Goal: Task Accomplishment & Management: Manage account settings

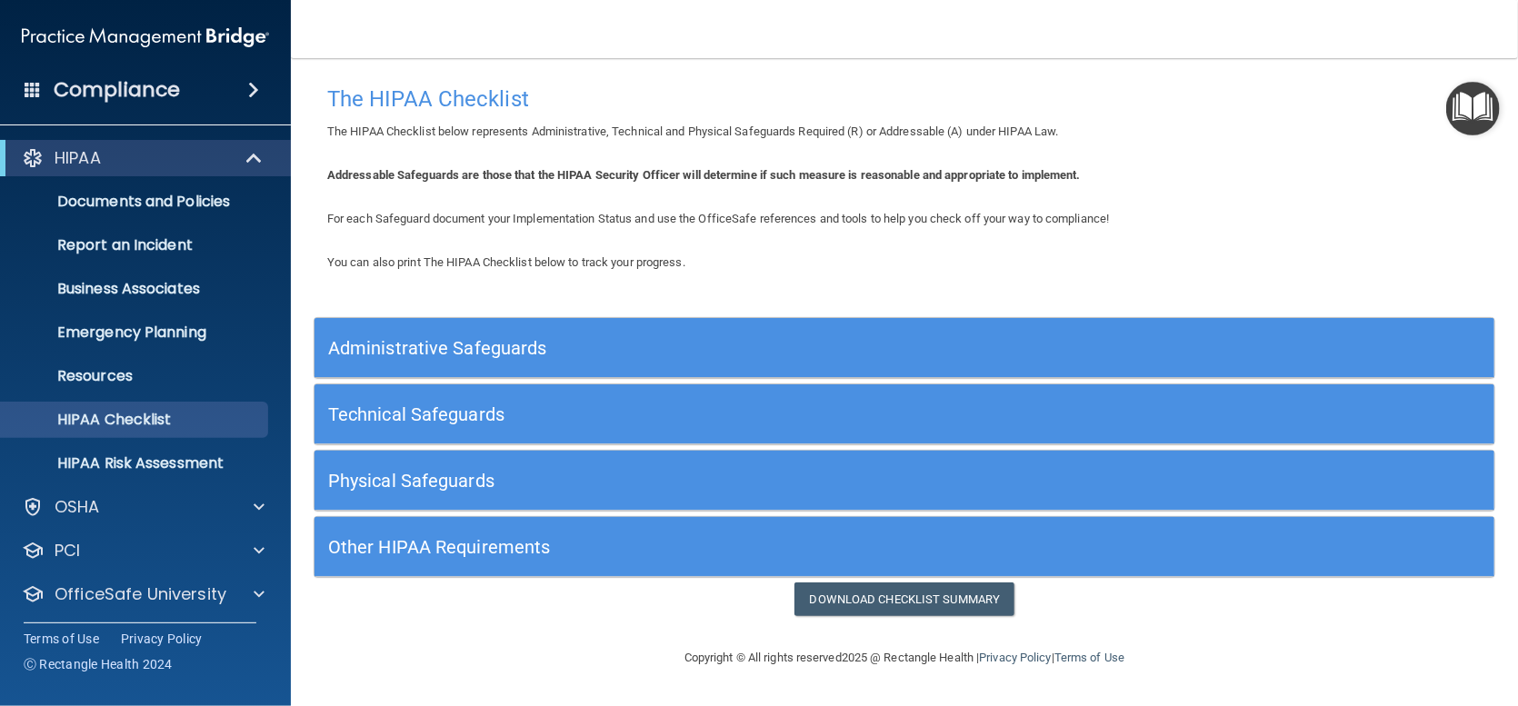
click at [424, 347] on h5 "Administrative Safeguards" at bounding box center [757, 348] width 858 height 20
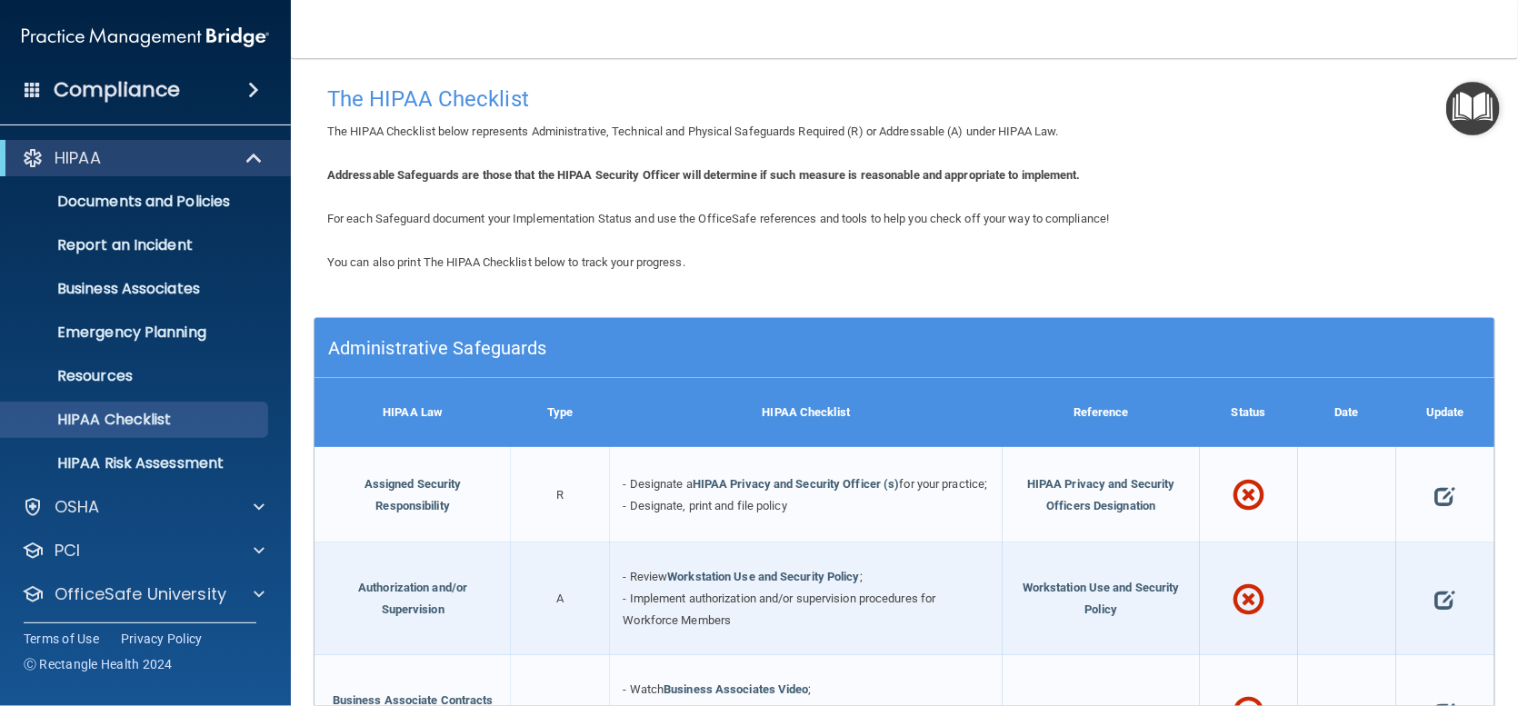
scroll to position [182, 0]
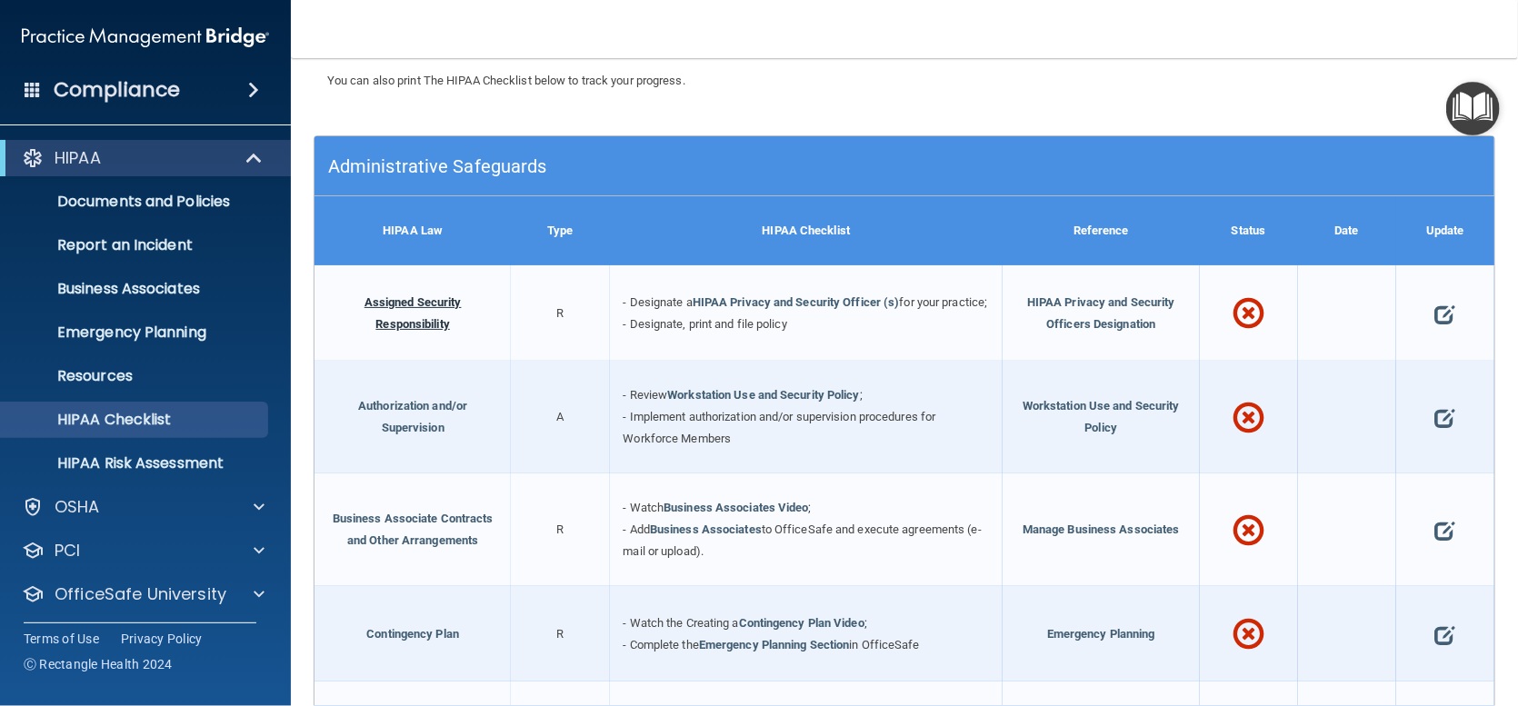
click at [411, 307] on link "Assigned Security Responsibility" at bounding box center [413, 312] width 97 height 35
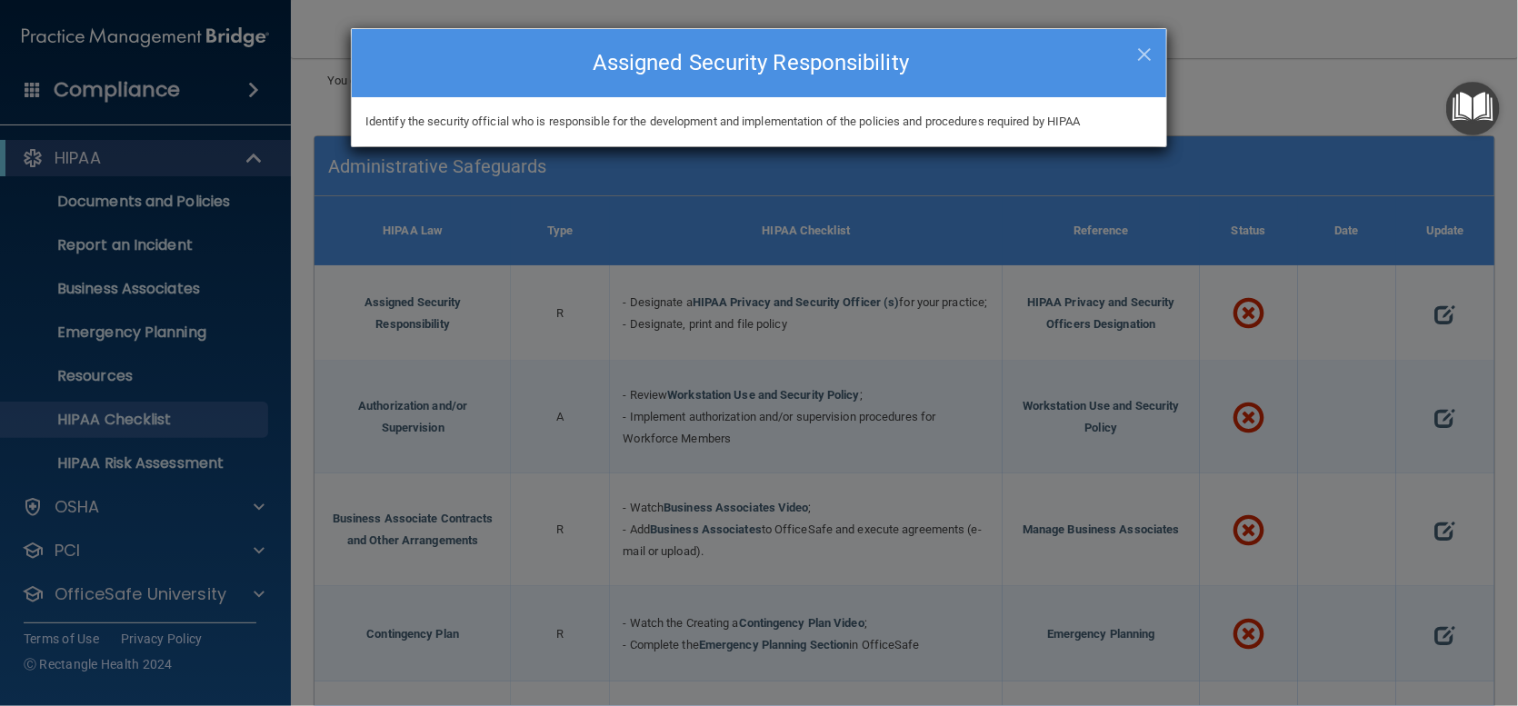
click at [1427, 322] on div "× Close Assigned Security Responsibility Identify the security official who is …" at bounding box center [759, 353] width 1518 height 706
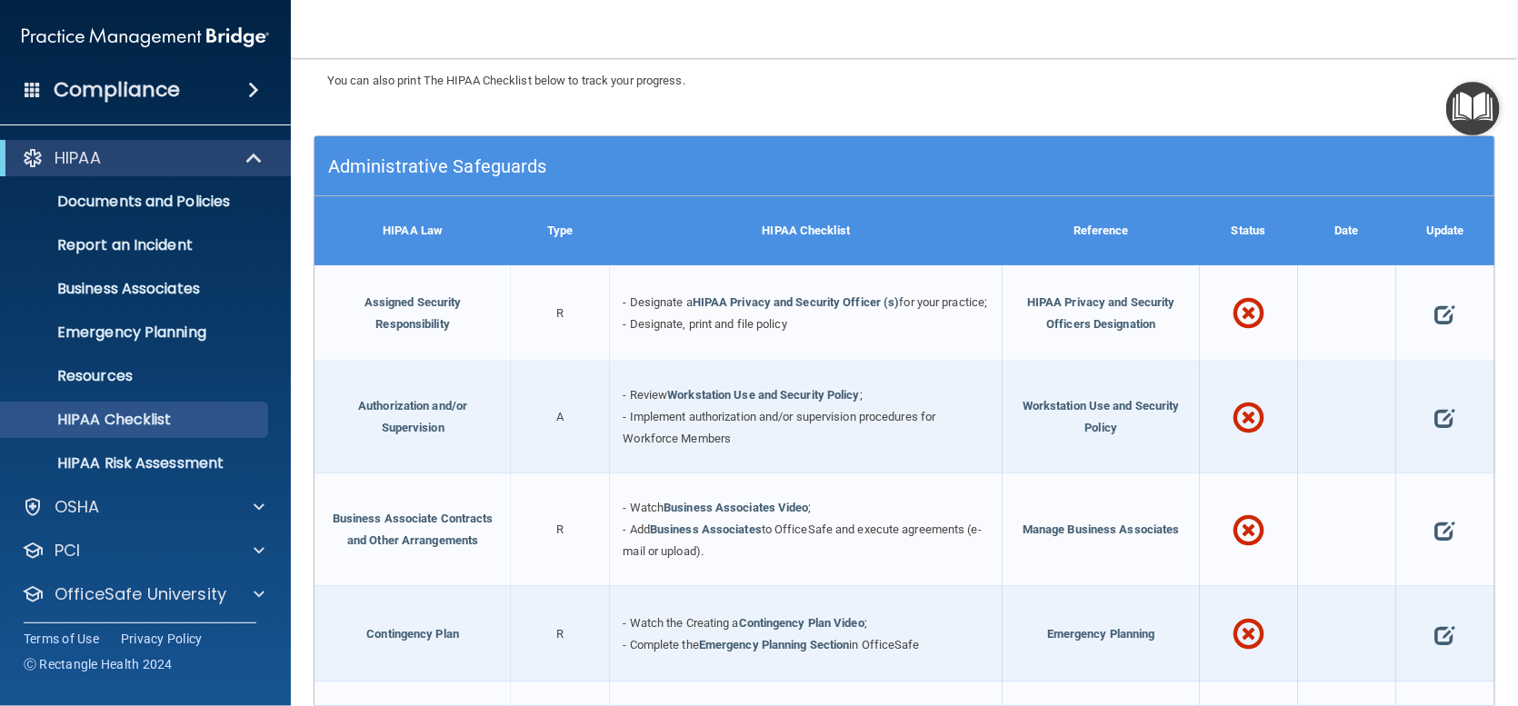
click at [1435, 322] on span at bounding box center [1445, 314] width 20 height 48
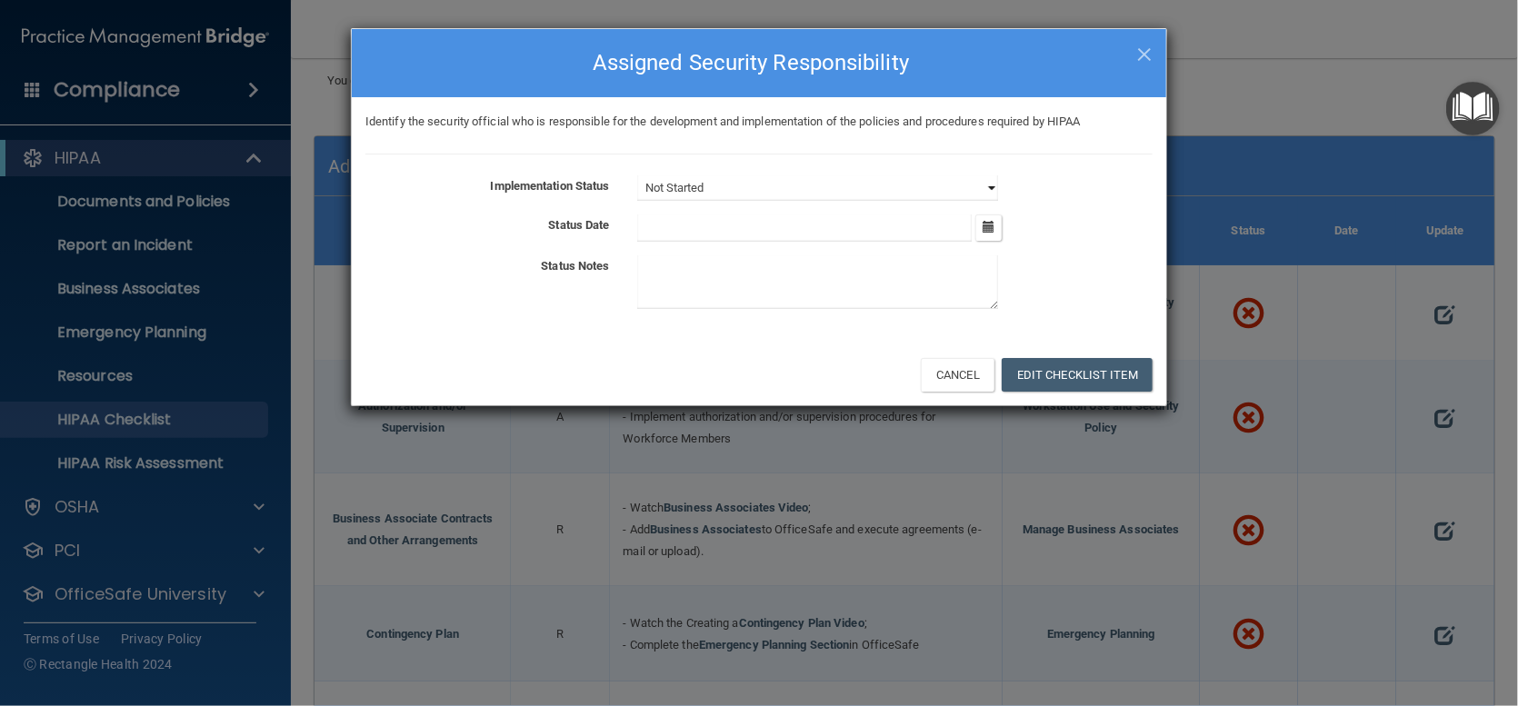
click at [739, 183] on select "Not Started In Progress Completed" at bounding box center [817, 187] width 361 height 25
select select "completed"
click at [637, 175] on select "Not Started In Progress Completed" at bounding box center [817, 187] width 361 height 25
click at [704, 235] on input "text" at bounding box center [804, 228] width 335 height 27
click at [988, 225] on icon "button" at bounding box center [989, 227] width 12 height 12
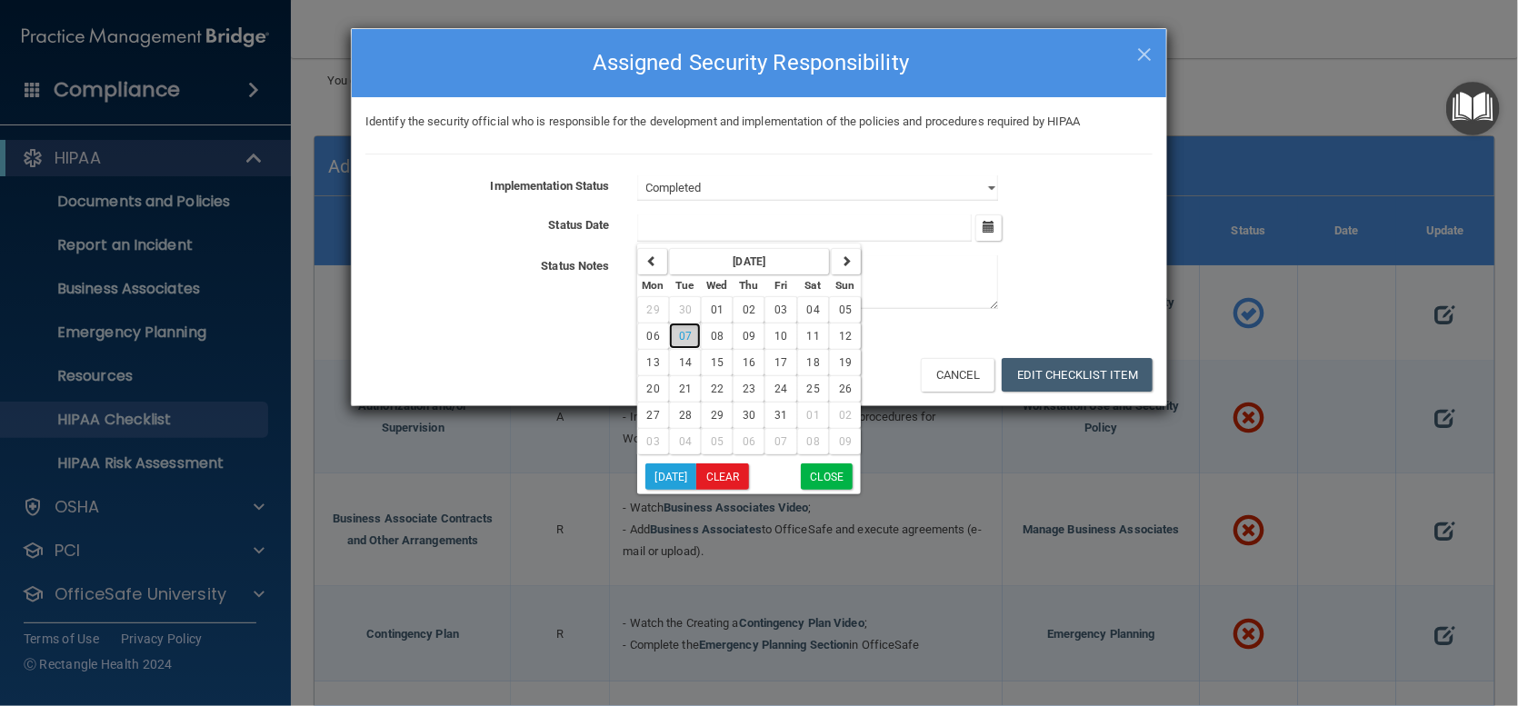
click at [683, 335] on span "07" at bounding box center [685, 336] width 13 height 13
type input "[DATE]"
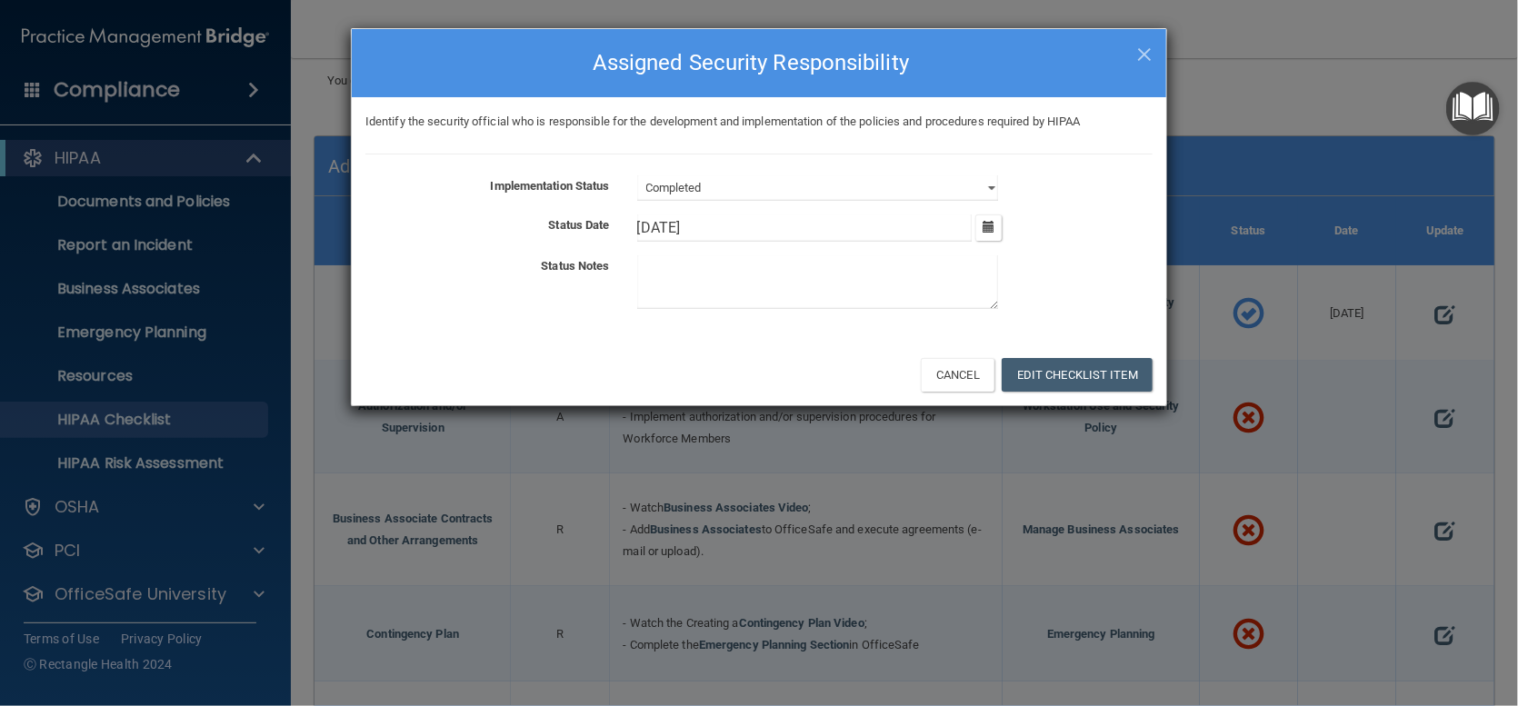
click at [665, 324] on div "Identify the security official who is responsible for the development and imple…" at bounding box center [759, 220] width 815 height 246
click at [1078, 375] on button "Edit Checklist Item" at bounding box center [1077, 375] width 151 height 34
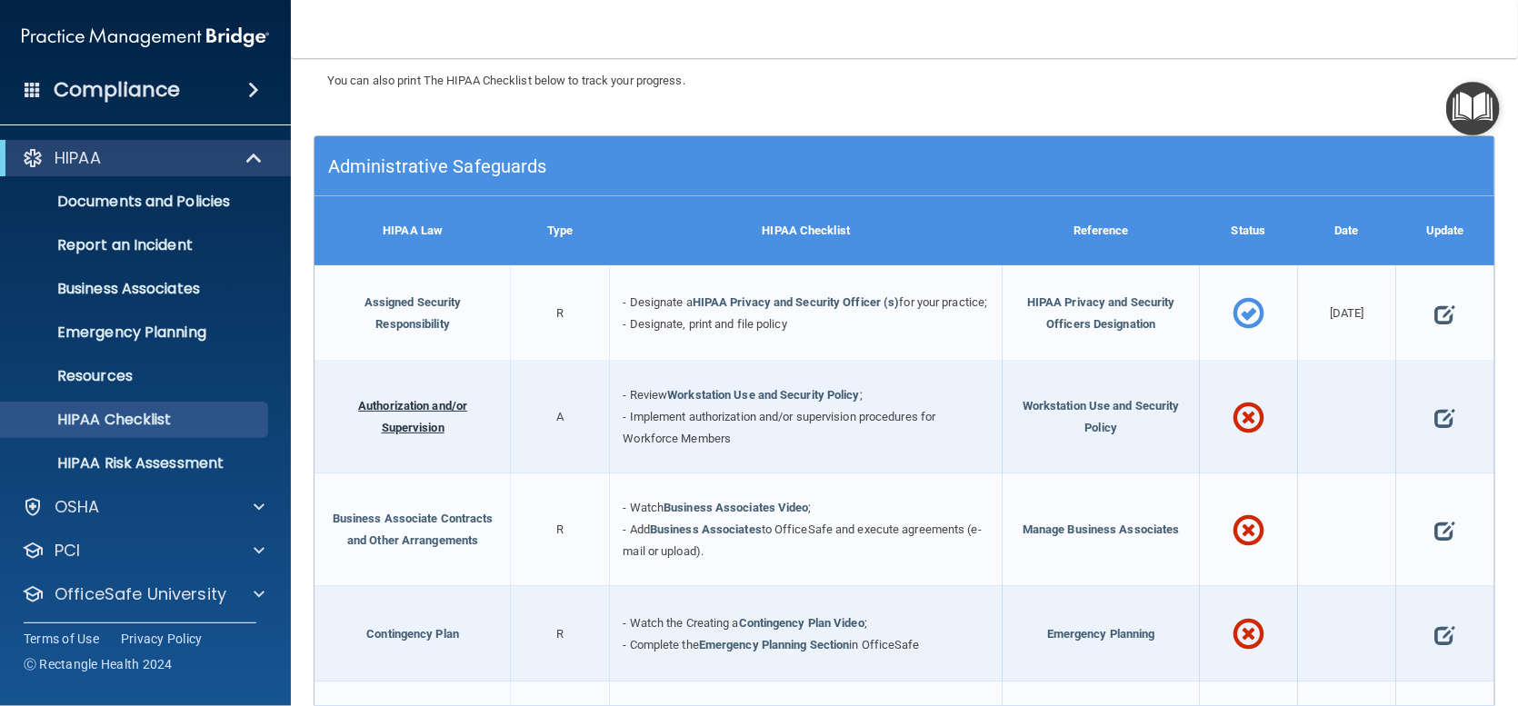
click at [426, 423] on link "Authorization and/or Supervision" at bounding box center [412, 416] width 109 height 35
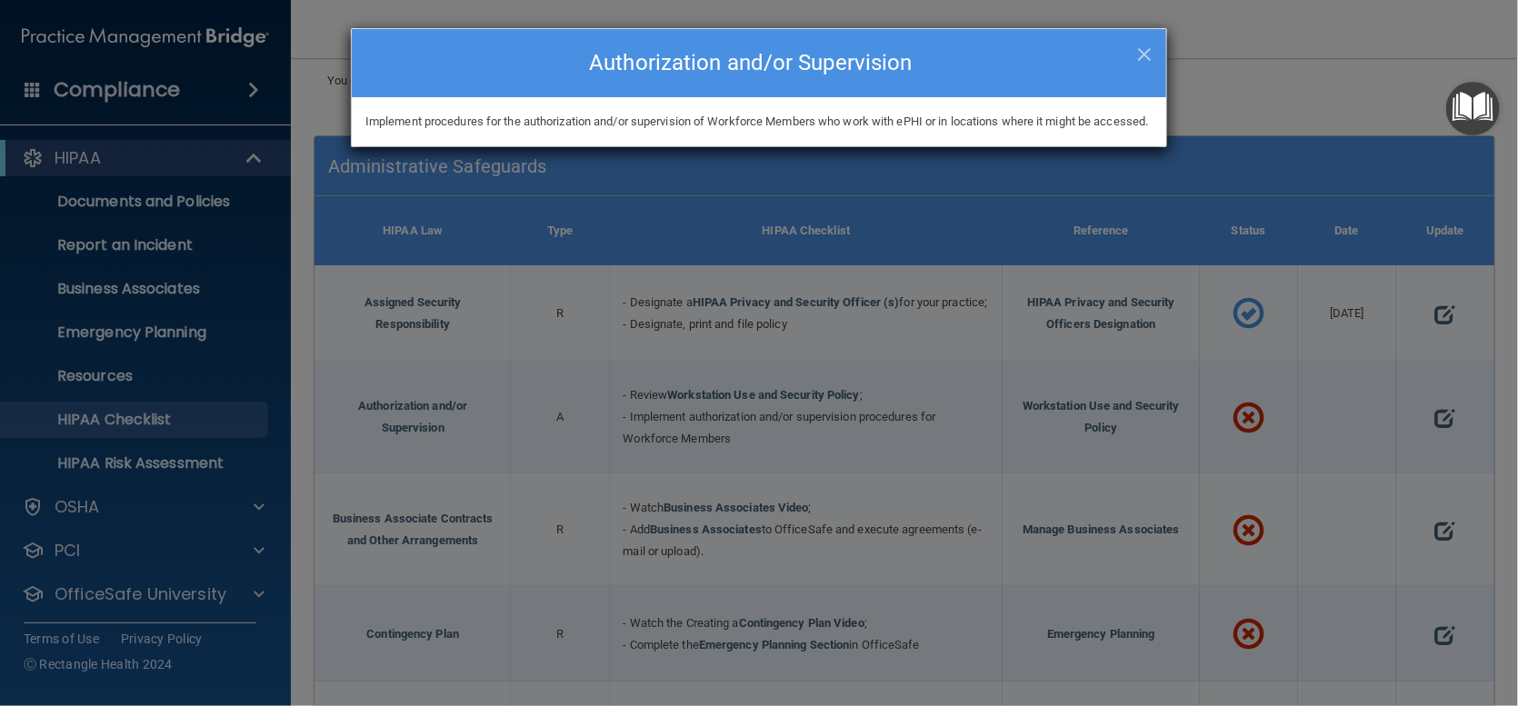
click at [938, 432] on div "× Close Authorization and/or Supervision Implement procedures for the authoriza…" at bounding box center [759, 353] width 1518 height 706
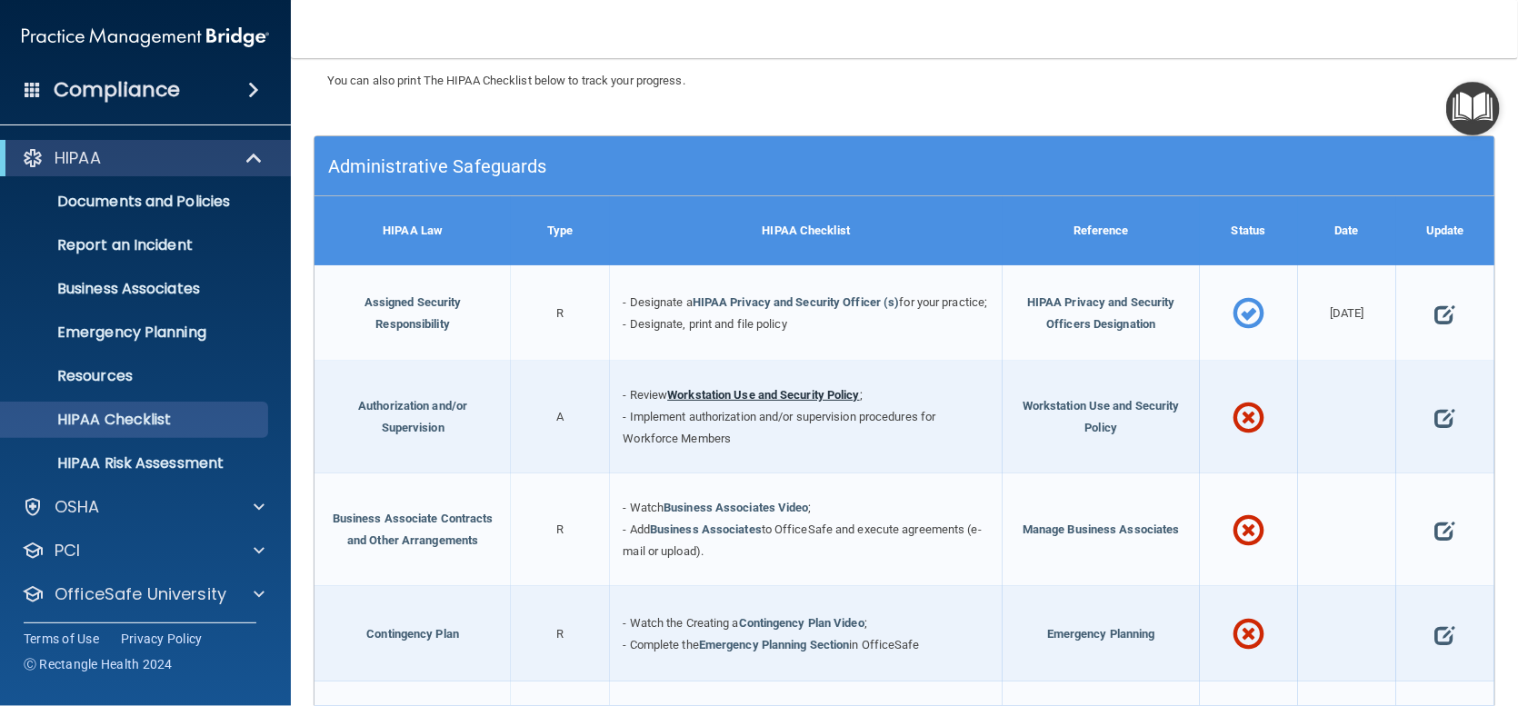
click at [802, 402] on link "Workstation Use and Security Policy" at bounding box center [763, 395] width 193 height 14
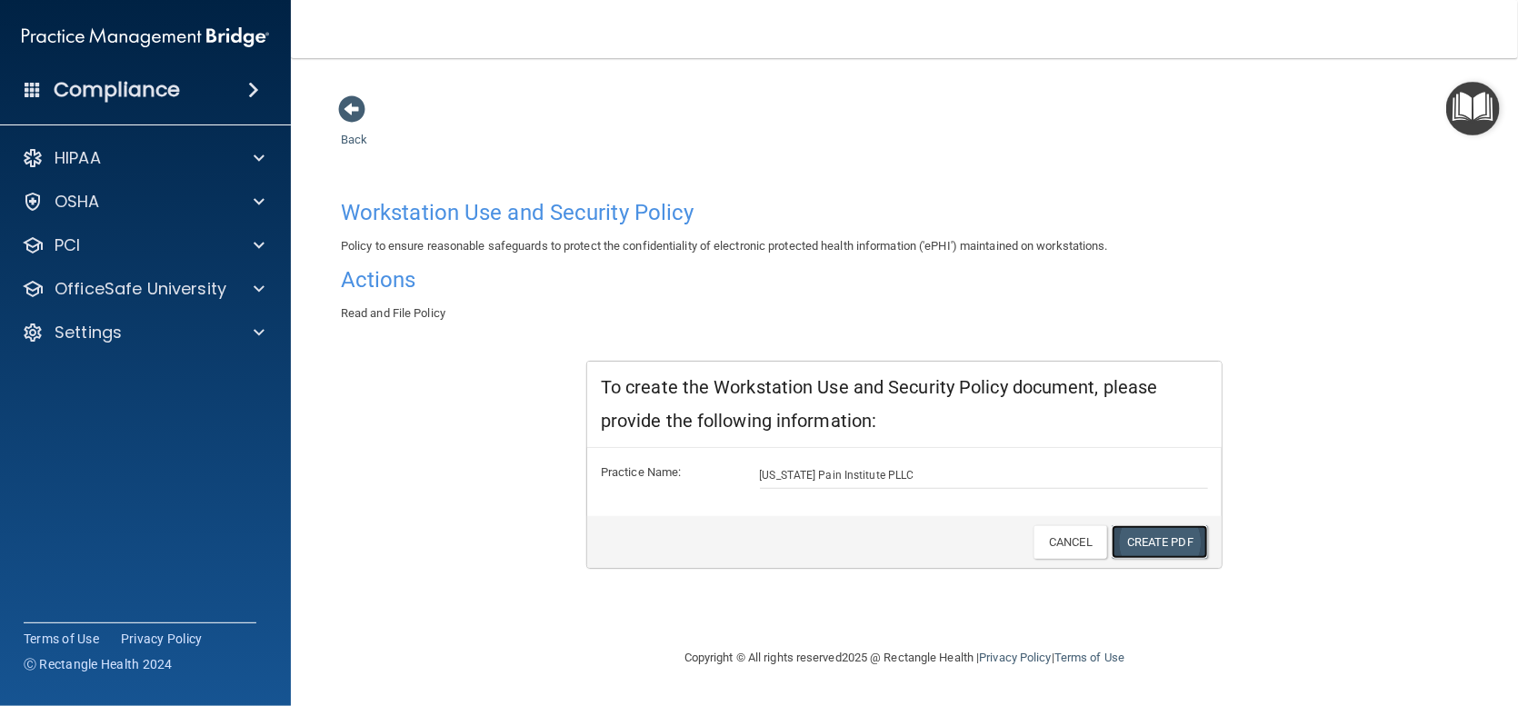
click at [1156, 529] on link "Create PDF" at bounding box center [1160, 542] width 96 height 34
click at [350, 99] on span at bounding box center [351, 108] width 27 height 27
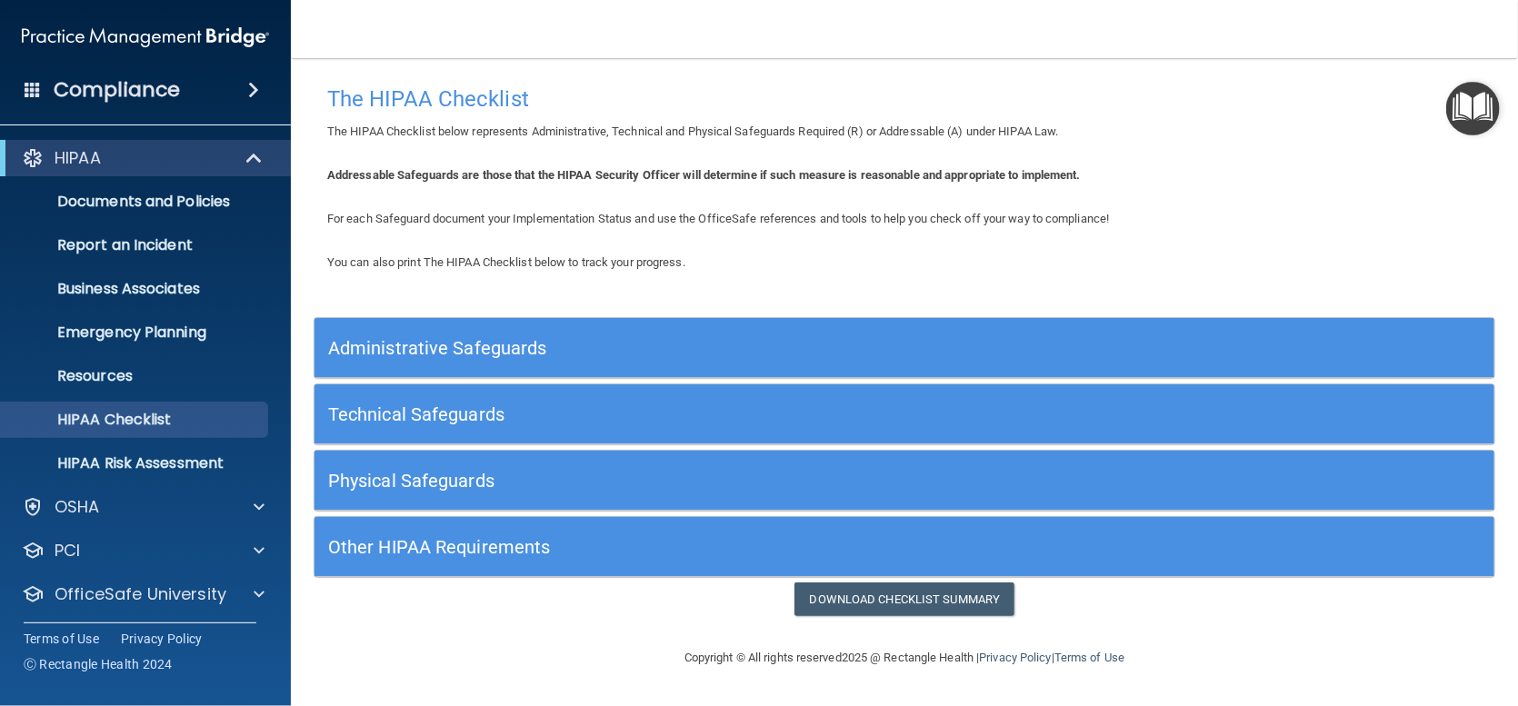
click at [489, 340] on h5 "Administrative Safeguards" at bounding box center [757, 348] width 858 height 20
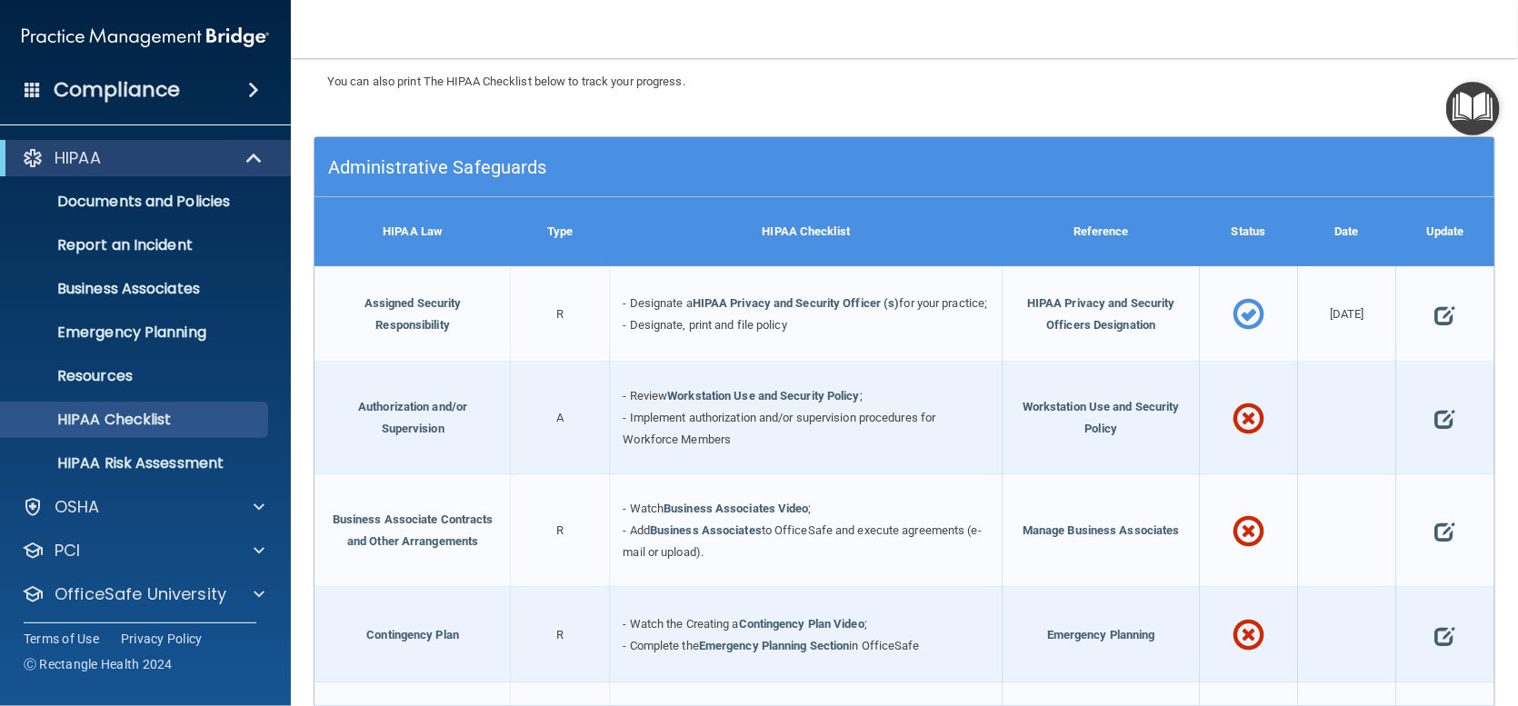
scroll to position [182, 0]
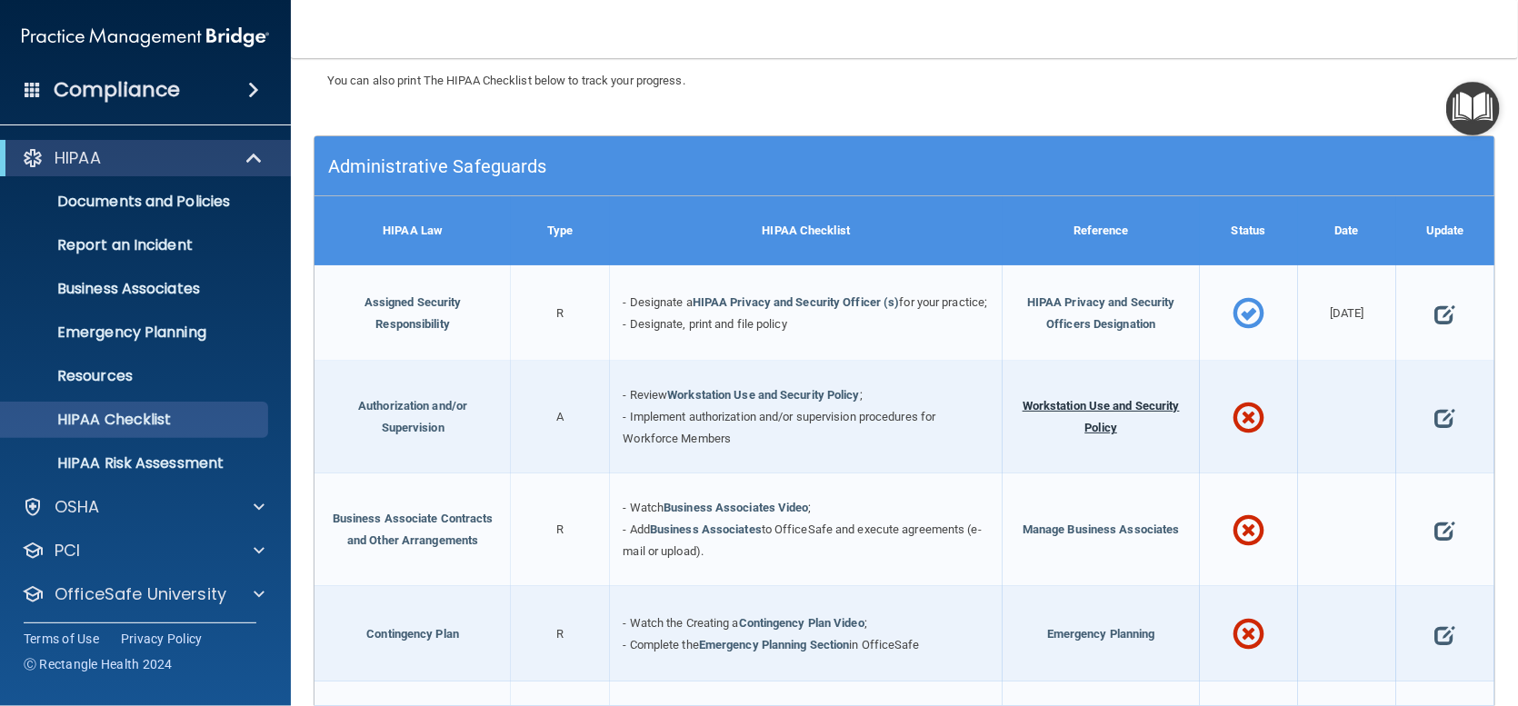
click at [1086, 423] on span "Workstation Use and Security Policy" at bounding box center [1101, 416] width 157 height 35
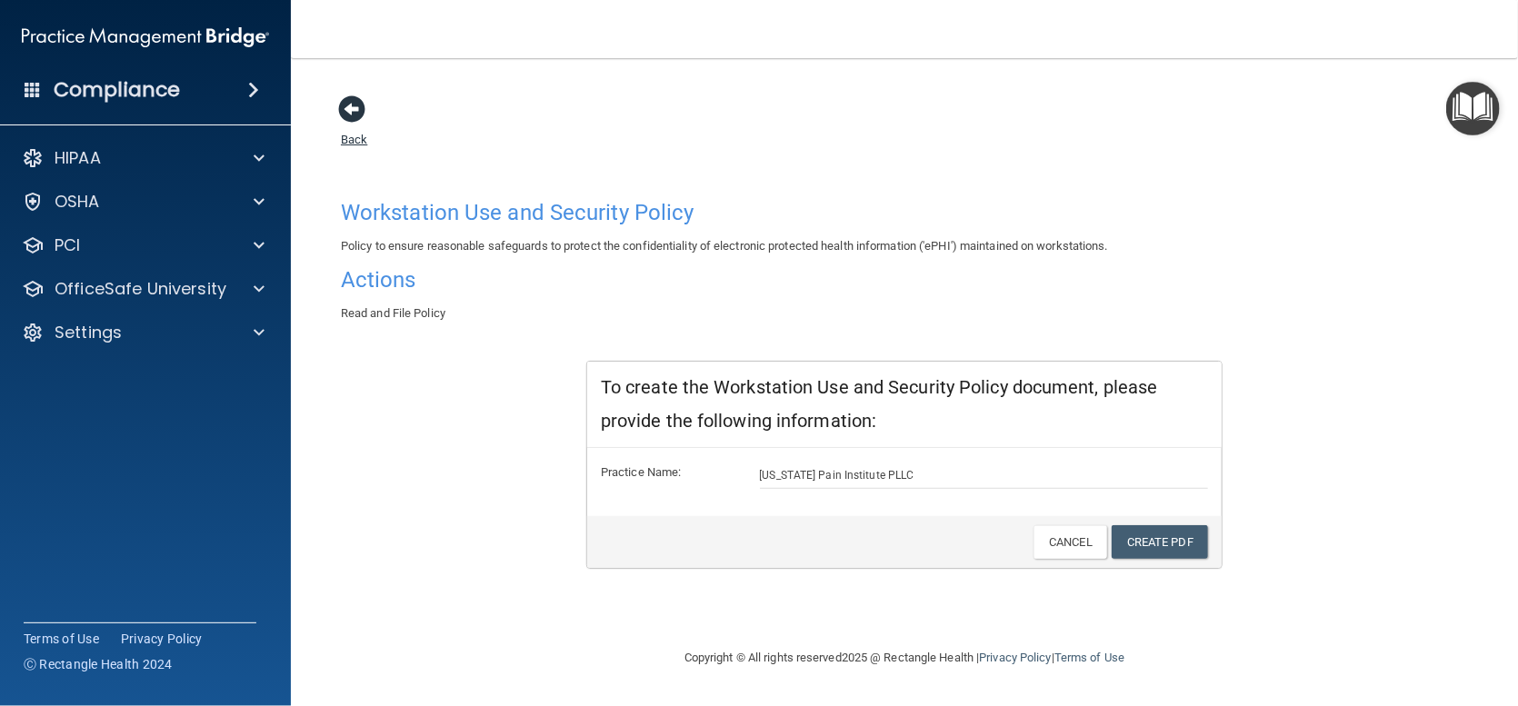
click at [355, 108] on span at bounding box center [351, 108] width 27 height 27
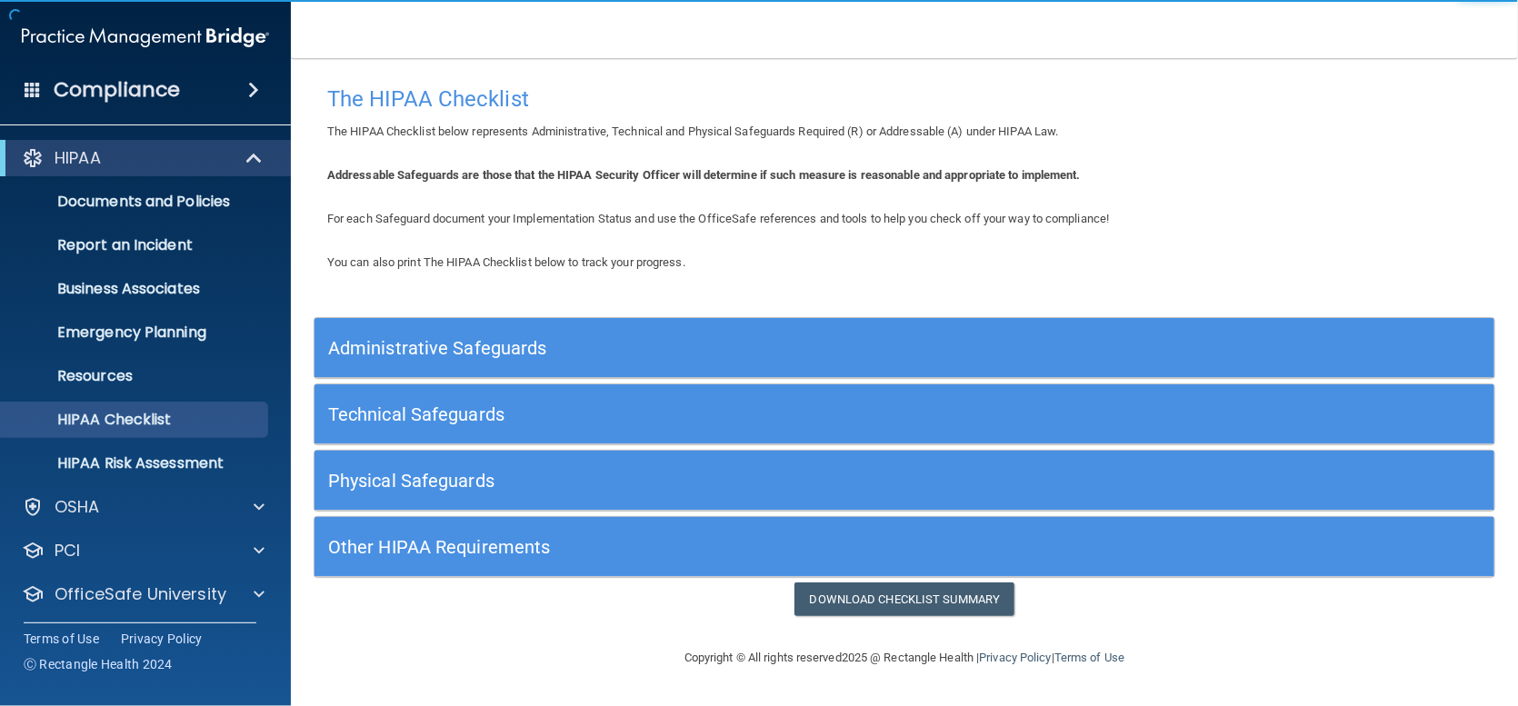
click at [524, 338] on h5 "Administrative Safeguards" at bounding box center [757, 348] width 858 height 20
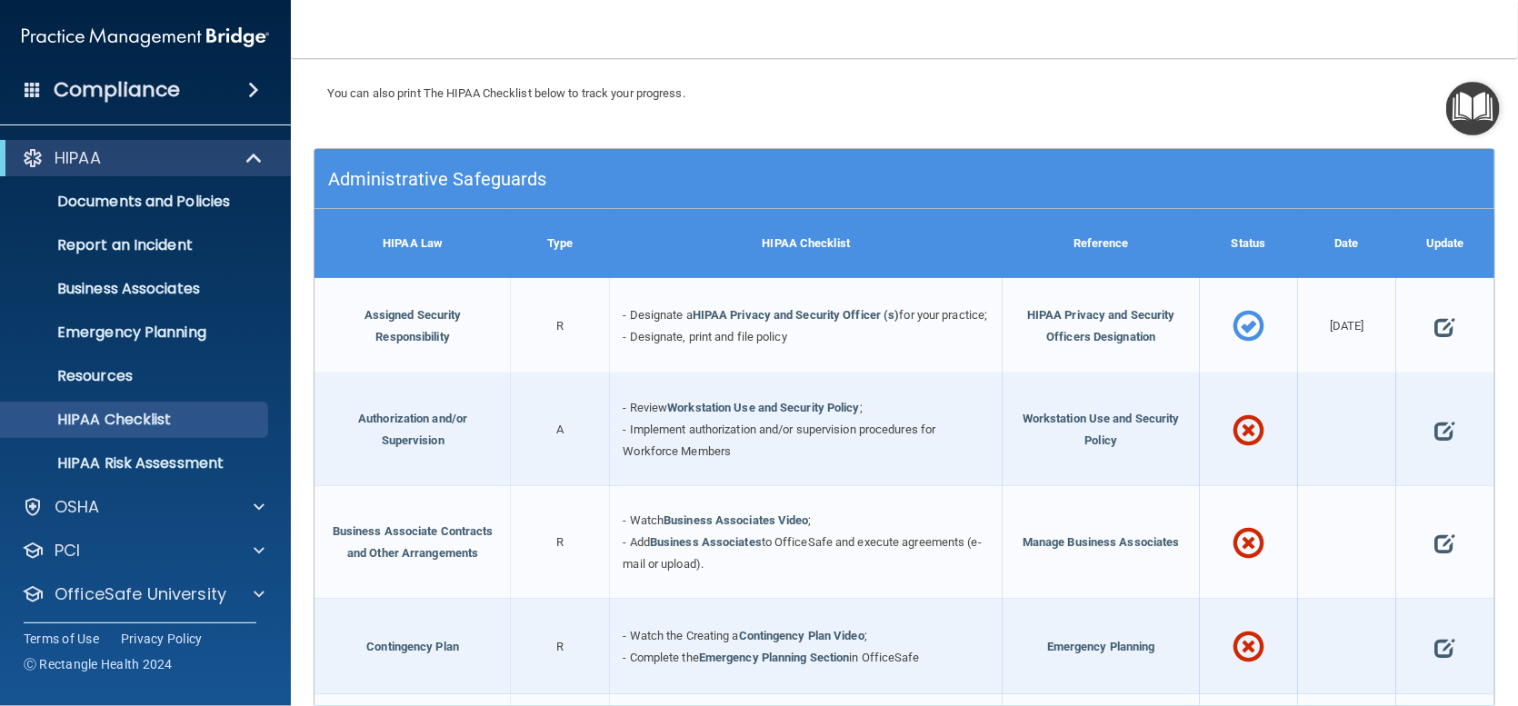
scroll to position [182, 0]
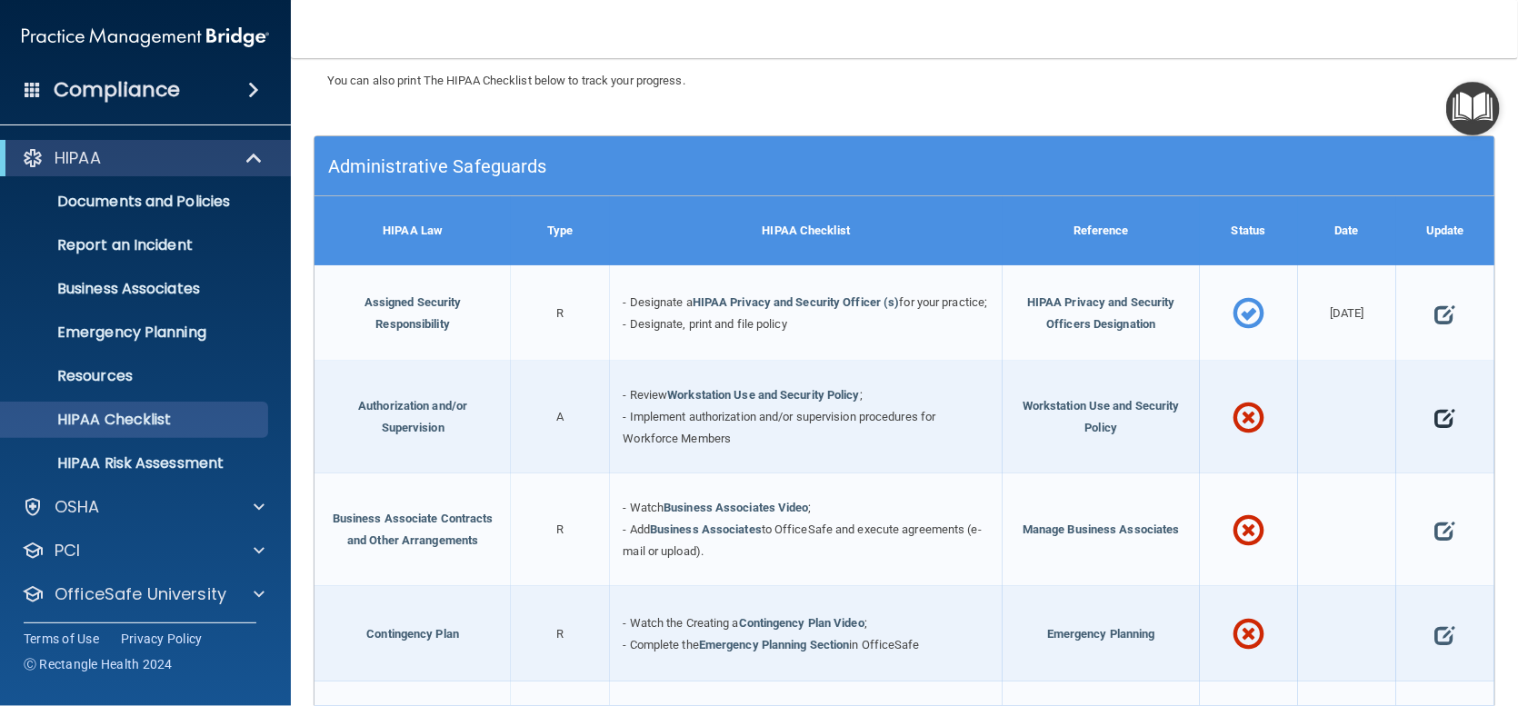
click at [1435, 431] on span at bounding box center [1445, 419] width 20 height 48
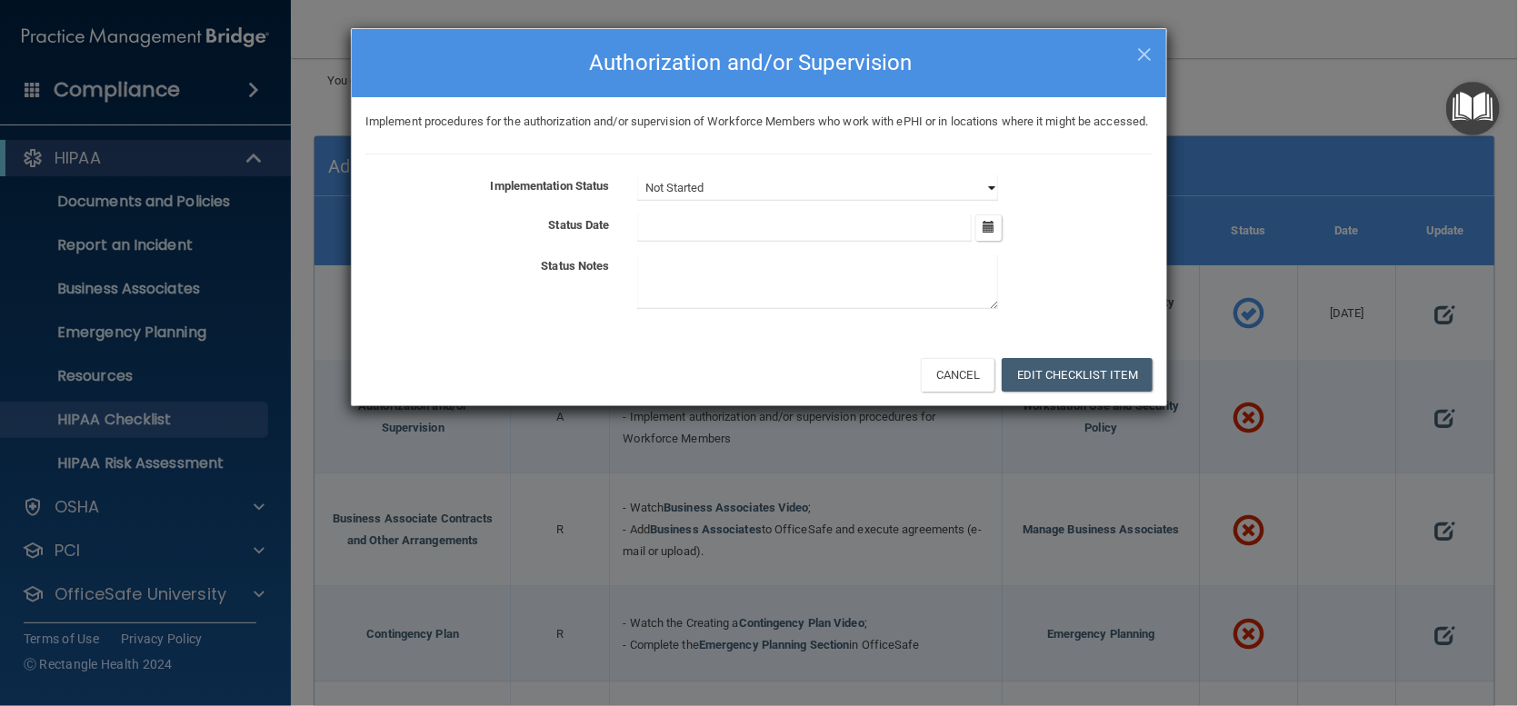
click at [977, 201] on select "Not Started In Progress Completed" at bounding box center [817, 187] width 361 height 25
select select "completed"
click at [637, 196] on select "Not Started In Progress Completed" at bounding box center [817, 187] width 361 height 25
click at [987, 233] on icon "button" at bounding box center [989, 227] width 12 height 12
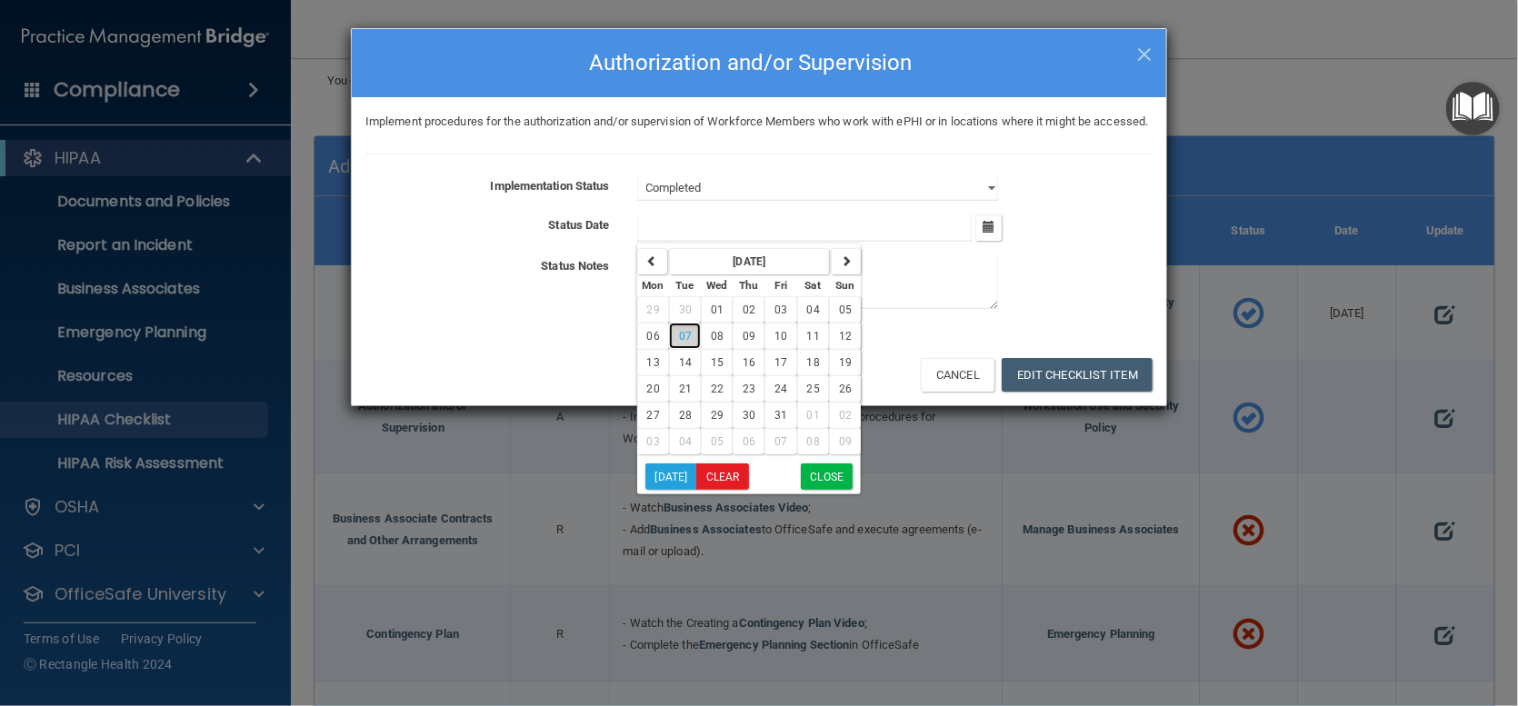
click at [688, 343] on span "07" at bounding box center [685, 336] width 13 height 13
type input "[DATE]"
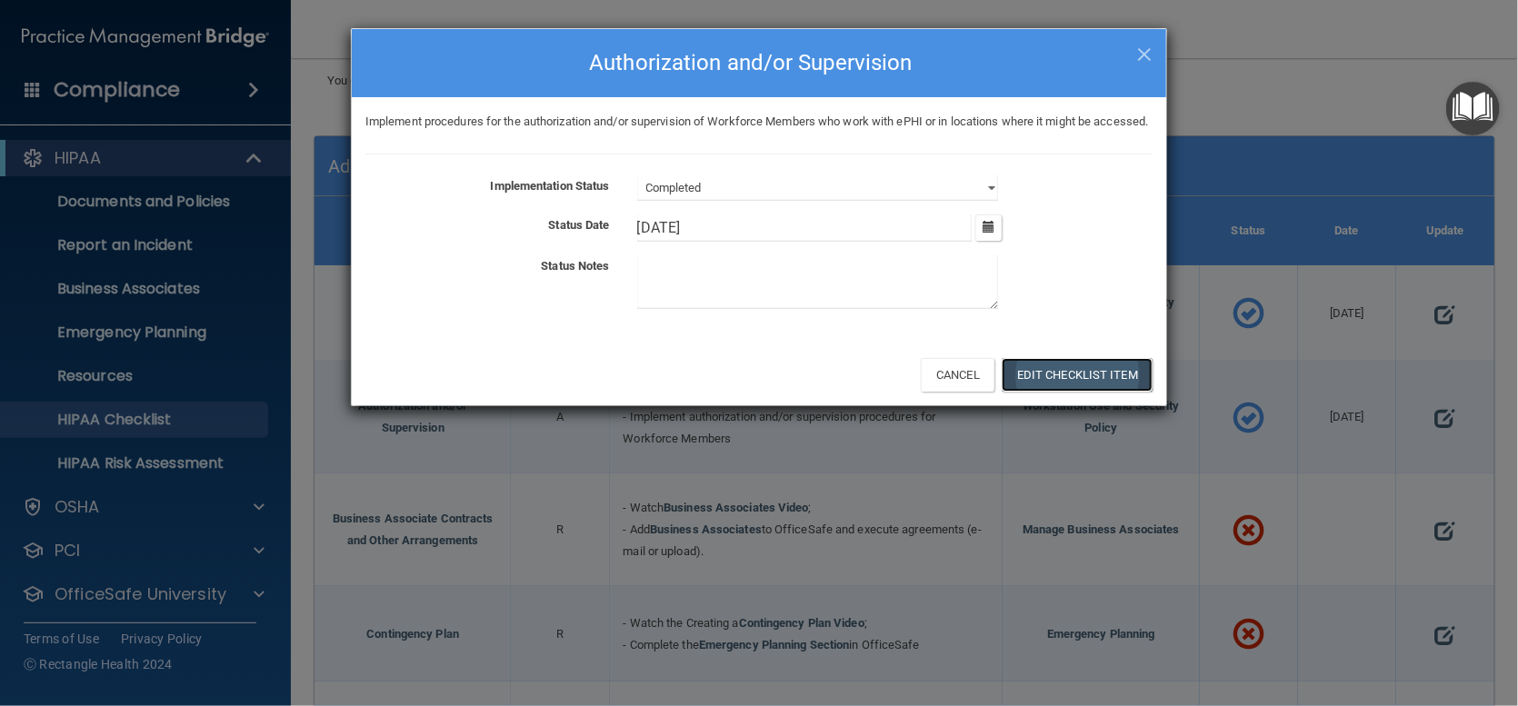
click at [1081, 392] on button "Edit Checklist Item" at bounding box center [1077, 375] width 151 height 34
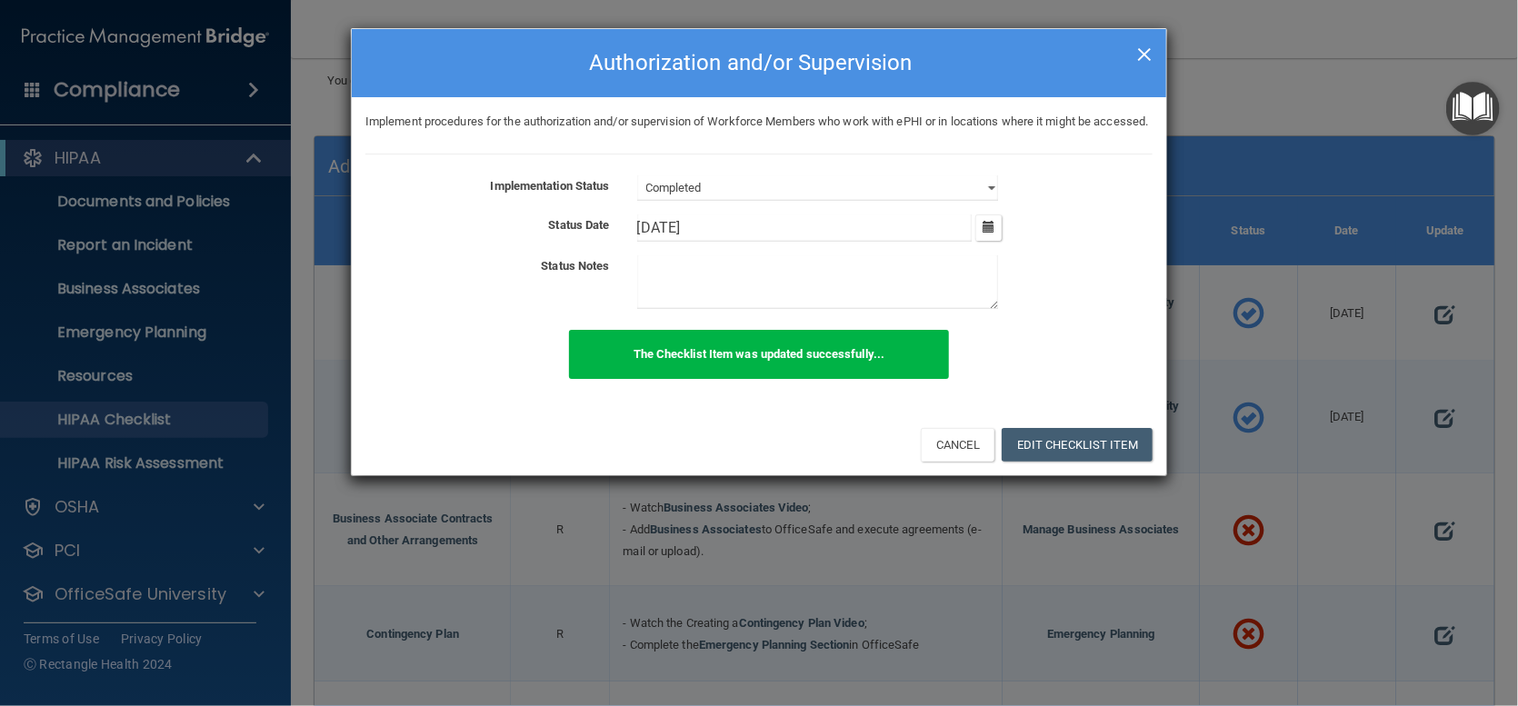
click at [1145, 54] on span "×" at bounding box center [1144, 52] width 16 height 36
select select "not_started"
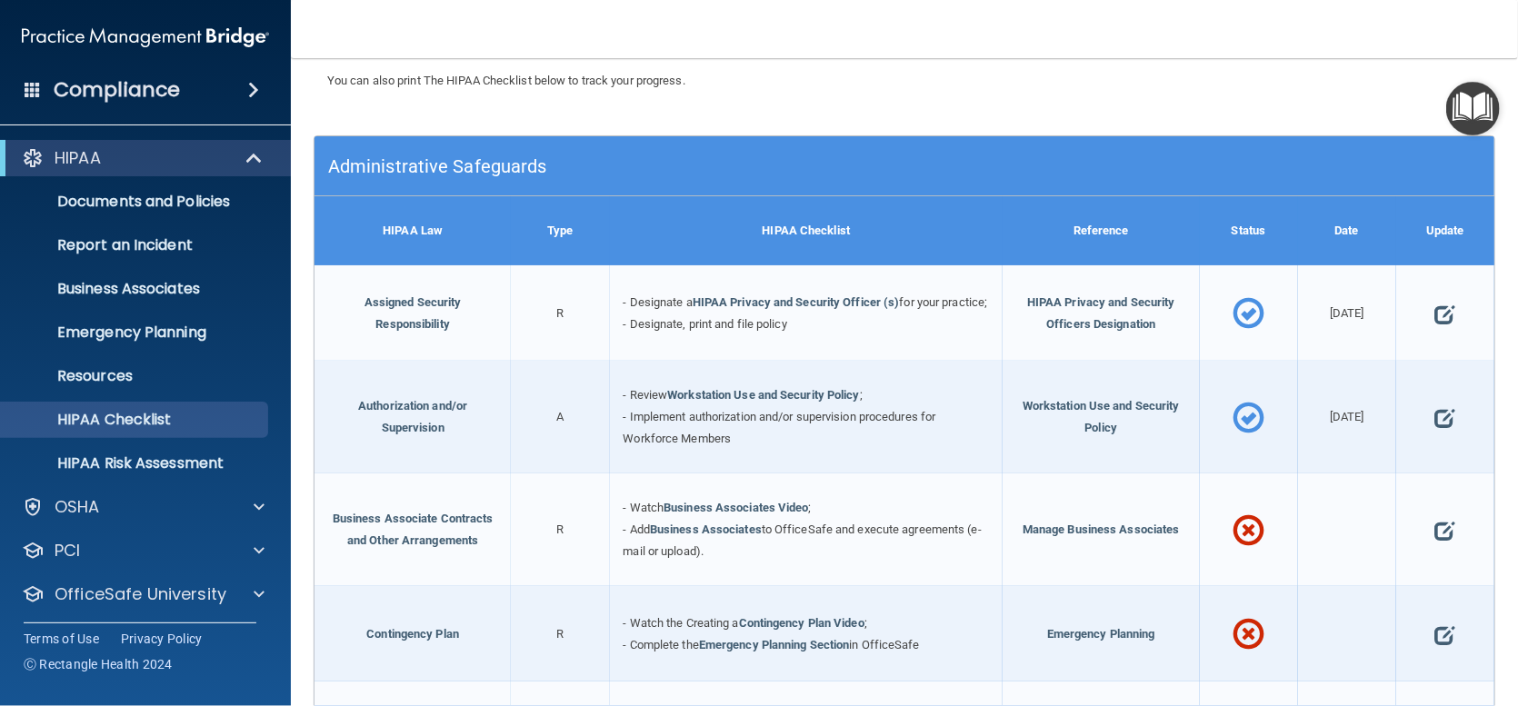
scroll to position [364, 0]
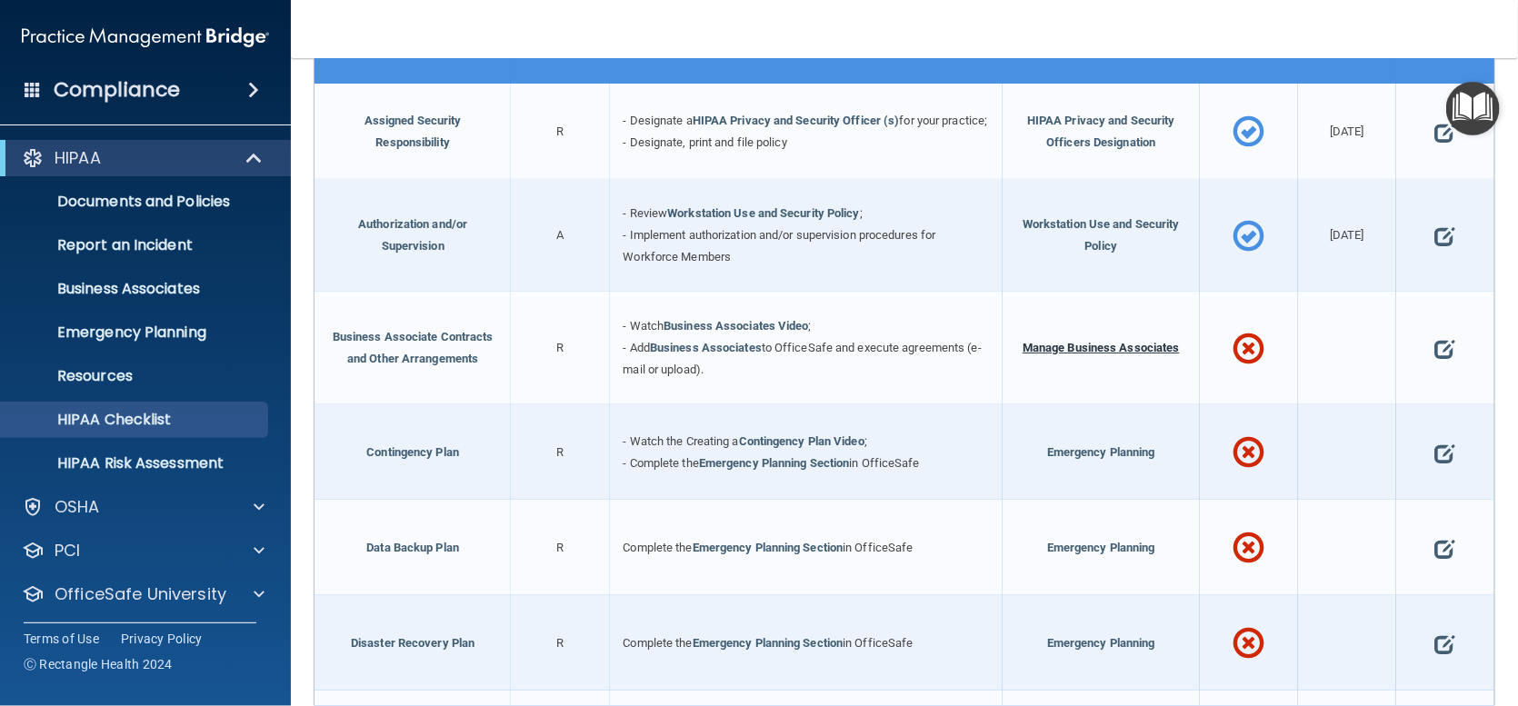
click at [1061, 355] on span "Manage Business Associates" at bounding box center [1101, 348] width 157 height 14
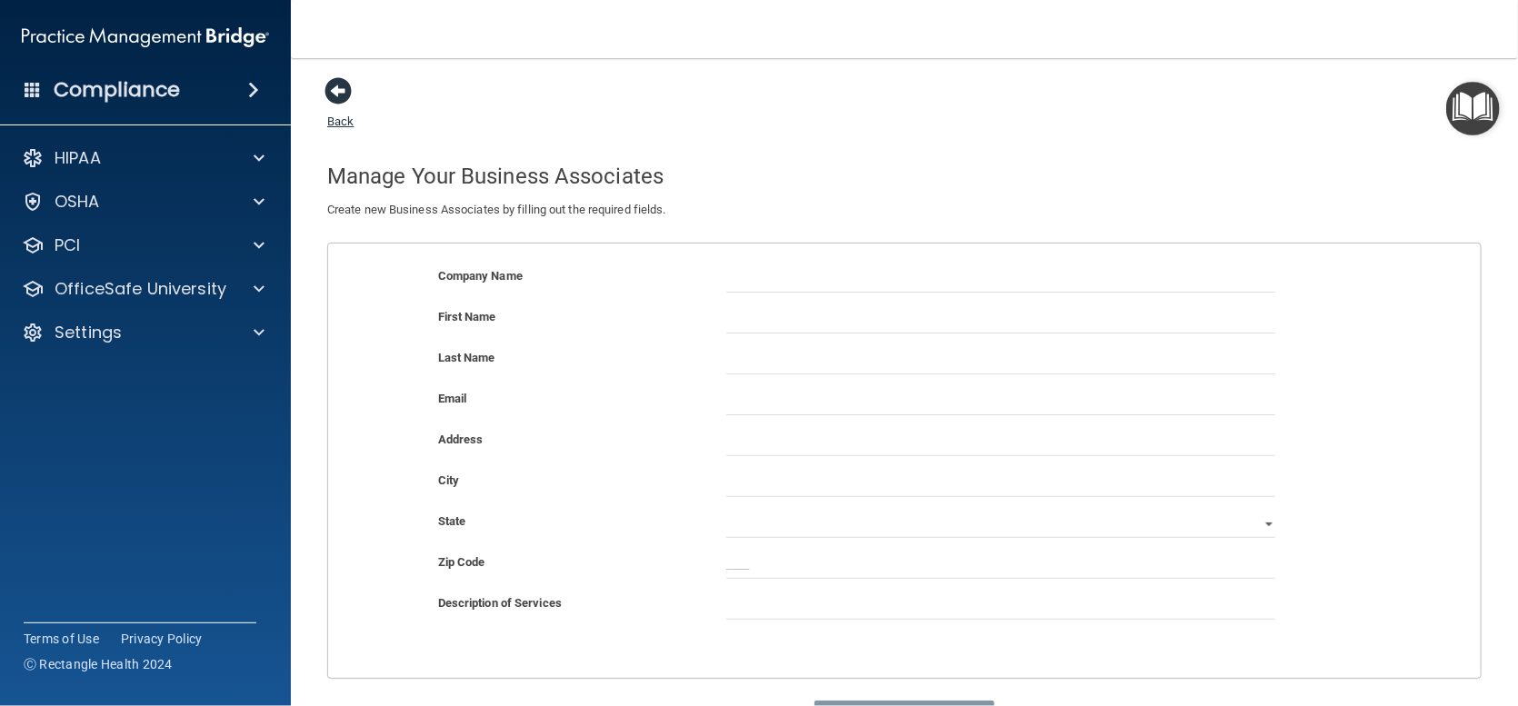
click at [336, 88] on span at bounding box center [338, 90] width 27 height 27
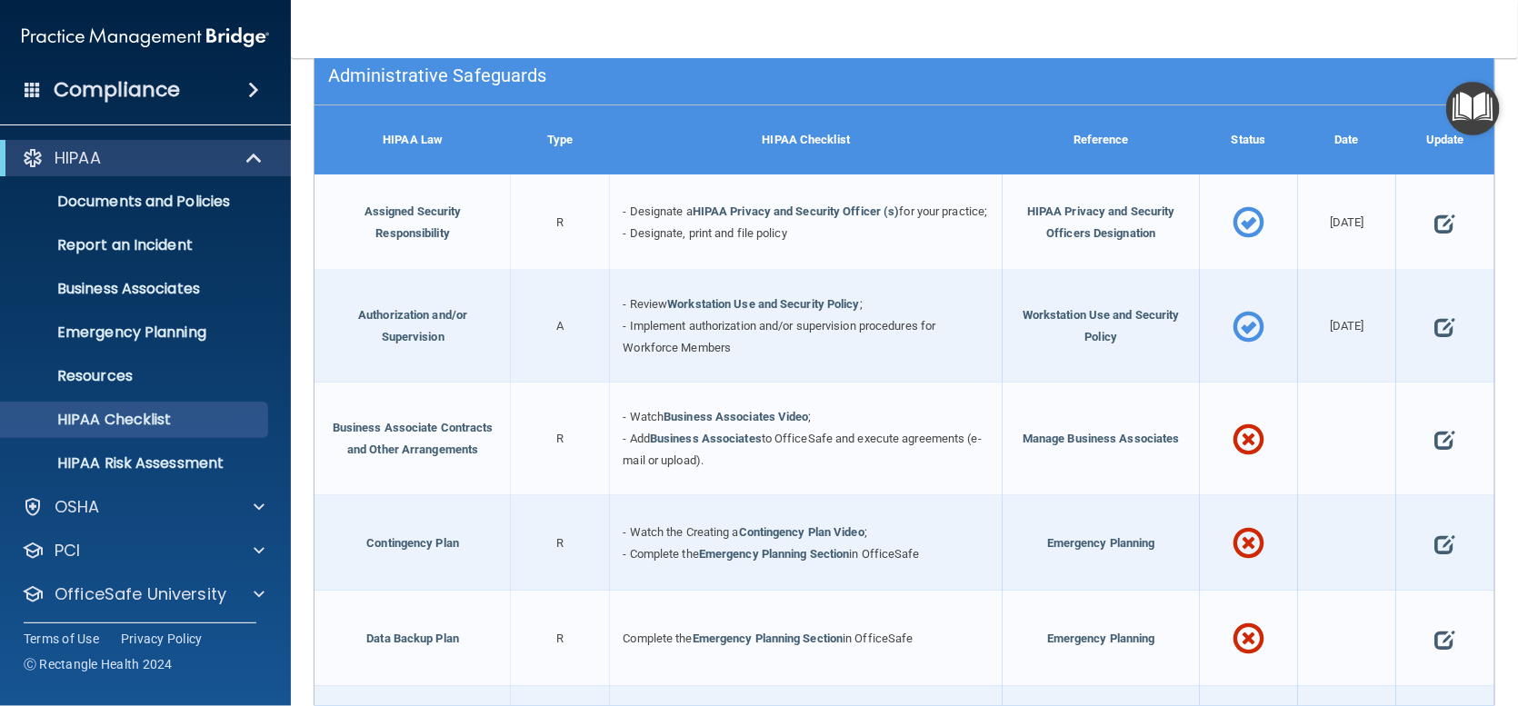
scroll to position [364, 0]
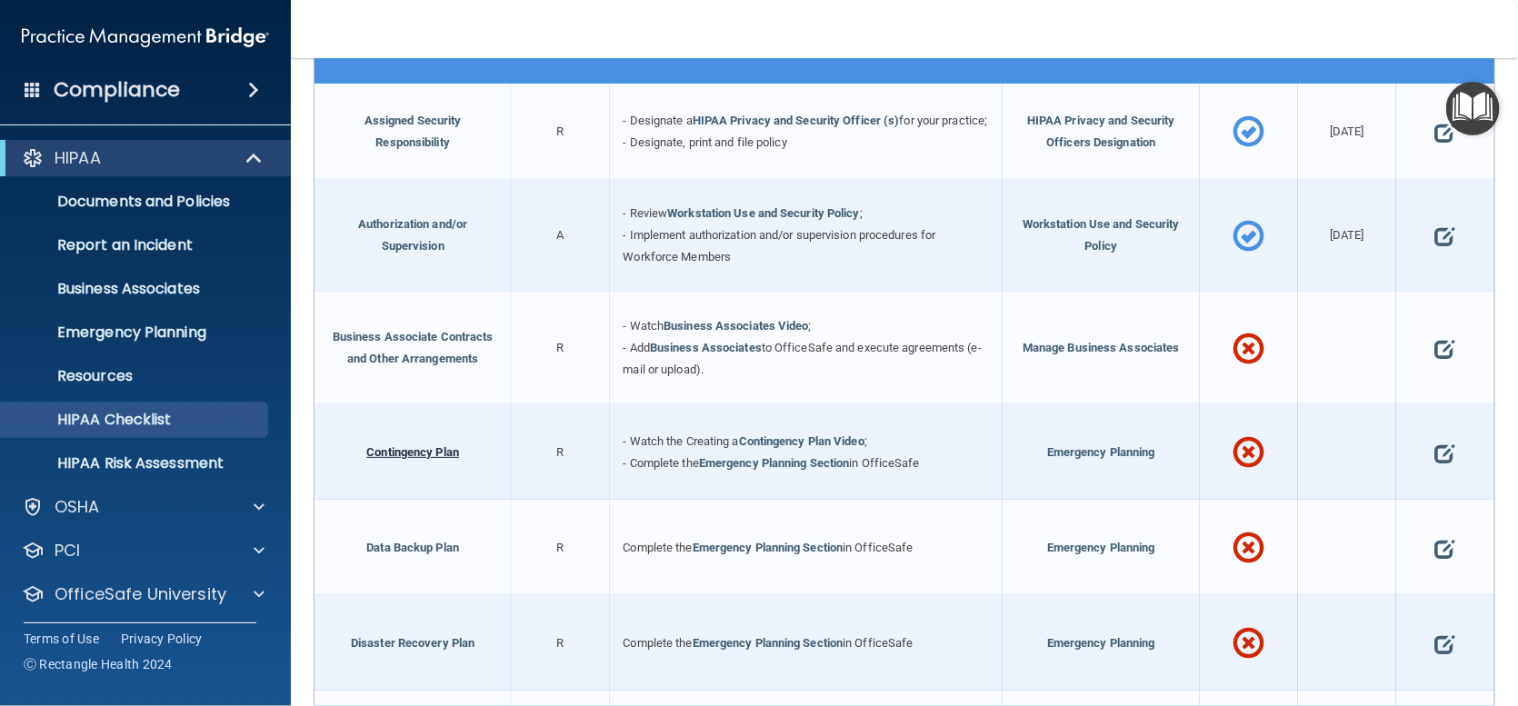
click at [403, 459] on link "Contingency Plan" at bounding box center [412, 452] width 93 height 14
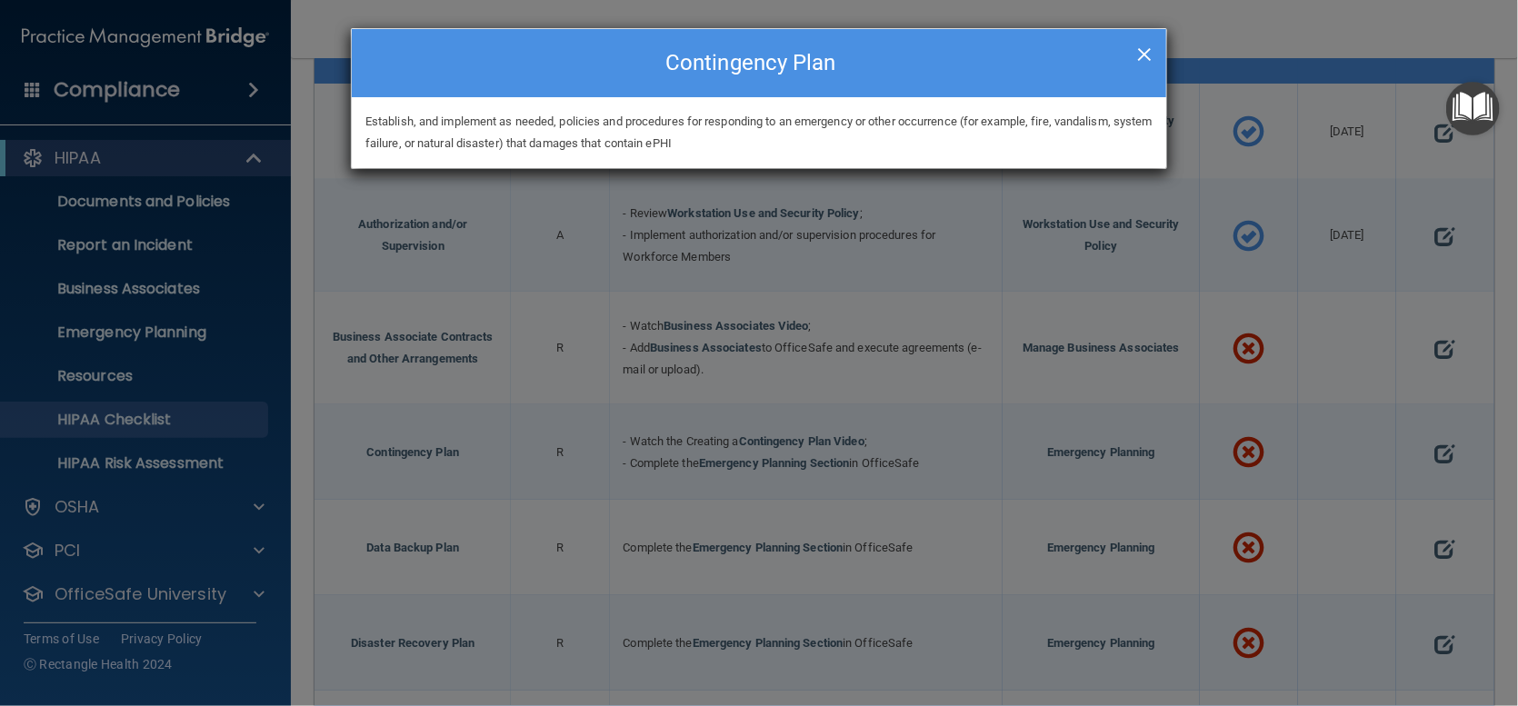
click at [1150, 49] on span "×" at bounding box center [1144, 52] width 16 height 36
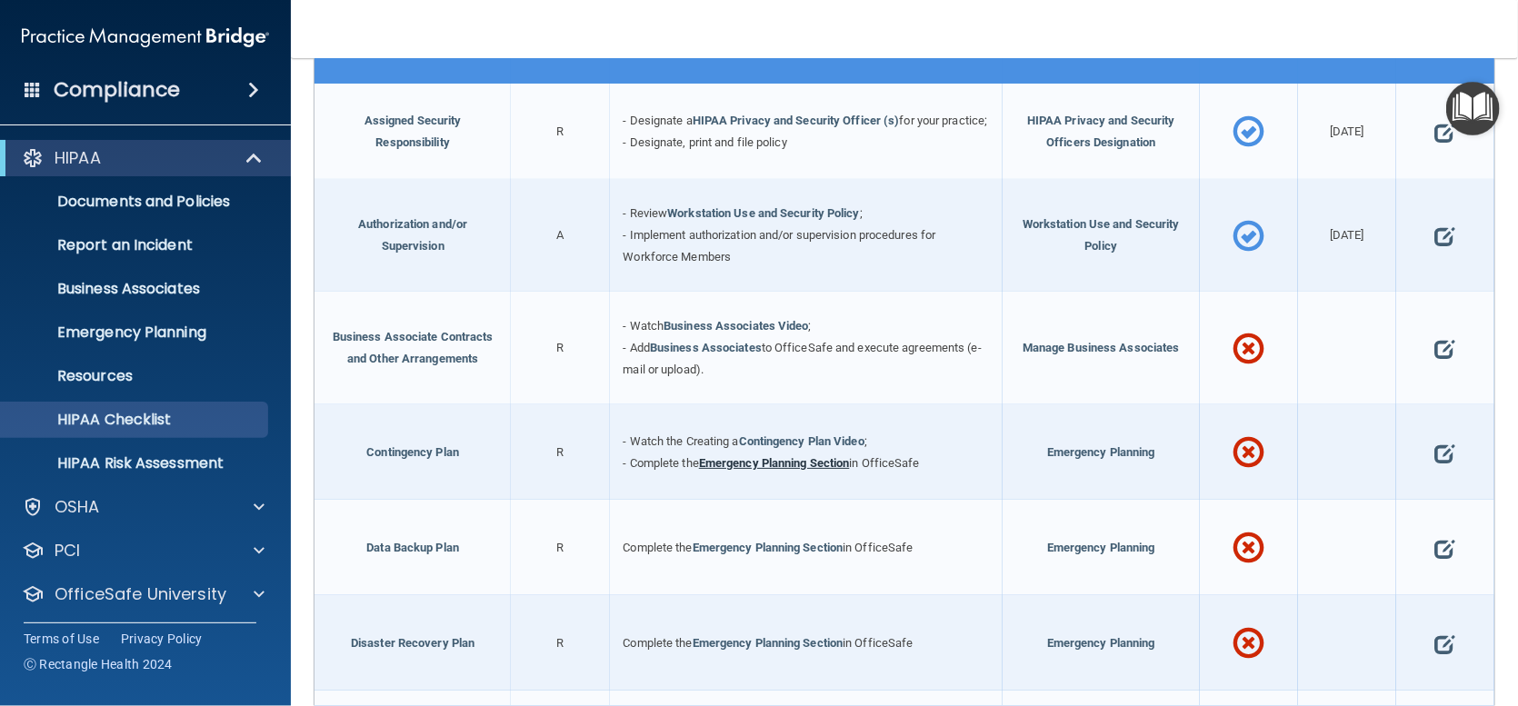
click at [769, 470] on link "Emergency Planning Section" at bounding box center [774, 463] width 151 height 14
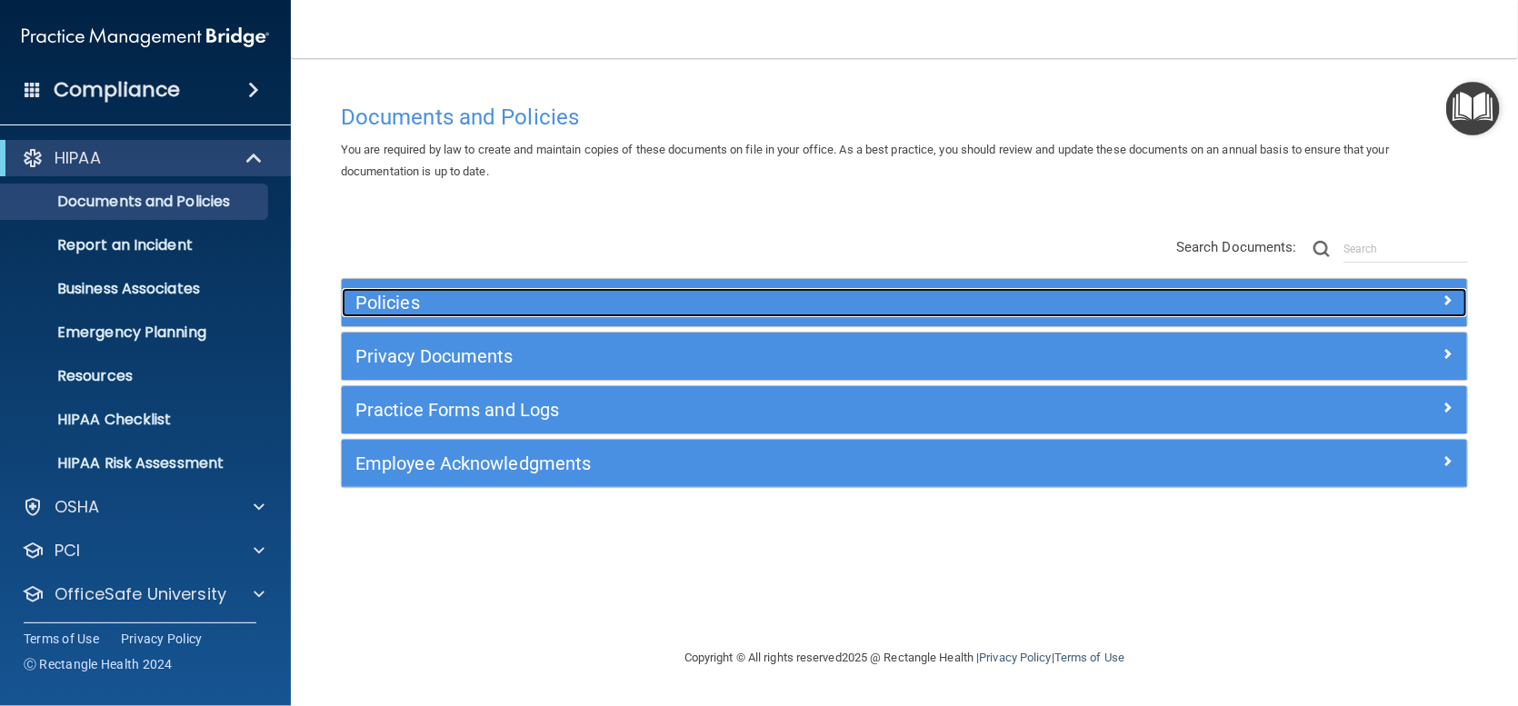
click at [415, 302] on h5 "Policies" at bounding box center [763, 303] width 817 height 20
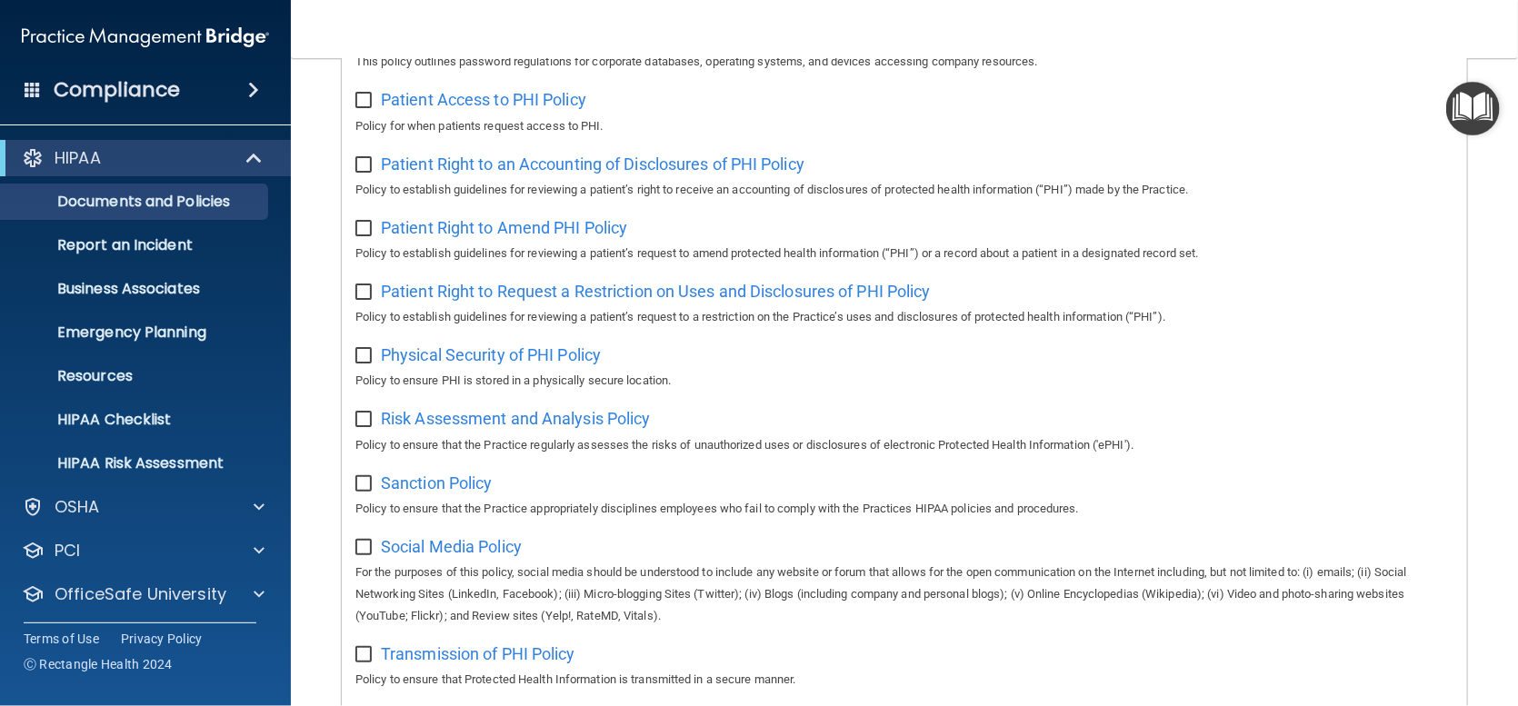
scroll to position [1000, 0]
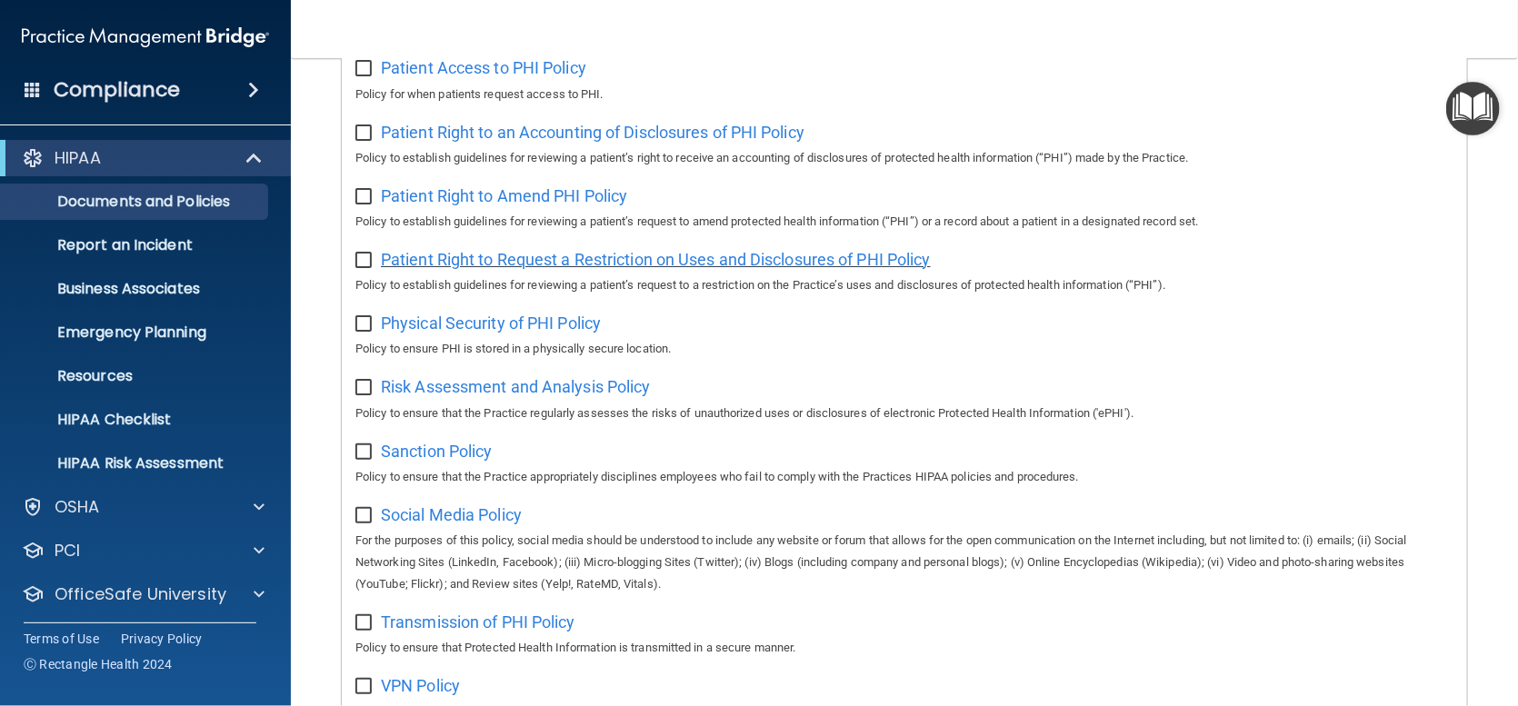
click at [527, 265] on span "Patient Right to Request a Restriction on Uses and Disclosures of PHI Policy" at bounding box center [656, 259] width 550 height 19
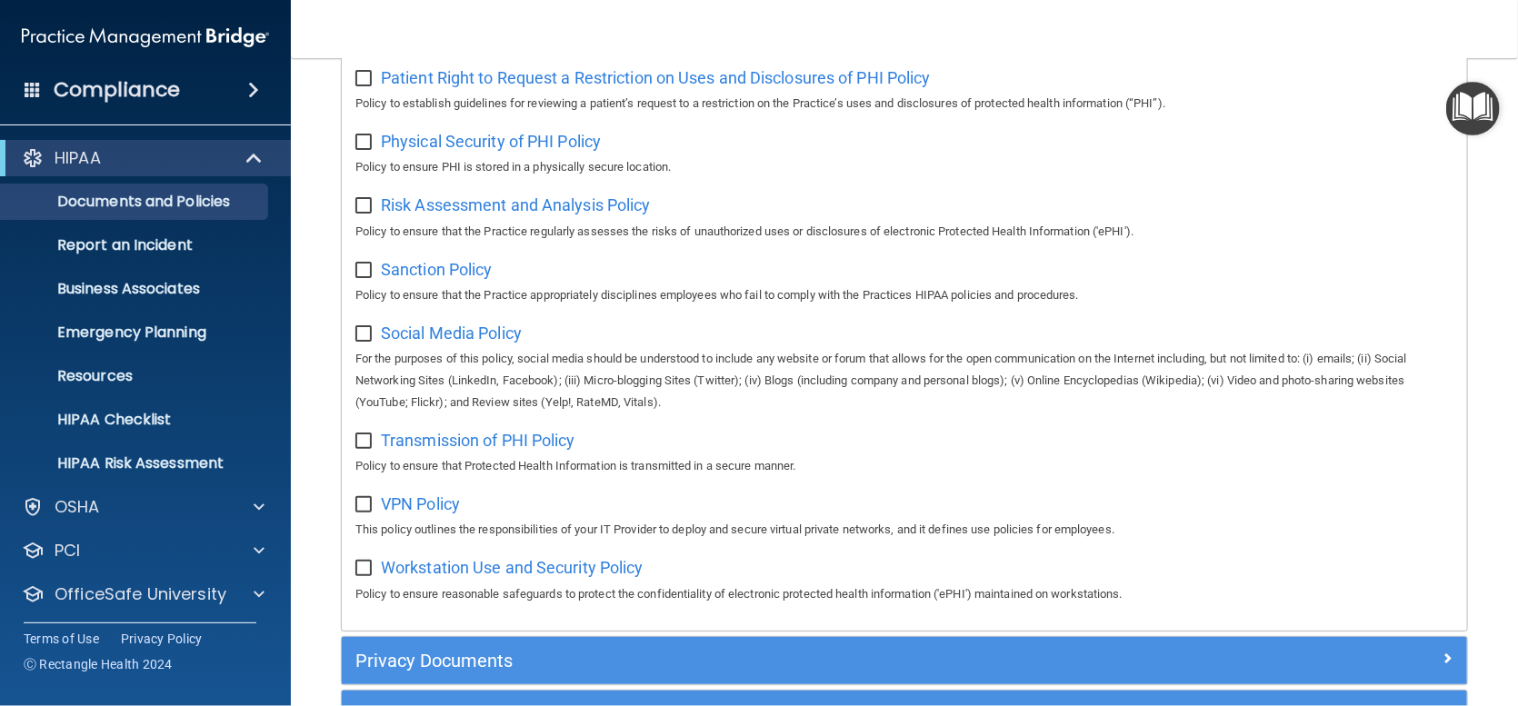
scroll to position [1364, 0]
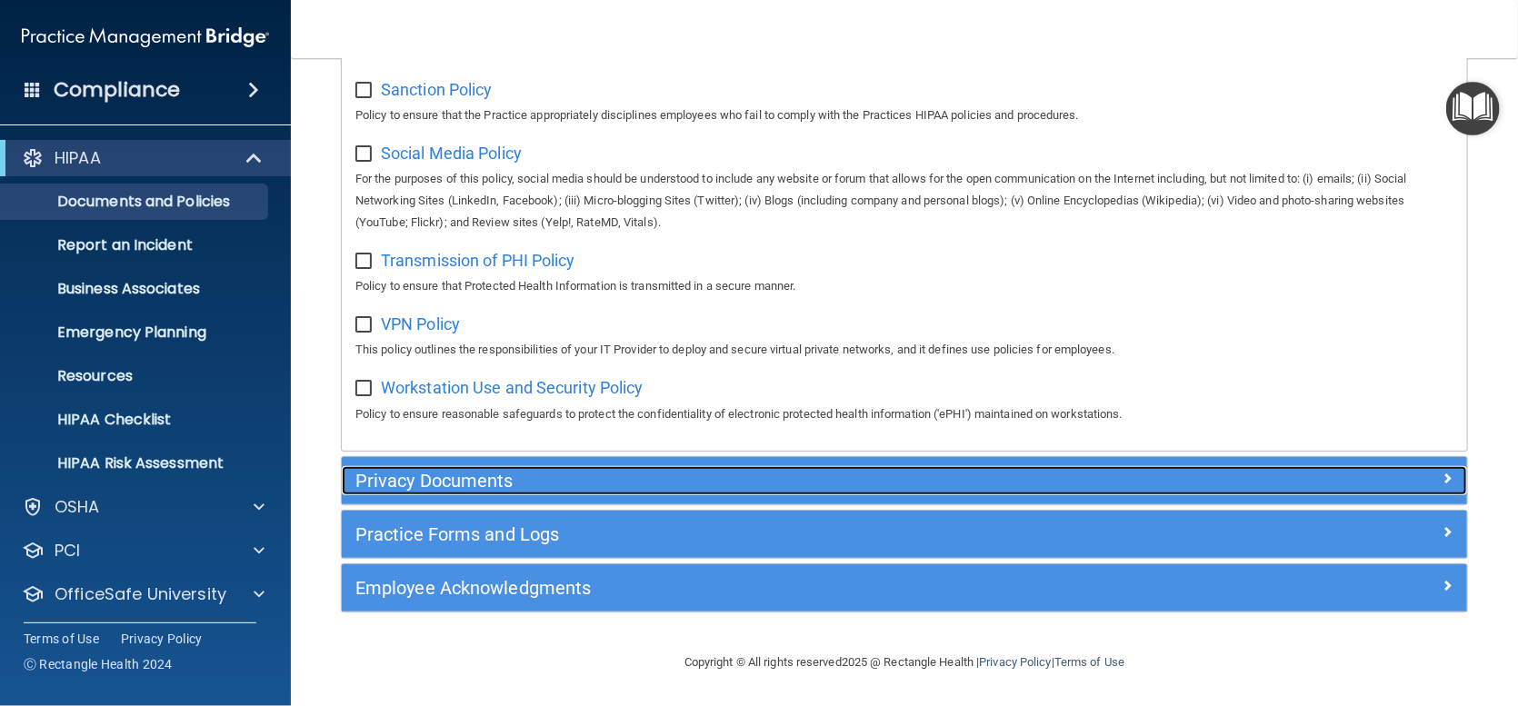
click at [491, 477] on h5 "Privacy Documents" at bounding box center [763, 481] width 817 height 20
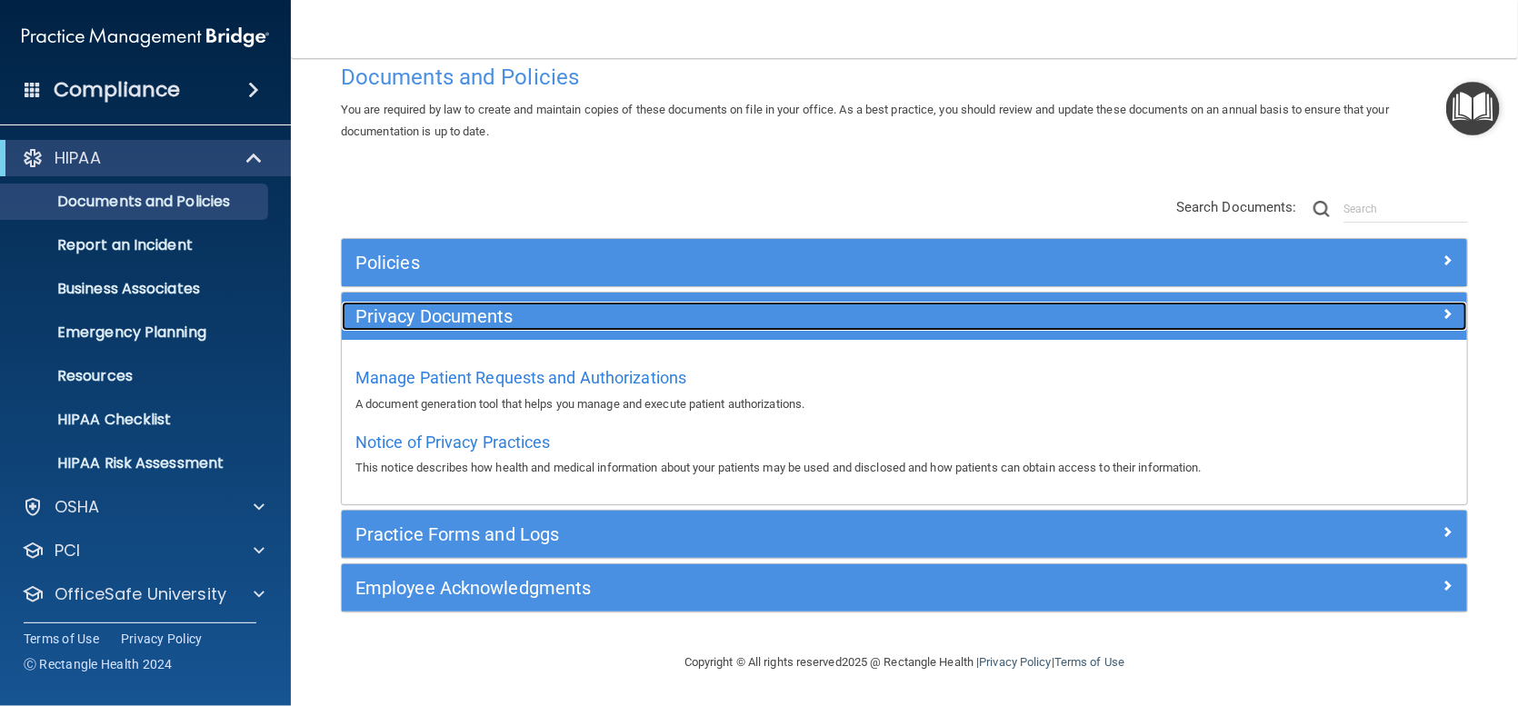
scroll to position [38, 0]
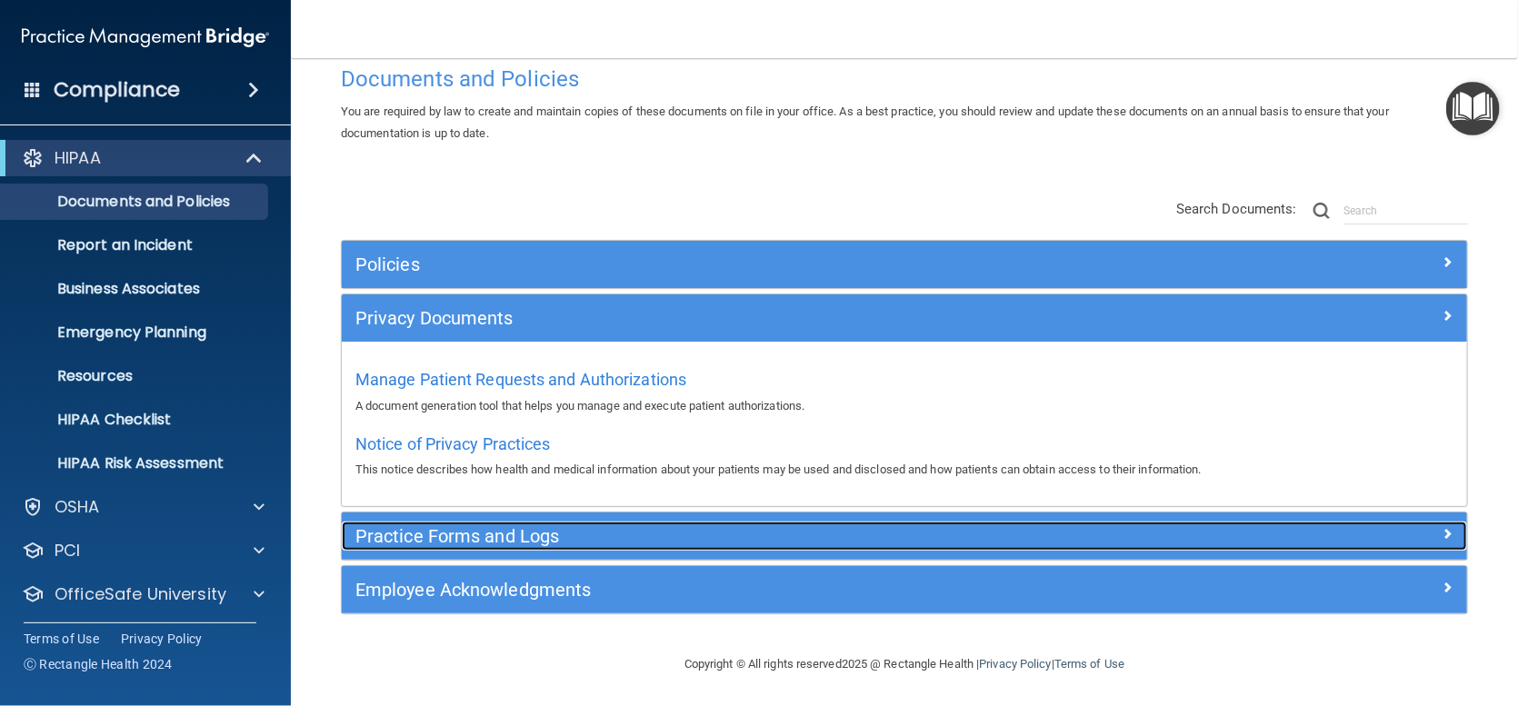
click at [489, 536] on h5 "Practice Forms and Logs" at bounding box center [763, 536] width 817 height 20
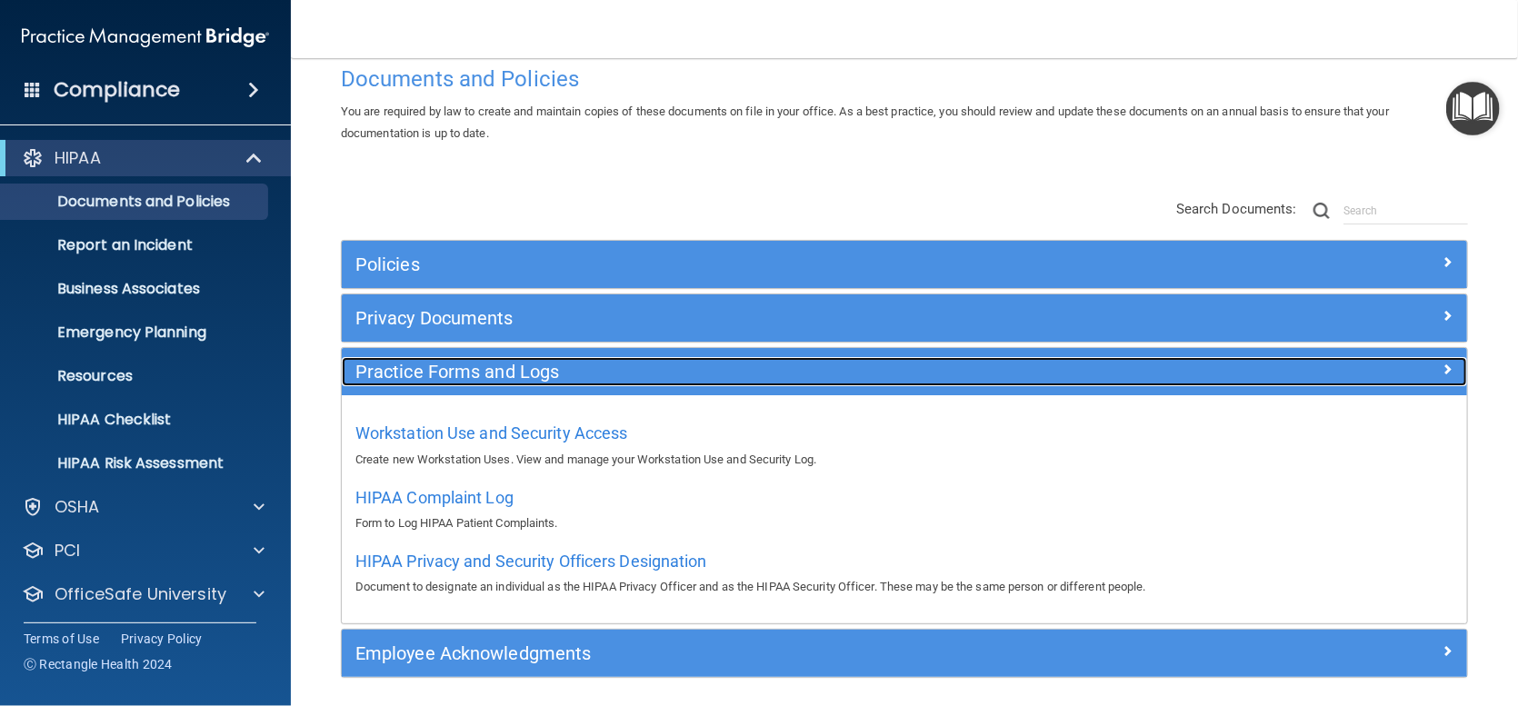
scroll to position [102, 0]
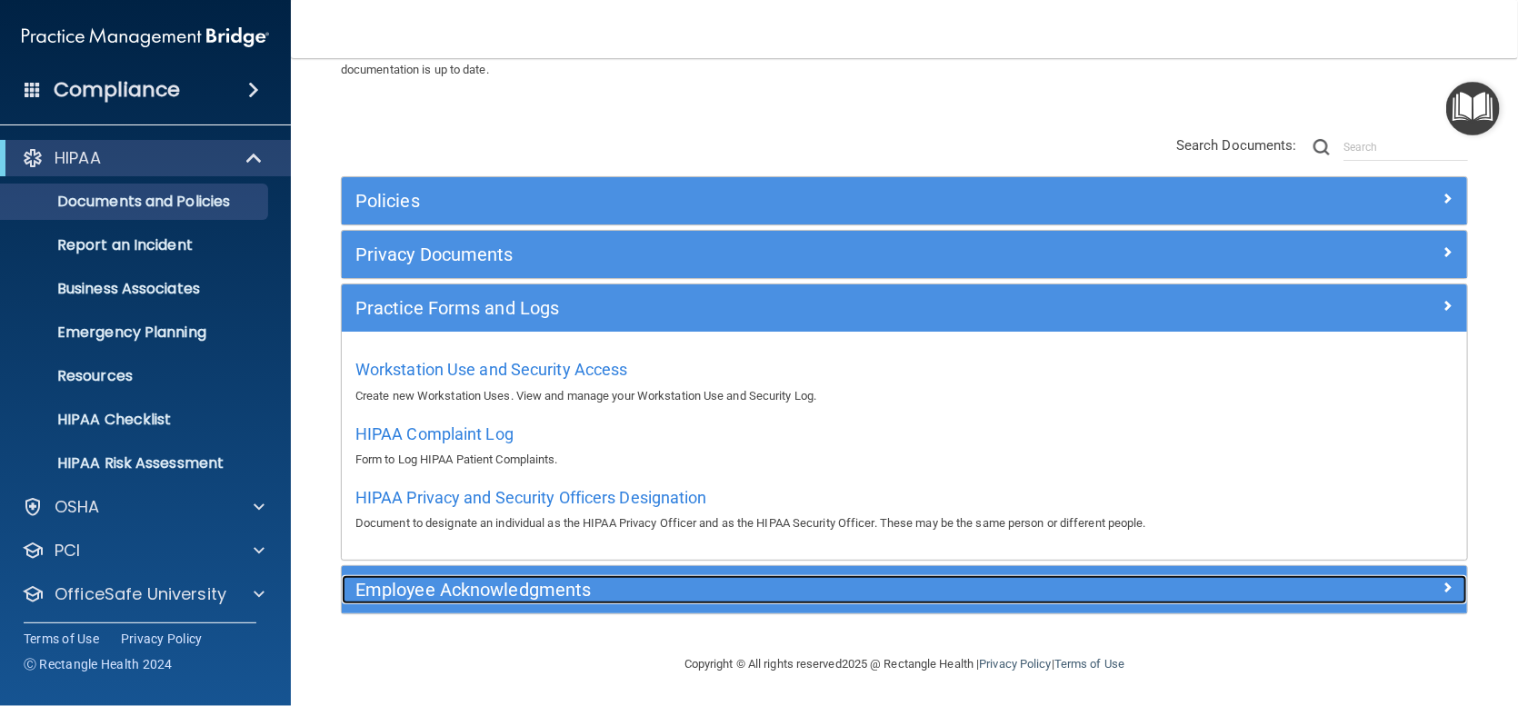
click at [528, 591] on h5 "Employee Acknowledgments" at bounding box center [763, 590] width 817 height 20
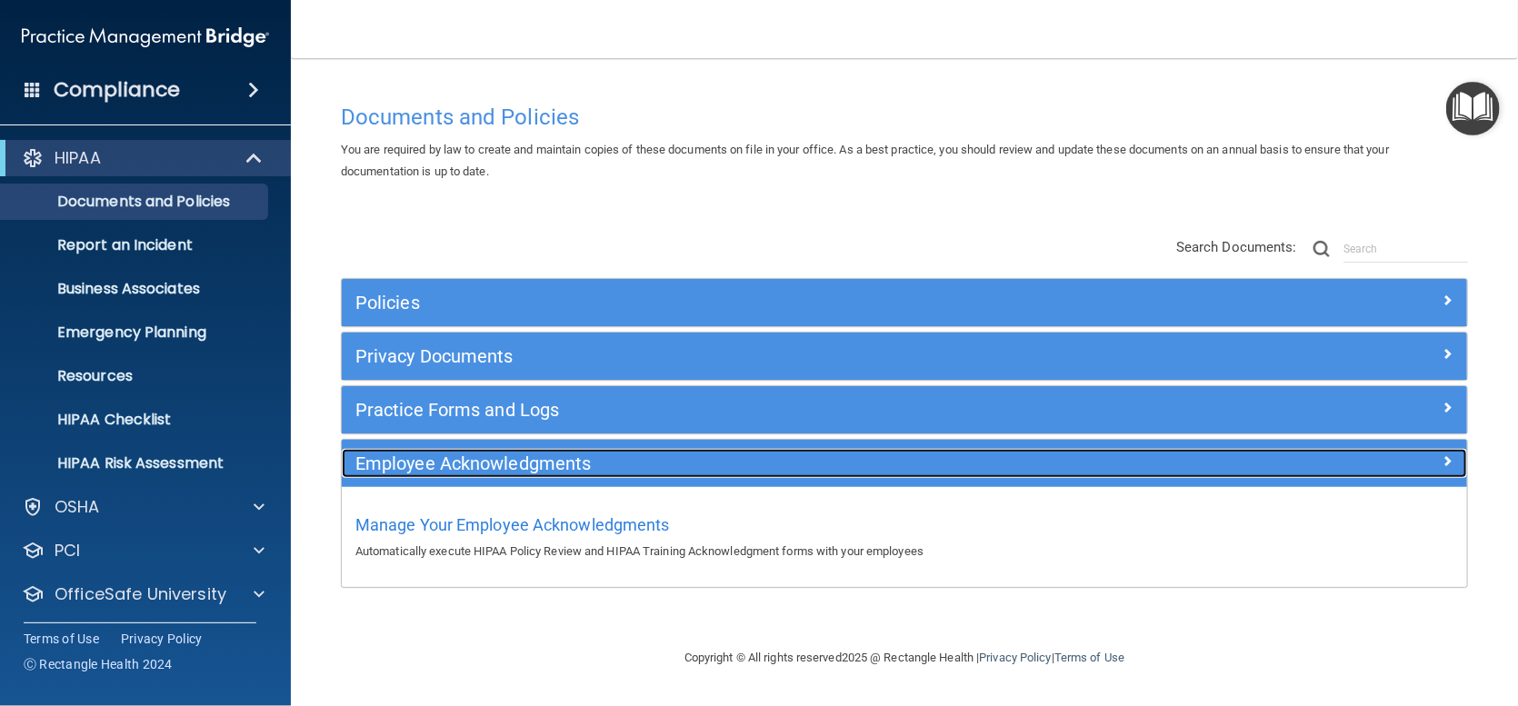
scroll to position [0, 0]
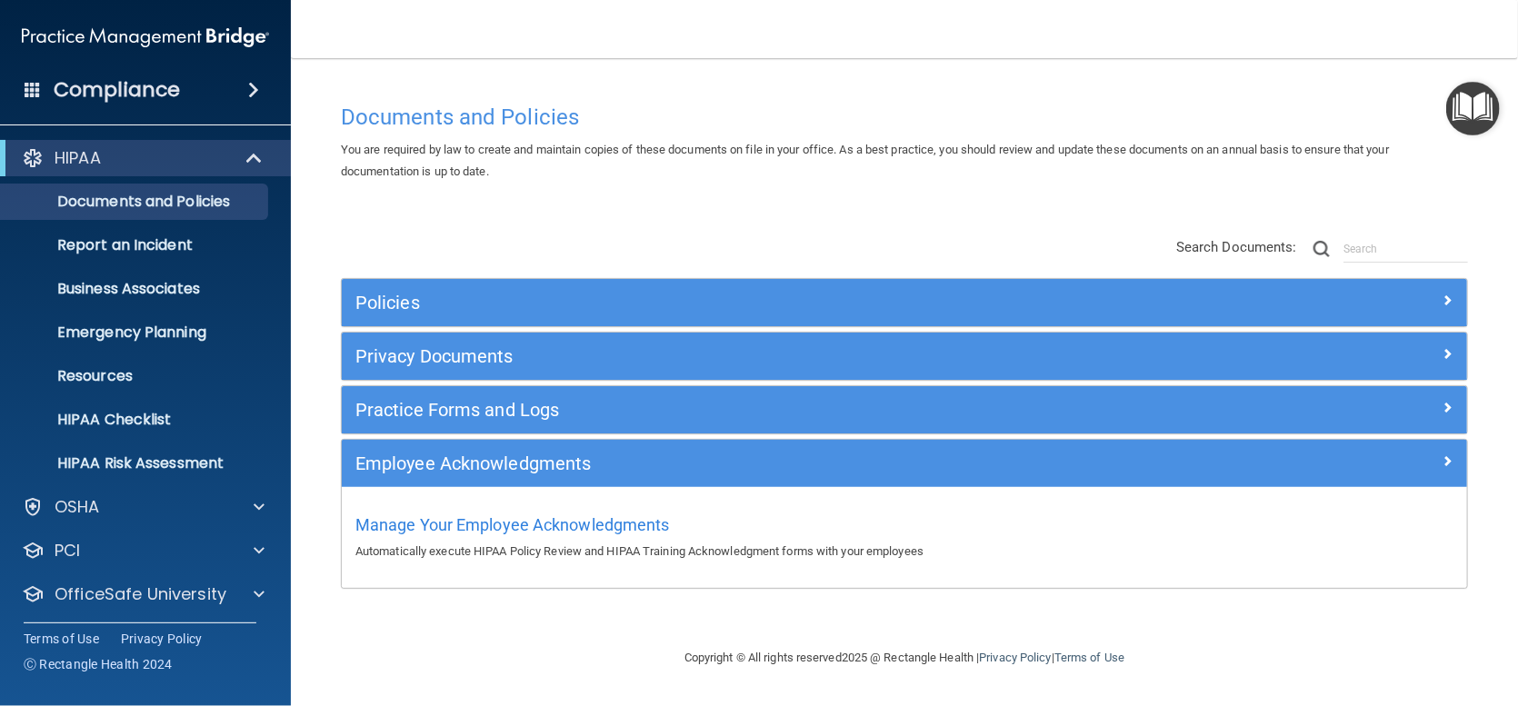
click at [481, 122] on h4 "Documents and Policies" at bounding box center [904, 117] width 1127 height 24
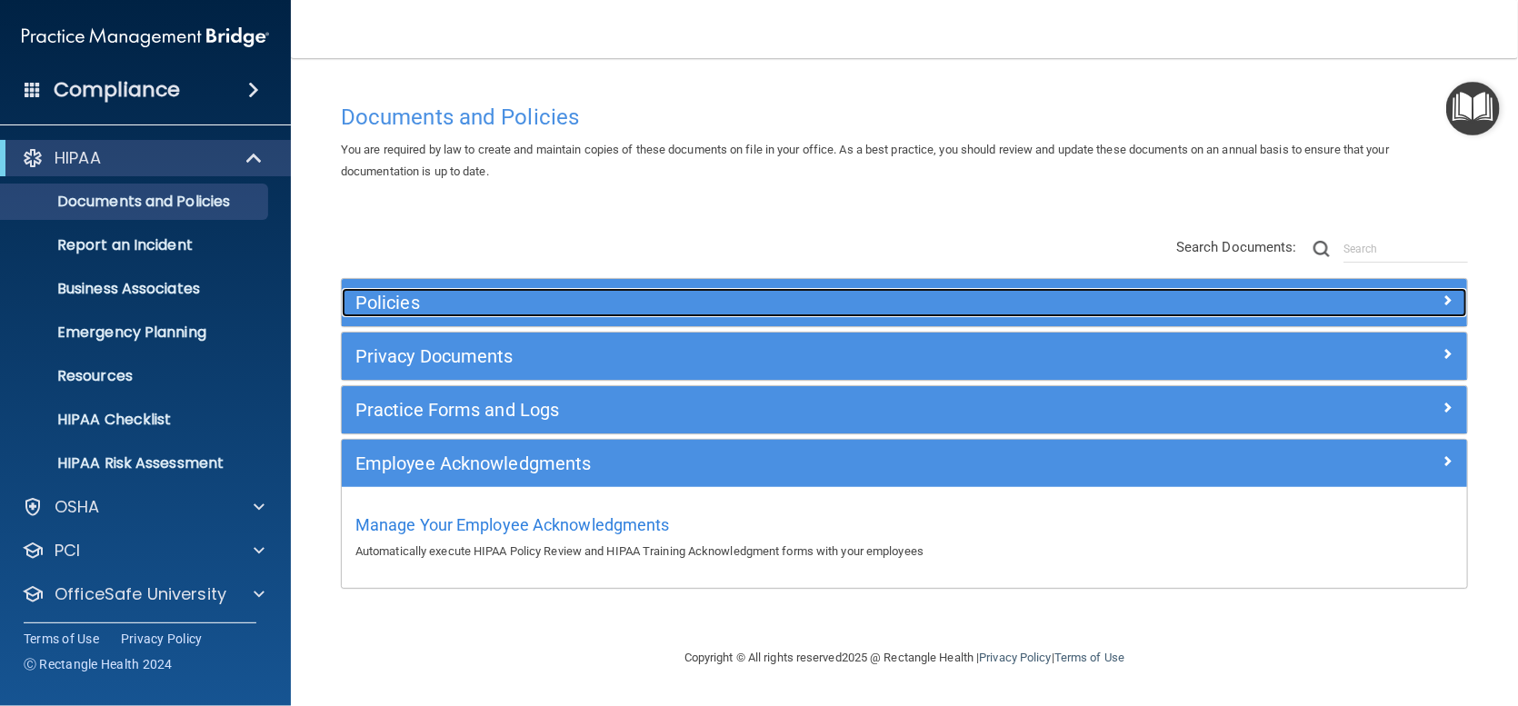
click at [418, 300] on h5 "Policies" at bounding box center [763, 303] width 817 height 20
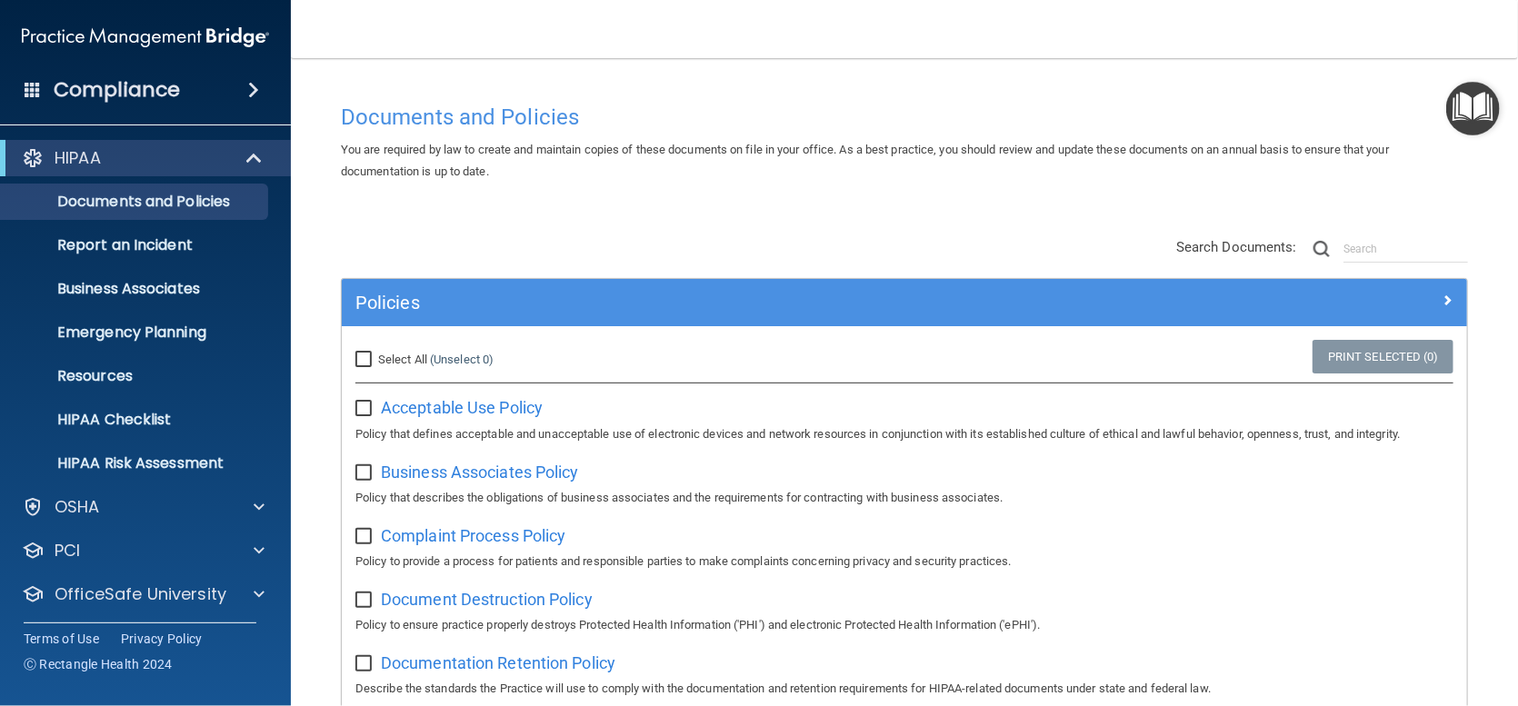
click at [410, 108] on h4 "Documents and Policies" at bounding box center [904, 117] width 1127 height 24
click at [197, 204] on p "Documents and Policies" at bounding box center [136, 202] width 248 height 18
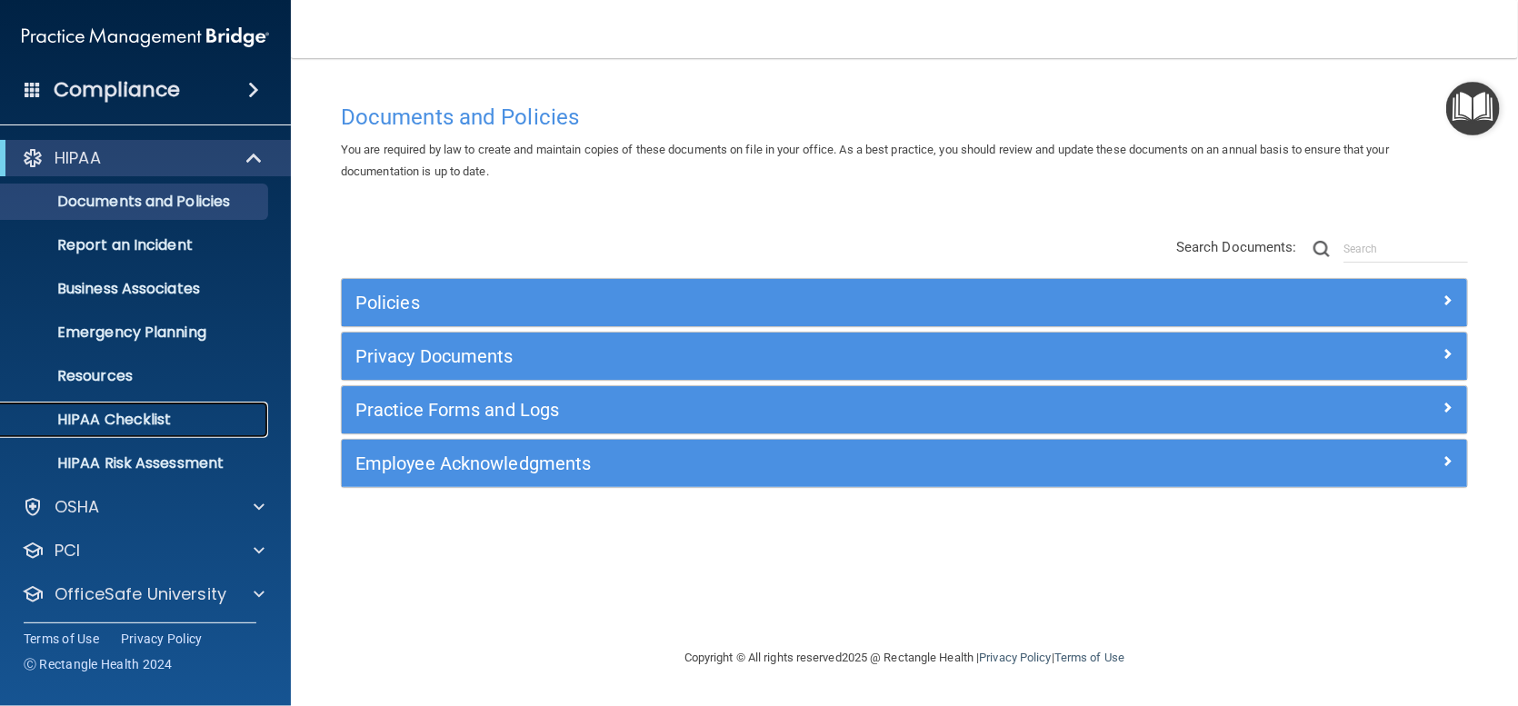
click at [135, 408] on link "HIPAA Checklist" at bounding box center [125, 420] width 286 height 36
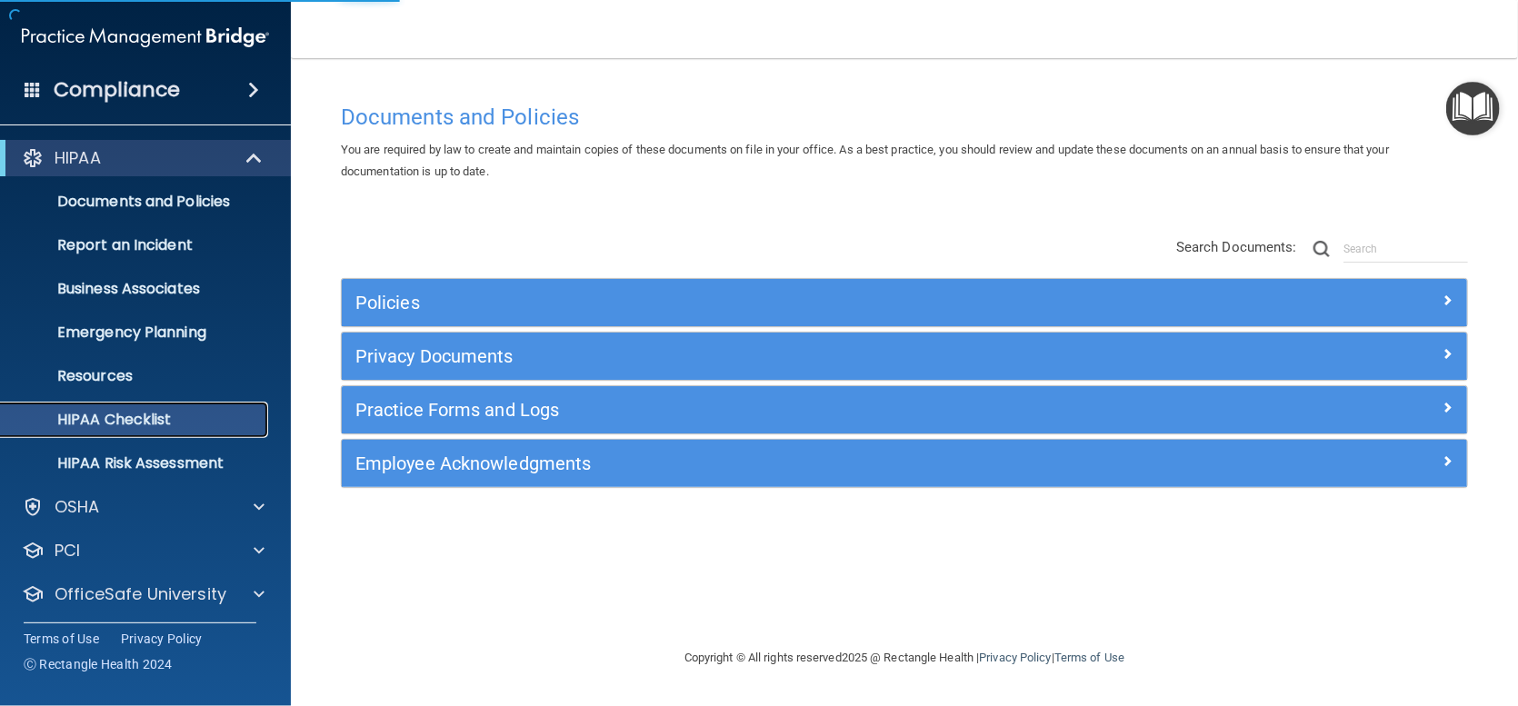
click at [151, 420] on p "HIPAA Checklist" at bounding box center [136, 420] width 248 height 18
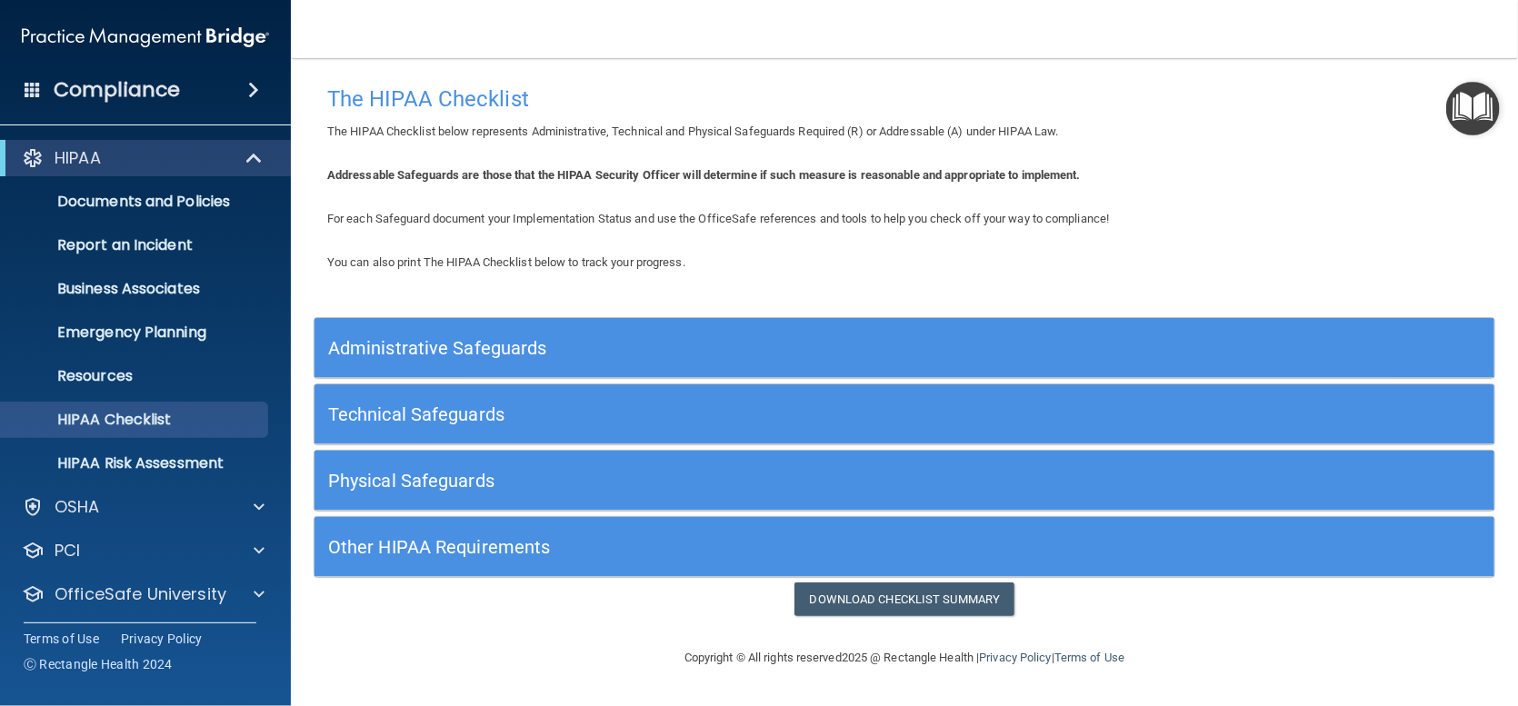
click at [485, 351] on h5 "Administrative Safeguards" at bounding box center [757, 348] width 858 height 20
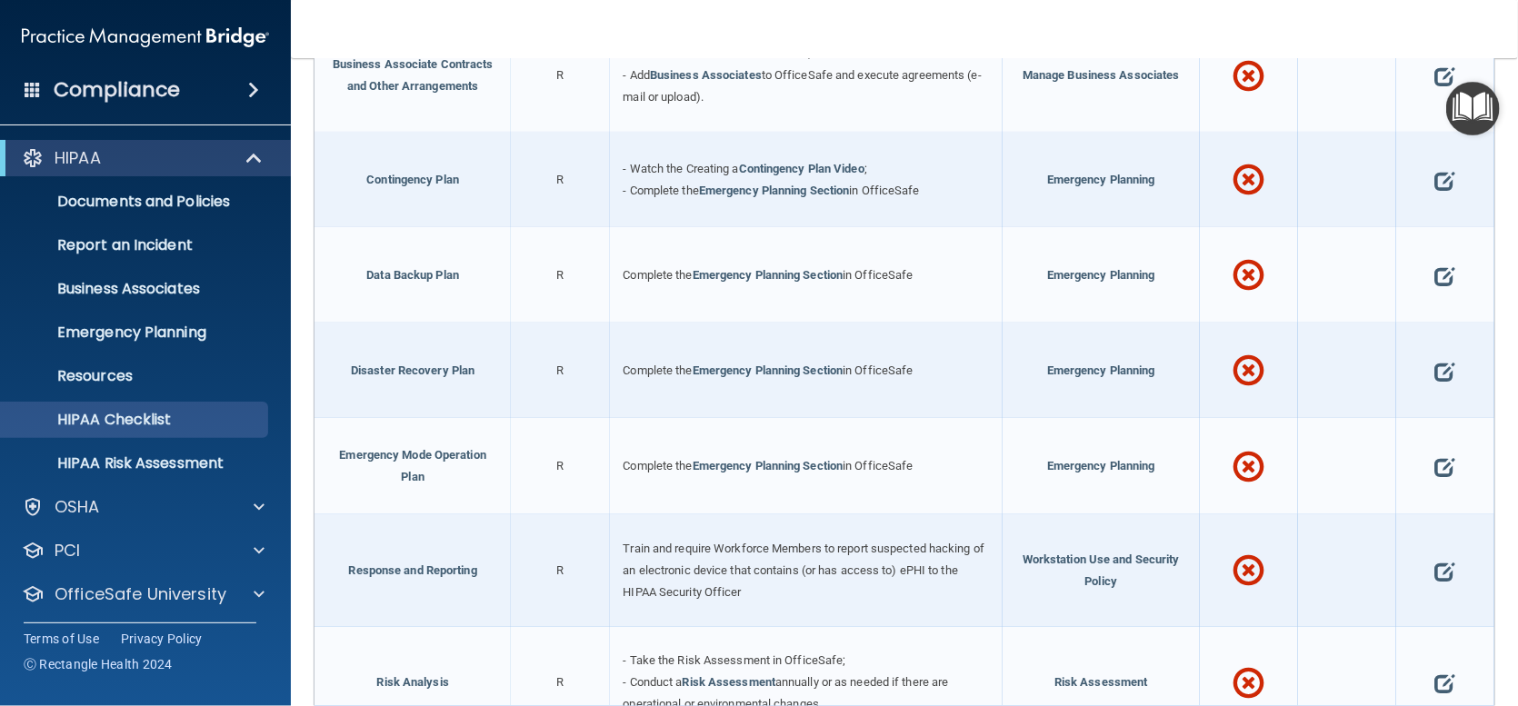
scroll to position [727, 0]
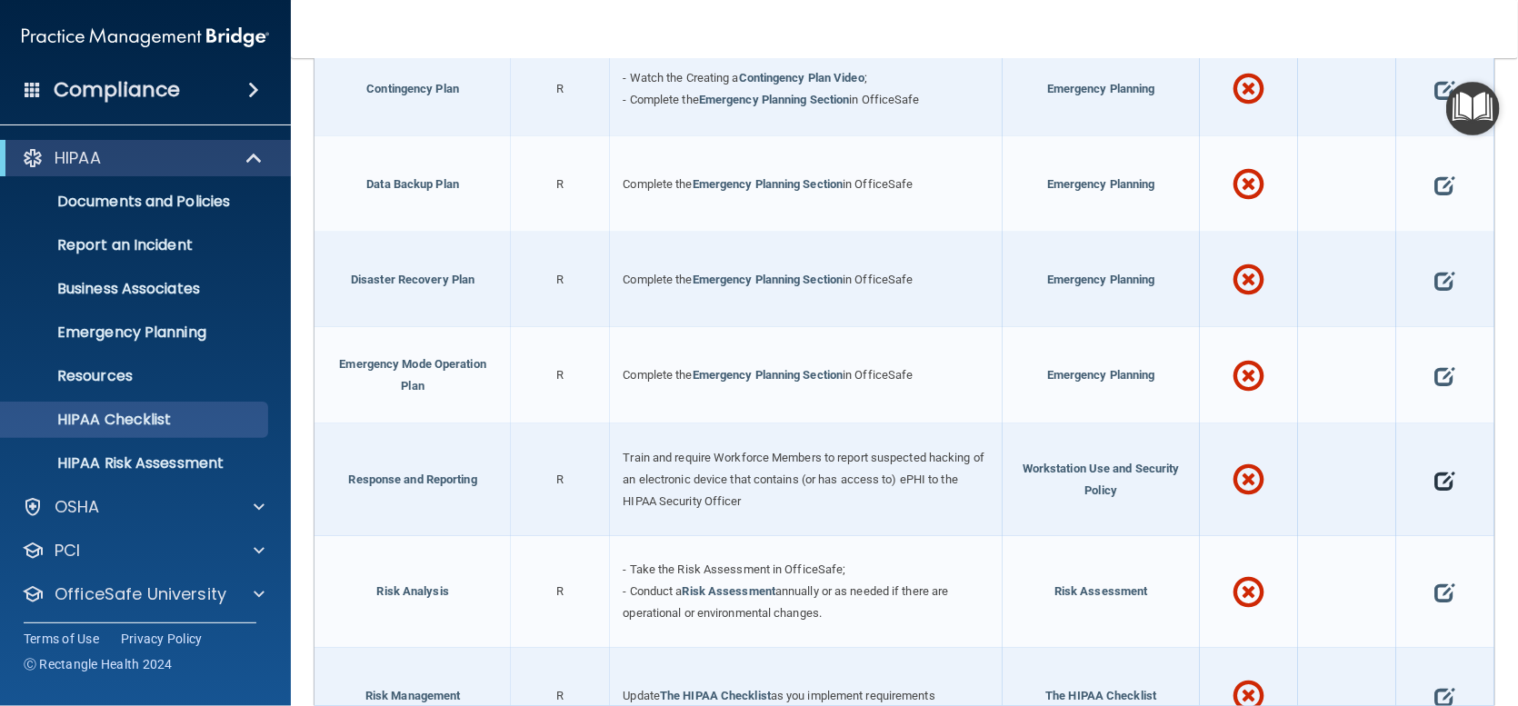
click at [1435, 487] on span at bounding box center [1445, 480] width 20 height 48
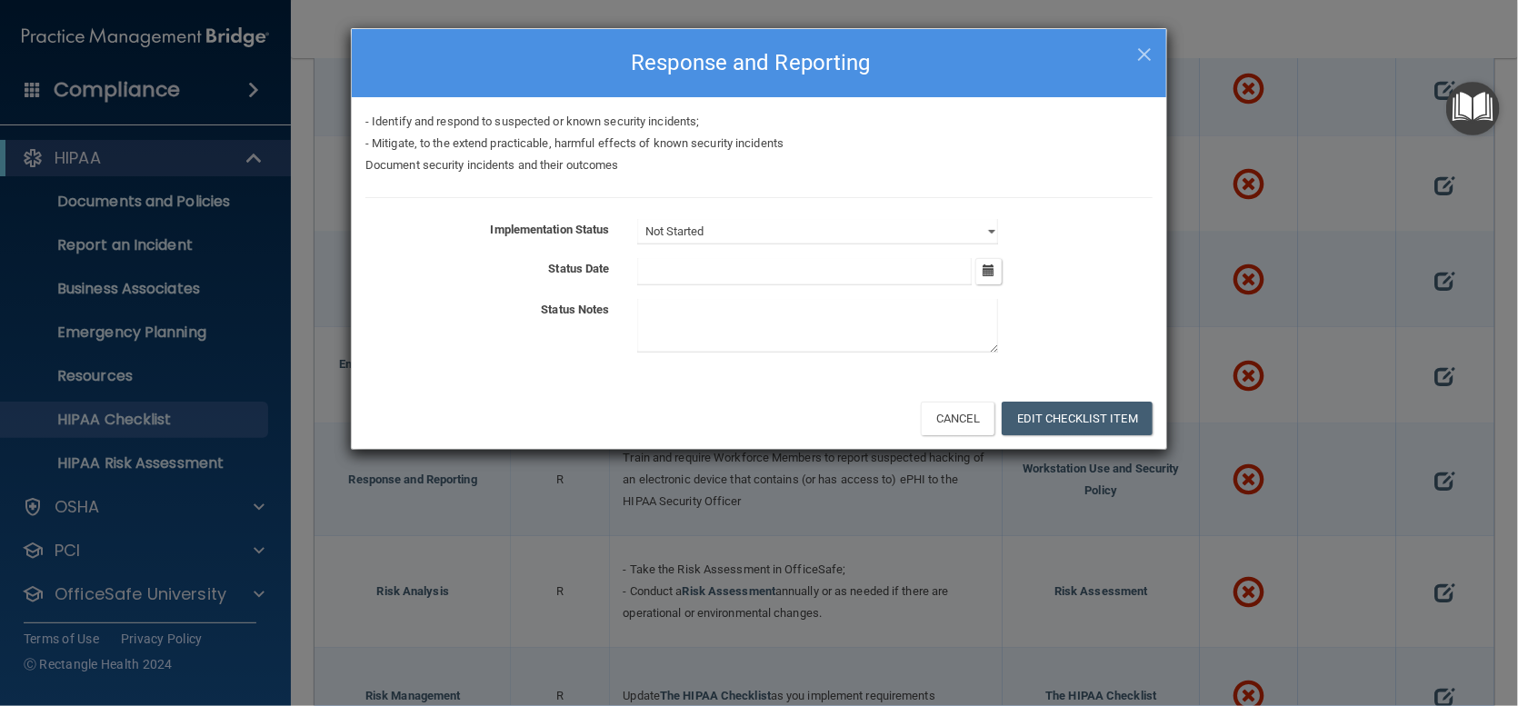
click at [1000, 236] on div "Not Started In Progress Completed" at bounding box center [895, 231] width 543 height 25
click at [987, 227] on select "Not Started In Progress Completed" at bounding box center [817, 231] width 361 height 25
select select "in_progress"
click at [637, 219] on select "Not Started In Progress Completed" at bounding box center [817, 231] width 361 height 25
click at [987, 270] on icon "button" at bounding box center [989, 271] width 12 height 12
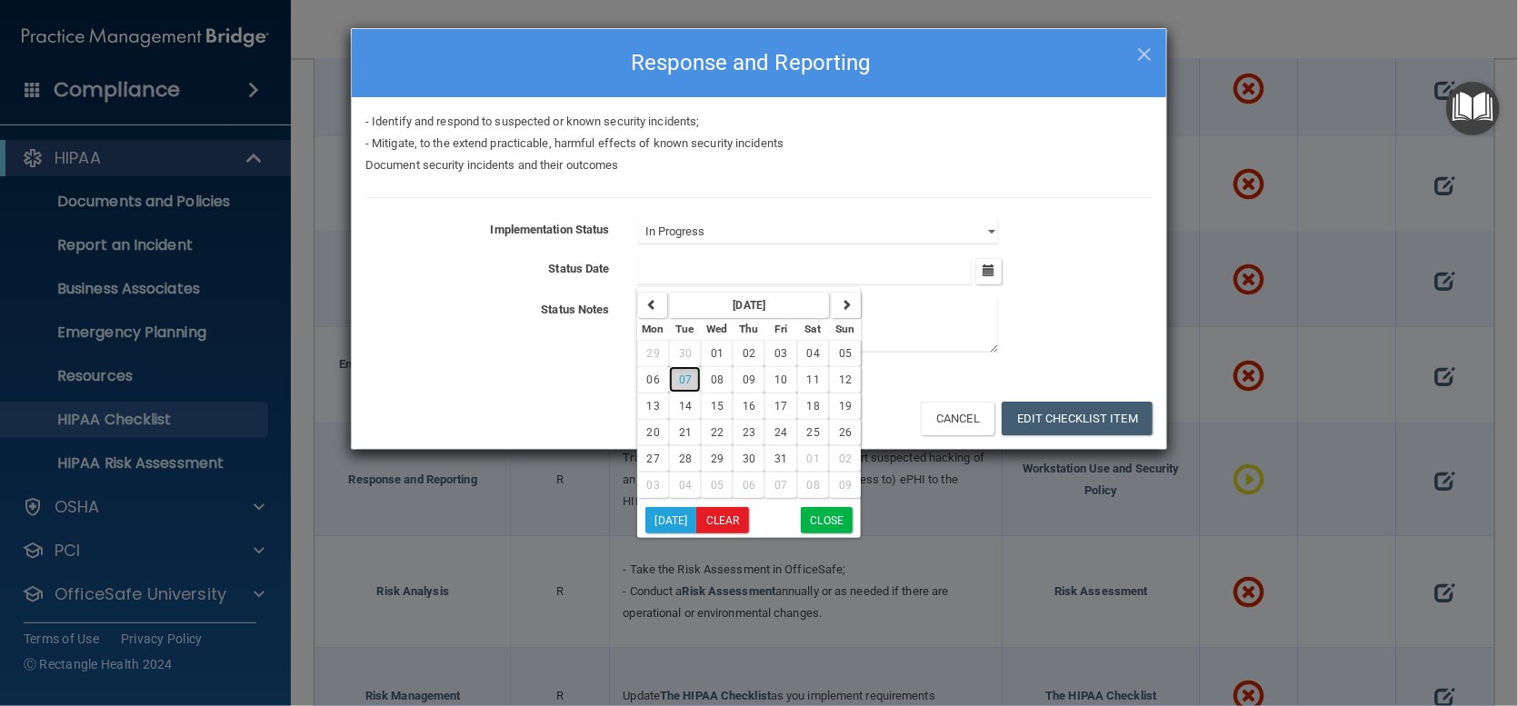
click at [681, 377] on span "07" at bounding box center [685, 380] width 13 height 13
type input "10/7/25"
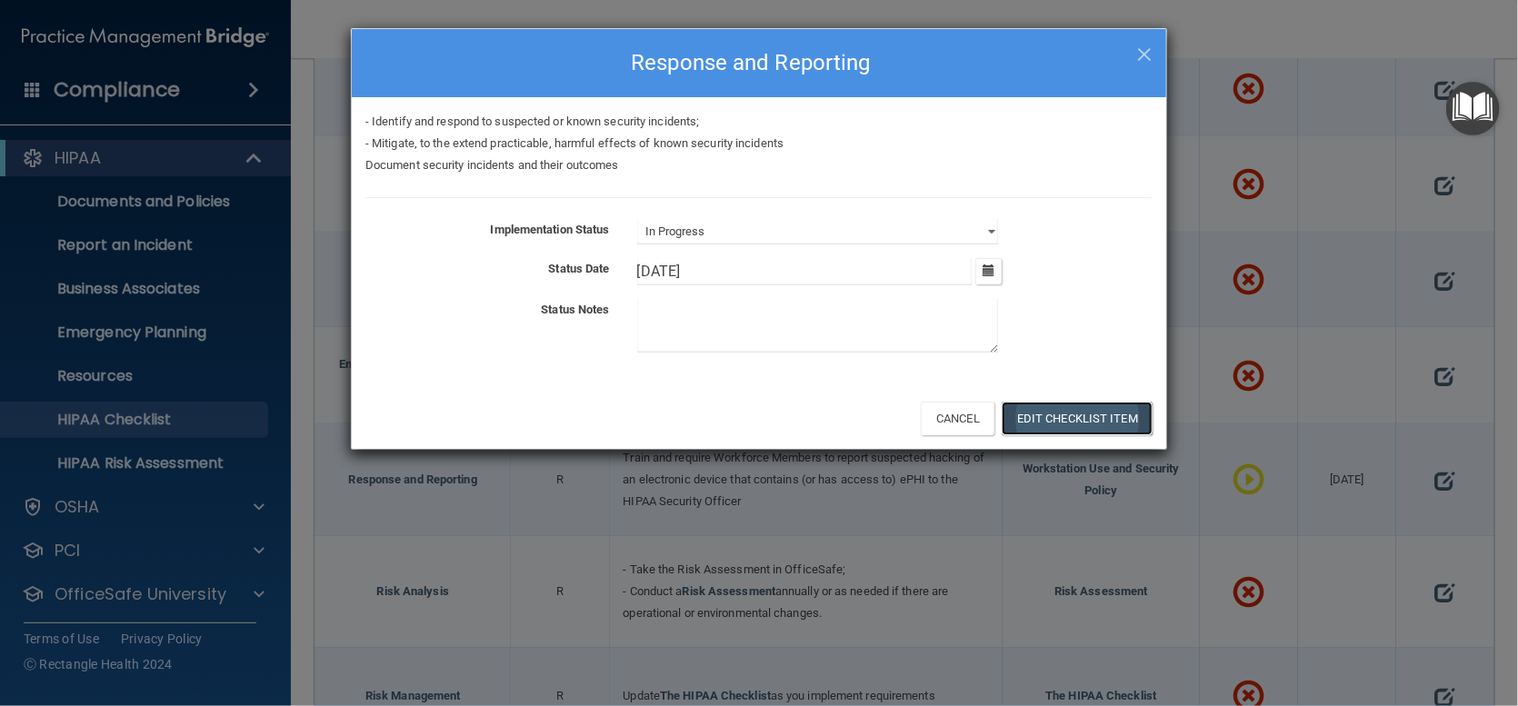
click at [1111, 405] on button "Edit Checklist Item" at bounding box center [1077, 419] width 151 height 34
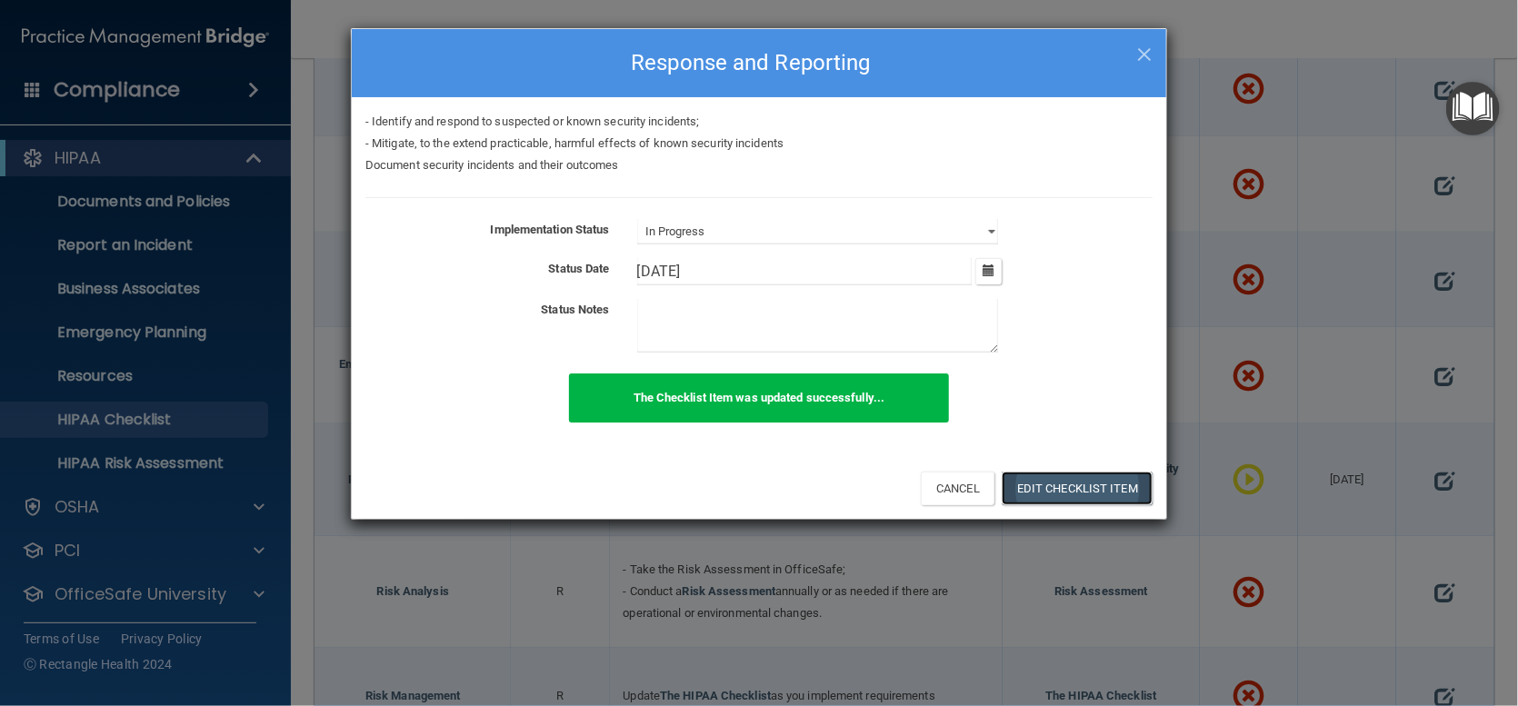
click at [1075, 484] on button "Edit Checklist Item" at bounding box center [1077, 489] width 151 height 34
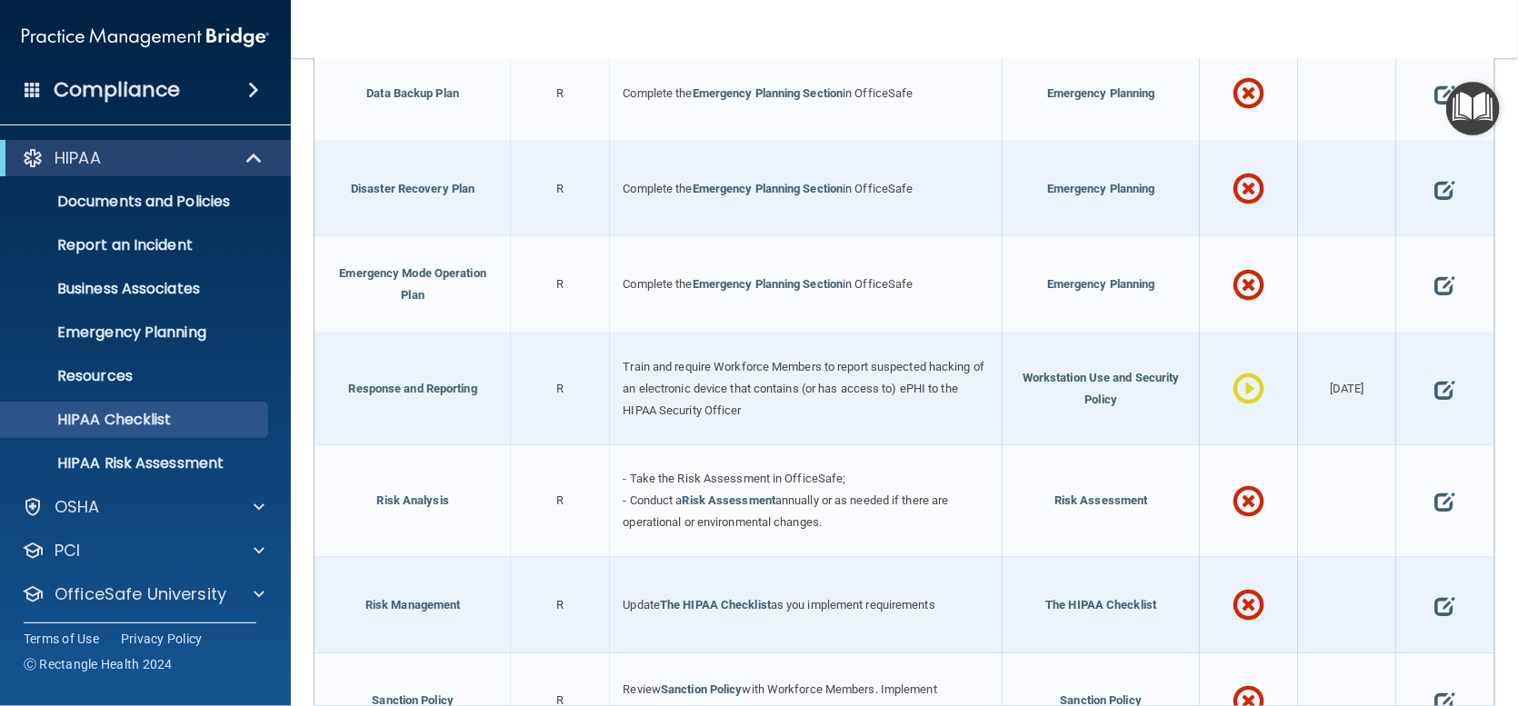
scroll to position [909, 0]
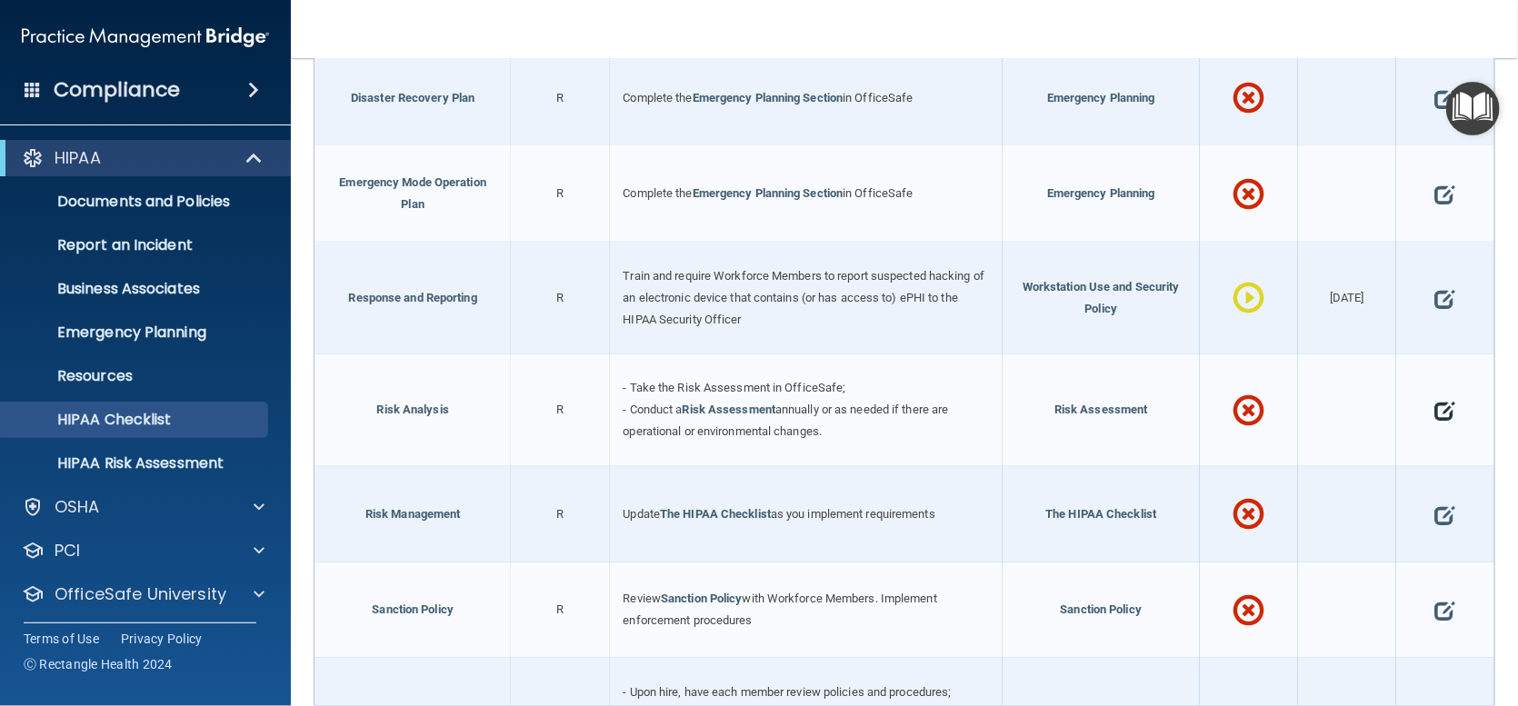
click at [1435, 422] on span at bounding box center [1445, 411] width 20 height 48
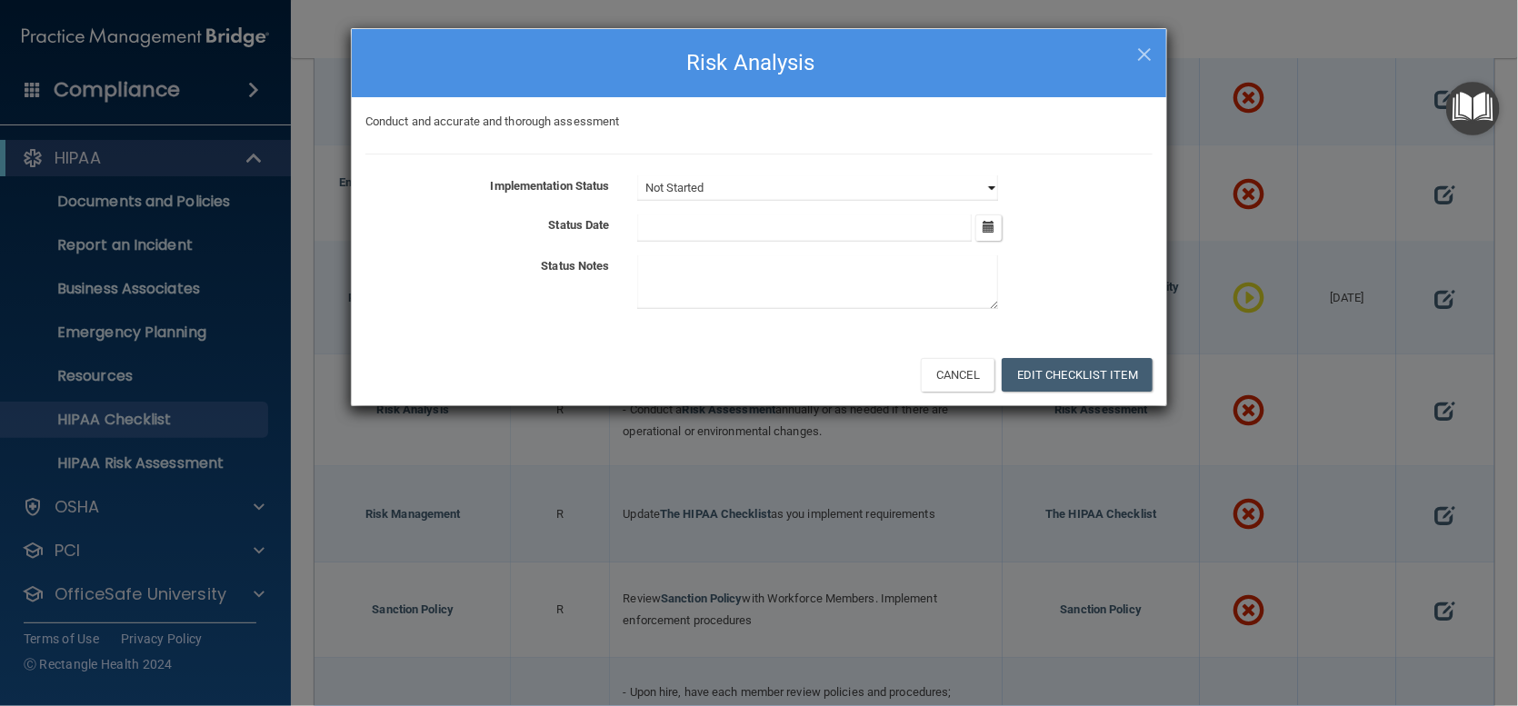
click at [988, 190] on select "Not Started In Progress Completed" at bounding box center [817, 187] width 361 height 25
select select "completed"
click at [637, 175] on select "Not Started In Progress Completed" at bounding box center [817, 187] width 361 height 25
click at [1003, 232] on div "October 2025 Mon Tue Wed Thu Fri Sat Sun 29 30 01 02 03 04 05 06 07 08 09 10 11…" at bounding box center [895, 228] width 543 height 27
click at [995, 224] on button "button" at bounding box center [988, 228] width 26 height 26
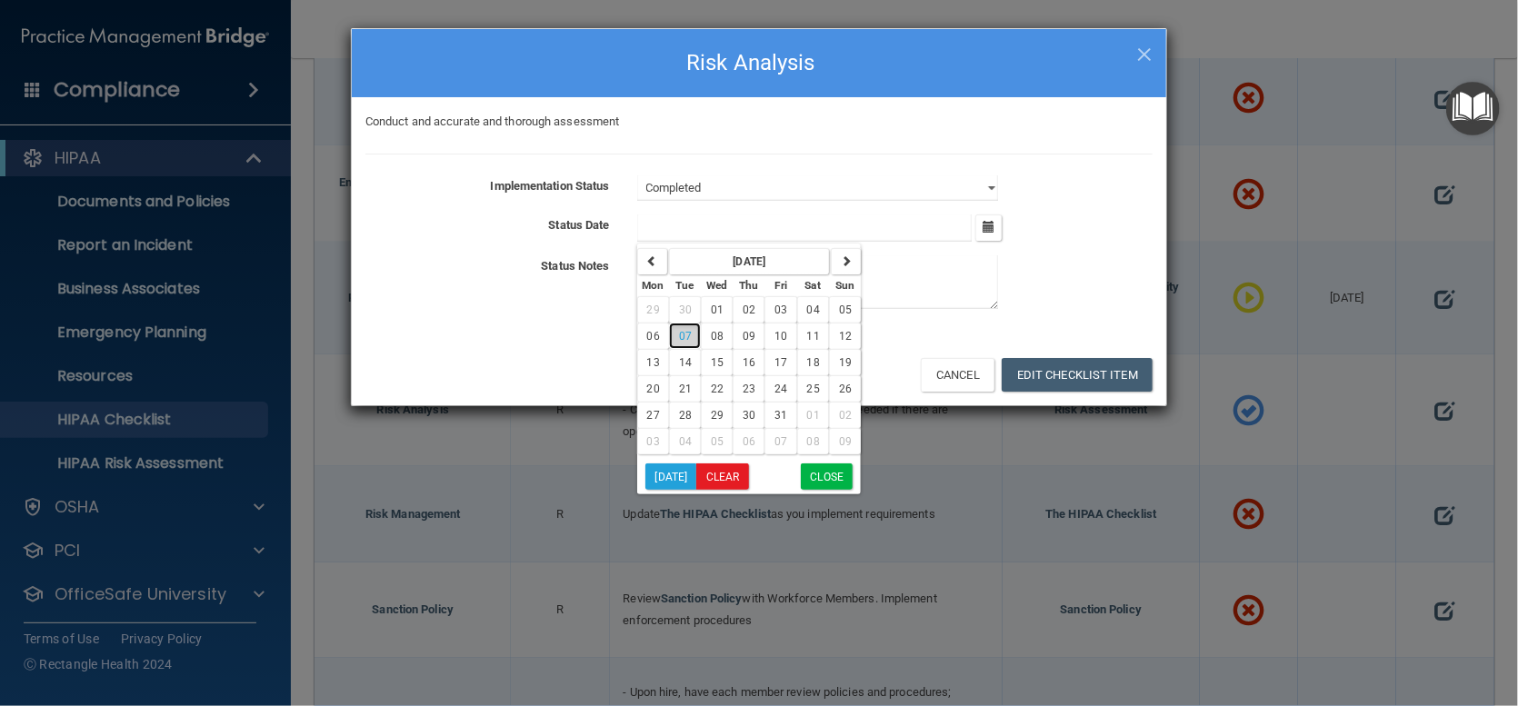
click at [678, 345] on button "07" at bounding box center [685, 336] width 32 height 26
type input "10/7/25"
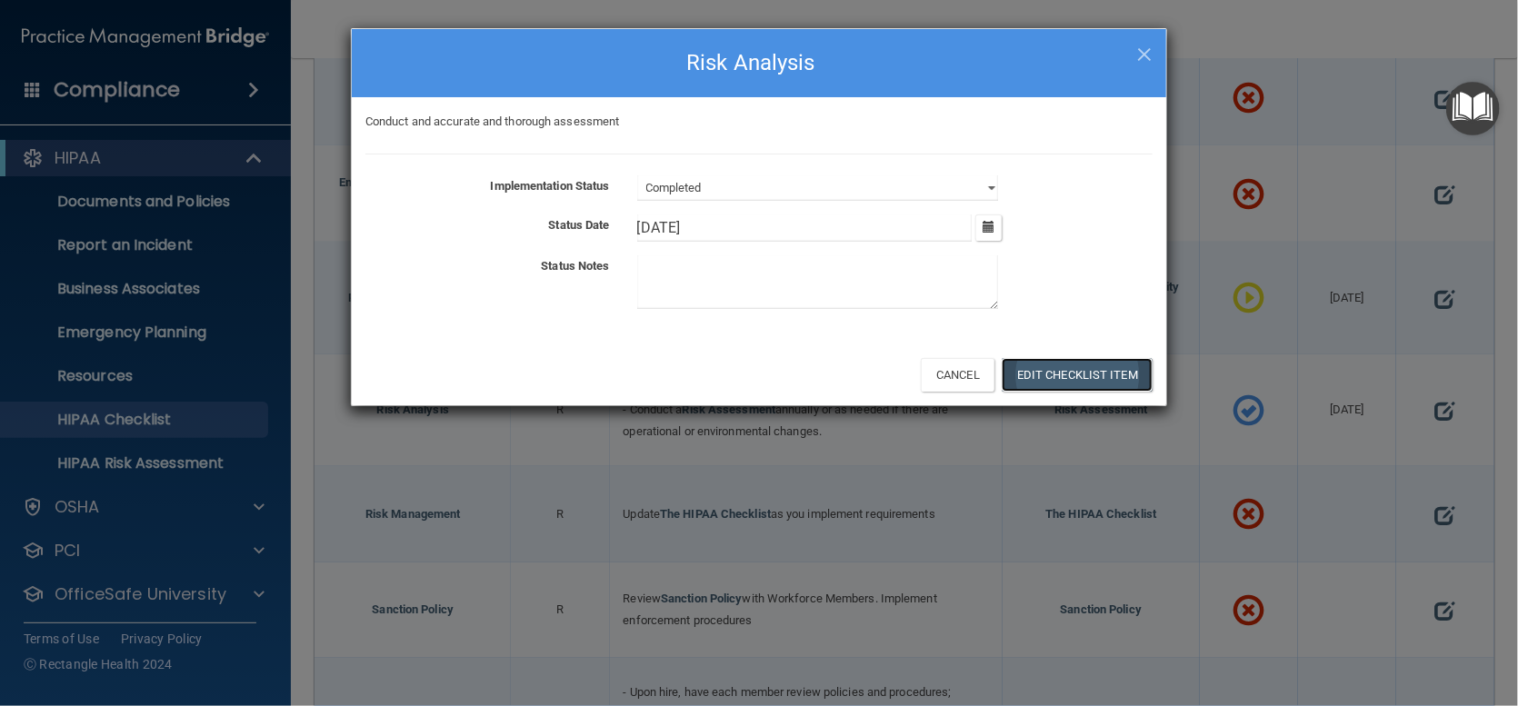
click at [1077, 368] on button "Edit Checklist Item" at bounding box center [1077, 375] width 151 height 34
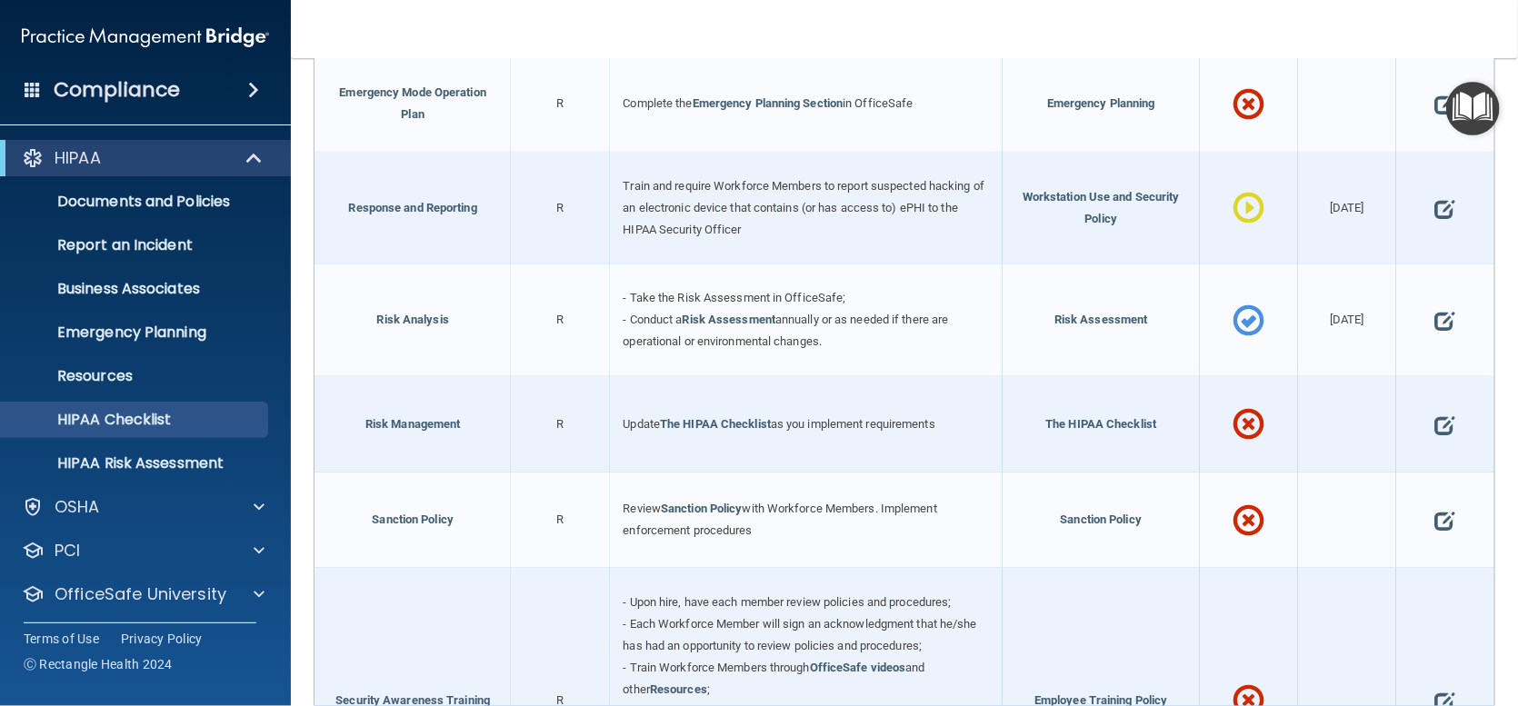
scroll to position [1000, 0]
click at [1436, 429] on span at bounding box center [1445, 424] width 20 height 48
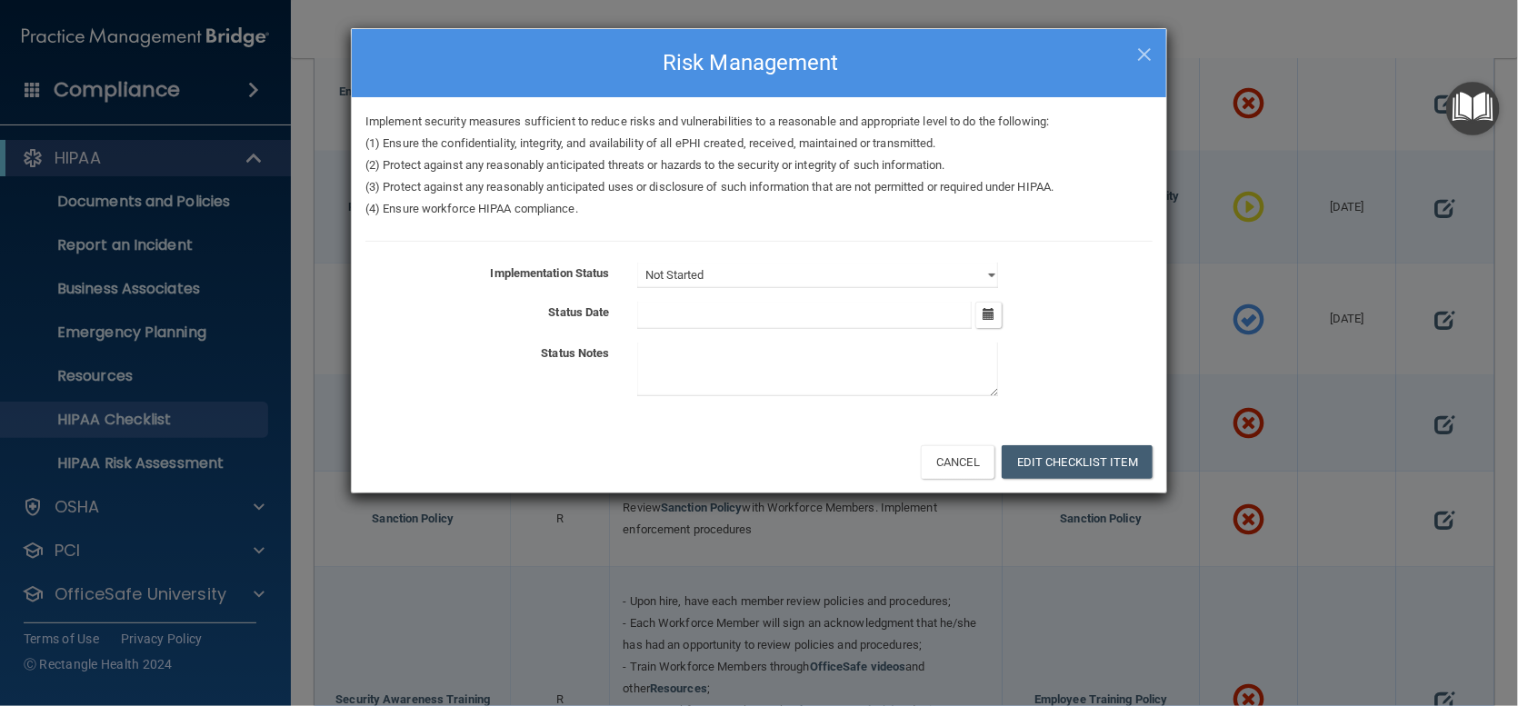
click at [846, 255] on div "Implement security measures sufficient to reduce risks and vulnerabilities to a…" at bounding box center [759, 264] width 815 height 334
click at [992, 265] on select "Not Started In Progress Completed" at bounding box center [817, 275] width 361 height 25
select select "in_progress"
click at [637, 263] on select "Not Started In Progress Completed" at bounding box center [817, 275] width 361 height 25
click at [996, 307] on button "button" at bounding box center [988, 315] width 26 height 26
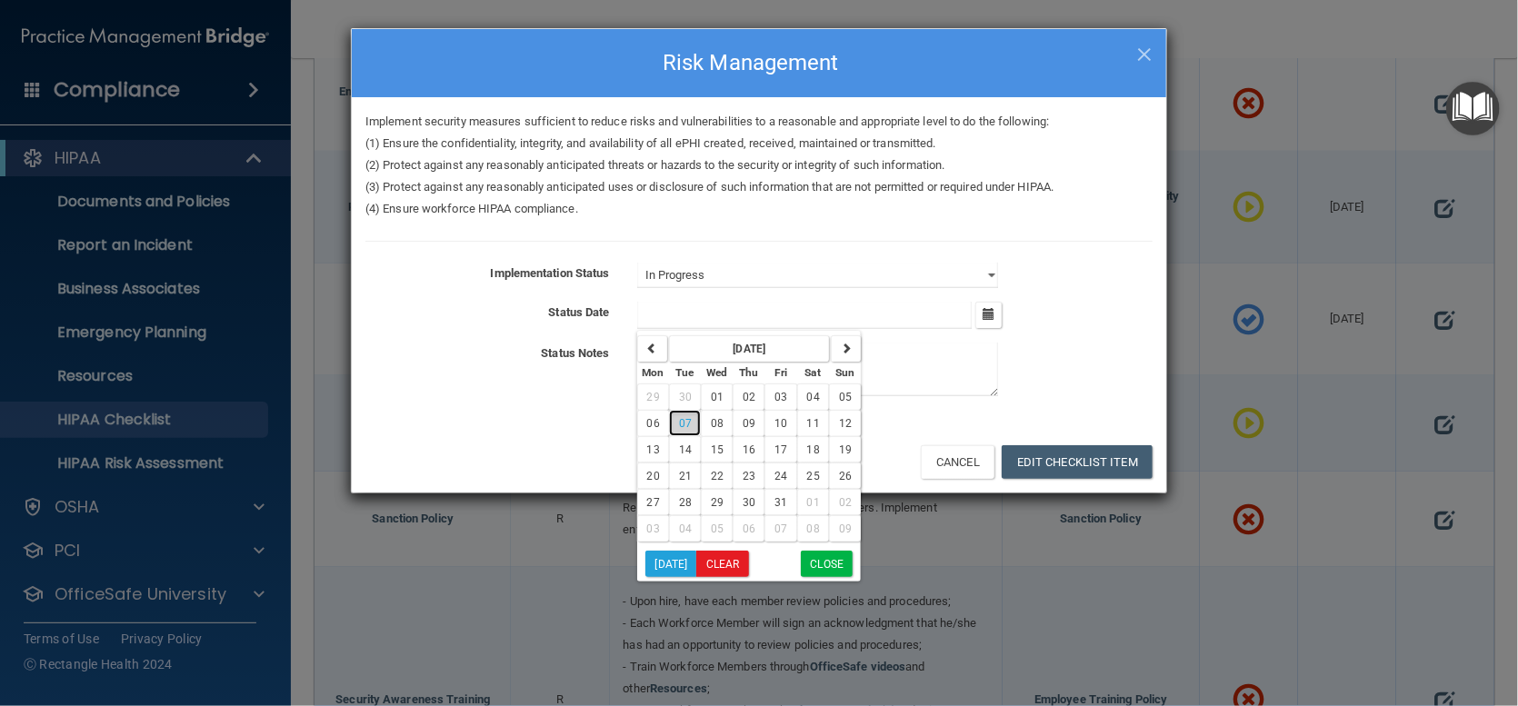
click at [682, 418] on span "07" at bounding box center [685, 423] width 13 height 13
type input "10/7/25"
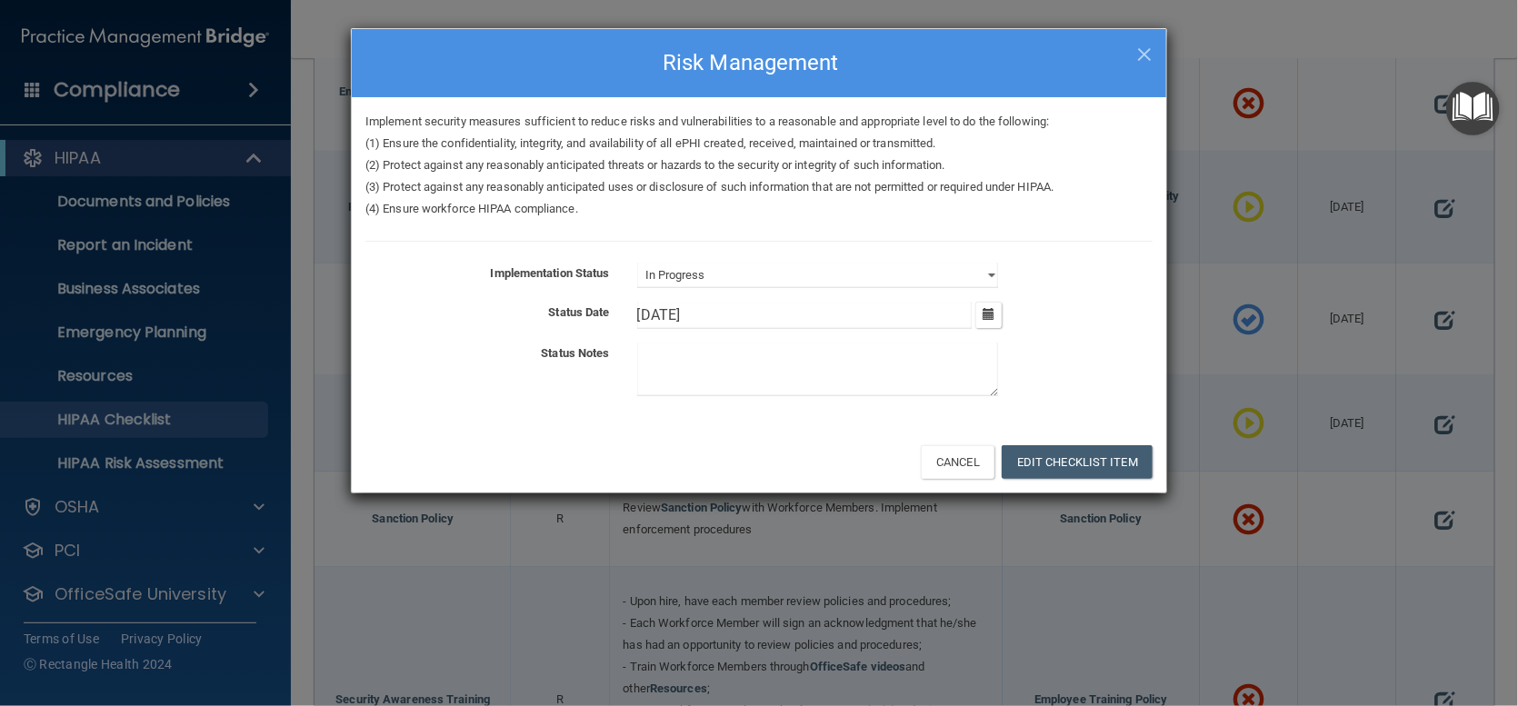
click at [1042, 285] on div "Not Started In Progress Completed" at bounding box center [895, 275] width 543 height 25
click at [1078, 465] on button "Edit Checklist Item" at bounding box center [1077, 462] width 151 height 34
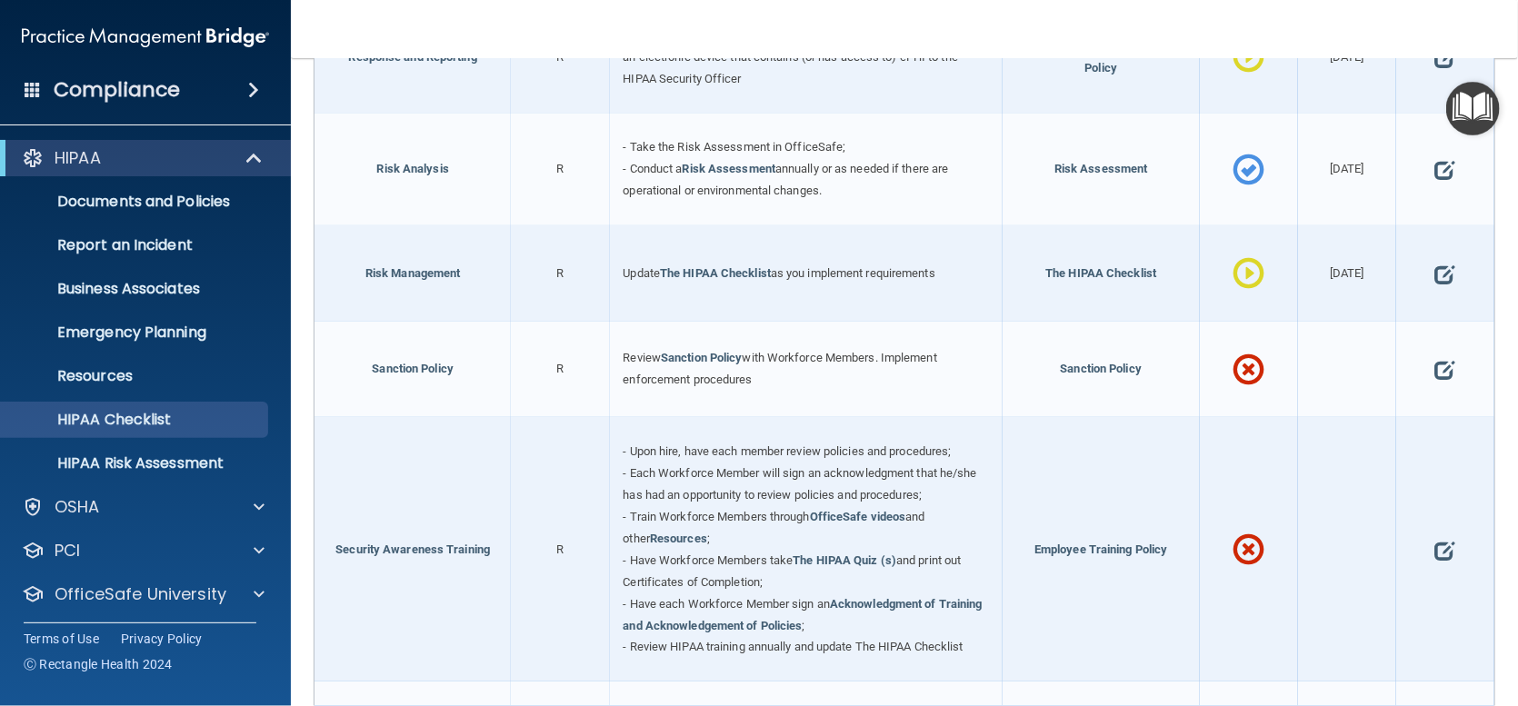
scroll to position [1182, 0]
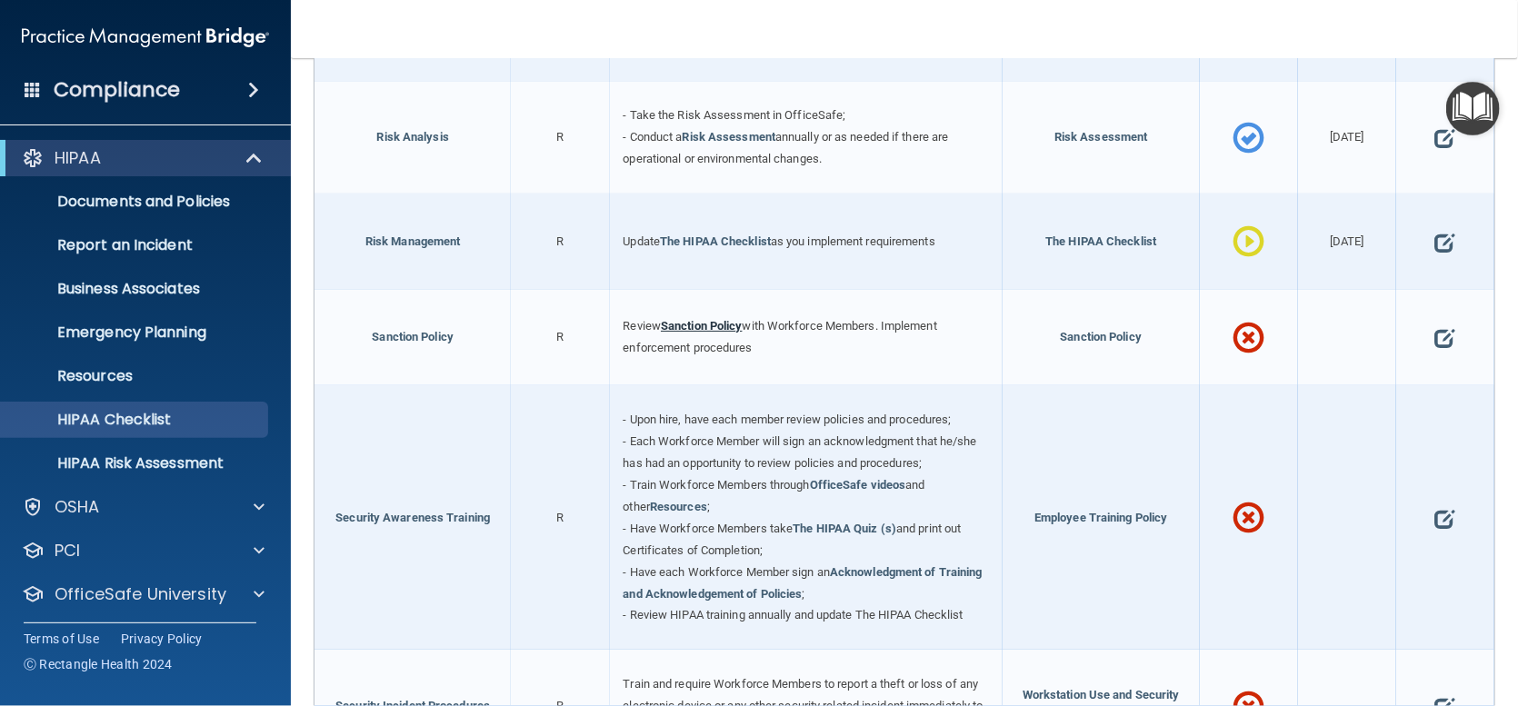
click at [699, 333] on link "Sanction Policy" at bounding box center [702, 326] width 82 height 14
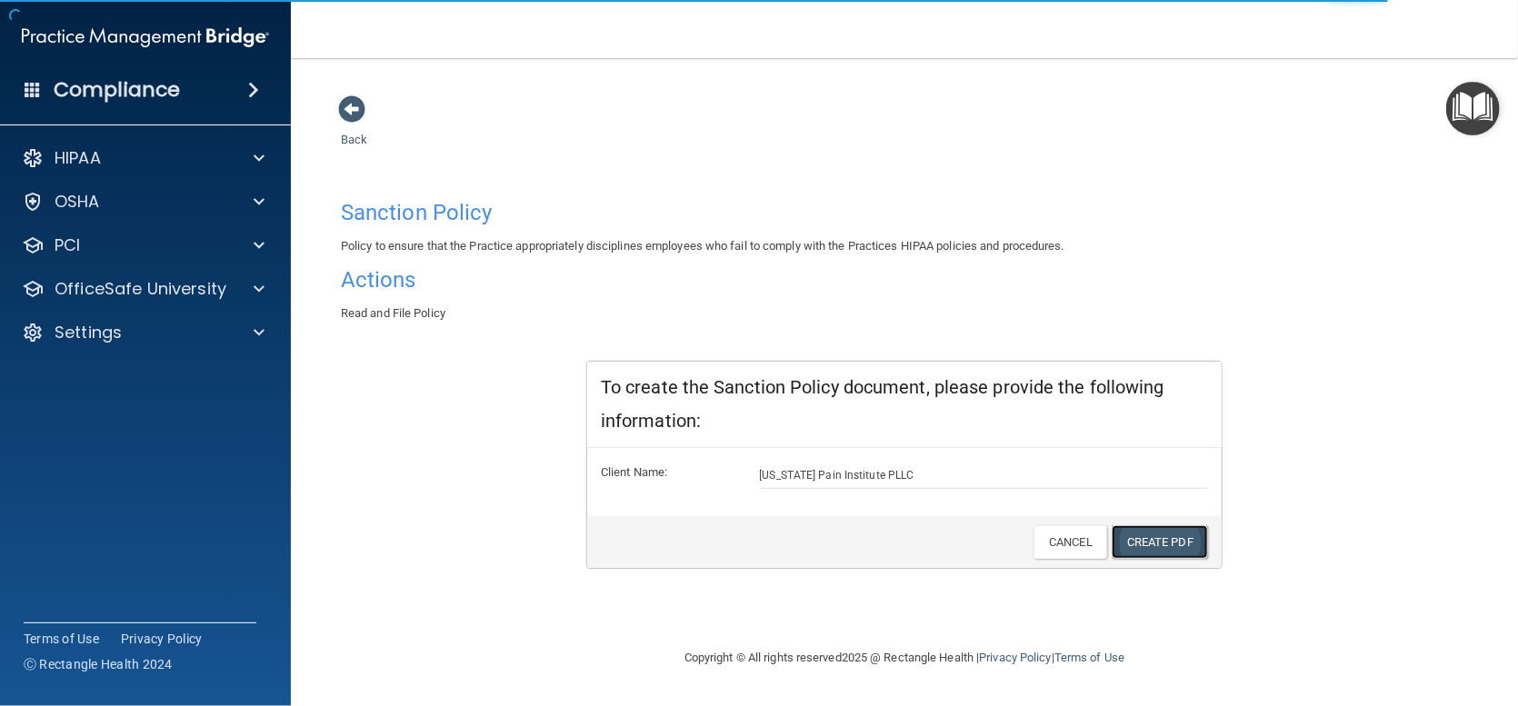
click at [1170, 537] on link "Create PDF" at bounding box center [1160, 542] width 96 height 34
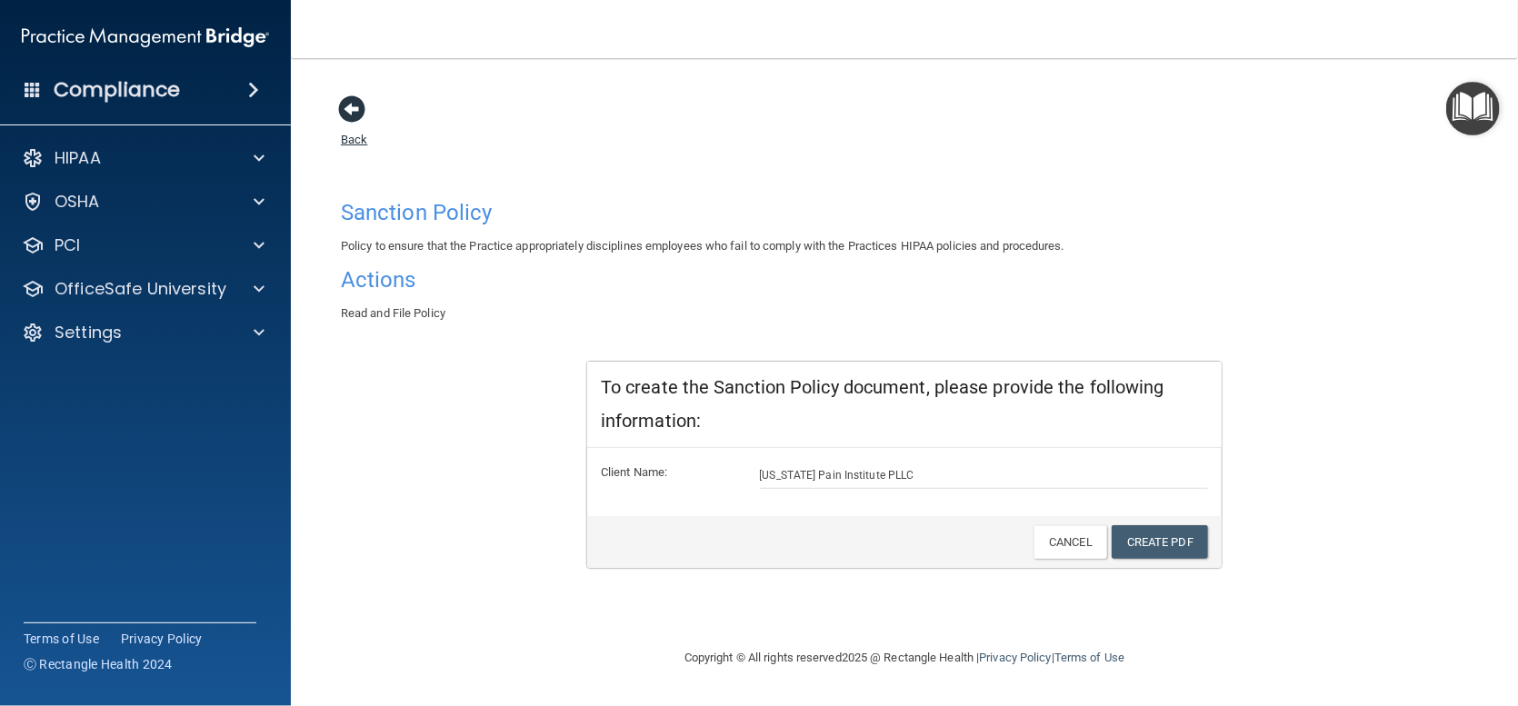
click at [363, 106] on span at bounding box center [351, 108] width 27 height 27
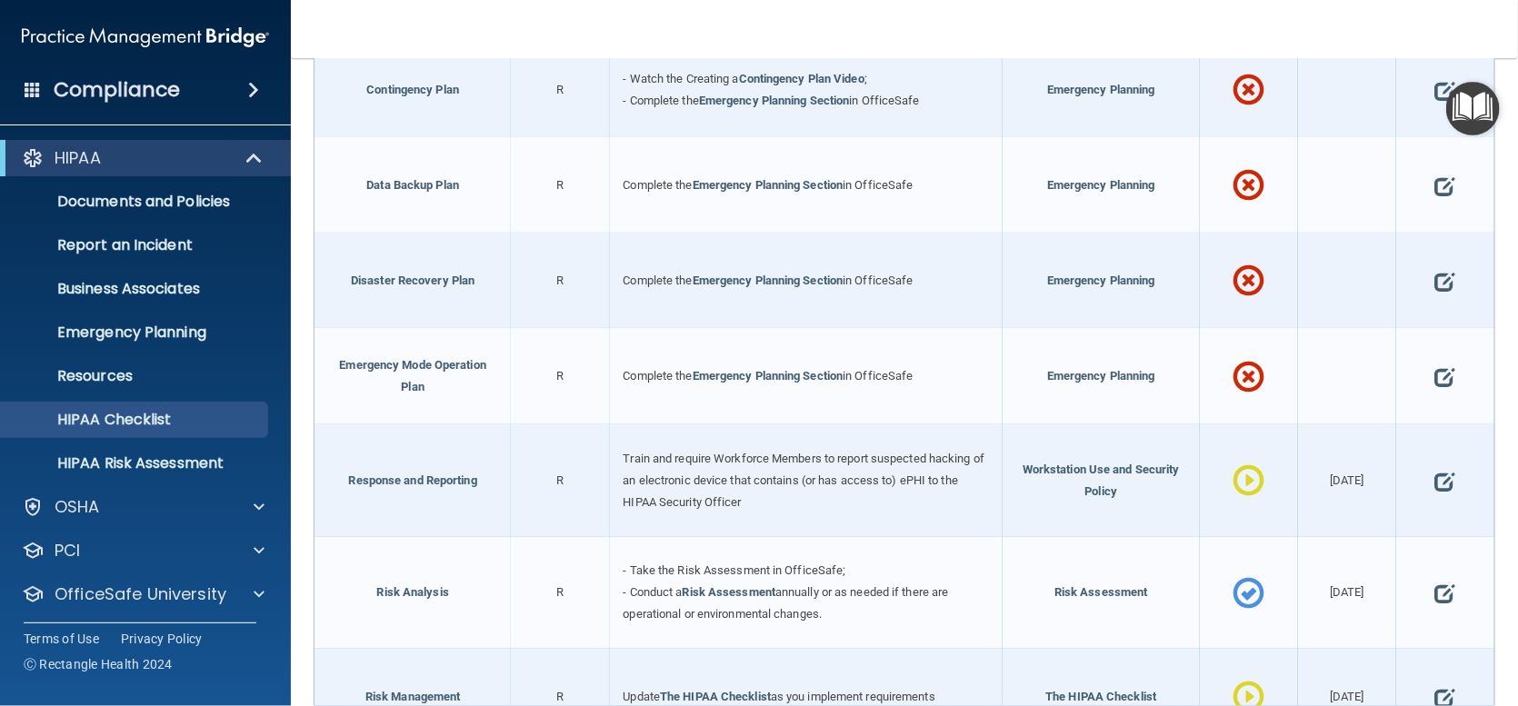
scroll to position [727, 0]
click at [748, 286] on link "Emergency Planning Section" at bounding box center [768, 280] width 151 height 14
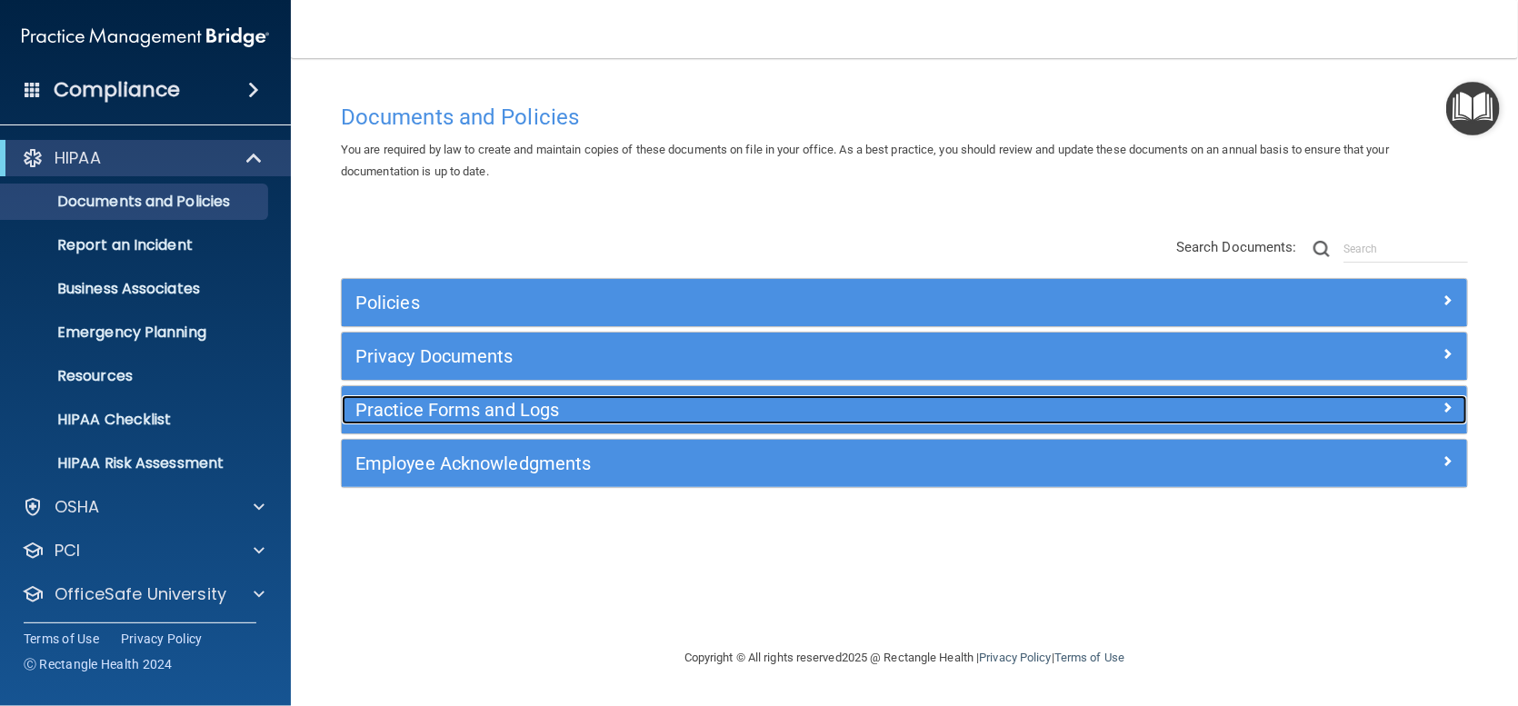
click at [452, 410] on h5 "Practice Forms and Logs" at bounding box center [763, 410] width 817 height 20
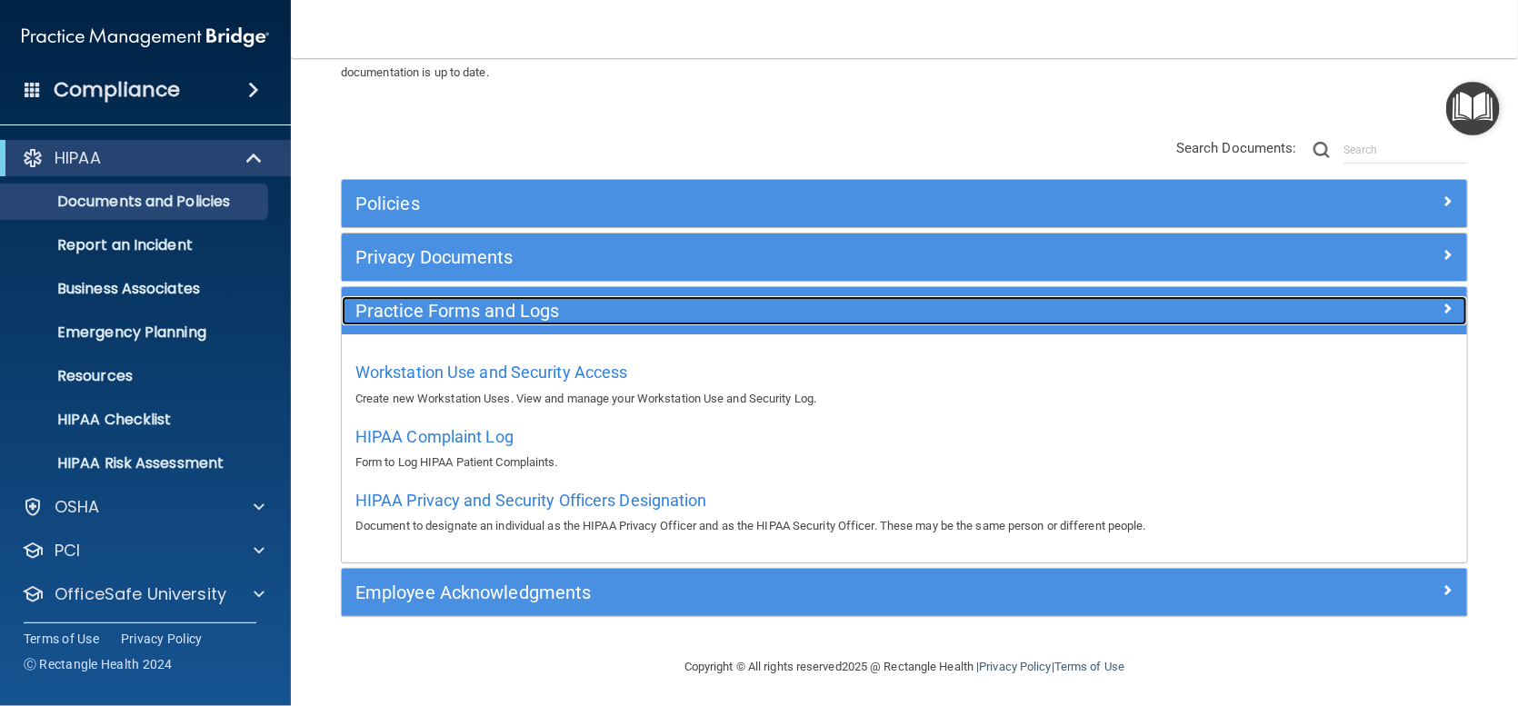
scroll to position [102, 0]
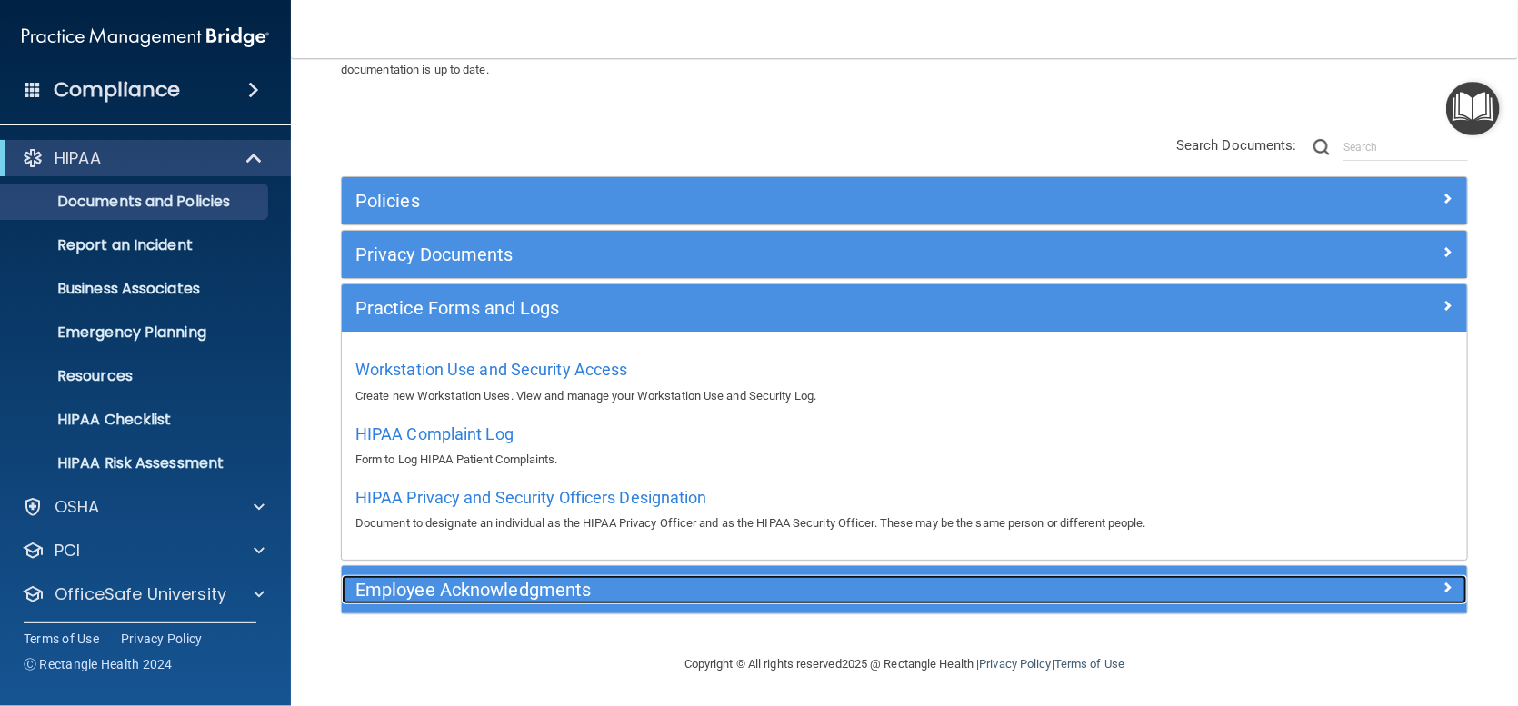
click at [515, 586] on h5 "Employee Acknowledgments" at bounding box center [763, 590] width 817 height 20
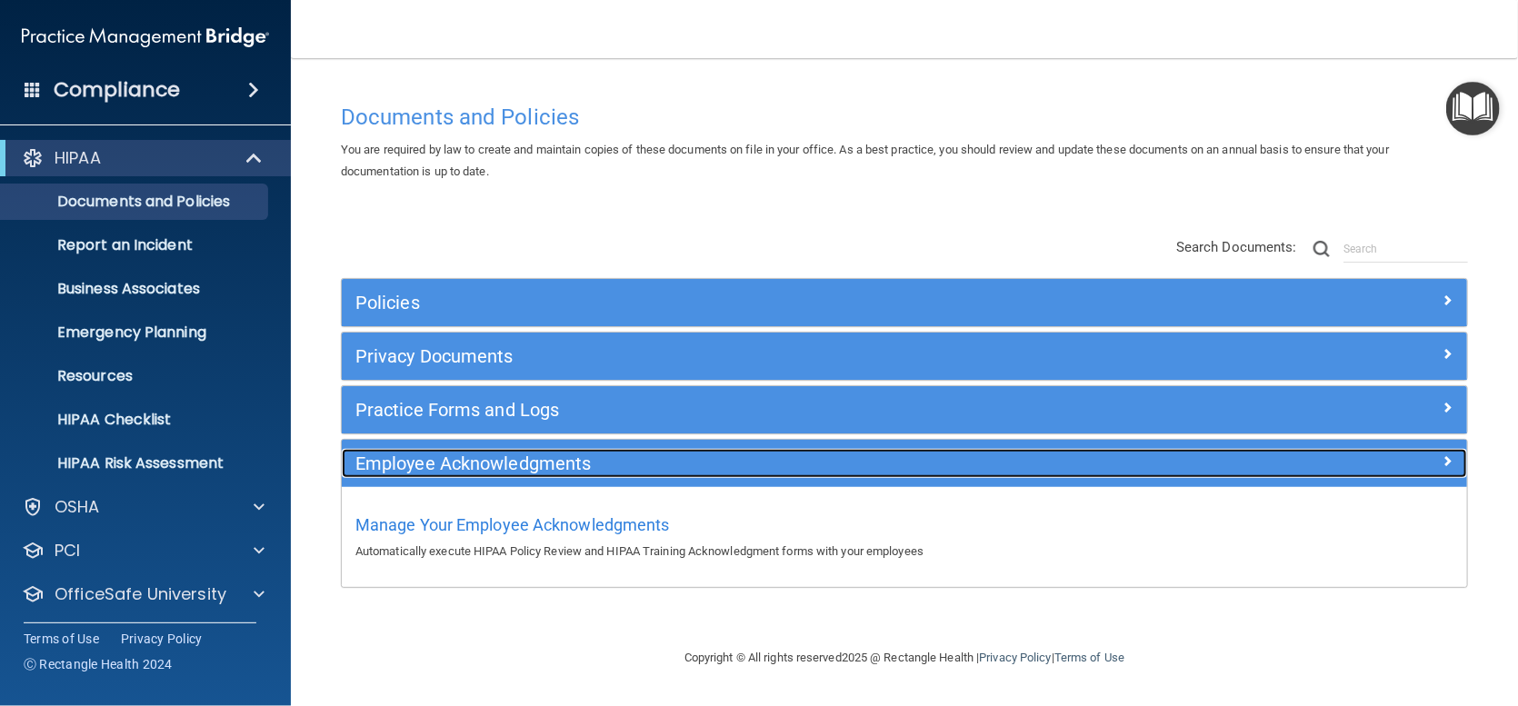
scroll to position [0, 0]
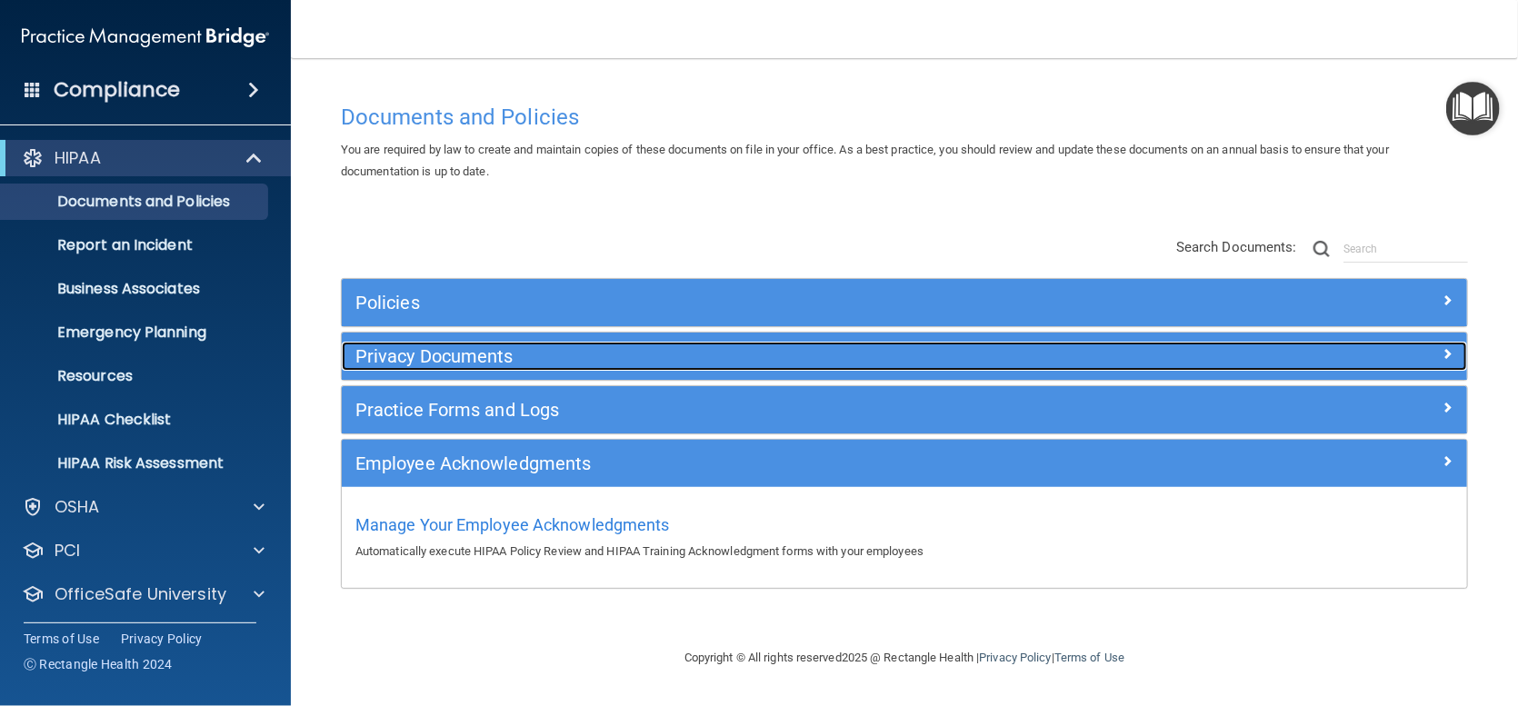
click at [442, 352] on h5 "Privacy Documents" at bounding box center [763, 356] width 817 height 20
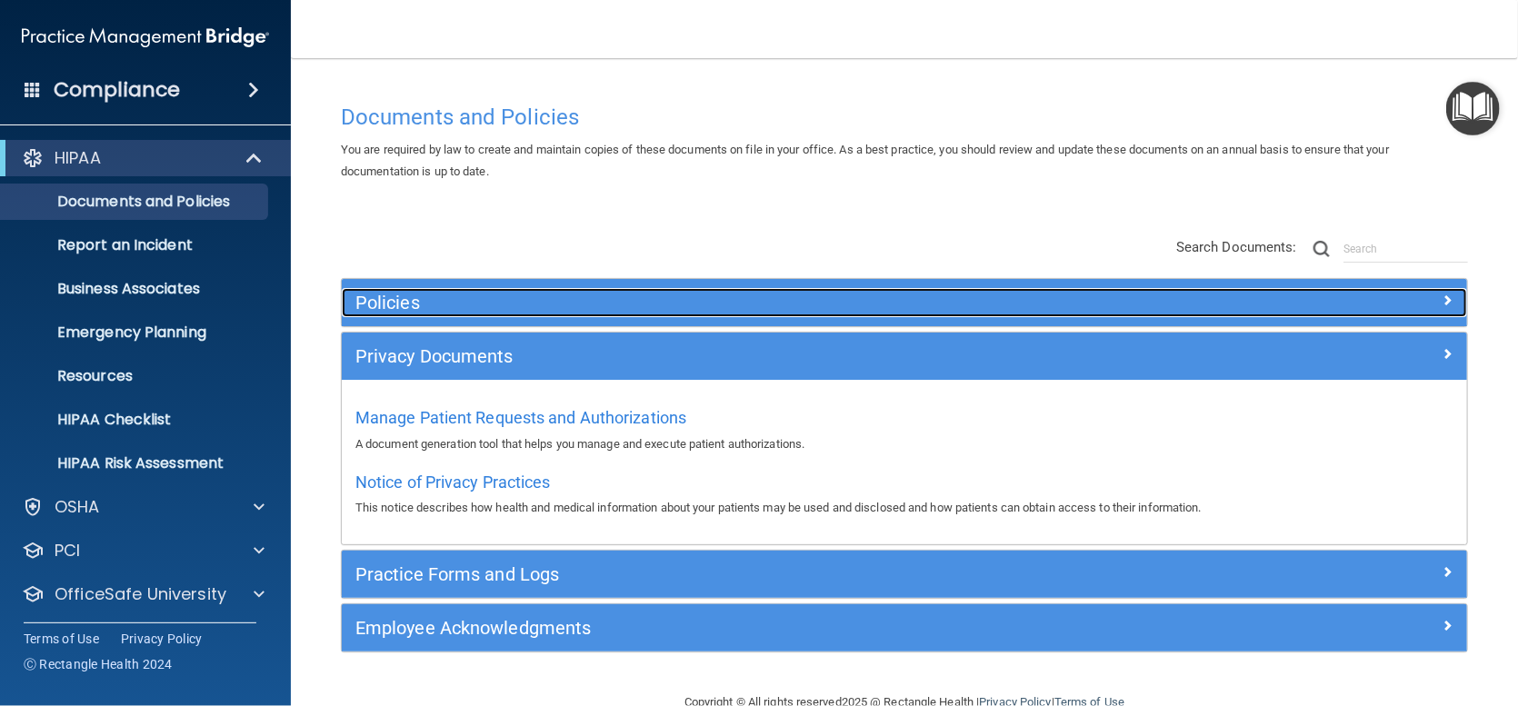
click at [415, 309] on h5 "Policies" at bounding box center [763, 303] width 817 height 20
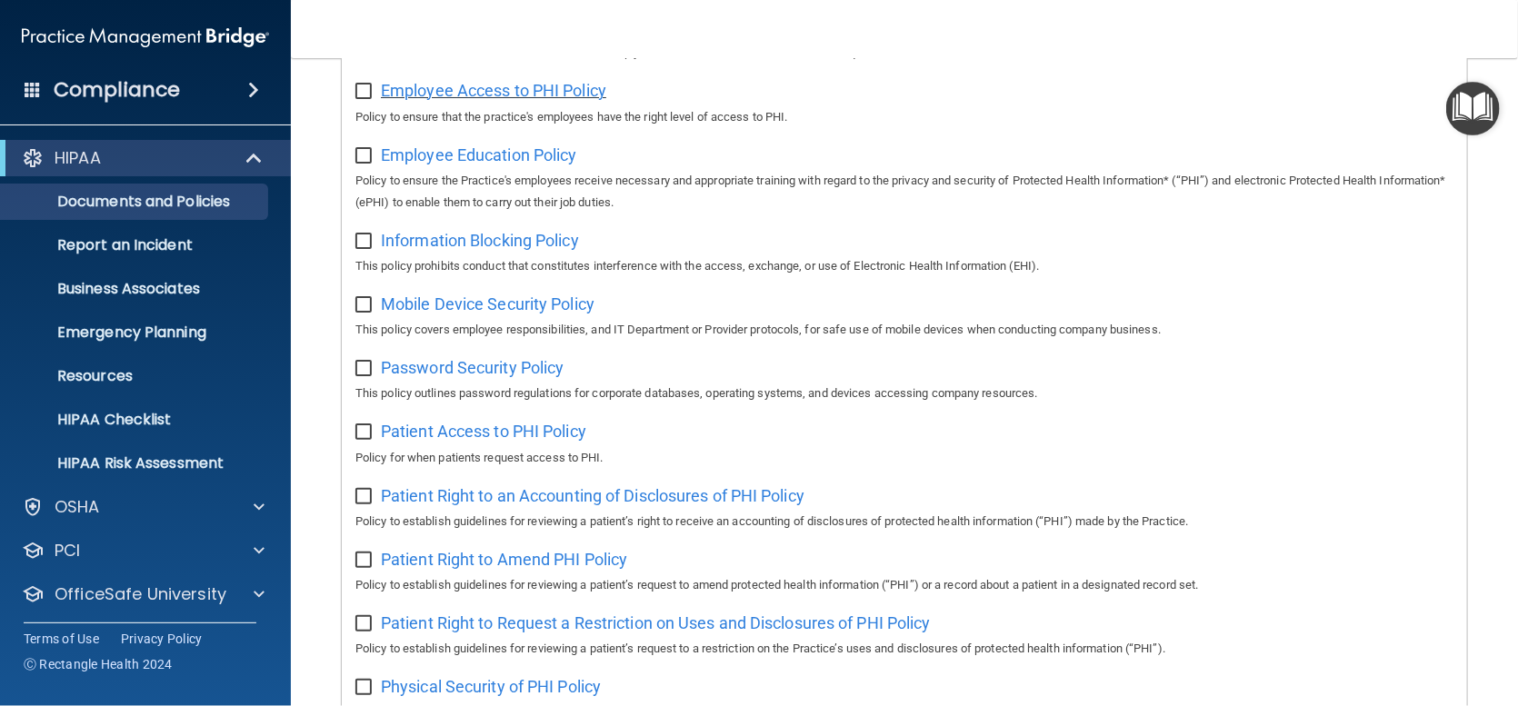
scroll to position [182, 0]
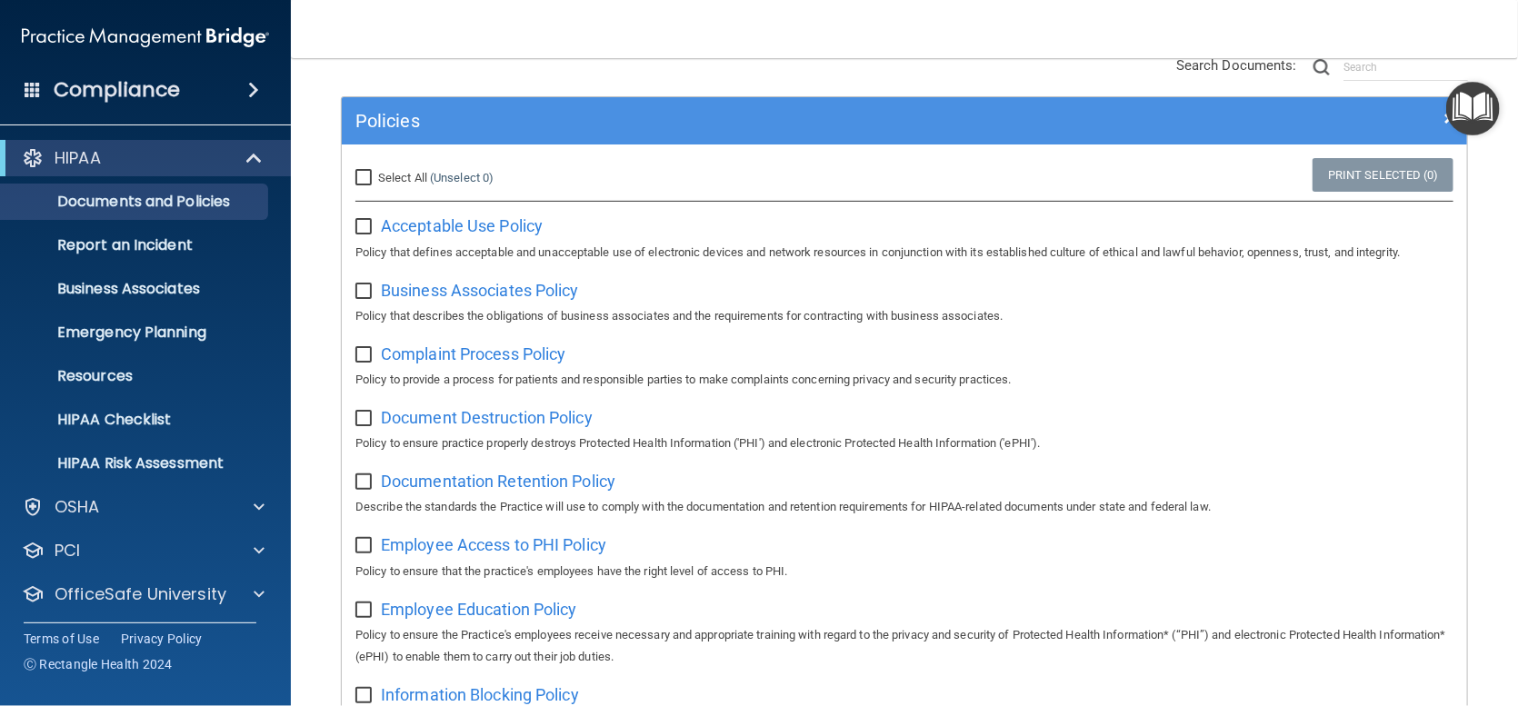
click at [364, 180] on input "Select All (Unselect 0) Unselect All" at bounding box center [365, 178] width 21 height 15
checkbox input "true"
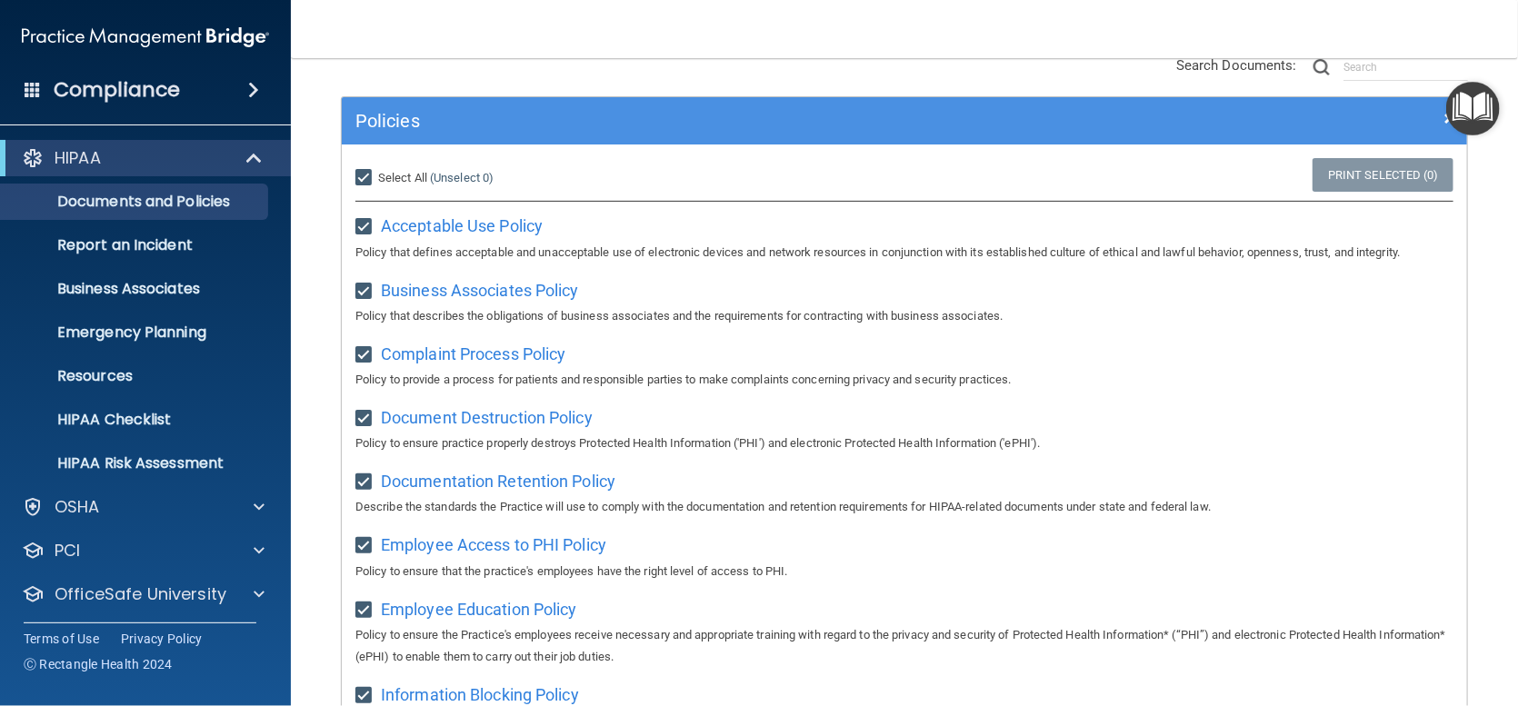
checkbox input "true"
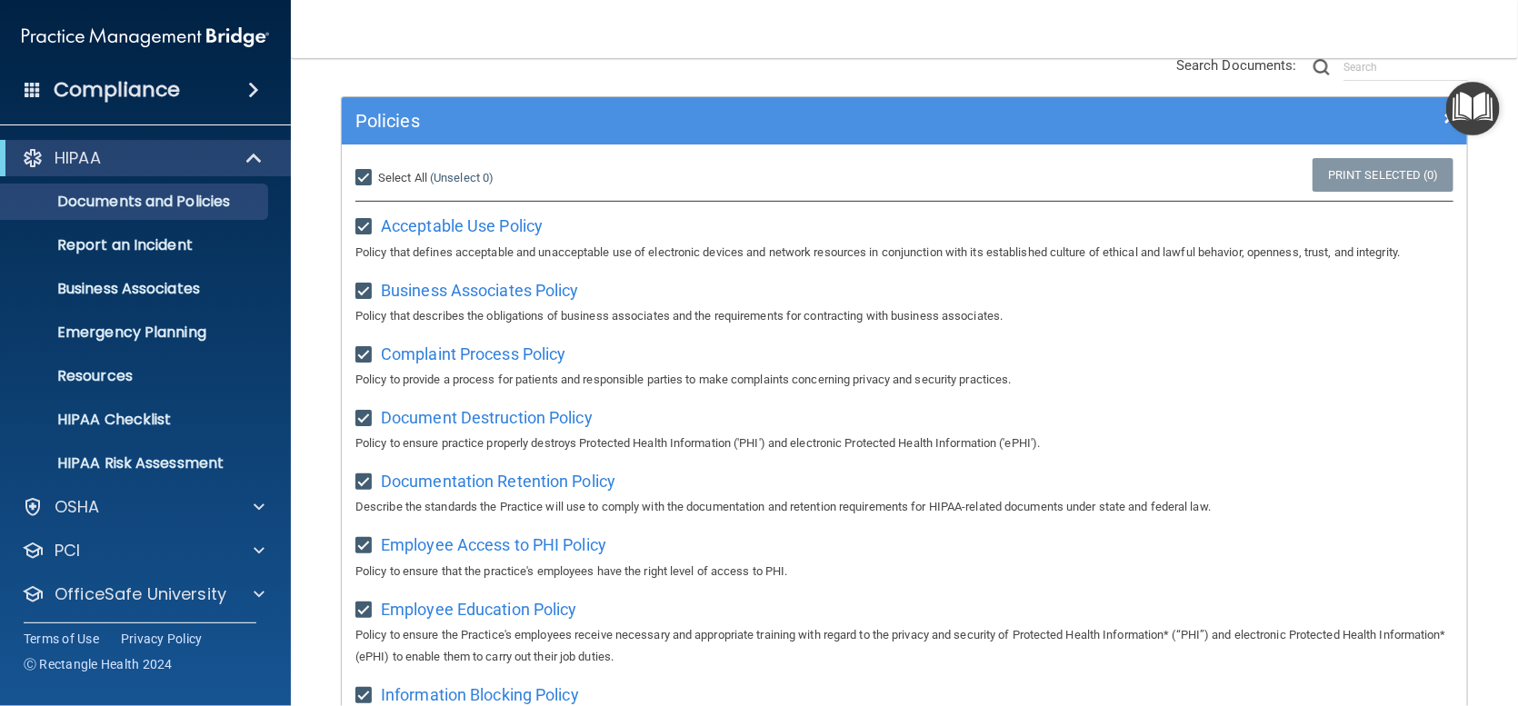
checkbox input "true"
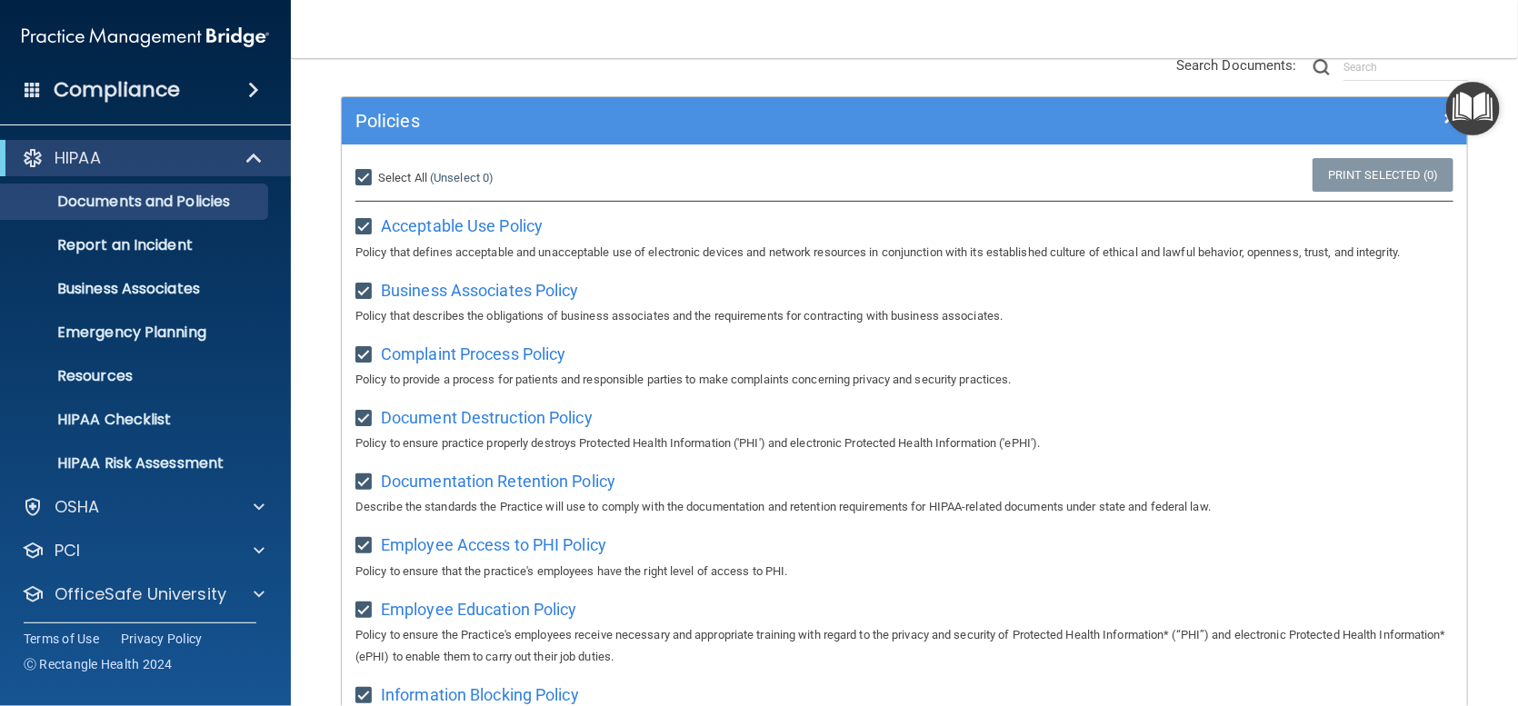
checkbox input "true"
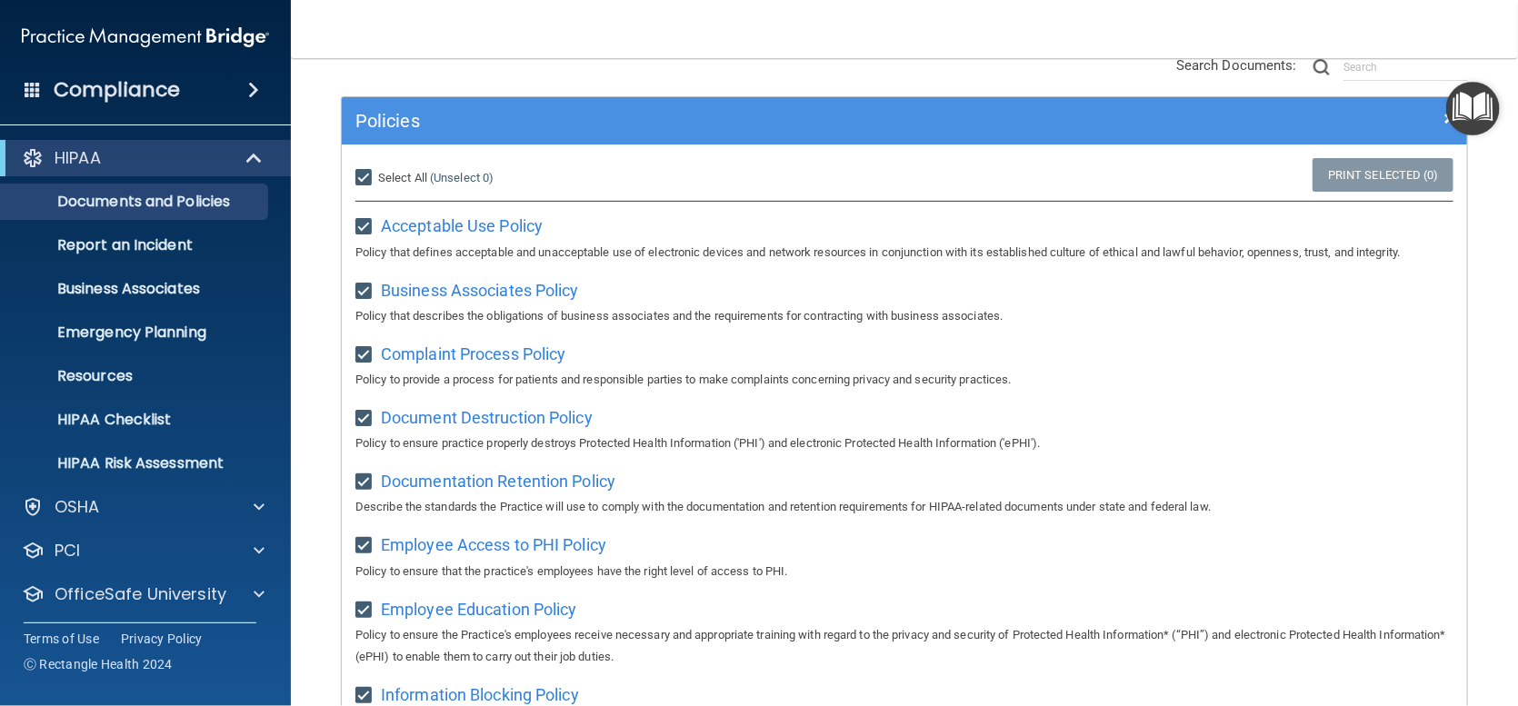
checkbox input "true"
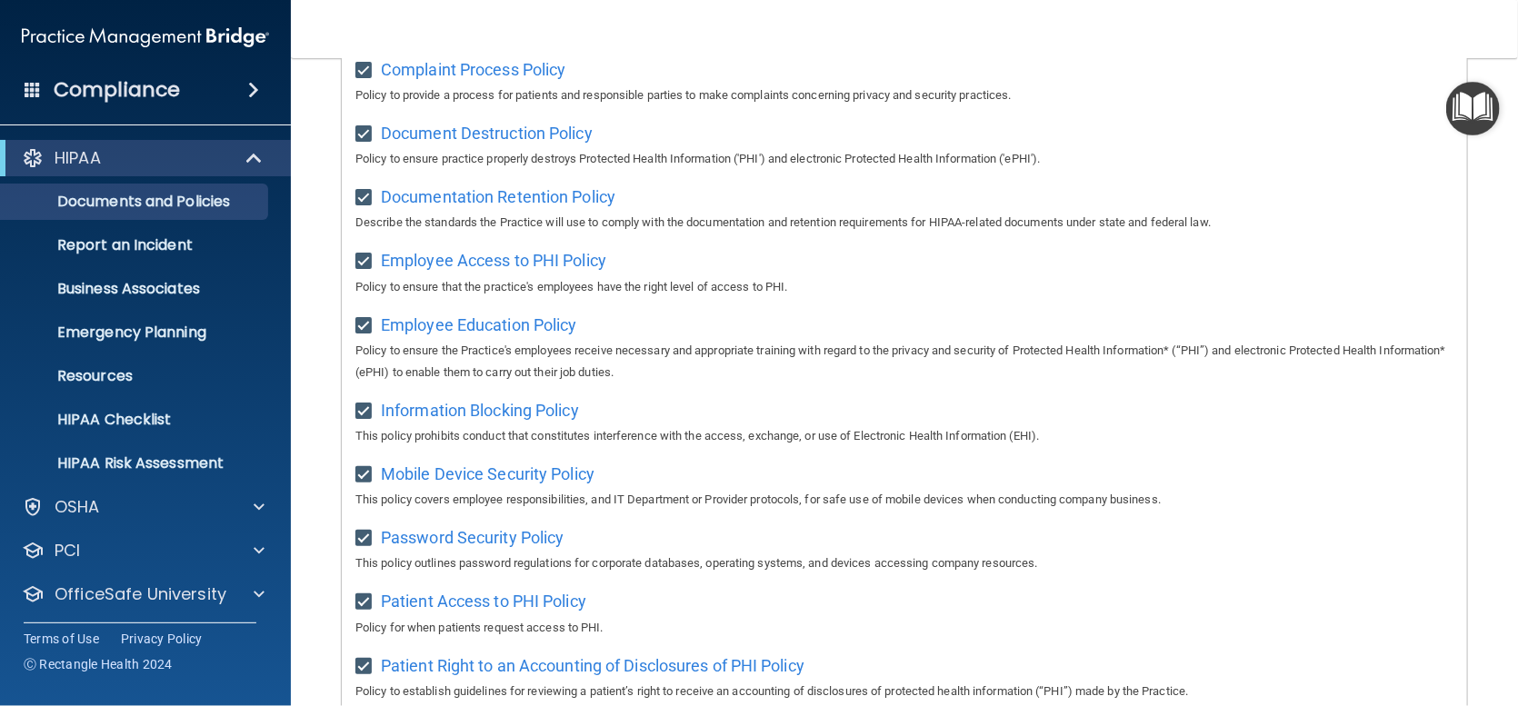
scroll to position [94, 0]
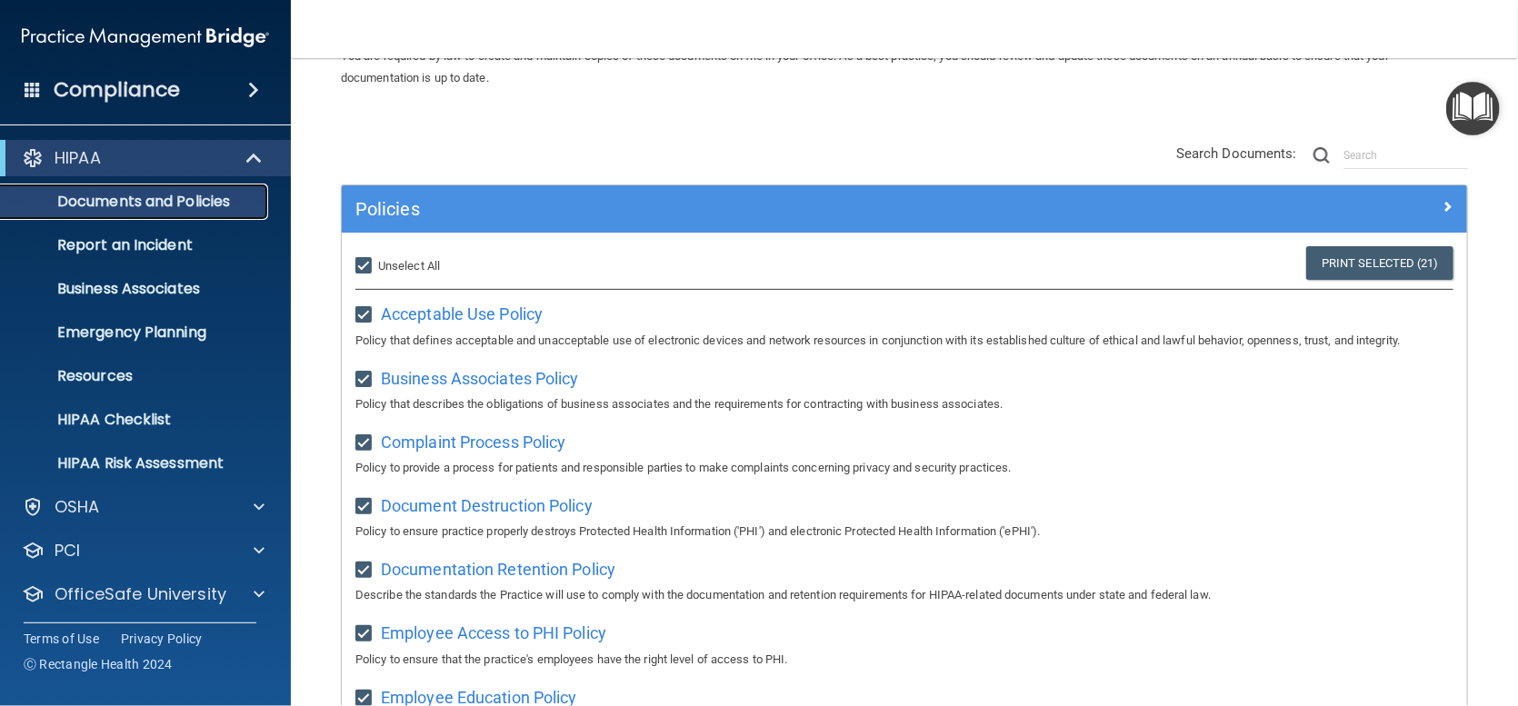
click at [157, 209] on p "Documents and Policies" at bounding box center [136, 202] width 248 height 18
click at [145, 427] on p "HIPAA Checklist" at bounding box center [136, 420] width 248 height 18
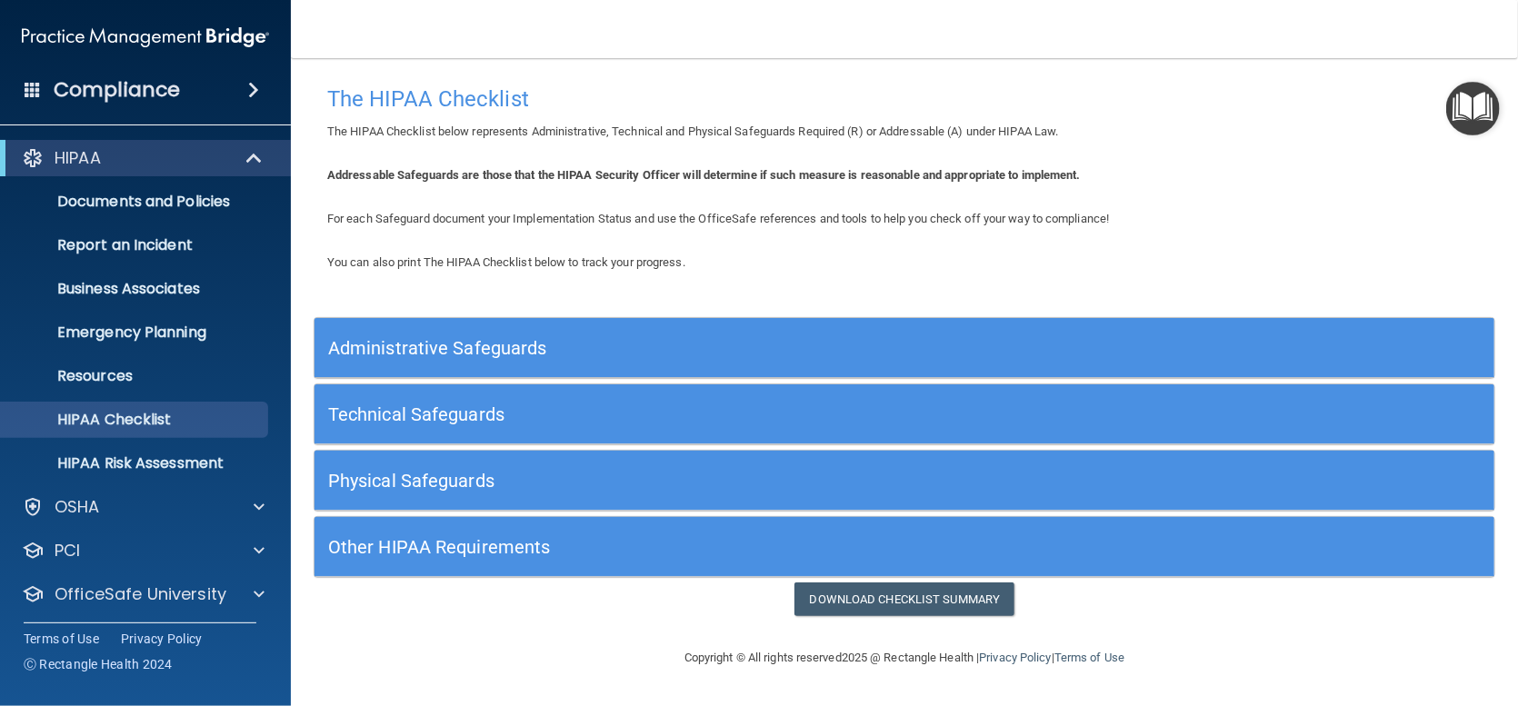
click at [452, 345] on h5 "Administrative Safeguards" at bounding box center [757, 348] width 858 height 20
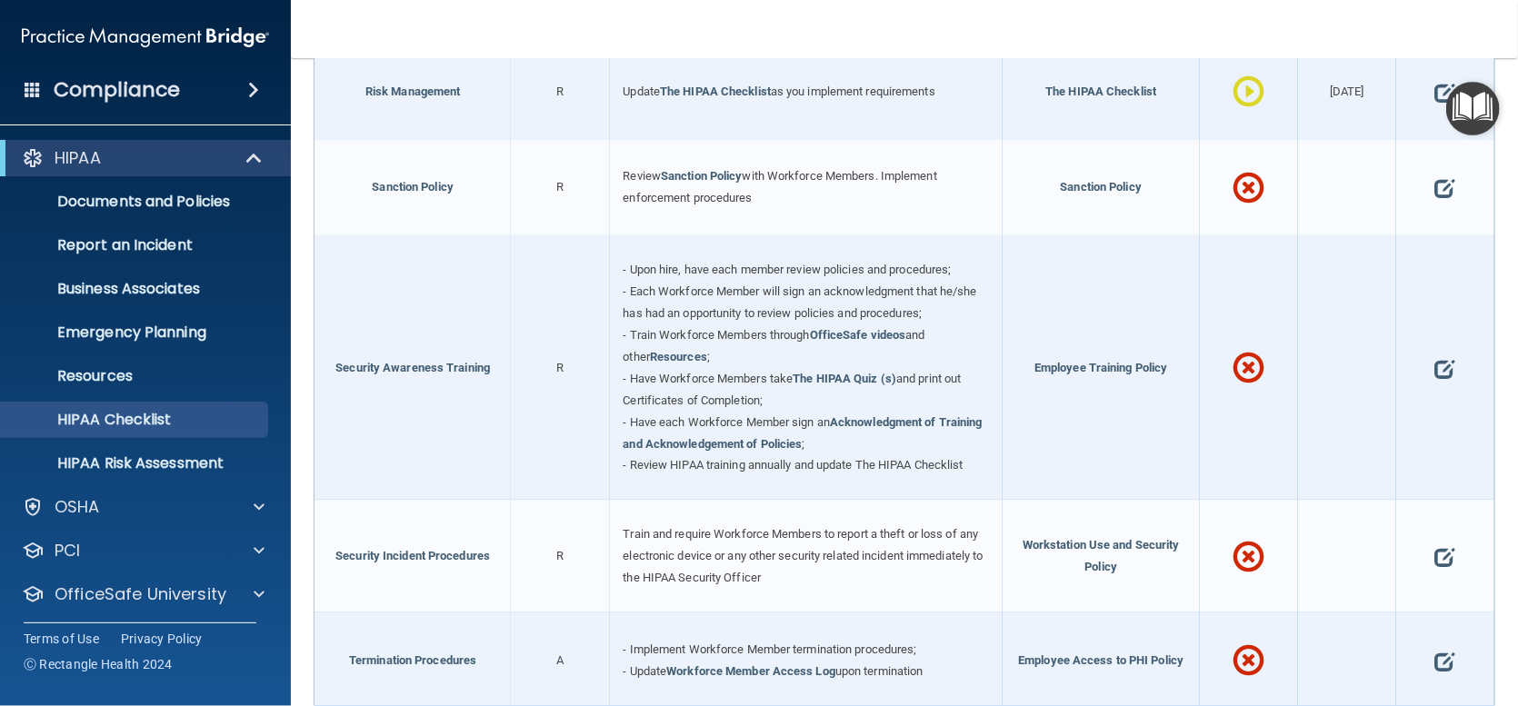
scroll to position [1364, 0]
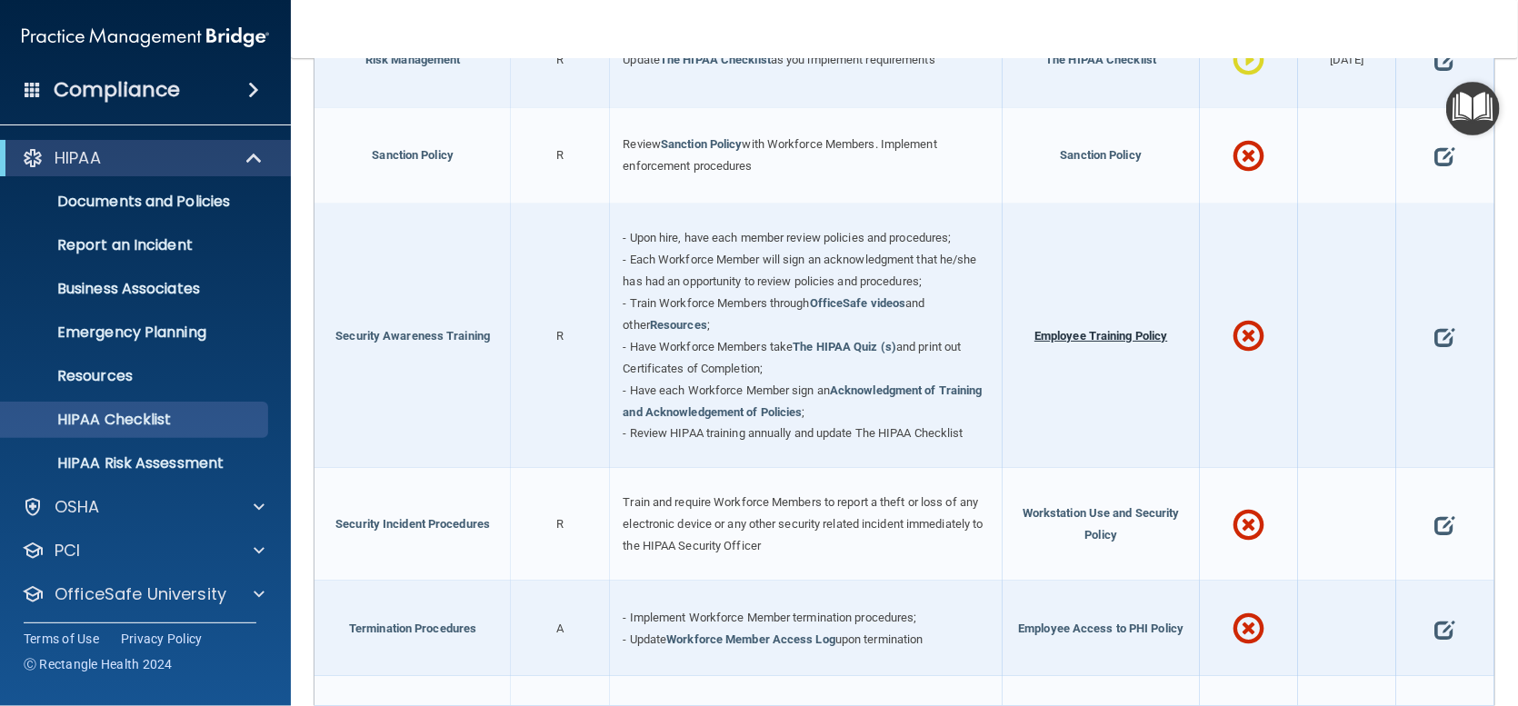
click at [1111, 343] on span "Employee Training Policy" at bounding box center [1101, 336] width 133 height 14
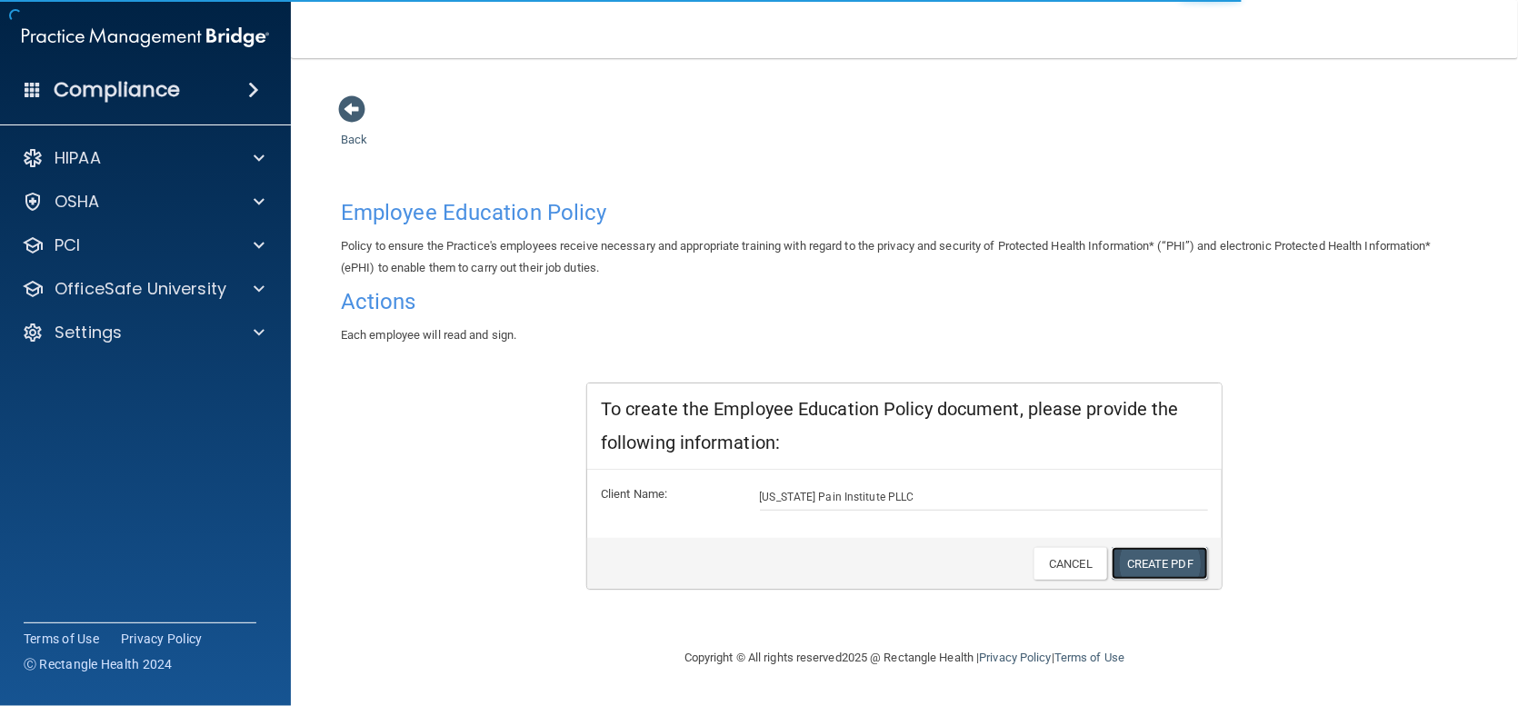
click at [1158, 563] on link "Create PDF" at bounding box center [1160, 564] width 96 height 34
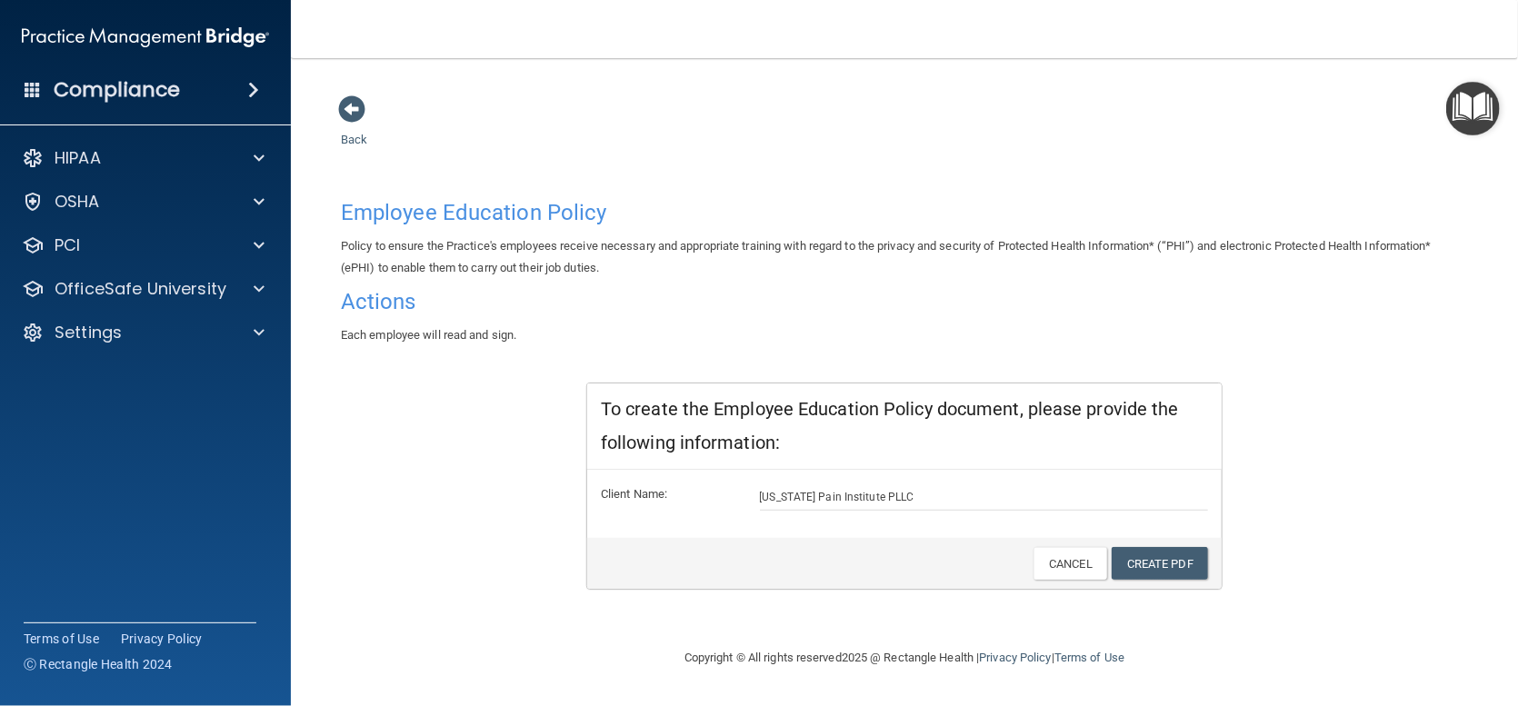
click at [333, 115] on div "Back Employee Education Policy Policy to ensure the Practice's employees receiv…" at bounding box center [904, 371] width 1155 height 553
click at [350, 108] on span at bounding box center [351, 108] width 27 height 27
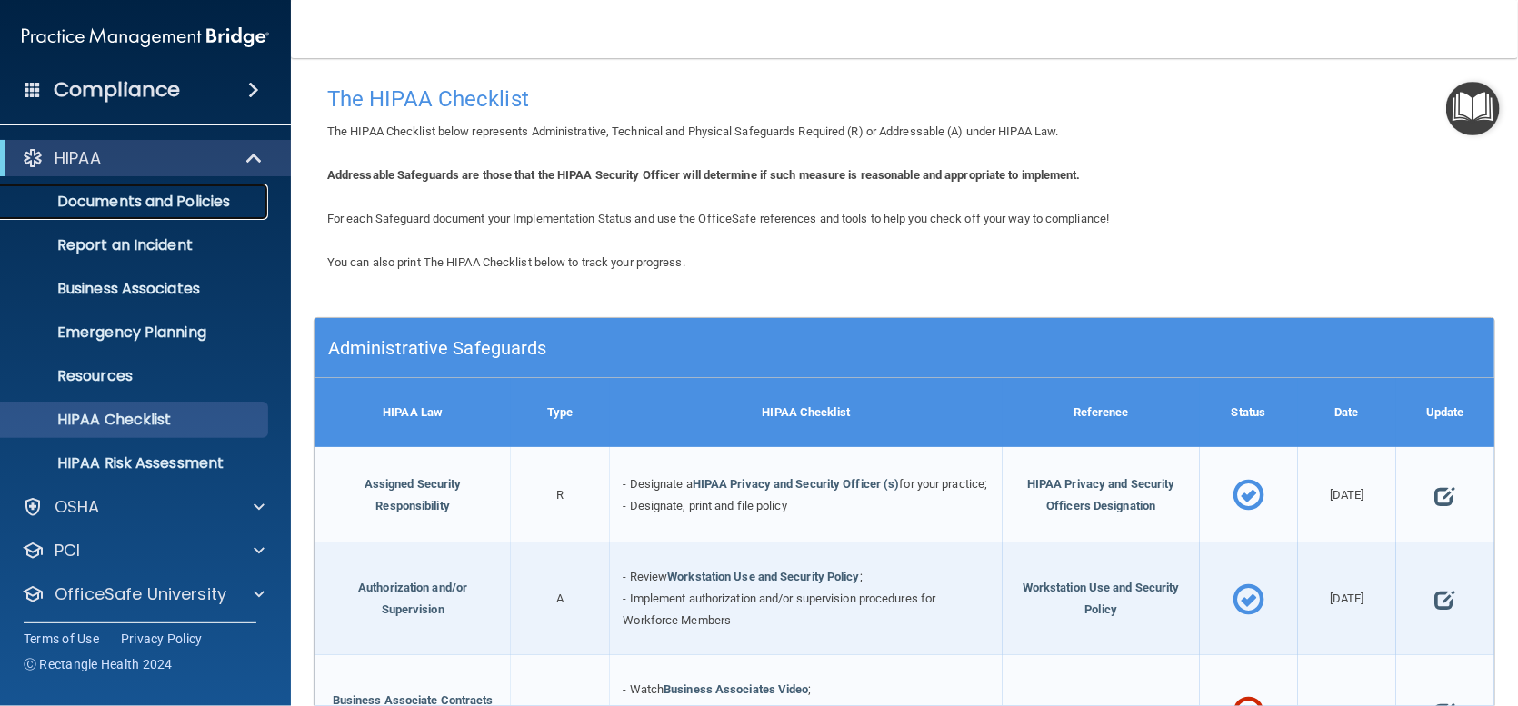
click at [109, 199] on p "Documents and Policies" at bounding box center [136, 202] width 248 height 18
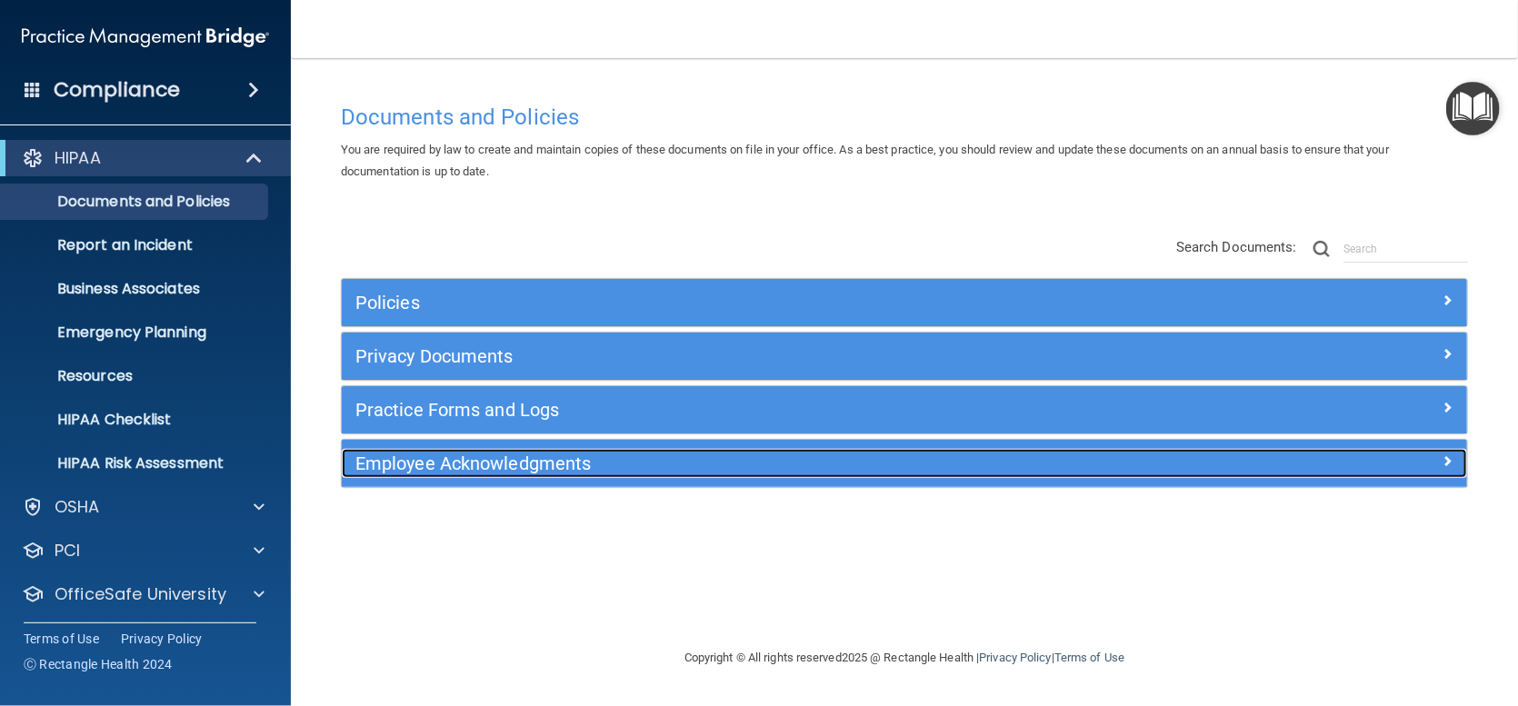
click at [454, 465] on h5 "Employee Acknowledgments" at bounding box center [763, 464] width 817 height 20
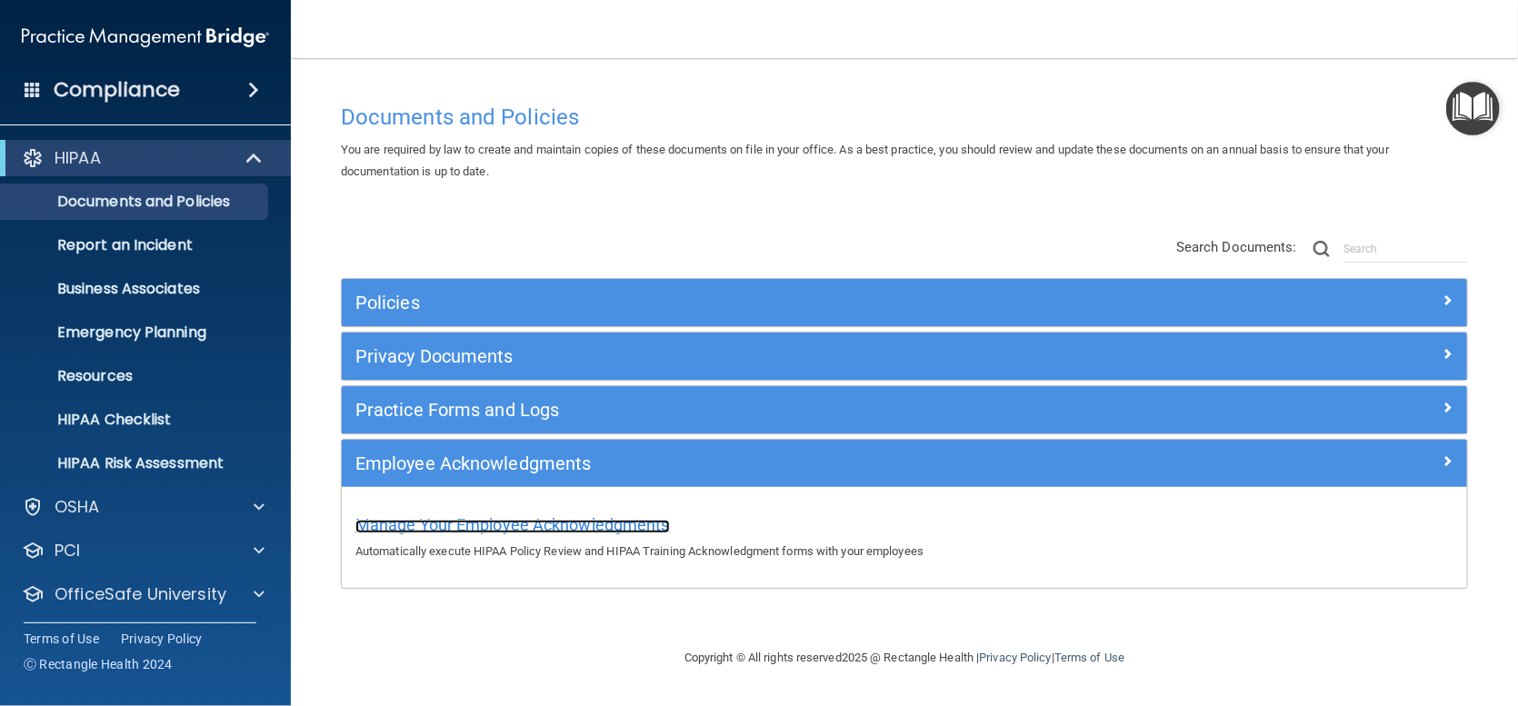
click at [497, 531] on span "Manage Your Employee Acknowledgments" at bounding box center [512, 524] width 315 height 19
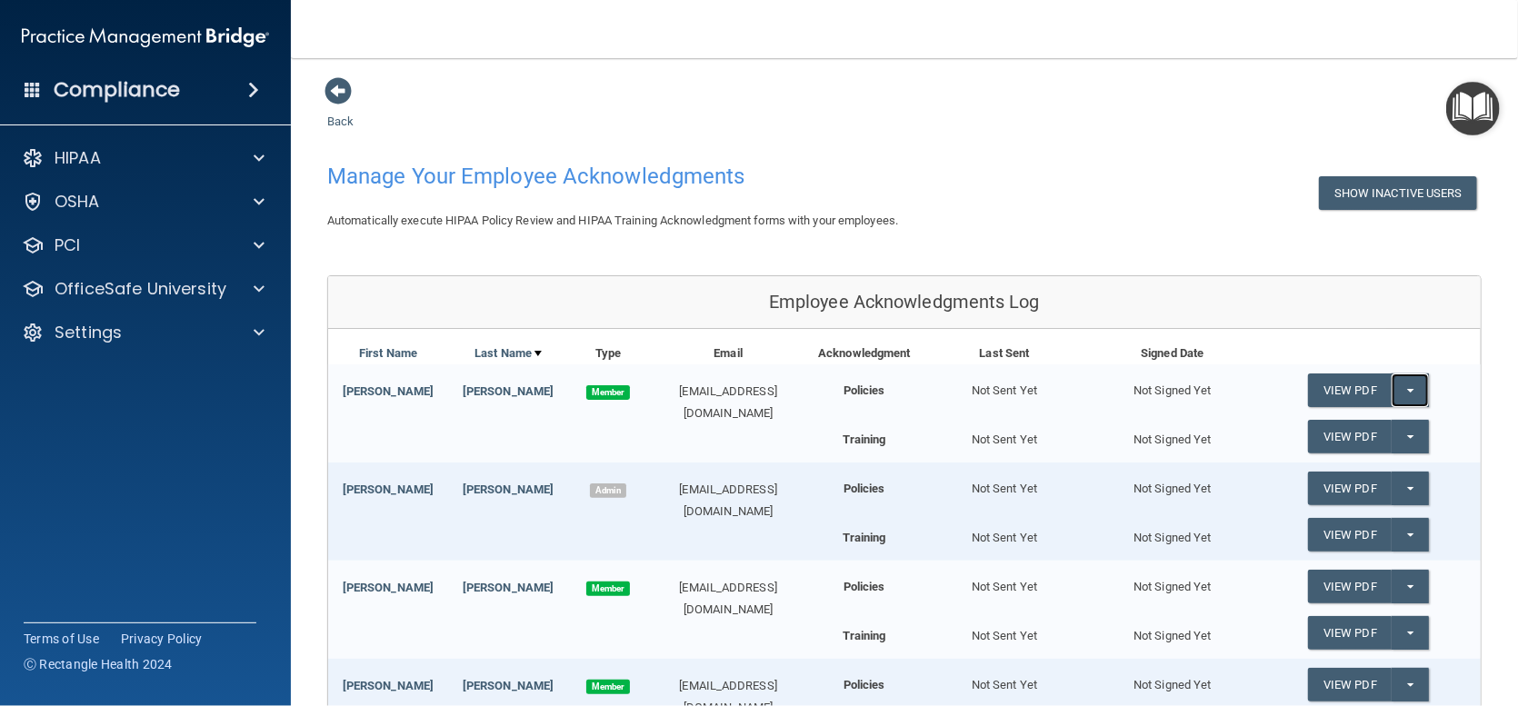
click at [1402, 386] on button "Split button!" at bounding box center [1410, 391] width 37 height 34
click at [1335, 386] on link "View PDF" at bounding box center [1350, 391] width 84 height 34
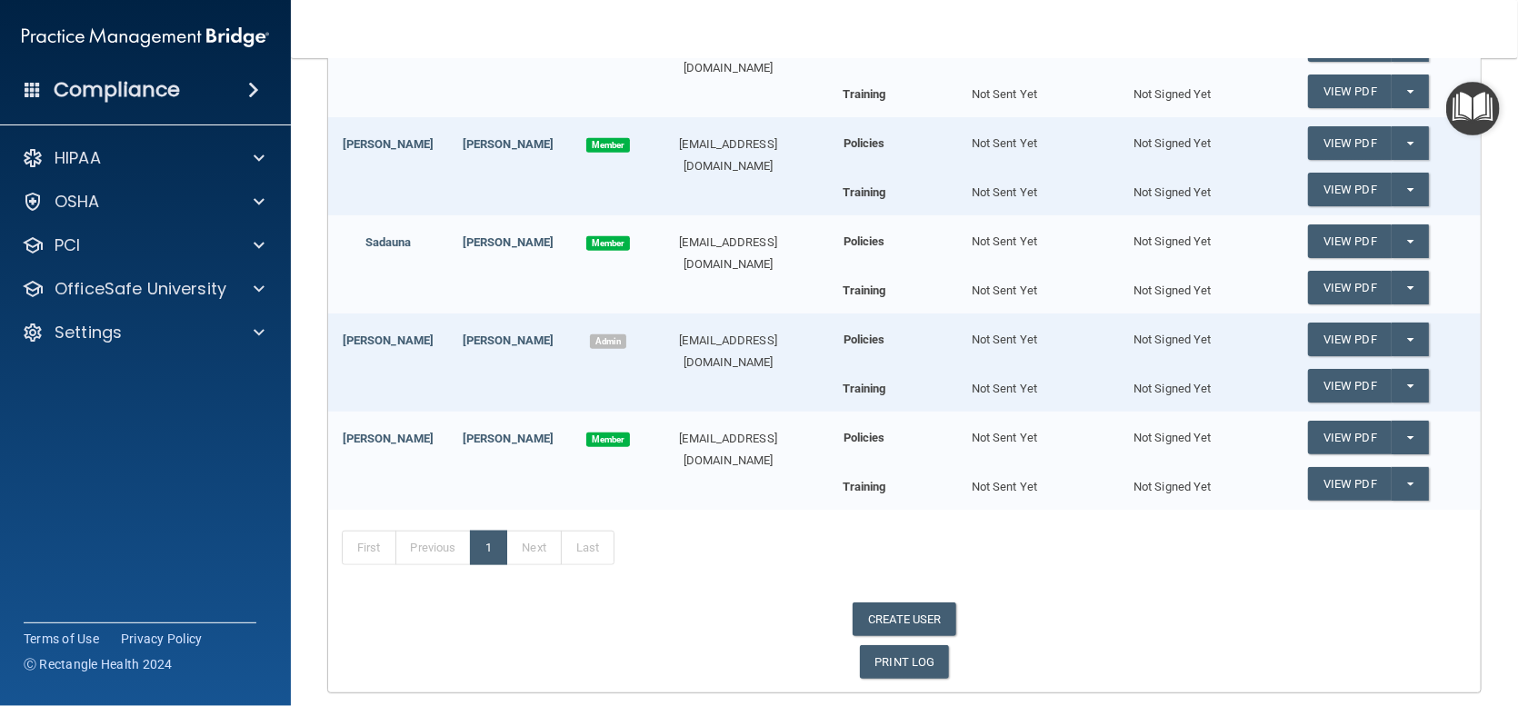
scroll to position [545, 0]
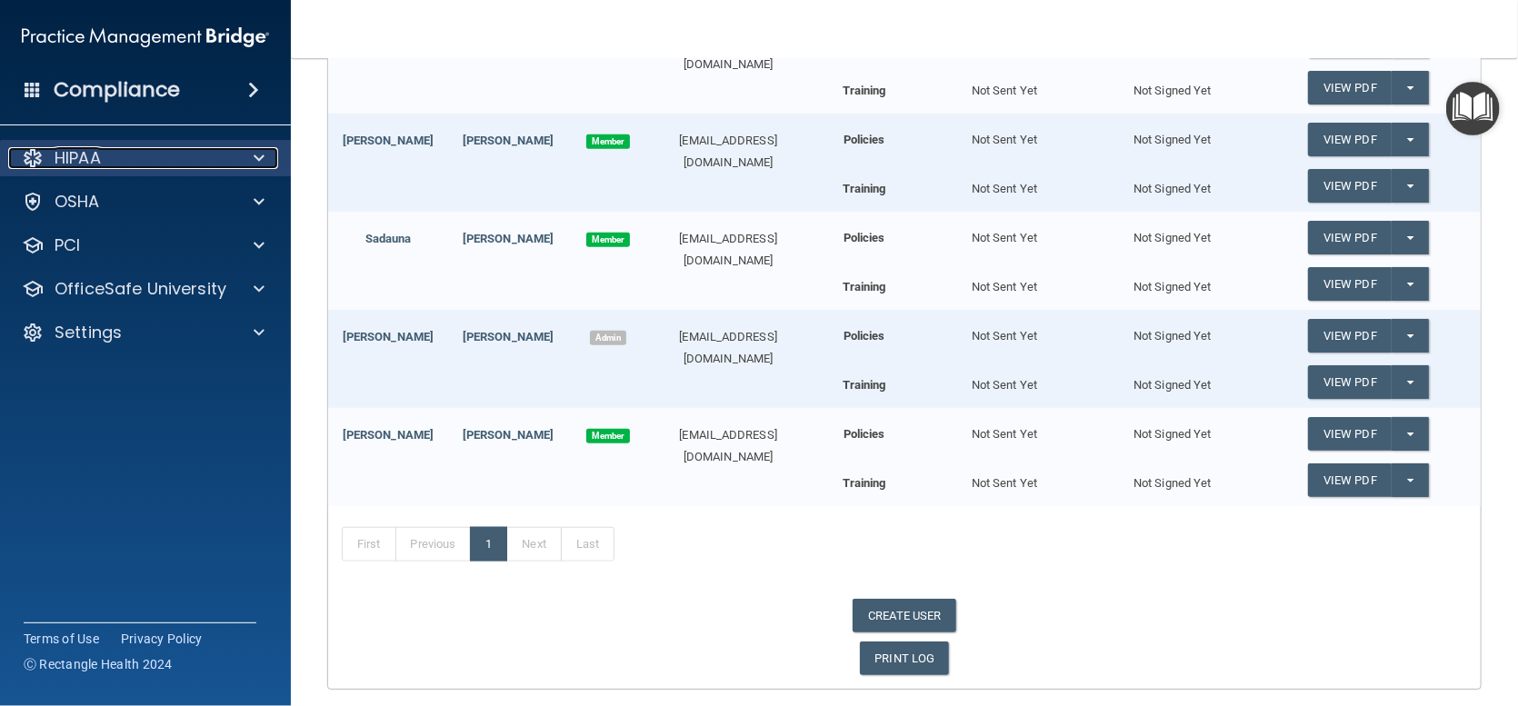
click at [85, 156] on p "HIPAA" at bounding box center [78, 158] width 46 height 22
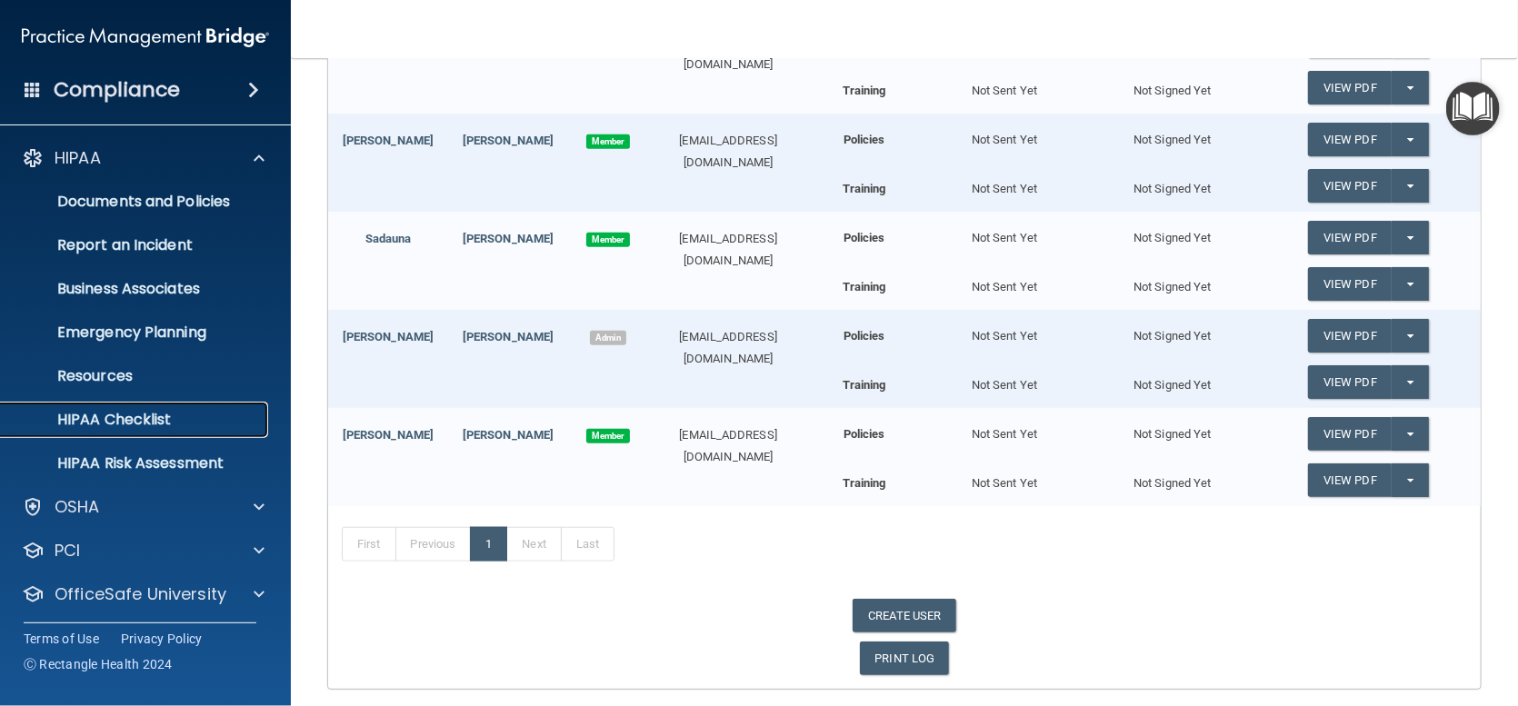
click at [127, 419] on p "HIPAA Checklist" at bounding box center [136, 420] width 248 height 18
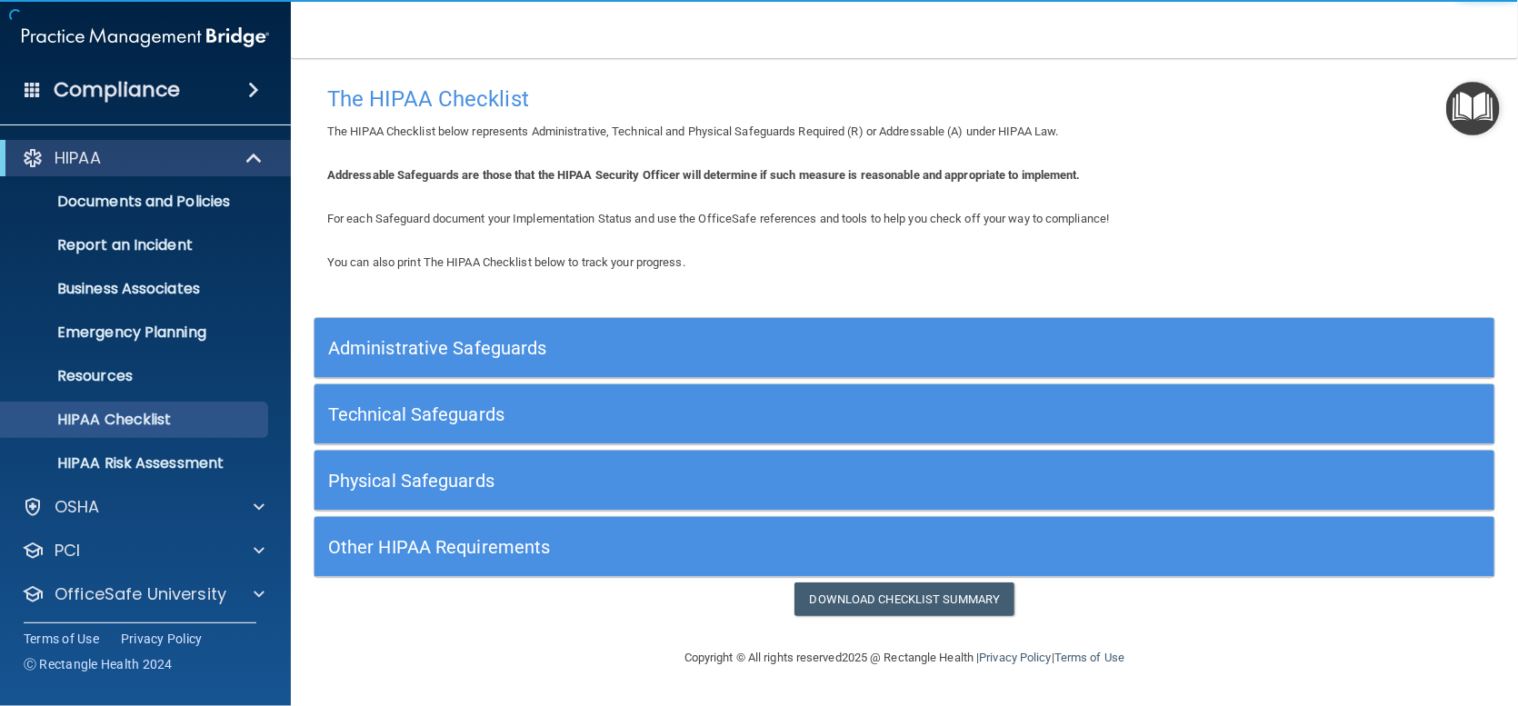
click at [1430, 338] on div "Administrative Safeguards" at bounding box center [905, 347] width 1180 height 41
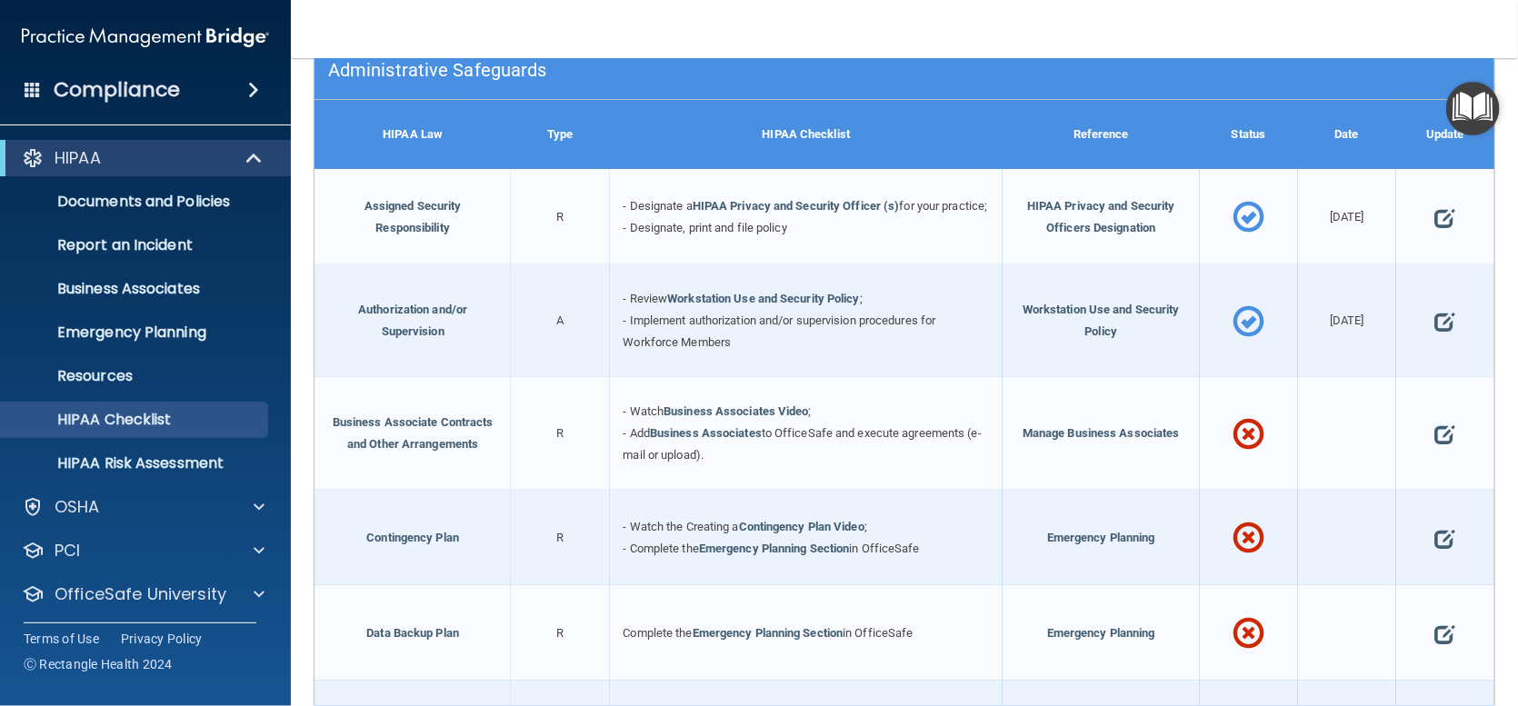
scroll to position [273, 0]
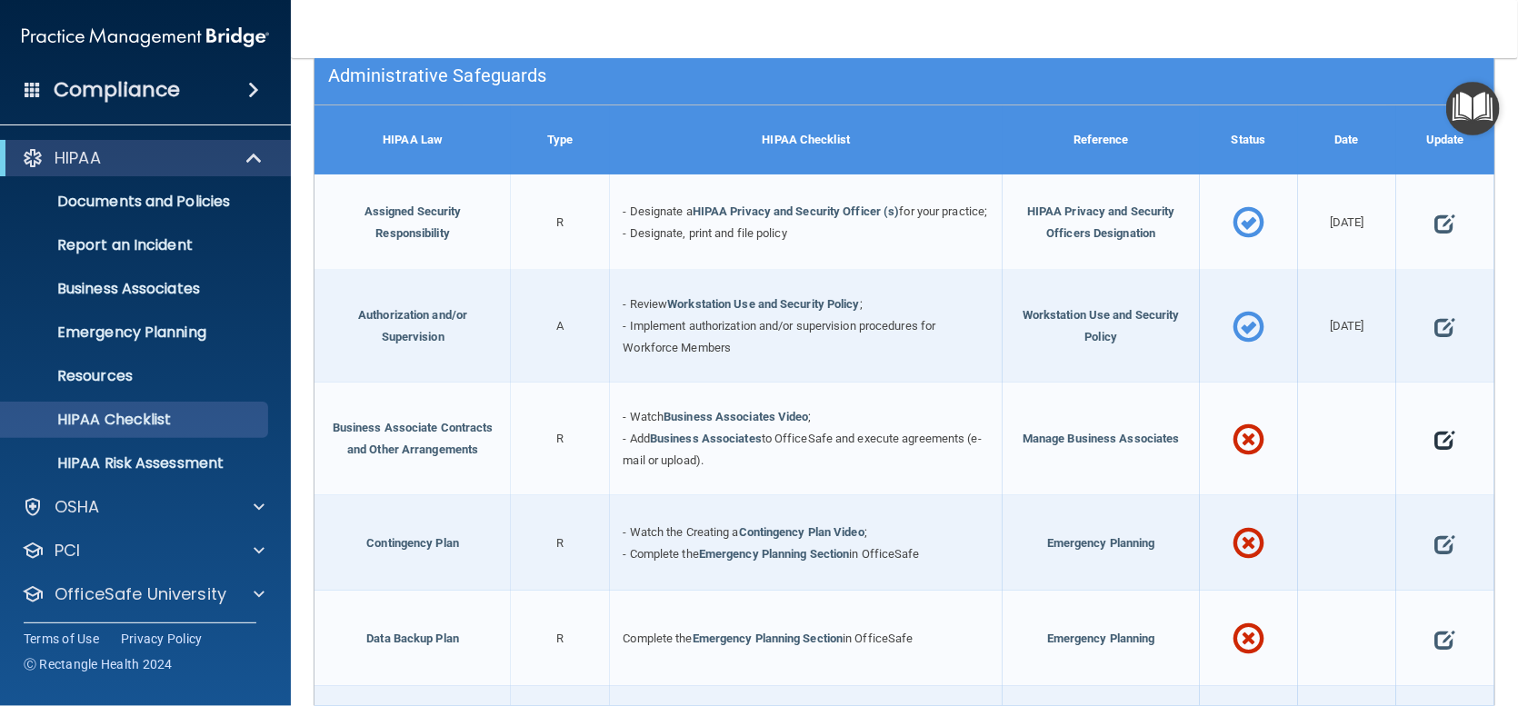
click at [1435, 456] on span at bounding box center [1445, 439] width 20 height 48
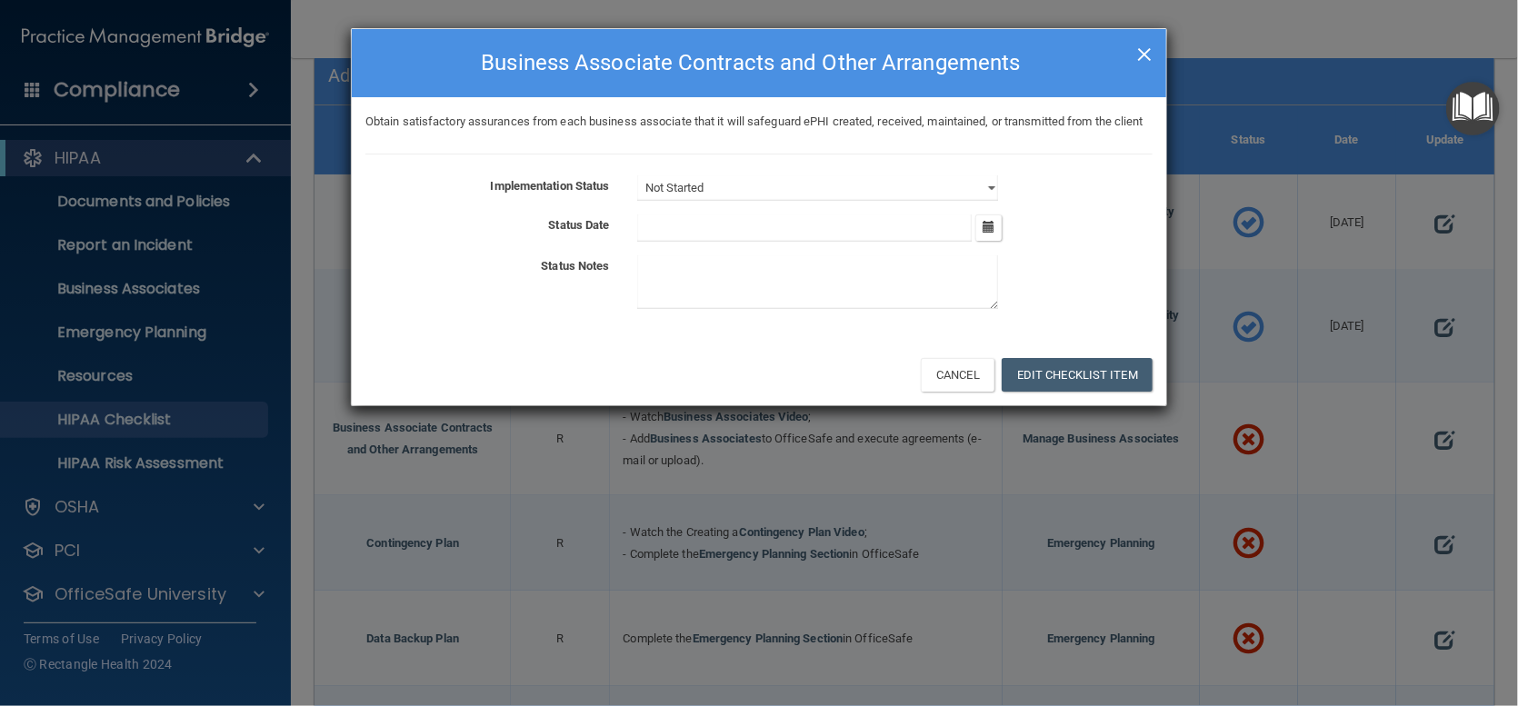
click at [1141, 55] on span "×" at bounding box center [1144, 52] width 16 height 36
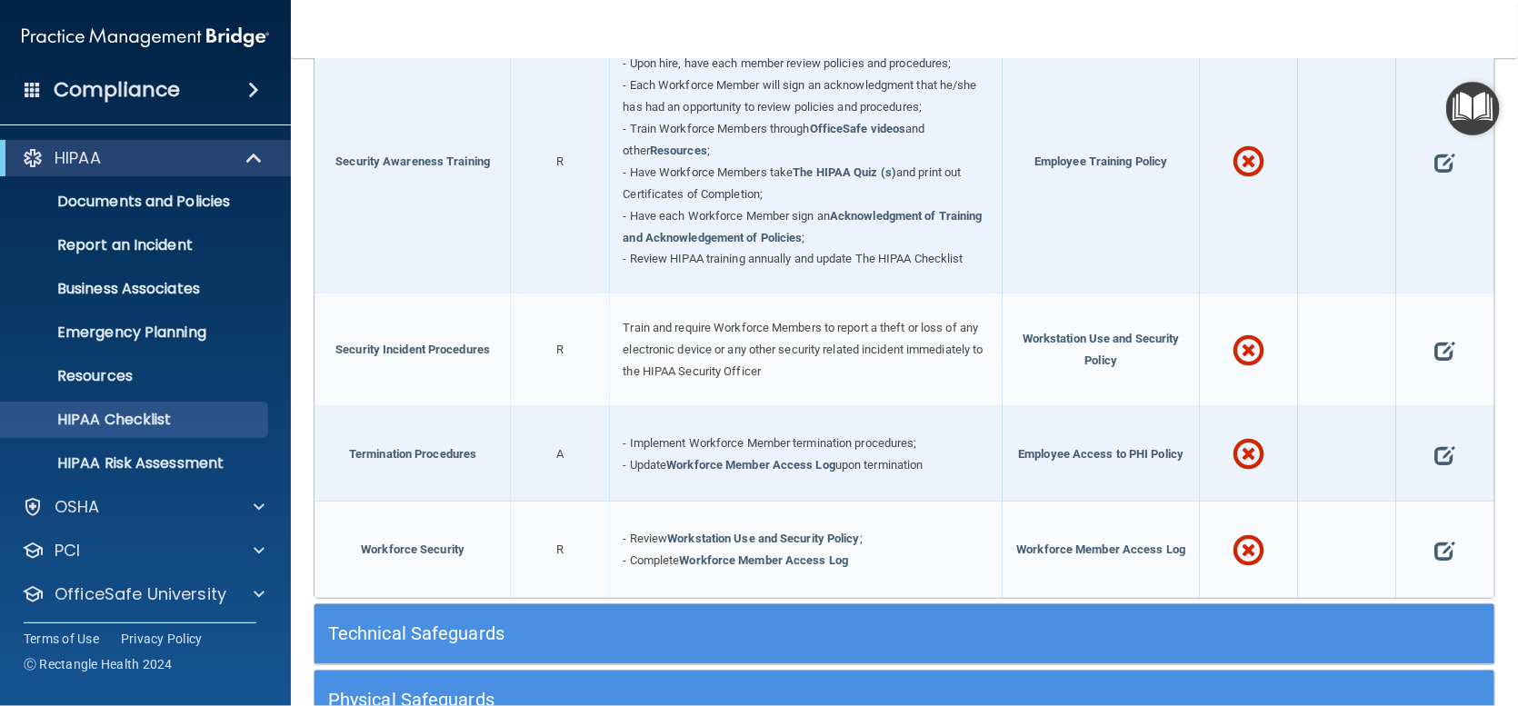
scroll to position [1545, 0]
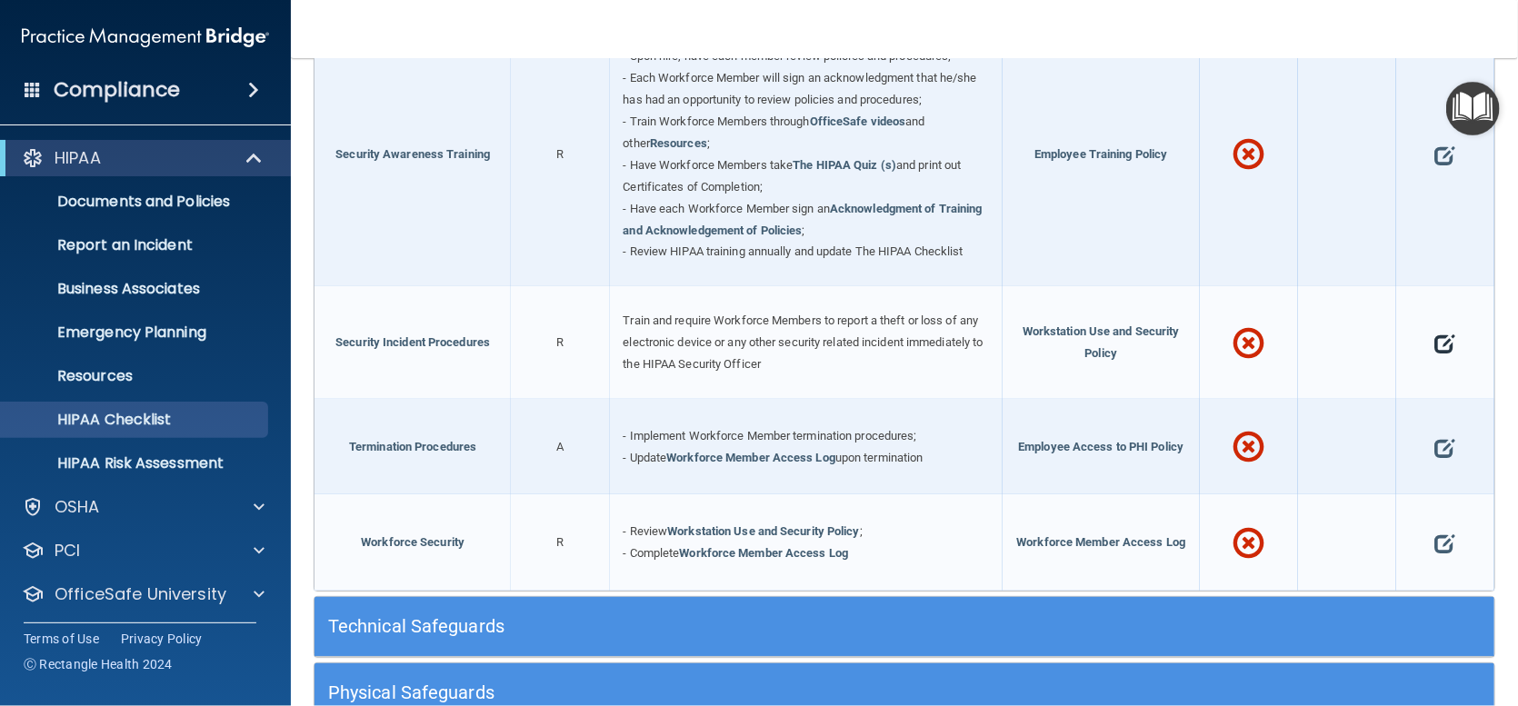
click at [1435, 353] on span at bounding box center [1445, 344] width 20 height 48
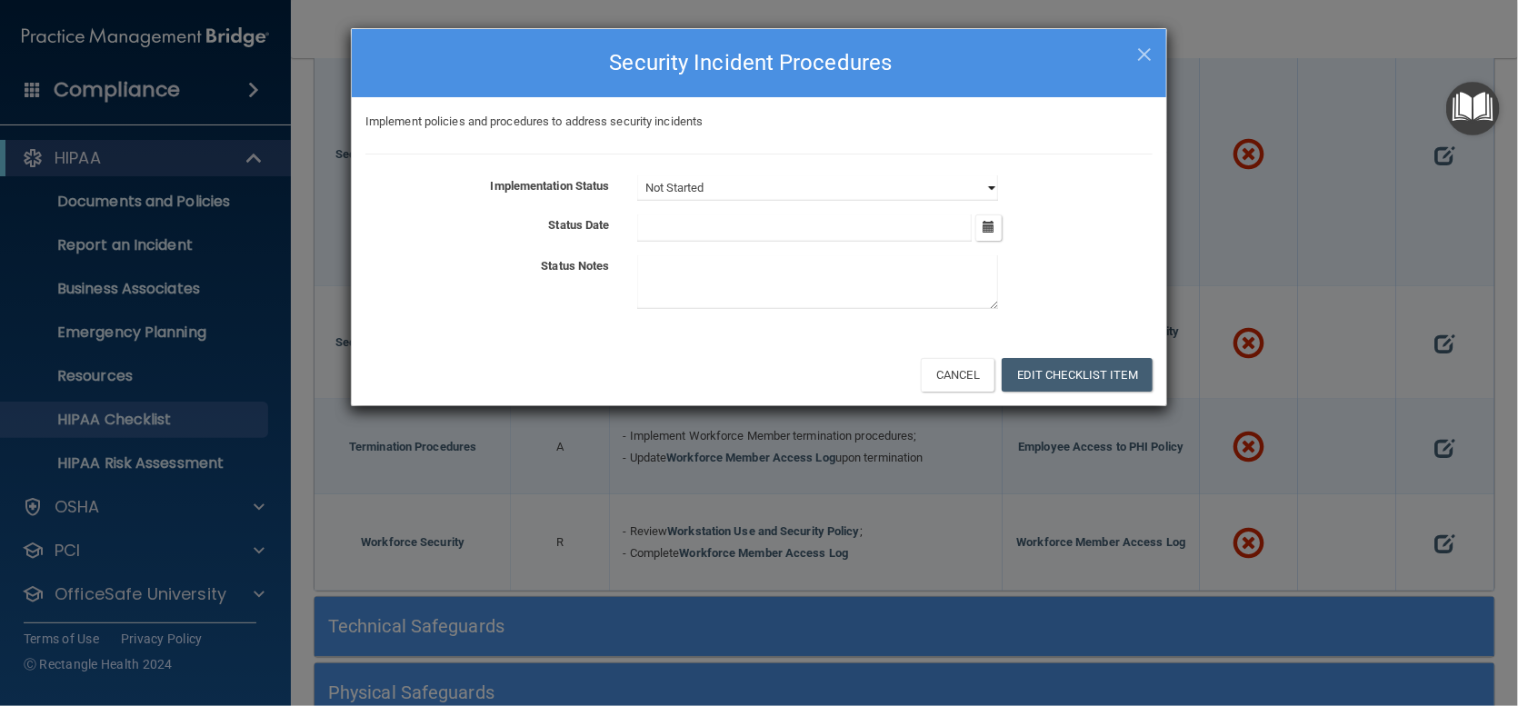
click at [983, 184] on select "Not Started In Progress Completed" at bounding box center [817, 187] width 361 height 25
select select "in_progress"
click at [637, 175] on select "Not Started In Progress Completed" at bounding box center [817, 187] width 361 height 25
click at [988, 229] on icon "button" at bounding box center [989, 227] width 12 height 12
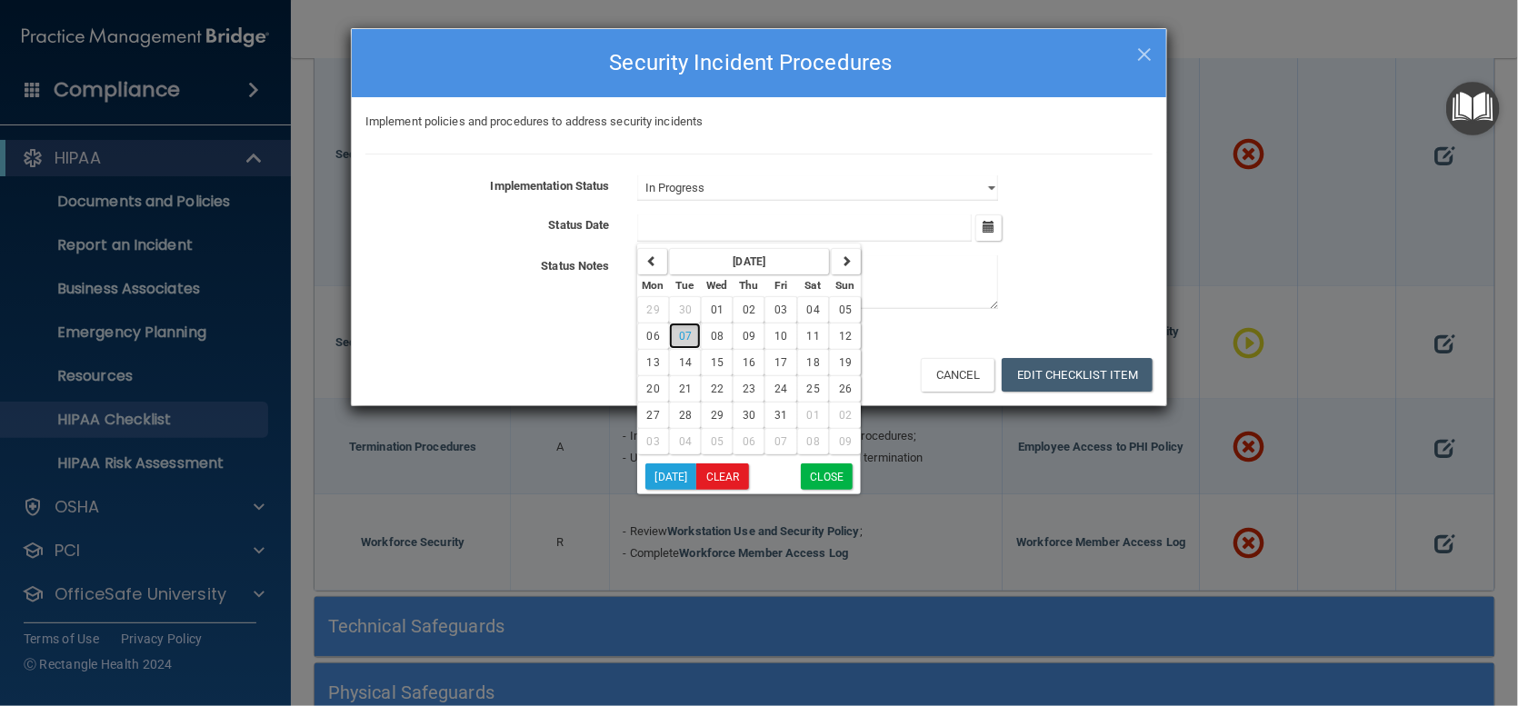
click at [679, 338] on span "07" at bounding box center [685, 336] width 13 height 13
type input "[DATE]"
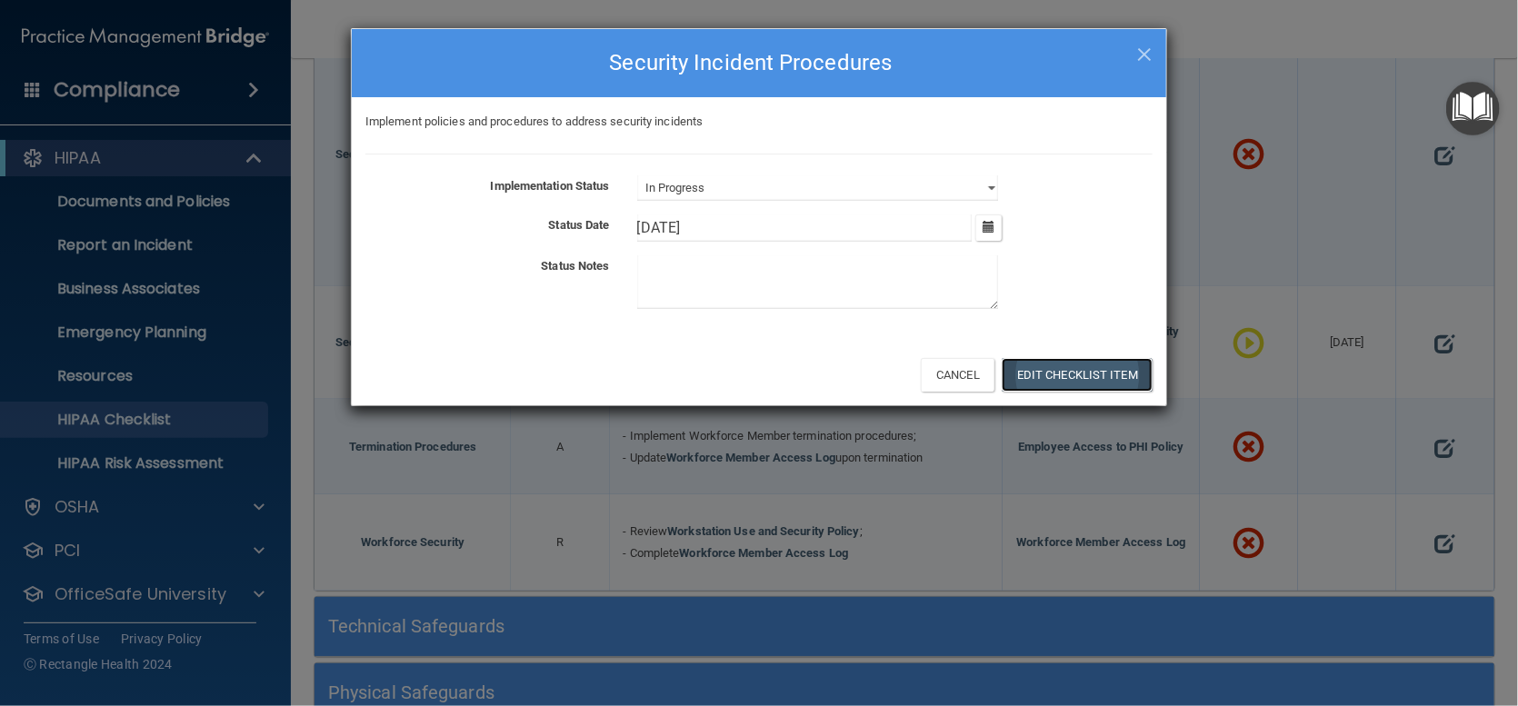
click at [1060, 369] on button "Edit Checklist Item" at bounding box center [1077, 375] width 151 height 34
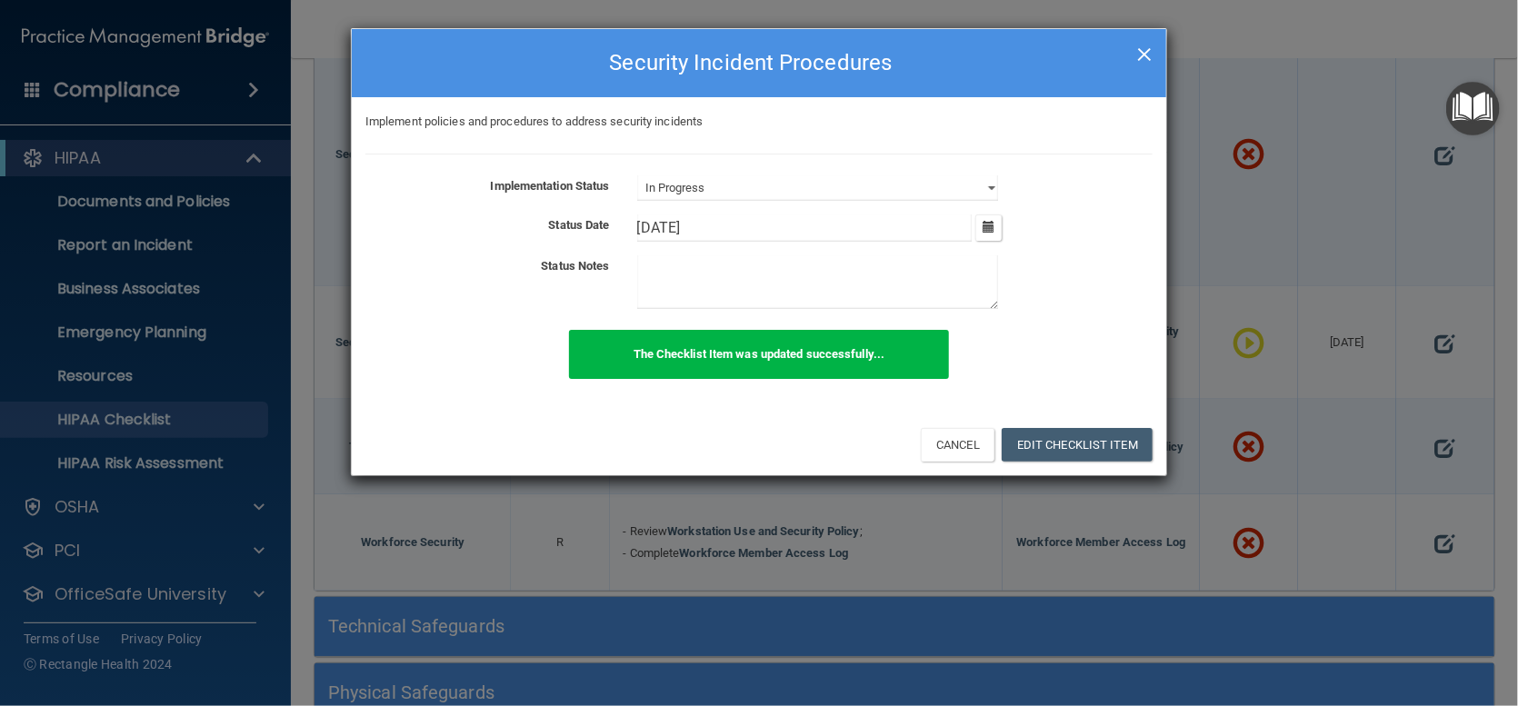
click at [1142, 49] on span "×" at bounding box center [1144, 52] width 16 height 36
select select "not_started"
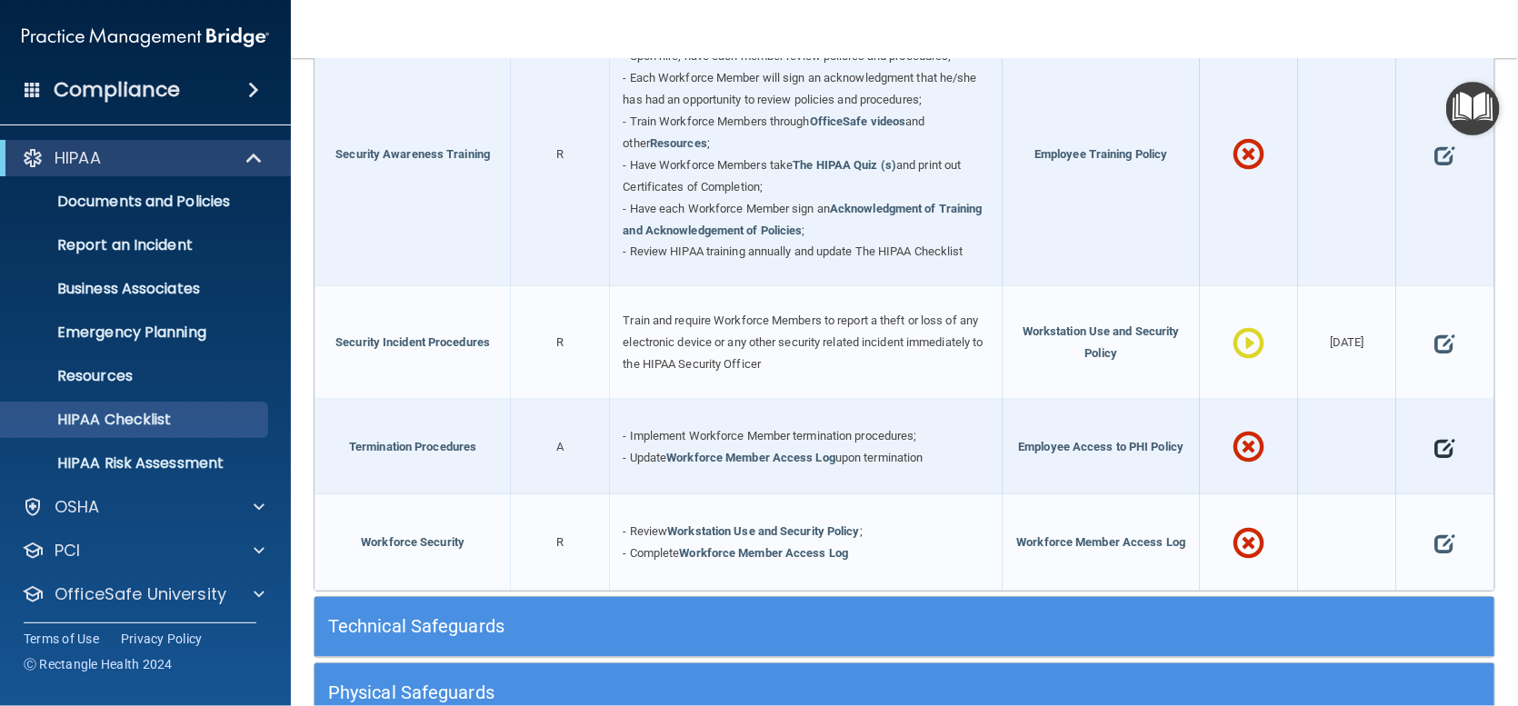
click at [1435, 459] on span at bounding box center [1445, 448] width 20 height 48
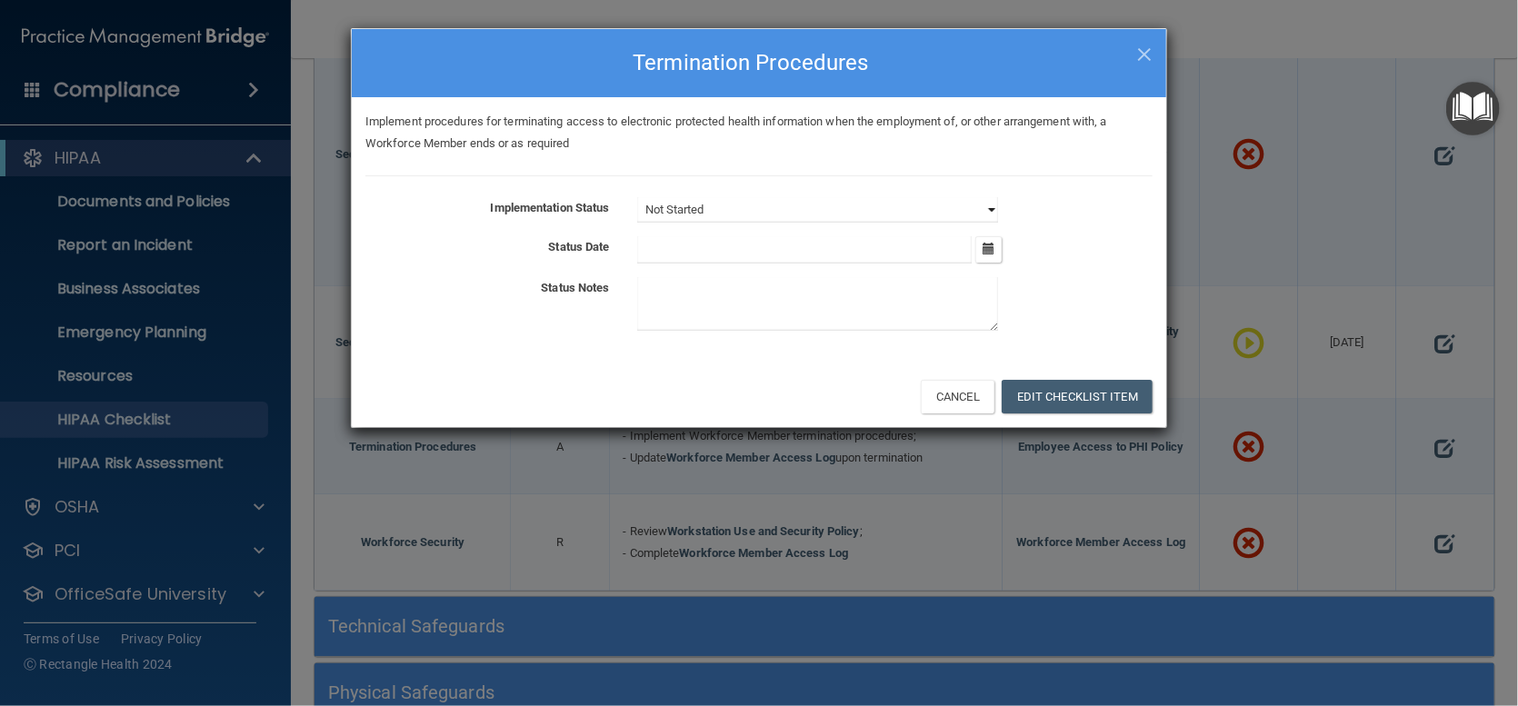
click at [987, 205] on select "Not Started In Progress Completed" at bounding box center [817, 209] width 361 height 25
select select "in_progress"
click at [637, 197] on select "Not Started In Progress Completed" at bounding box center [817, 209] width 361 height 25
drag, startPoint x: 991, startPoint y: 251, endPoint x: 982, endPoint y: 253, distance: 9.3
click at [990, 251] on icon "button" at bounding box center [989, 249] width 12 height 12
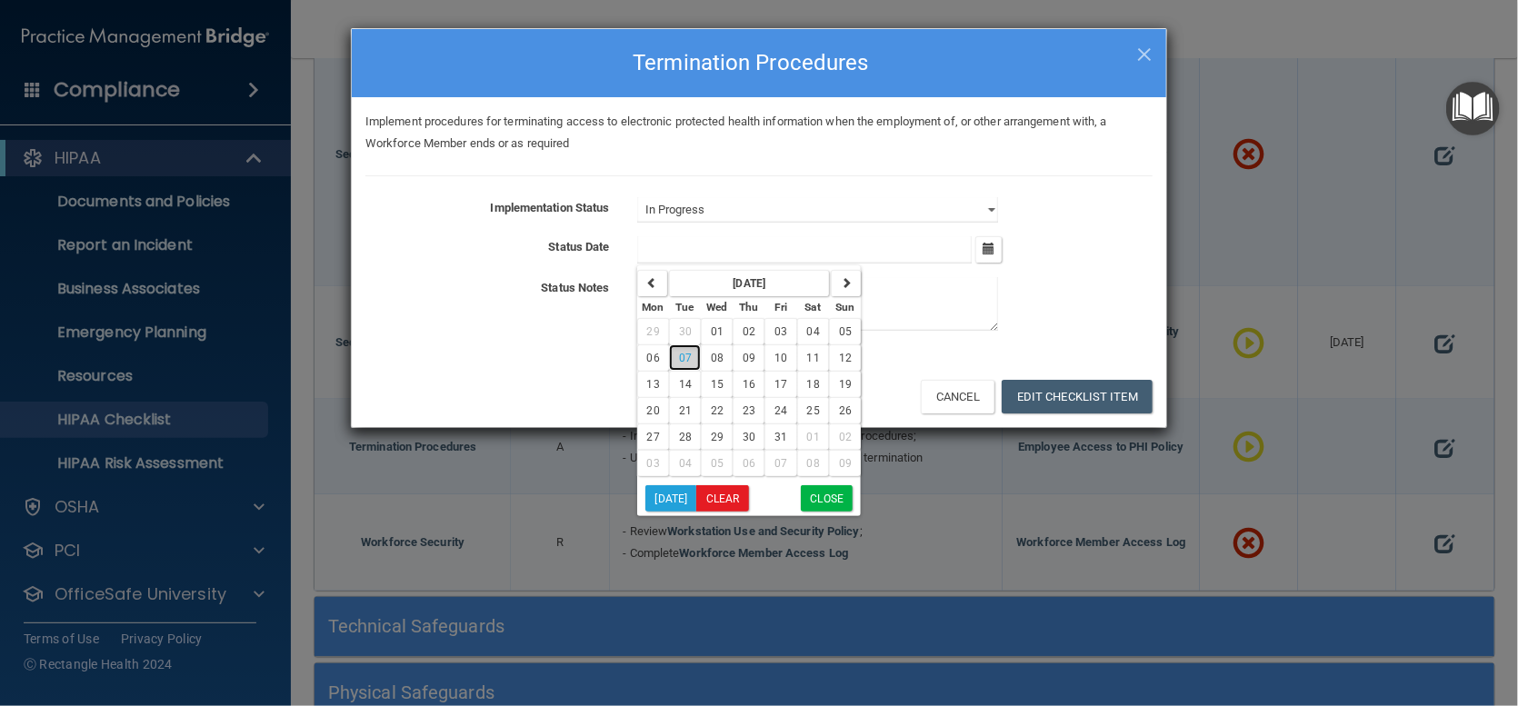
drag, startPoint x: 691, startPoint y: 348, endPoint x: 685, endPoint y: 362, distance: 15.0
click at [691, 347] on button "07" at bounding box center [685, 358] width 32 height 26
type input "[DATE]"
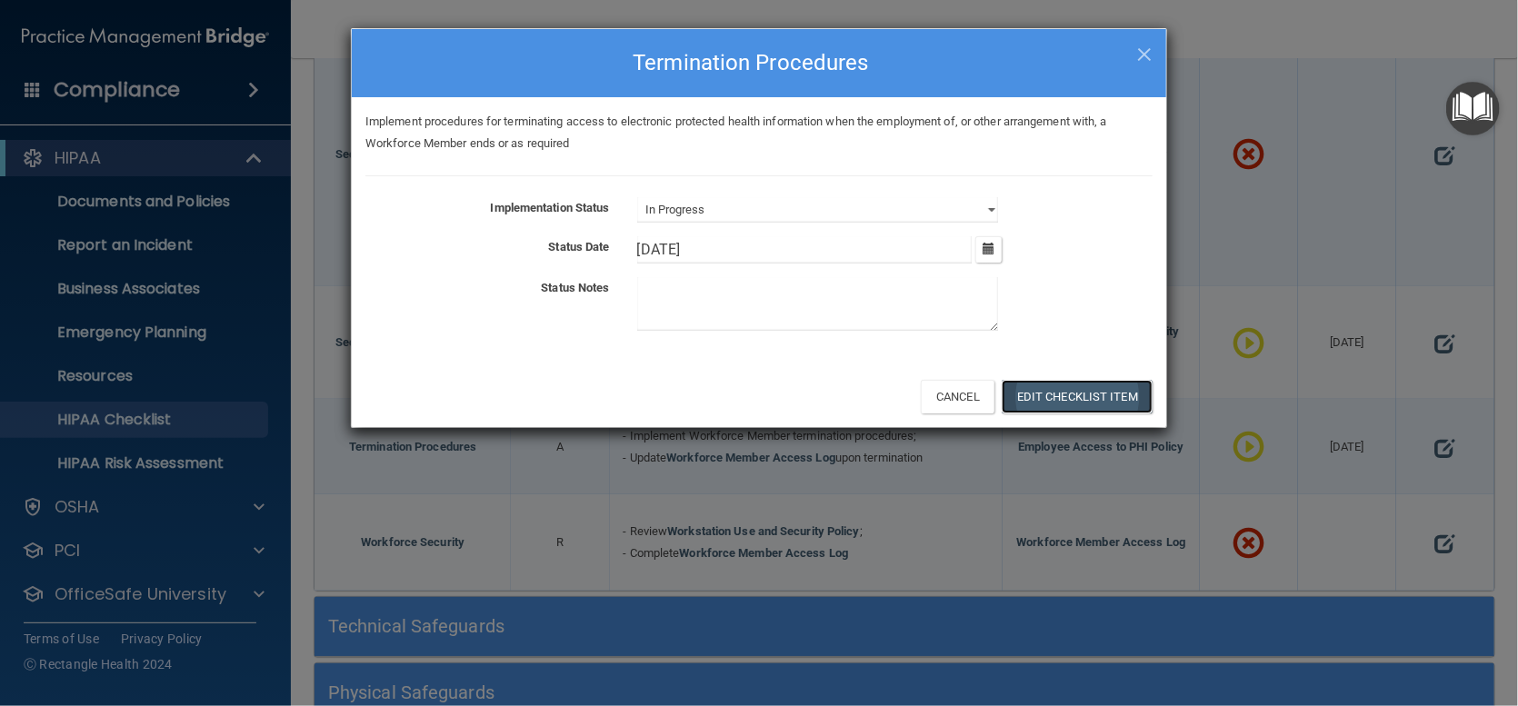
click at [1047, 394] on button "Edit Checklist Item" at bounding box center [1077, 397] width 151 height 34
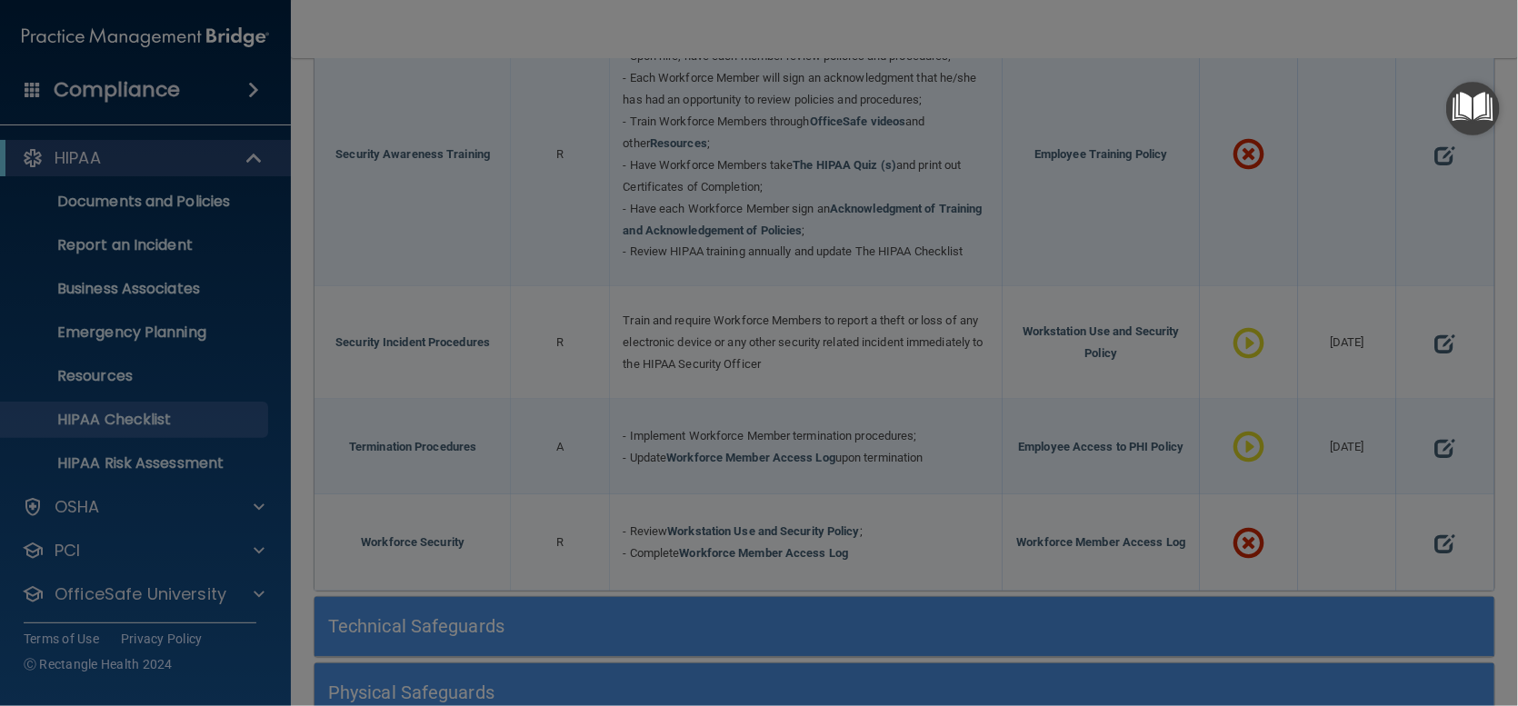
click at [1151, 53] on div "Implement procedures for terminating access to electronic protected health info…" at bounding box center [759, 149] width 815 height 338
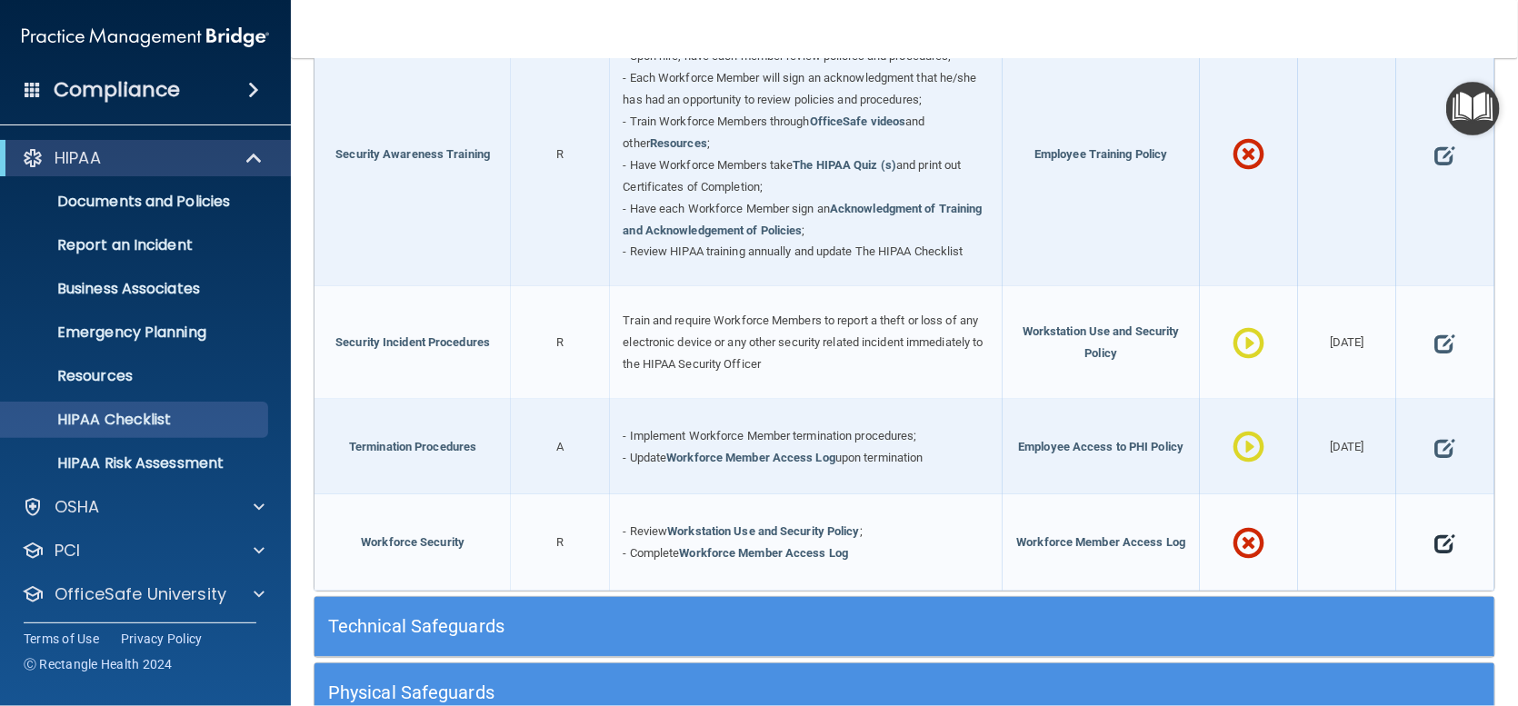
click at [1436, 541] on span at bounding box center [1445, 543] width 20 height 48
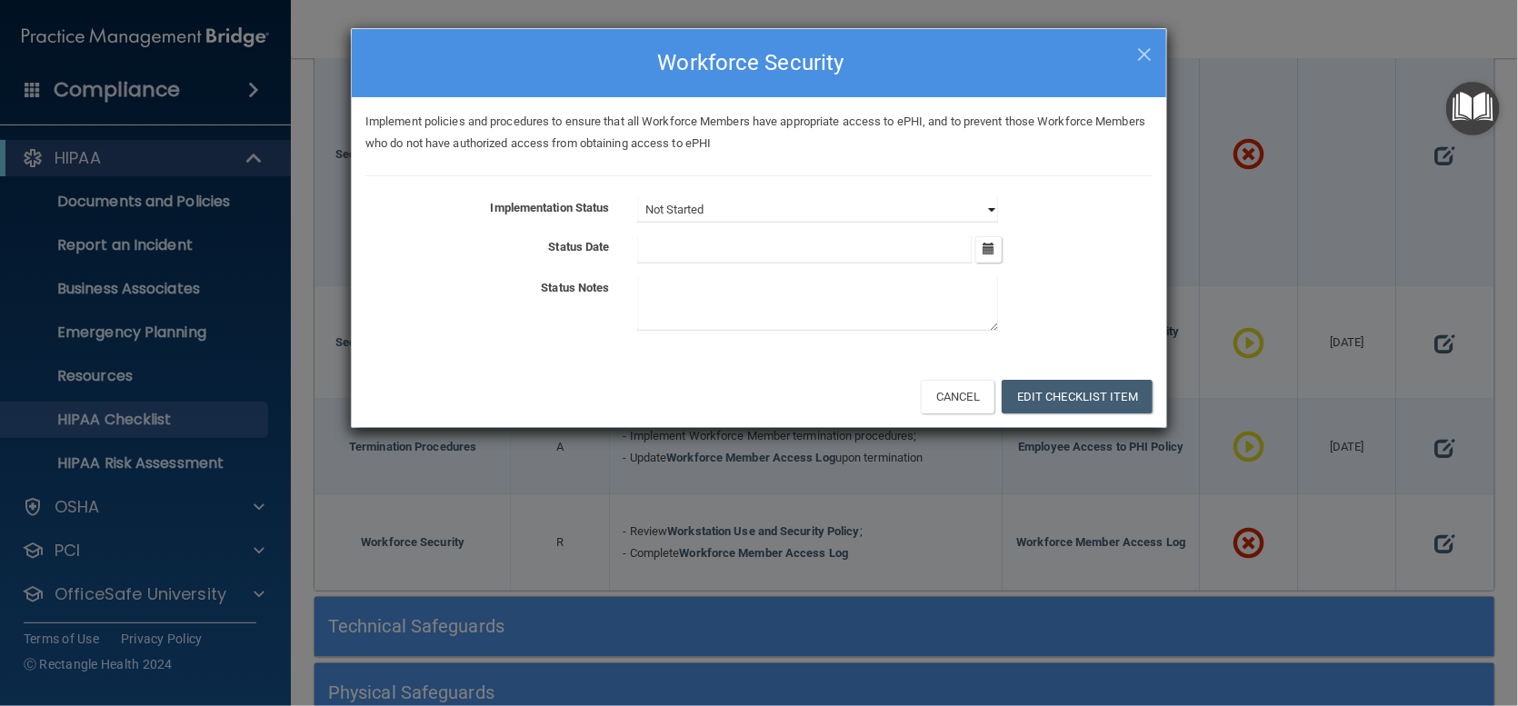
click at [974, 197] on select "Not Started In Progress Completed" at bounding box center [817, 209] width 361 height 25
select select "in_progress"
click at [637, 197] on select "Not Started In Progress Completed" at bounding box center [817, 209] width 361 height 25
click at [984, 248] on button "button" at bounding box center [988, 249] width 26 height 26
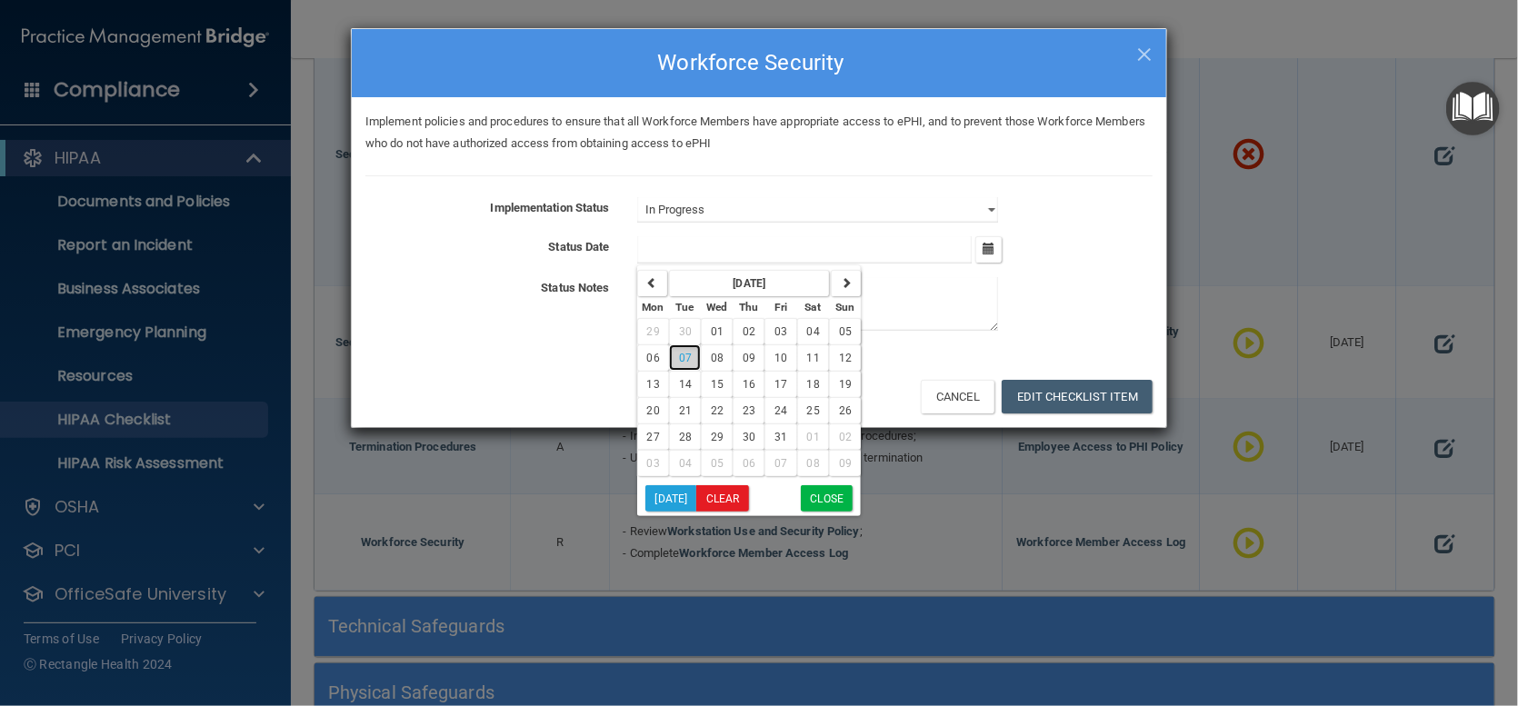
click at [685, 352] on span "07" at bounding box center [685, 358] width 13 height 13
type input "[DATE]"
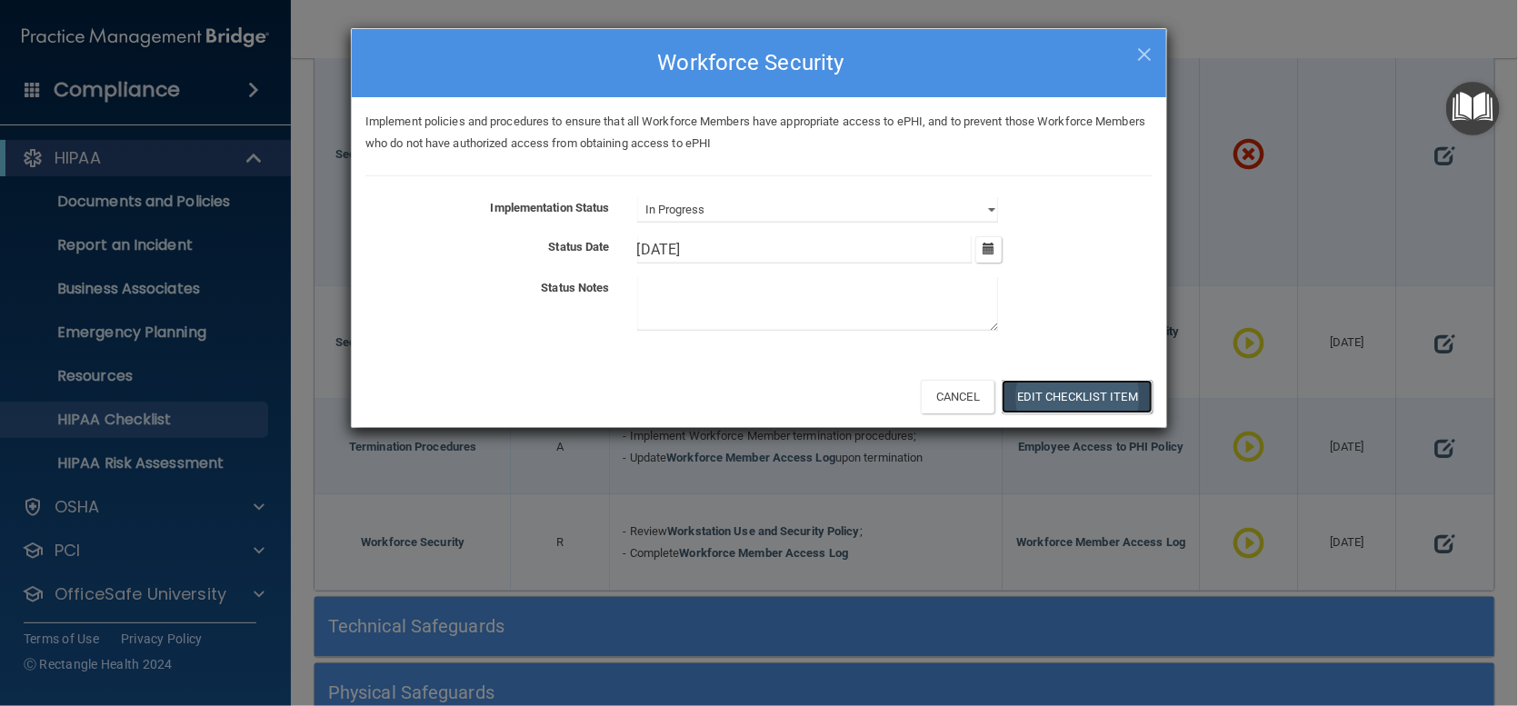
click at [1105, 383] on button "Edit Checklist Item" at bounding box center [1077, 397] width 151 height 34
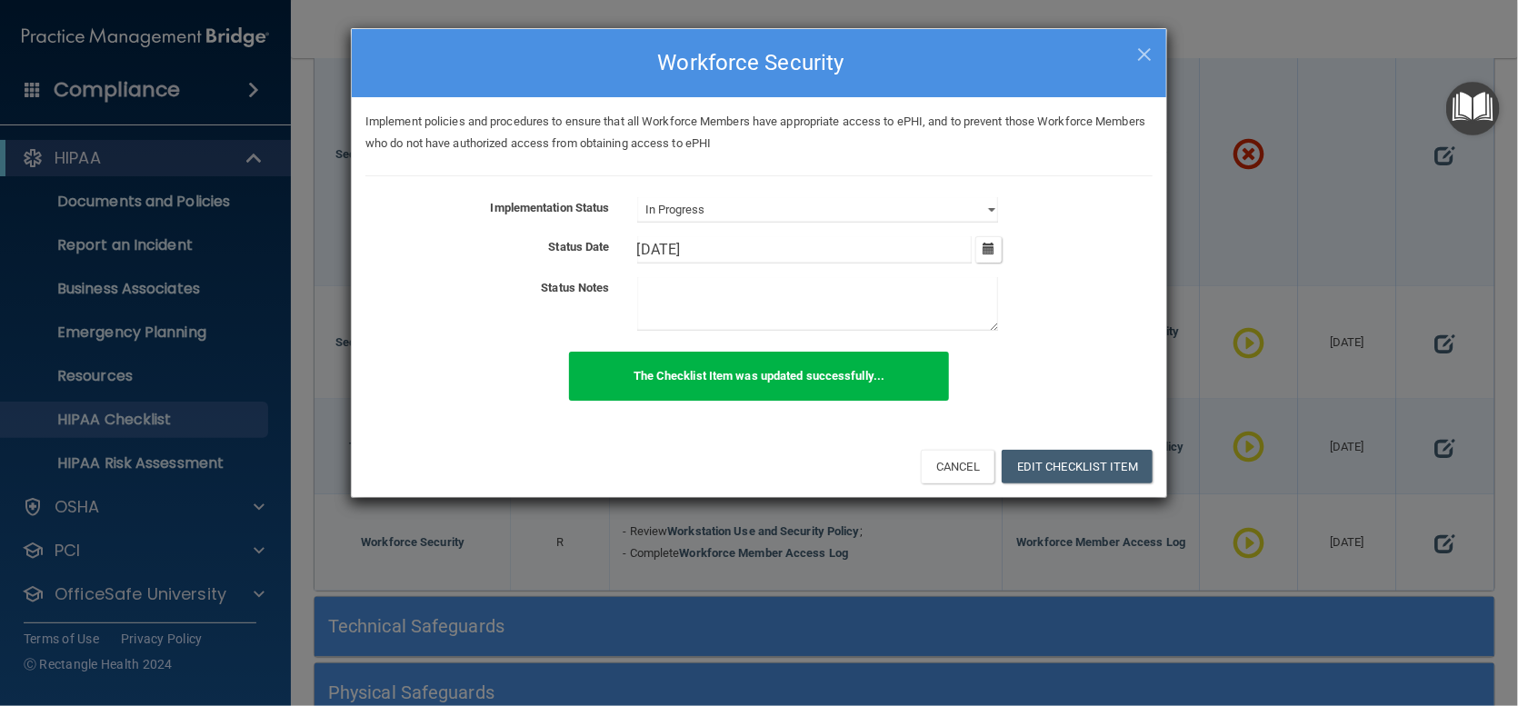
click at [1155, 55] on div "× Close Workforce Security" at bounding box center [759, 63] width 815 height 68
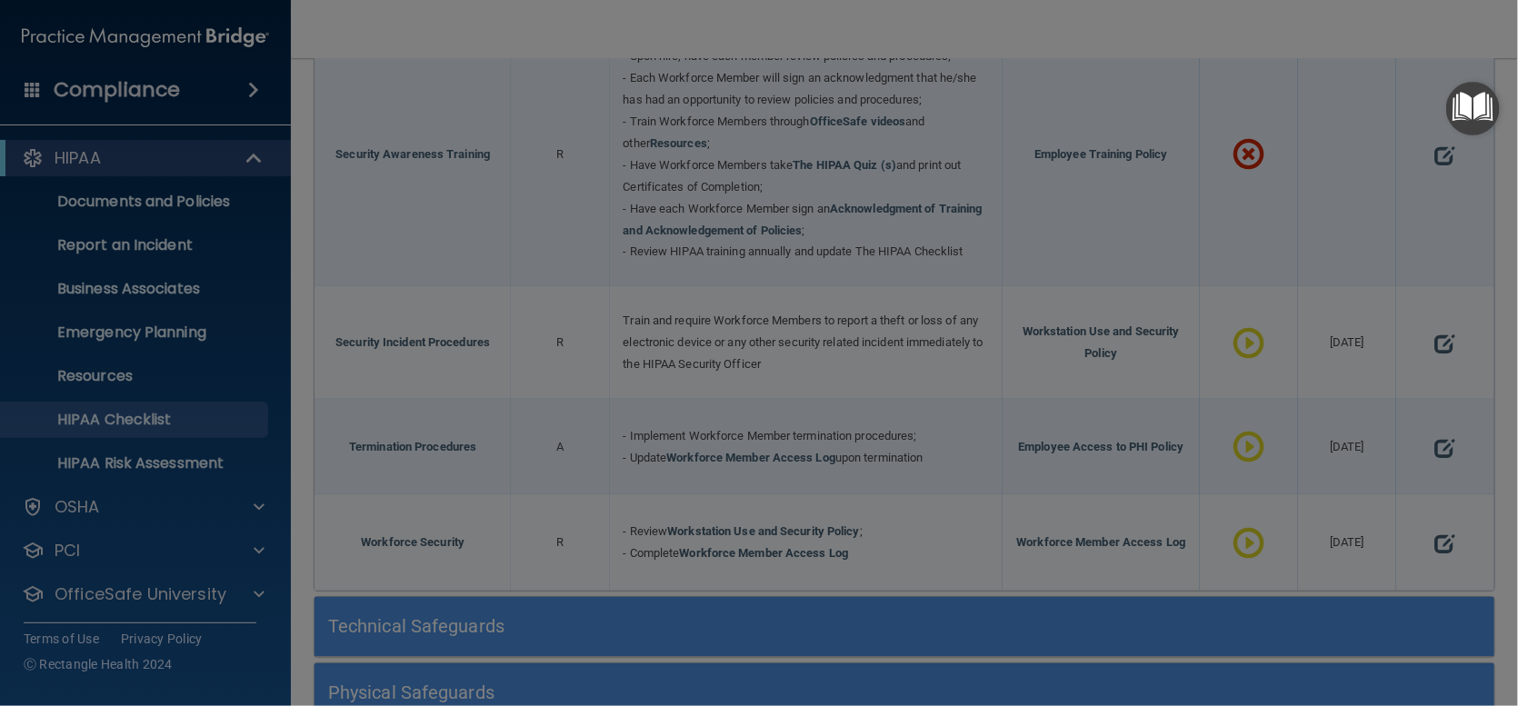
click at [1136, 37] on div "Implement policies and procedures to ensure that all Workforce Members have app…" at bounding box center [759, 16] width 815 height 44
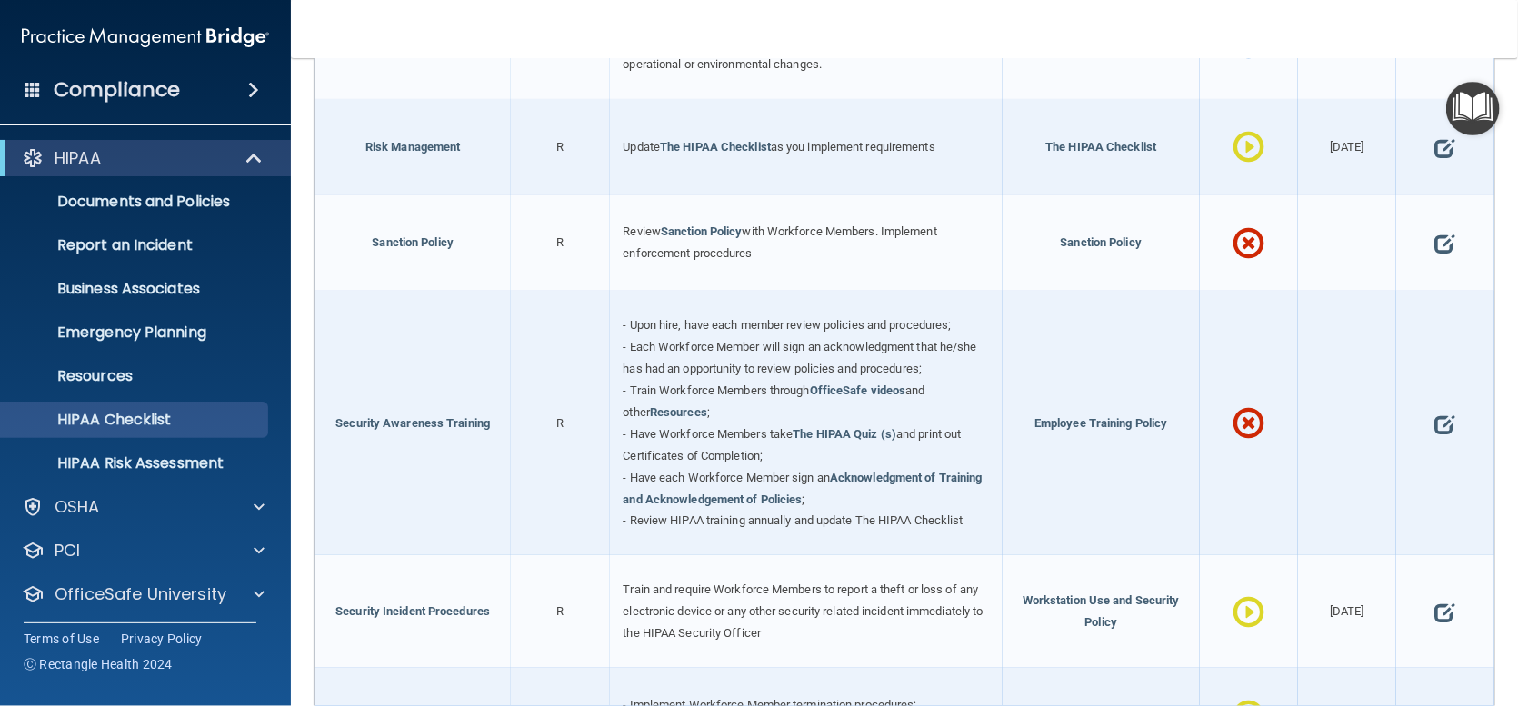
scroll to position [1273, 0]
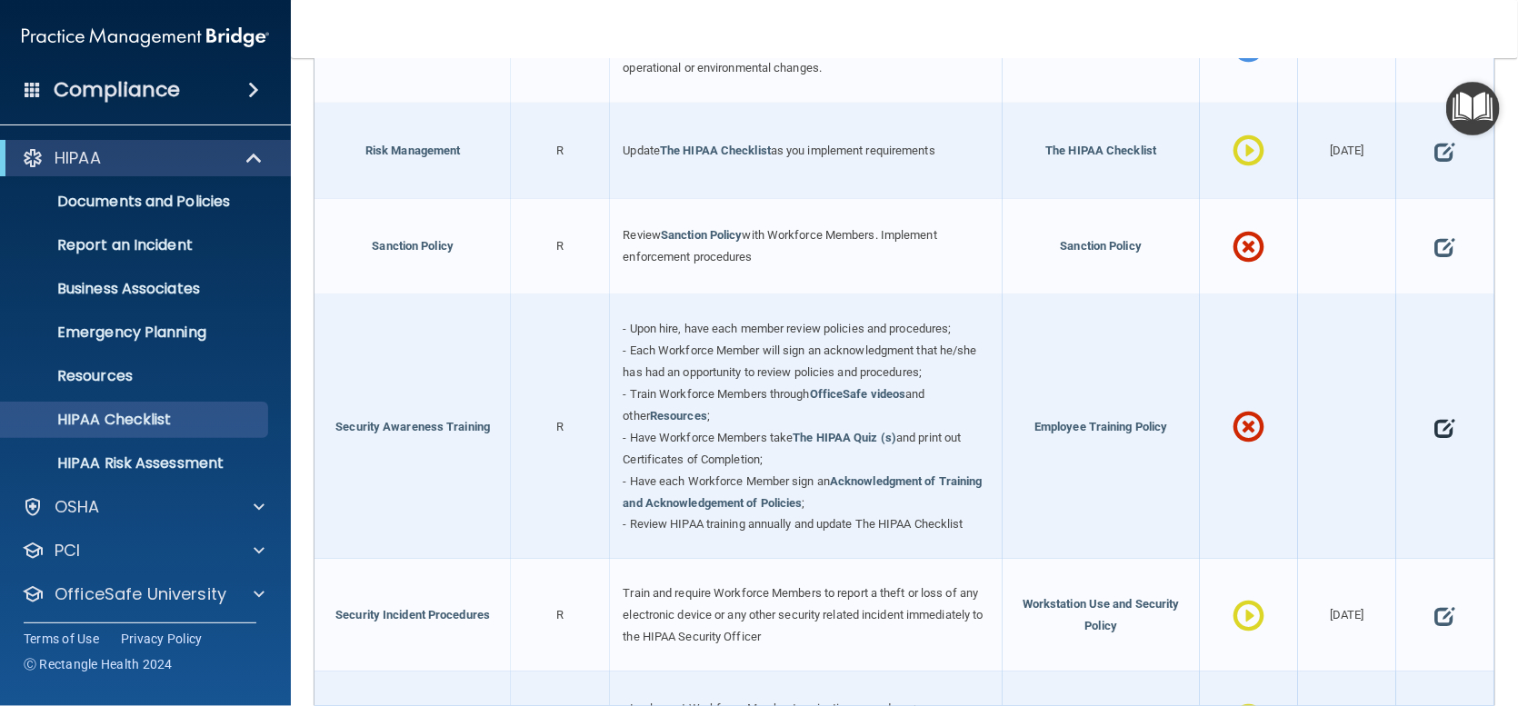
click at [1435, 432] on span at bounding box center [1445, 428] width 20 height 48
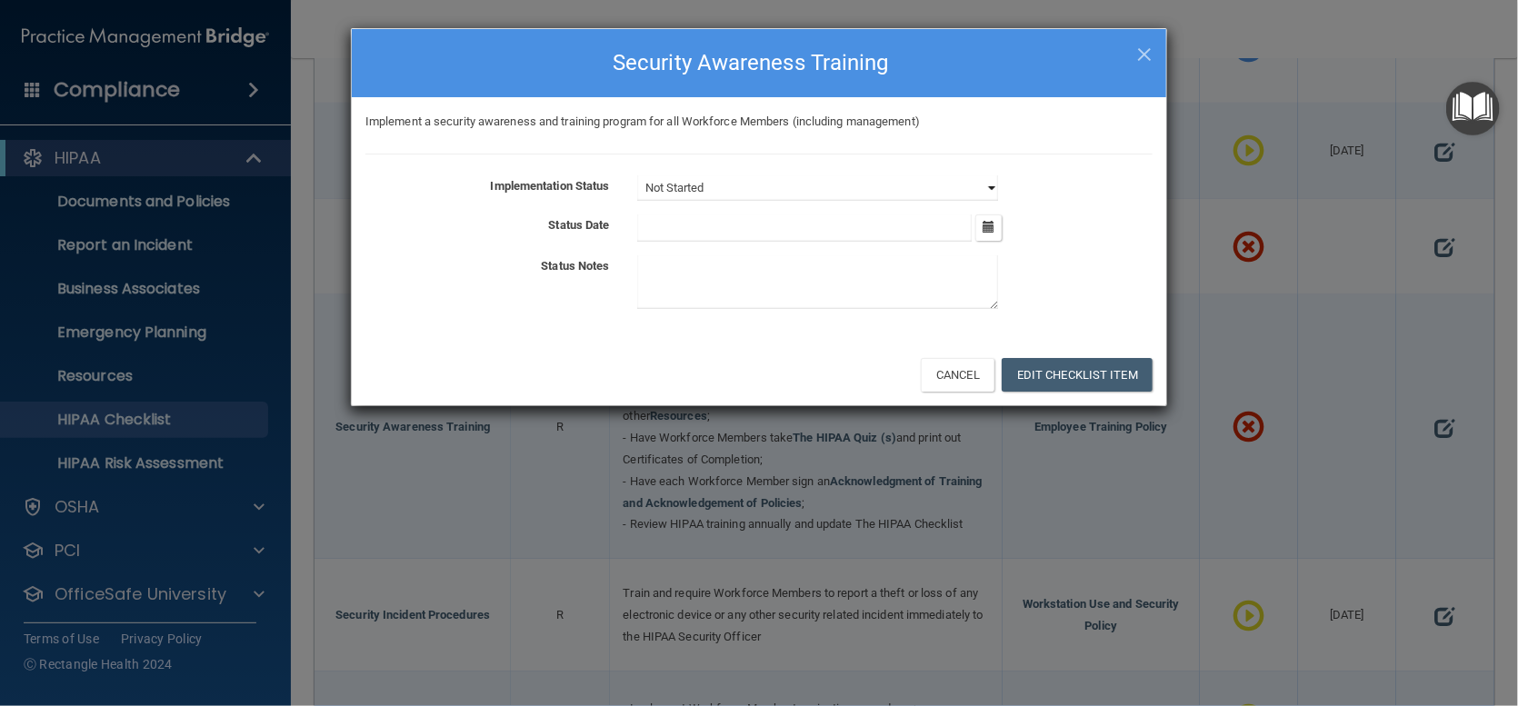
click at [995, 190] on select "Not Started In Progress Completed" at bounding box center [817, 187] width 361 height 25
select select "in_progress"
click at [637, 175] on select "Not Started In Progress Completed" at bounding box center [817, 187] width 361 height 25
click at [1004, 216] on div "October 2025 Mon Tue Wed Thu Fri Sat Sun 29 30 01 02 03 04 05 06 07 08 09 10 11…" at bounding box center [895, 228] width 543 height 27
click at [994, 224] on icon "button" at bounding box center [989, 227] width 12 height 12
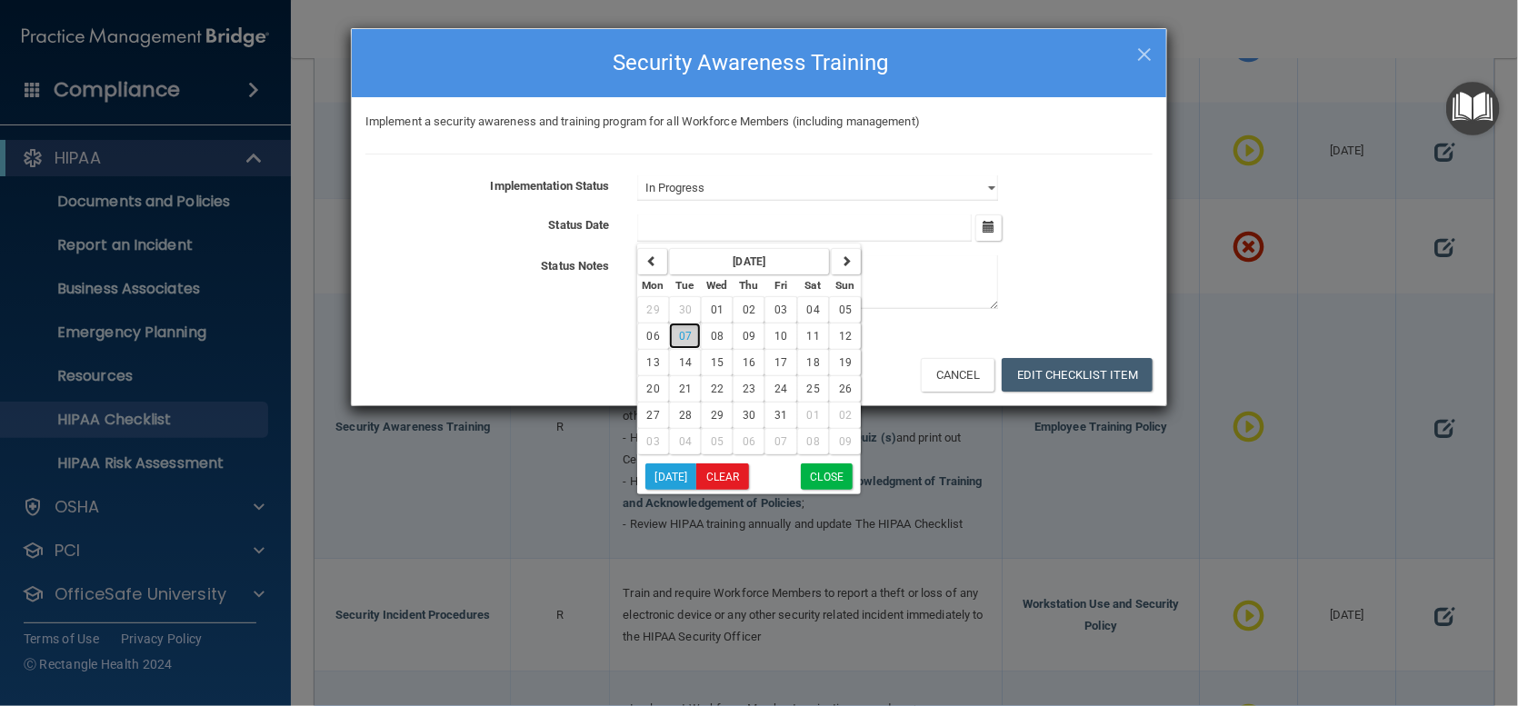
drag, startPoint x: 685, startPoint y: 330, endPoint x: 707, endPoint y: 331, distance: 22.7
click at [685, 332] on span "07" at bounding box center [685, 336] width 13 height 13
type input "[DATE]"
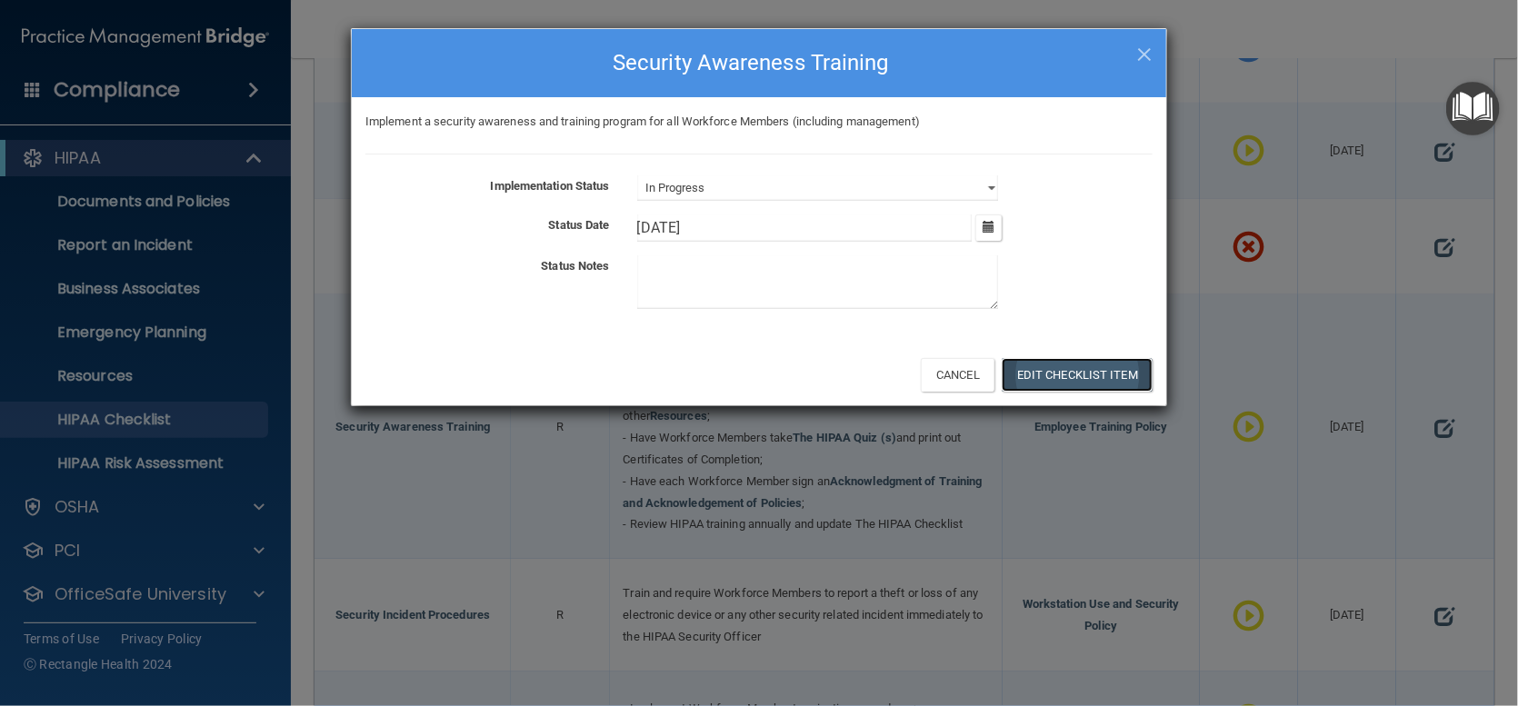
click at [1085, 371] on button "Edit Checklist Item" at bounding box center [1077, 375] width 151 height 34
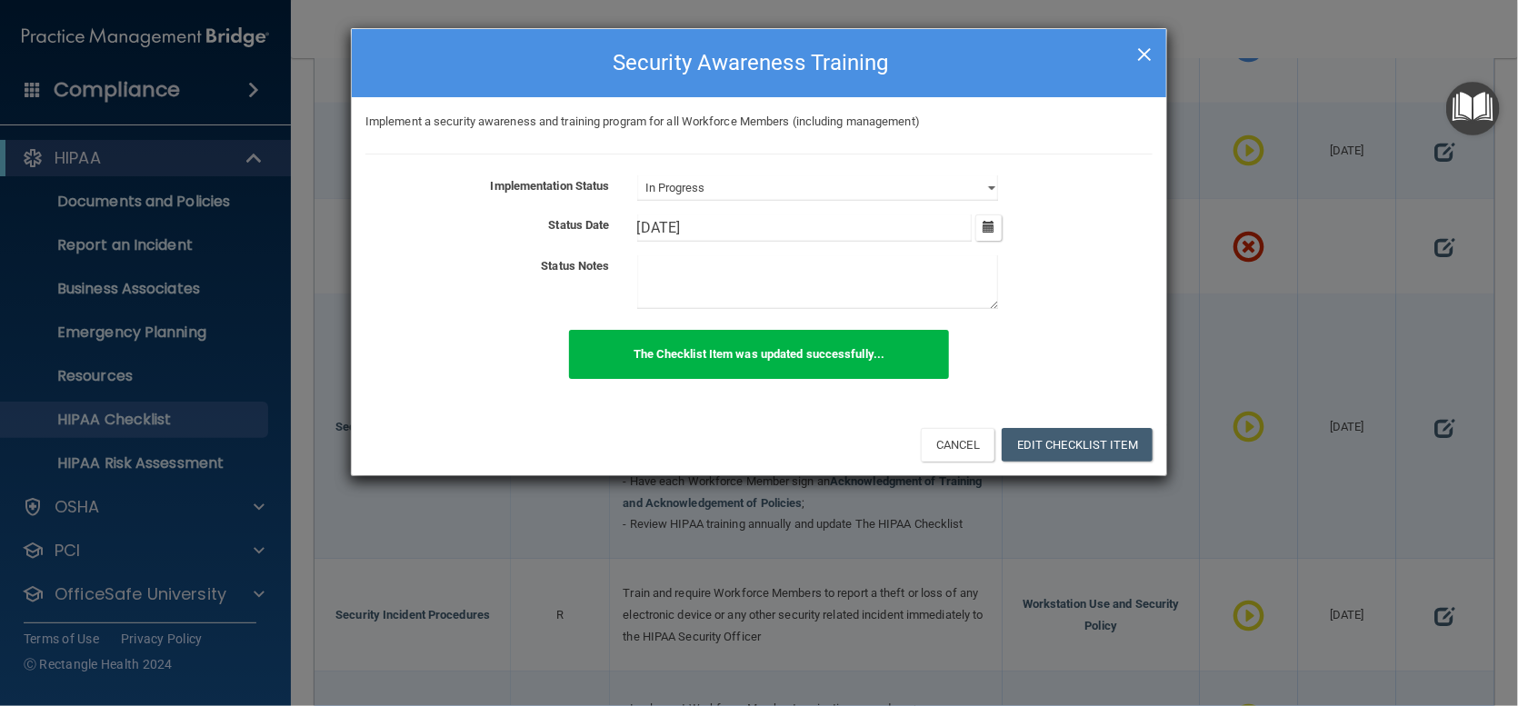
click at [1139, 52] on span "×" at bounding box center [1144, 52] width 16 height 36
select select "not_started"
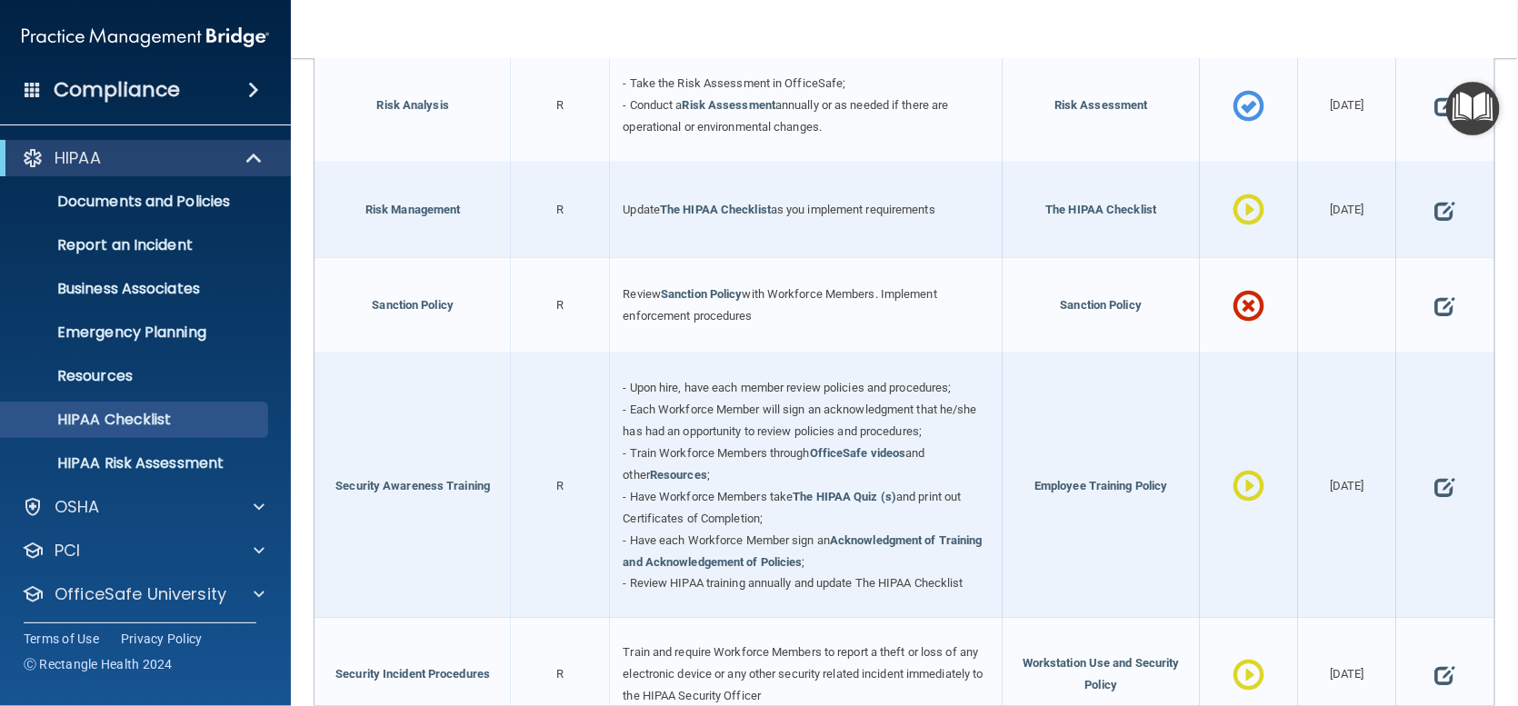
scroll to position [1182, 0]
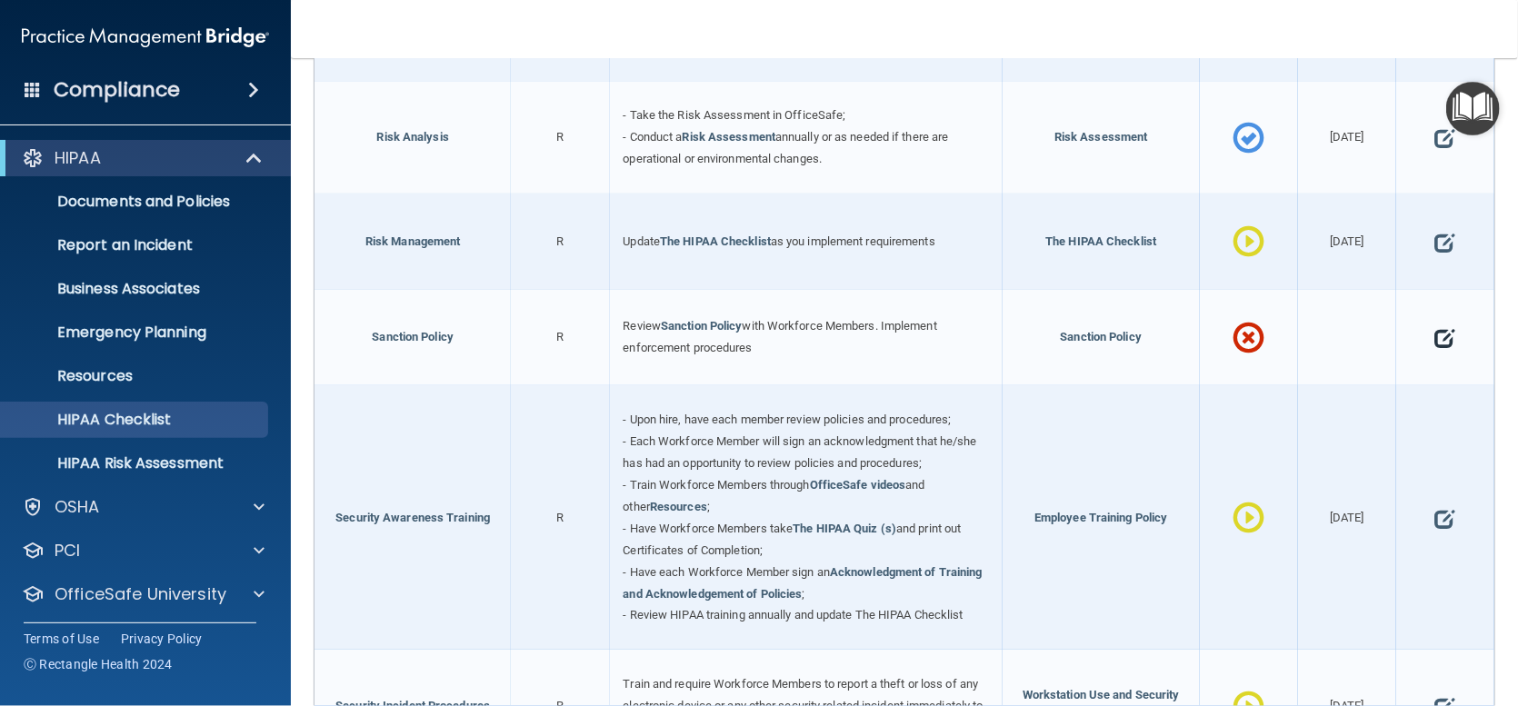
click at [1435, 338] on span at bounding box center [1445, 338] width 20 height 48
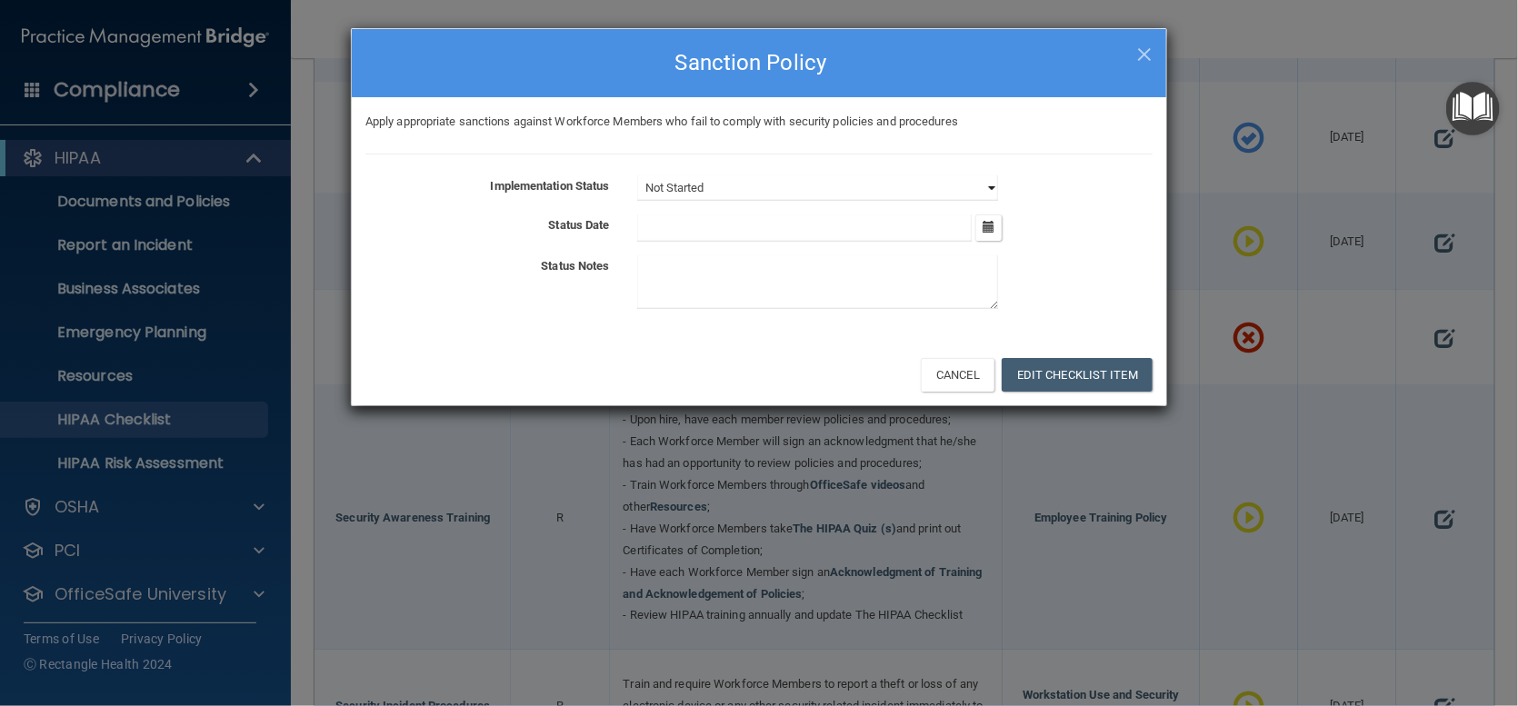
click at [971, 181] on select "Not Started In Progress Completed" at bounding box center [817, 187] width 361 height 25
select select "in_progress"
click at [637, 175] on select "Not Started In Progress Completed" at bounding box center [817, 187] width 361 height 25
click at [998, 223] on button "button" at bounding box center [988, 228] width 26 height 26
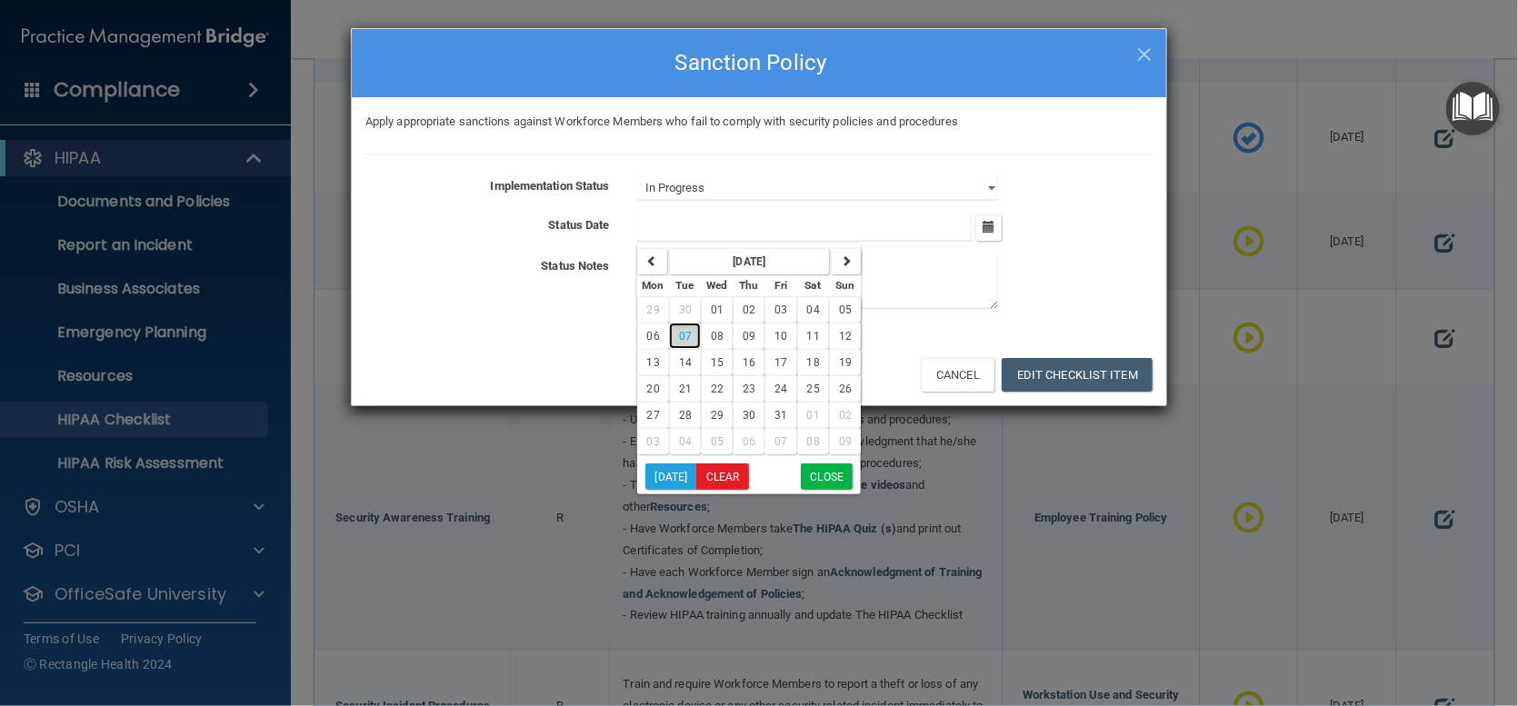
click at [687, 338] on span "07" at bounding box center [685, 336] width 13 height 13
type input "[DATE]"
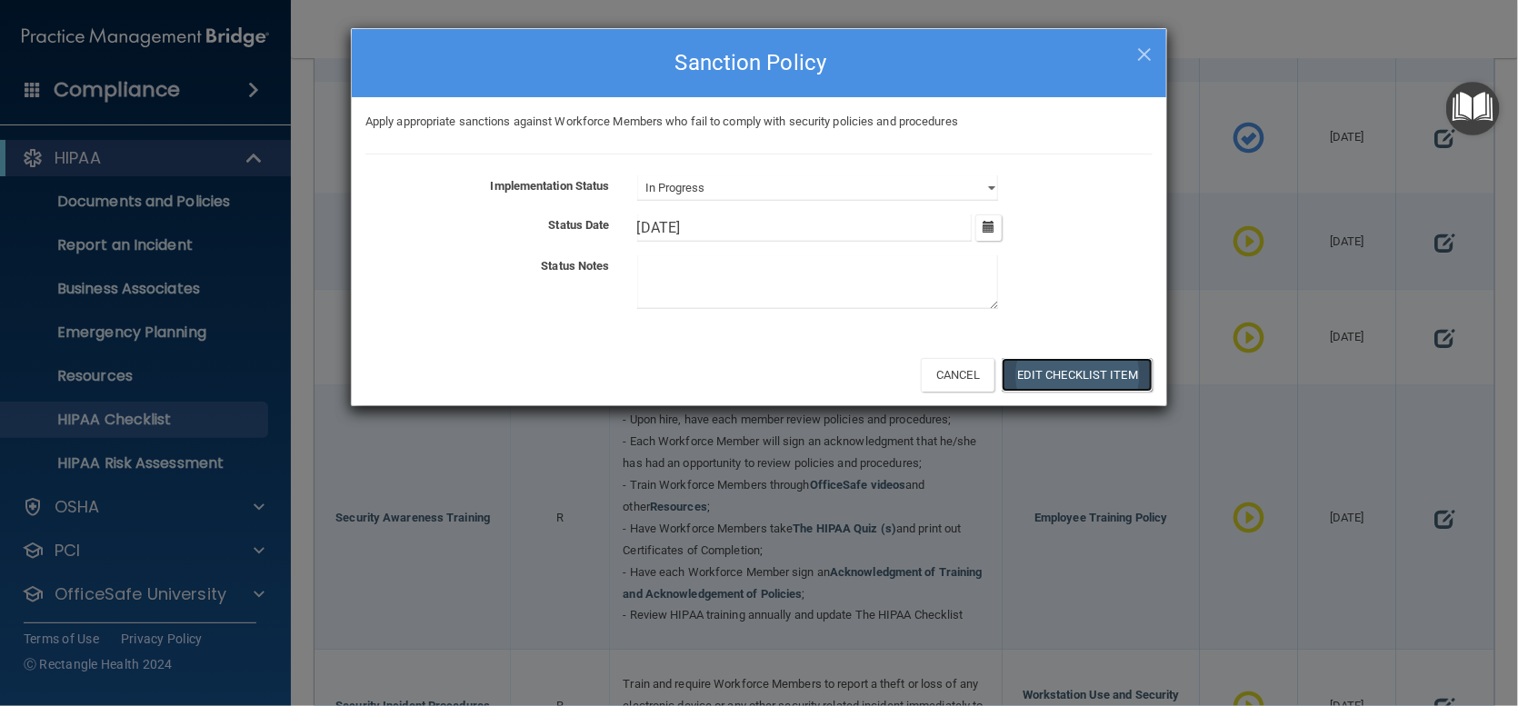
click at [1066, 368] on button "Edit Checklist Item" at bounding box center [1077, 375] width 151 height 34
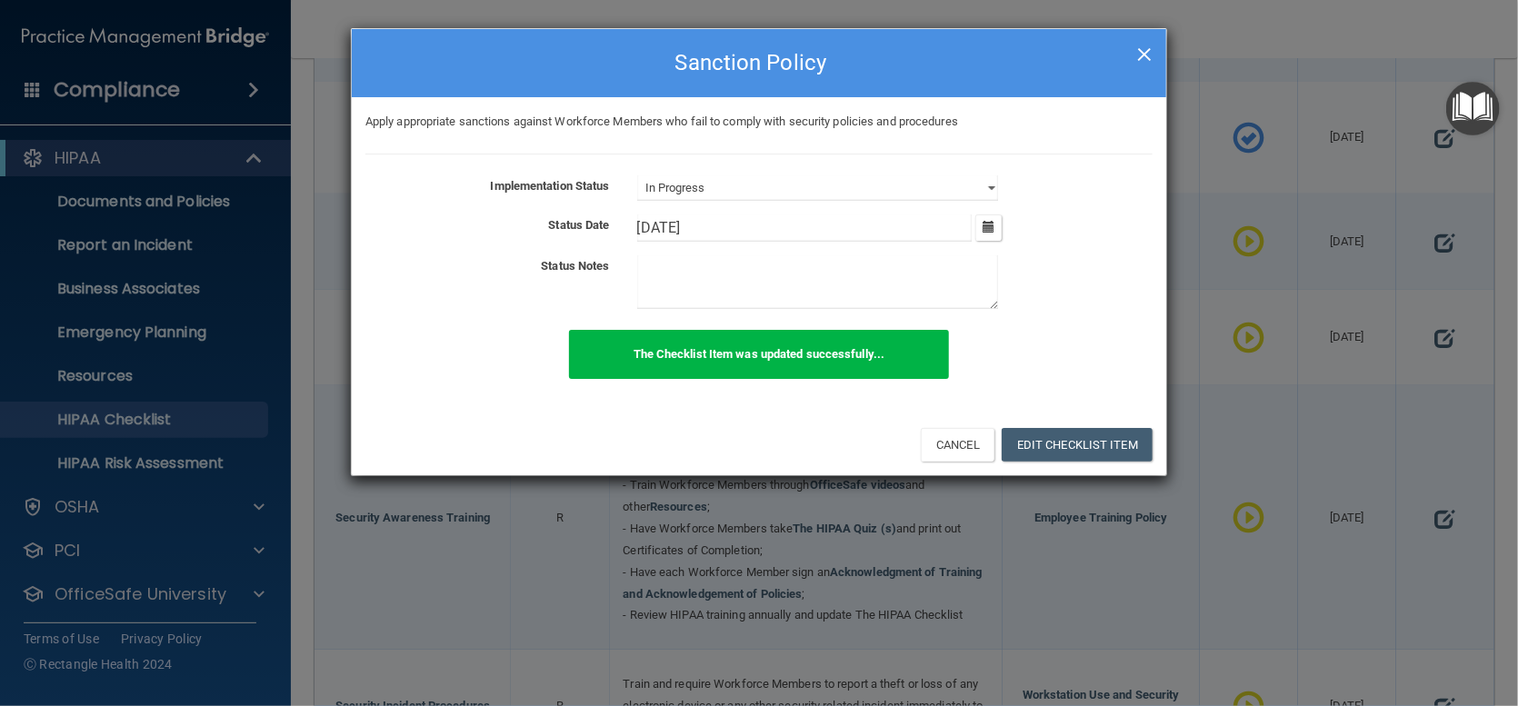
click at [1148, 55] on span "×" at bounding box center [1144, 52] width 16 height 36
select select "not_started"
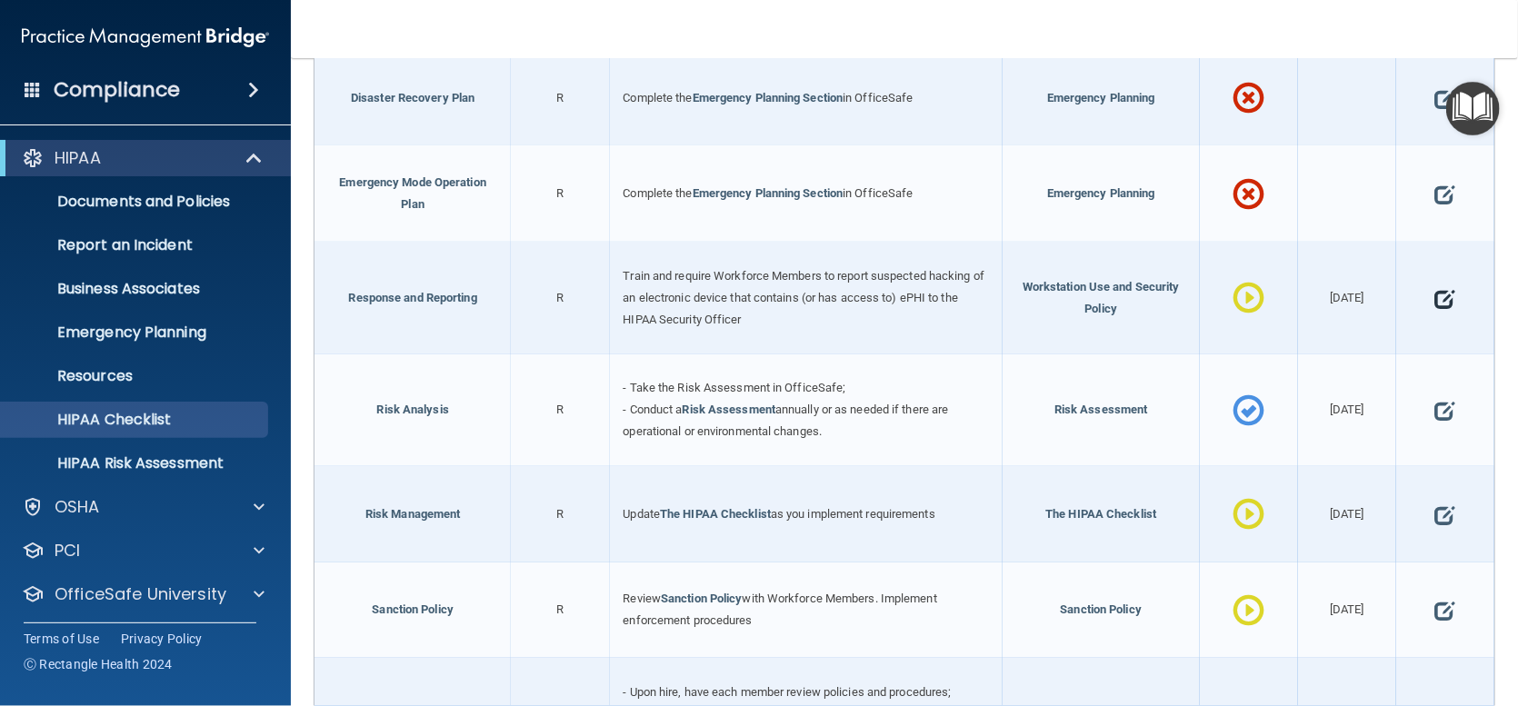
scroll to position [818, 0]
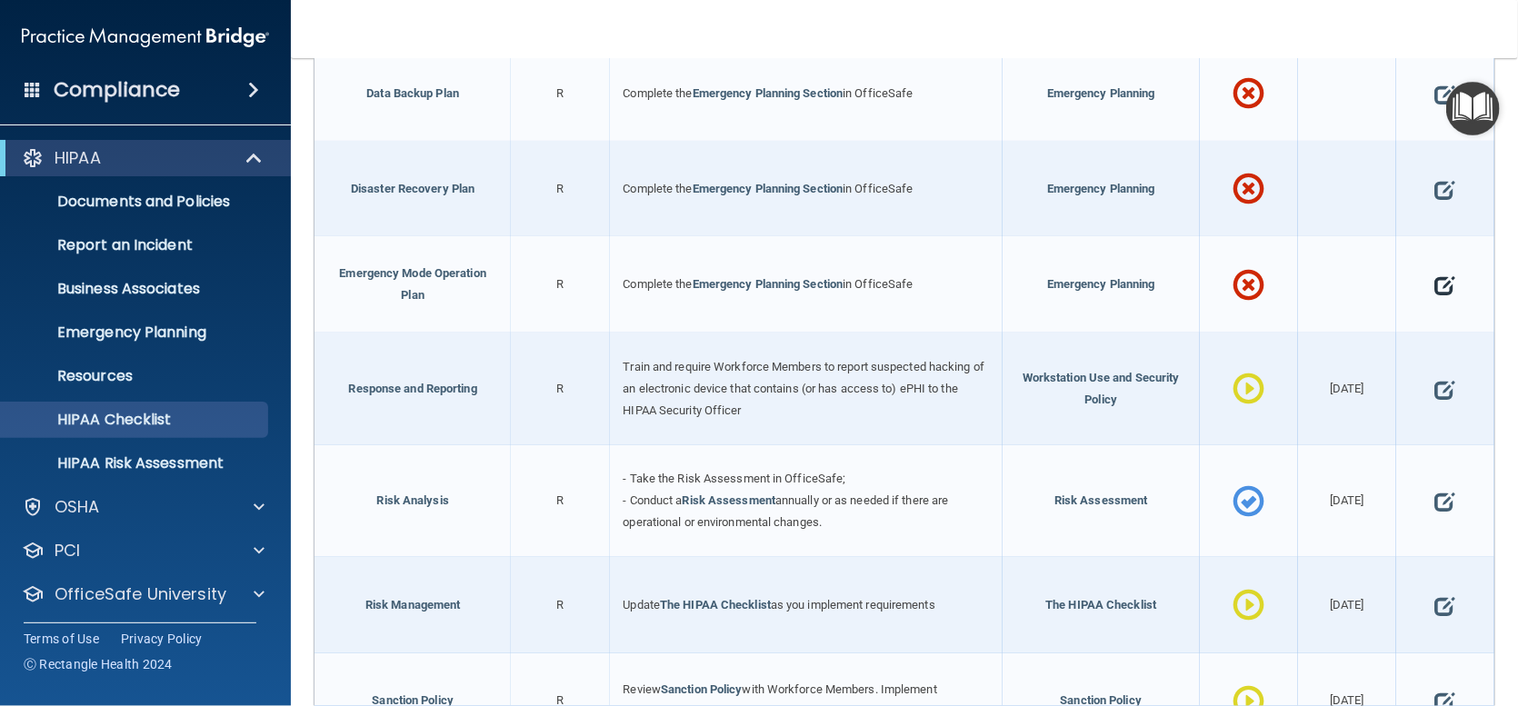
click at [1435, 290] on span at bounding box center [1445, 285] width 20 height 48
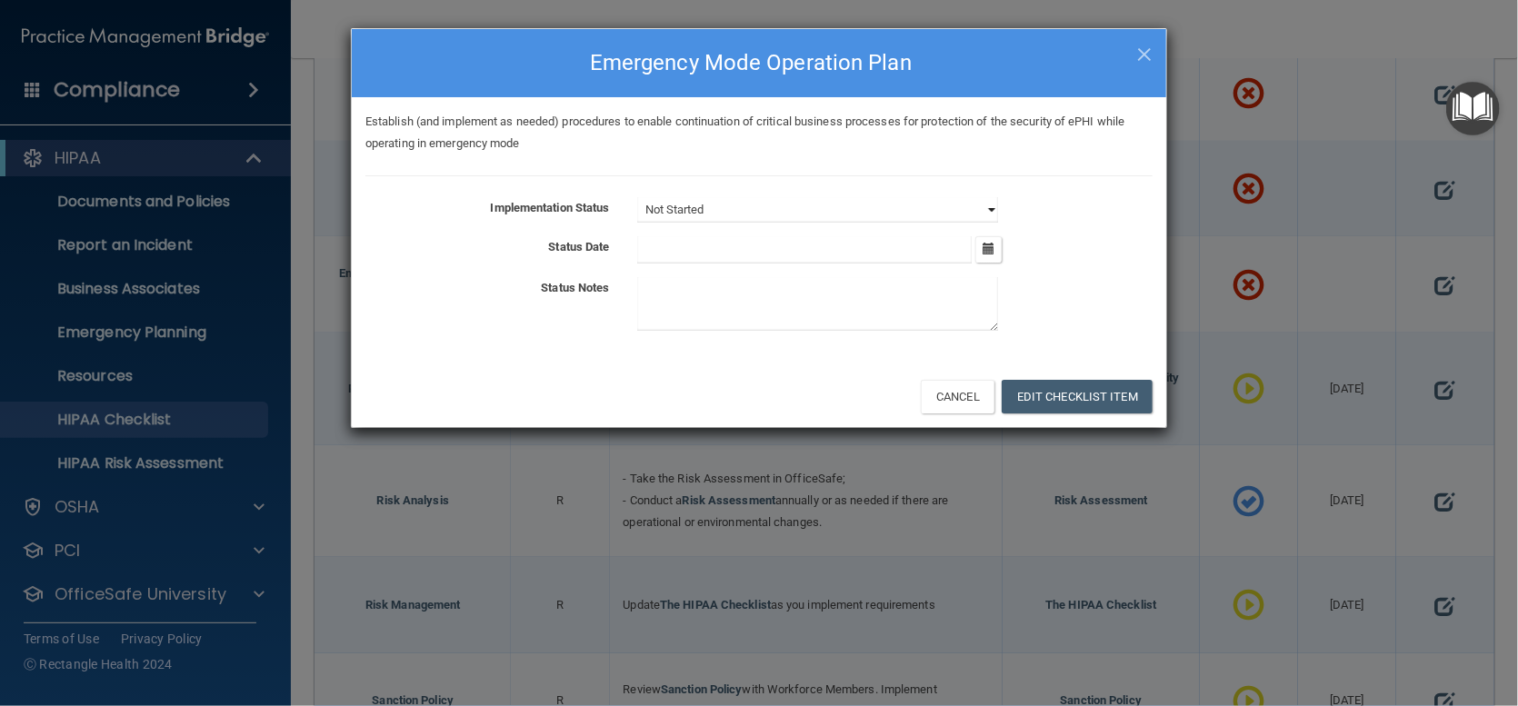
click at [983, 205] on select "Not Started In Progress Completed" at bounding box center [817, 209] width 361 height 25
select select "in_progress"
click at [637, 197] on select "Not Started In Progress Completed" at bounding box center [817, 209] width 361 height 25
click at [993, 255] on button "button" at bounding box center [988, 249] width 26 height 26
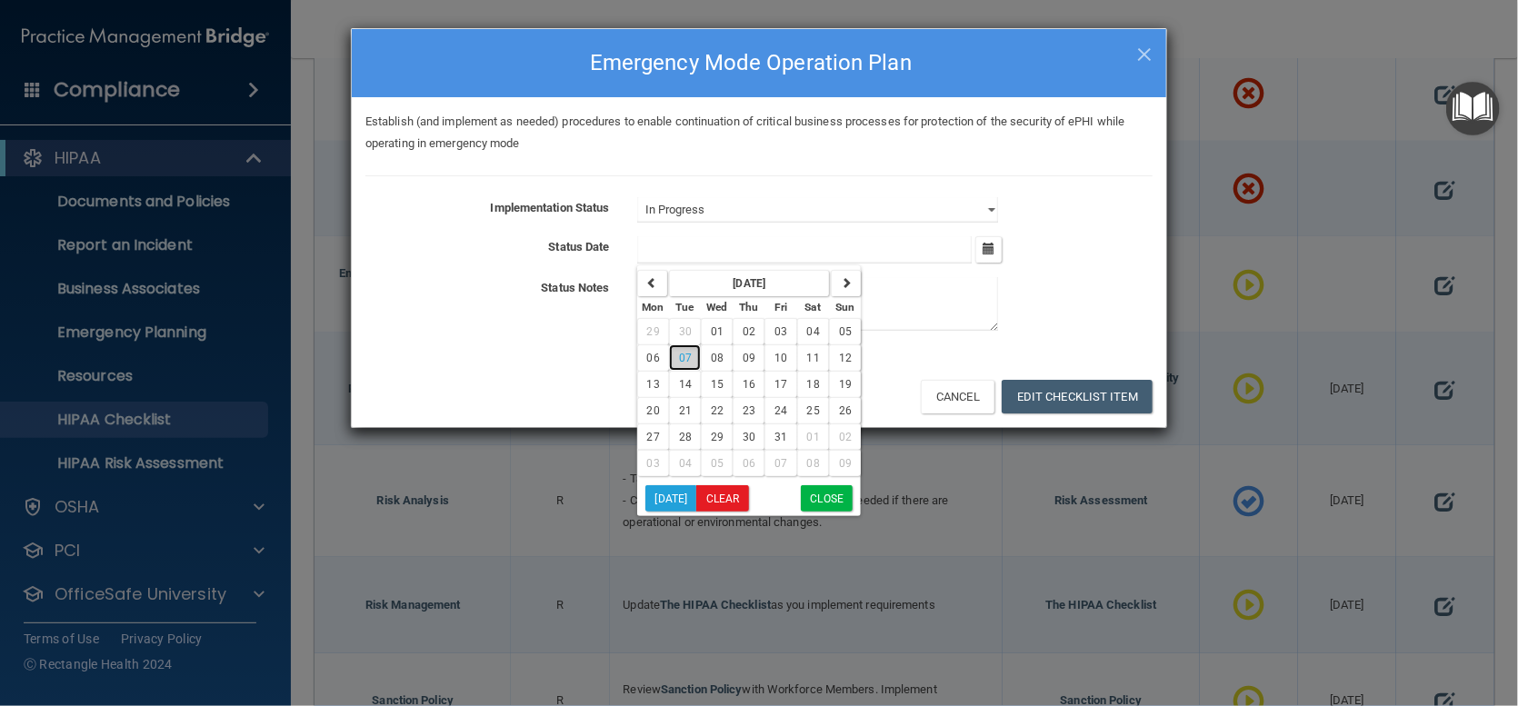
click at [681, 359] on span "07" at bounding box center [685, 358] width 13 height 13
type input "[DATE]"
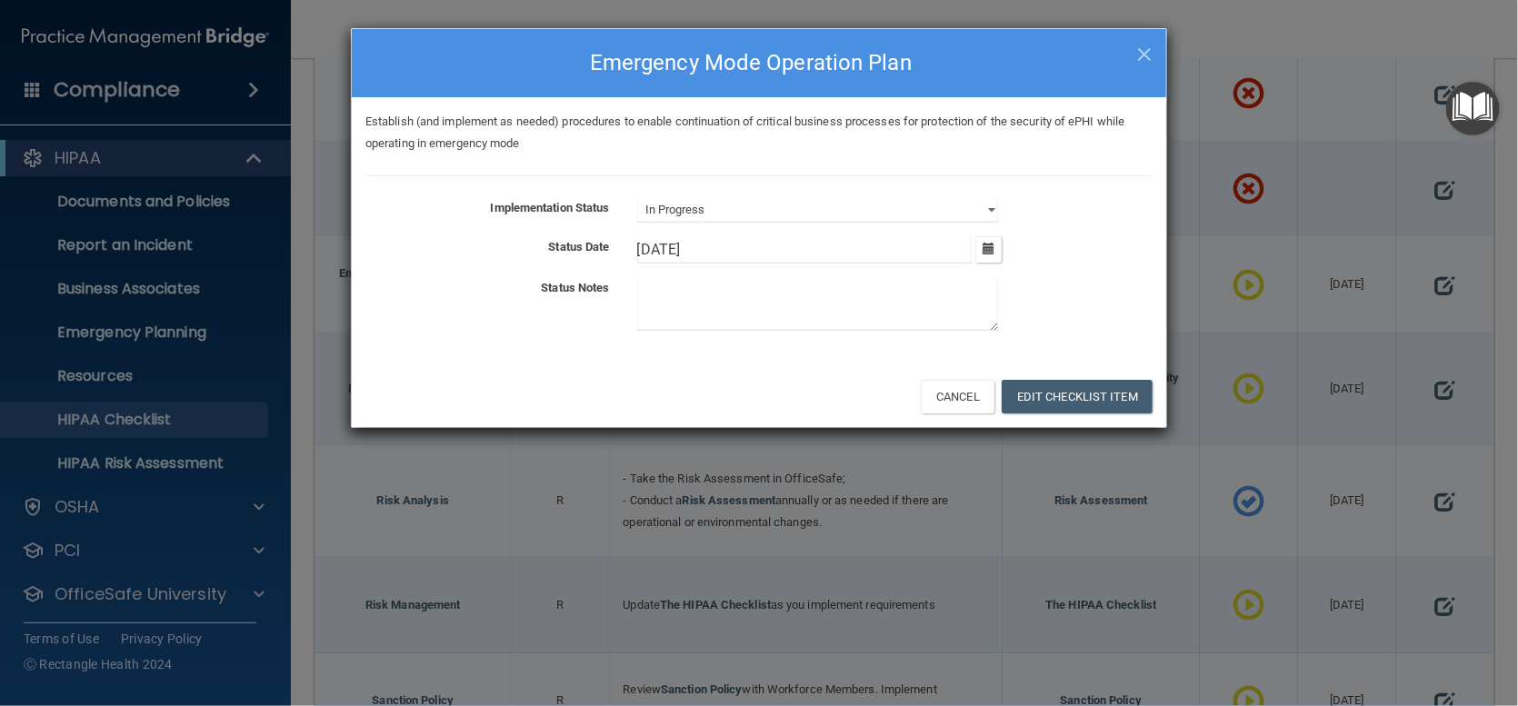
click at [1121, 375] on div "Cancel Edit Checklist Item" at bounding box center [759, 396] width 815 height 62
click at [1112, 399] on button "Edit Checklist Item" at bounding box center [1077, 397] width 151 height 34
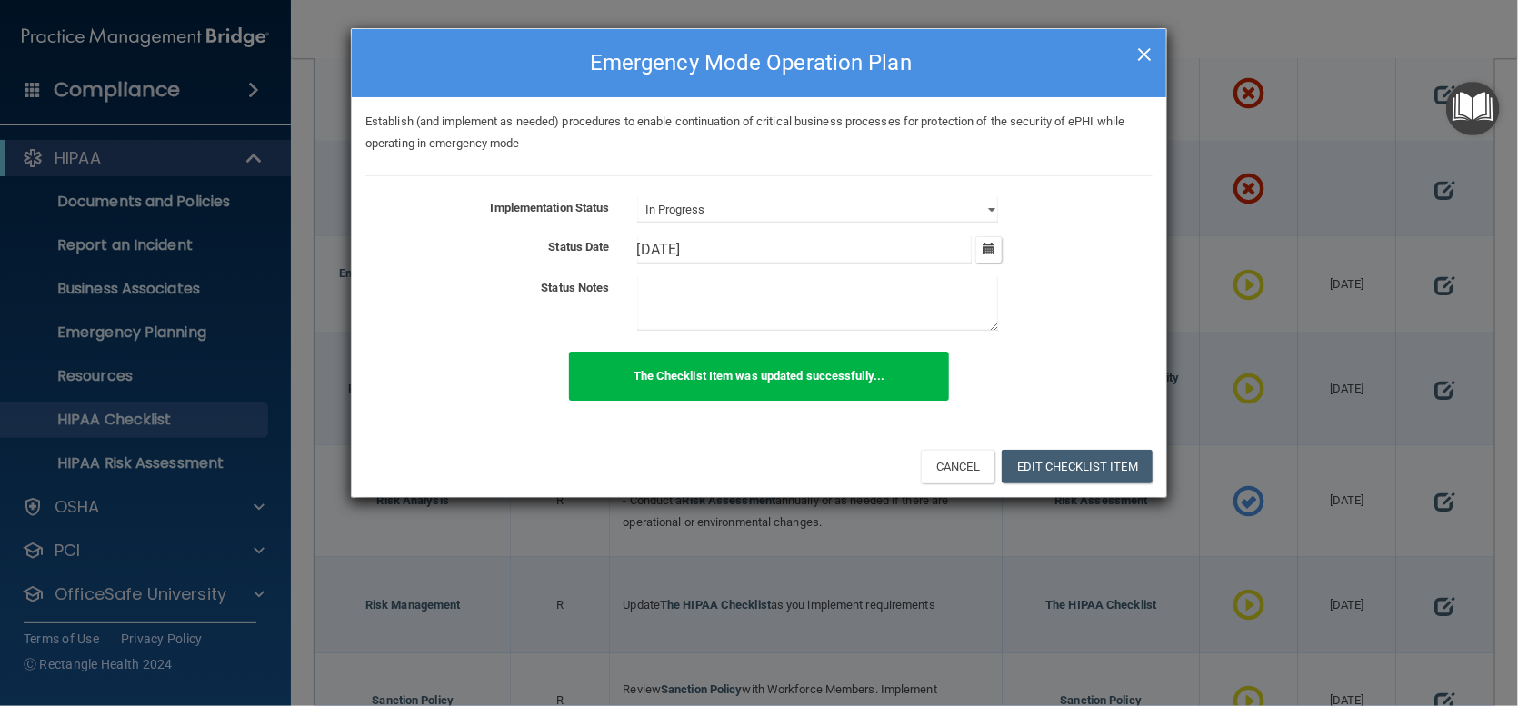
click at [1139, 51] on span "×" at bounding box center [1144, 52] width 16 height 36
select select "not_started"
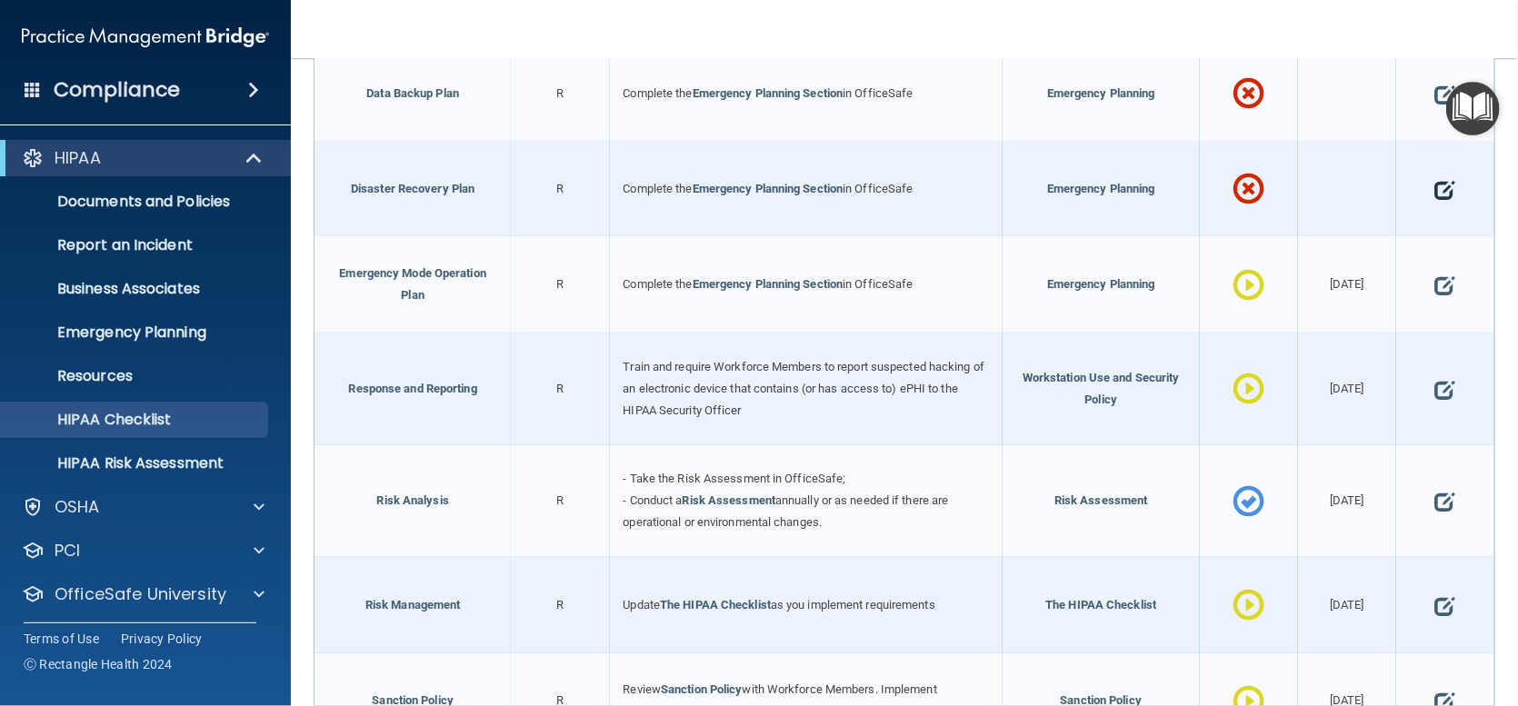
click at [1435, 203] on span at bounding box center [1445, 189] width 20 height 48
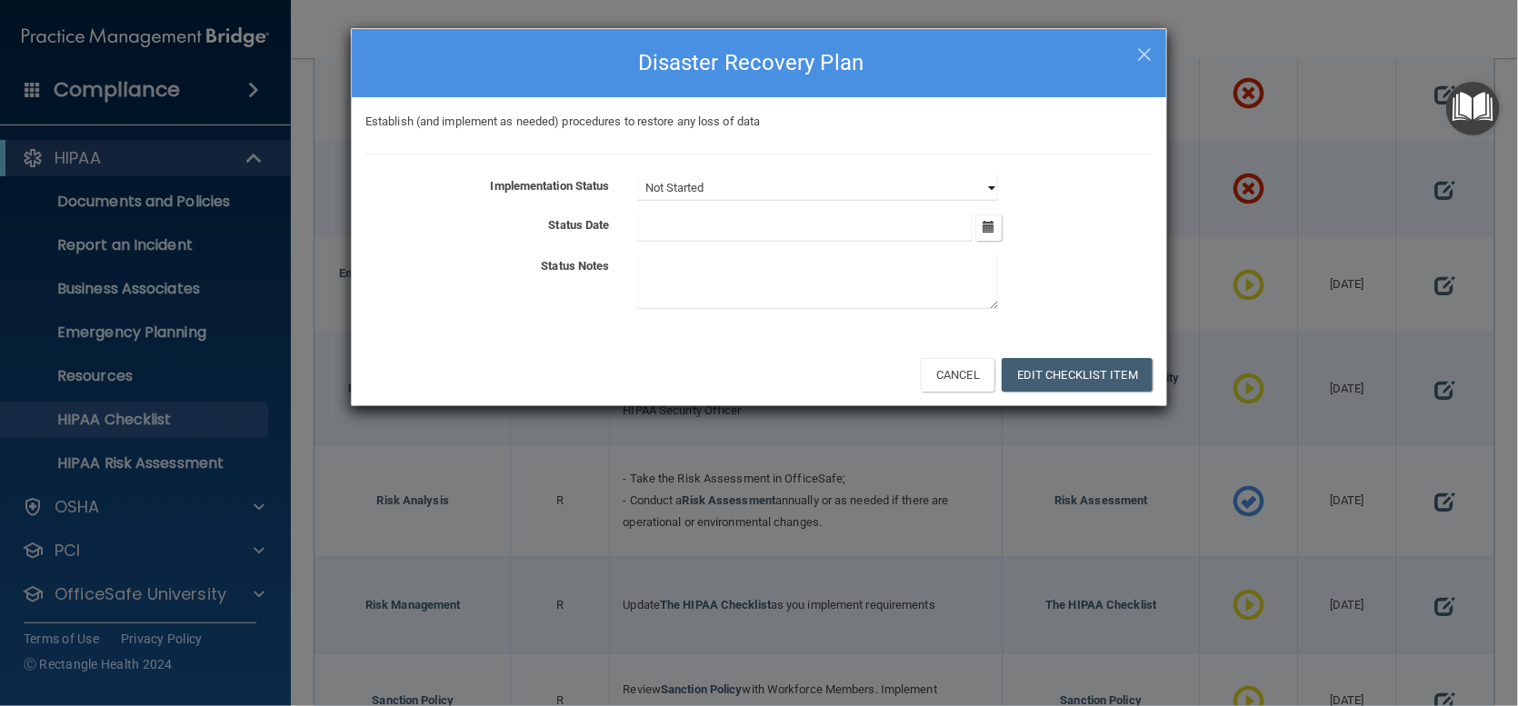
click at [972, 185] on select "Not Started In Progress Completed" at bounding box center [817, 187] width 361 height 25
select select "in_progress"
click at [637, 175] on select "Not Started In Progress Completed" at bounding box center [817, 187] width 361 height 25
click at [1000, 224] on button "button" at bounding box center [988, 228] width 26 height 26
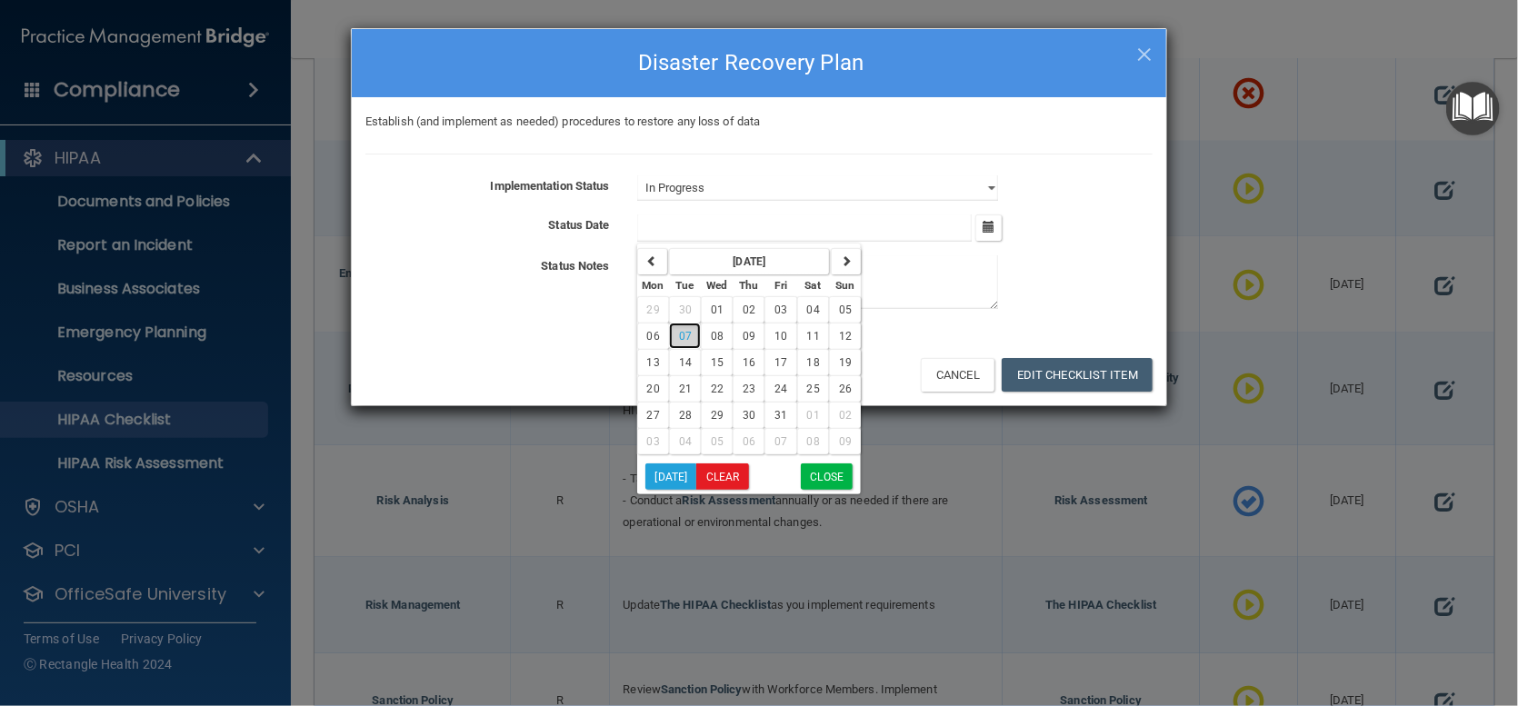
click at [681, 333] on span "07" at bounding box center [685, 336] width 13 height 13
type input "[DATE]"
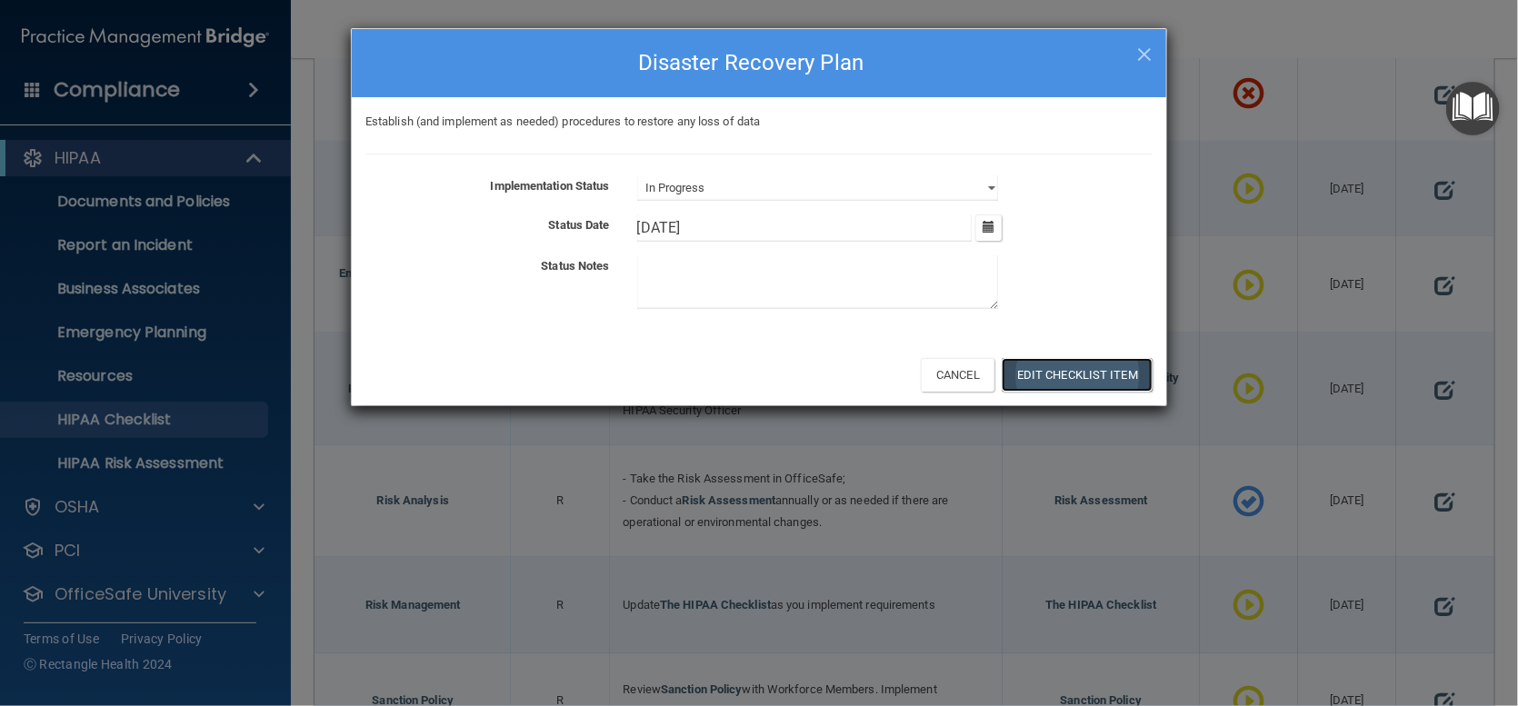
click at [1066, 368] on button "Edit Checklist Item" at bounding box center [1077, 375] width 151 height 34
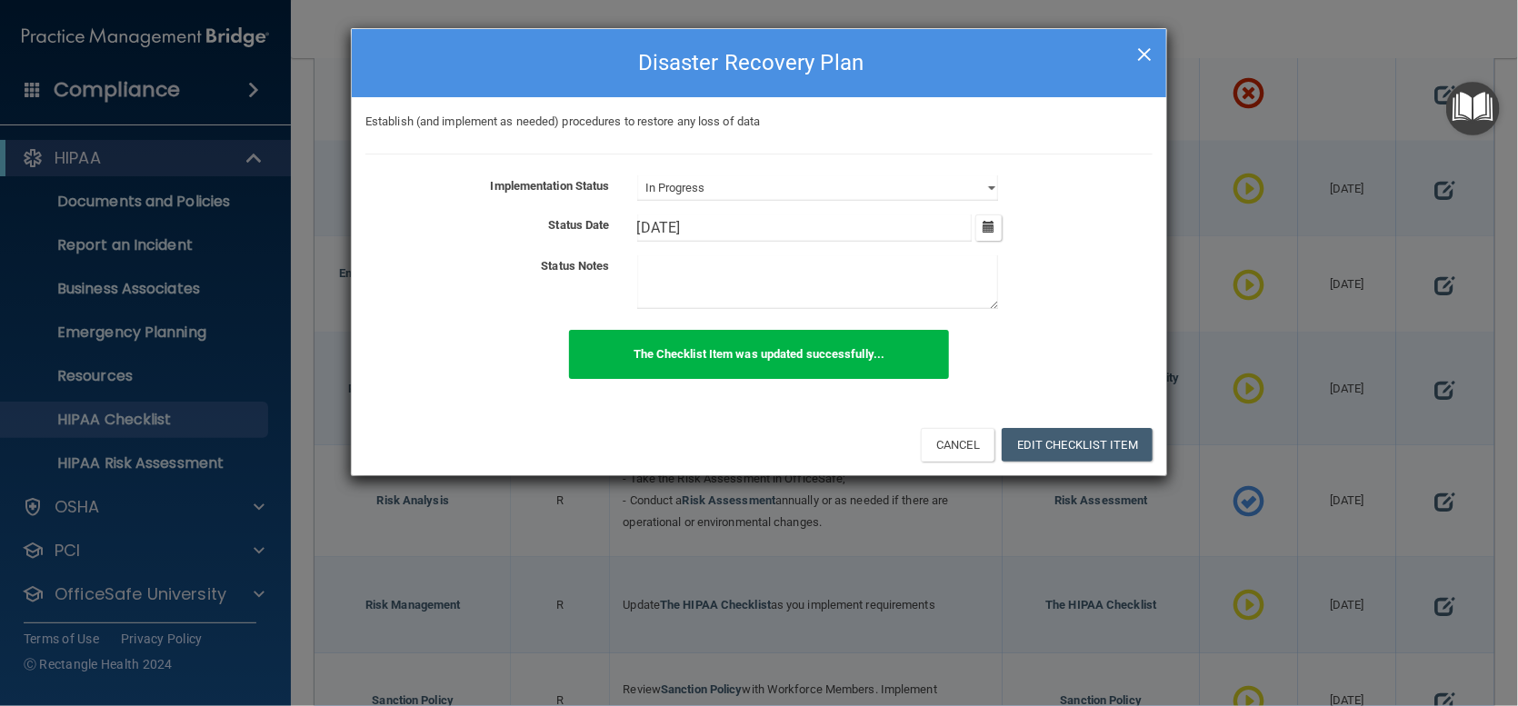
click at [1139, 41] on span "×" at bounding box center [1144, 52] width 16 height 36
select select "not_started"
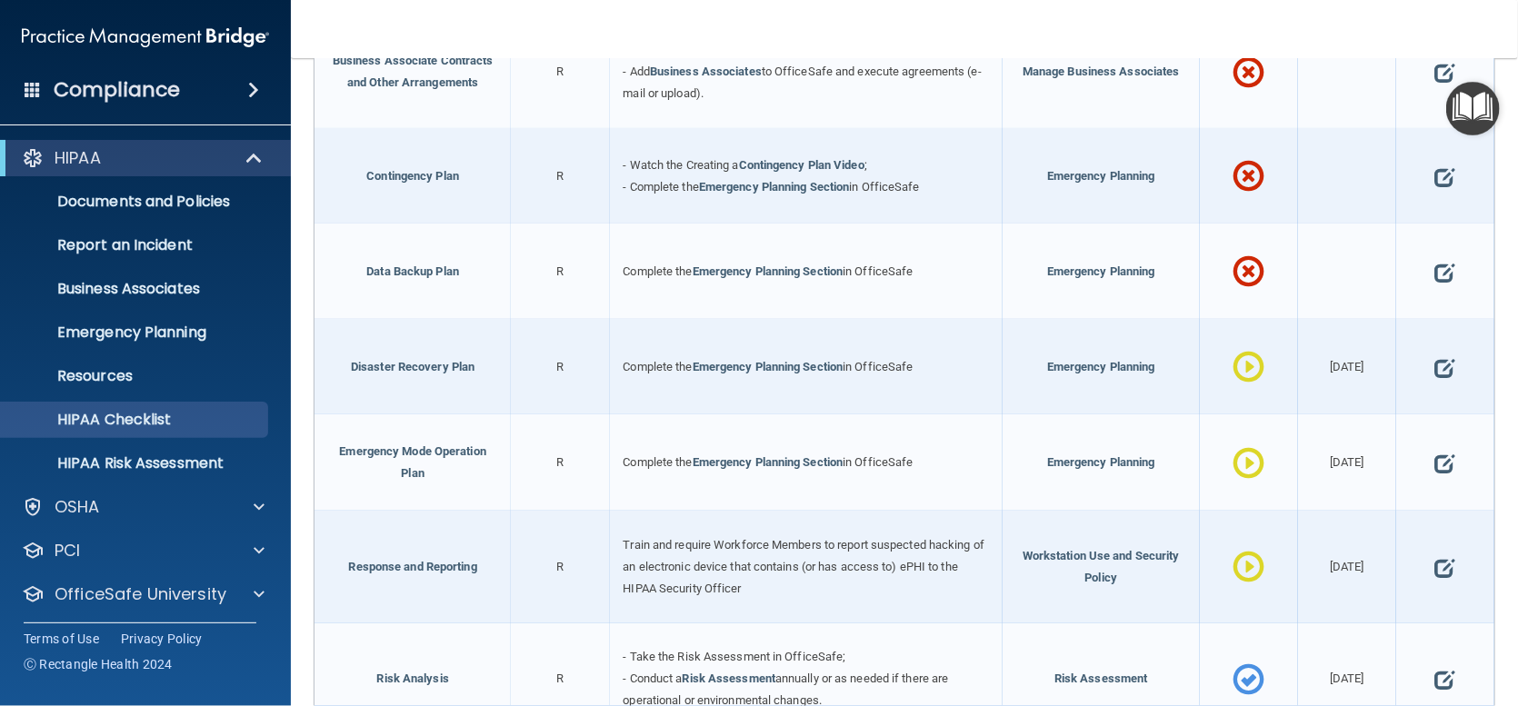
scroll to position [636, 0]
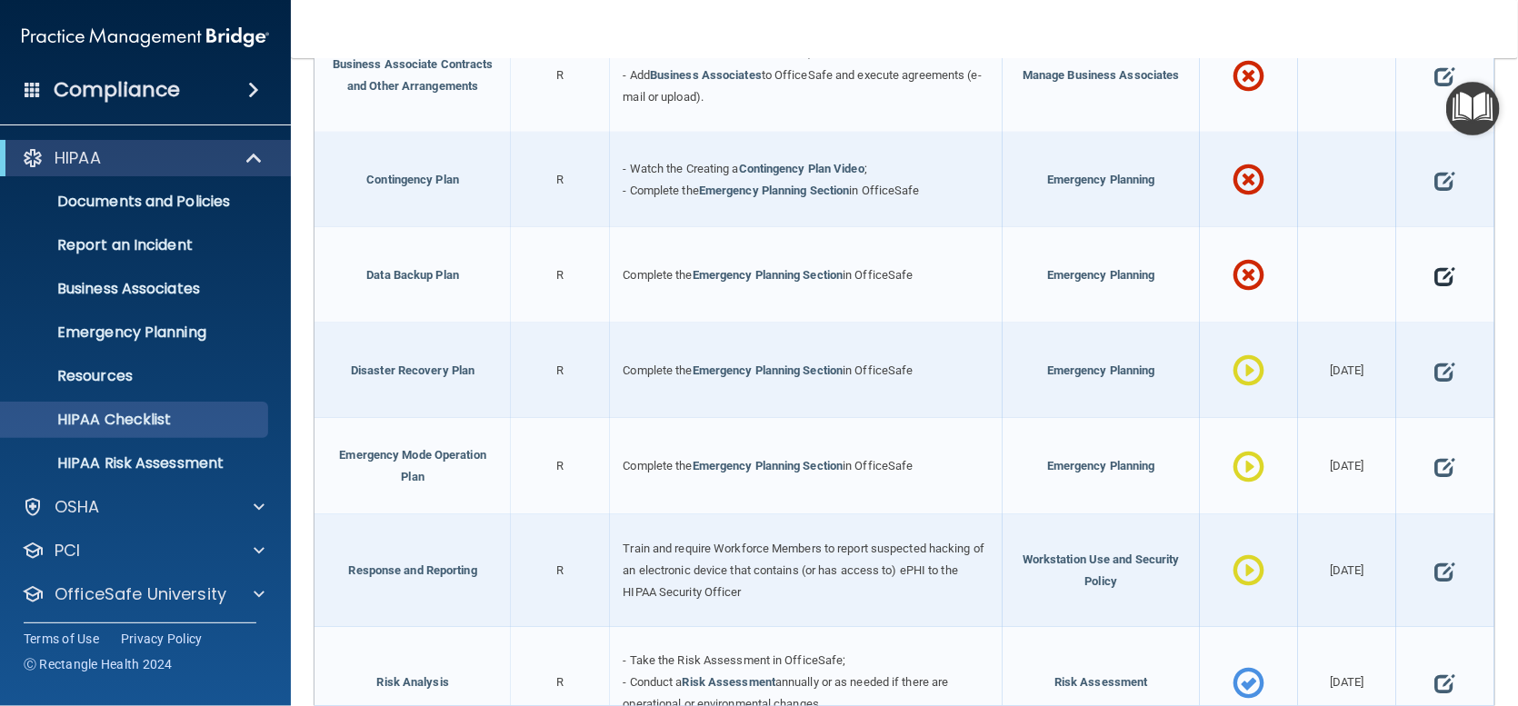
click at [1435, 295] on span at bounding box center [1445, 276] width 20 height 48
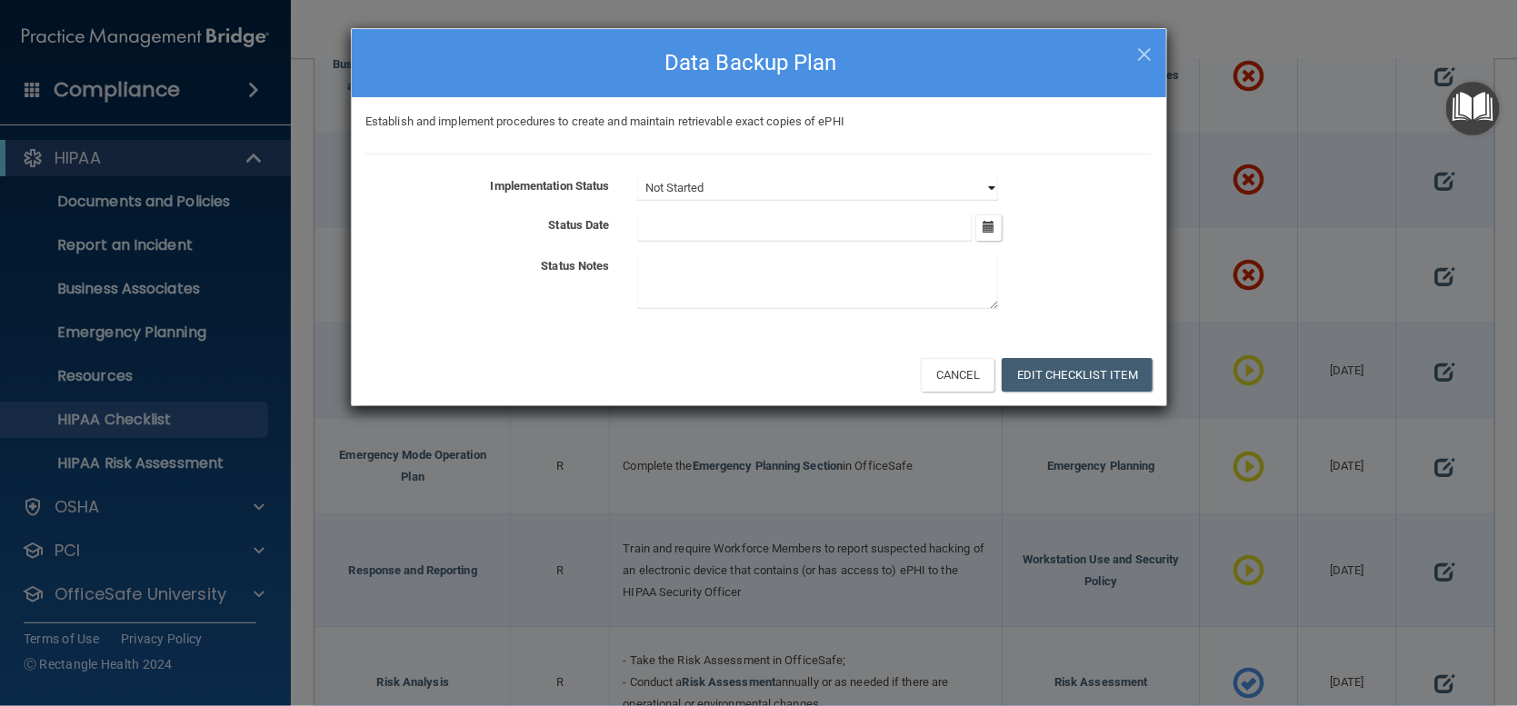
click at [975, 197] on select "Not Started In Progress Completed" at bounding box center [817, 187] width 361 height 25
select select "in_progress"
click at [637, 175] on select "Not Started In Progress Completed" at bounding box center [817, 187] width 361 height 25
click at [980, 226] on button "button" at bounding box center [988, 228] width 26 height 26
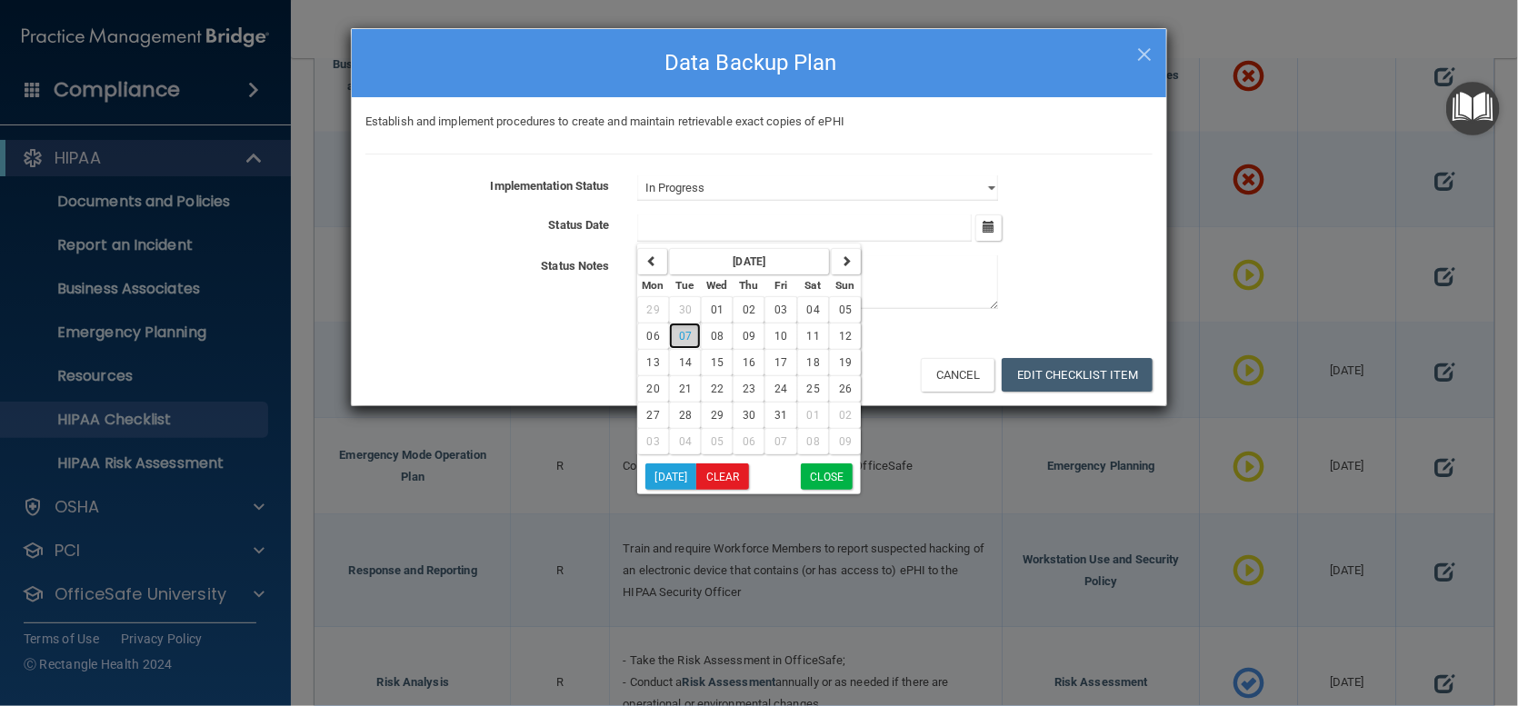
click at [679, 339] on span "07" at bounding box center [685, 336] width 13 height 13
type input "[DATE]"
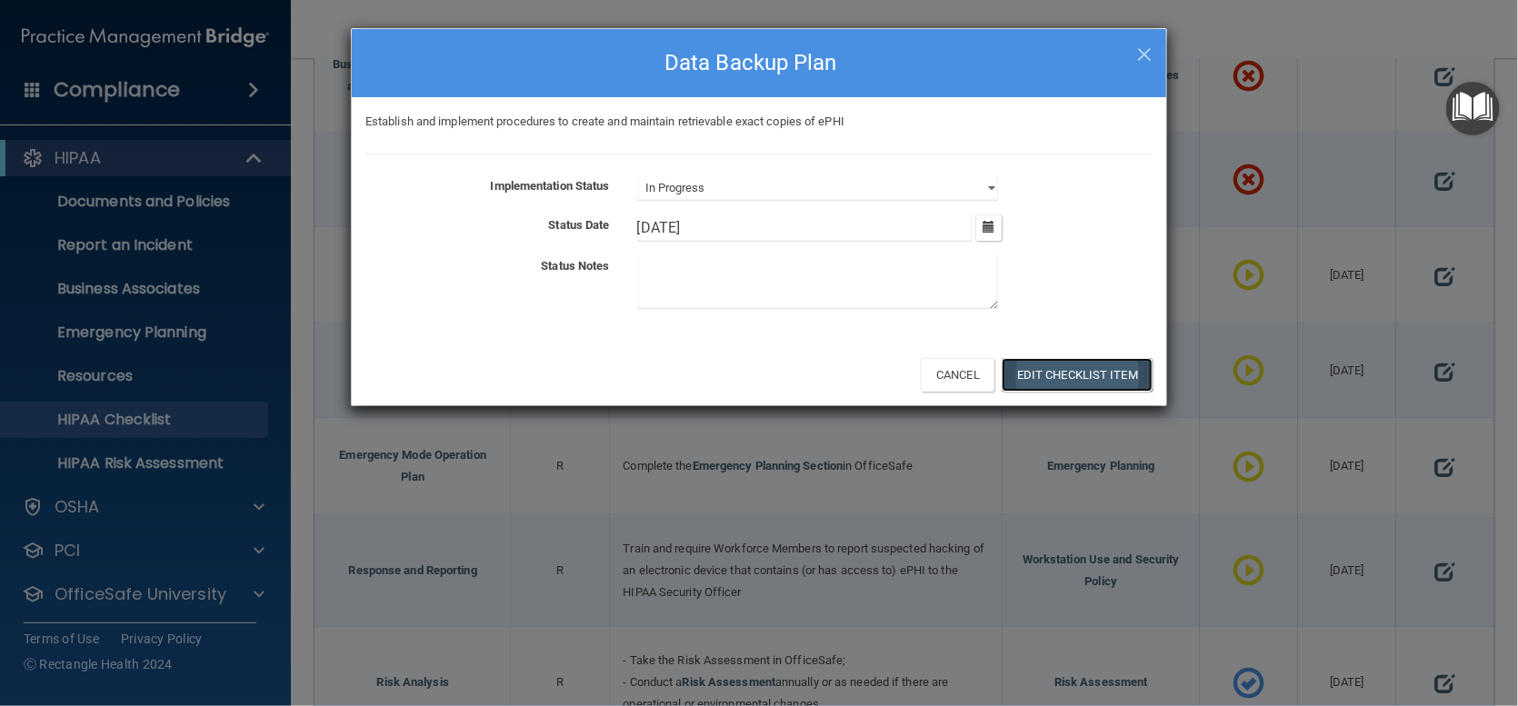
click at [1091, 363] on button "Edit Checklist Item" at bounding box center [1077, 375] width 151 height 34
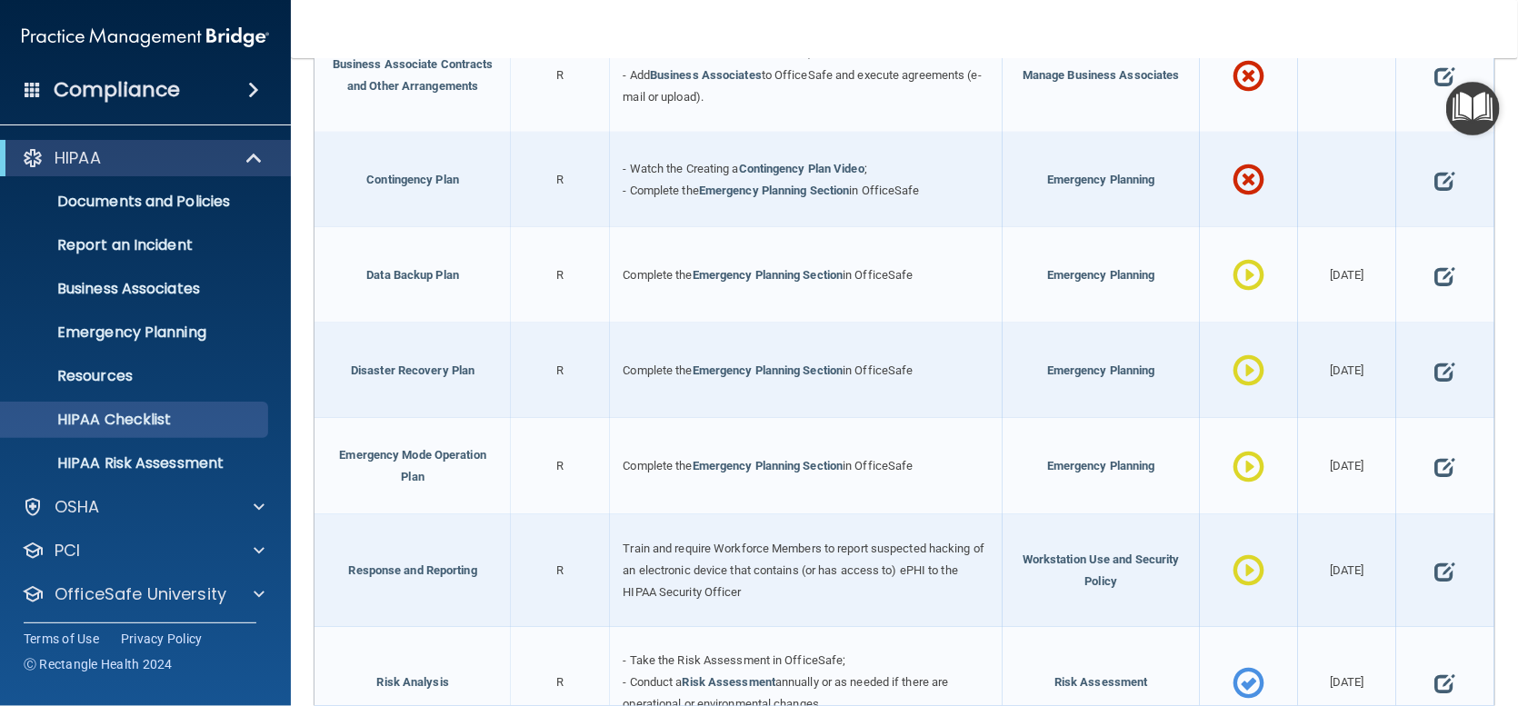
click at [1415, 193] on div at bounding box center [1445, 179] width 98 height 95
click at [1435, 193] on span at bounding box center [1445, 180] width 20 height 48
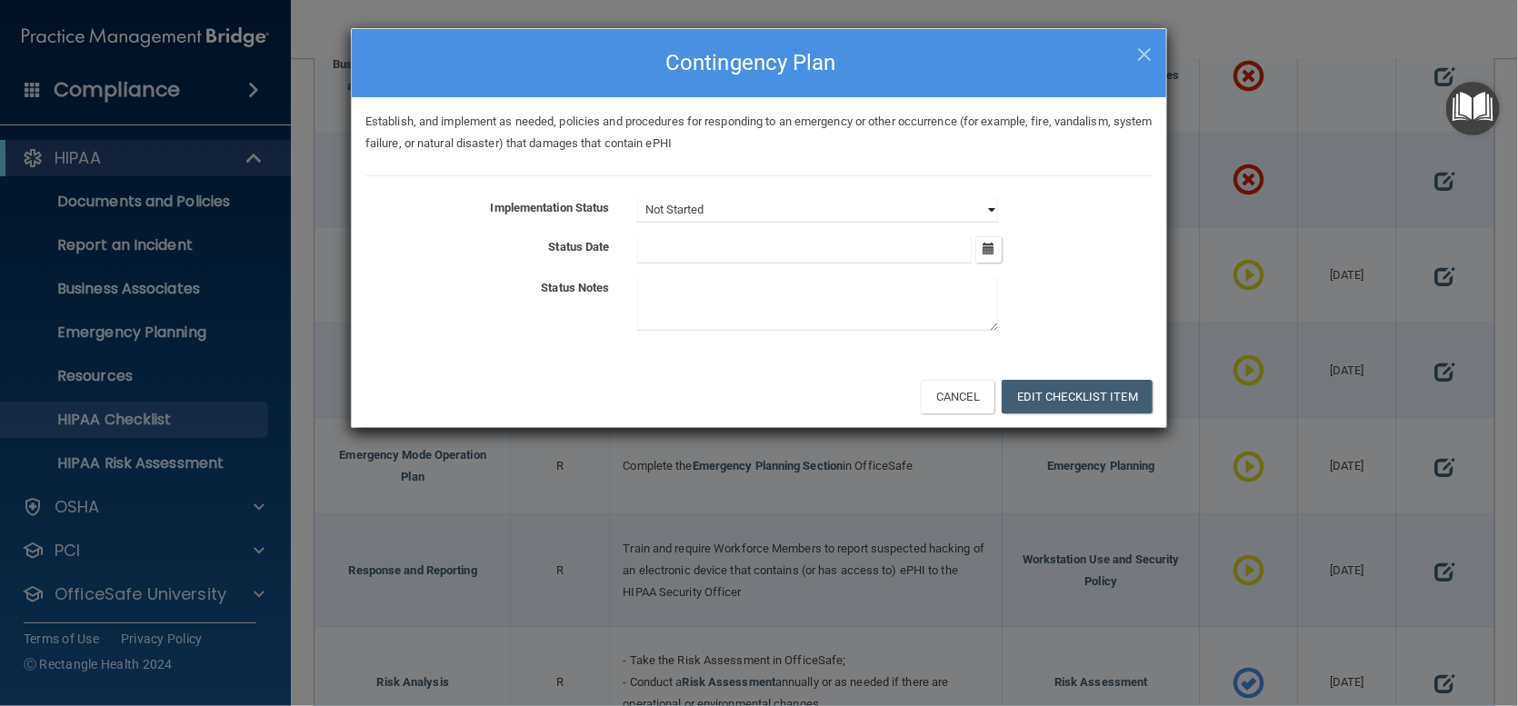
drag, startPoint x: 975, startPoint y: 201, endPoint x: 964, endPoint y: 206, distance: 12.2
click at [975, 201] on select "Not Started In Progress Completed" at bounding box center [817, 209] width 361 height 25
select select "in_progress"
click at [637, 197] on select "Not Started In Progress Completed" at bounding box center [817, 209] width 361 height 25
click at [971, 247] on input "text" at bounding box center [804, 249] width 335 height 27
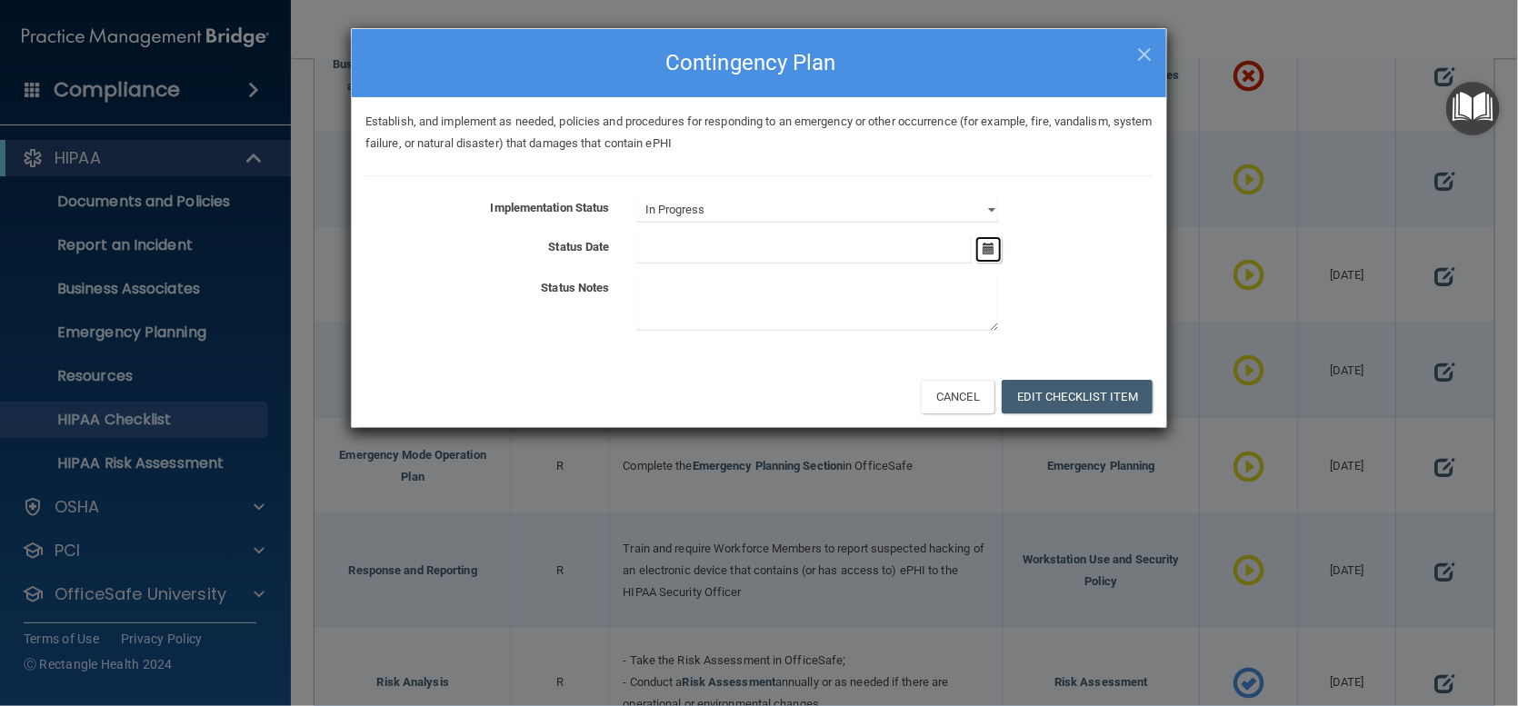
click at [985, 247] on icon "button" at bounding box center [989, 249] width 12 height 12
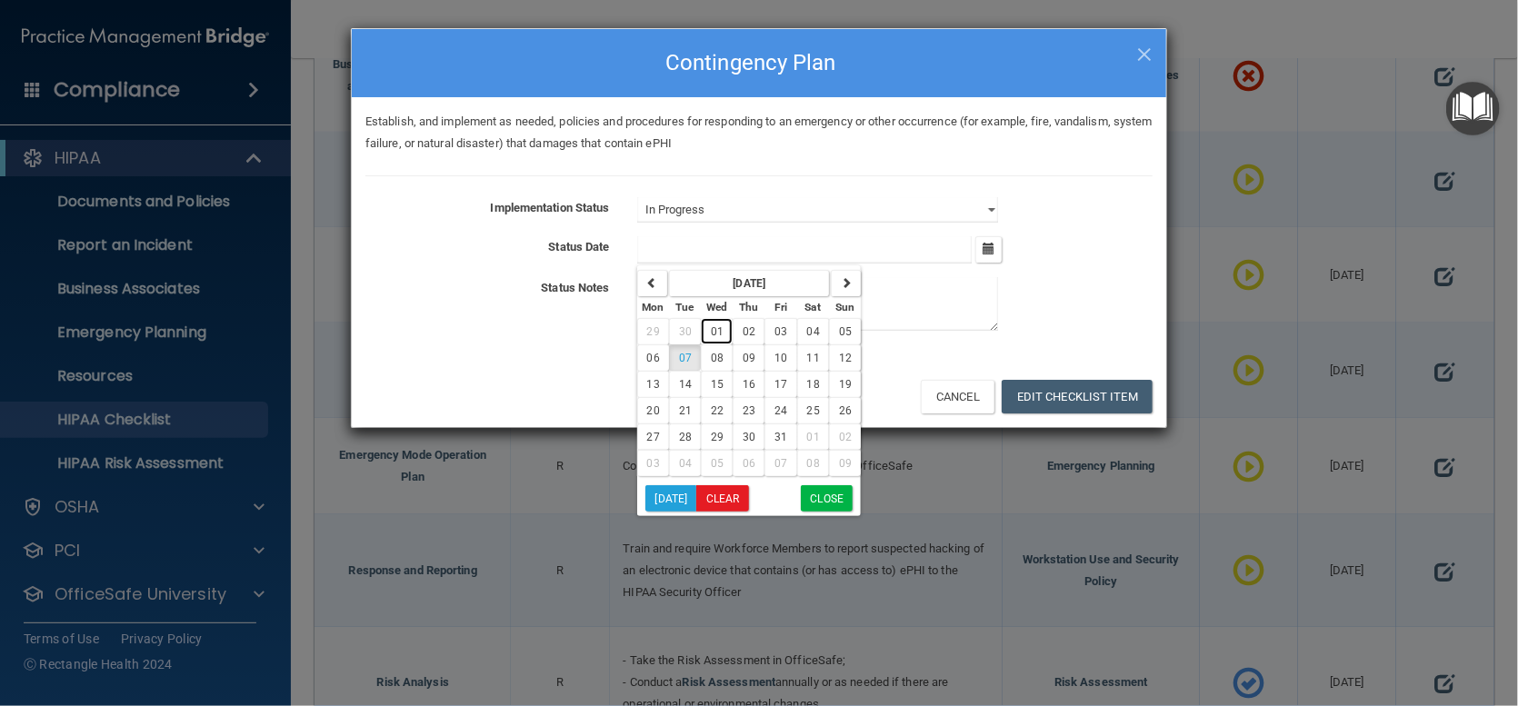
click at [702, 339] on button "01" at bounding box center [717, 331] width 32 height 26
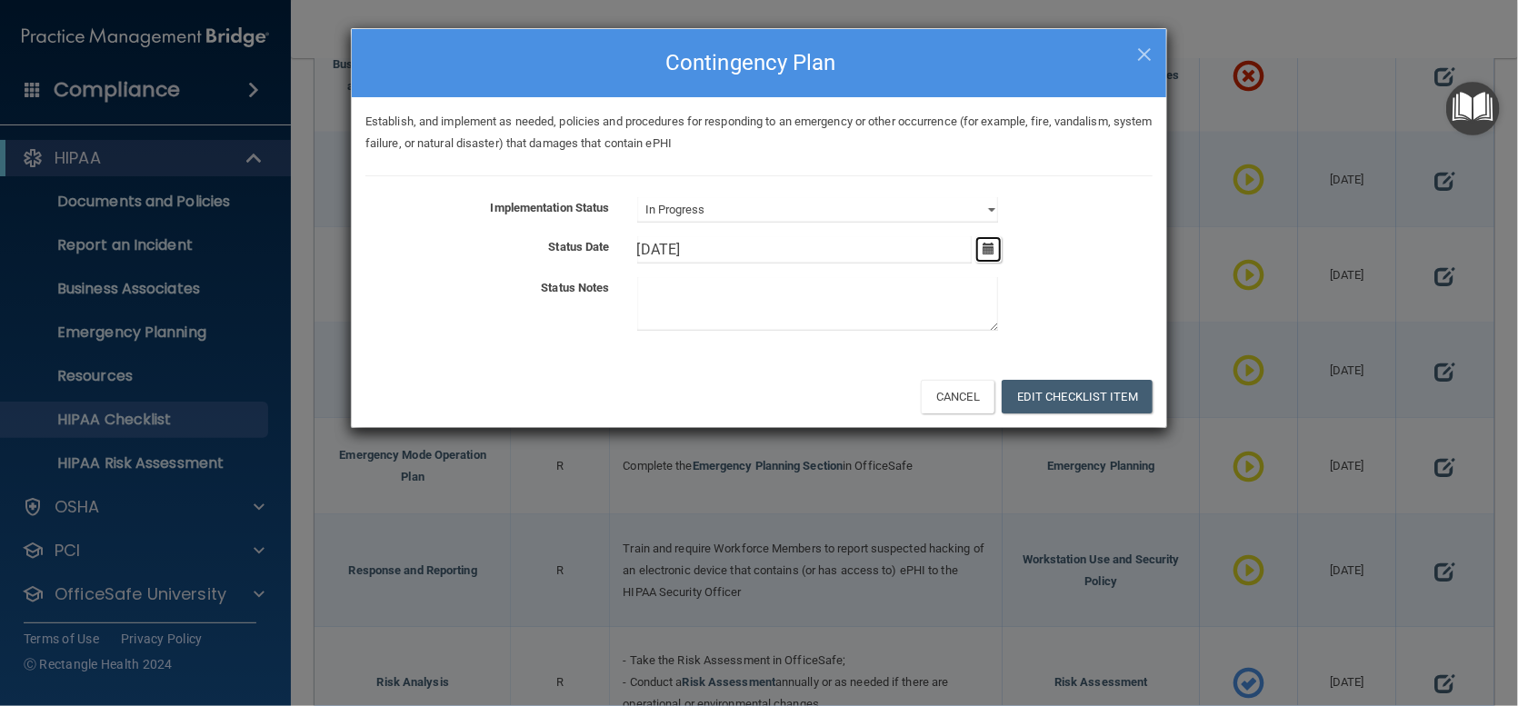
click at [995, 254] on button "button" at bounding box center [988, 249] width 26 height 26
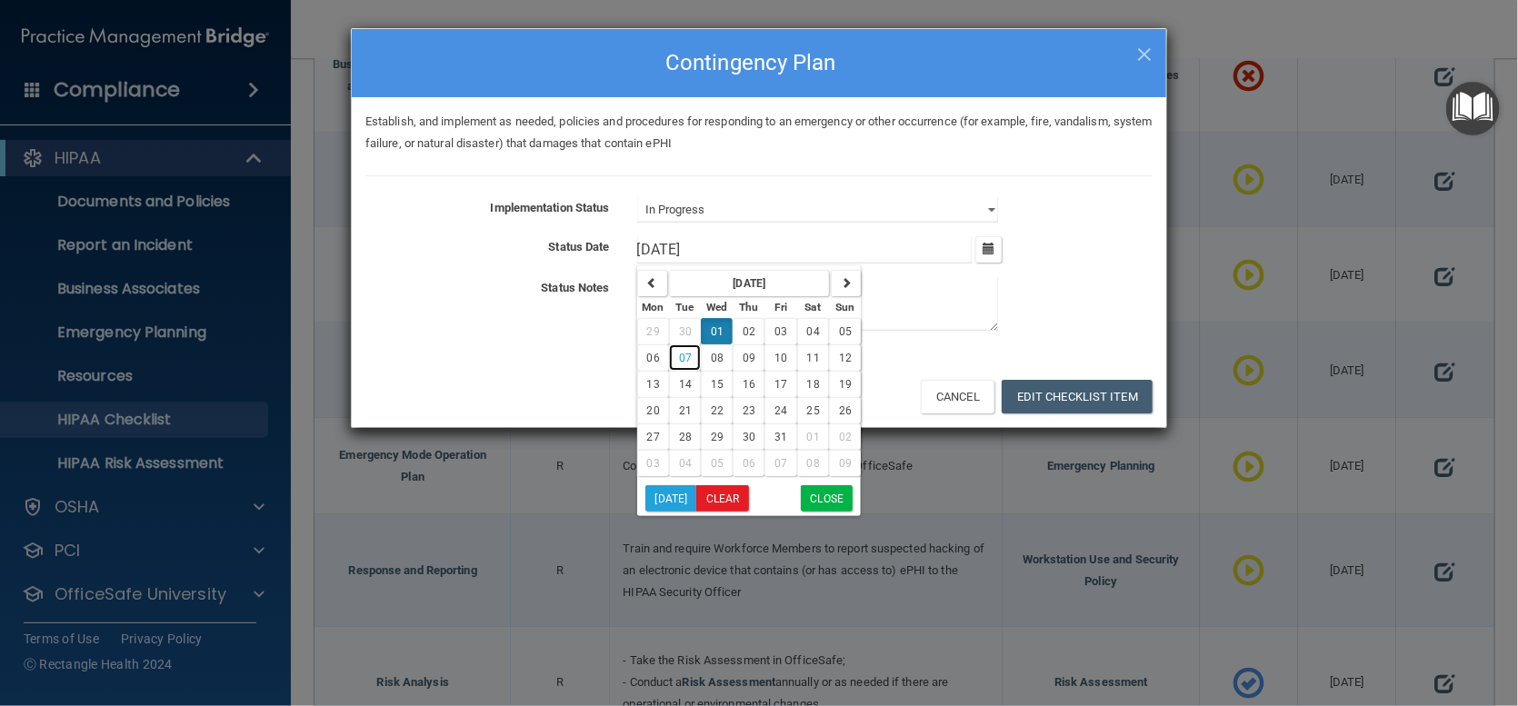
click at [686, 364] on button "07" at bounding box center [685, 358] width 32 height 26
type input "10/7/25"
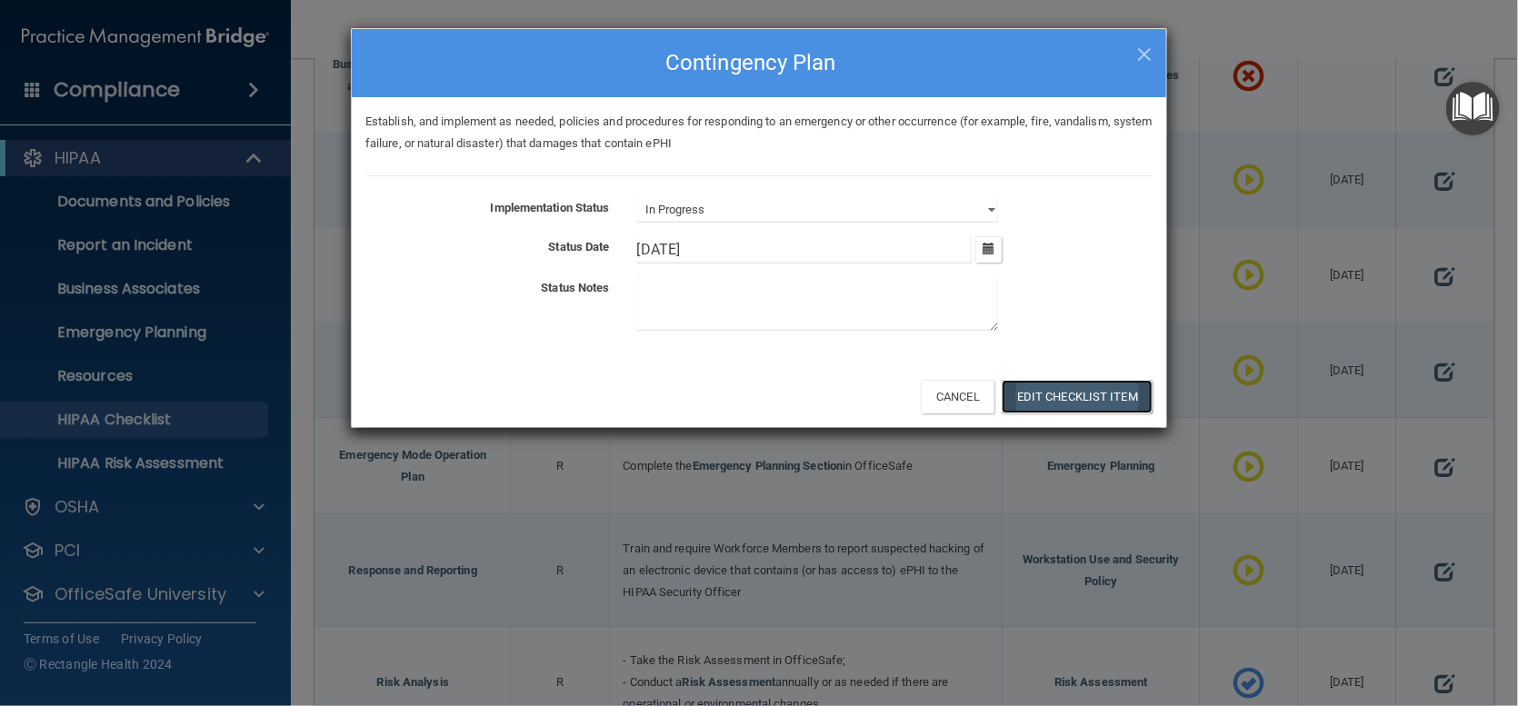
click at [1087, 397] on button "Edit Checklist Item" at bounding box center [1077, 397] width 151 height 34
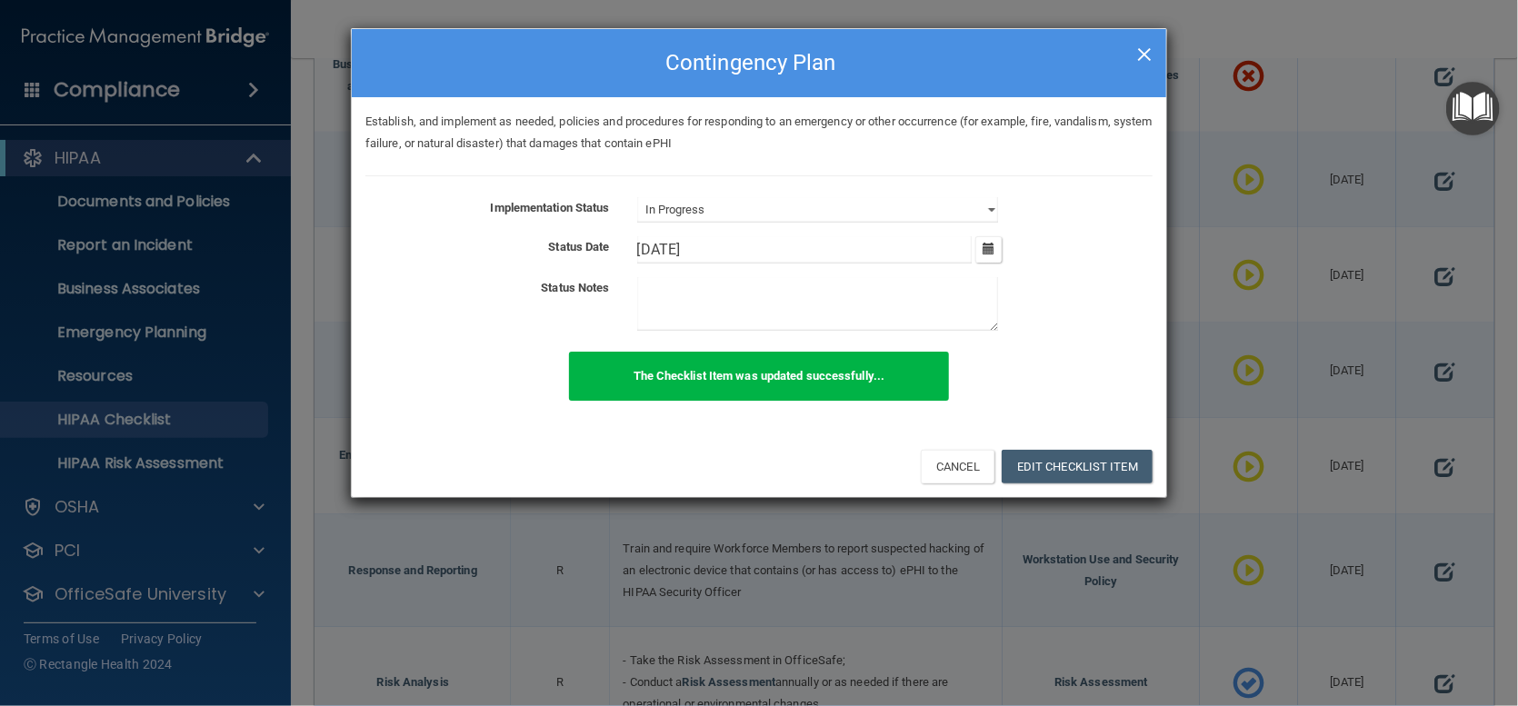
click at [1136, 54] on span "×" at bounding box center [1144, 52] width 16 height 36
select select "not_started"
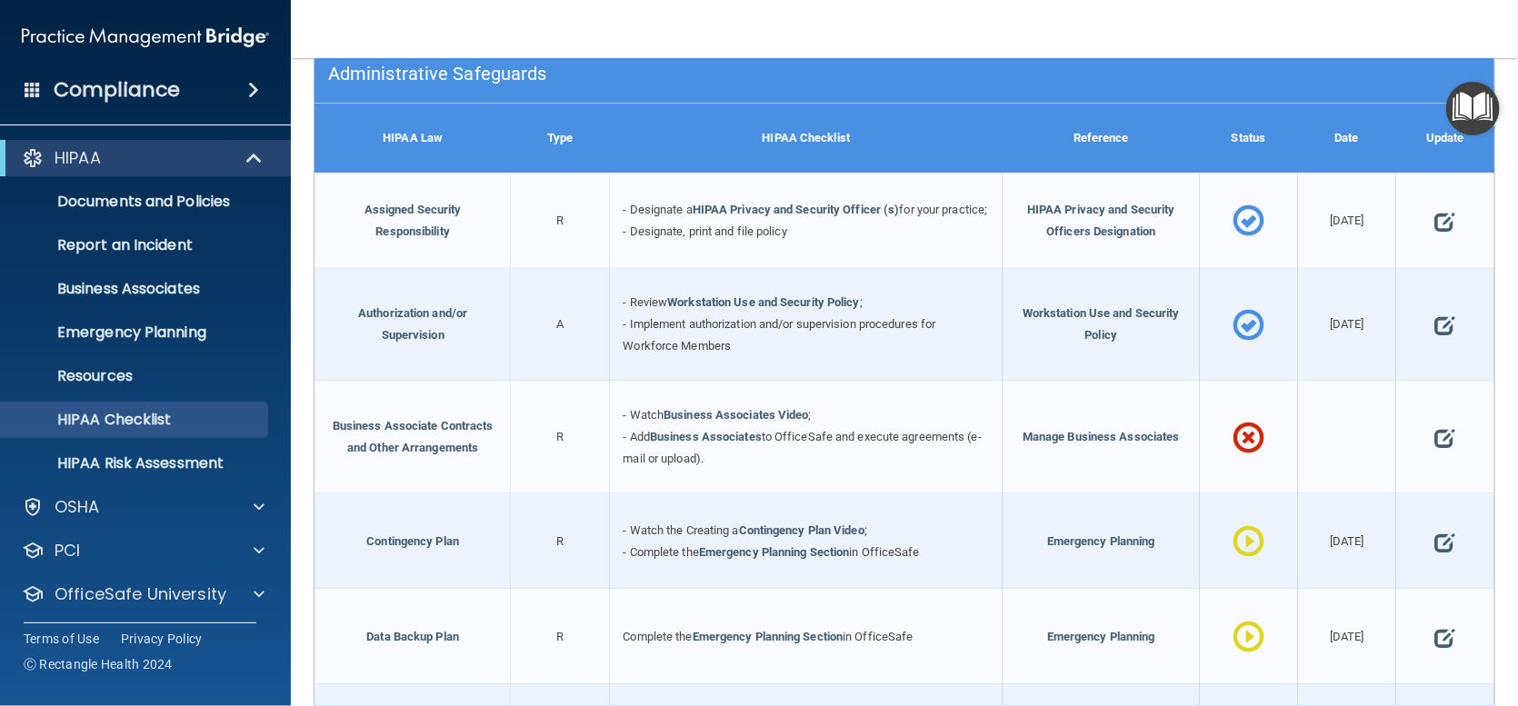
scroll to position [273, 0]
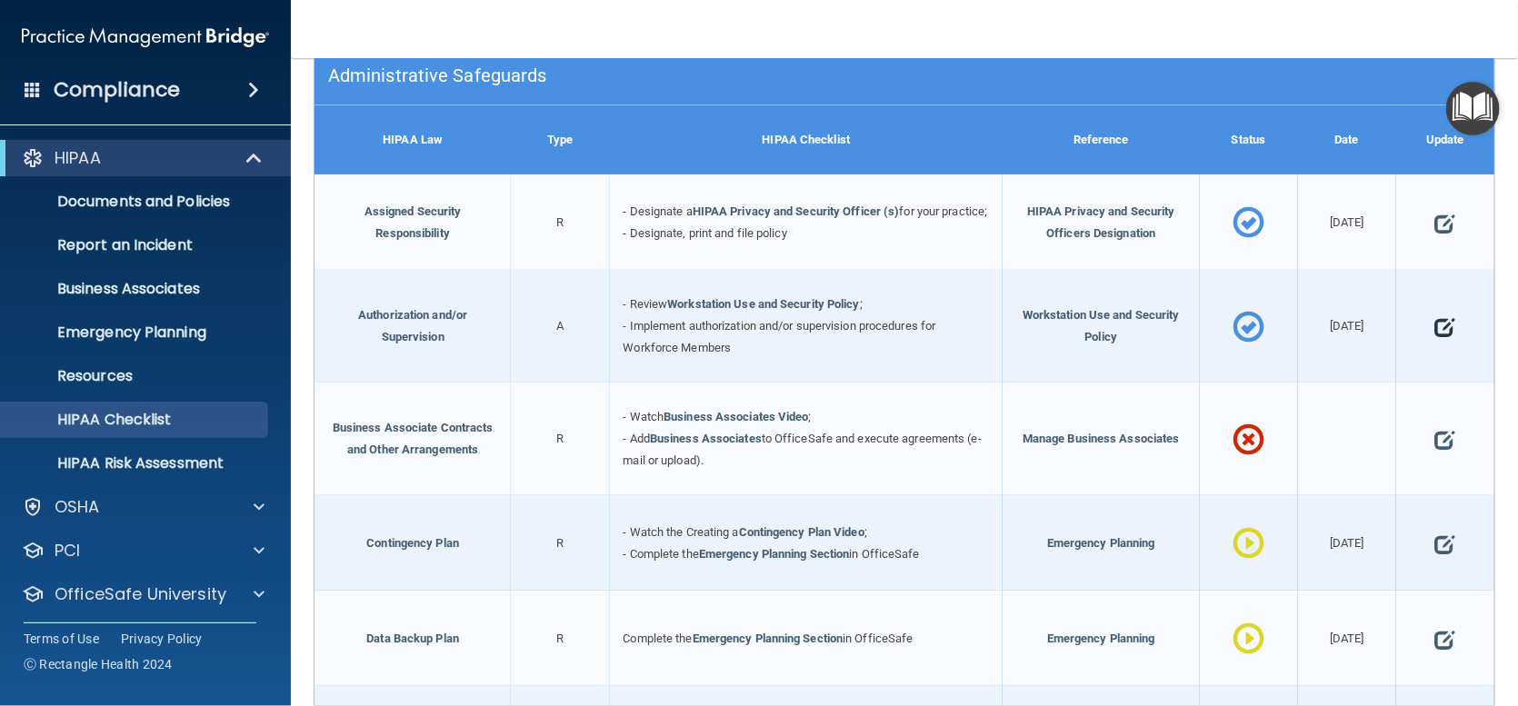
click at [1435, 346] on span at bounding box center [1445, 328] width 20 height 48
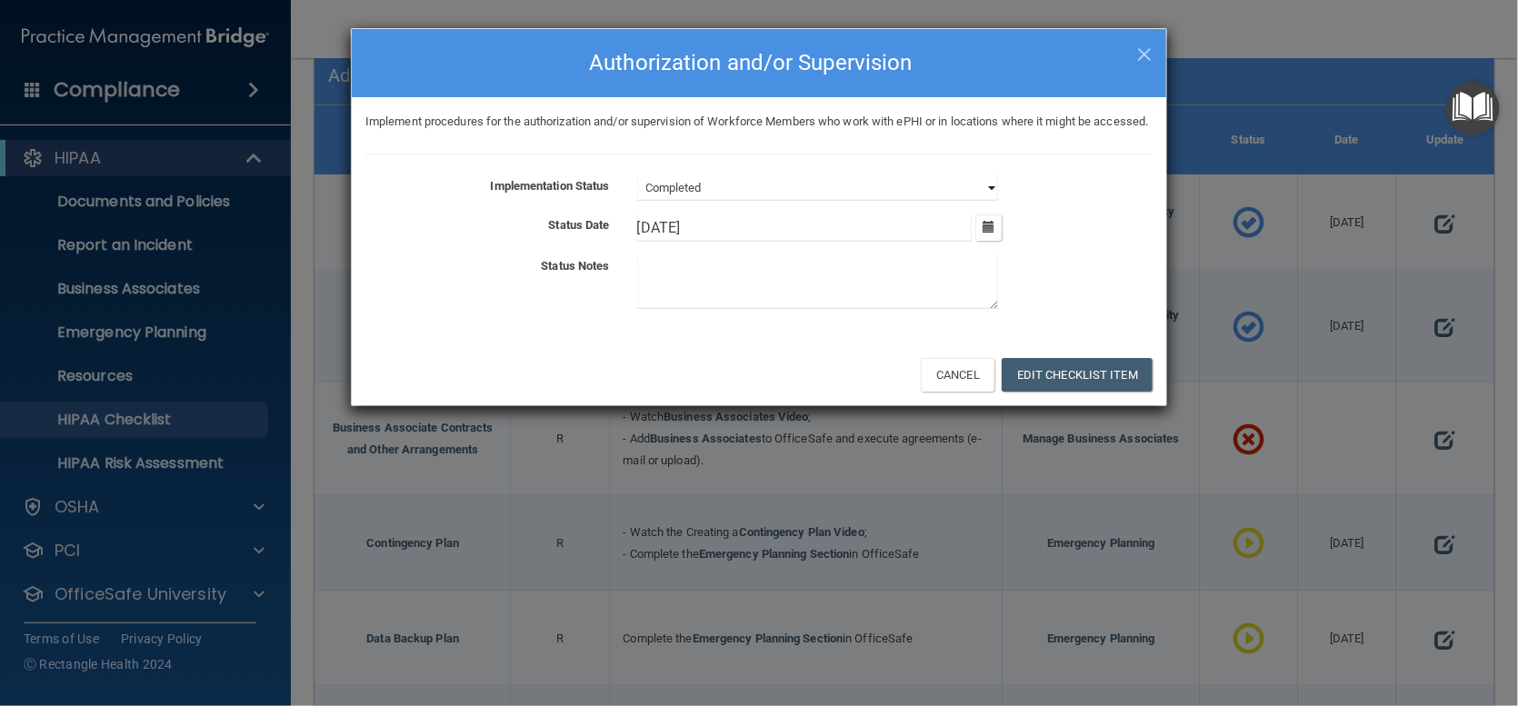
click at [969, 201] on select "Not Started In Progress Completed" at bounding box center [817, 187] width 361 height 25
select select "in_progress"
click at [637, 196] on select "Not Started In Progress Completed" at bounding box center [817, 187] width 361 height 25
click at [1098, 392] on button "Edit Checklist Item" at bounding box center [1077, 375] width 151 height 34
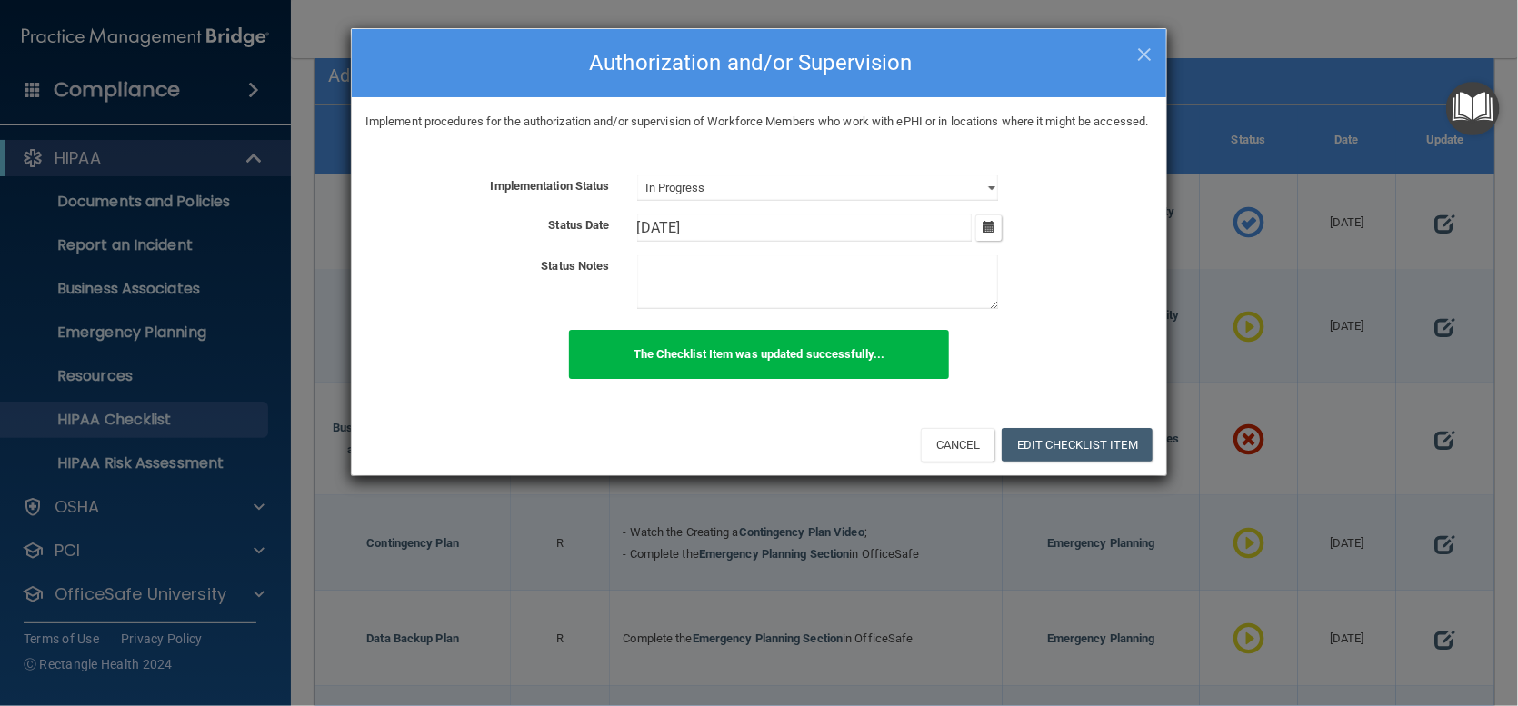
click at [1135, 50] on h4 "Authorization and/or Supervision" at bounding box center [758, 63] width 787 height 40
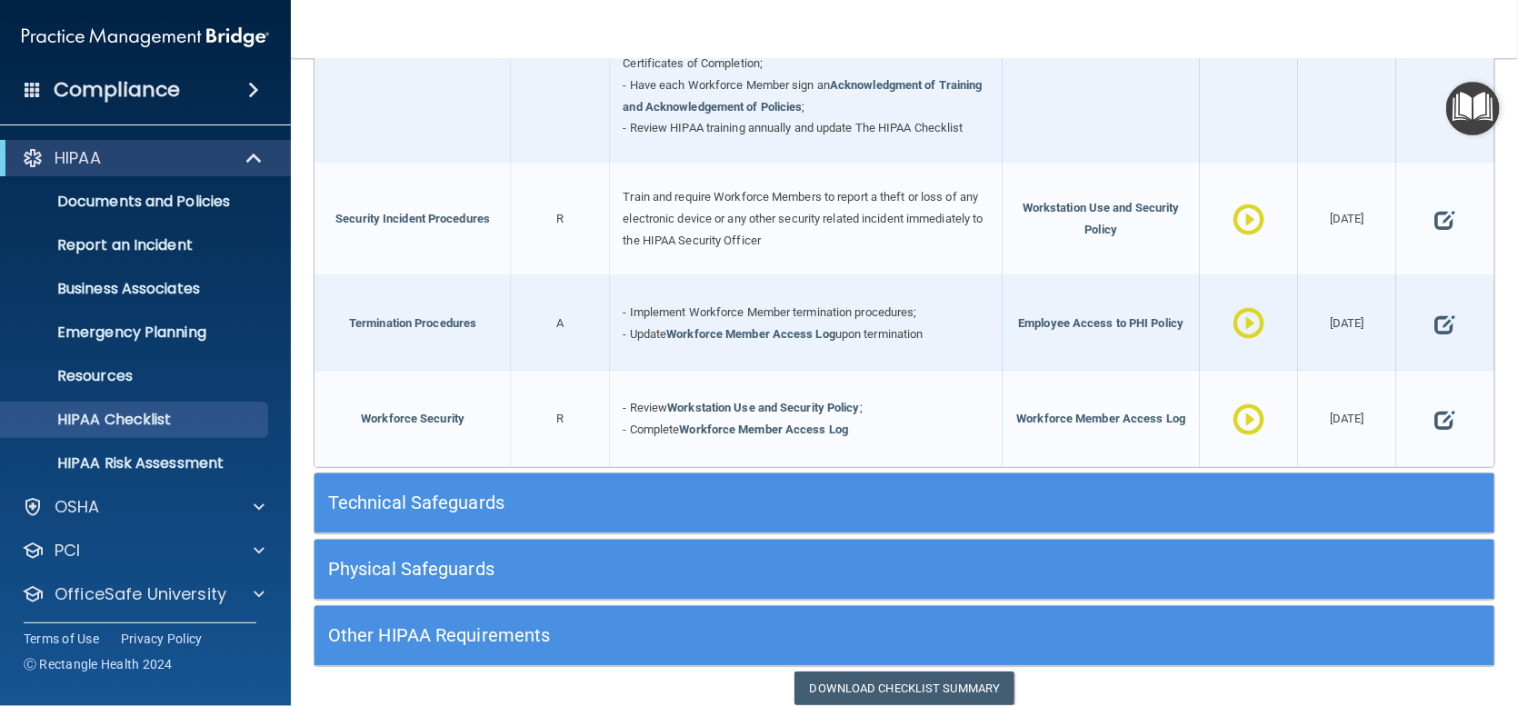
scroll to position [1727, 0]
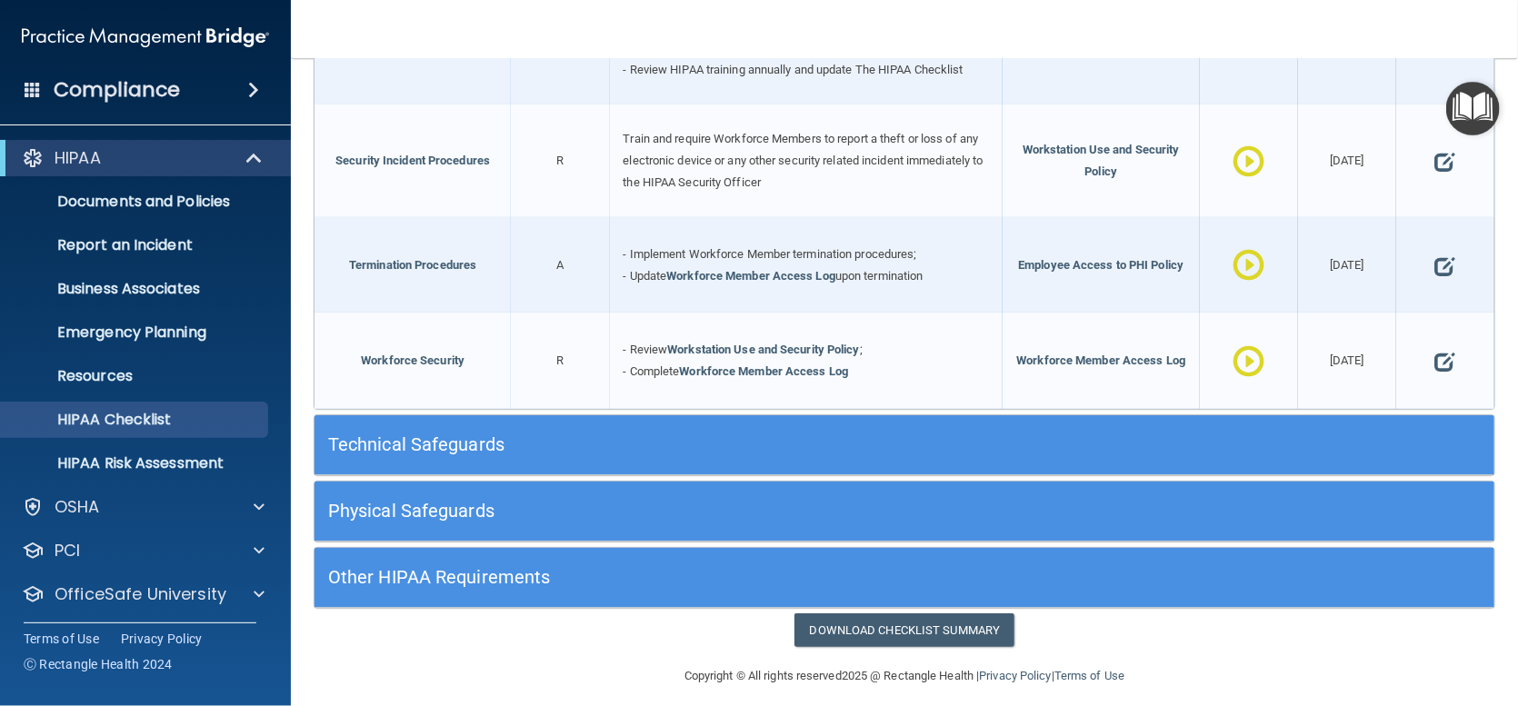
click at [432, 447] on h5 "Technical Safeguards" at bounding box center [757, 445] width 858 height 20
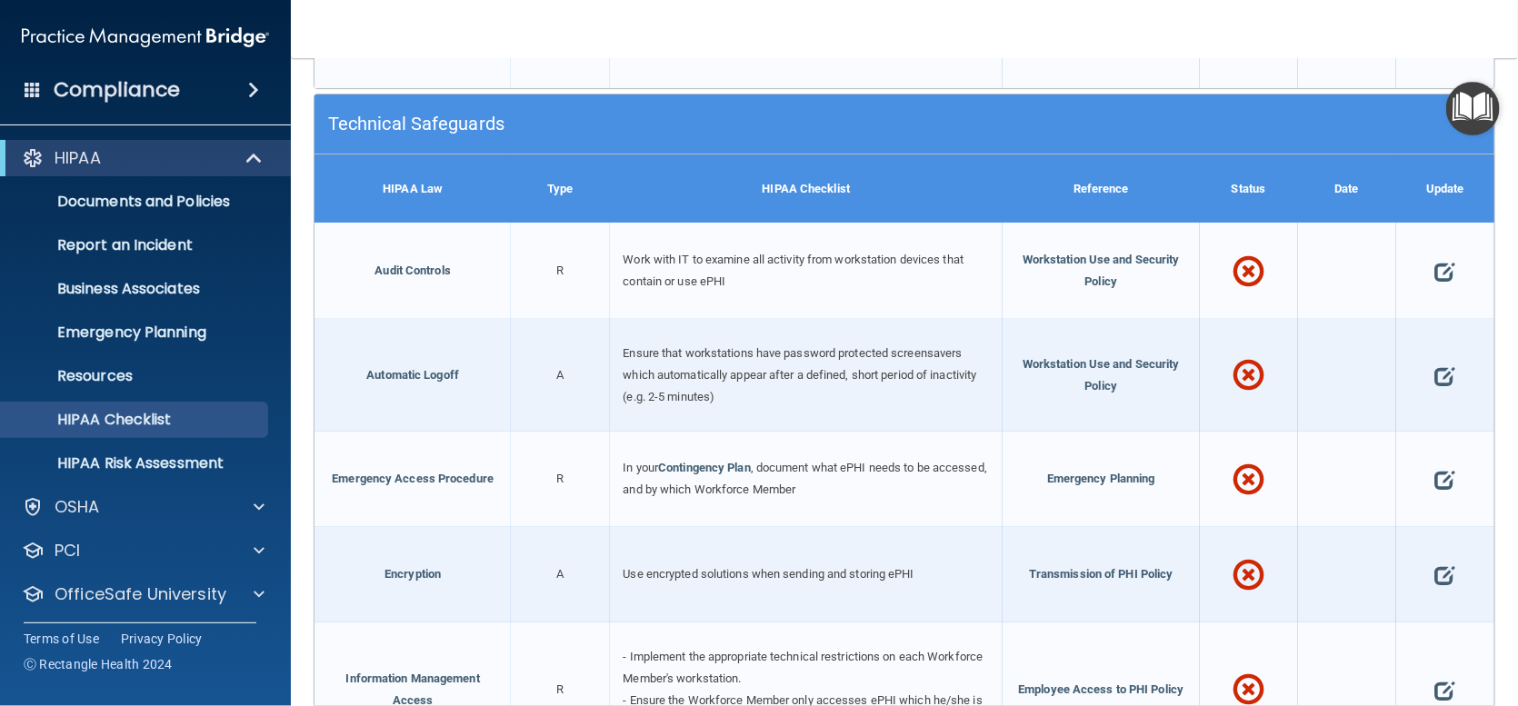
scroll to position [2091, 0]
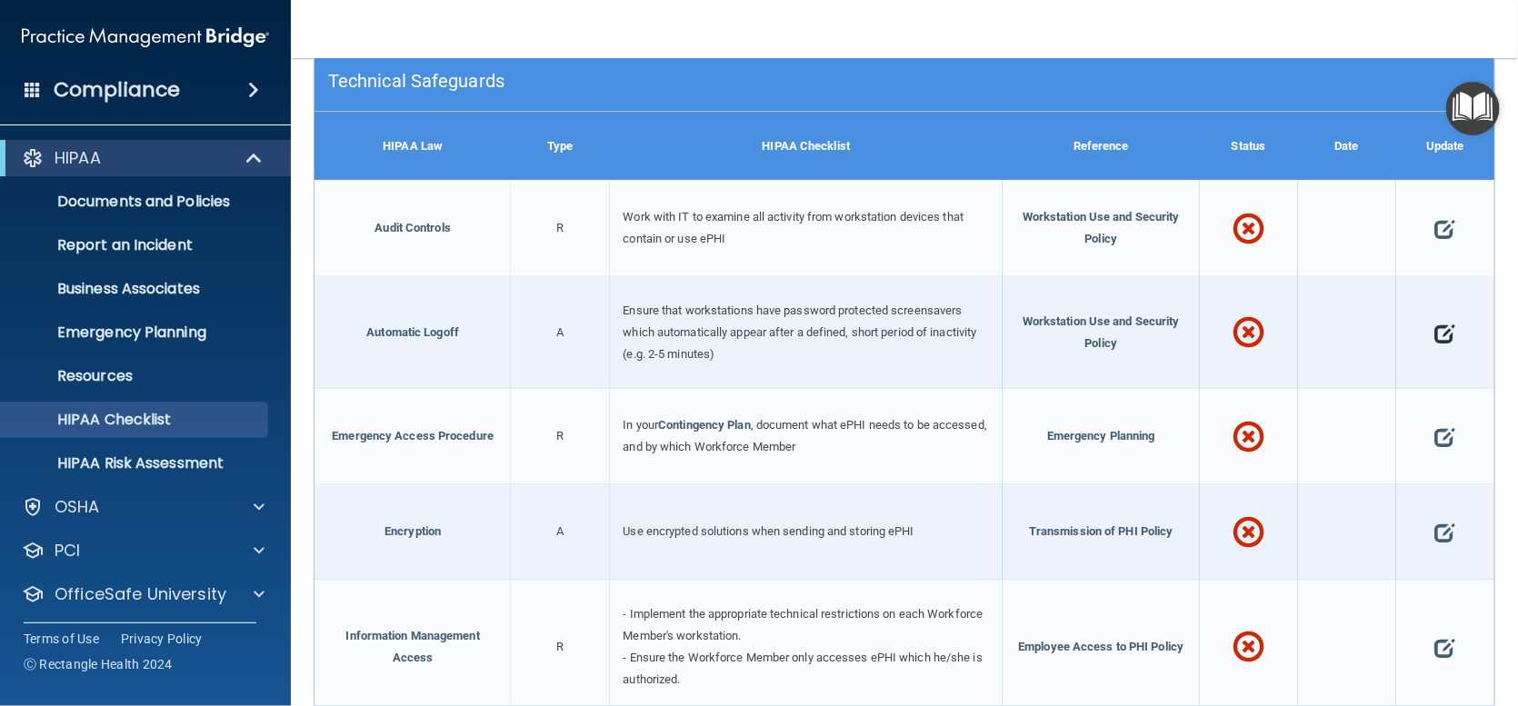
click at [1435, 335] on span at bounding box center [1445, 333] width 20 height 48
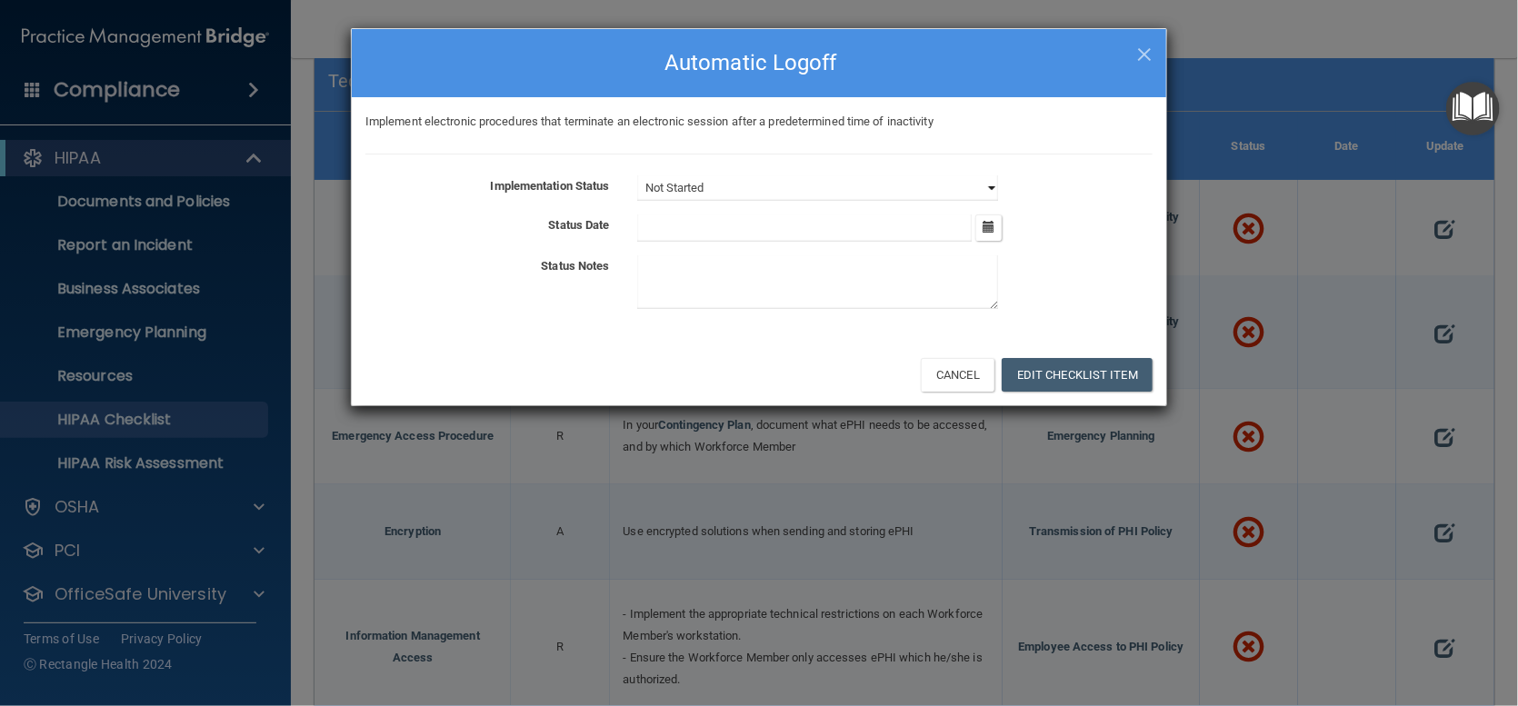
click at [985, 185] on select "Not Started In Progress Completed" at bounding box center [817, 187] width 361 height 25
select select "completed"
click at [637, 175] on select "Not Started In Progress Completed" at bounding box center [817, 187] width 361 height 25
click at [986, 221] on icon "button" at bounding box center [989, 227] width 12 height 12
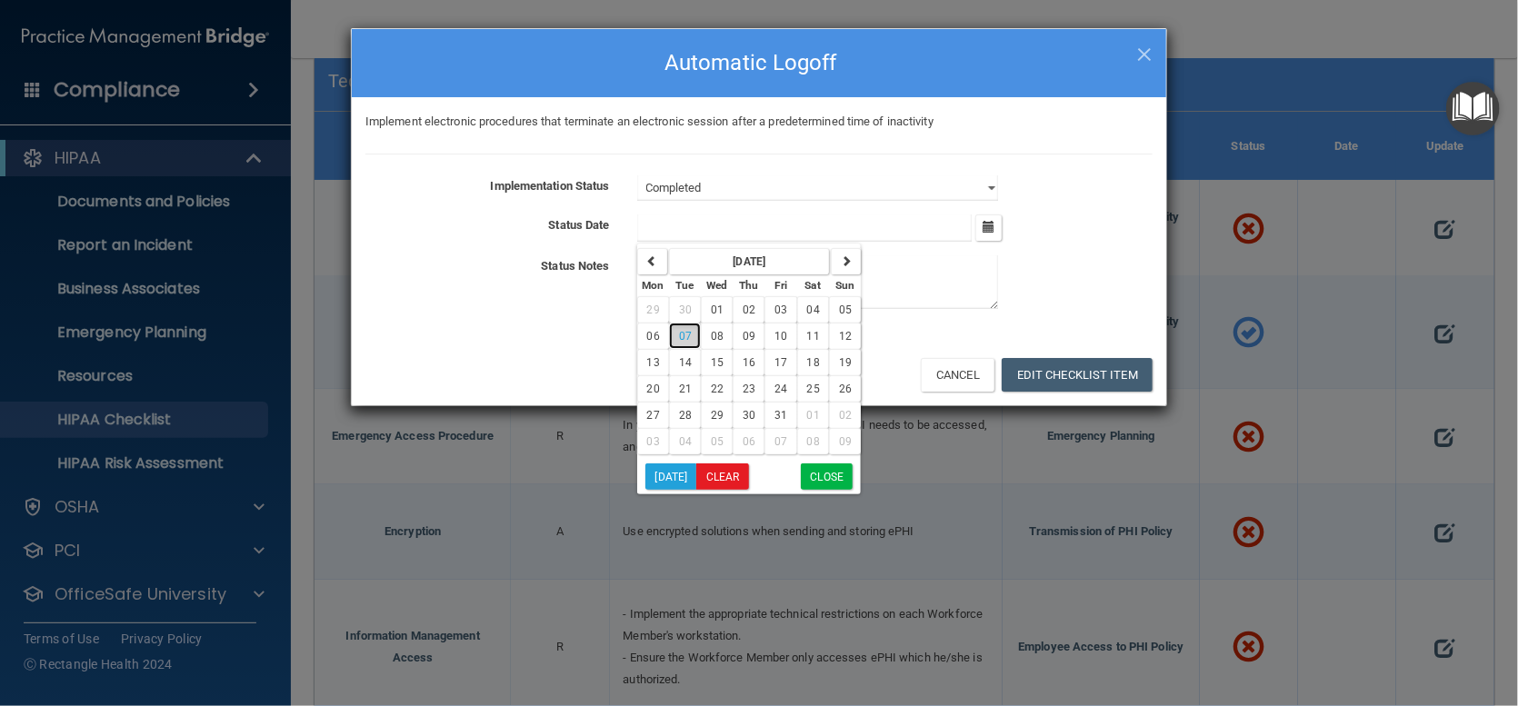
click at [683, 341] on span "07" at bounding box center [685, 336] width 13 height 13
type input "10/7/25"
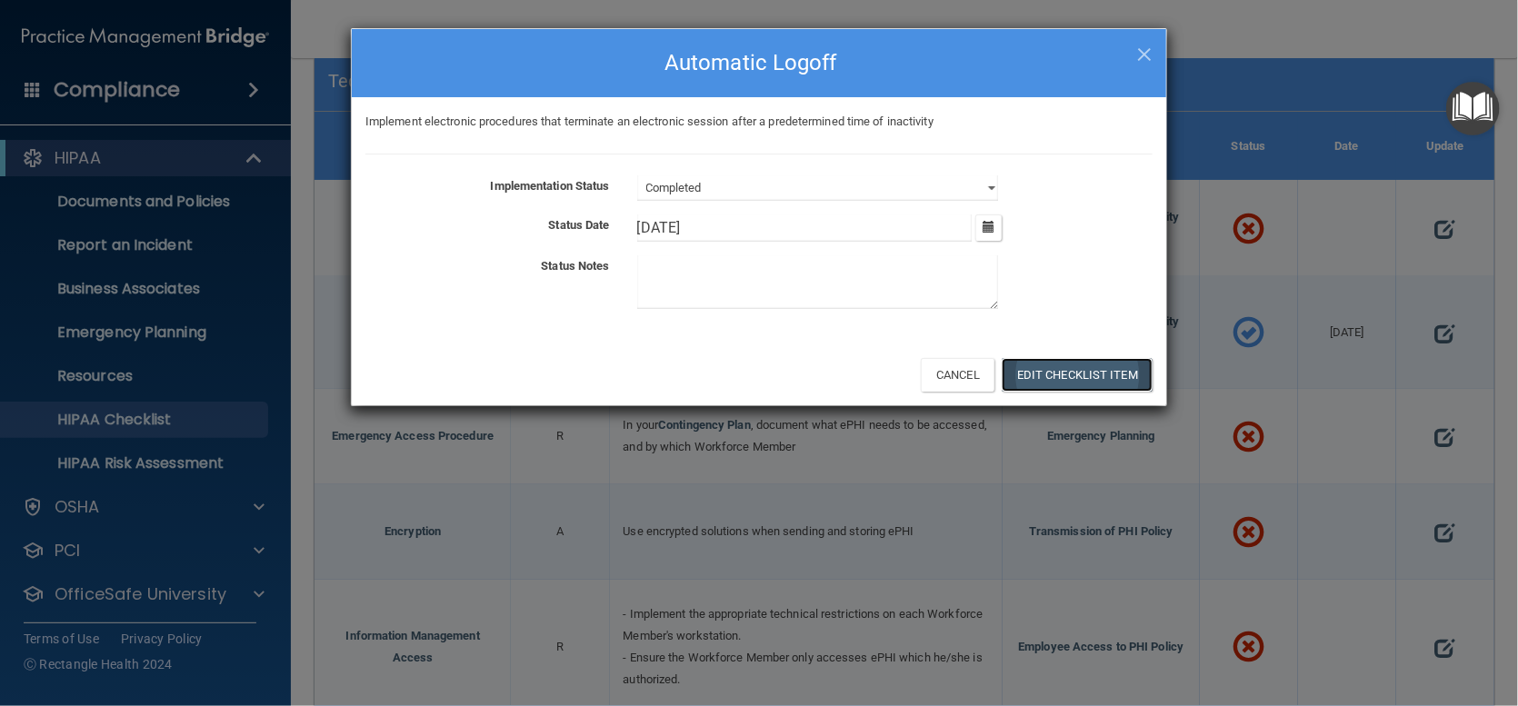
click at [1105, 379] on button "Edit Checklist Item" at bounding box center [1077, 375] width 151 height 34
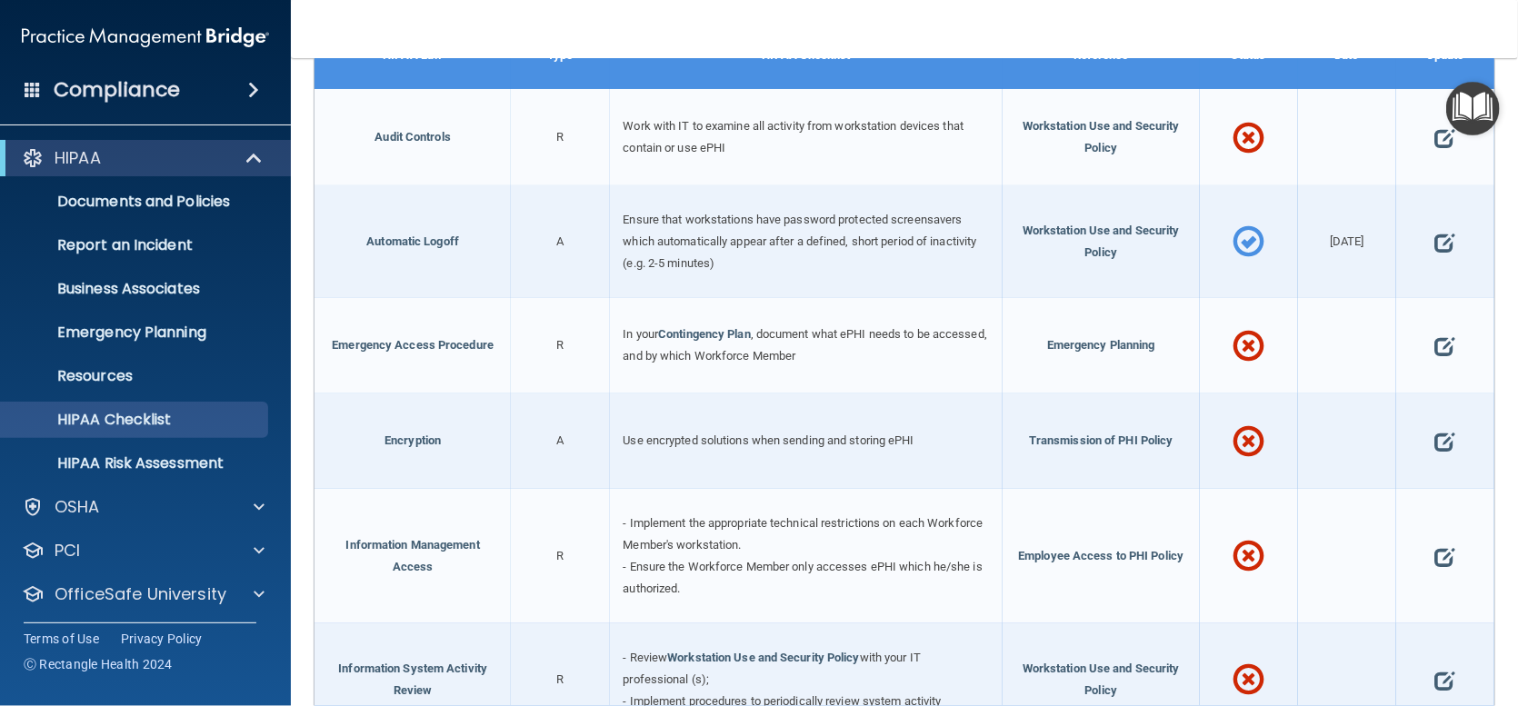
scroll to position [2273, 0]
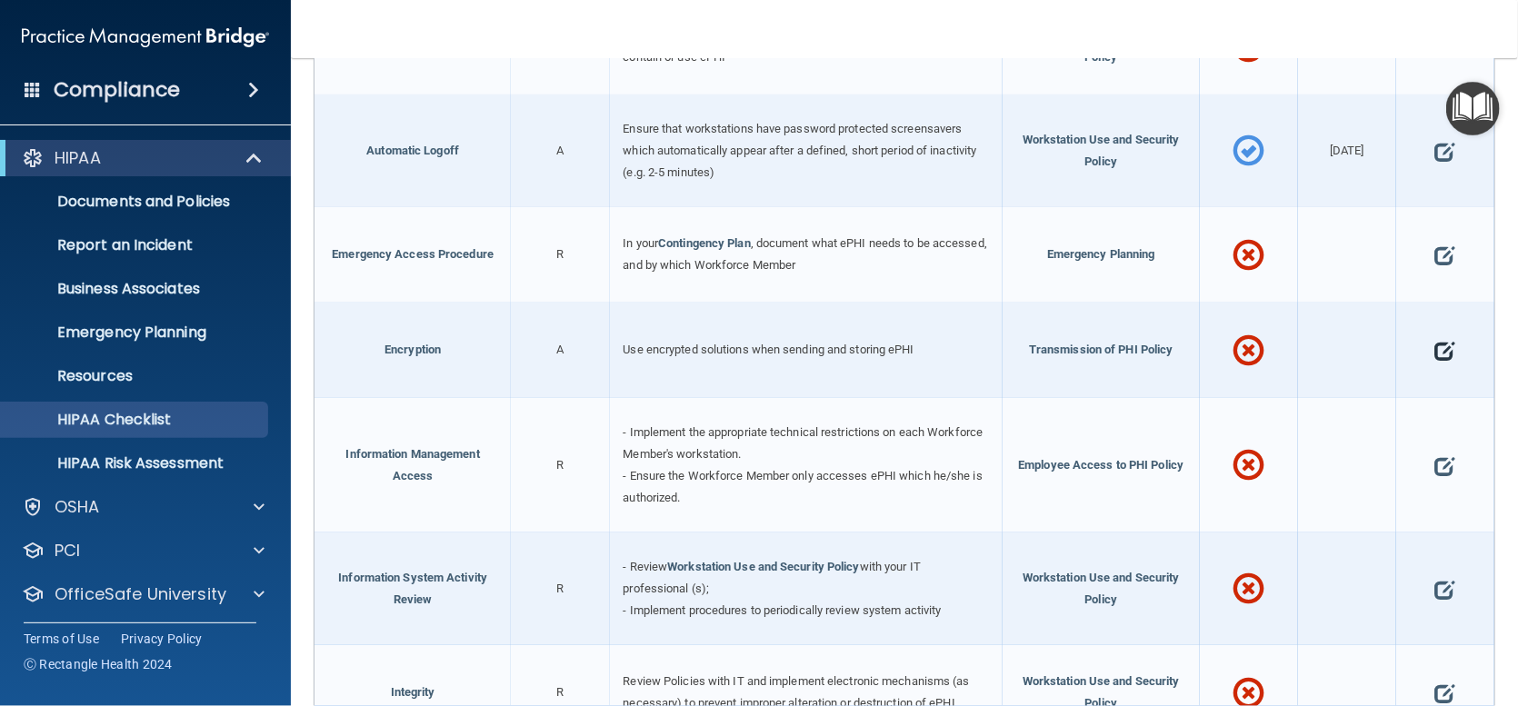
click at [1440, 355] on span at bounding box center [1445, 351] width 20 height 48
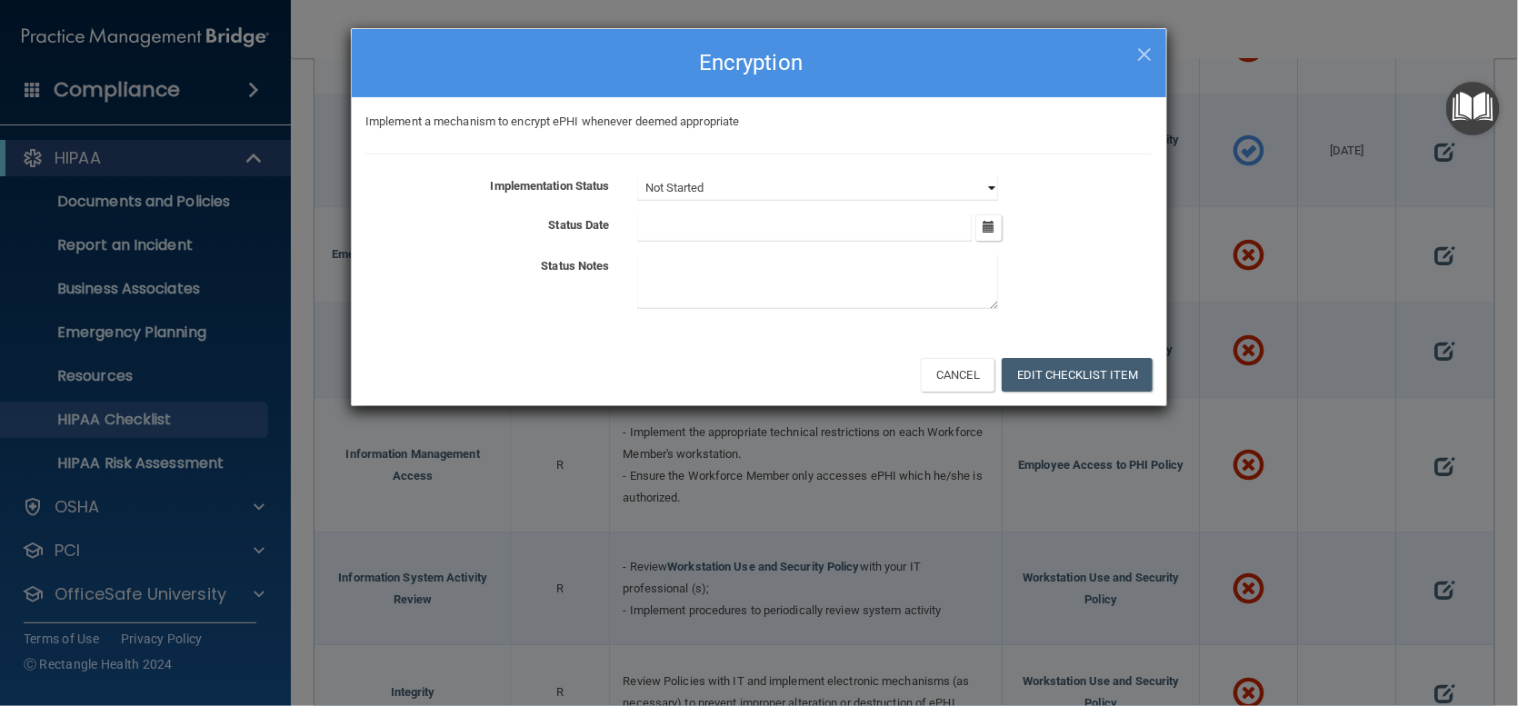
click at [995, 189] on select "Not Started In Progress Completed" at bounding box center [817, 187] width 361 height 25
select select "completed"
click at [637, 175] on select "Not Started In Progress Completed" at bounding box center [817, 187] width 361 height 25
click at [980, 232] on button "button" at bounding box center [988, 228] width 26 height 26
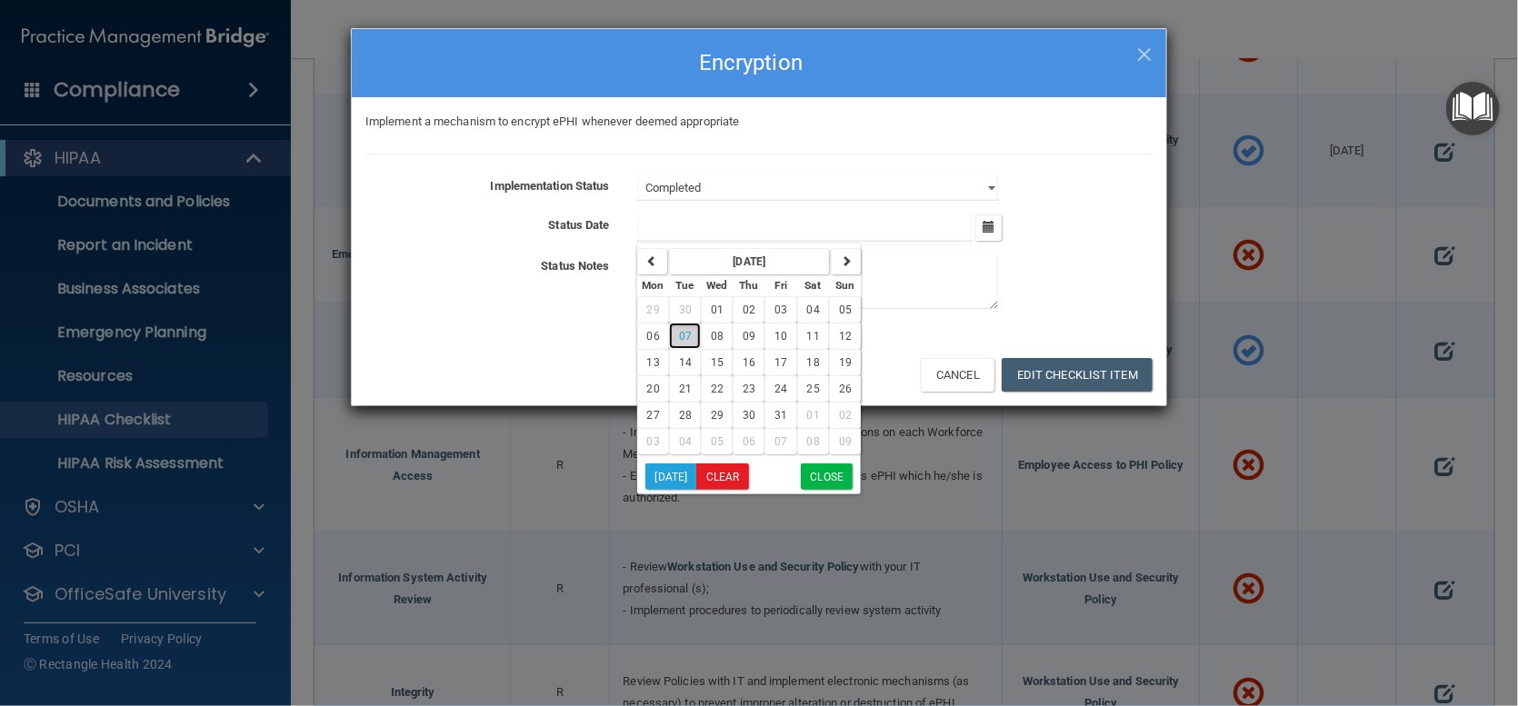
click at [686, 335] on span "07" at bounding box center [685, 336] width 13 height 13
type input "10/7/25"
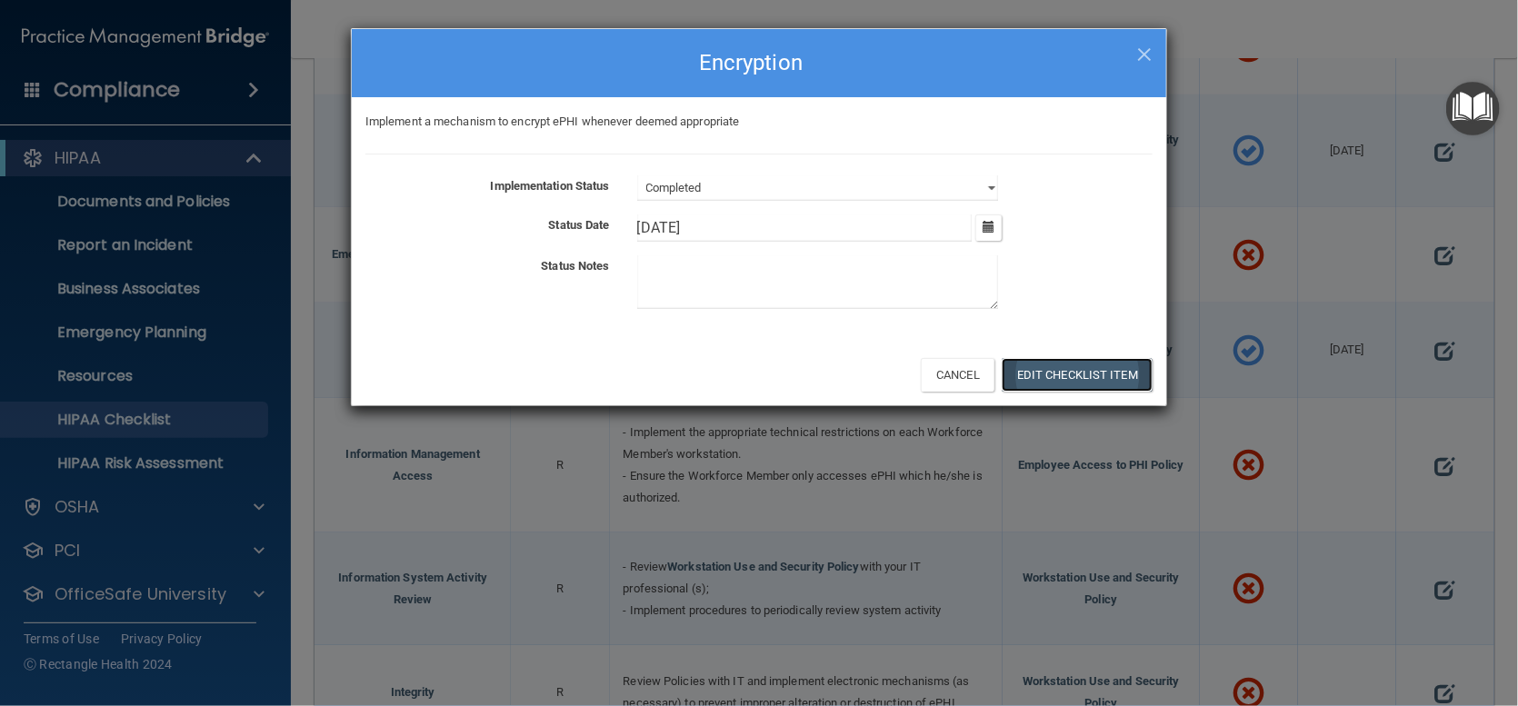
drag, startPoint x: 1063, startPoint y: 364, endPoint x: 1076, endPoint y: 364, distance: 13.6
click at [1065, 364] on button "Edit Checklist Item" at bounding box center [1077, 375] width 151 height 34
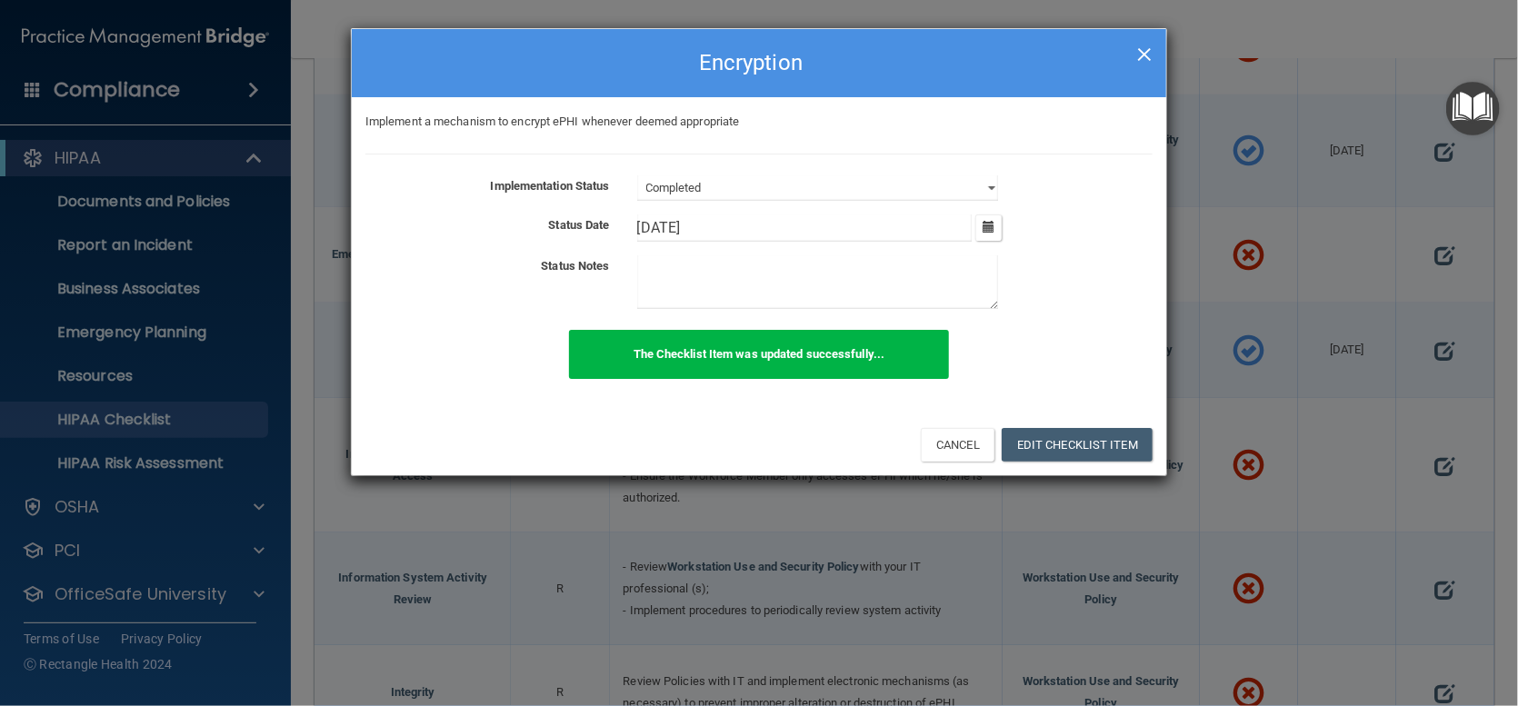
click at [1147, 64] on span "×" at bounding box center [1144, 52] width 16 height 36
select select "not_started"
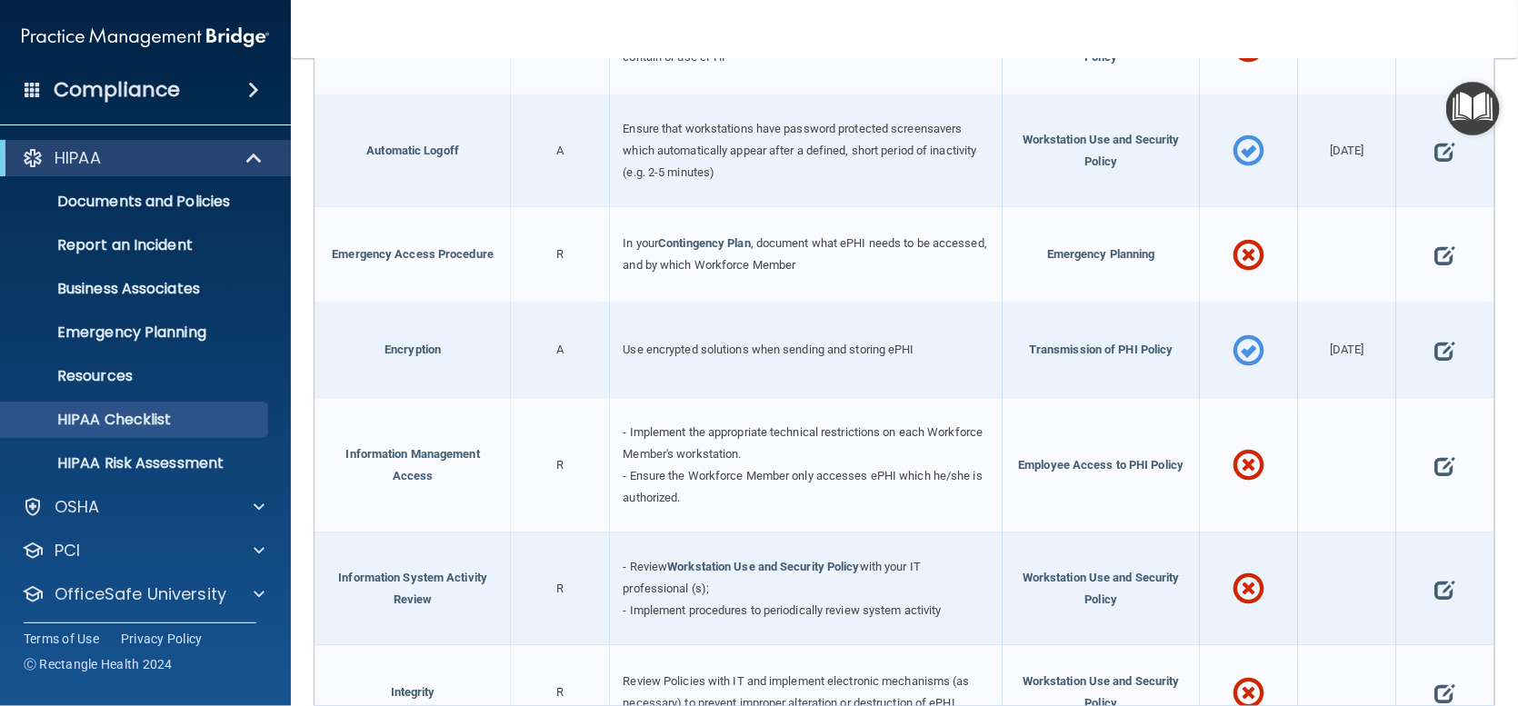
scroll to position [2364, 0]
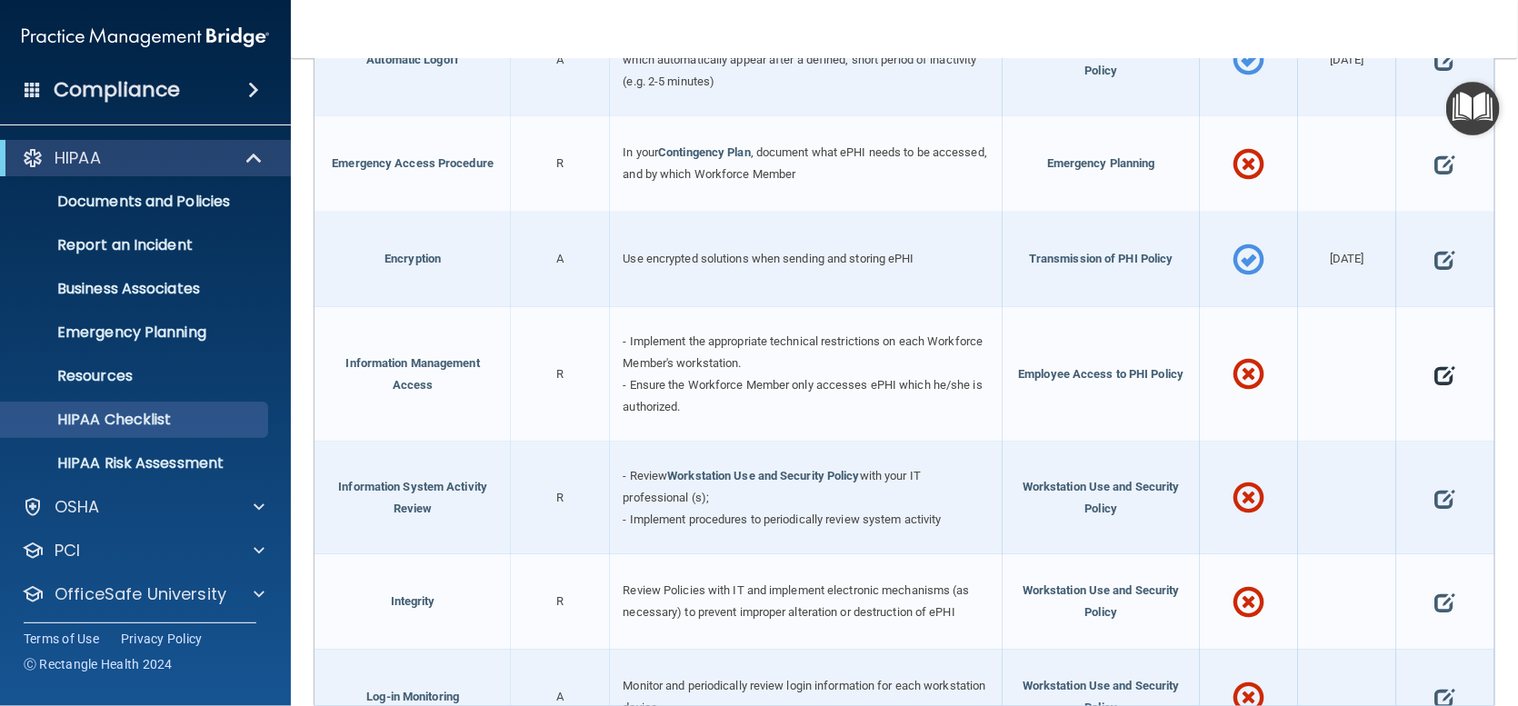
click at [1435, 383] on span at bounding box center [1445, 375] width 20 height 48
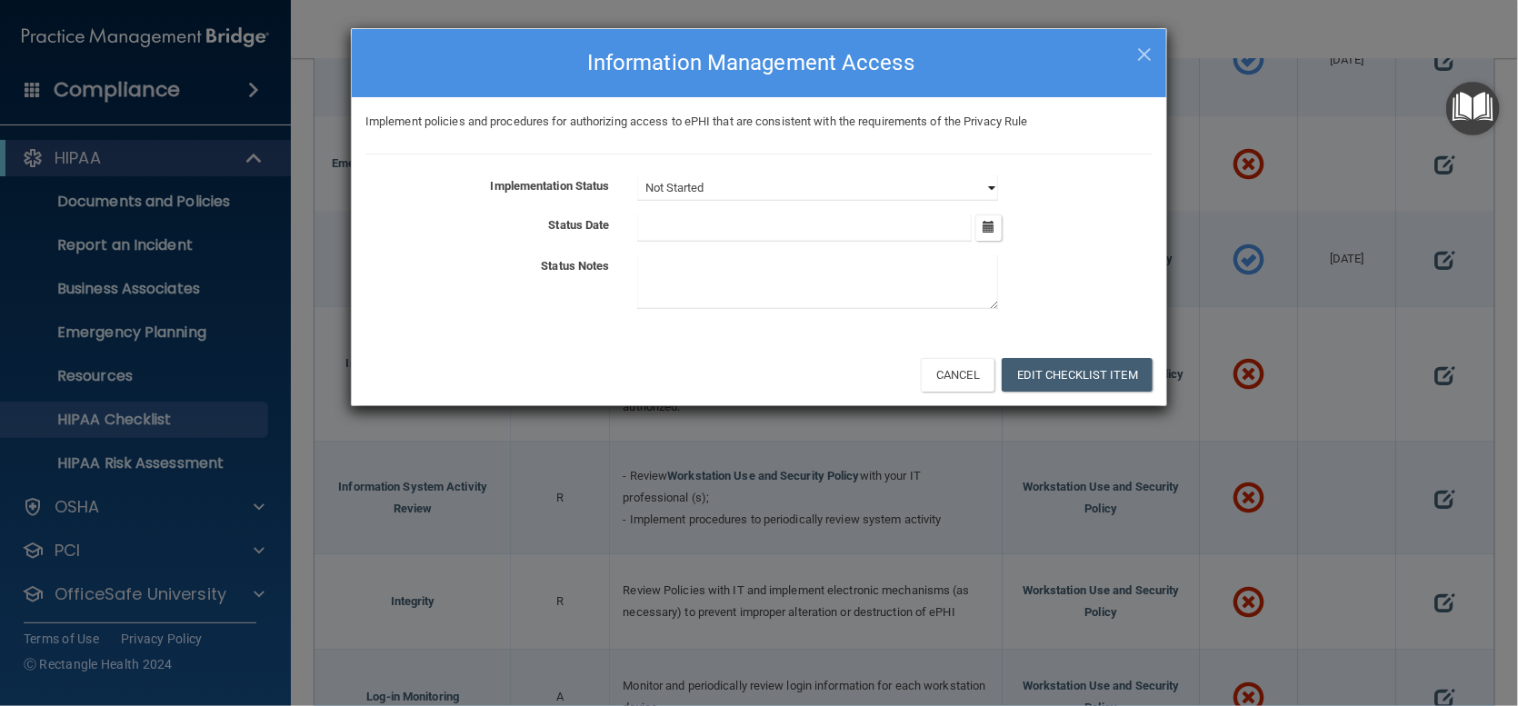
click at [987, 183] on select "Not Started In Progress Completed" at bounding box center [817, 187] width 361 height 25
select select "completed"
click at [637, 175] on select "Not Started In Progress Completed" at bounding box center [817, 187] width 361 height 25
click at [981, 230] on button "button" at bounding box center [988, 228] width 26 height 26
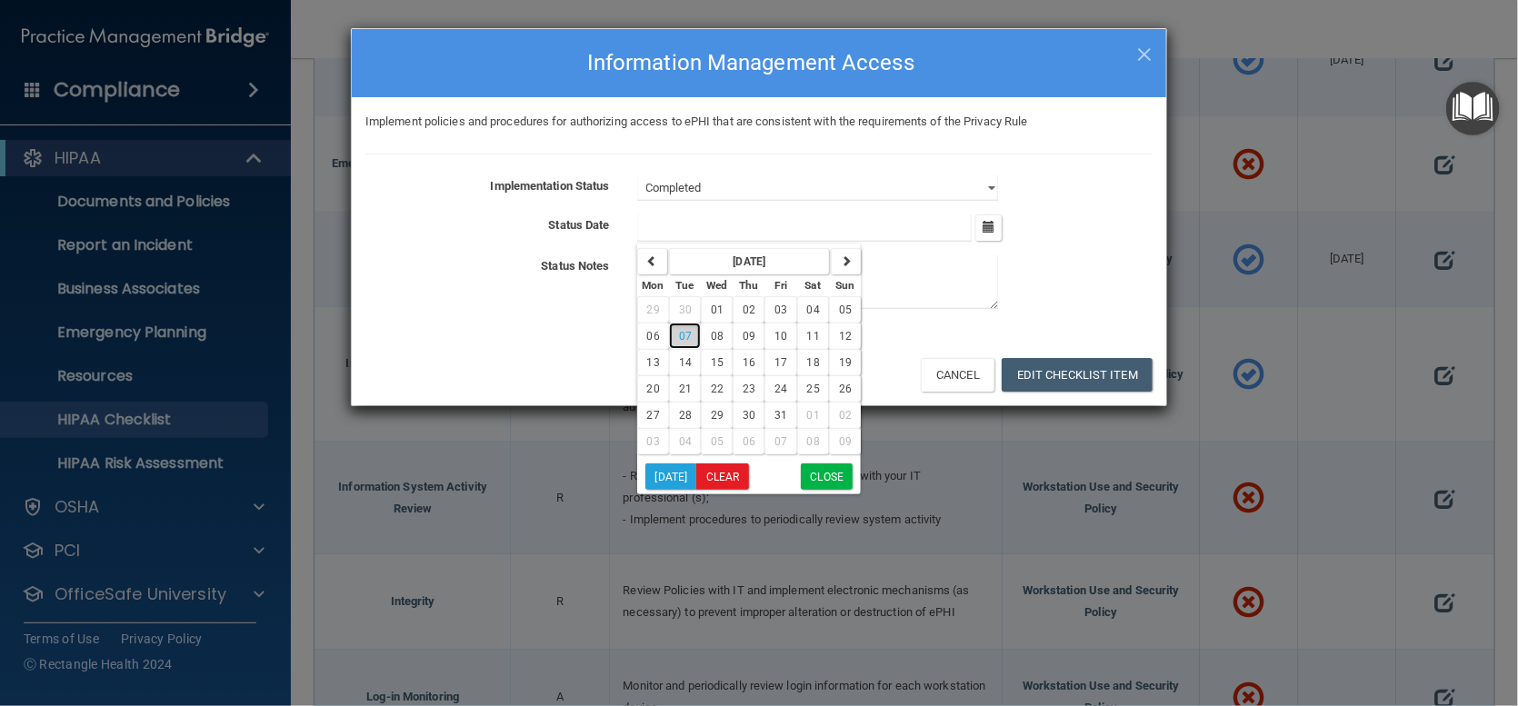
drag, startPoint x: 685, startPoint y: 328, endPoint x: 708, endPoint y: 331, distance: 22.9
click at [685, 330] on span "07" at bounding box center [685, 336] width 13 height 13
type input "10/7/25"
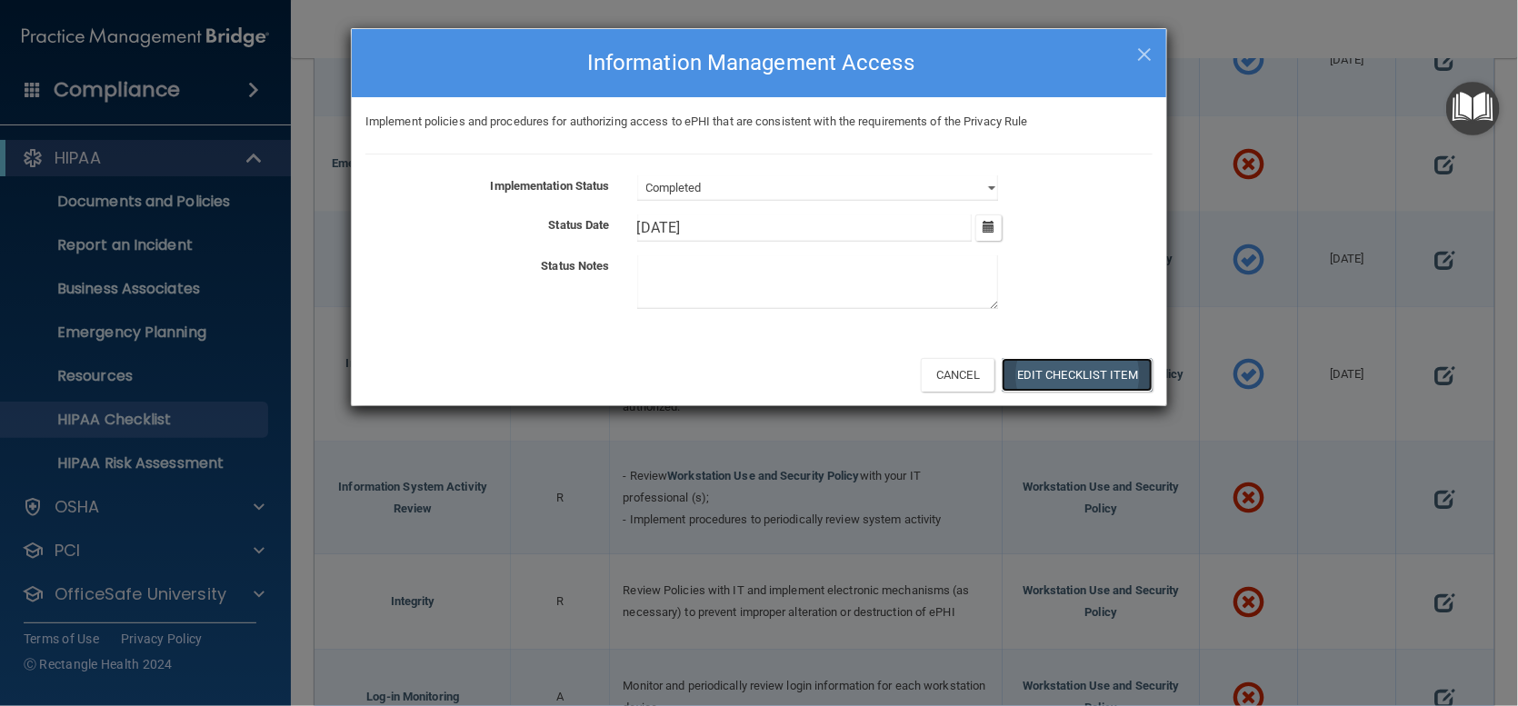
click at [1085, 363] on button "Edit Checklist Item" at bounding box center [1077, 375] width 151 height 34
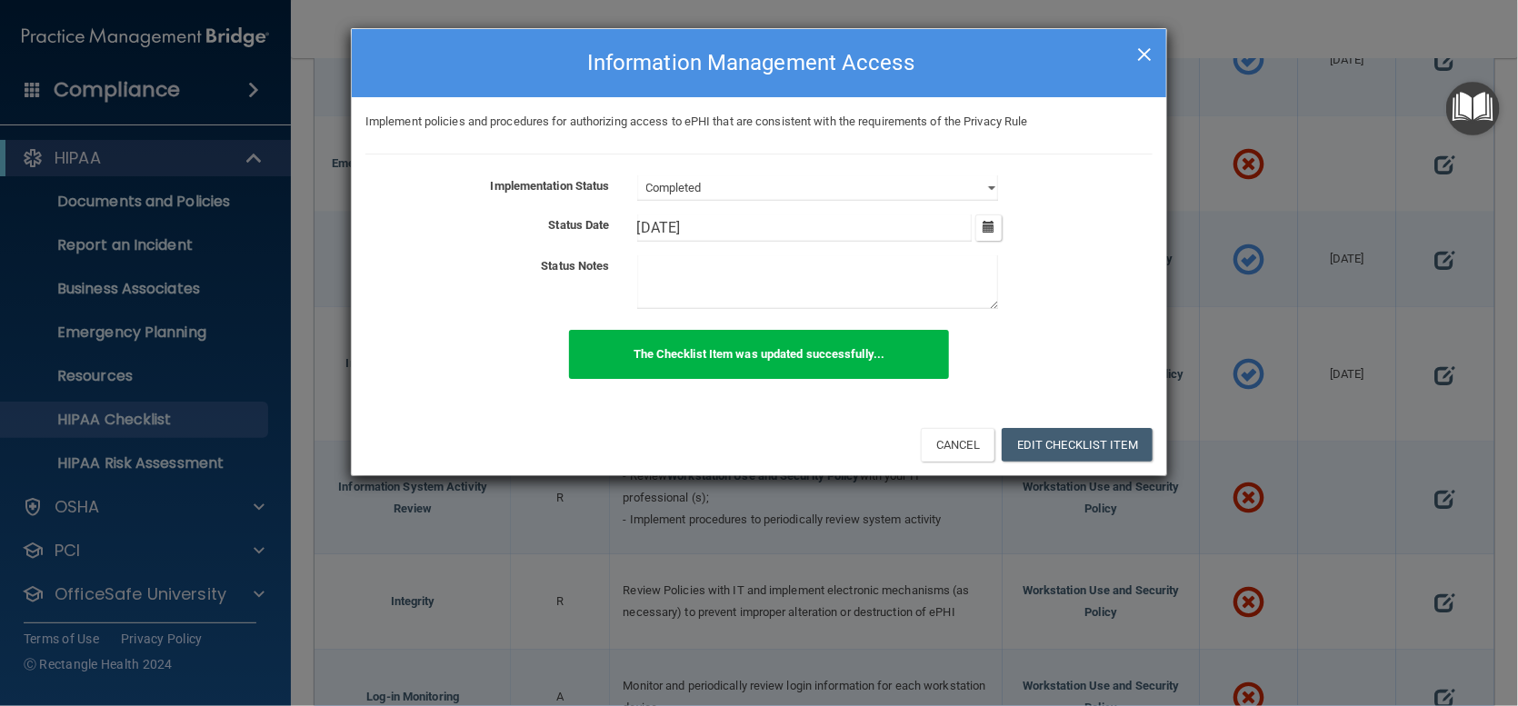
click at [1143, 59] on span "×" at bounding box center [1144, 52] width 16 height 36
select select "not_started"
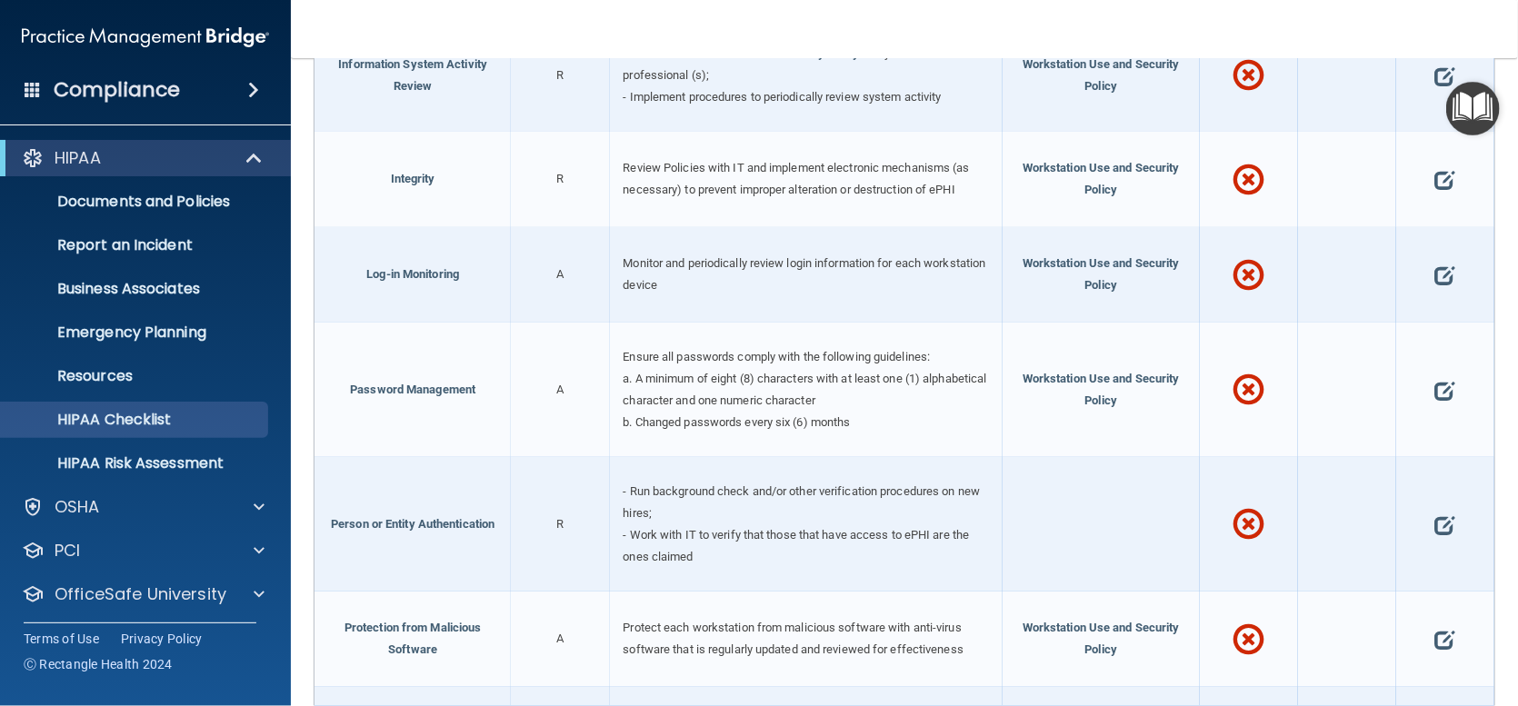
scroll to position [2818, 0]
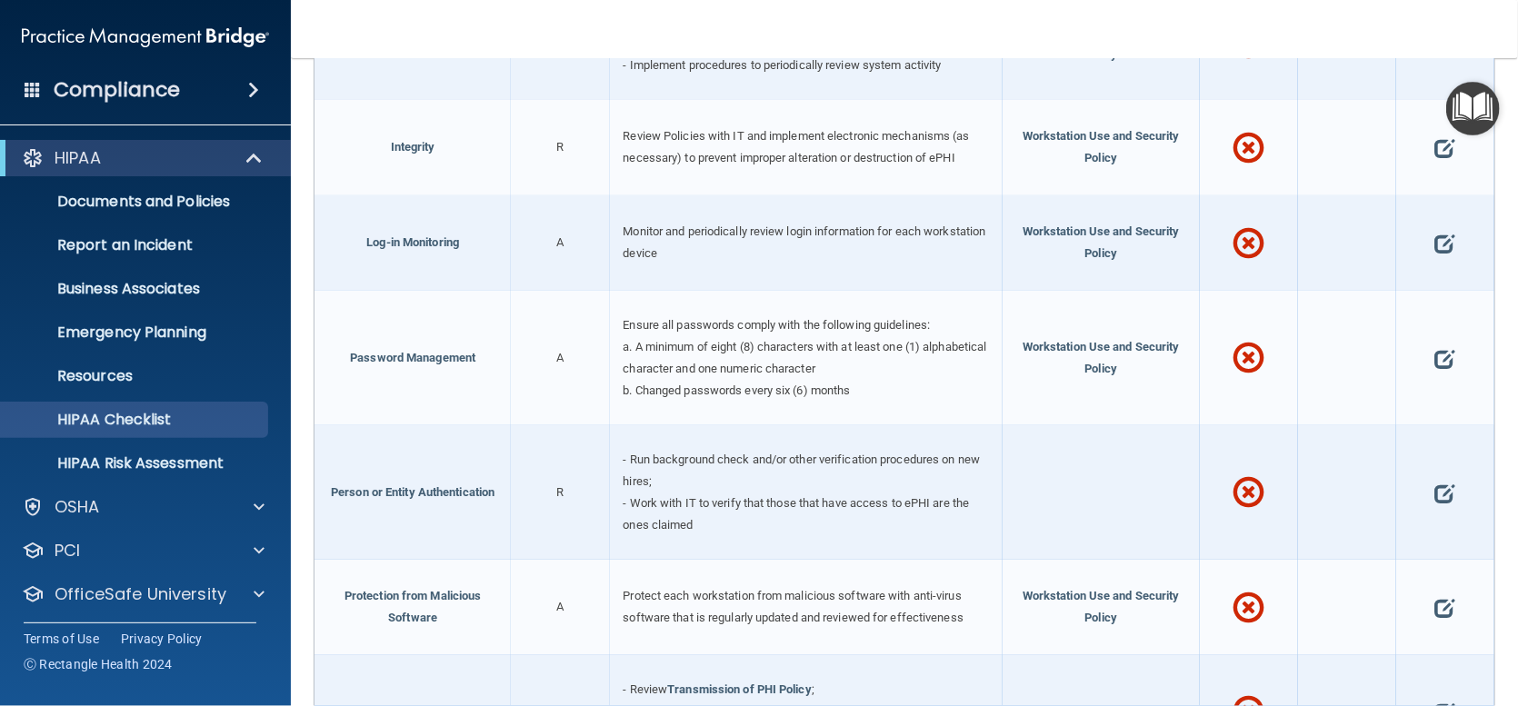
click at [1415, 345] on div at bounding box center [1445, 358] width 98 height 135
click at [1435, 354] on span at bounding box center [1445, 359] width 20 height 48
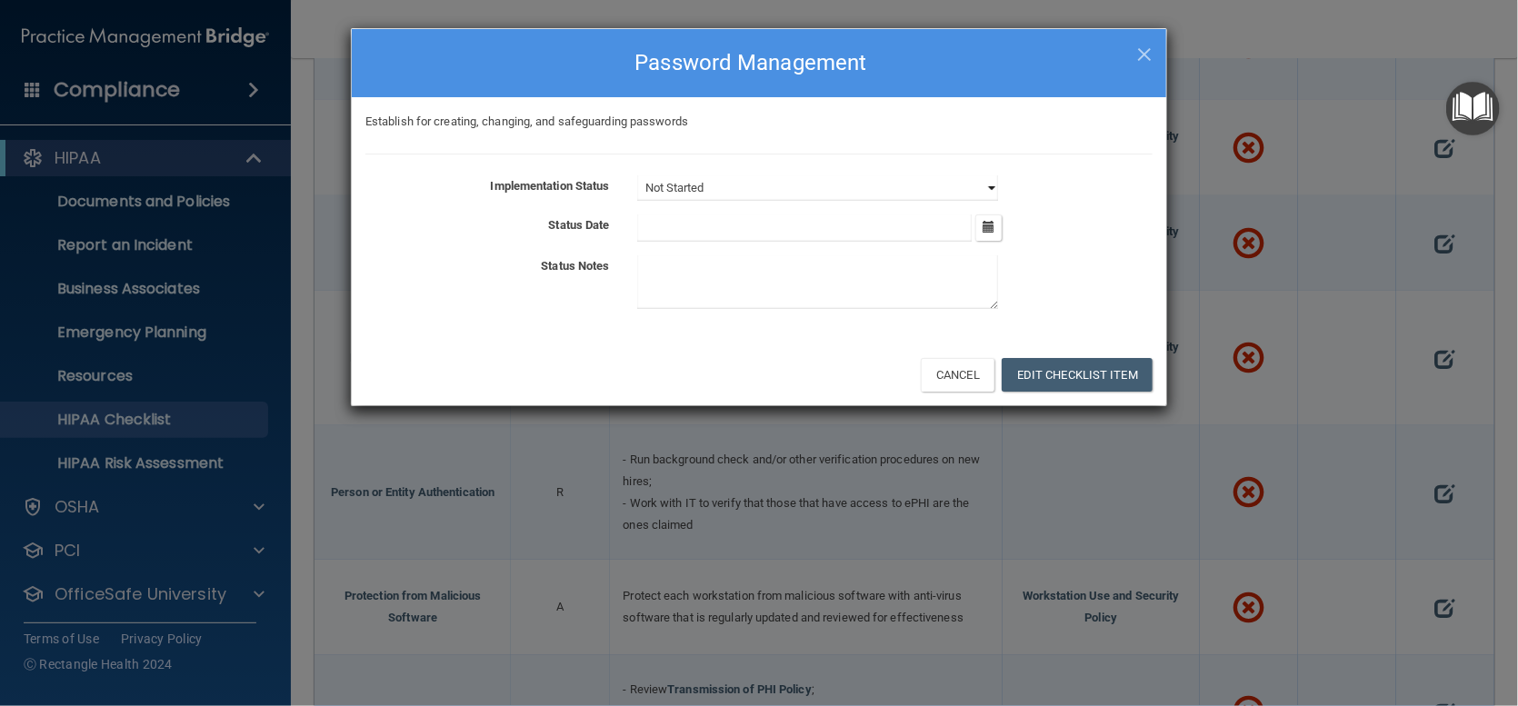
click at [962, 186] on select "Not Started In Progress Completed" at bounding box center [817, 187] width 361 height 25
select select "completed"
click at [637, 175] on select "Not Started In Progress Completed" at bounding box center [817, 187] width 361 height 25
click at [1000, 222] on button "button" at bounding box center [988, 228] width 26 height 26
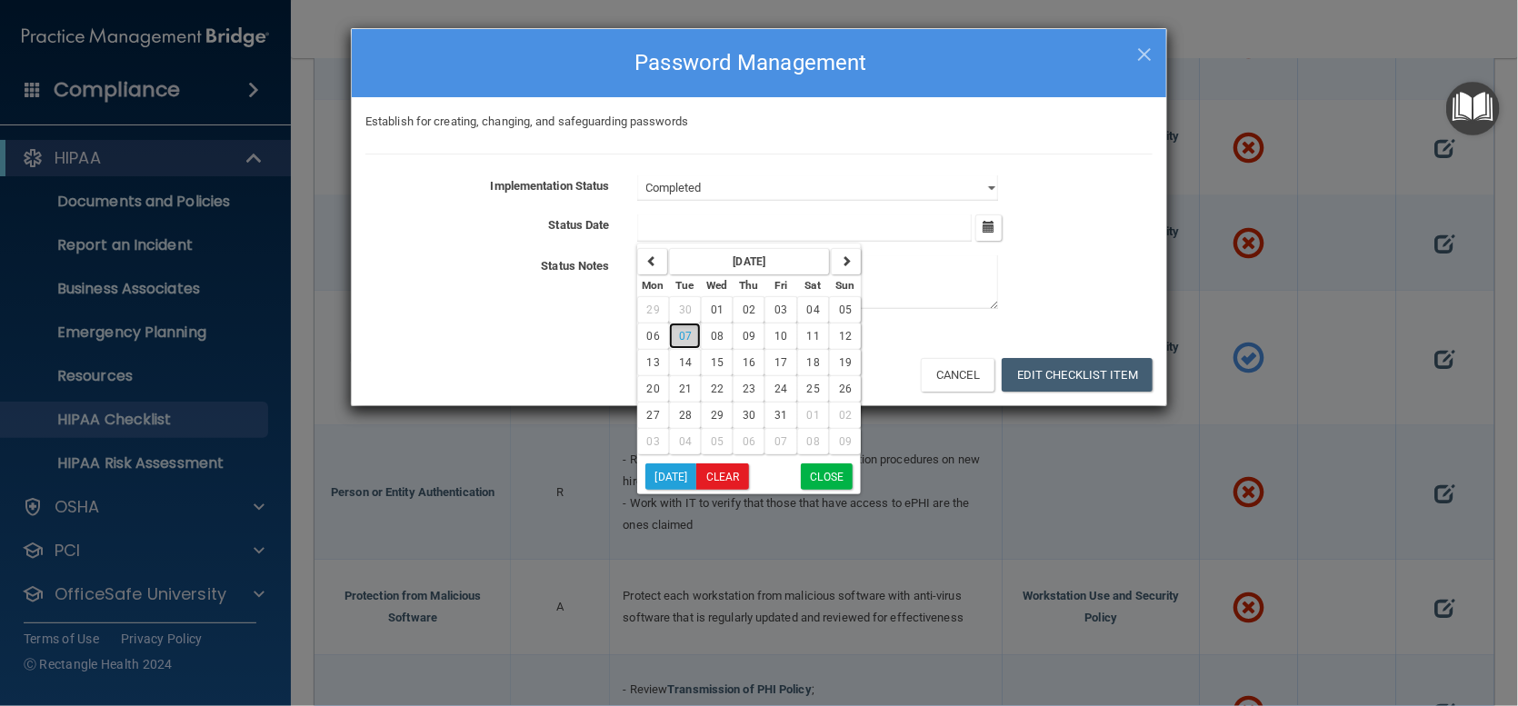
click at [684, 335] on span "07" at bounding box center [685, 336] width 13 height 13
type input "10/7/25"
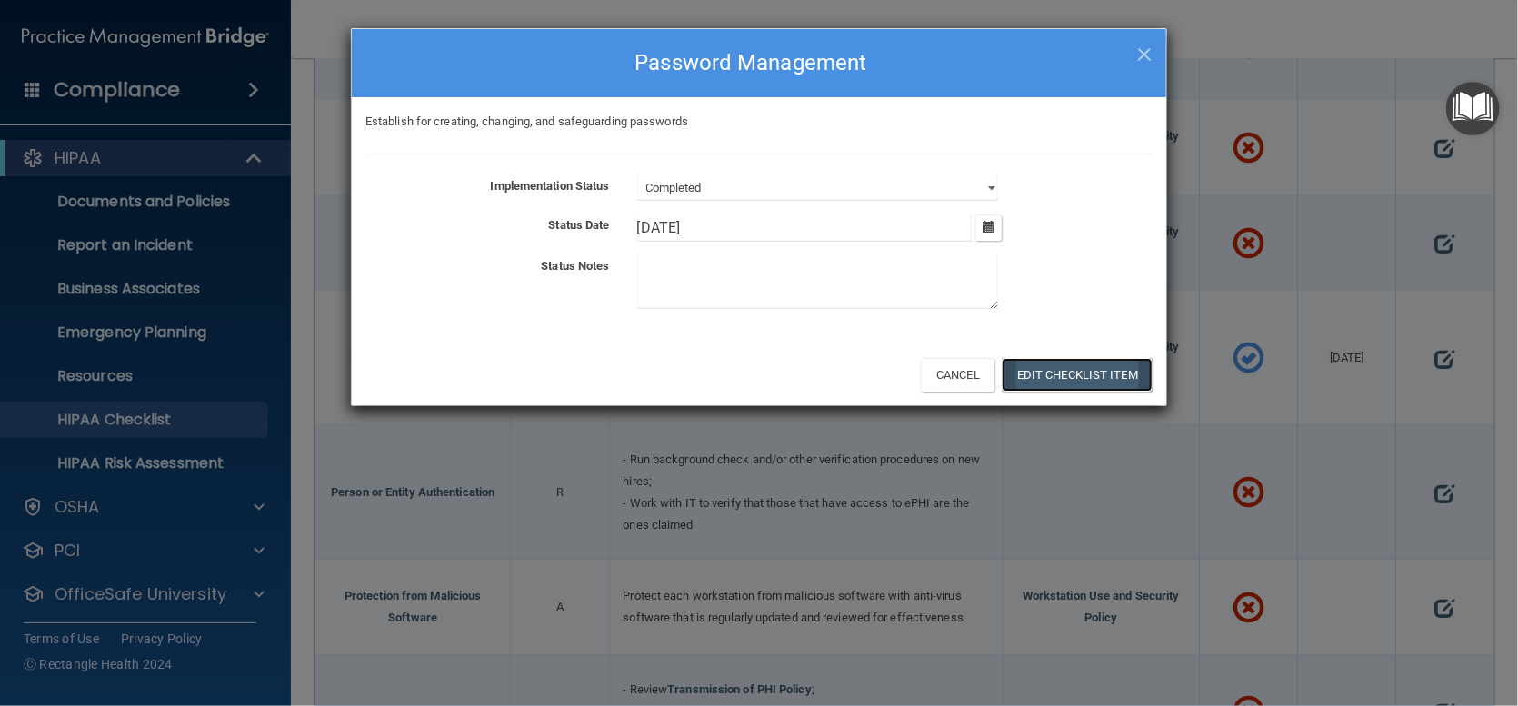
click at [1060, 367] on button "Edit Checklist Item" at bounding box center [1077, 375] width 151 height 34
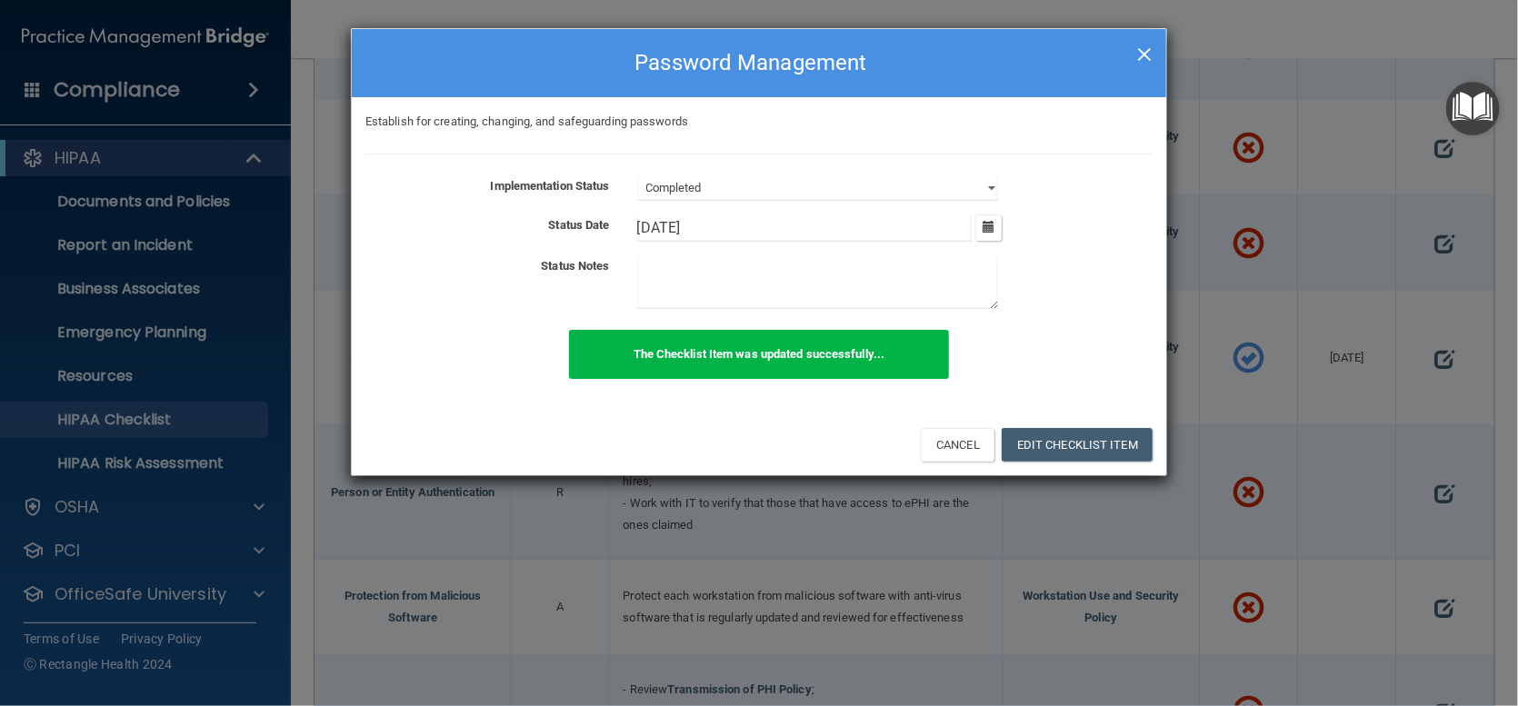
click at [1139, 65] on span "×" at bounding box center [1144, 52] width 16 height 36
select select "not_started"
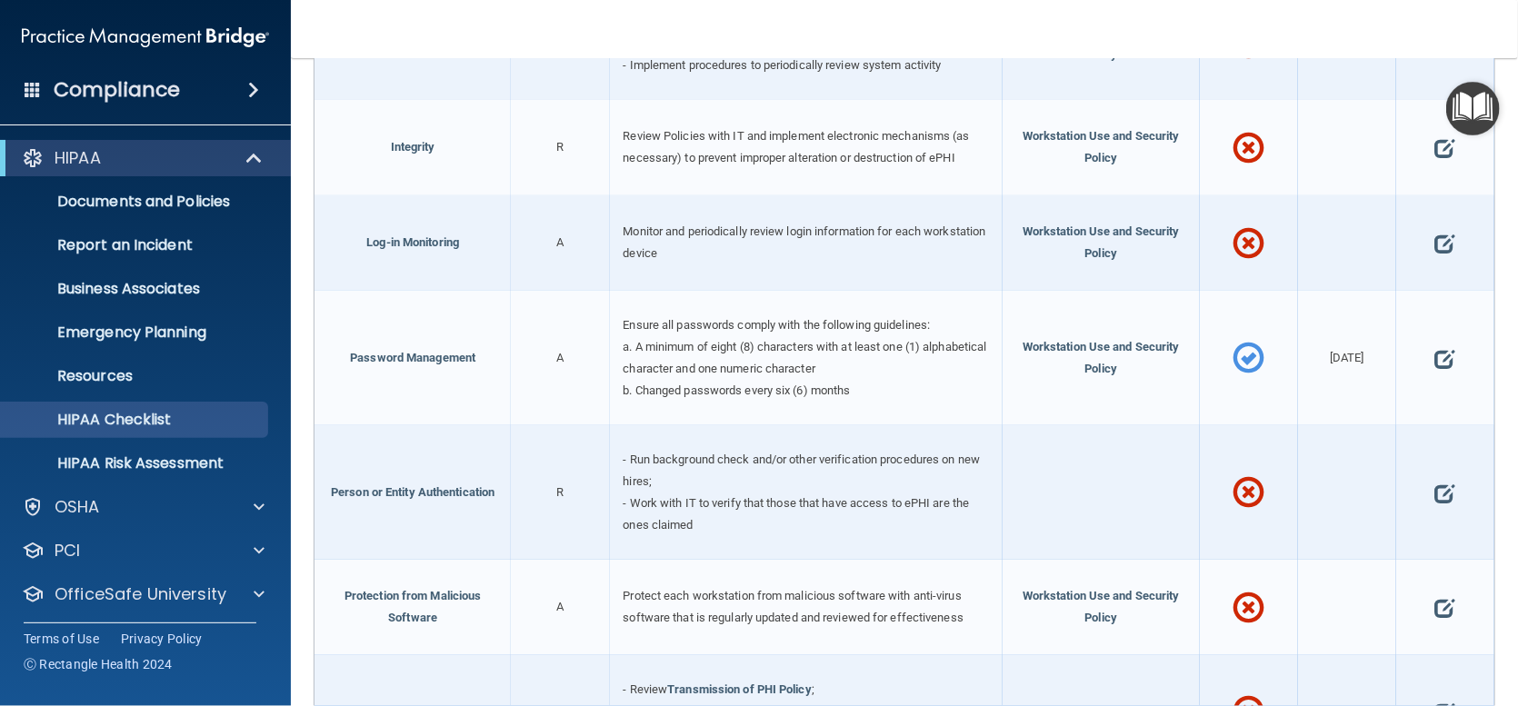
scroll to position [2909, 0]
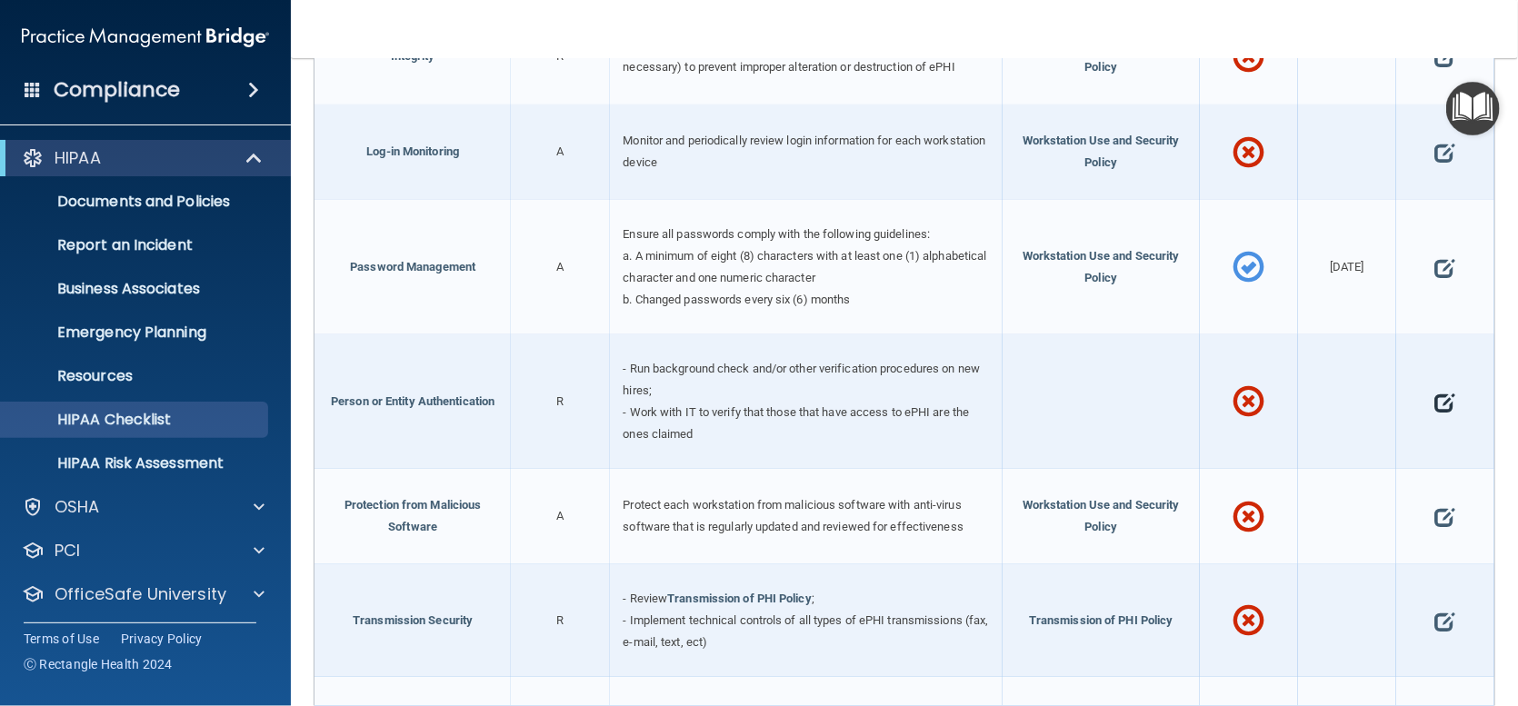
click at [1435, 401] on span at bounding box center [1445, 402] width 20 height 48
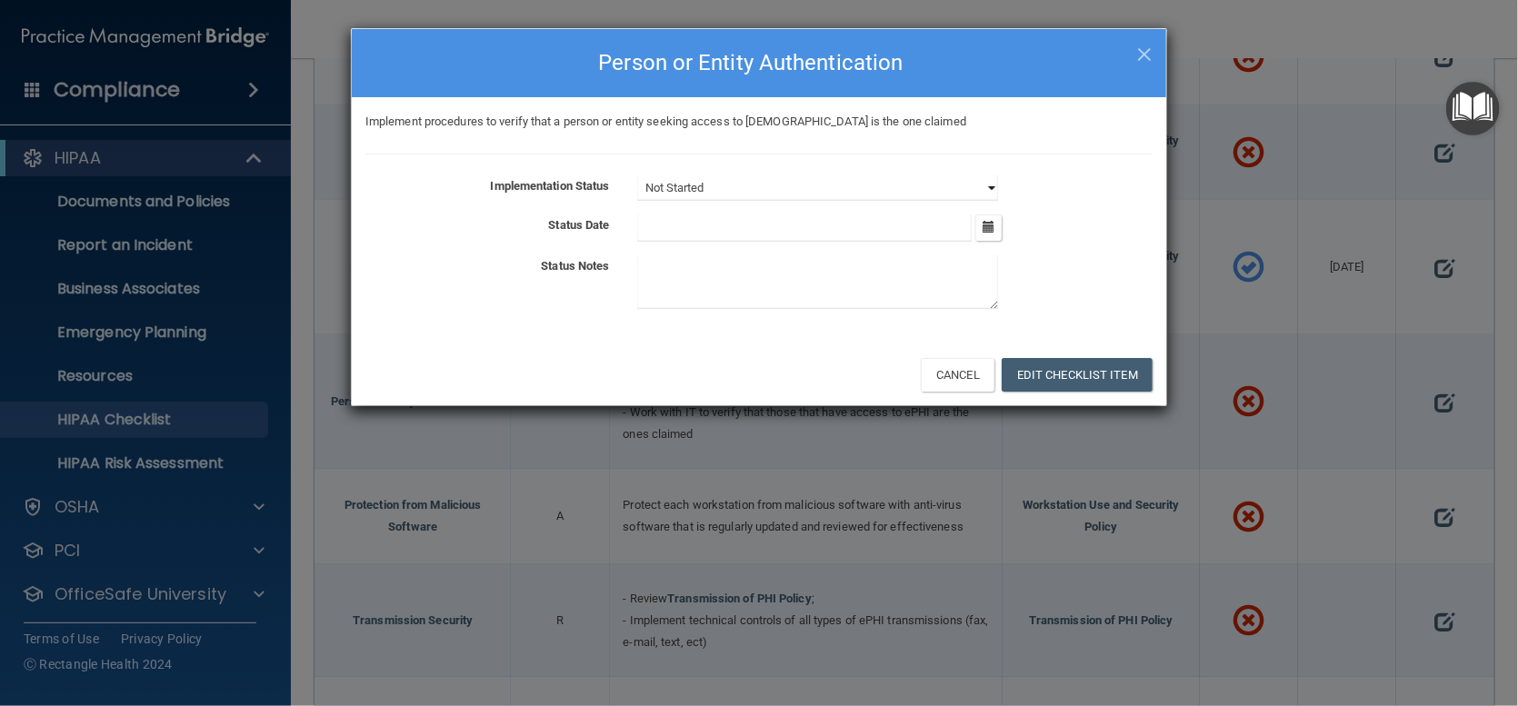
click at [979, 178] on select "Not Started In Progress Completed" at bounding box center [817, 187] width 361 height 25
select select "completed"
click at [637, 175] on select "Not Started In Progress Completed" at bounding box center [817, 187] width 361 height 25
click at [966, 221] on input "text" at bounding box center [804, 228] width 335 height 27
click at [983, 227] on button "button" at bounding box center [988, 228] width 26 height 26
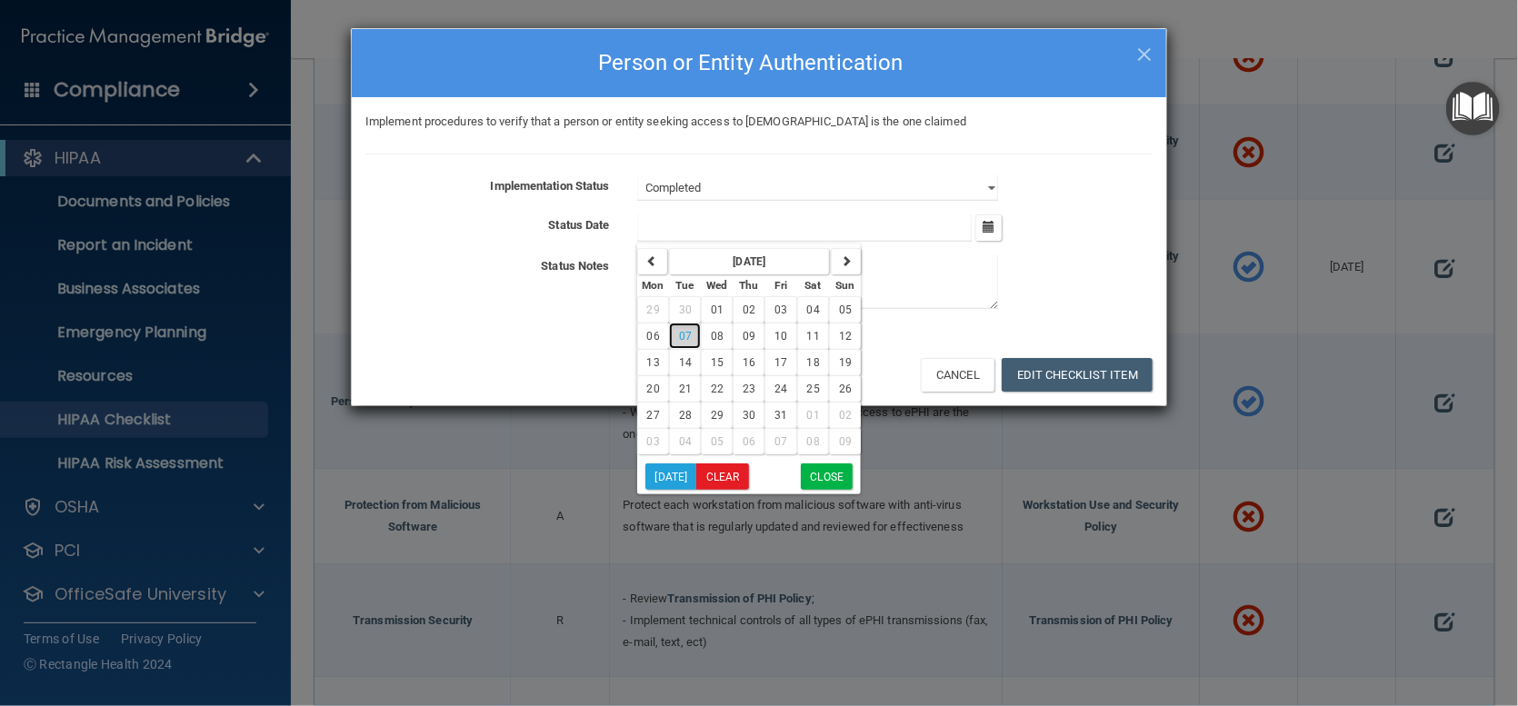
click at [680, 327] on button "07" at bounding box center [685, 336] width 32 height 26
type input "10/7/25"
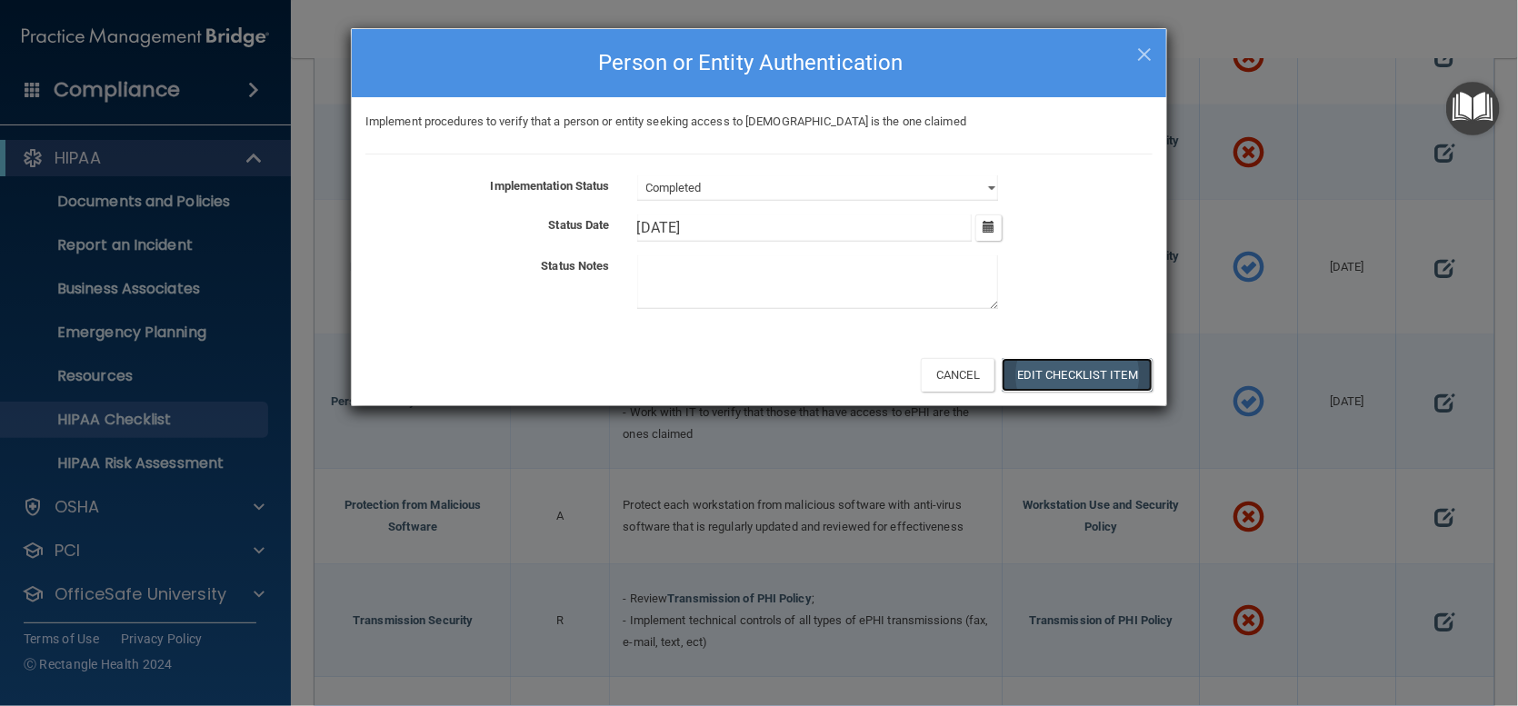
click at [1064, 368] on button "Edit Checklist Item" at bounding box center [1077, 375] width 151 height 34
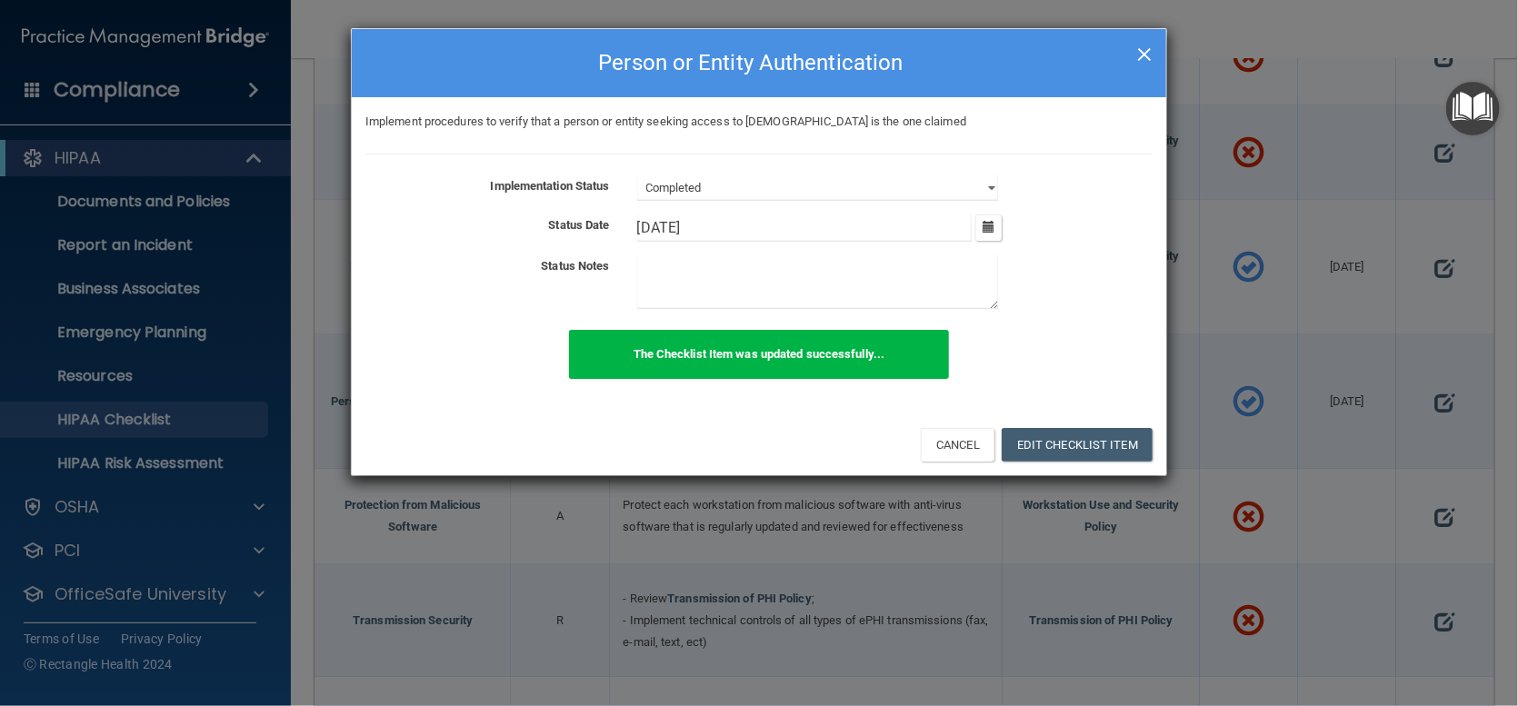
click at [1141, 55] on span "×" at bounding box center [1144, 52] width 16 height 36
select select "not_started"
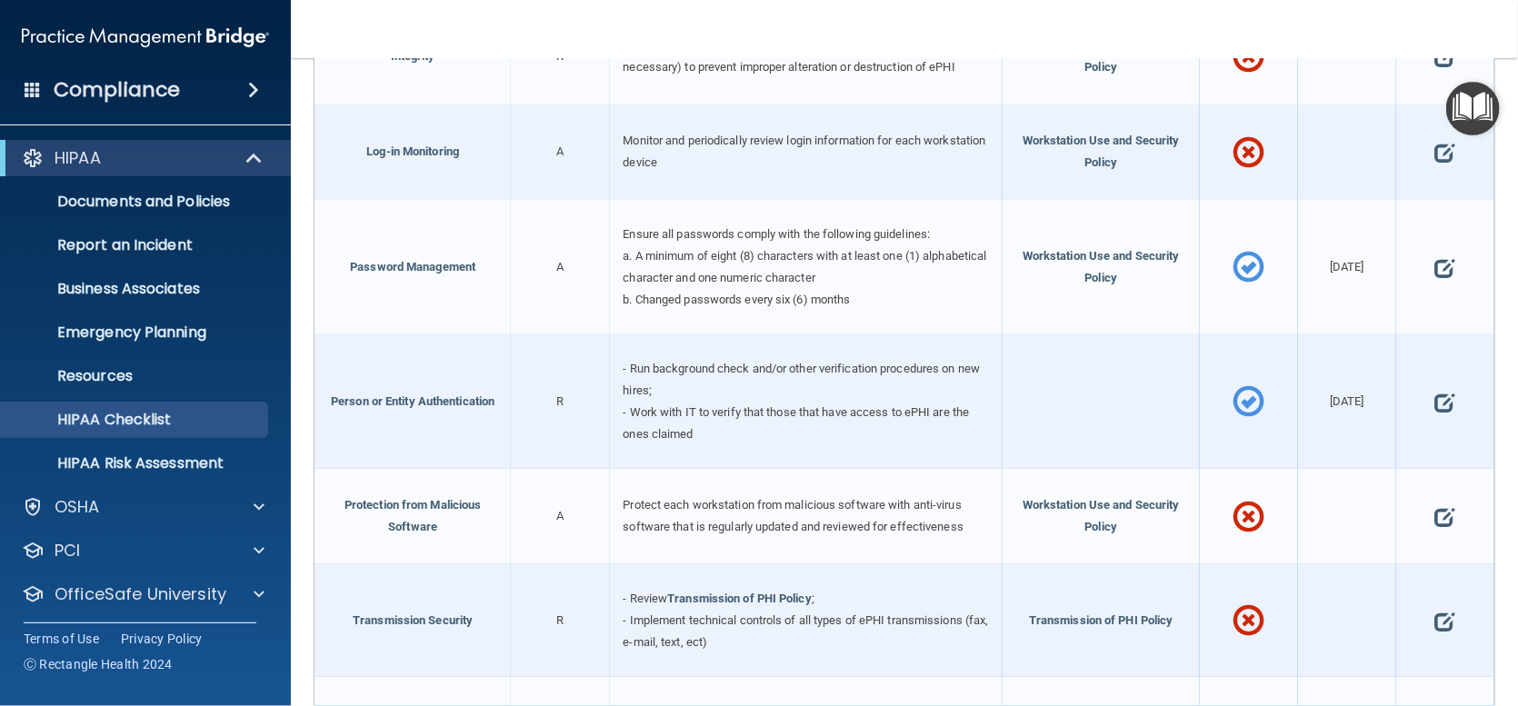
scroll to position [3000, 0]
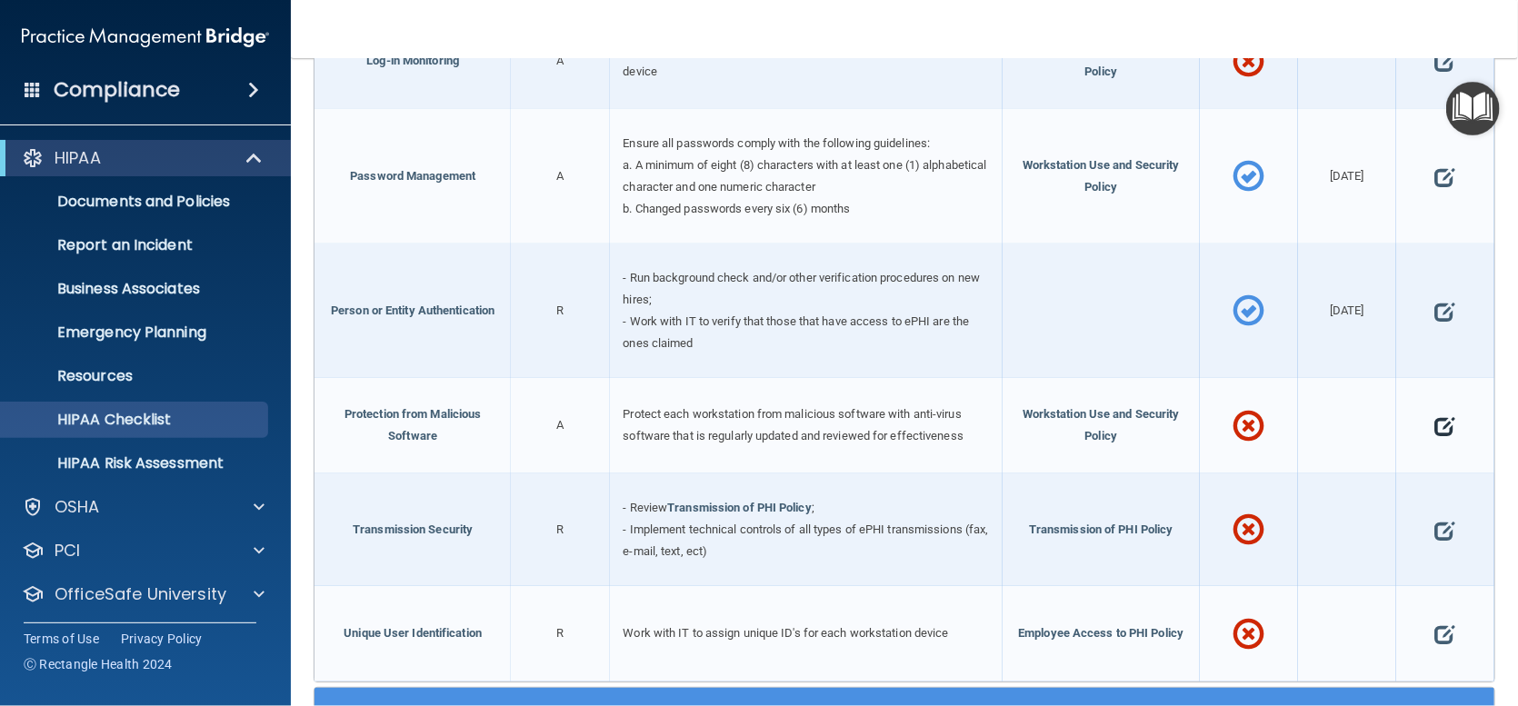
click at [1435, 423] on span at bounding box center [1445, 426] width 20 height 48
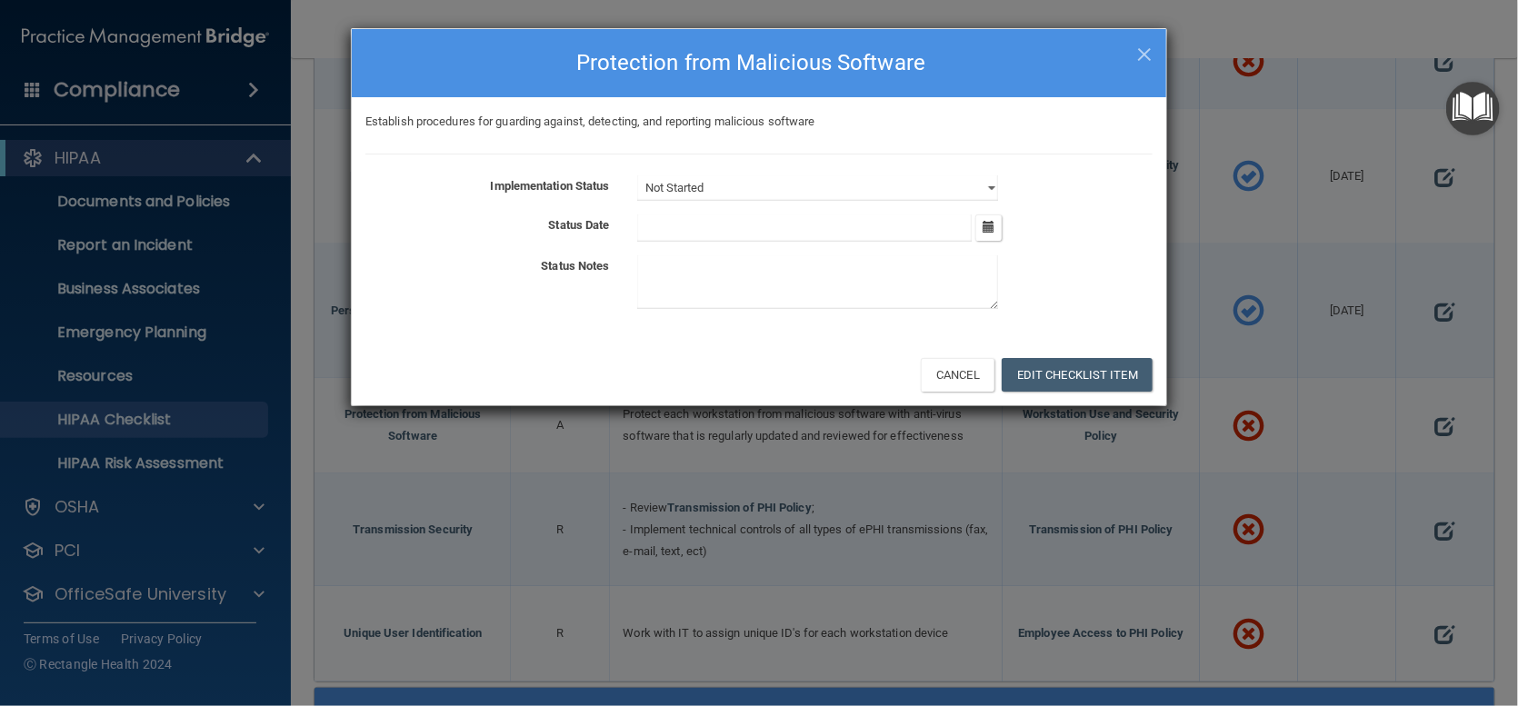
click at [983, 204] on div "Implementation Status Not Started In Progress Completed Status Date October 202…" at bounding box center [758, 245] width 787 height 141
click at [982, 182] on select "Not Started In Progress Completed" at bounding box center [817, 187] width 361 height 25
select select "completed"
click at [637, 175] on select "Not Started In Progress Completed" at bounding box center [817, 187] width 361 height 25
click at [990, 229] on icon "button" at bounding box center [989, 227] width 12 height 12
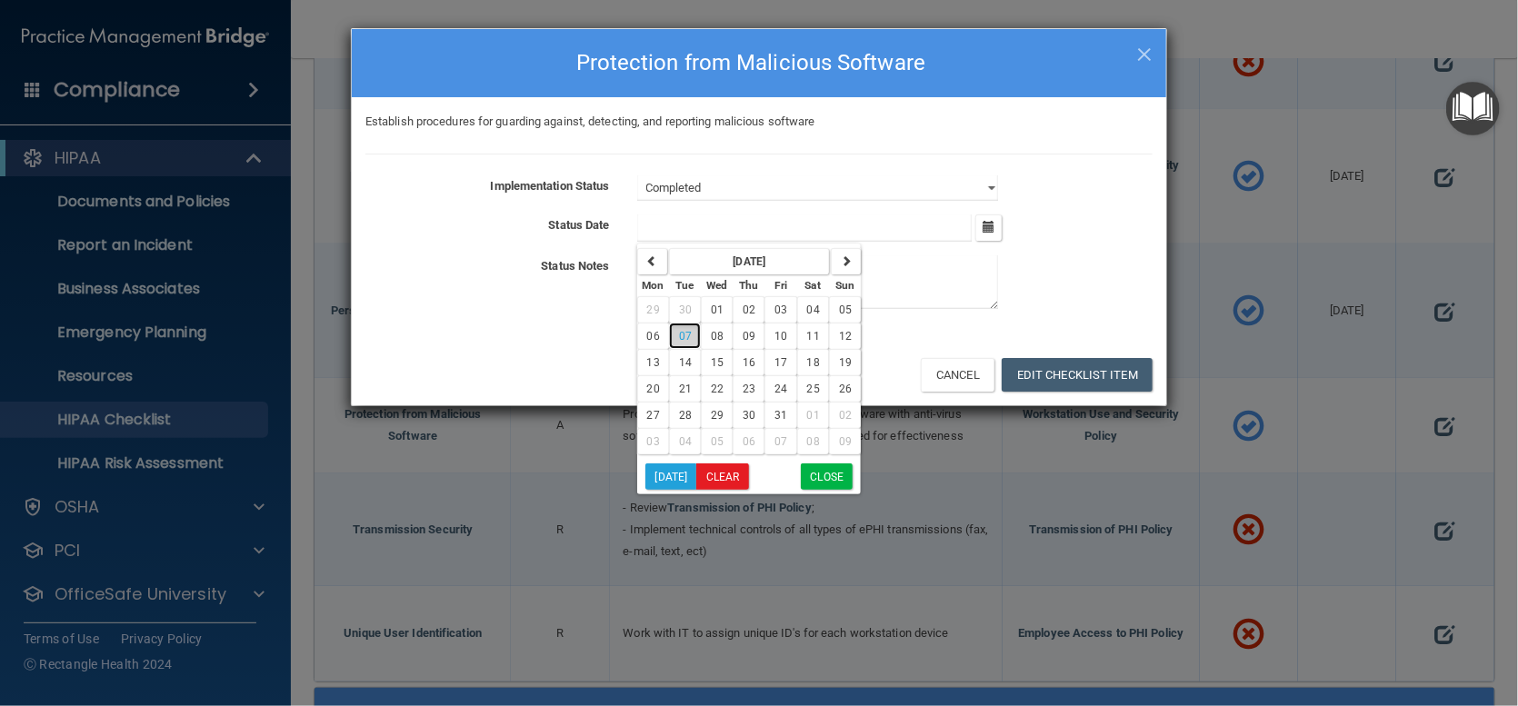
click at [685, 332] on span "07" at bounding box center [685, 336] width 13 height 13
type input "10/7/25"
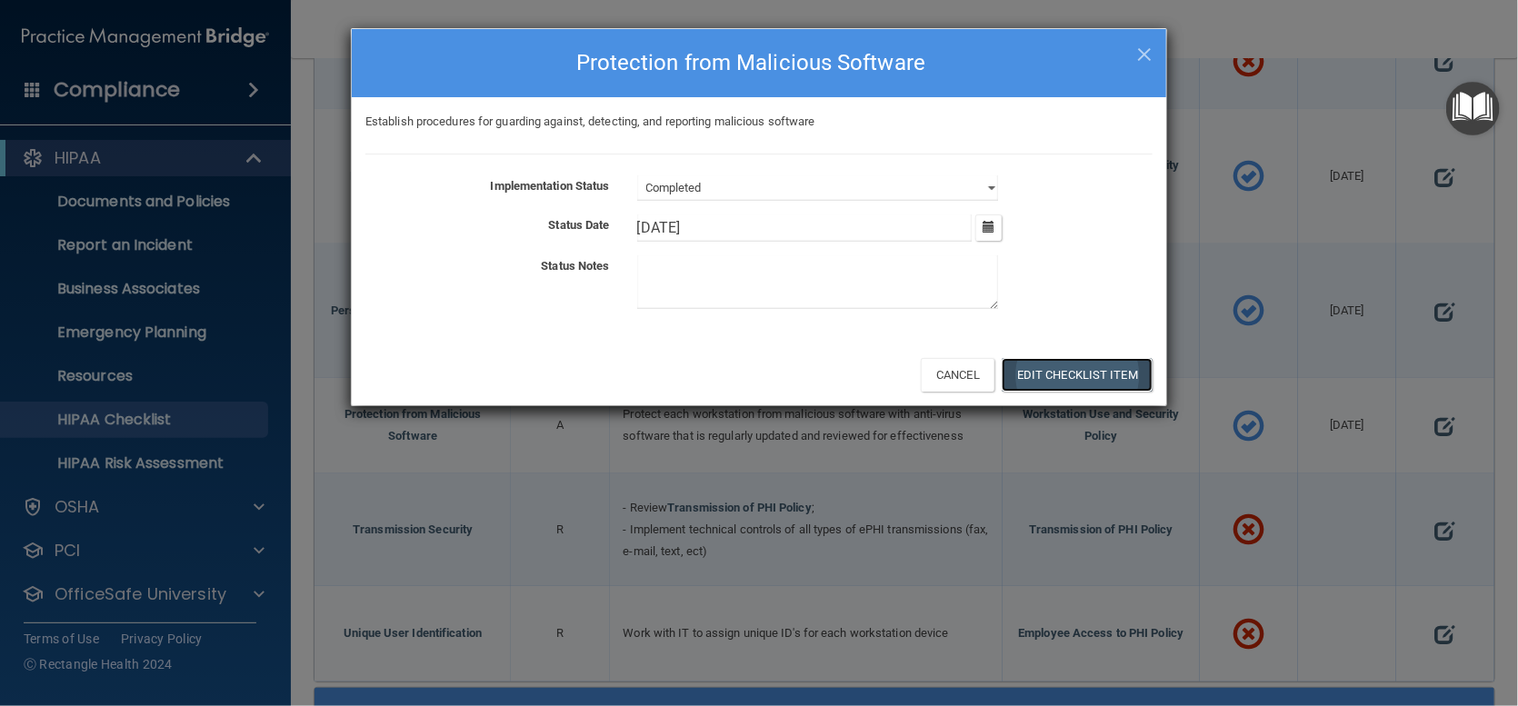
click at [1075, 375] on button "Edit Checklist Item" at bounding box center [1077, 375] width 151 height 34
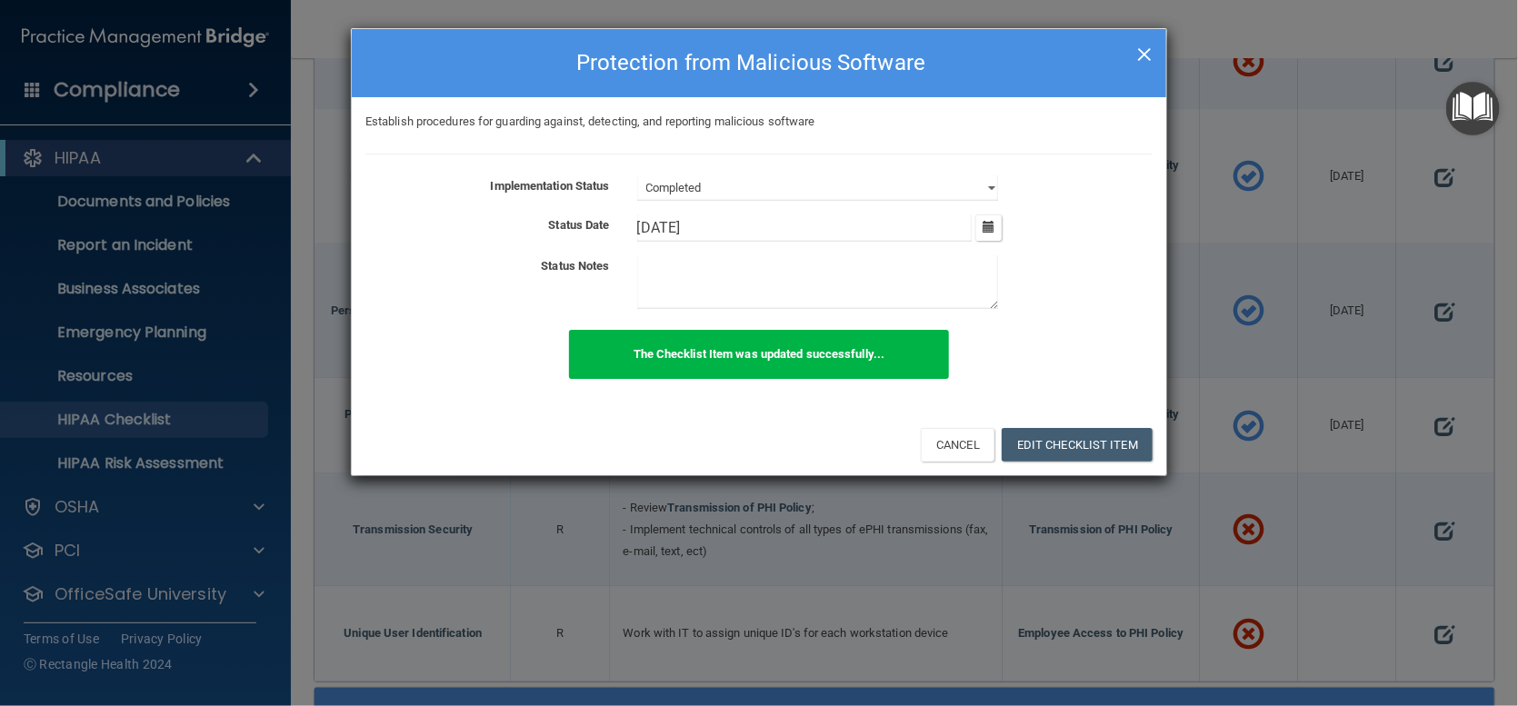
click at [1141, 54] on span "×" at bounding box center [1144, 52] width 16 height 36
select select "not_started"
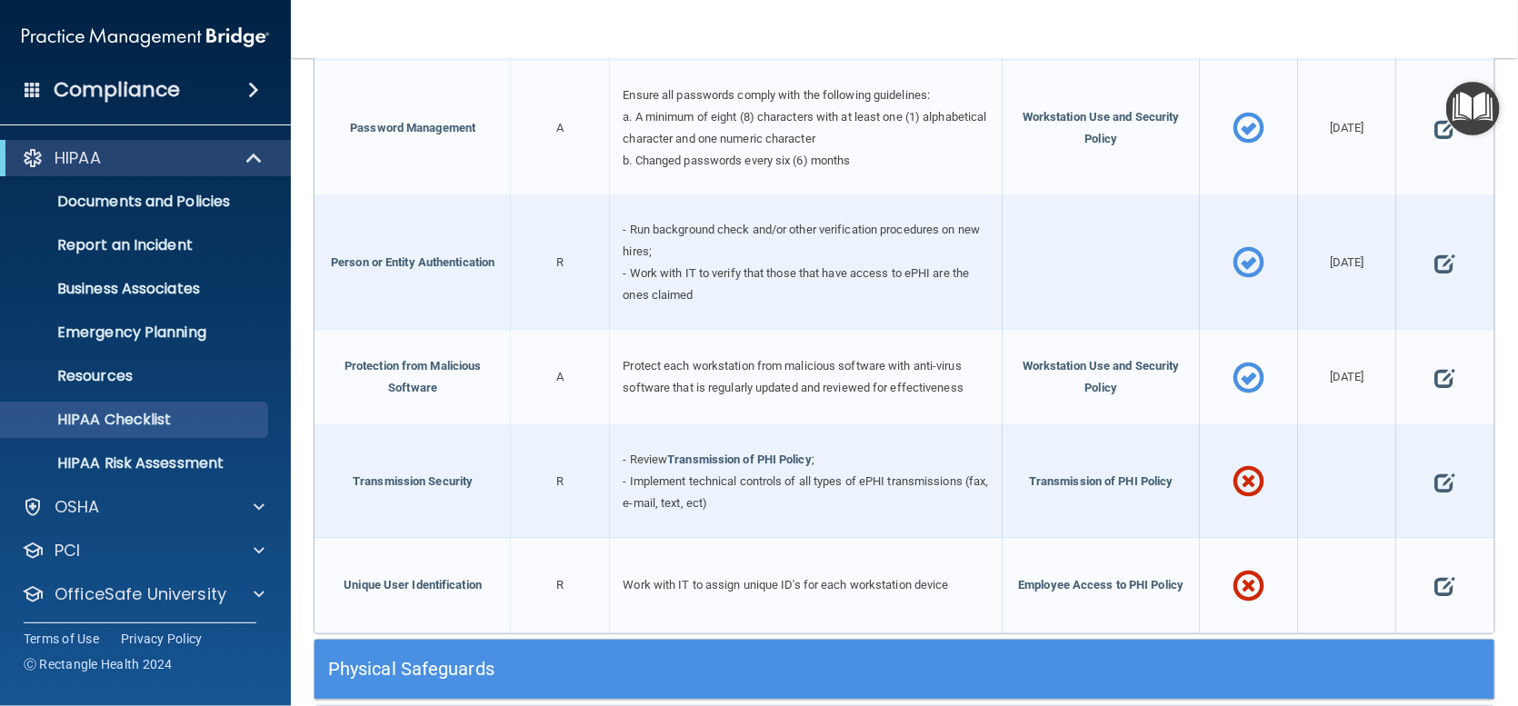
scroll to position [3091, 0]
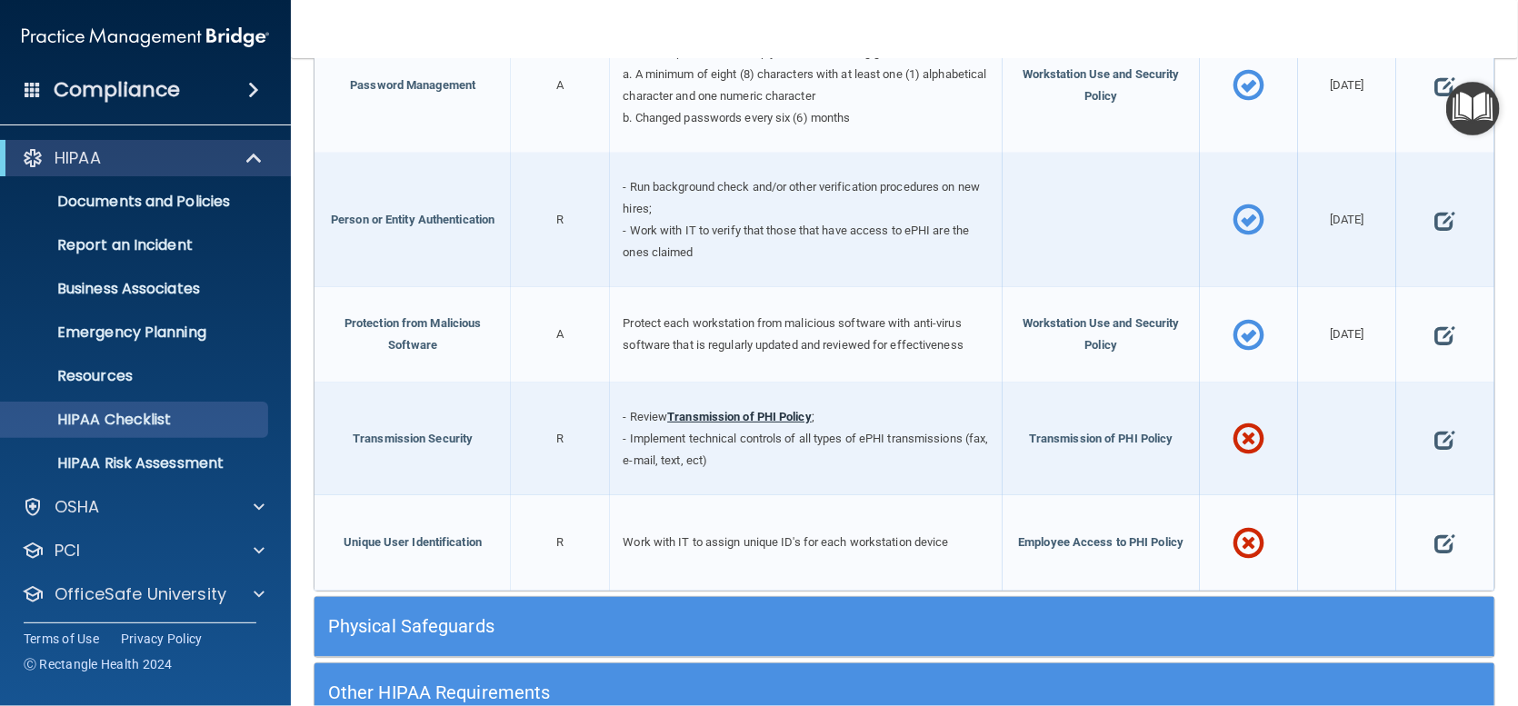
click at [727, 419] on link "Transmission of PHI Policy" at bounding box center [739, 417] width 145 height 14
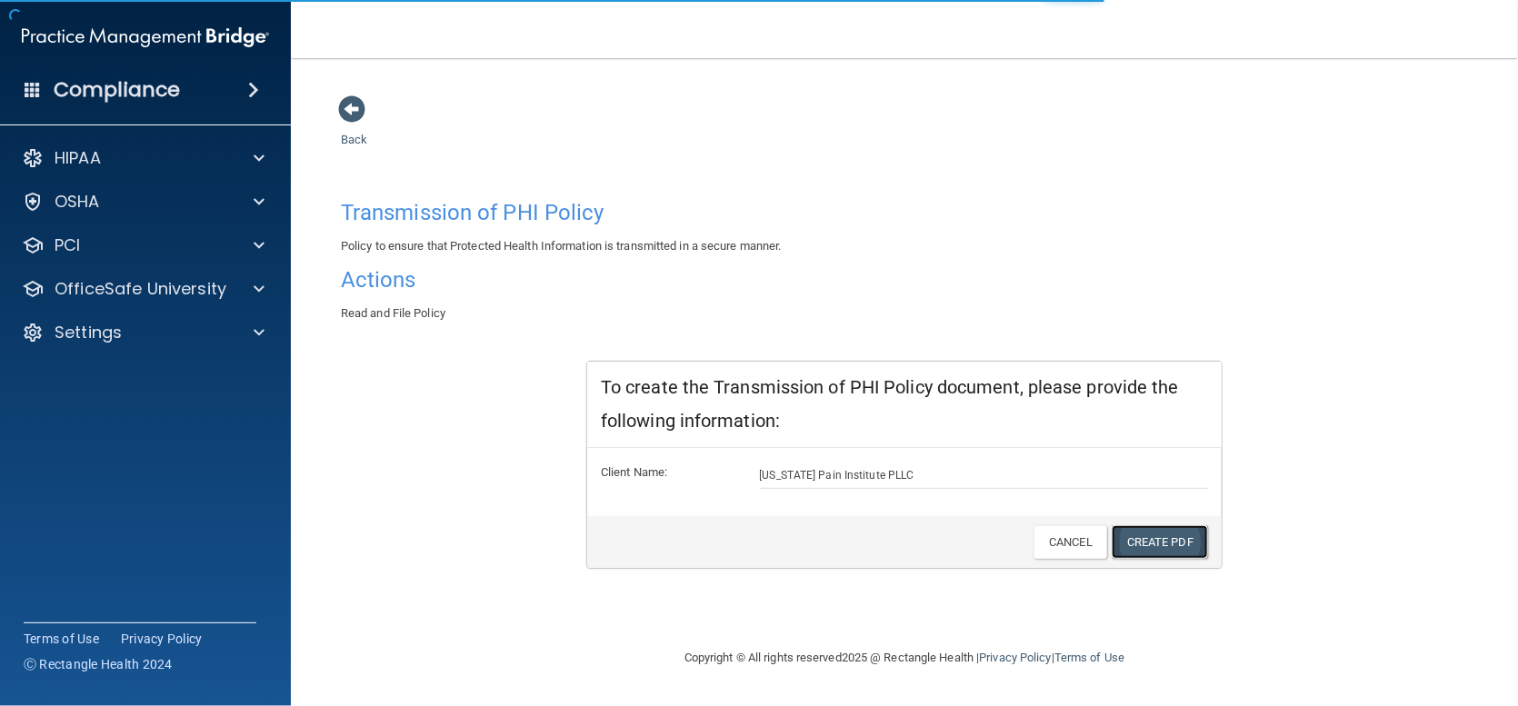
click at [1205, 545] on link "Create PDF" at bounding box center [1160, 542] width 96 height 34
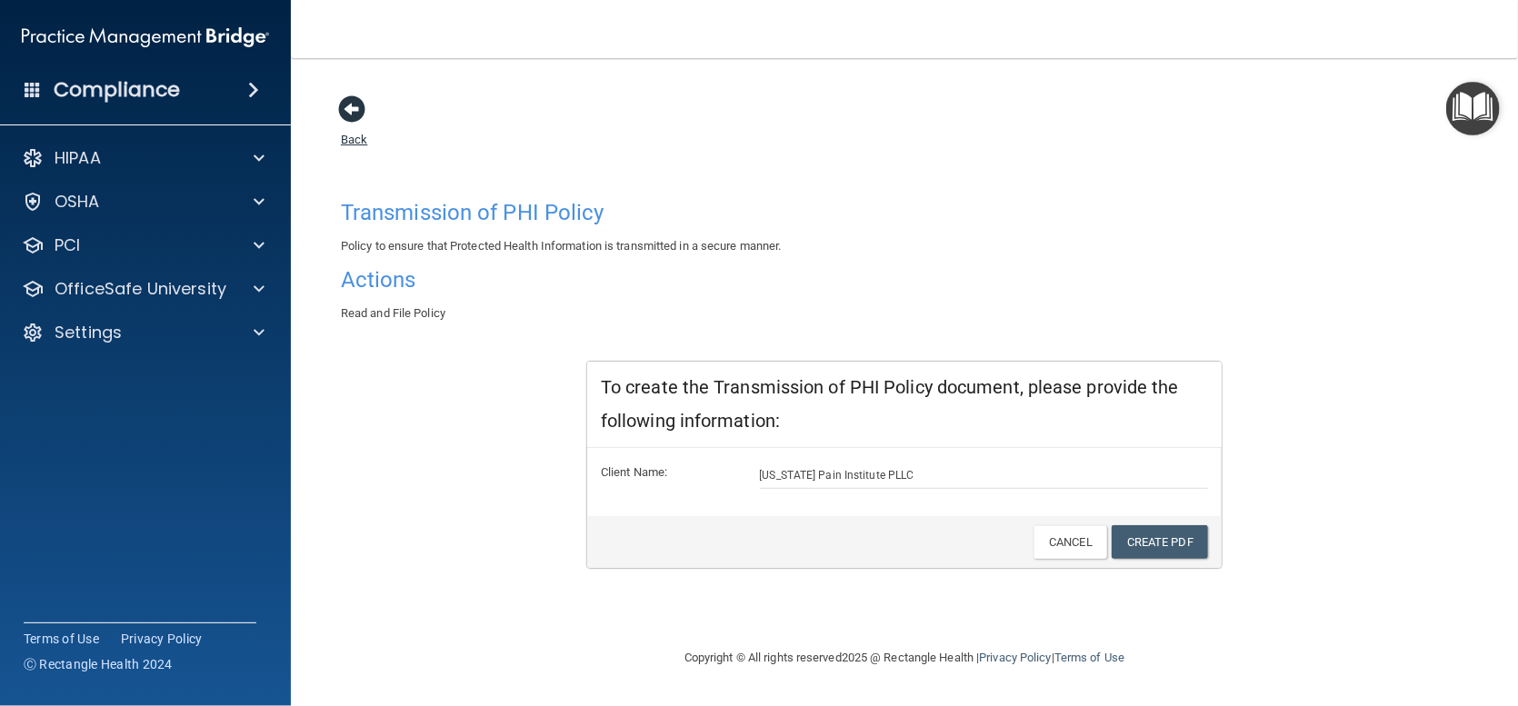
click at [343, 105] on span at bounding box center [351, 108] width 27 height 27
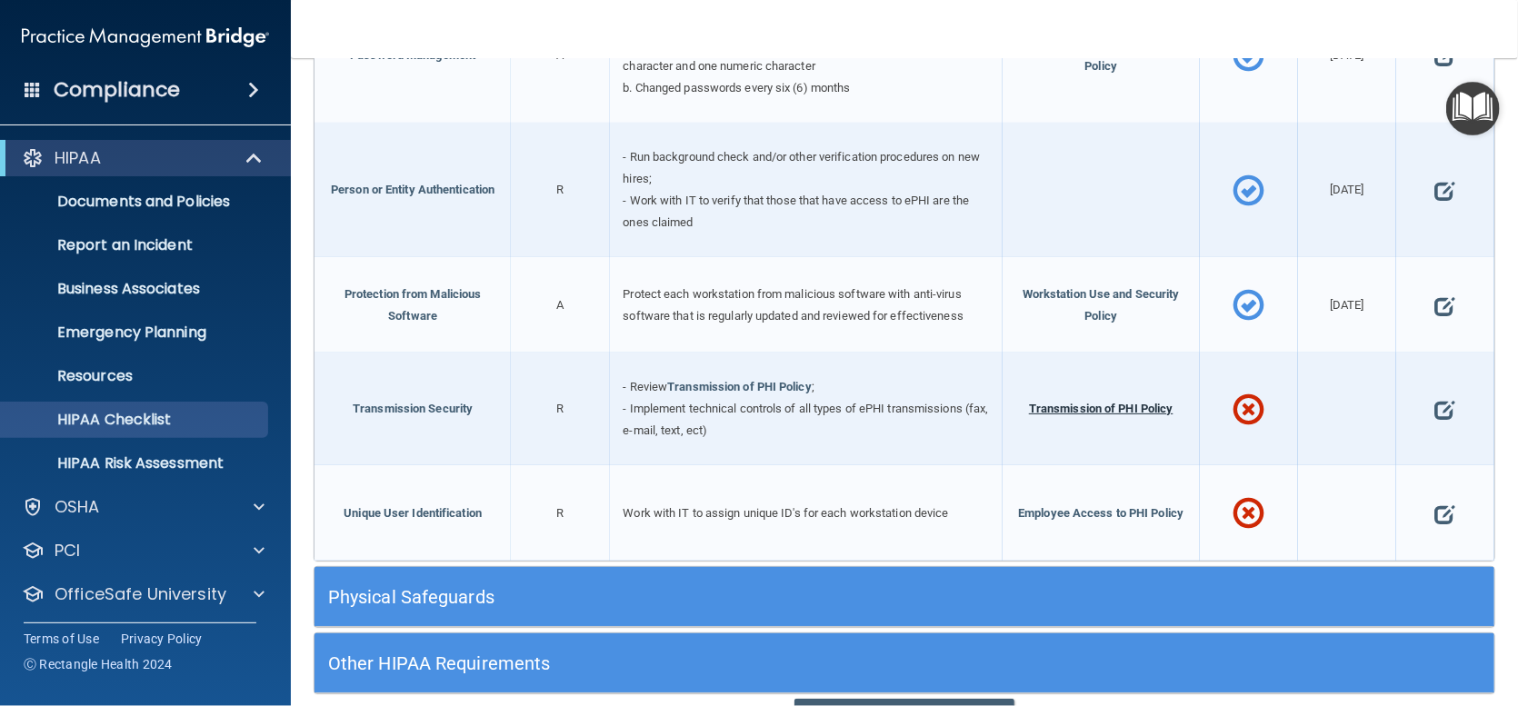
scroll to position [1364, 0]
click at [1435, 398] on span at bounding box center [1445, 409] width 20 height 48
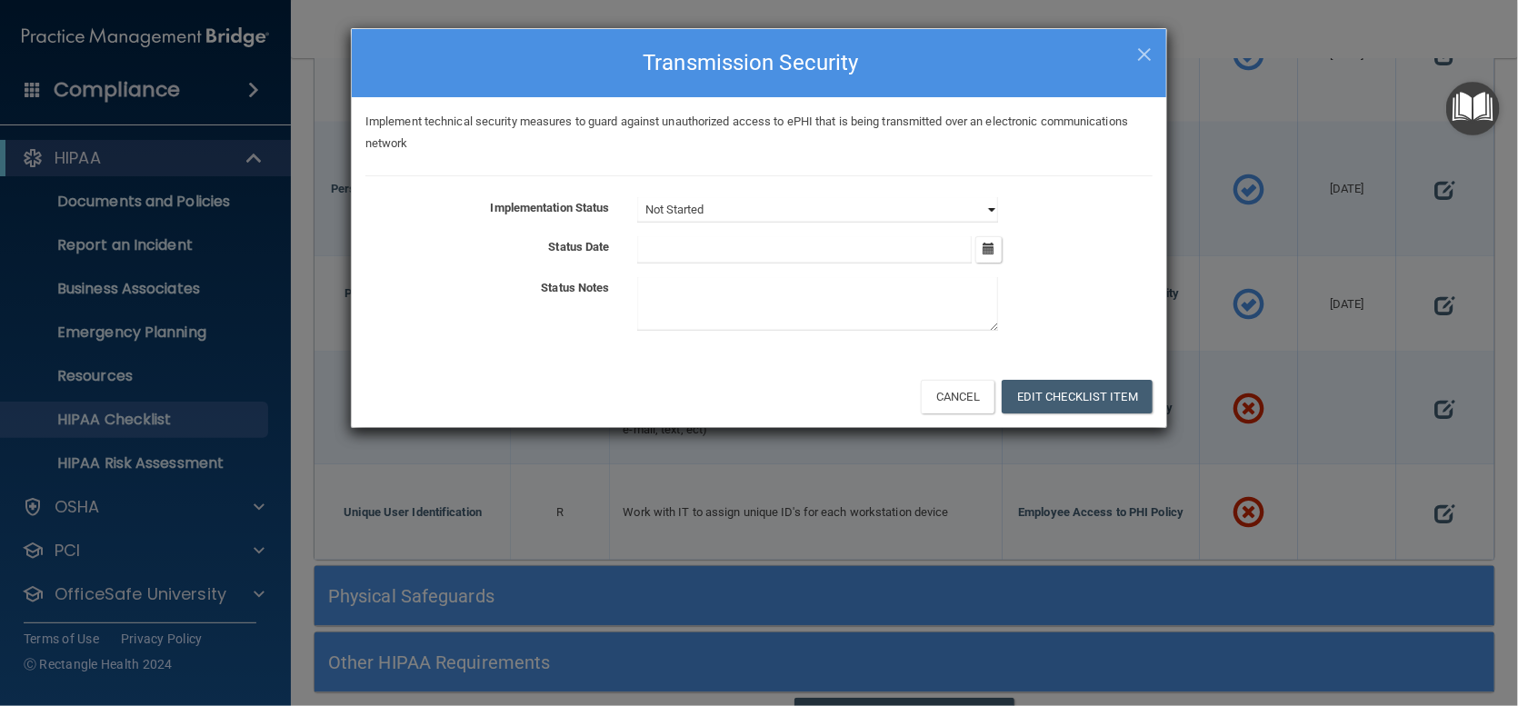
click at [984, 205] on select "Not Started In Progress Completed" at bounding box center [817, 209] width 361 height 25
select select "completed"
click at [637, 197] on select "Not Started In Progress Completed" at bounding box center [817, 209] width 361 height 25
click at [992, 244] on icon "button" at bounding box center [989, 249] width 12 height 12
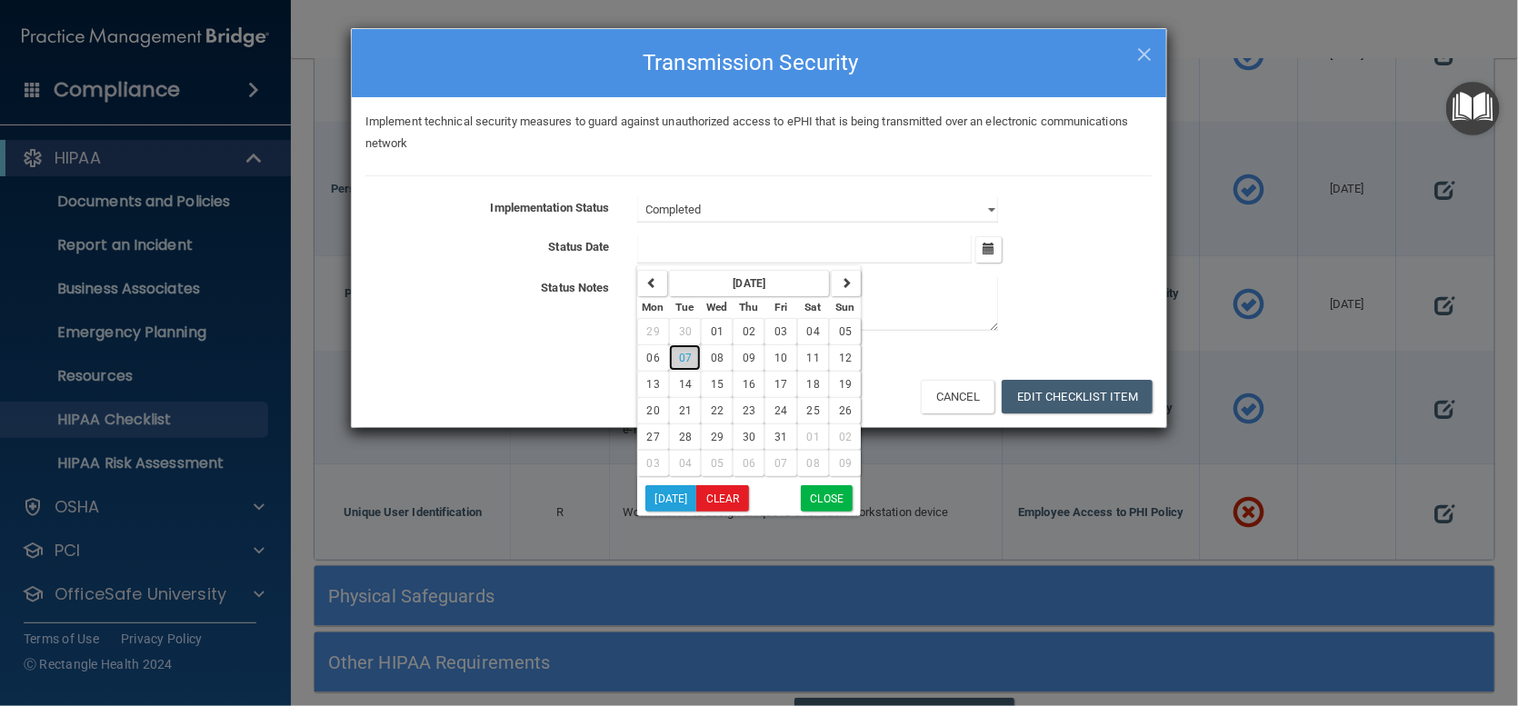
click at [674, 360] on button "07" at bounding box center [685, 358] width 32 height 26
type input "[DATE]"
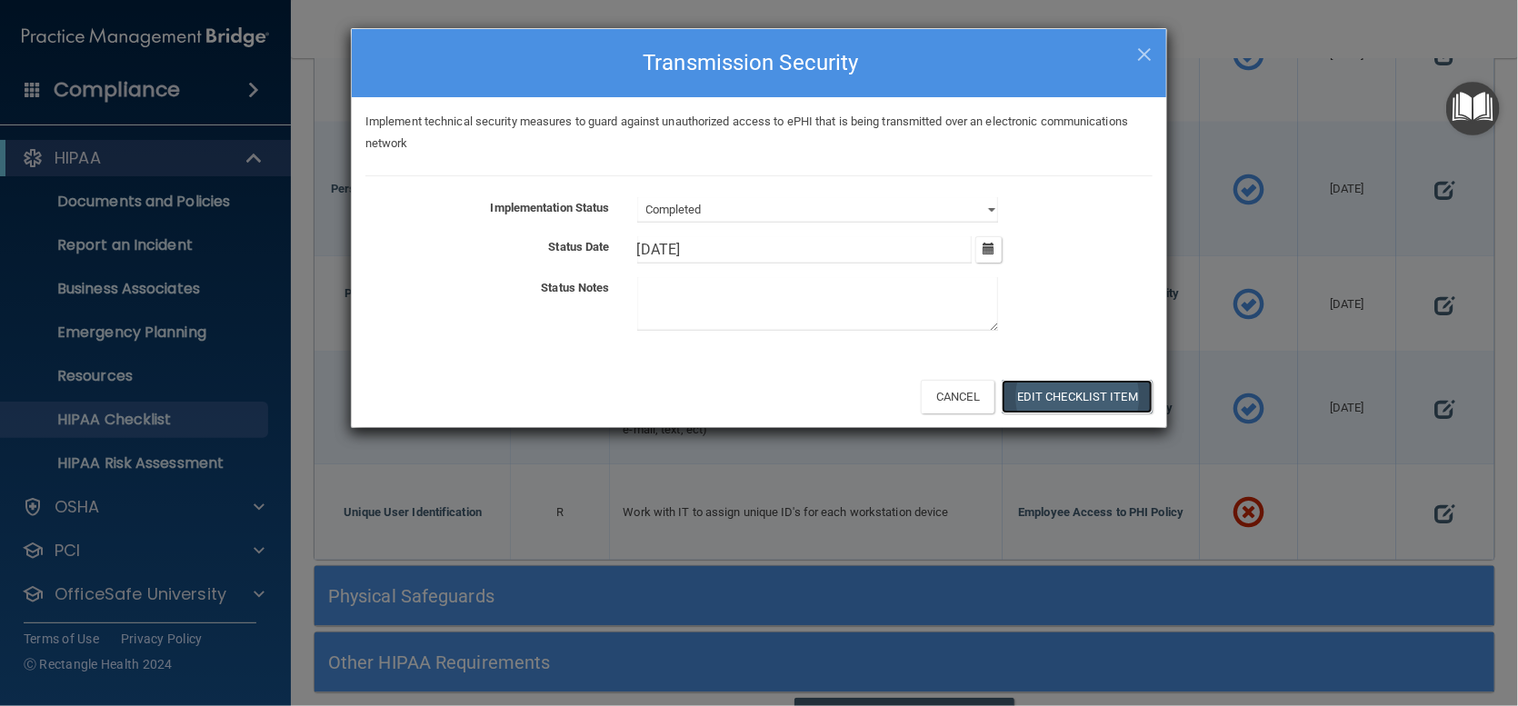
click at [1064, 391] on button "Edit Checklist Item" at bounding box center [1077, 397] width 151 height 34
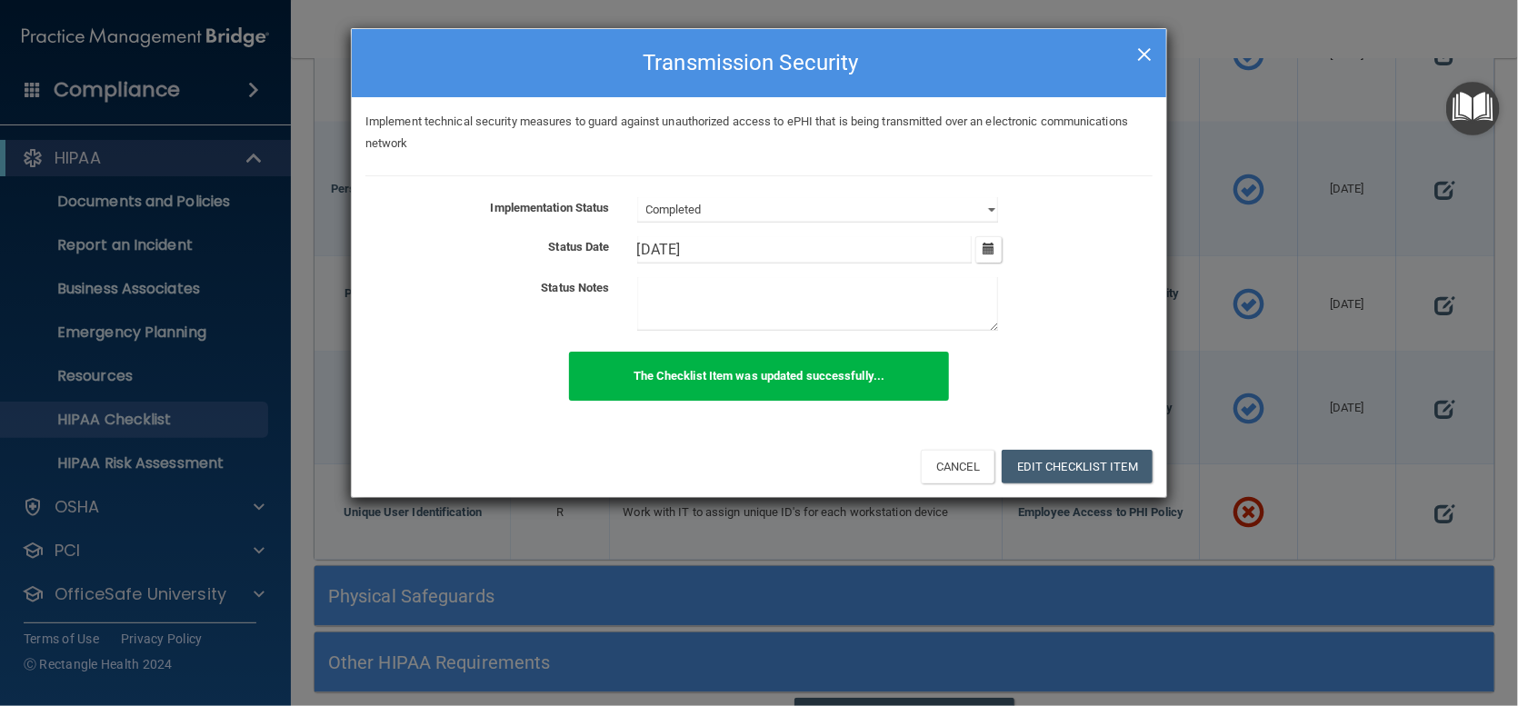
click at [1137, 48] on span "×" at bounding box center [1144, 52] width 16 height 36
select select "not_started"
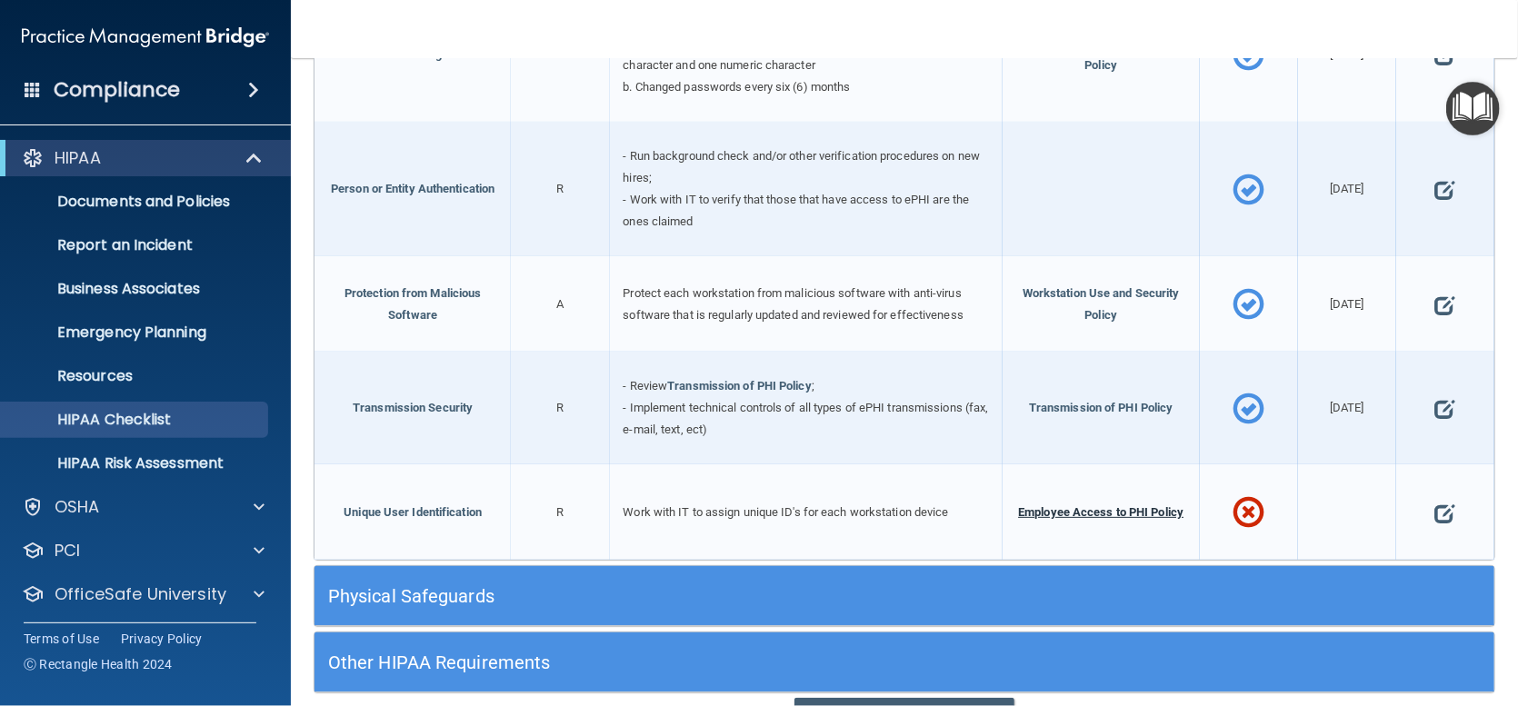
click at [1082, 505] on span "Employee Access to PHI Policy" at bounding box center [1100, 512] width 165 height 14
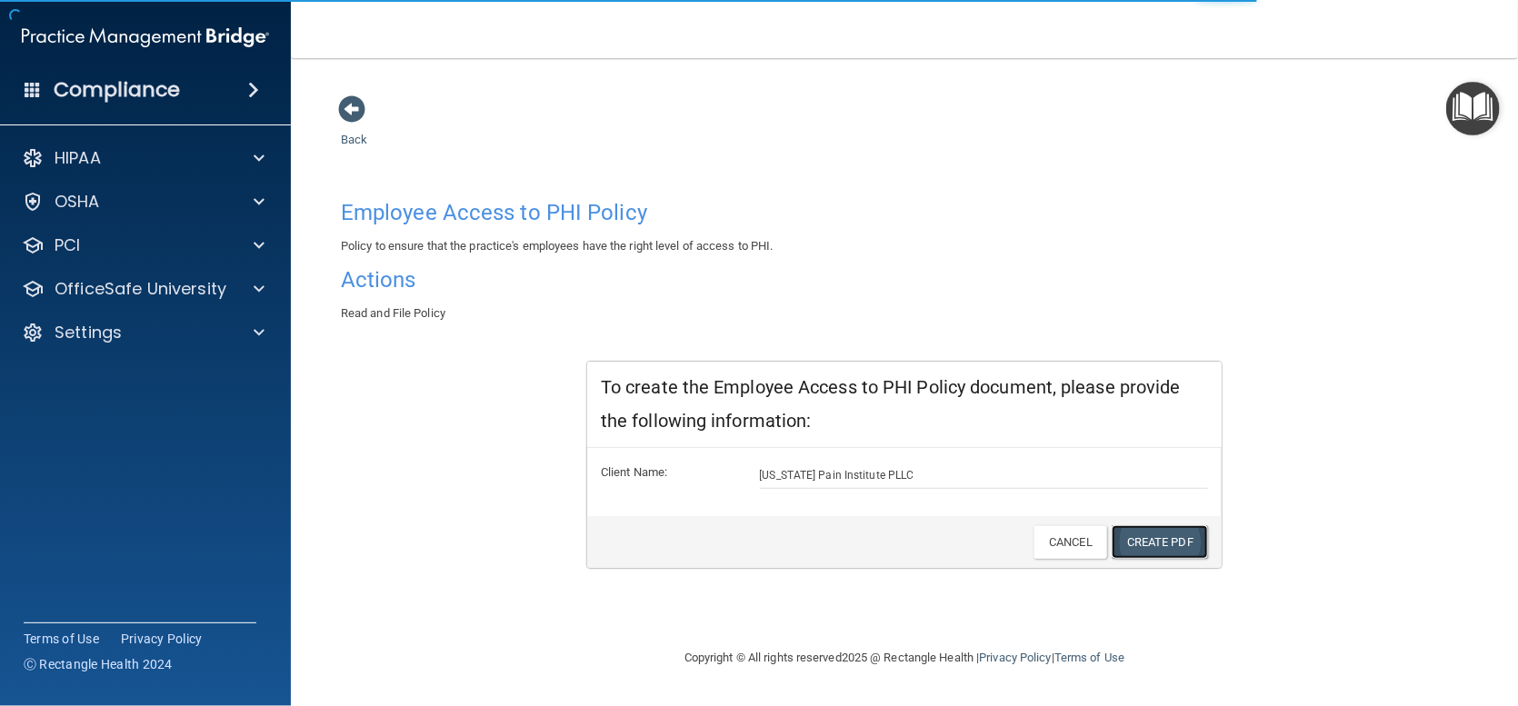
click at [1174, 536] on link "Create PDF" at bounding box center [1160, 542] width 96 height 34
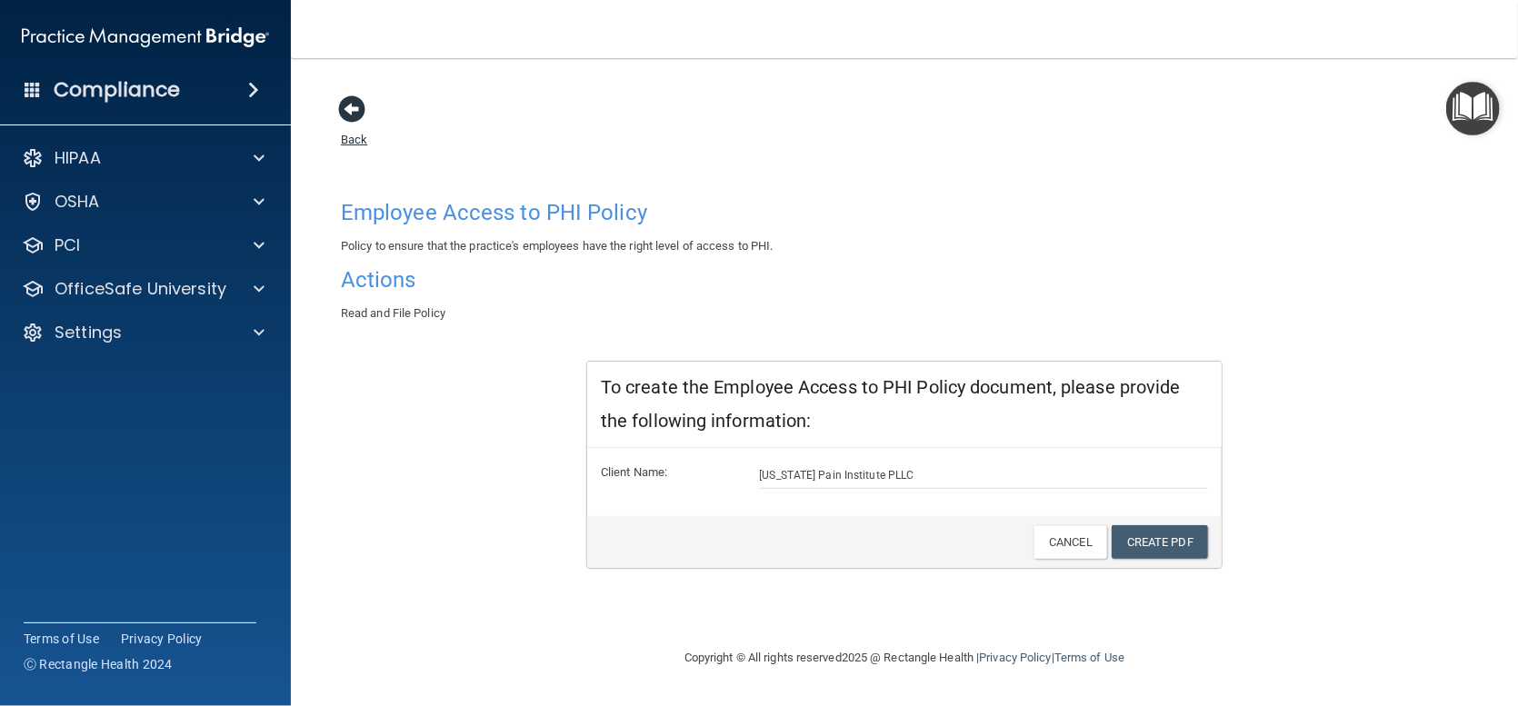
click at [345, 120] on span at bounding box center [351, 108] width 27 height 27
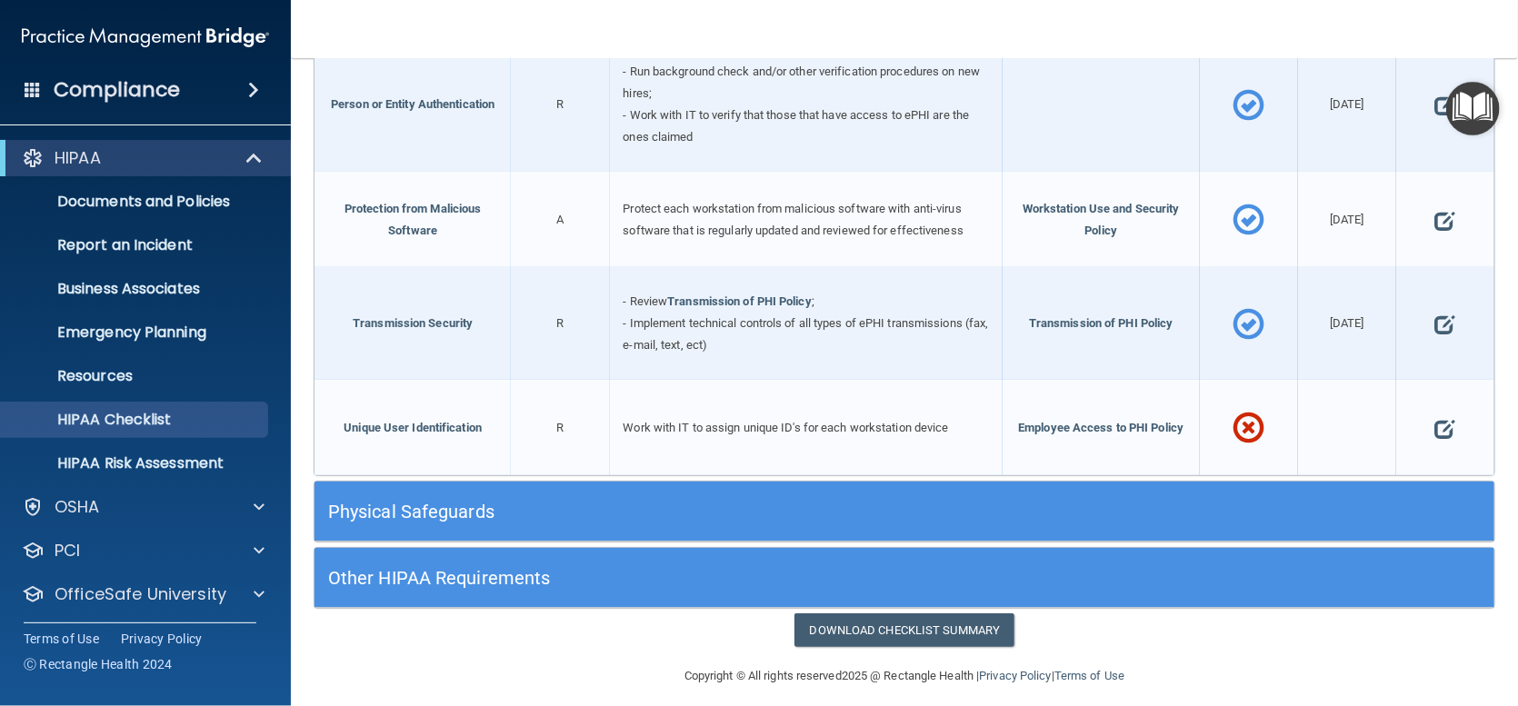
scroll to position [1449, 0]
click at [1435, 422] on span at bounding box center [1445, 428] width 20 height 48
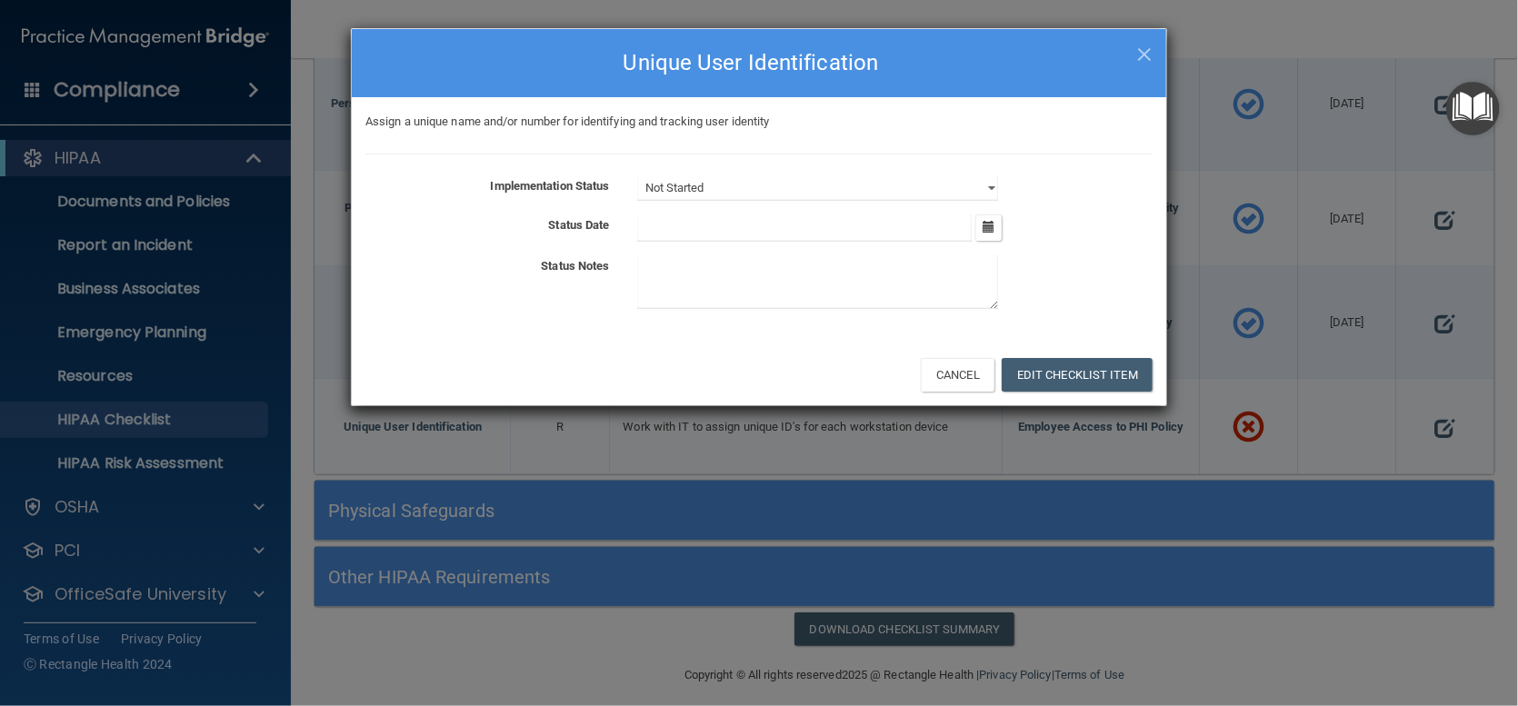
click at [1002, 185] on div "Not Started In Progress Completed" at bounding box center [895, 187] width 543 height 25
click at [995, 187] on select "Not Started In Progress Completed" at bounding box center [817, 187] width 361 height 25
select select "completed"
click at [637, 175] on select "Not Started In Progress Completed" at bounding box center [817, 187] width 361 height 25
click at [995, 225] on button "button" at bounding box center [988, 228] width 26 height 26
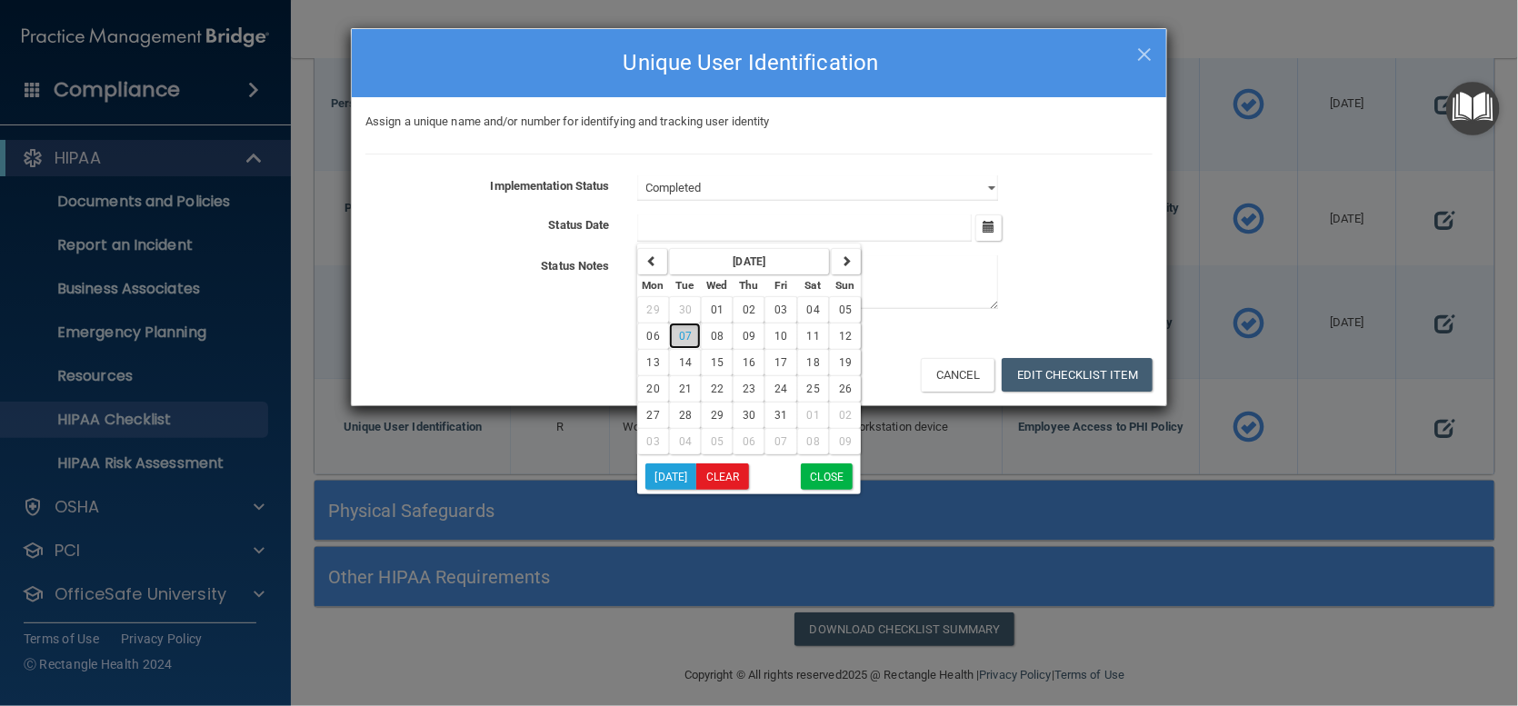
drag, startPoint x: 691, startPoint y: 326, endPoint x: 686, endPoint y: 336, distance: 11.0
click at [688, 332] on button "07" at bounding box center [685, 336] width 32 height 26
type input "[DATE]"
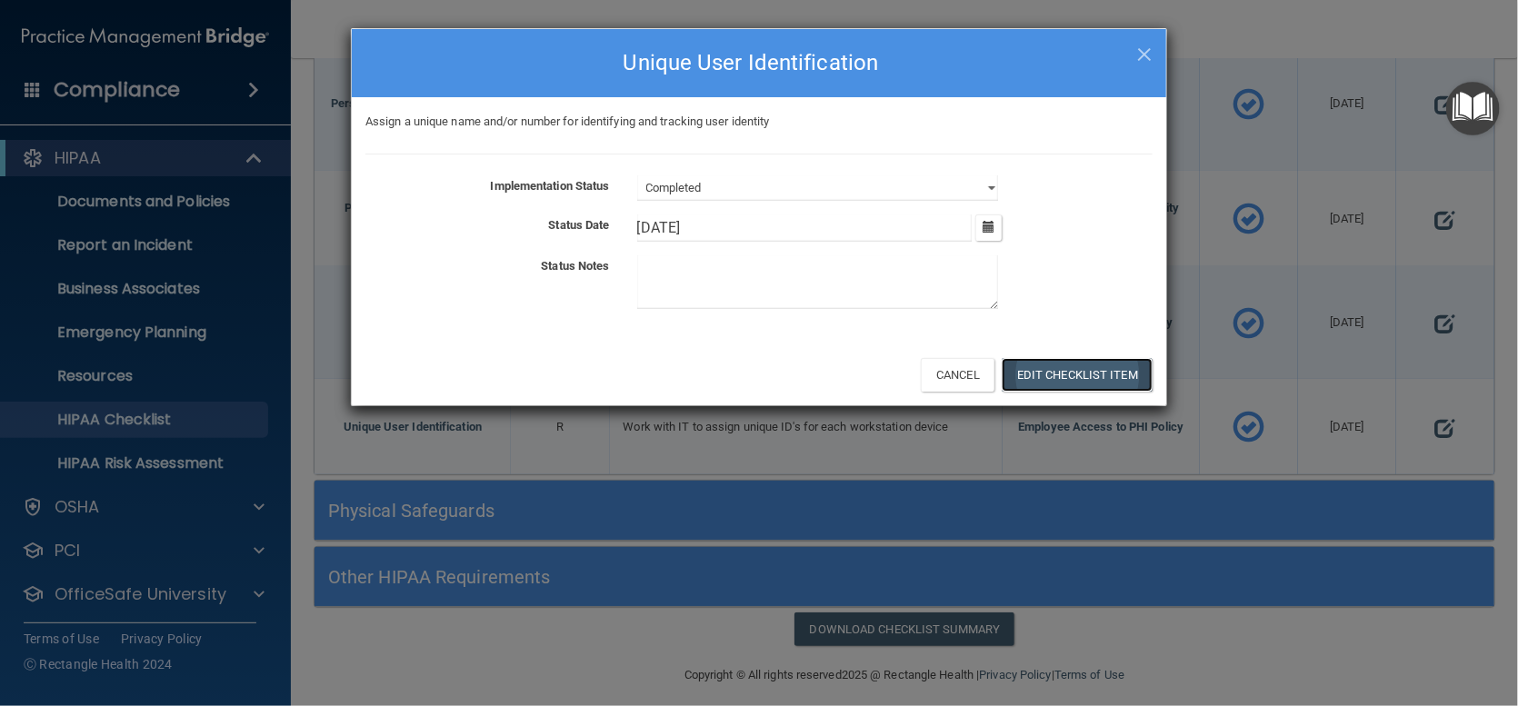
click at [1066, 363] on button "Edit Checklist Item" at bounding box center [1077, 375] width 151 height 34
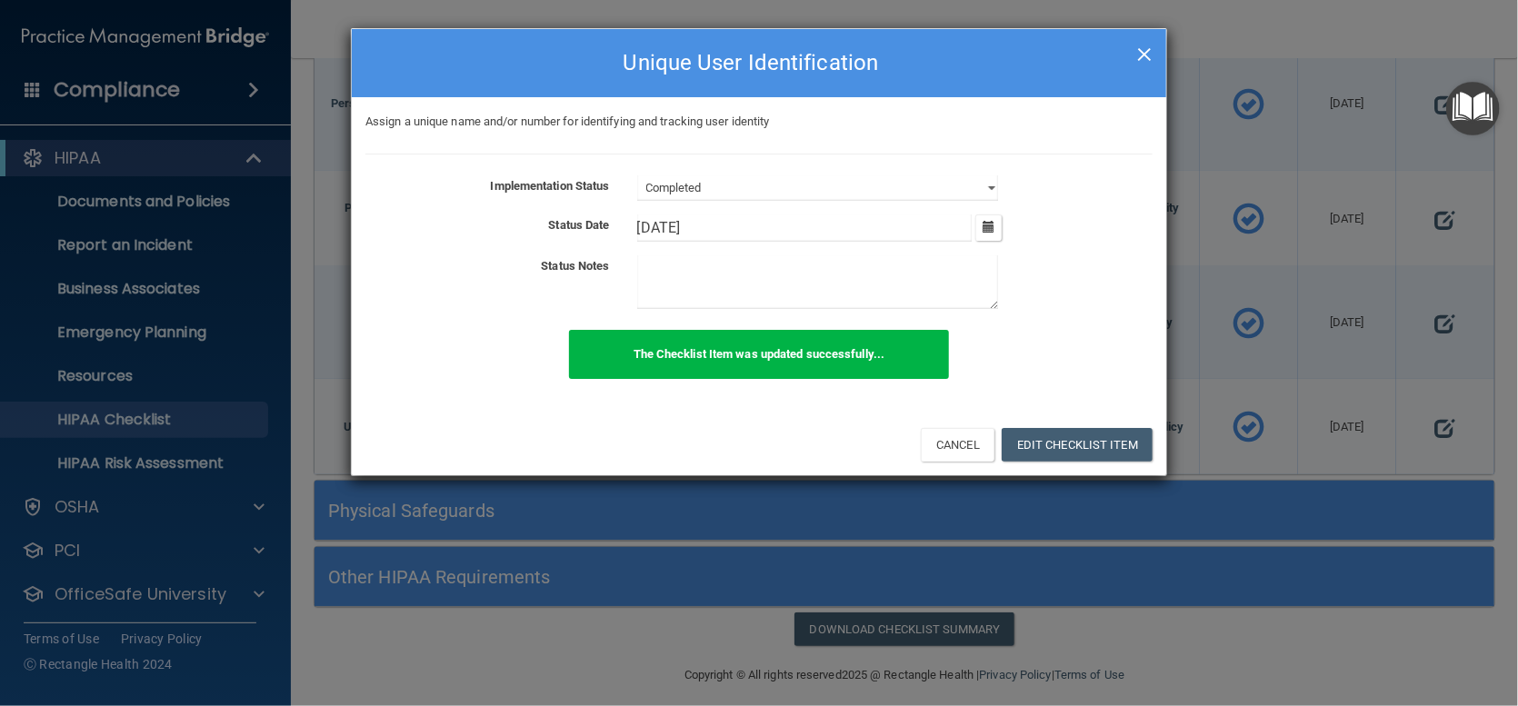
click at [1146, 48] on span "×" at bounding box center [1144, 52] width 16 height 36
select select "not_started"
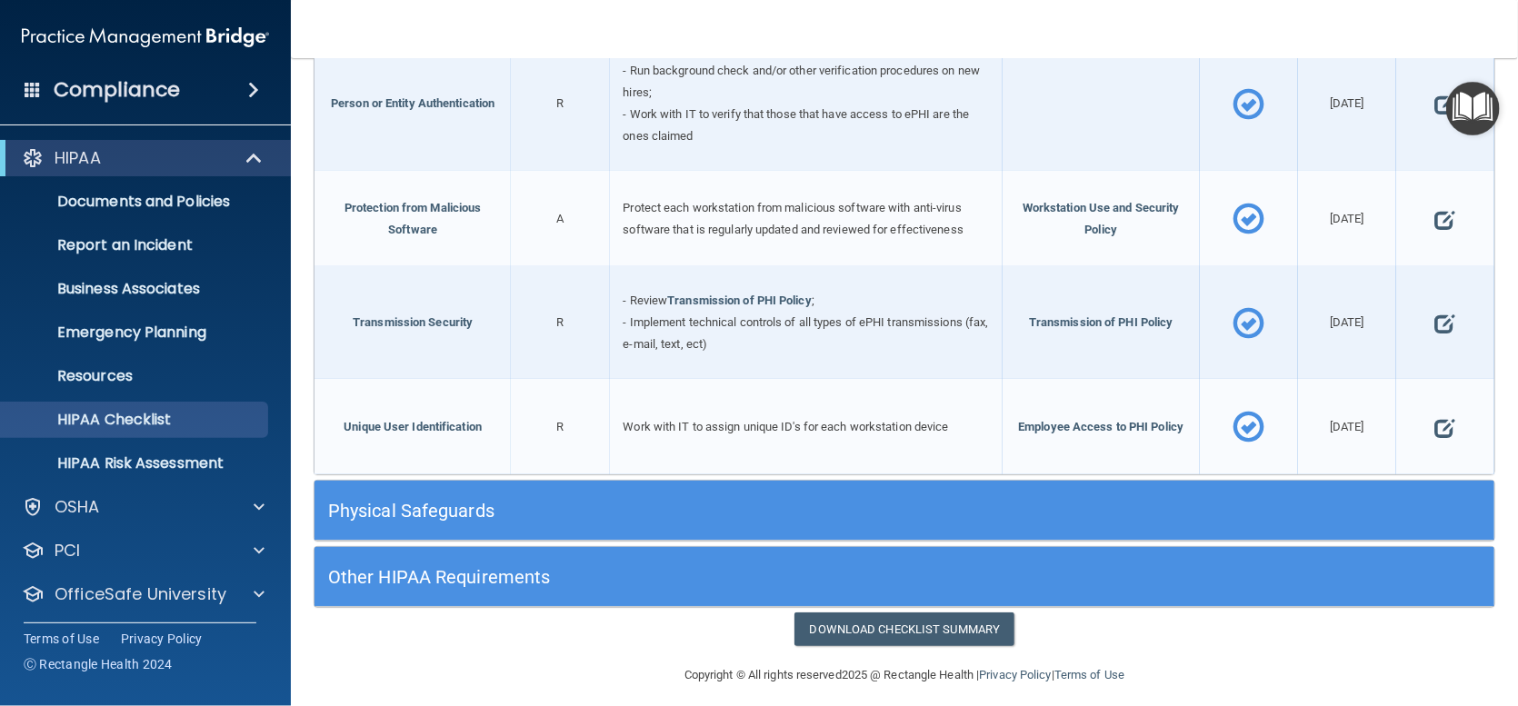
click at [399, 501] on h5 "Physical Safeguards" at bounding box center [757, 511] width 858 height 20
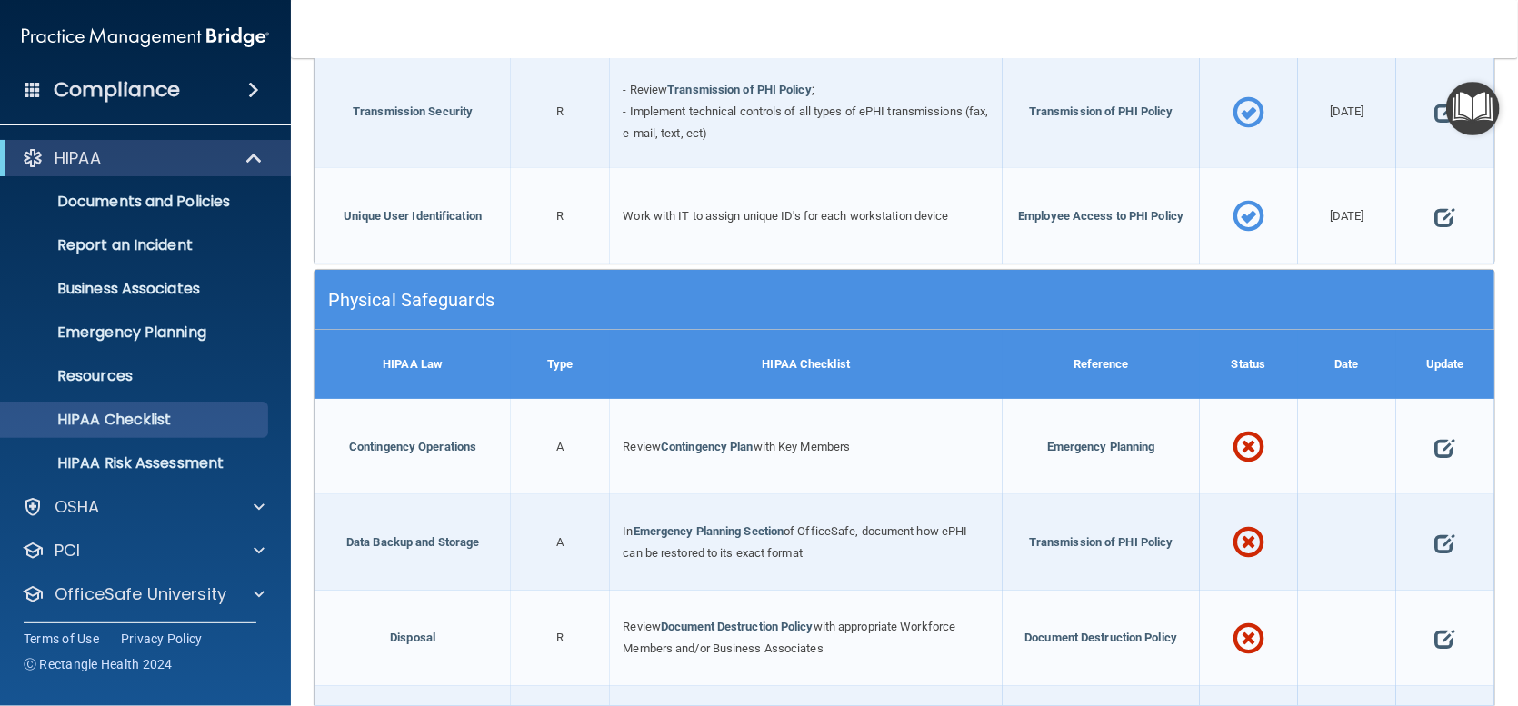
scroll to position [1722, 0]
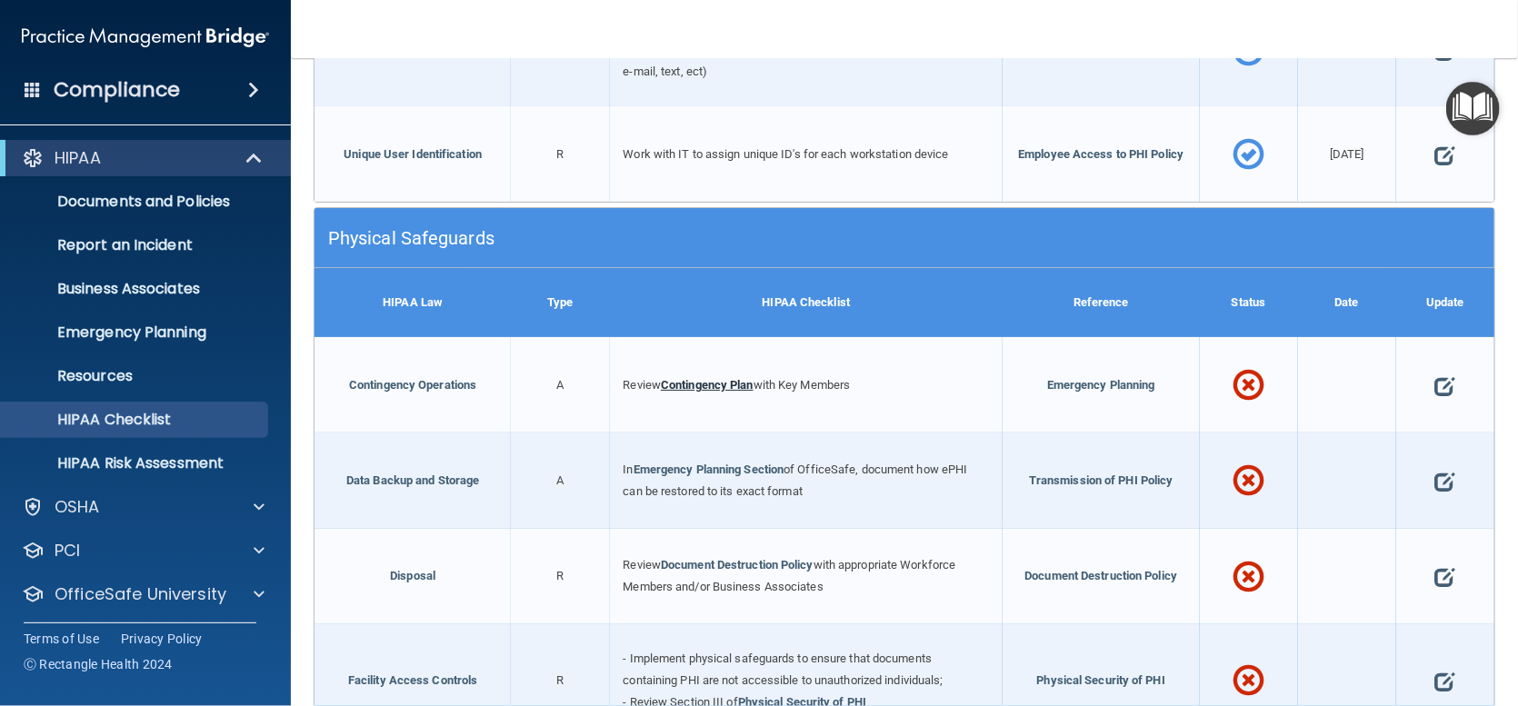
click at [718, 378] on link "Contingency Plan" at bounding box center [707, 385] width 93 height 14
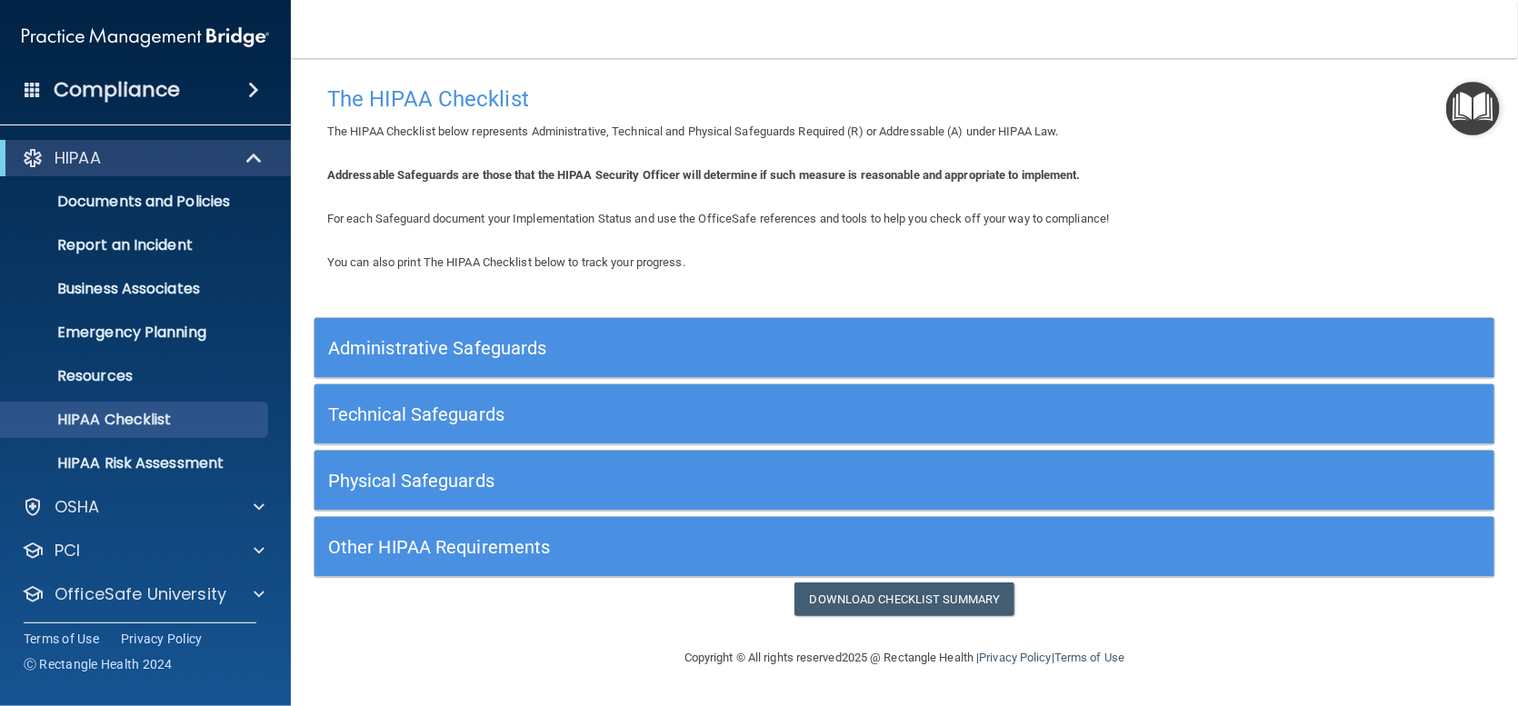
click at [449, 416] on h5 "Technical Safeguards" at bounding box center [757, 415] width 858 height 20
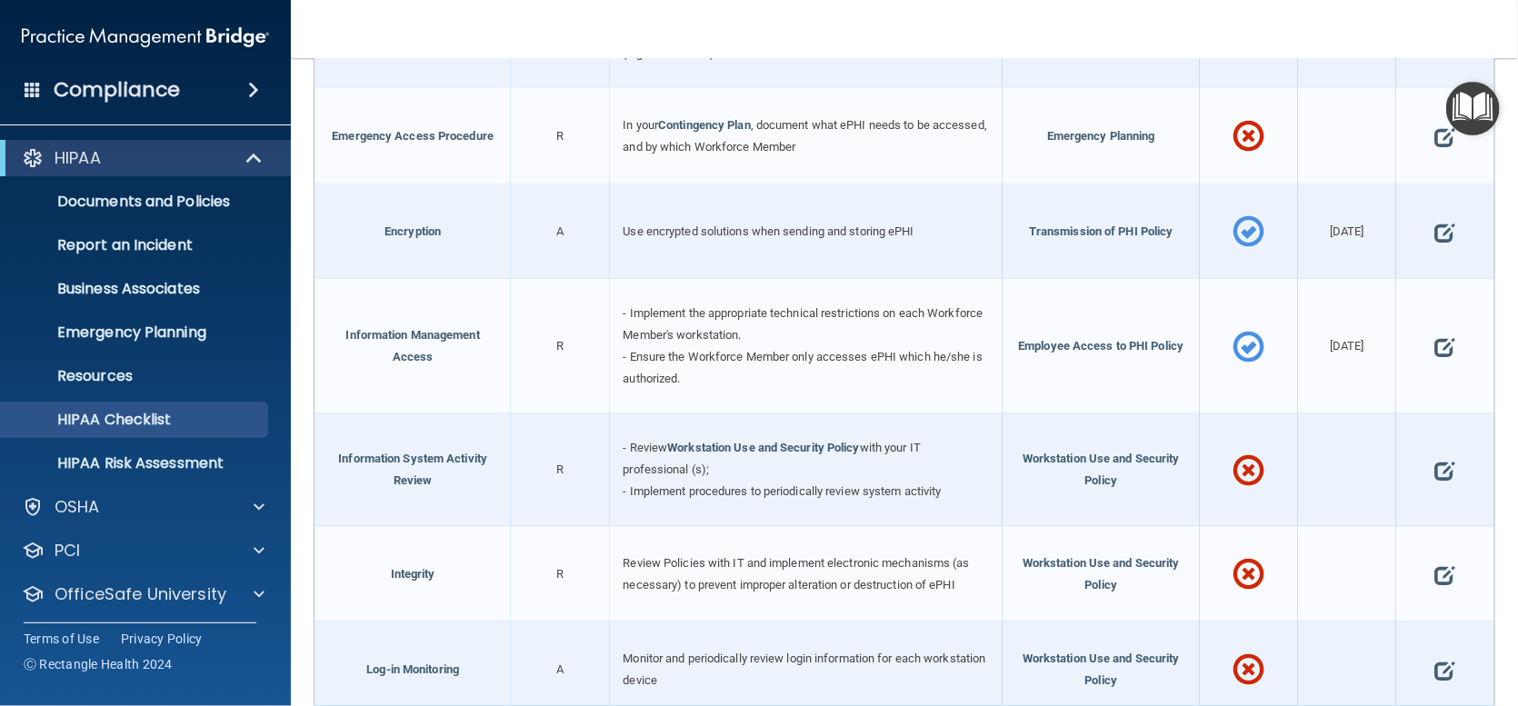
scroll to position [636, 0]
click at [1073, 129] on span "Emergency Planning" at bounding box center [1101, 133] width 108 height 14
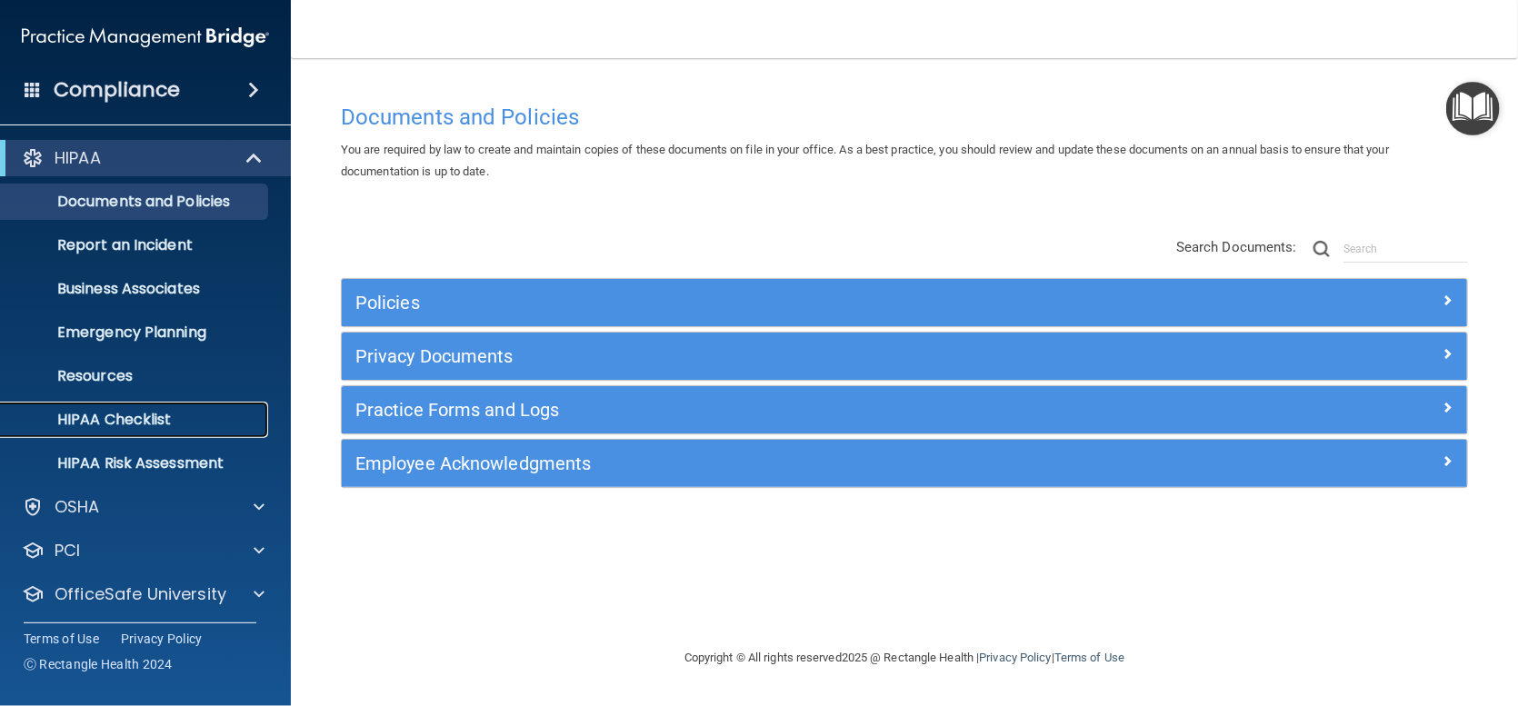
click at [150, 423] on p "HIPAA Checklist" at bounding box center [136, 420] width 248 height 18
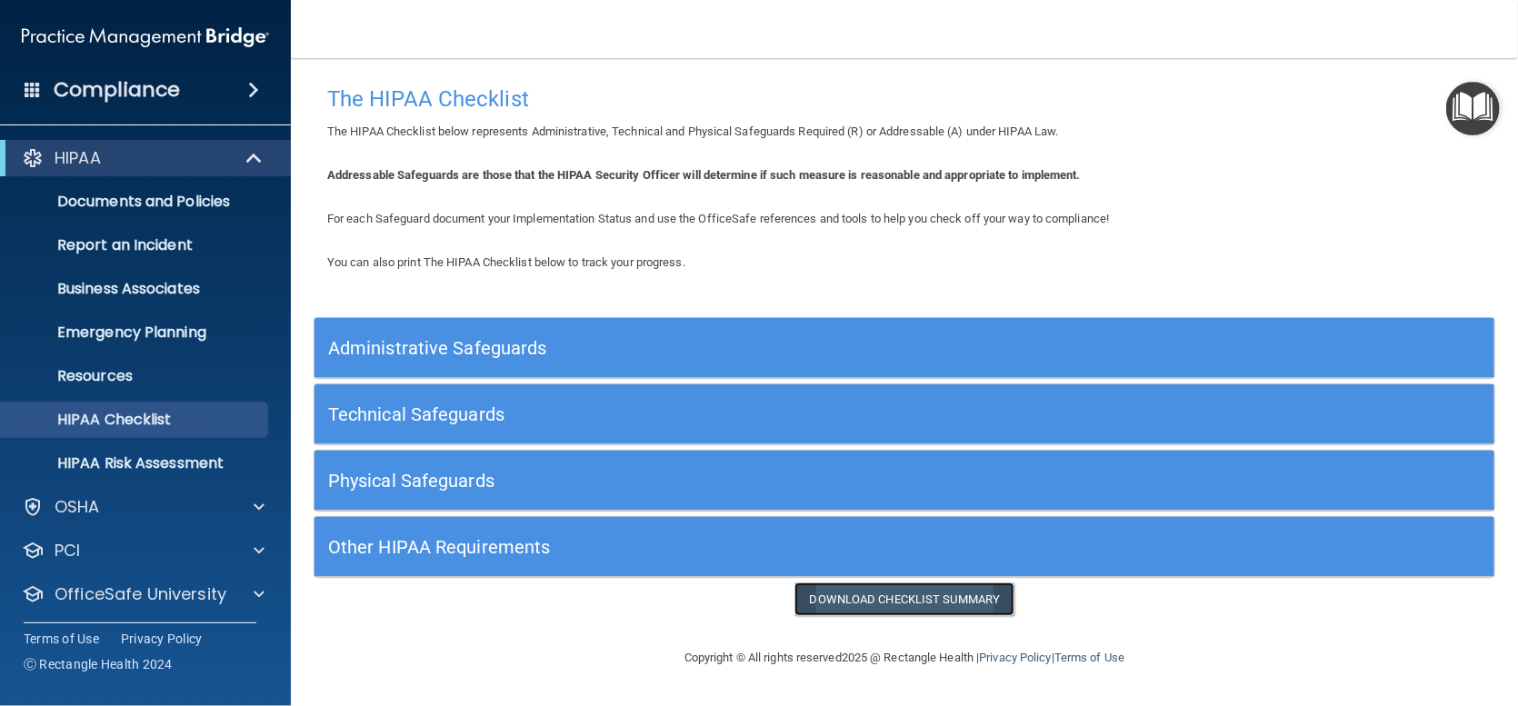
click at [917, 593] on link "Download Checklist Summary" at bounding box center [905, 600] width 221 height 34
click at [506, 417] on h5 "Technical Safeguards" at bounding box center [757, 415] width 858 height 20
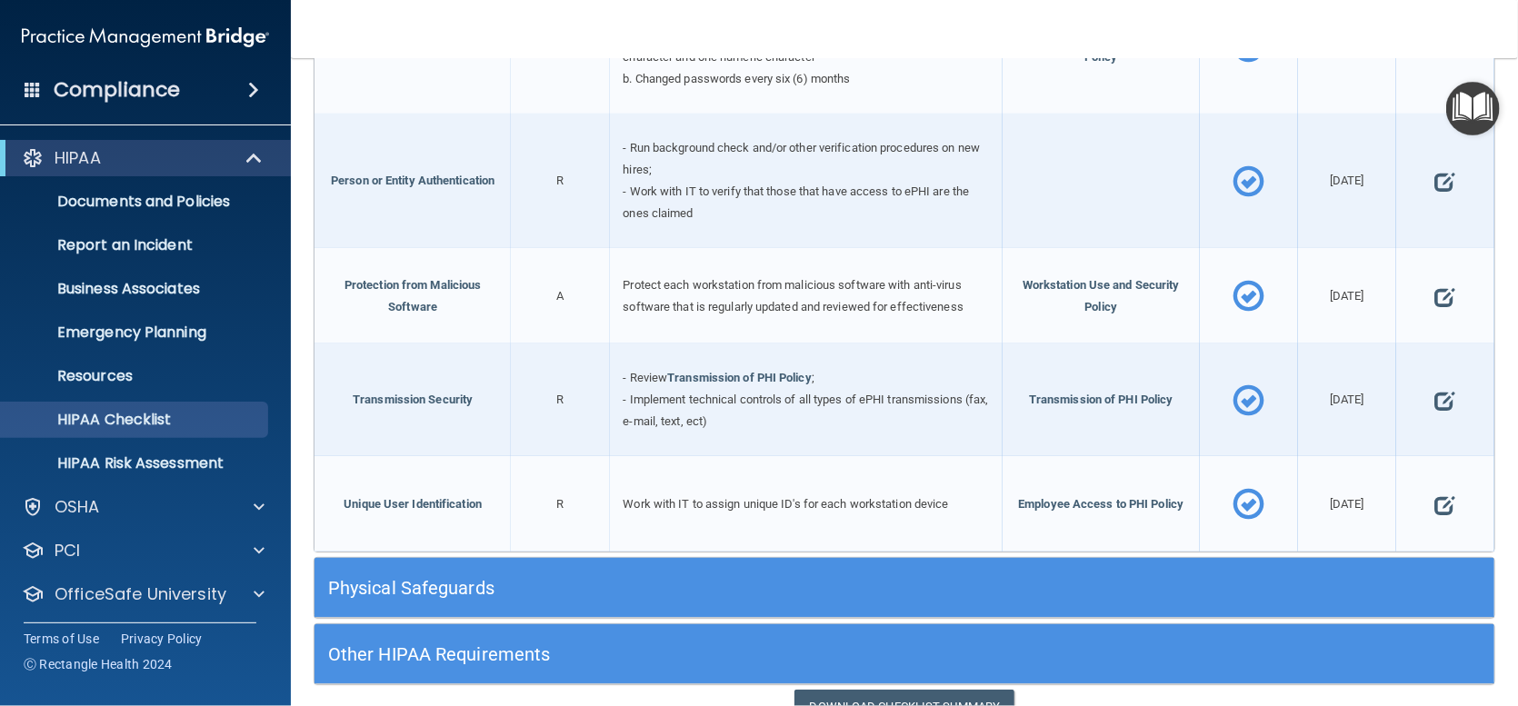
scroll to position [1449, 0]
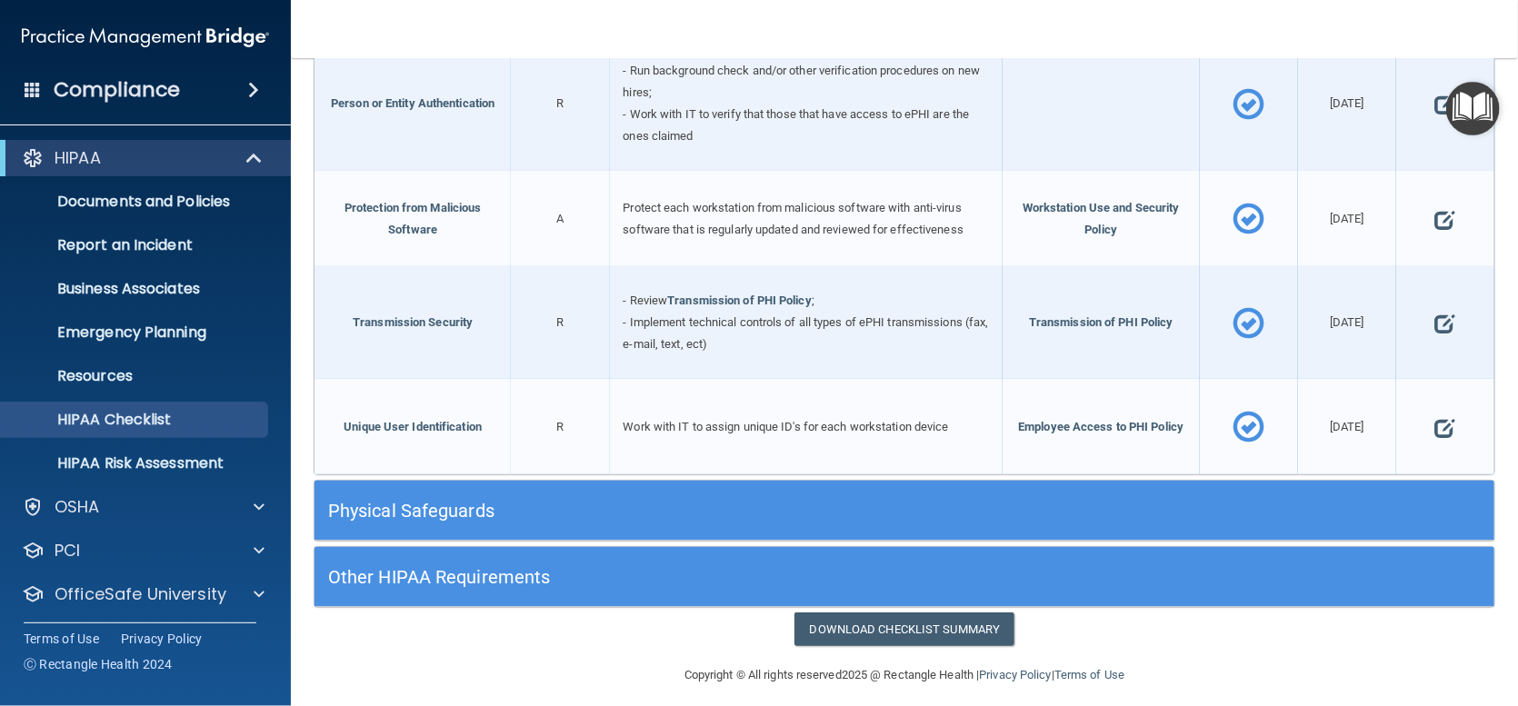
click at [402, 501] on h5 "Physical Safeguards" at bounding box center [757, 511] width 858 height 20
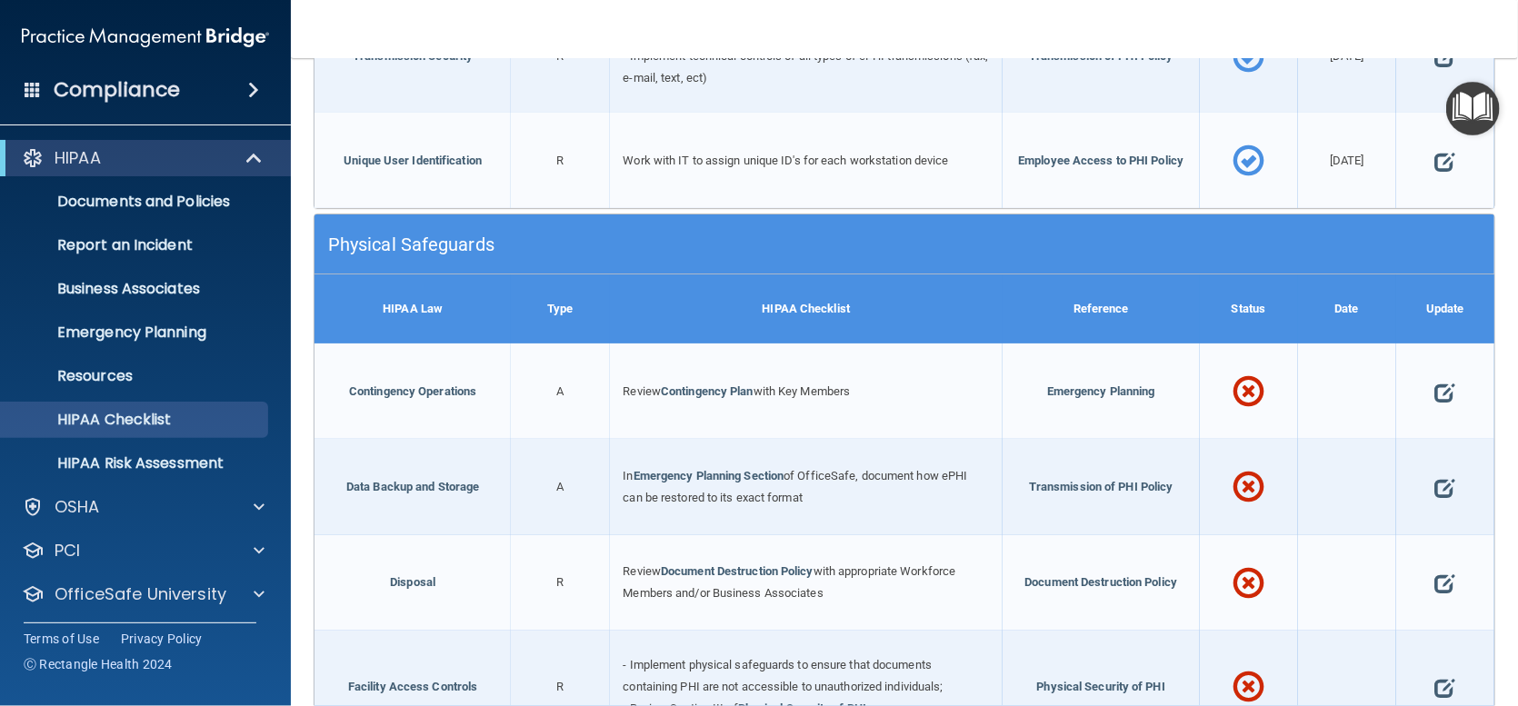
scroll to position [1722, 0]
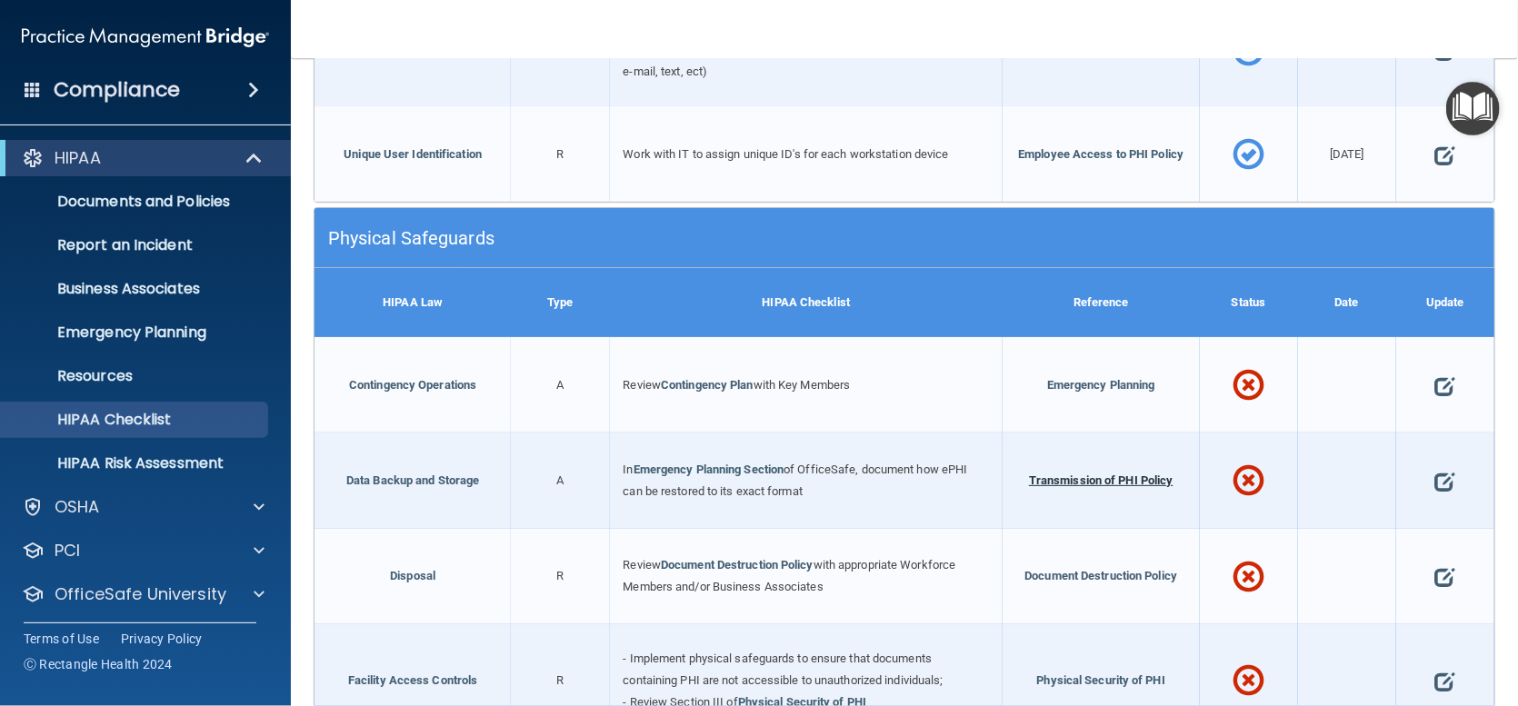
click at [1062, 474] on span "Transmission of PHI Policy" at bounding box center [1101, 481] width 145 height 14
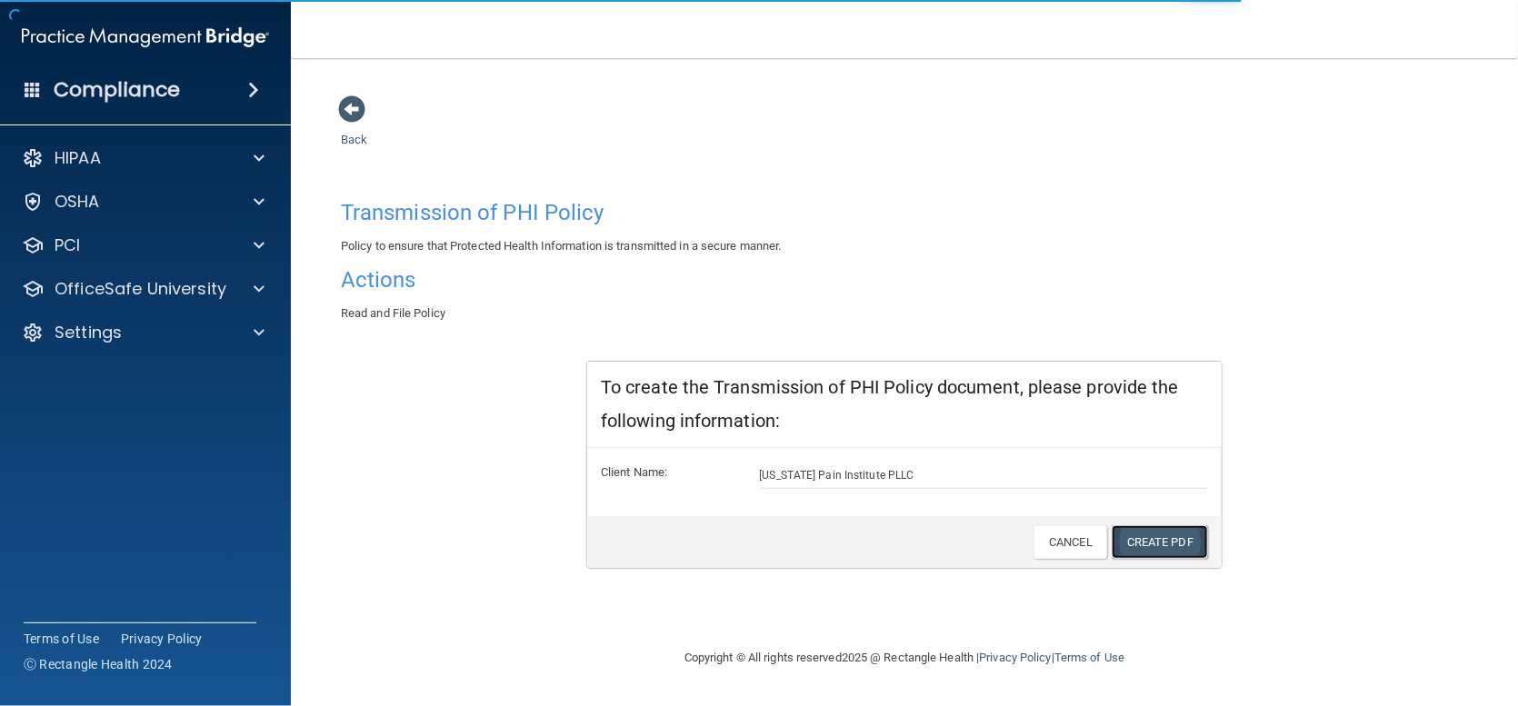
click at [1158, 535] on link "Create PDF" at bounding box center [1160, 542] width 96 height 34
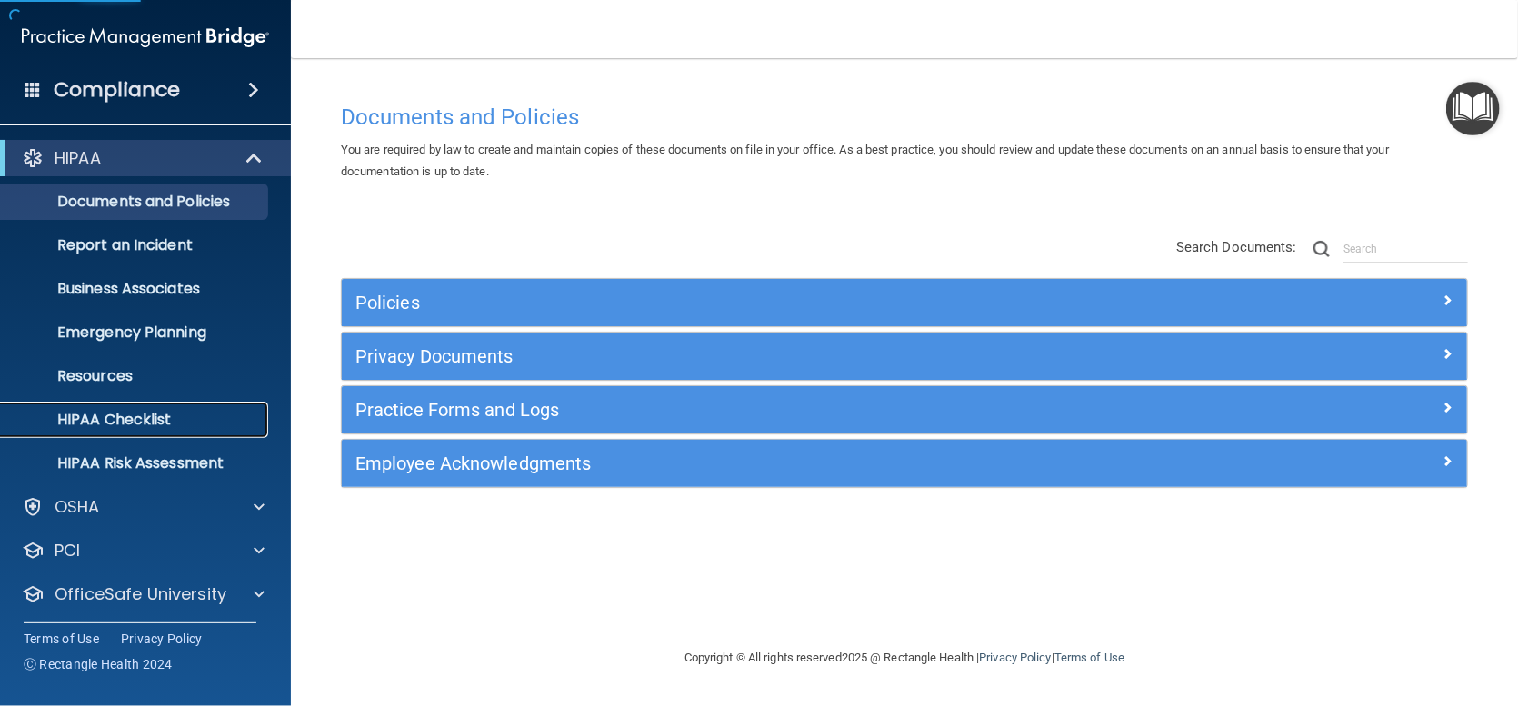
click at [141, 412] on p "HIPAA Checklist" at bounding box center [136, 420] width 248 height 18
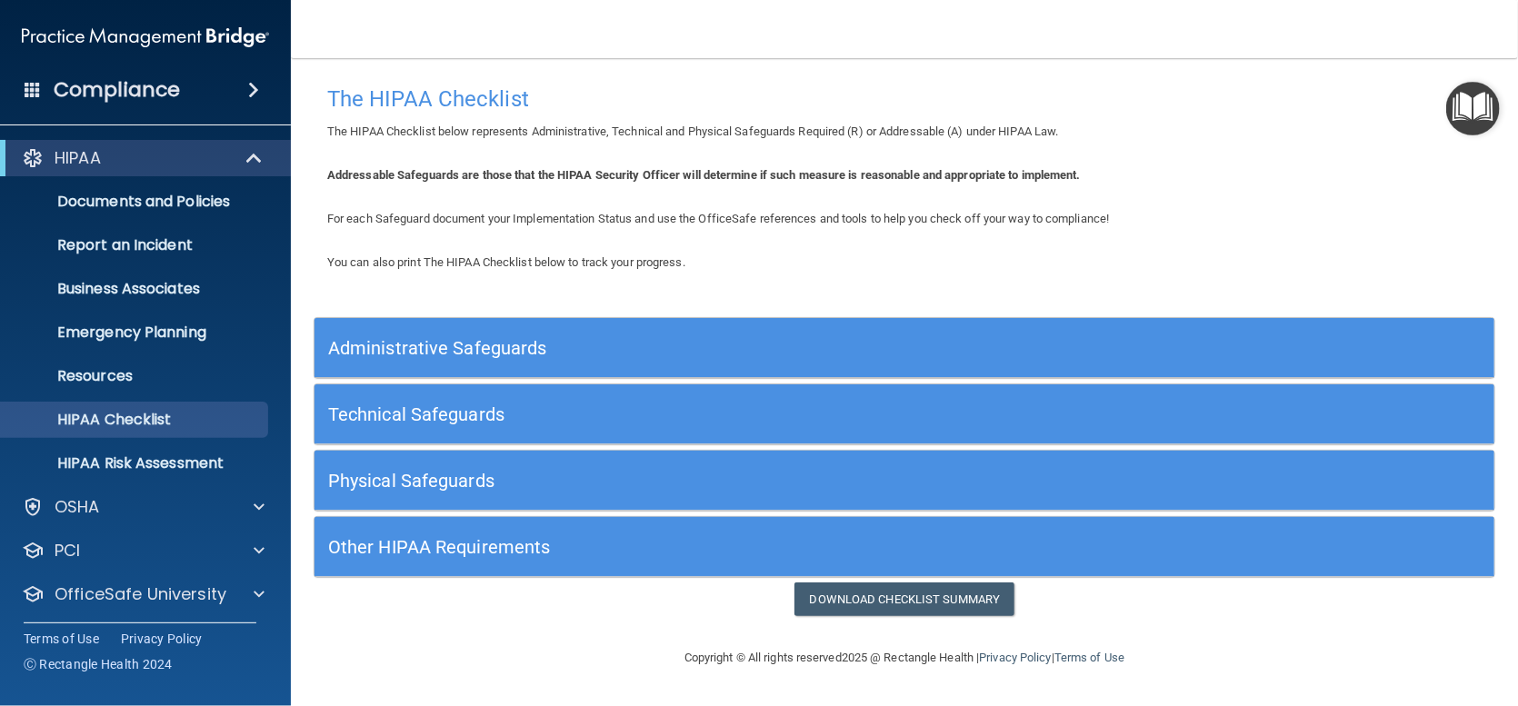
click at [424, 475] on h5 "Physical Safeguards" at bounding box center [757, 481] width 858 height 20
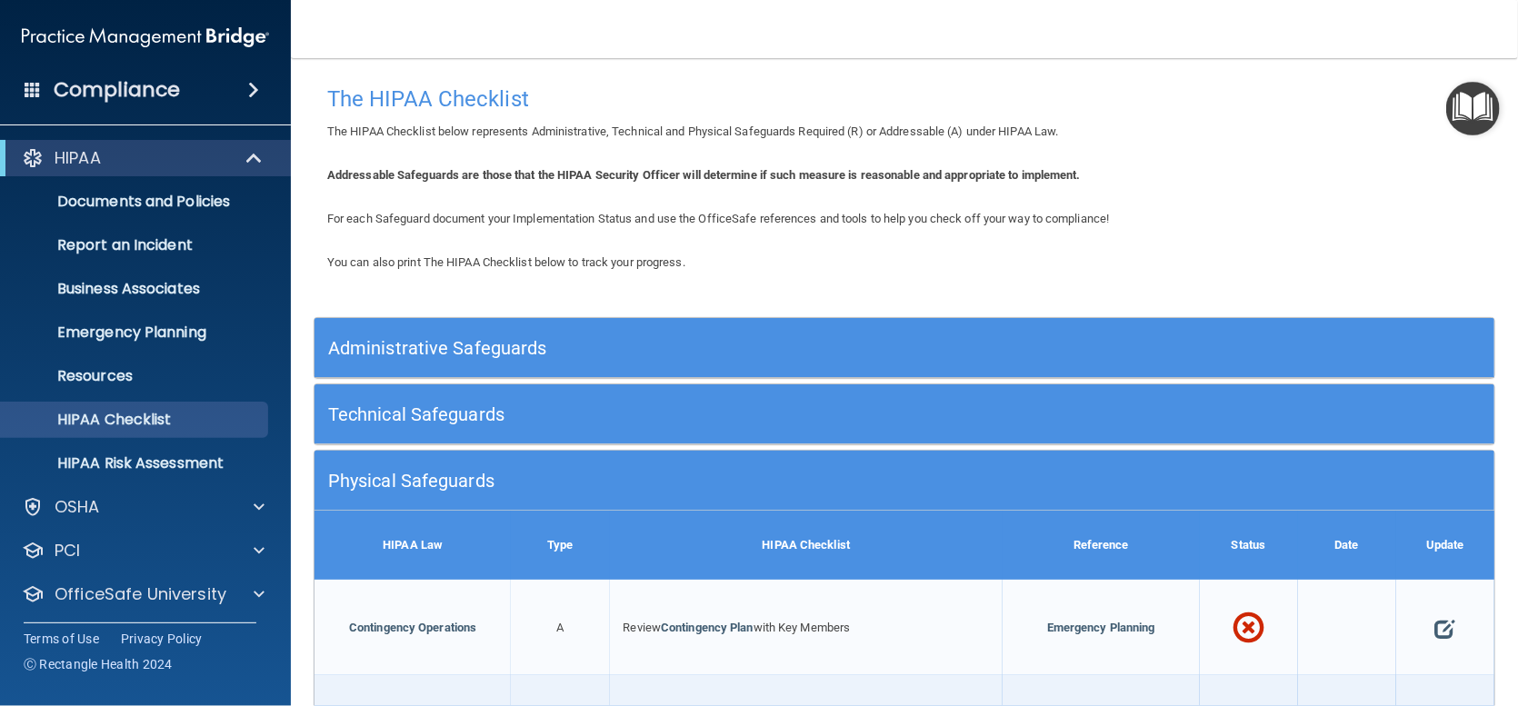
scroll to position [273, 0]
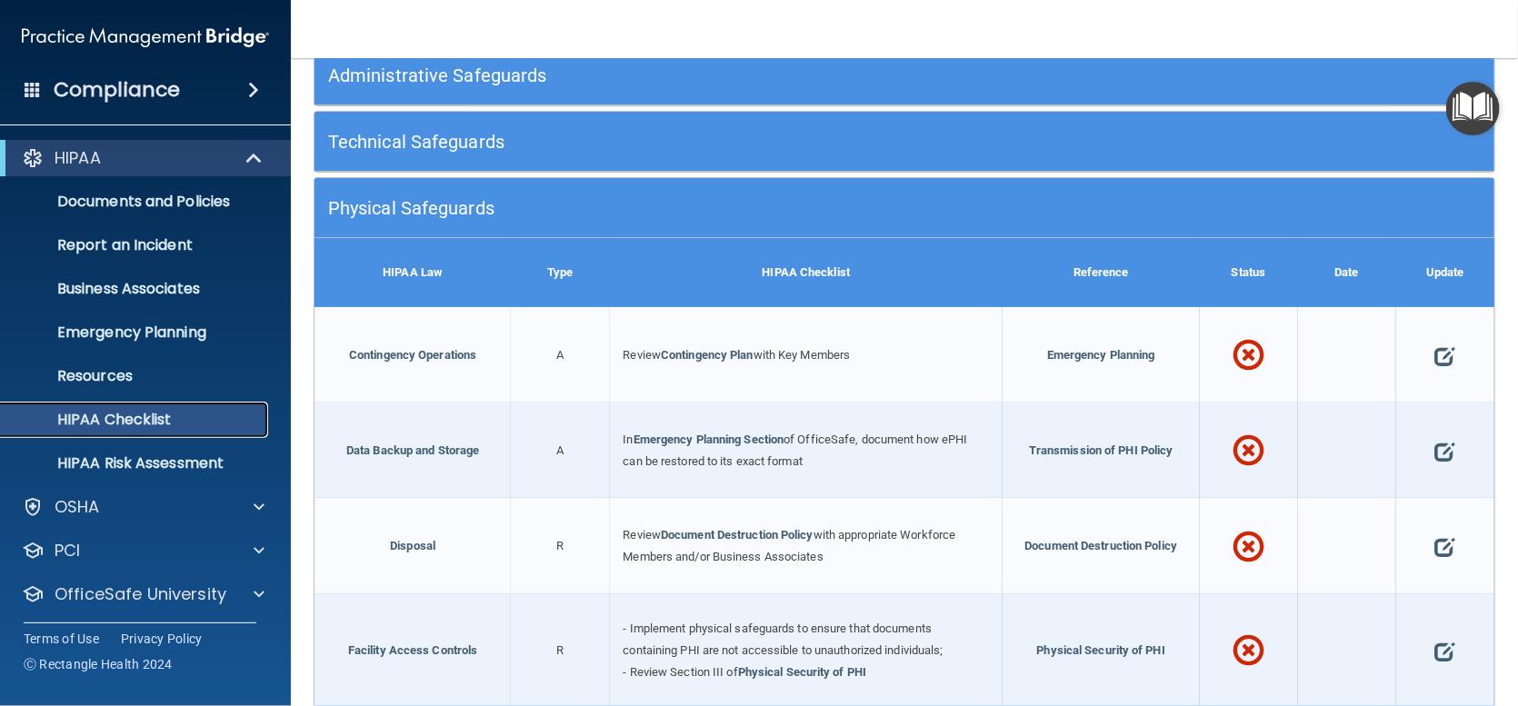
drag, startPoint x: 107, startPoint y: 417, endPoint x: 120, endPoint y: 416, distance: 12.8
click at [109, 419] on p "HIPAA Checklist" at bounding box center [136, 420] width 248 height 18
click at [103, 372] on p "Resources" at bounding box center [136, 376] width 248 height 18
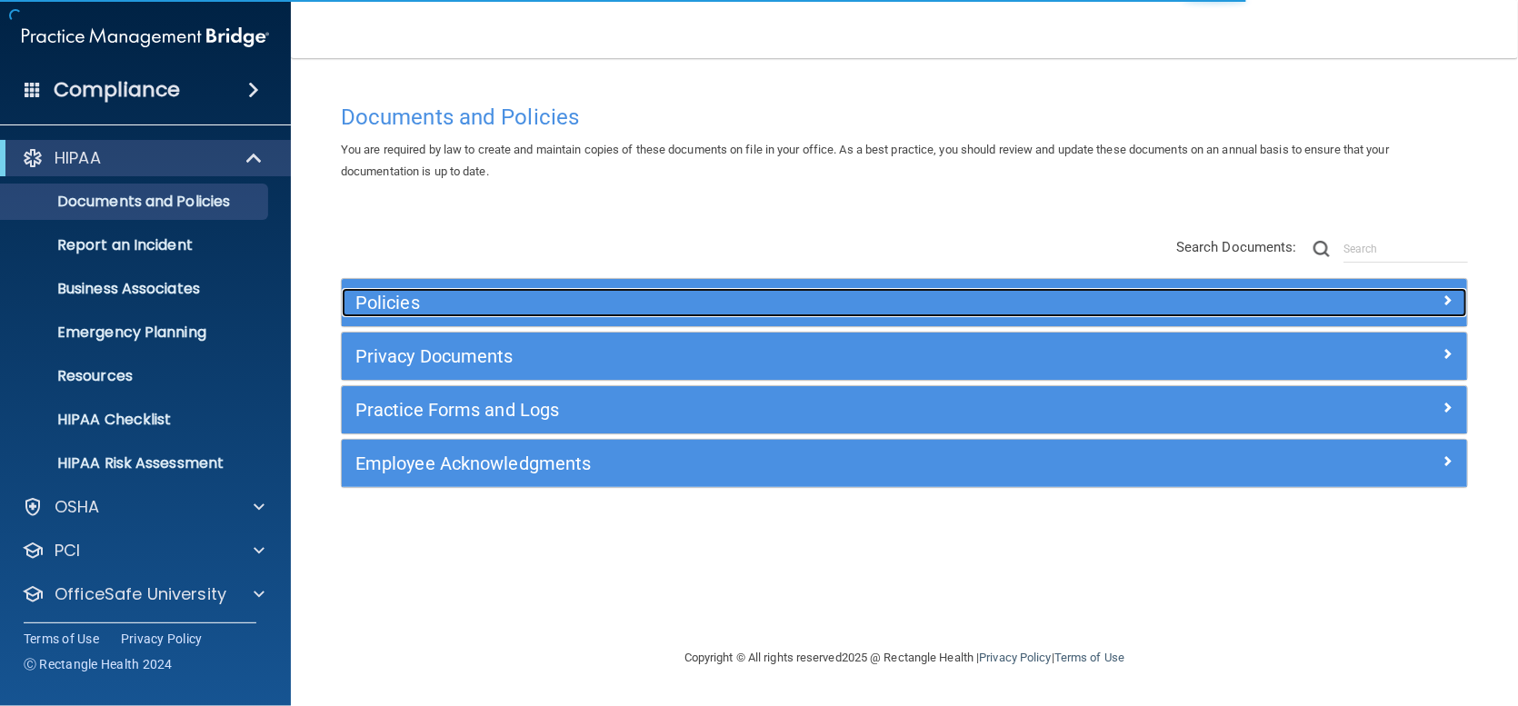
click at [498, 308] on h5 "Policies" at bounding box center [763, 303] width 817 height 20
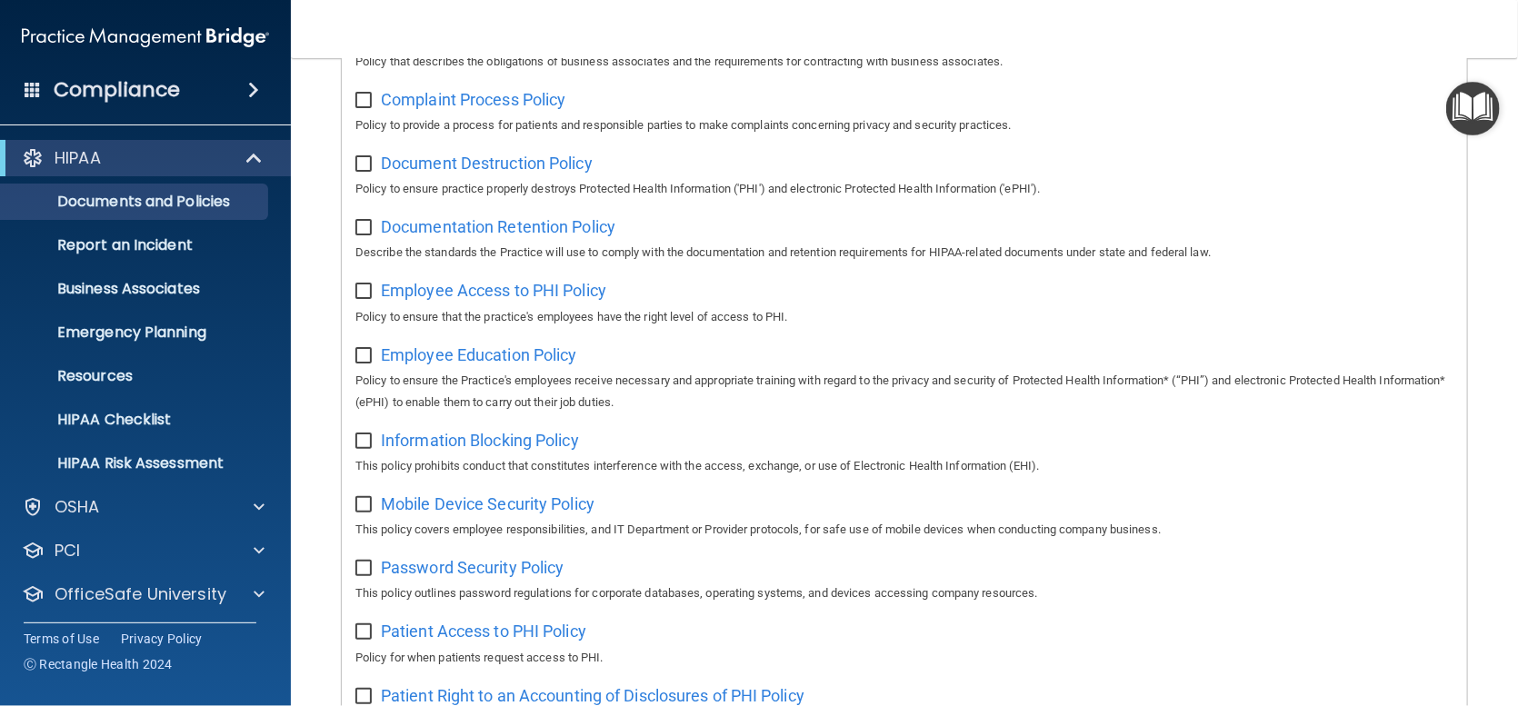
scroll to position [182, 0]
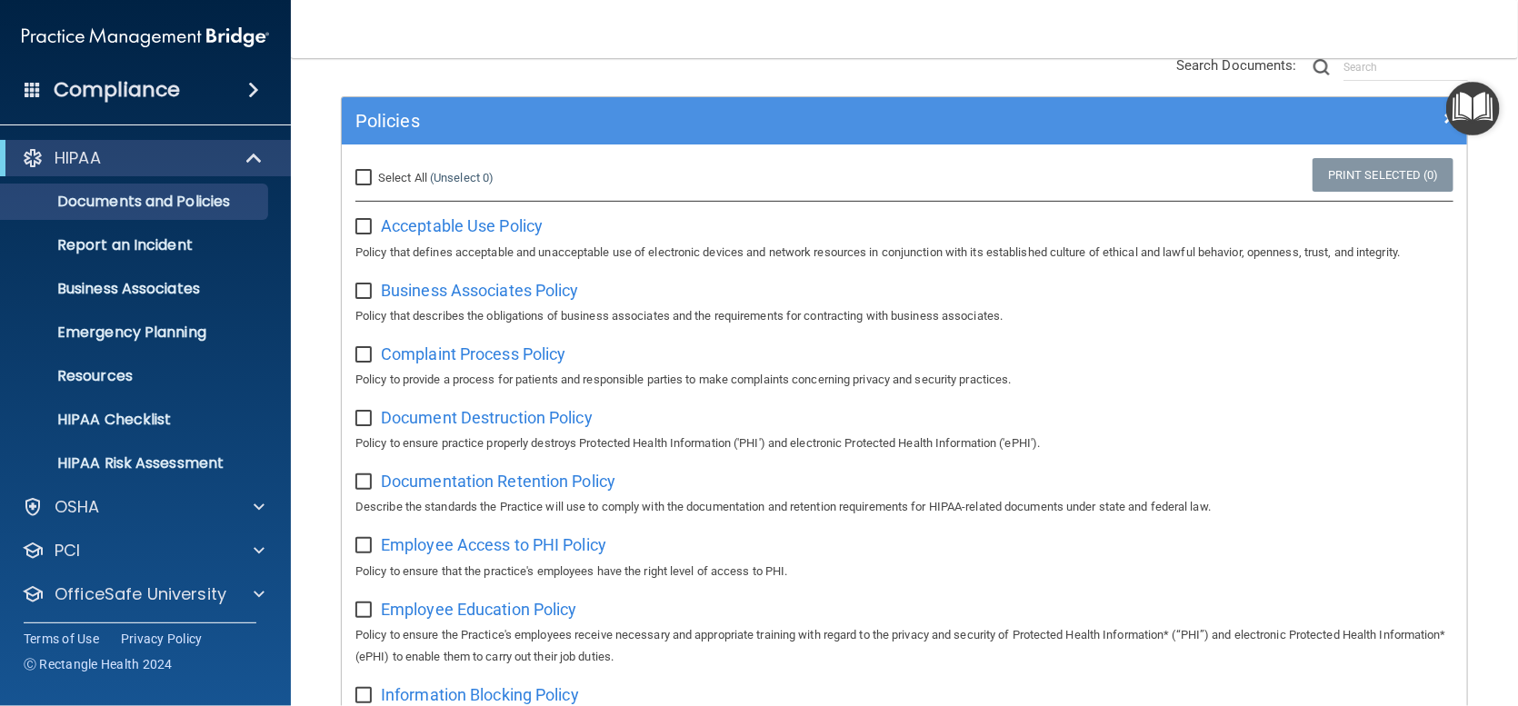
click at [369, 181] on input "Select All (Unselect 0) Unselect All" at bounding box center [365, 178] width 21 height 15
checkbox input "true"
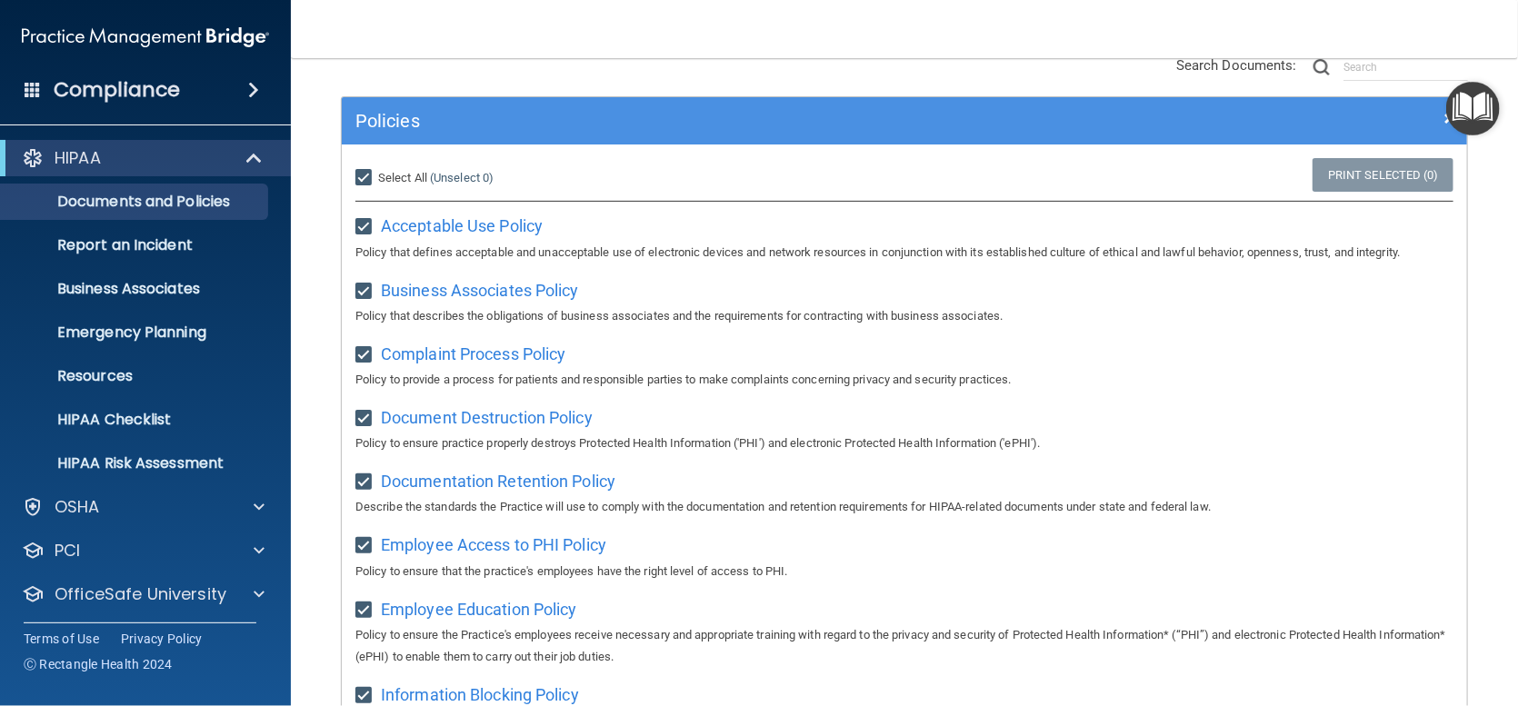
checkbox input "true"
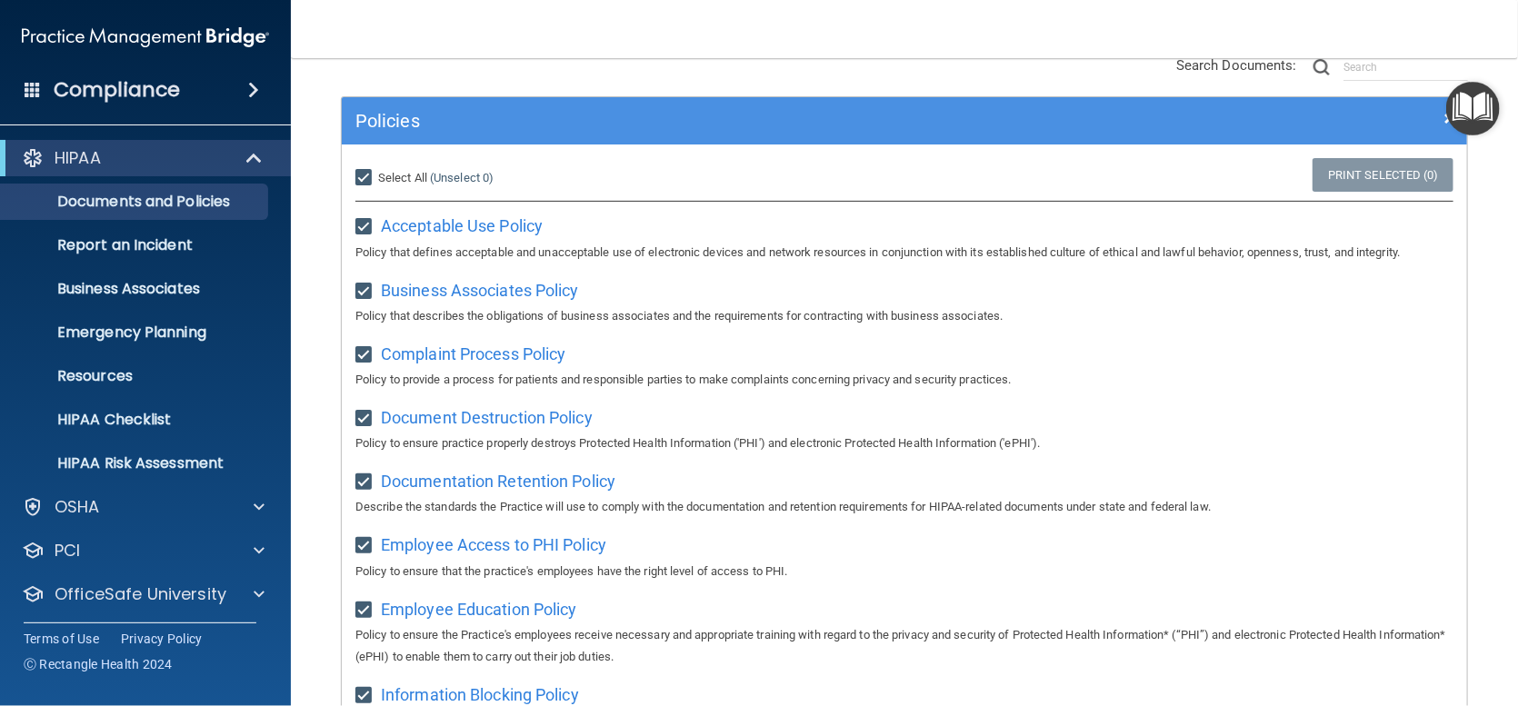
checkbox input "true"
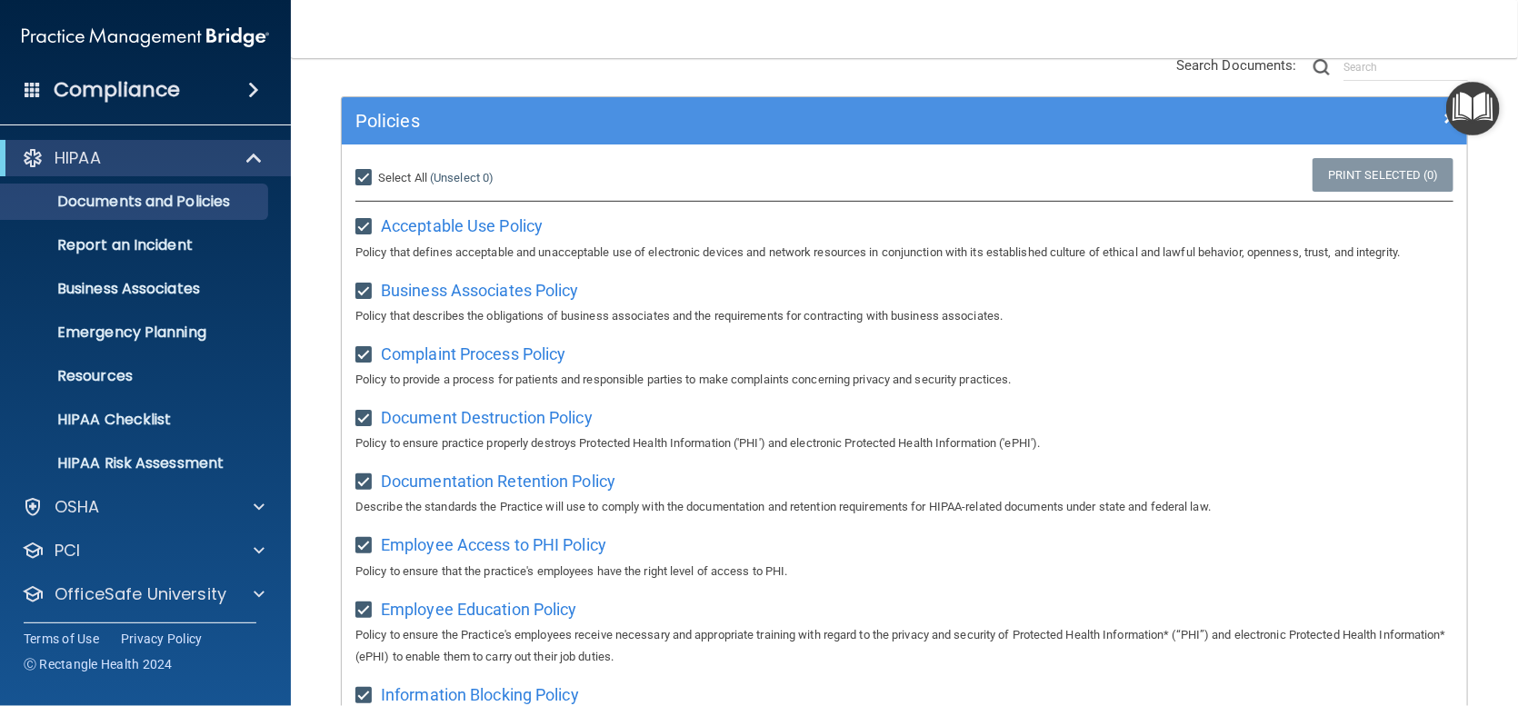
checkbox input "true"
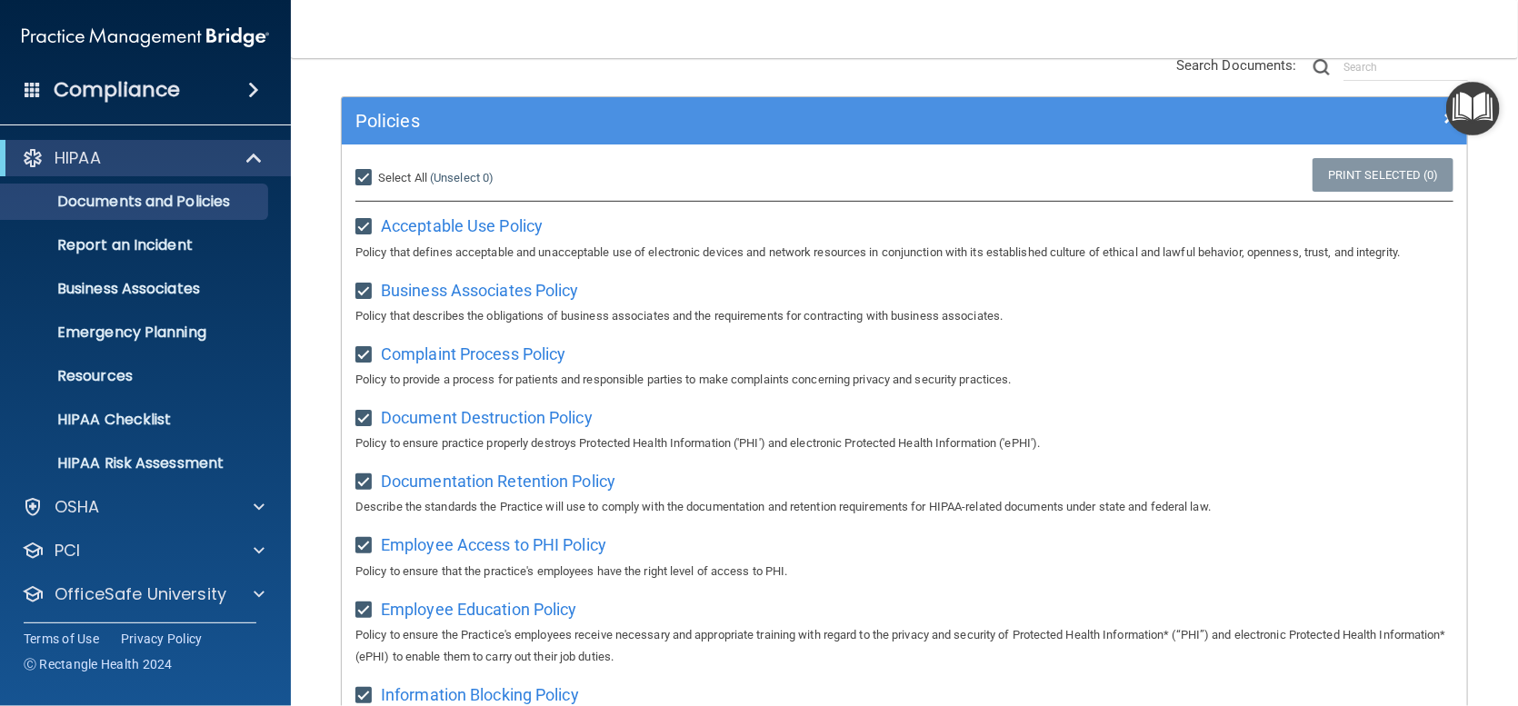
checkbox input "true"
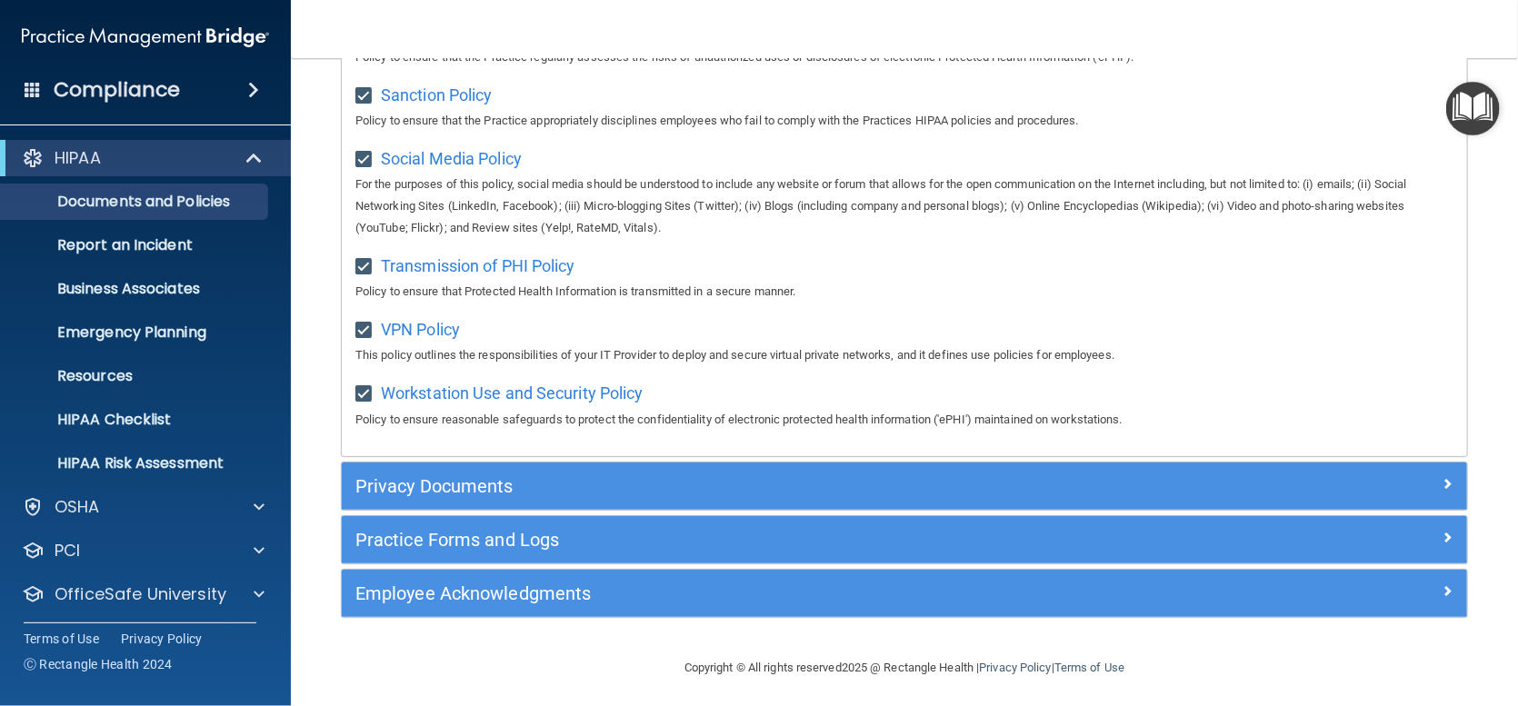
scroll to position [1366, 0]
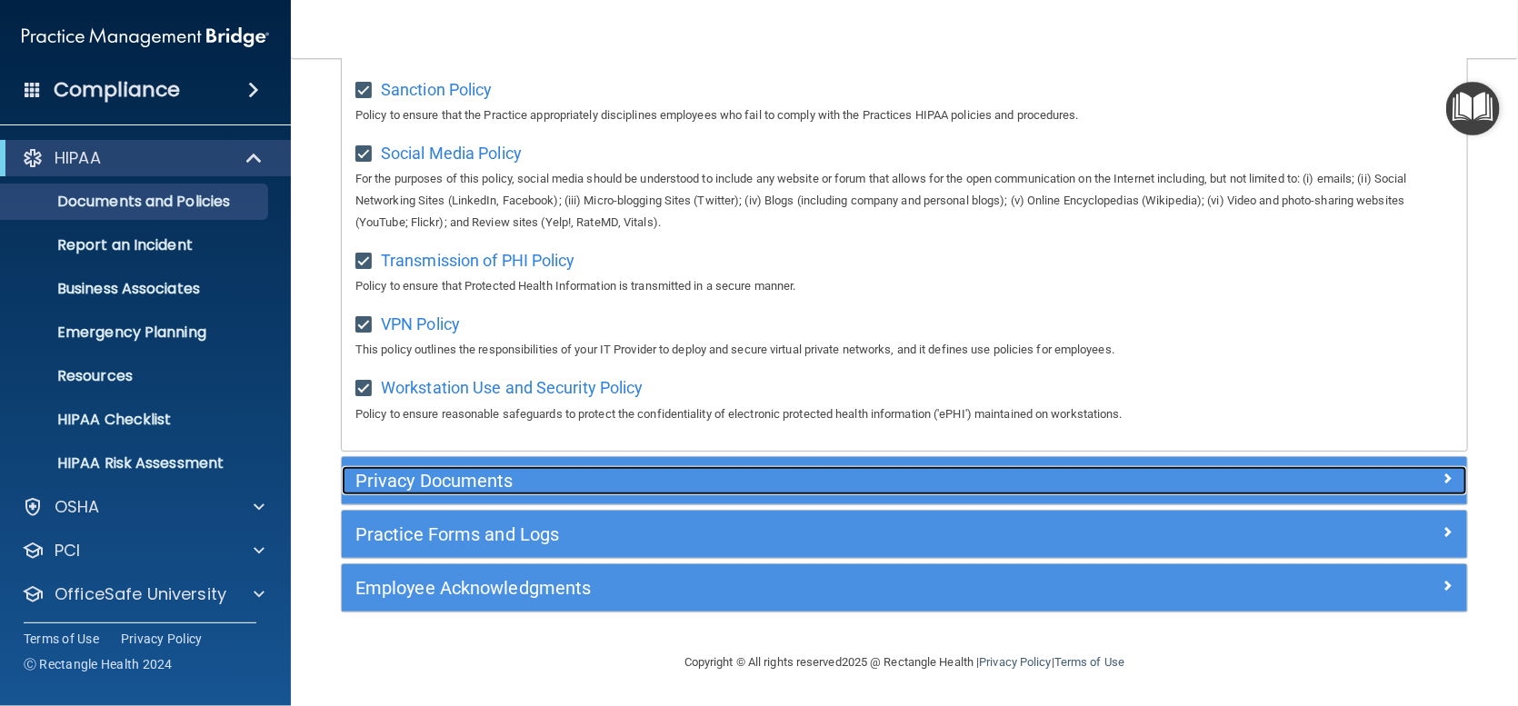
click at [417, 482] on h5 "Privacy Documents" at bounding box center [763, 481] width 817 height 20
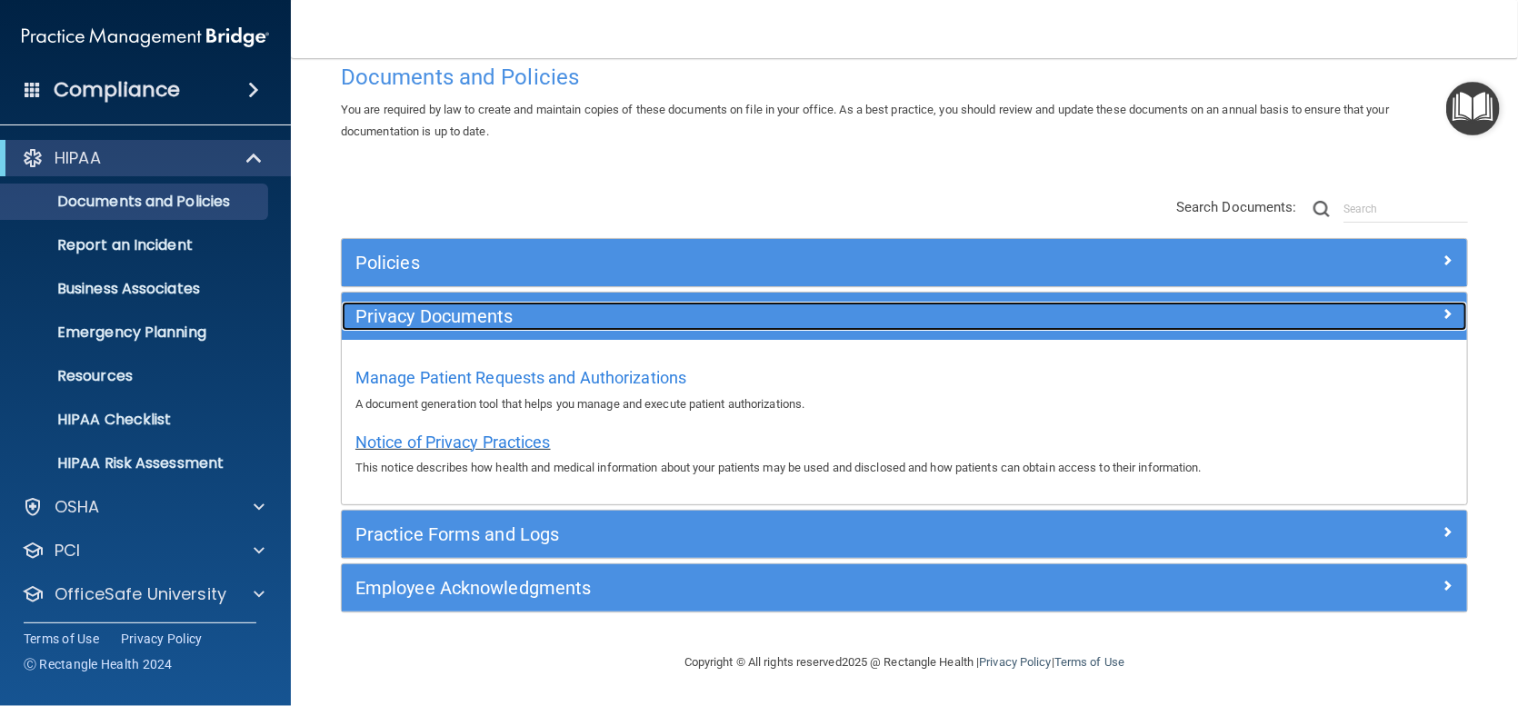
scroll to position [38, 0]
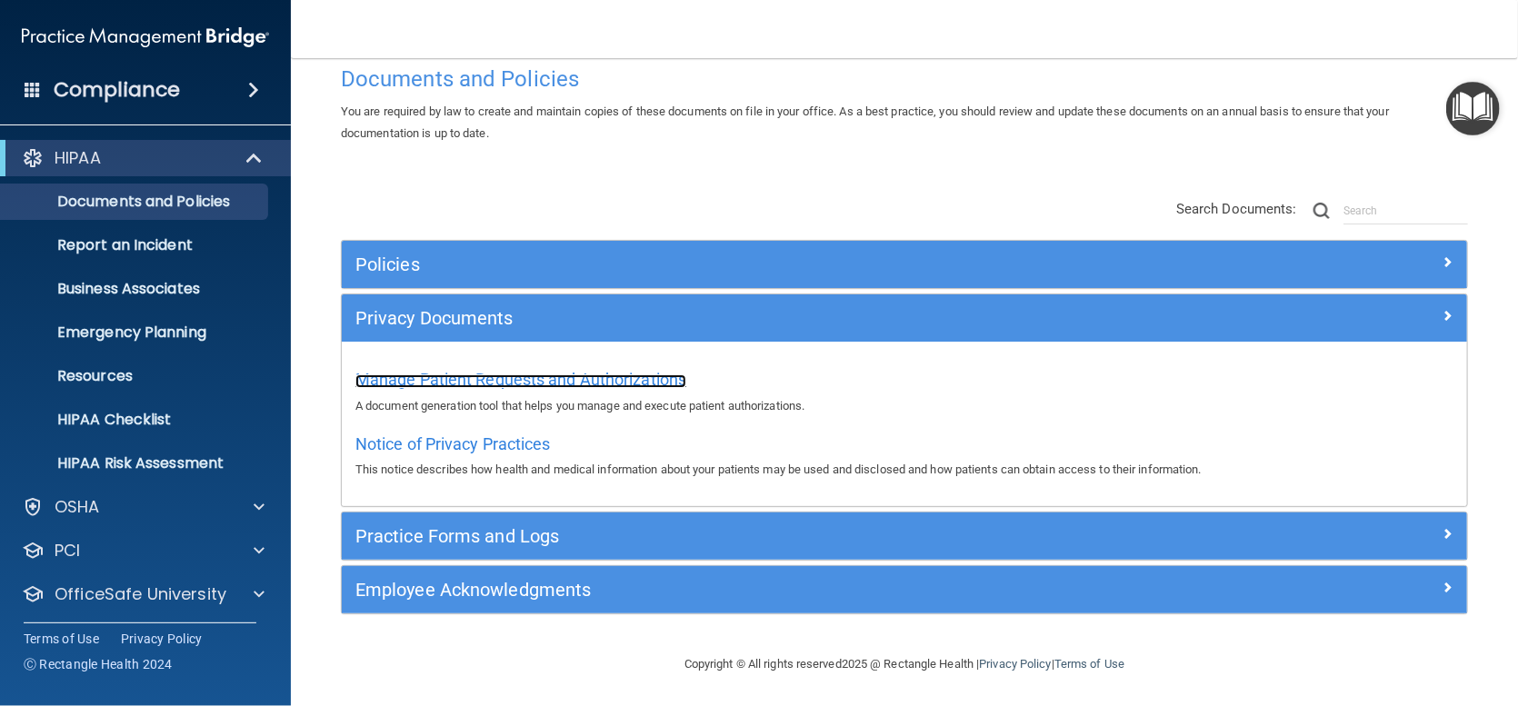
click at [549, 384] on span "Manage Patient Requests and Authorizations" at bounding box center [520, 379] width 331 height 19
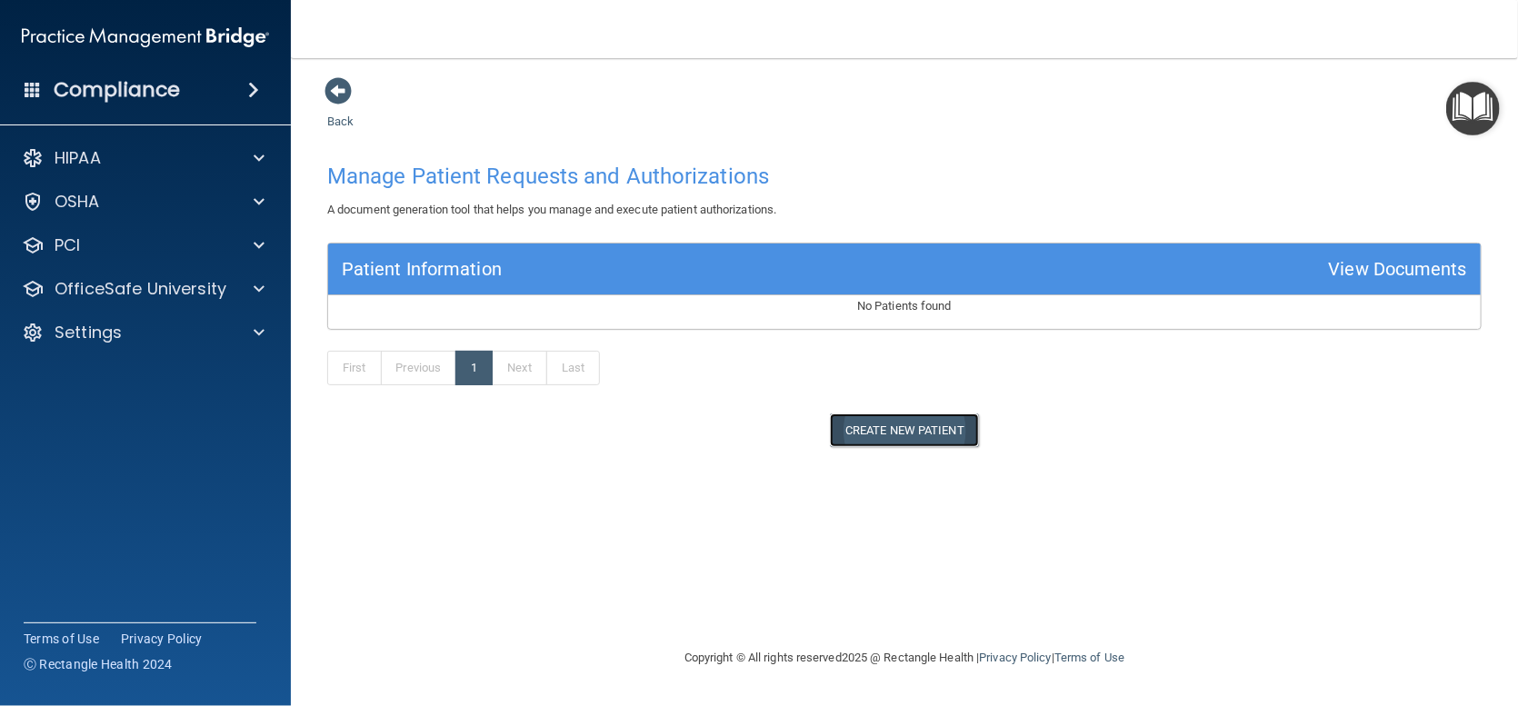
click at [854, 431] on button "Create New Patient" at bounding box center [904, 431] width 149 height 34
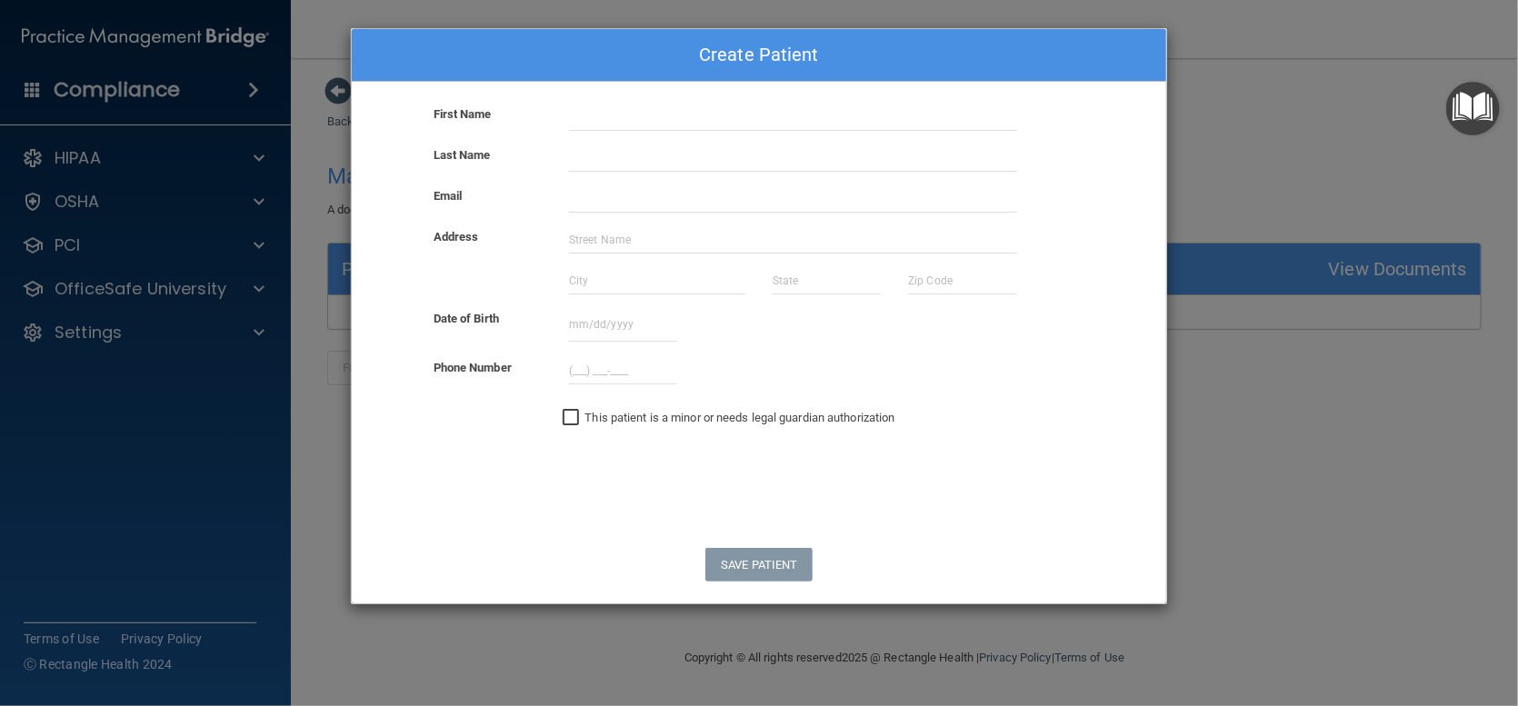
click at [1228, 465] on div "Create Patient First Name Last Name Email Address Date of Birth October 2025 Su…" at bounding box center [759, 353] width 1518 height 706
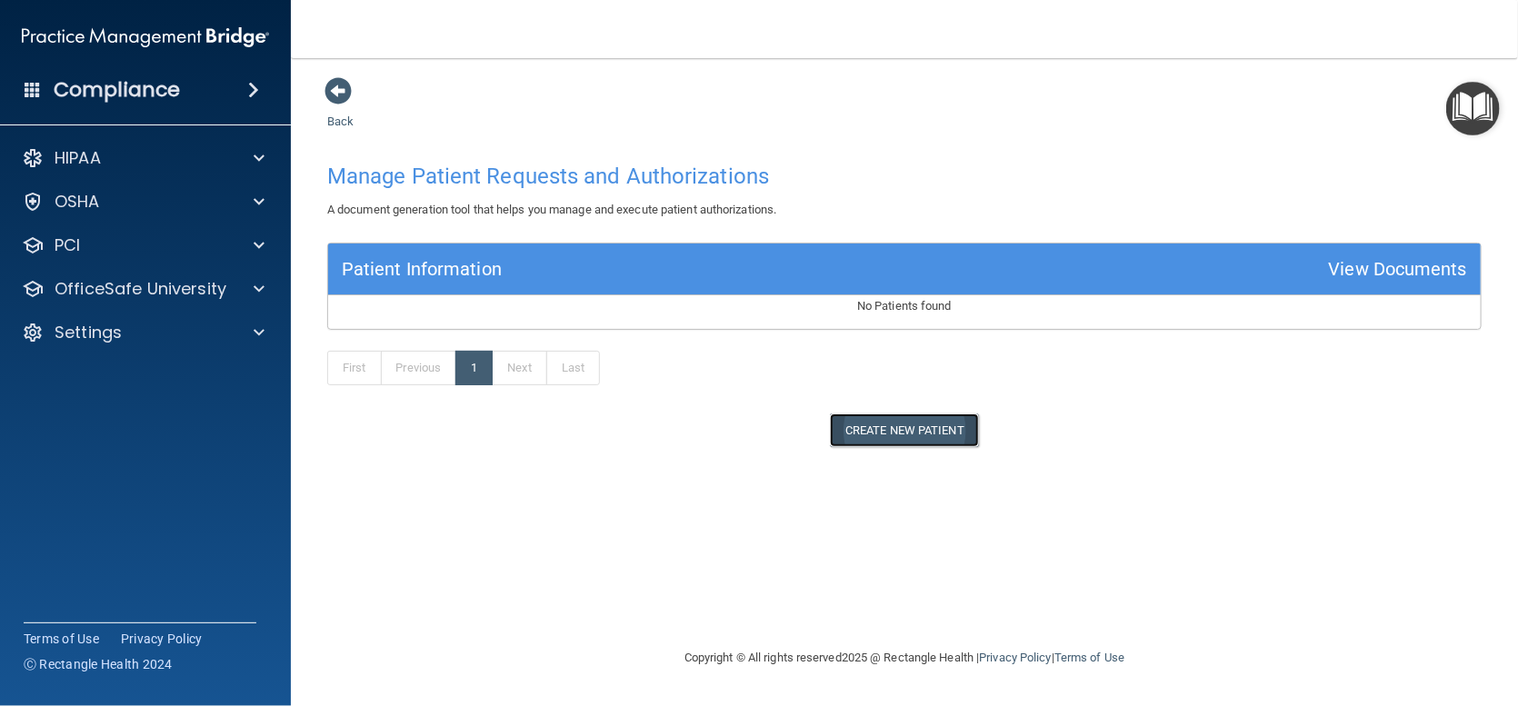
click at [892, 430] on button "Create New Patient" at bounding box center [904, 431] width 149 height 34
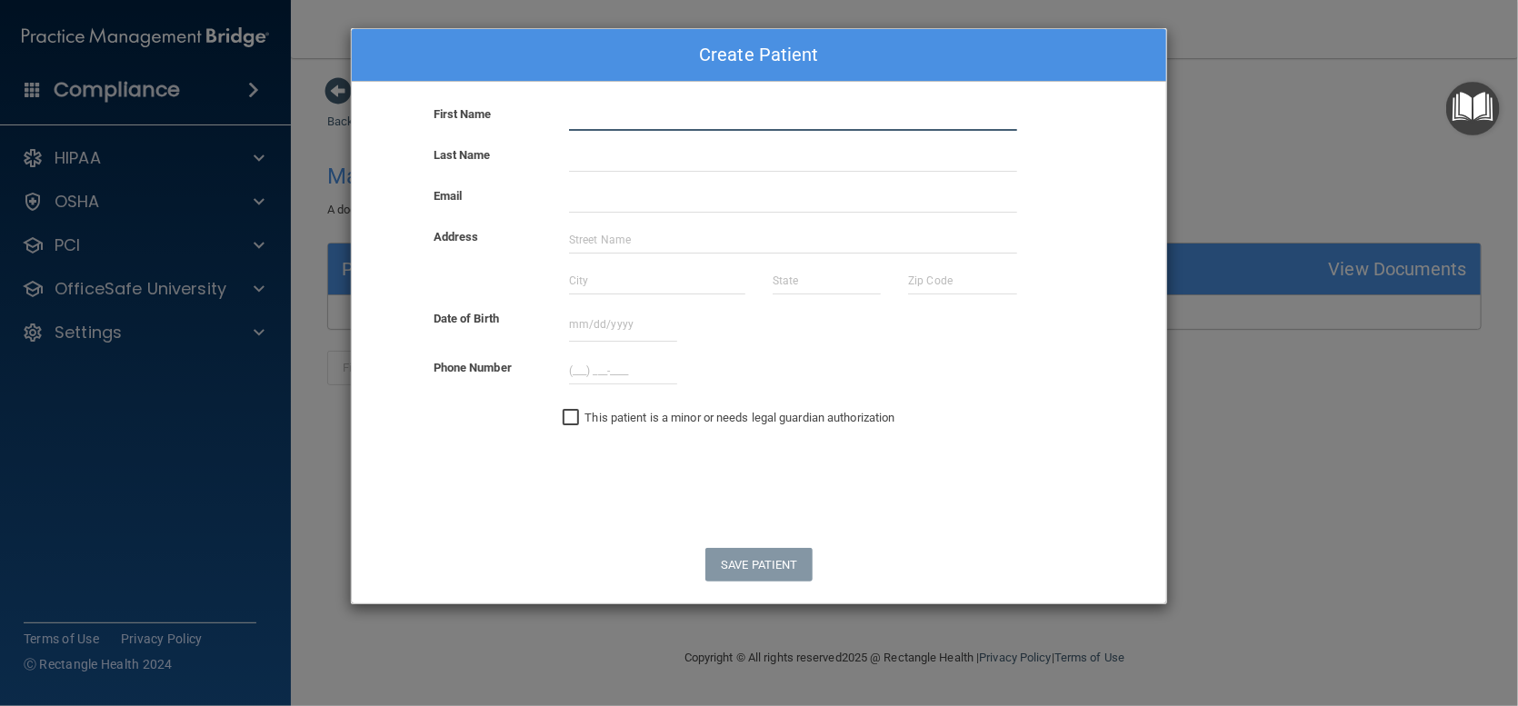
click at [614, 126] on input "text" at bounding box center [793, 117] width 448 height 27
click at [1235, 403] on div "Create Patient First Name Last Name Email Address Date of Birth October 2025 Su…" at bounding box center [759, 353] width 1518 height 706
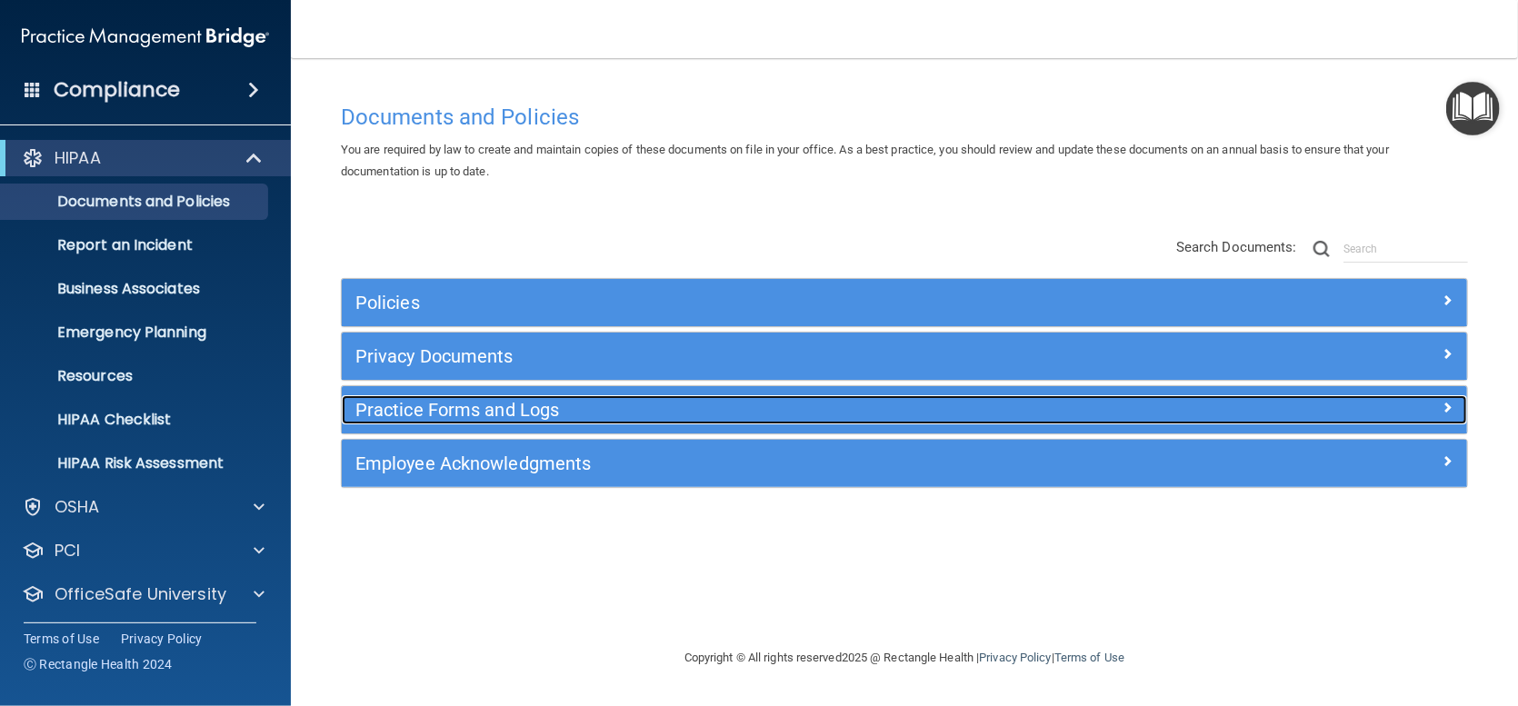
click at [435, 411] on h5 "Practice Forms and Logs" at bounding box center [763, 410] width 817 height 20
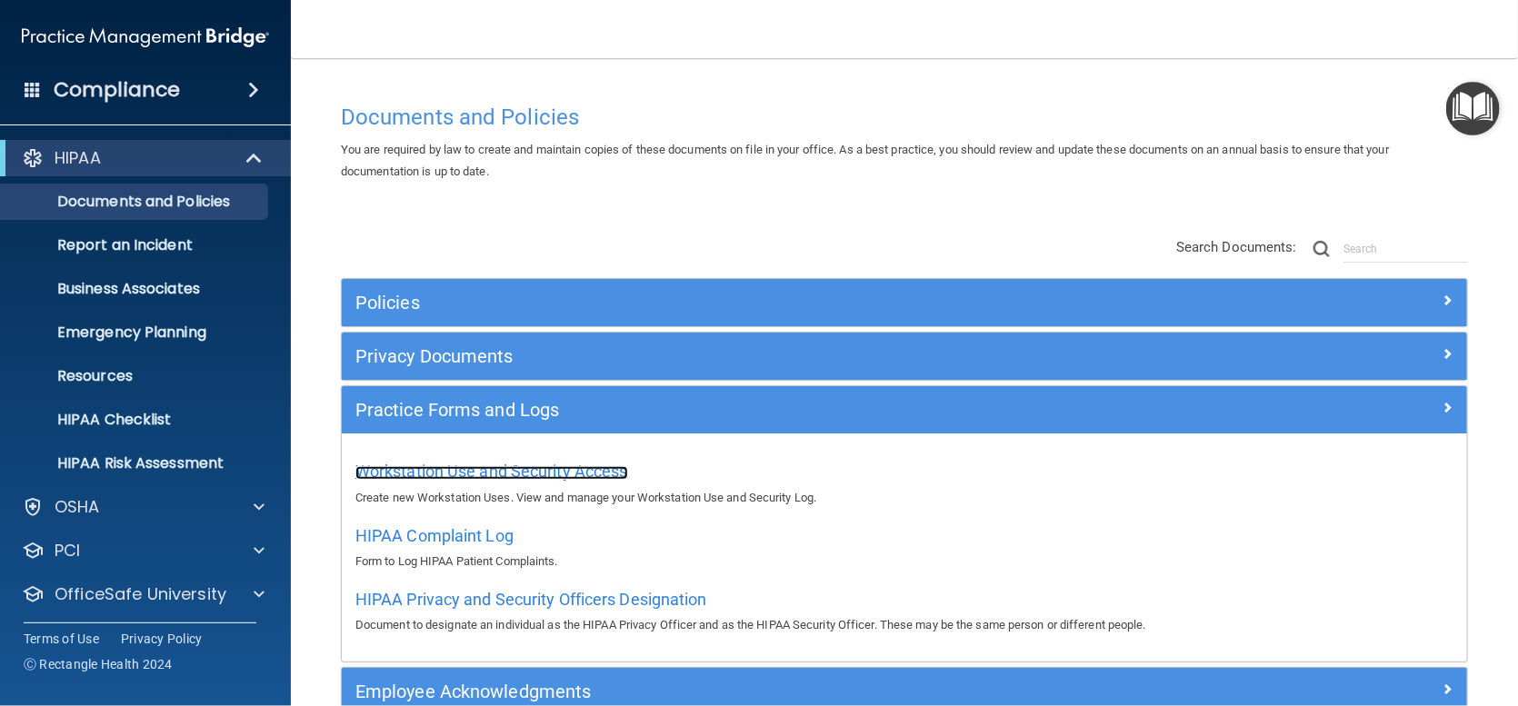
click at [518, 462] on span "Workstation Use and Security Access" at bounding box center [491, 471] width 273 height 19
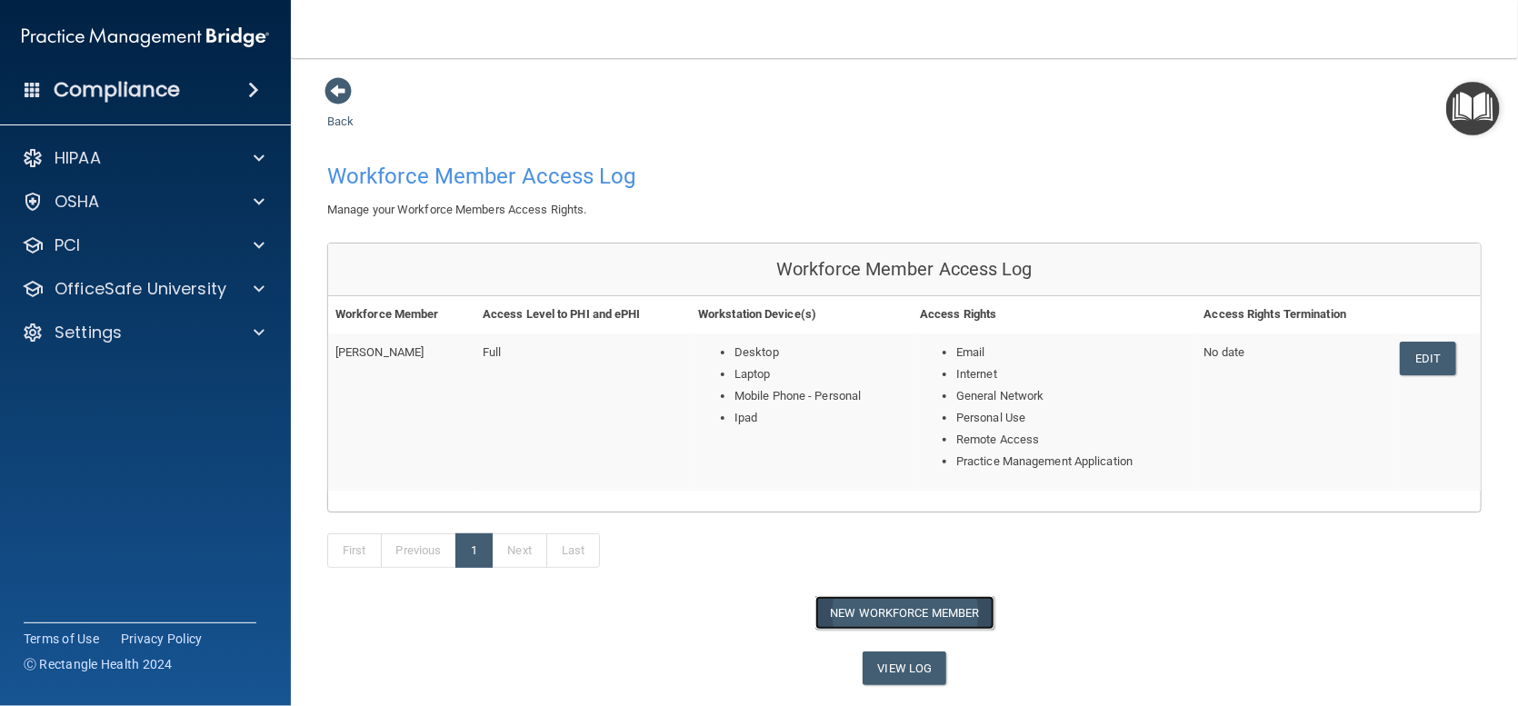
click at [871, 604] on button "New Workforce Member" at bounding box center [904, 613] width 179 height 34
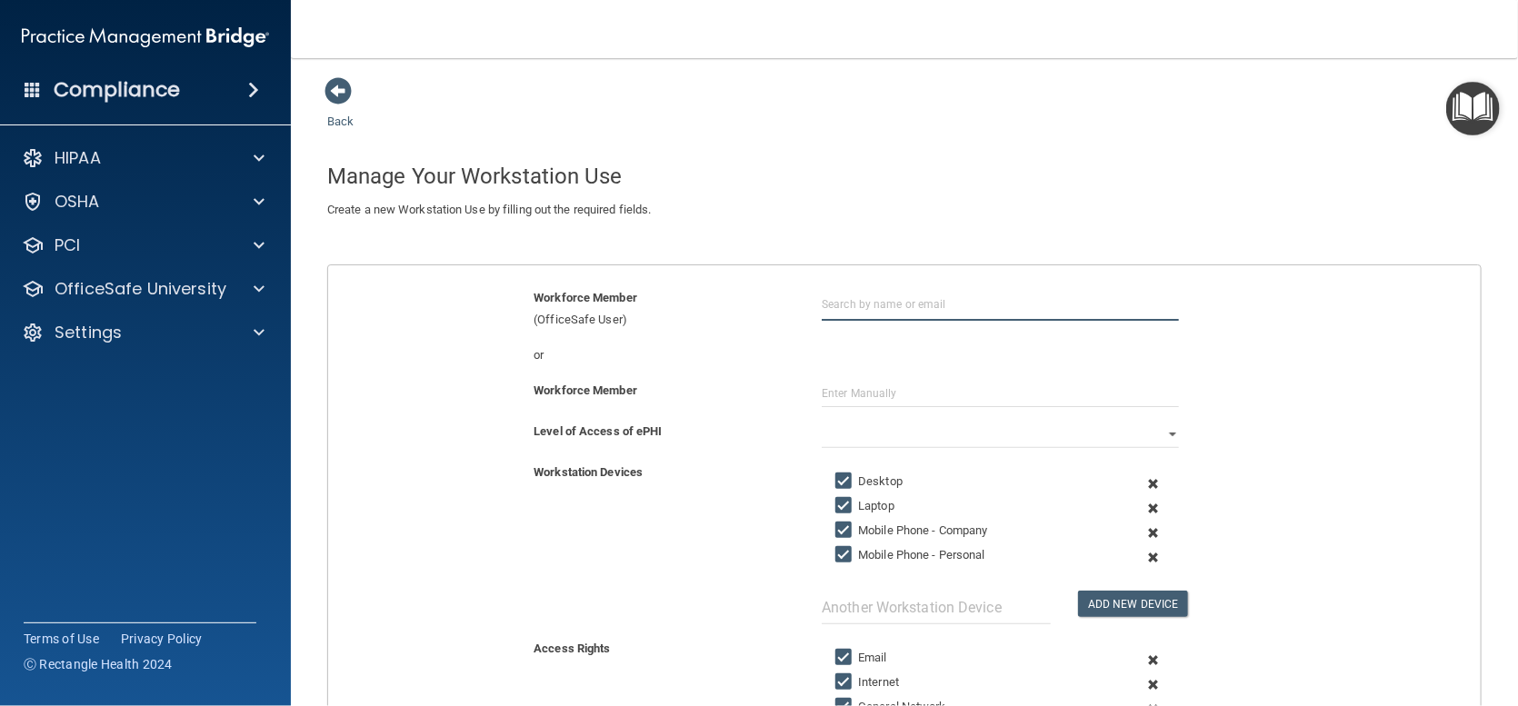
click at [836, 302] on input "text" at bounding box center [1000, 304] width 357 height 34
click at [865, 370] on div "[EMAIL_ADDRESS][DOMAIN_NAME]" at bounding box center [922, 371] width 157 height 31
type input "[PERSON_NAME]"
click at [847, 423] on select "Full Limited None" at bounding box center [1000, 434] width 357 height 27
select select "0"
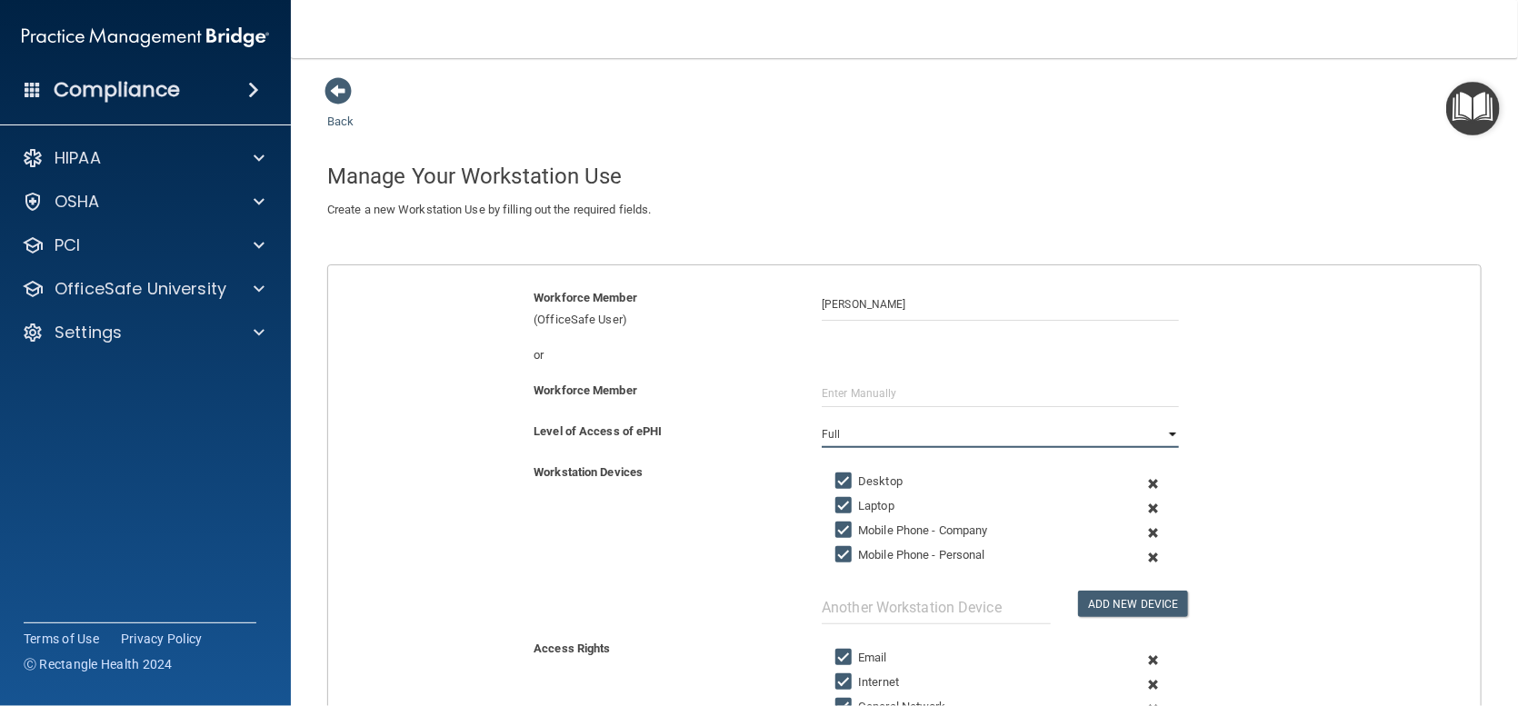
click at [822, 421] on select "Full Limited None" at bounding box center [1000, 434] width 357 height 27
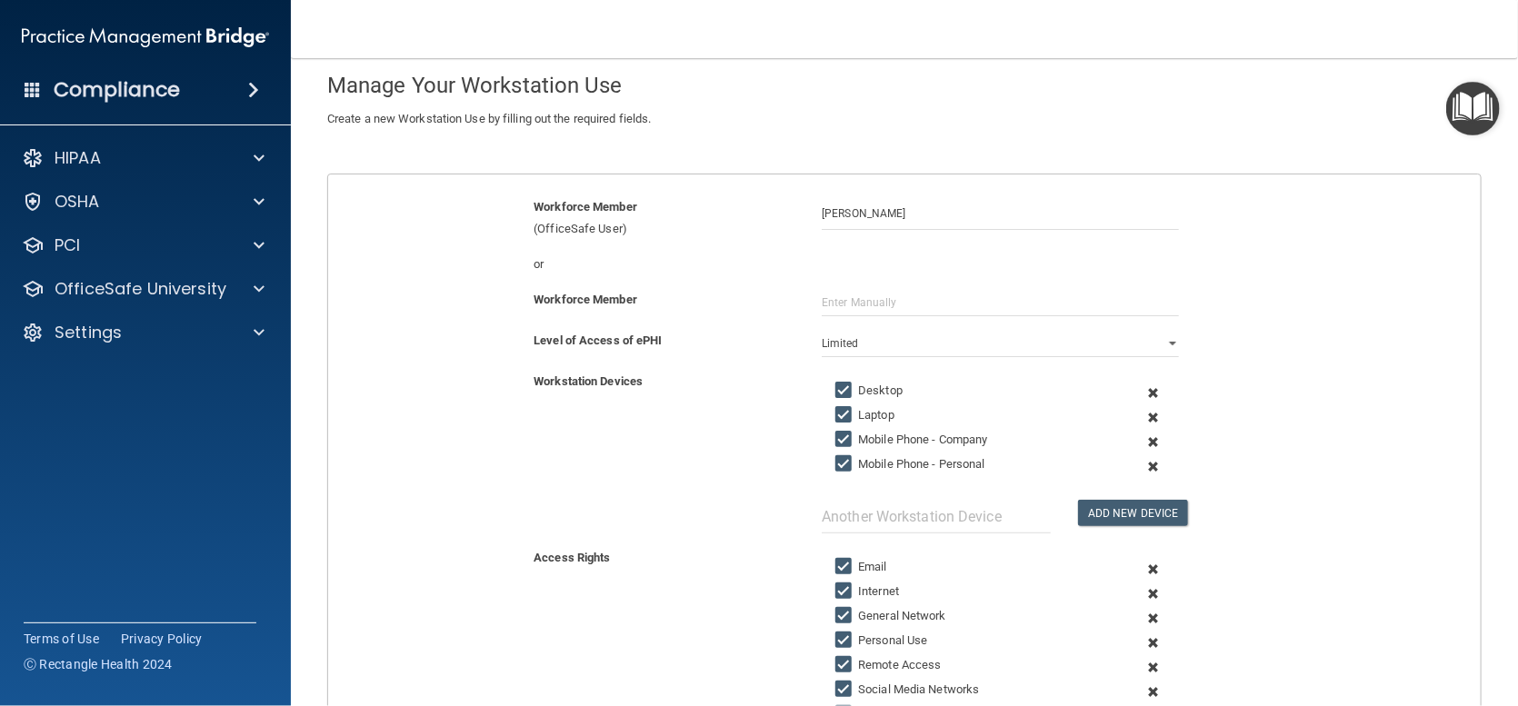
click at [836, 435] on input "Mobile Phone - Company" at bounding box center [845, 440] width 21 height 15
checkbox input "false"
click at [838, 463] on input "Mobile Phone - Personal" at bounding box center [845, 464] width 21 height 15
checkbox input "false"
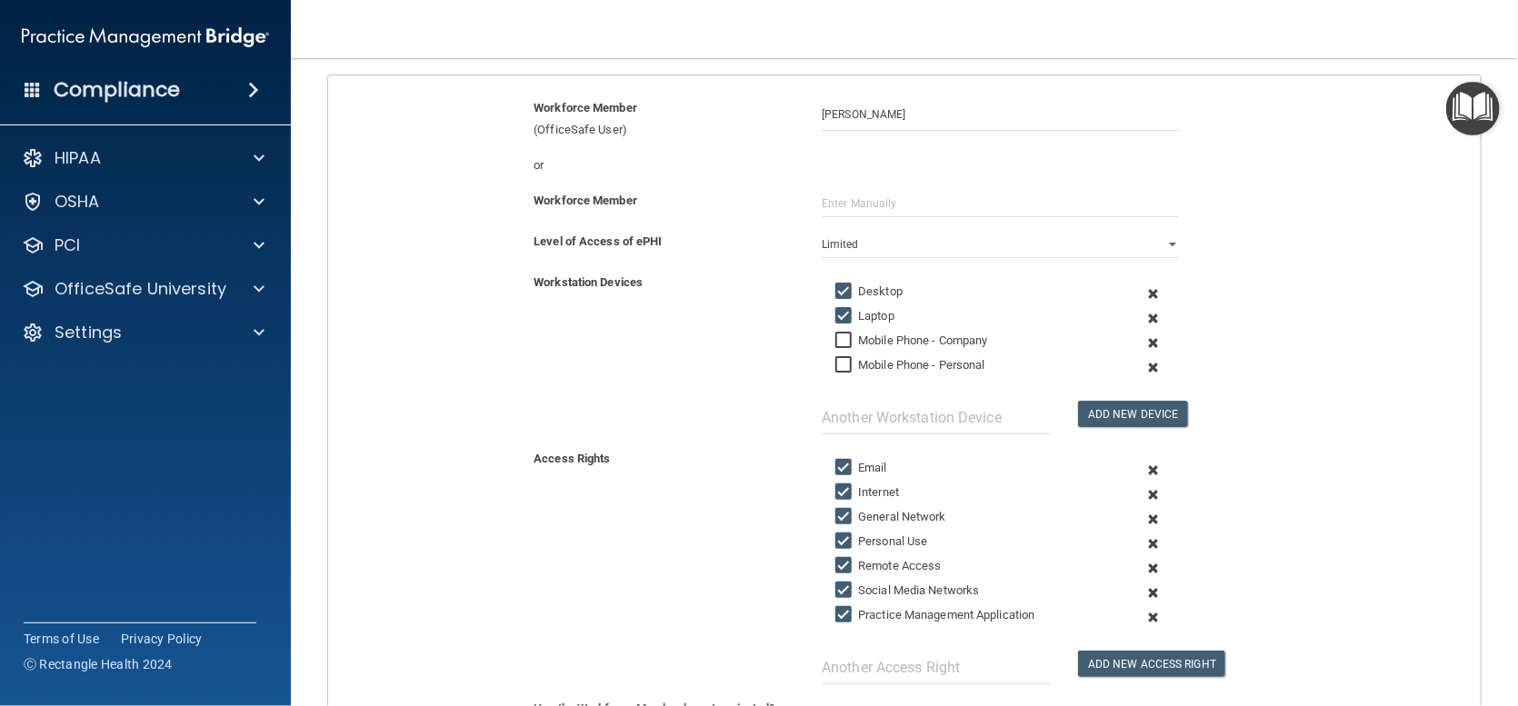
scroll to position [273, 0]
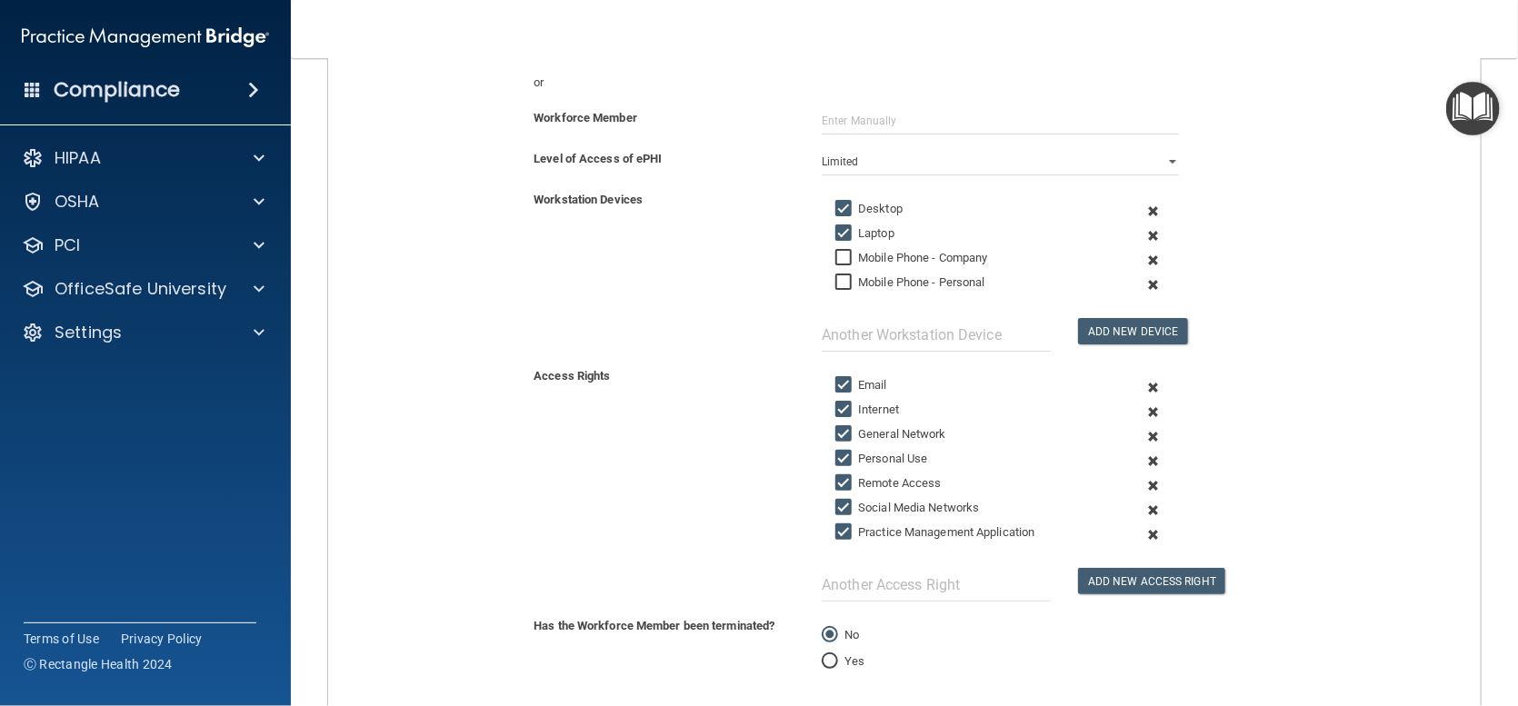
click at [835, 504] on input "Social Media Networks" at bounding box center [845, 508] width 21 height 15
checkbox input "false"
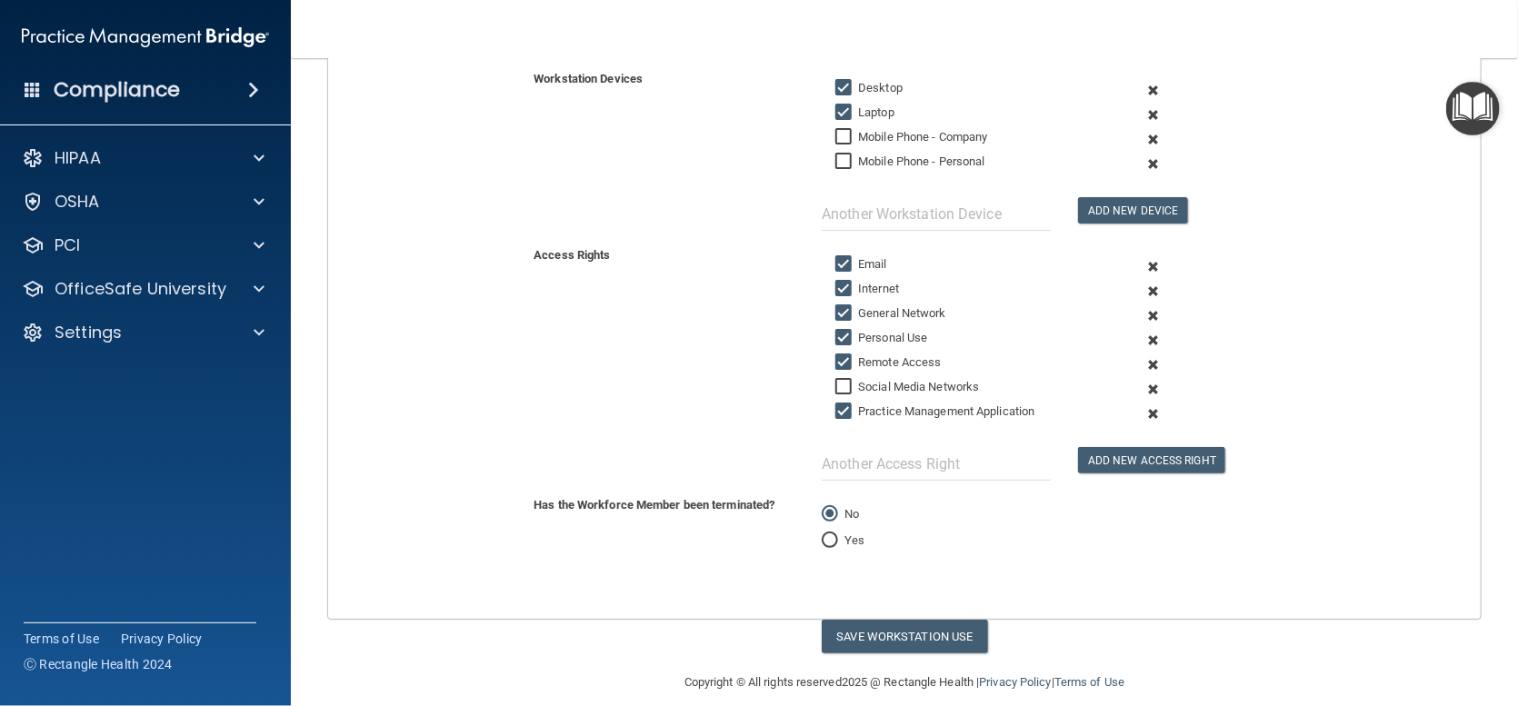
scroll to position [409, 0]
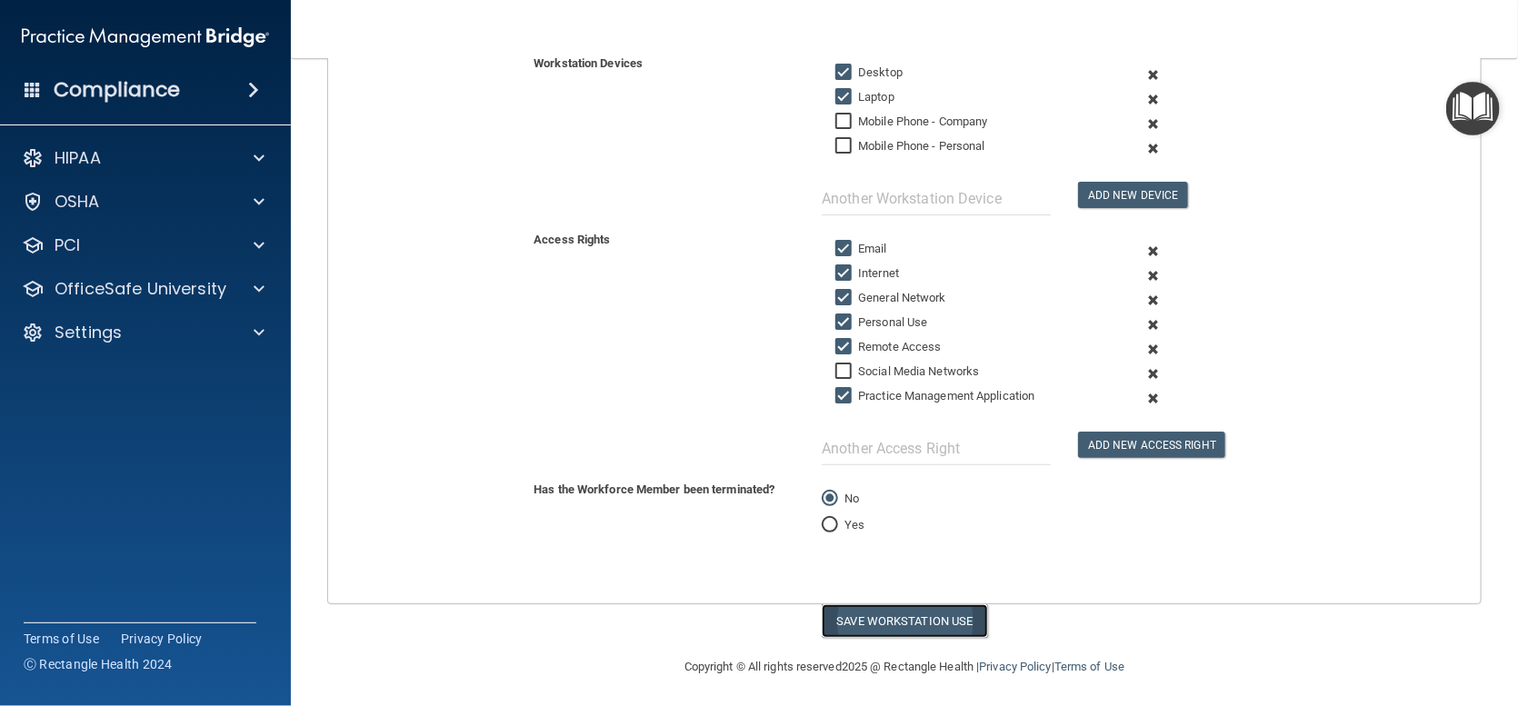
drag, startPoint x: 891, startPoint y: 619, endPoint x: 889, endPoint y: 610, distance: 9.3
click at [889, 610] on button "Save Workstation Use" at bounding box center [905, 622] width 166 height 34
select select "? string:Full ?"
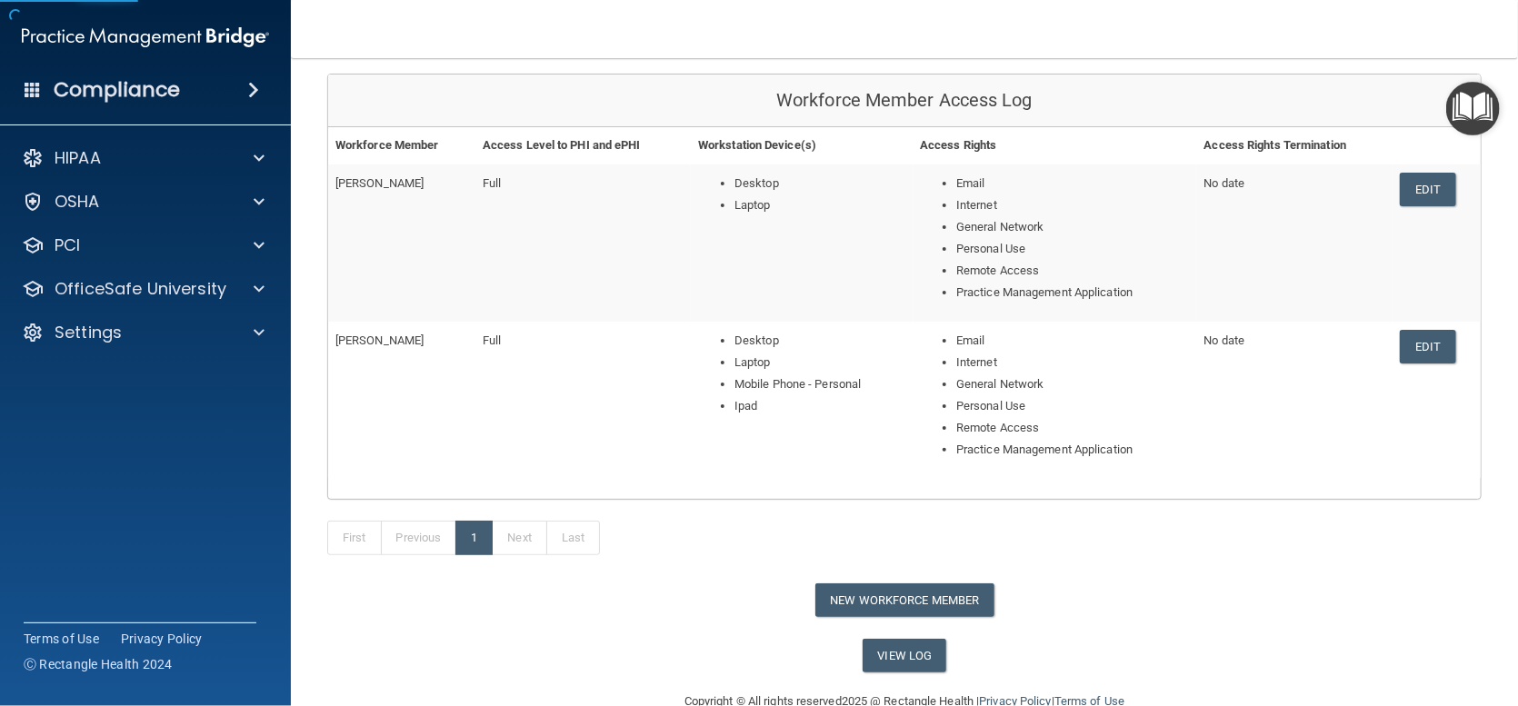
scroll to position [205, 0]
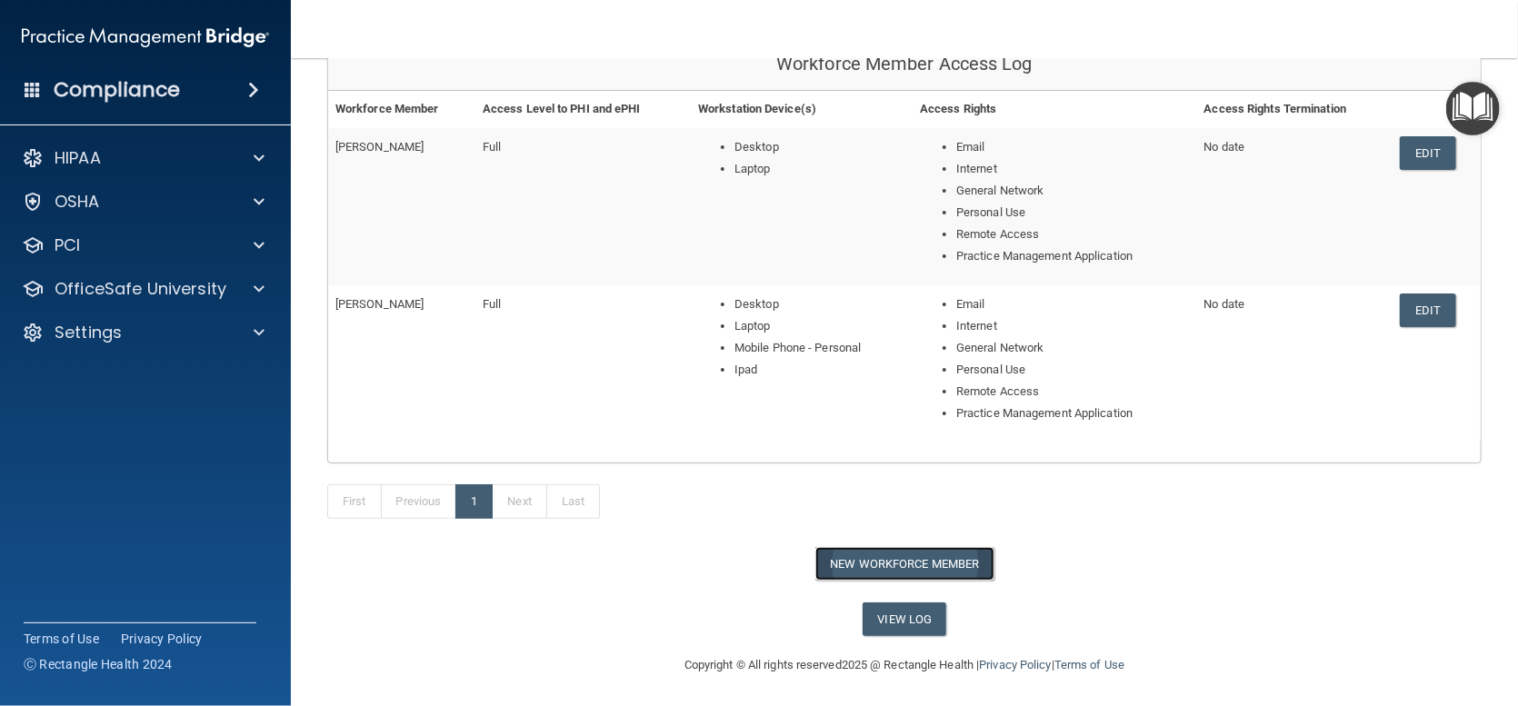
click at [886, 558] on button "New Workforce Member" at bounding box center [904, 564] width 179 height 34
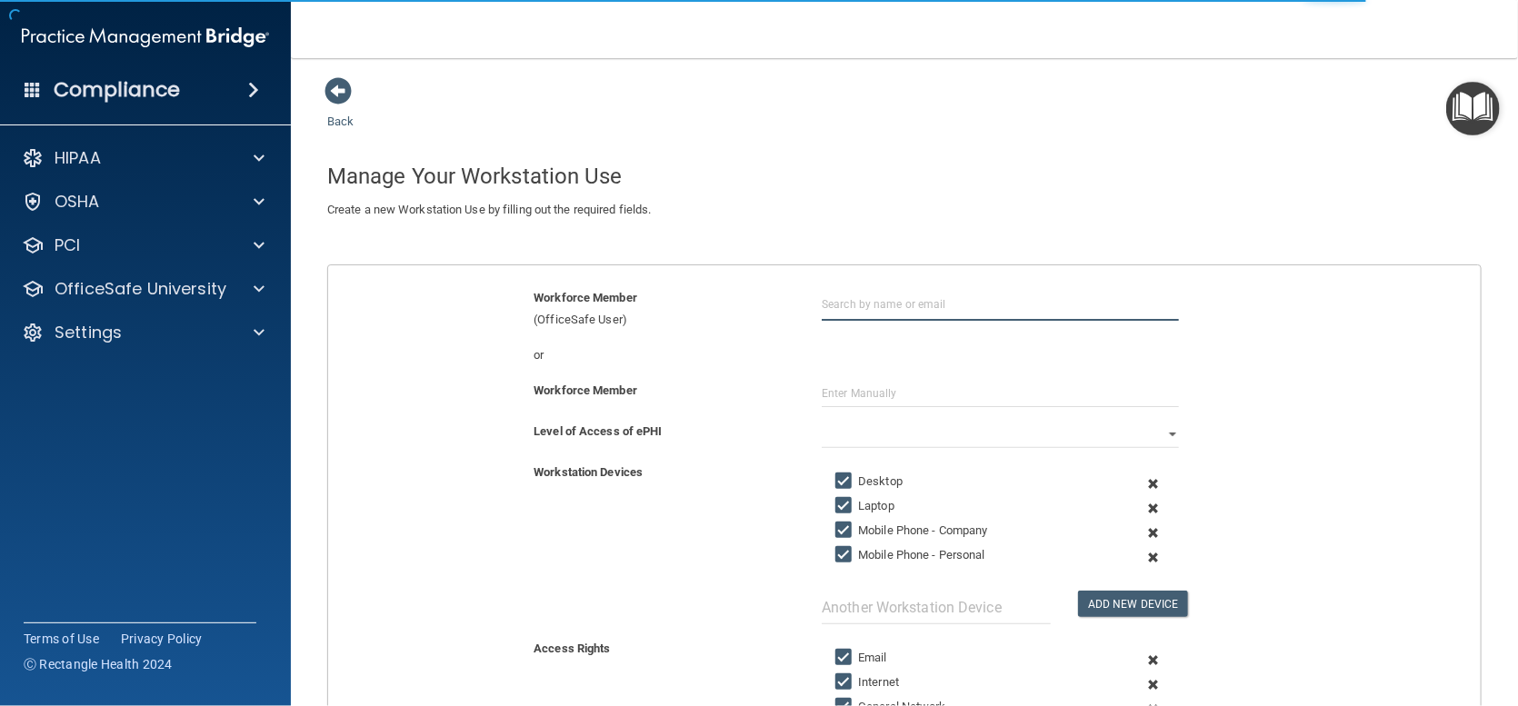
click at [855, 298] on input "text" at bounding box center [1000, 304] width 357 height 34
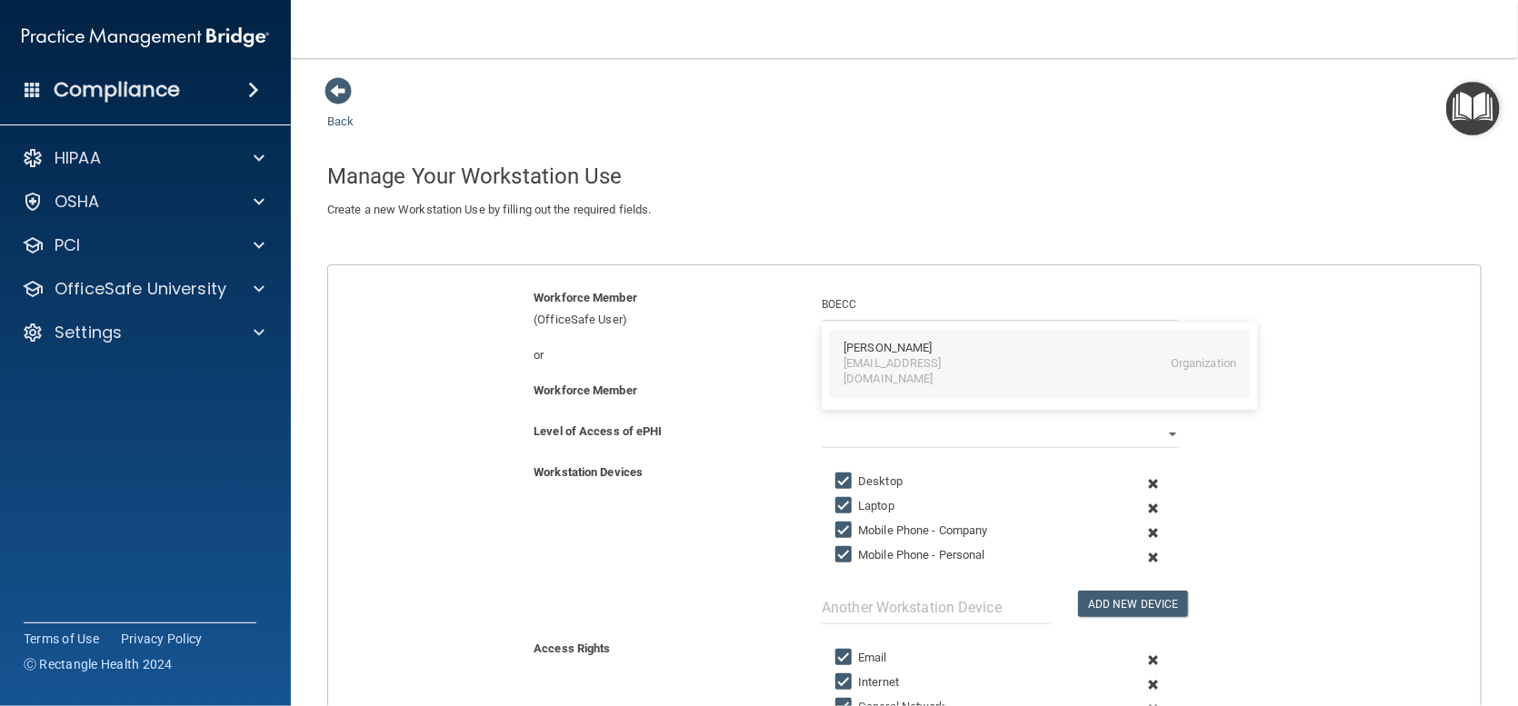
click at [863, 357] on div "[EMAIL_ADDRESS][DOMAIN_NAME]" at bounding box center [922, 371] width 157 height 31
type input "[PERSON_NAME]"
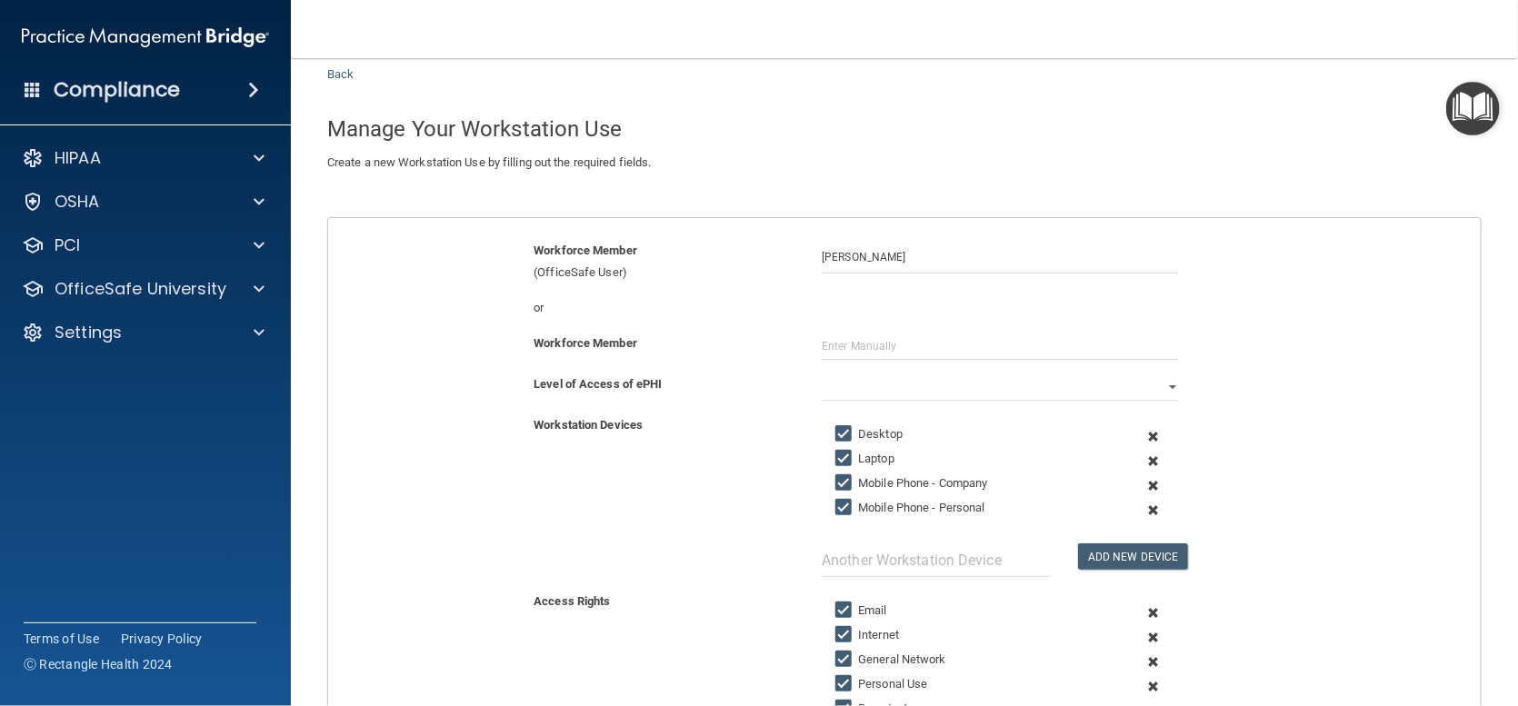
scroll to position [91, 0]
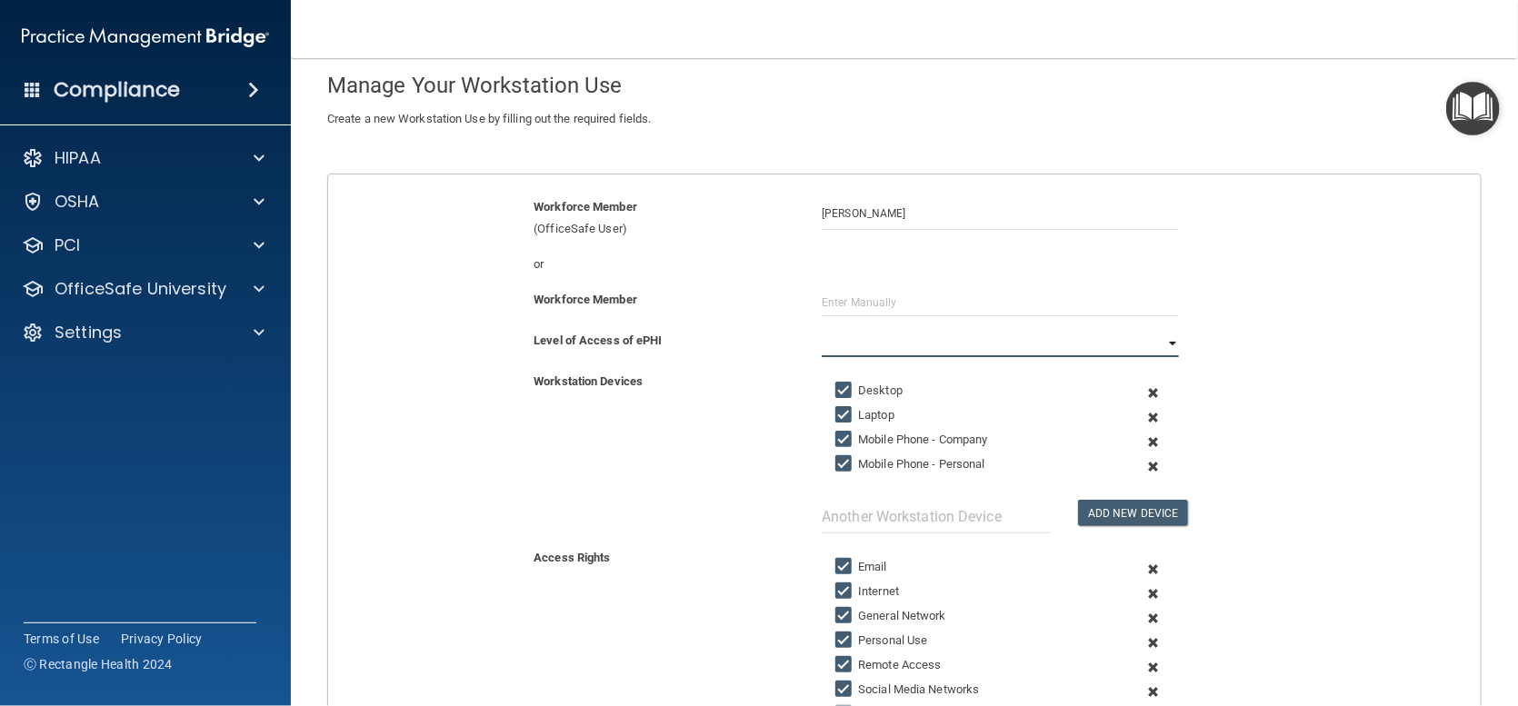
click at [1083, 338] on select "Full Limited None" at bounding box center [1000, 343] width 357 height 27
select select "0"
click at [822, 330] on select "Full Limited None" at bounding box center [1000, 343] width 357 height 27
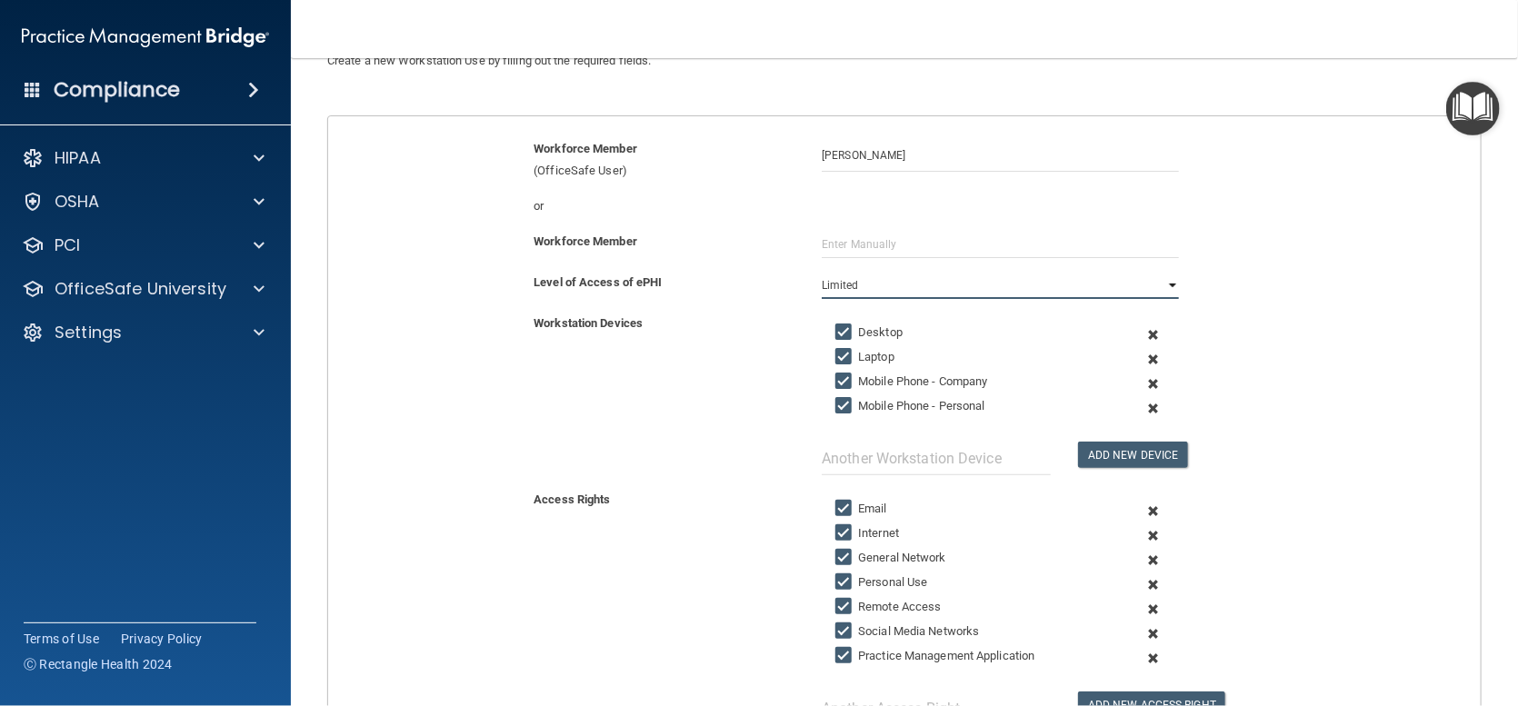
scroll to position [182, 0]
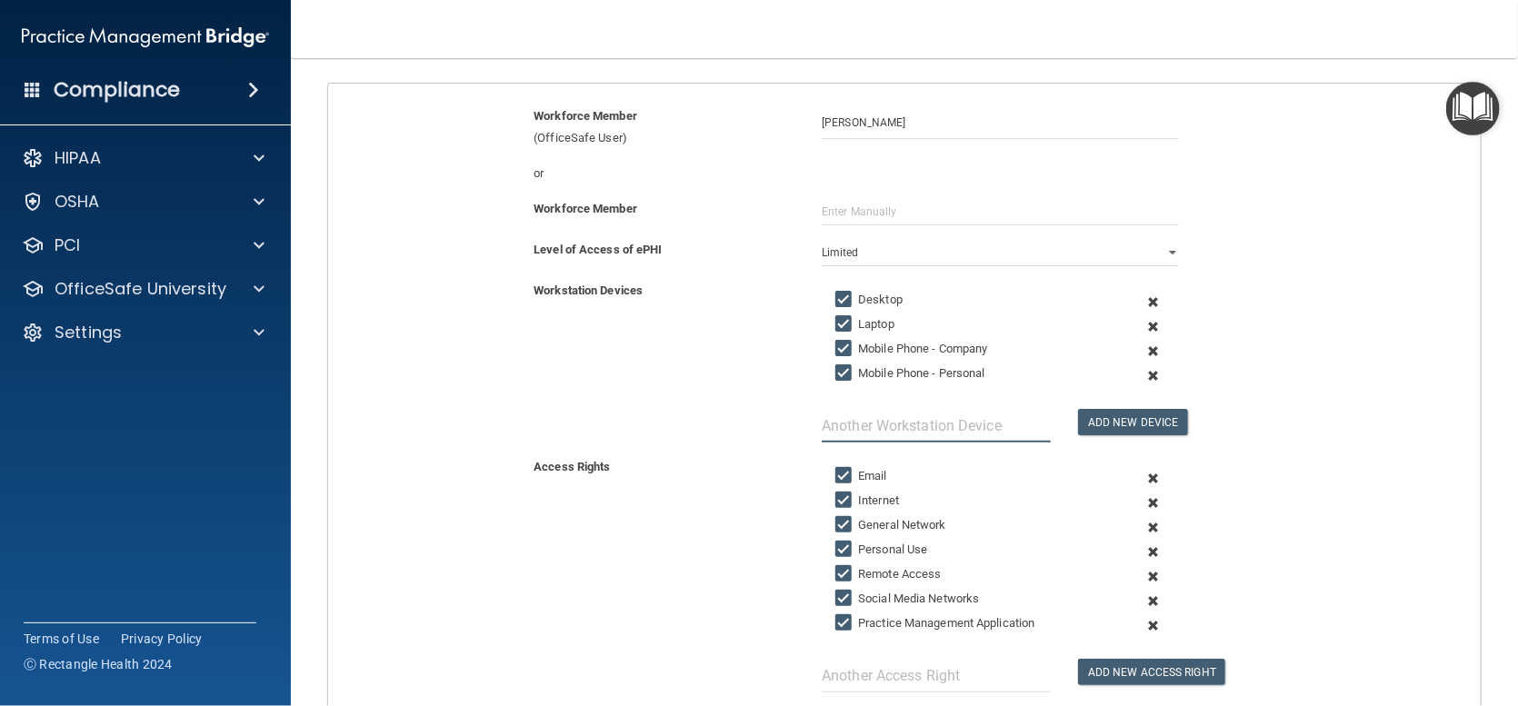
click at [825, 426] on input "text" at bounding box center [936, 426] width 229 height 34
type input "IPAD"
click at [1109, 423] on button "Add New Device" at bounding box center [1132, 422] width 109 height 26
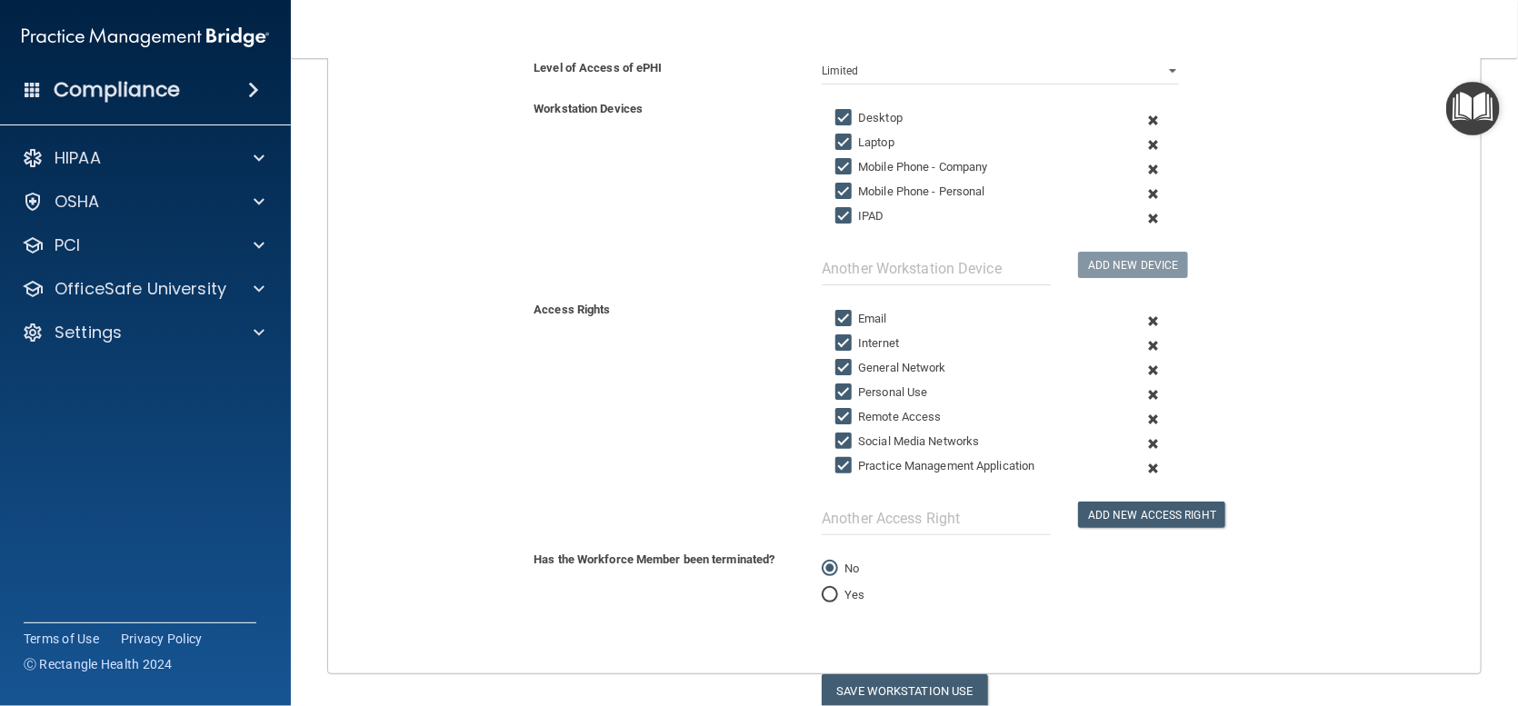
scroll to position [434, 0]
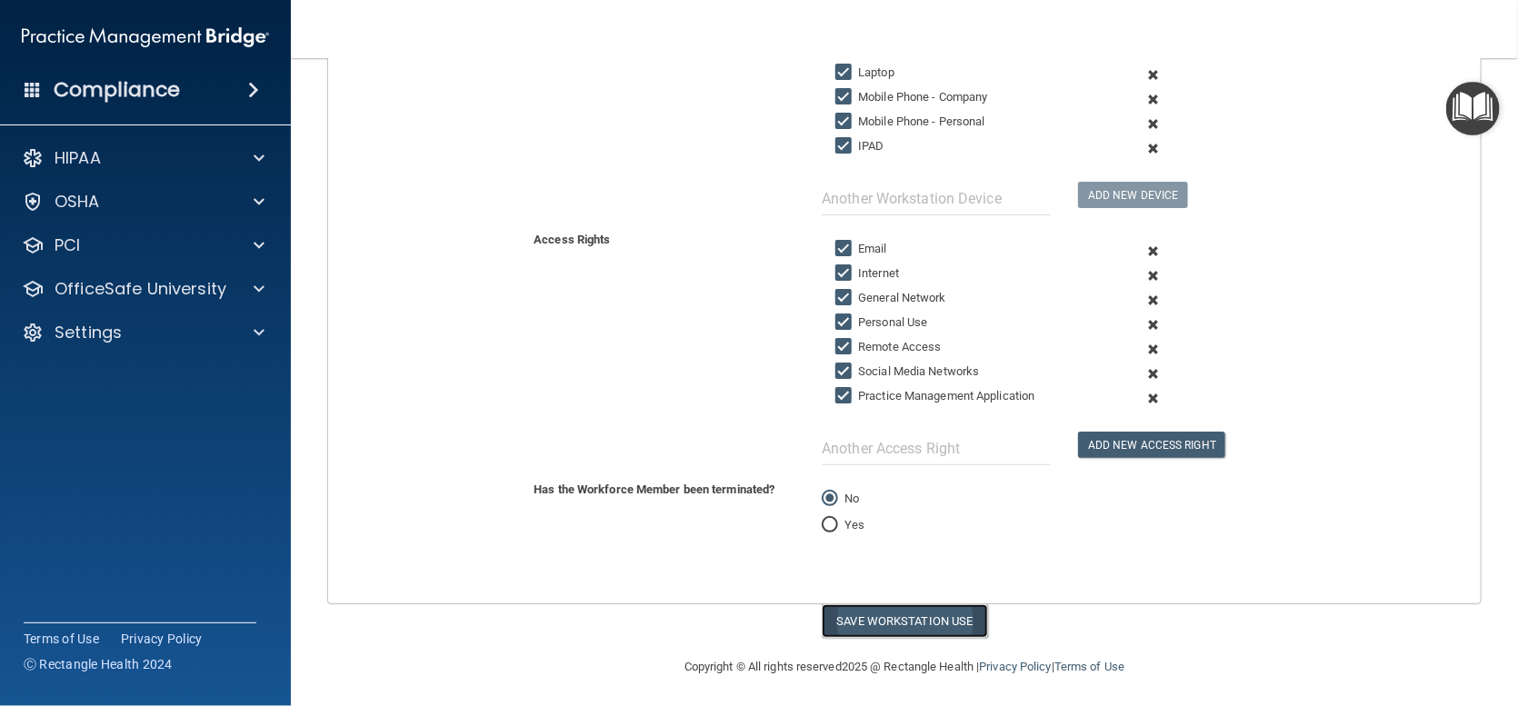
click at [905, 623] on button "Save Workstation Use" at bounding box center [905, 622] width 166 height 34
select select "? string:Full ?"
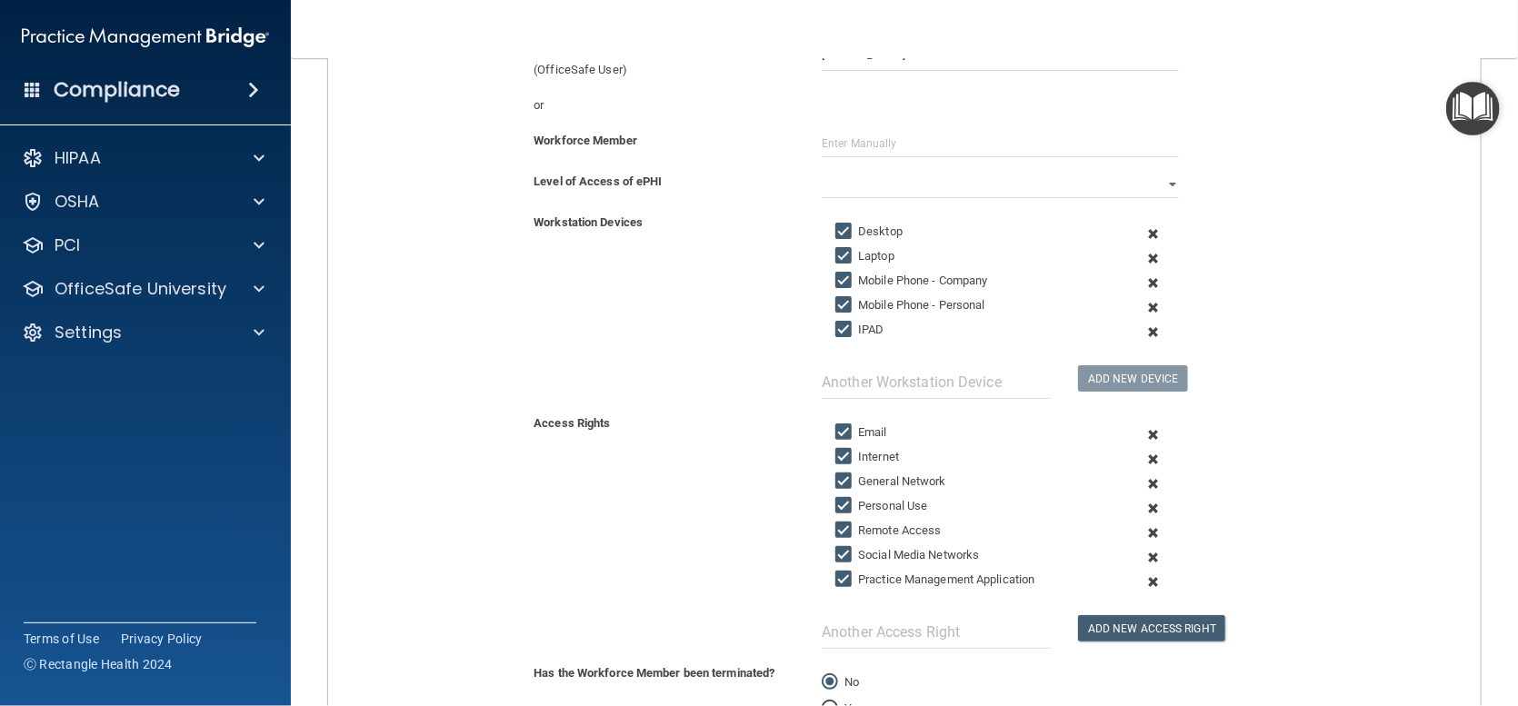
scroll to position [0, 0]
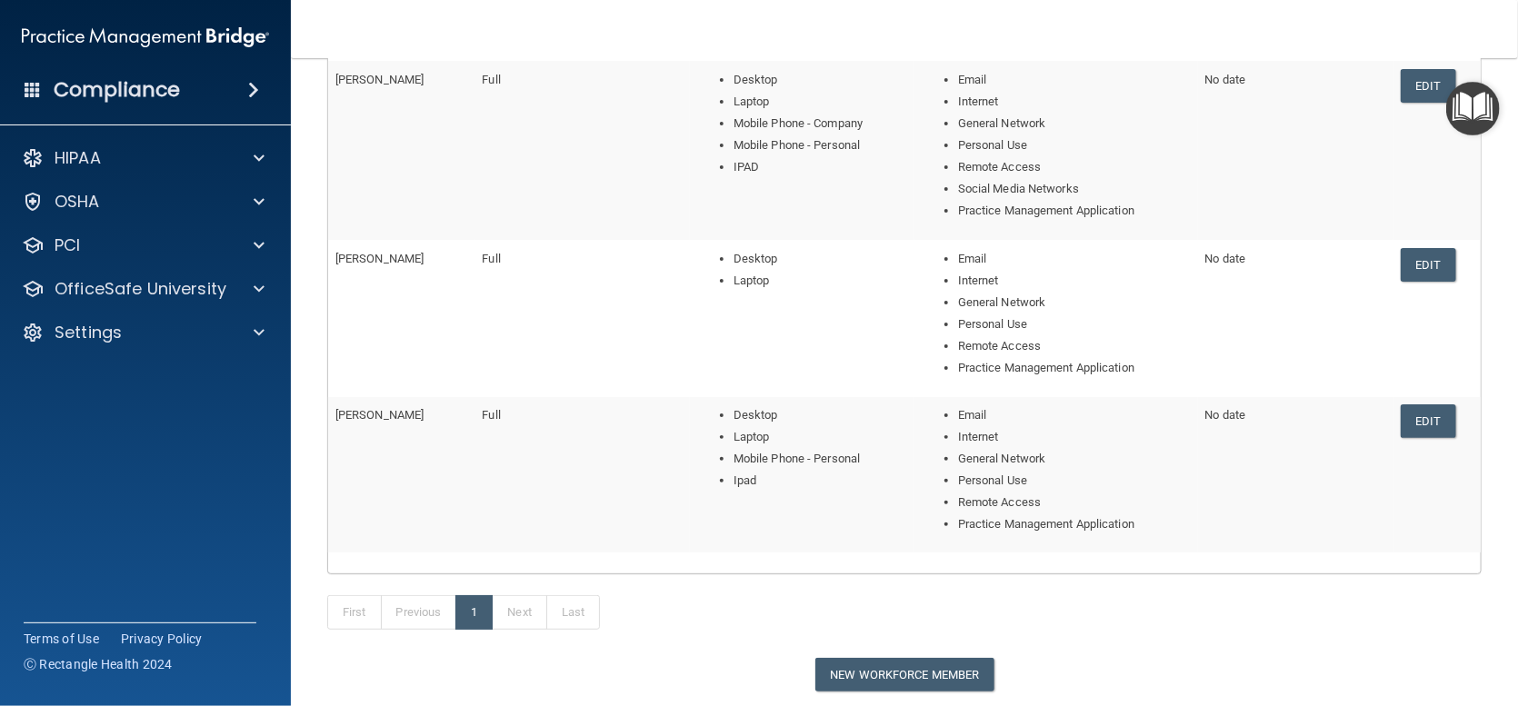
scroll to position [384, 0]
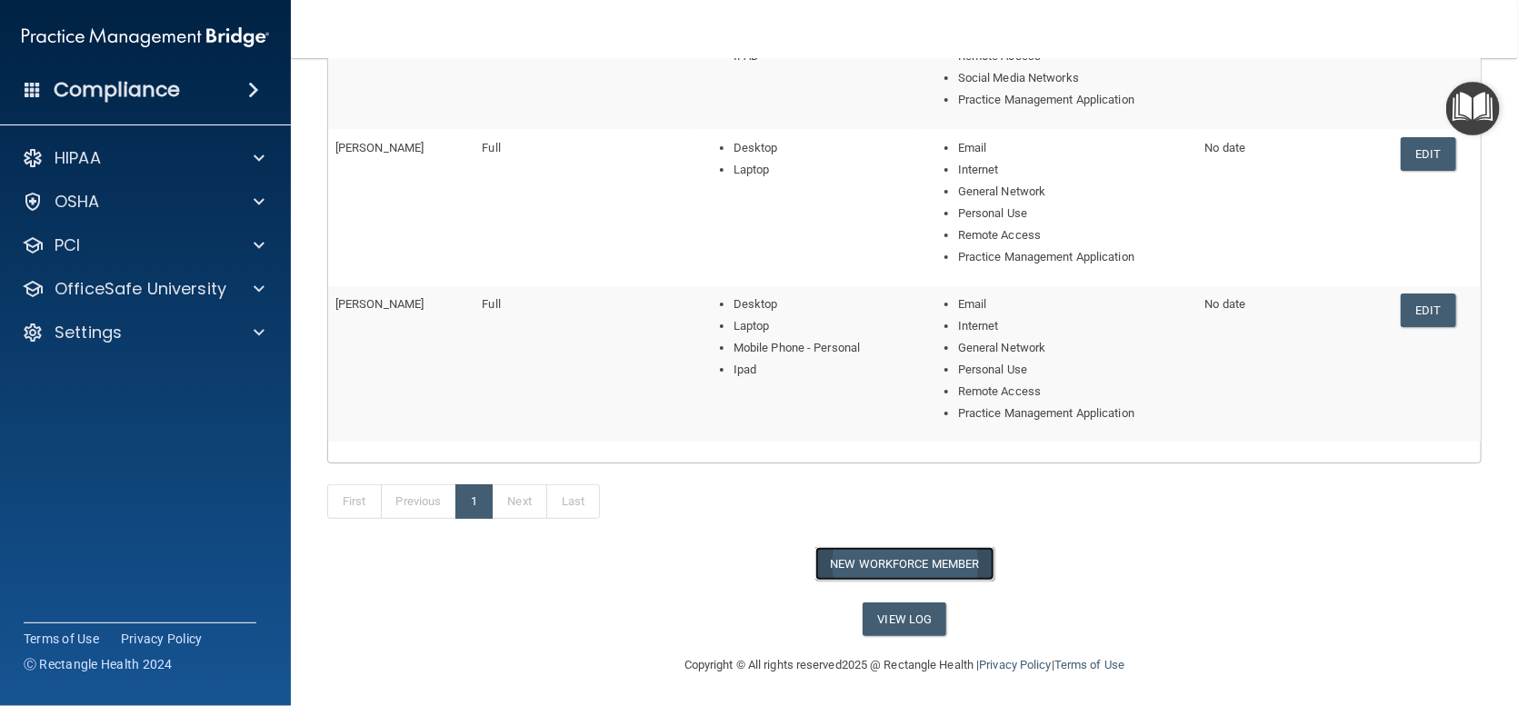
click at [914, 550] on button "New Workforce Member" at bounding box center [904, 564] width 179 height 34
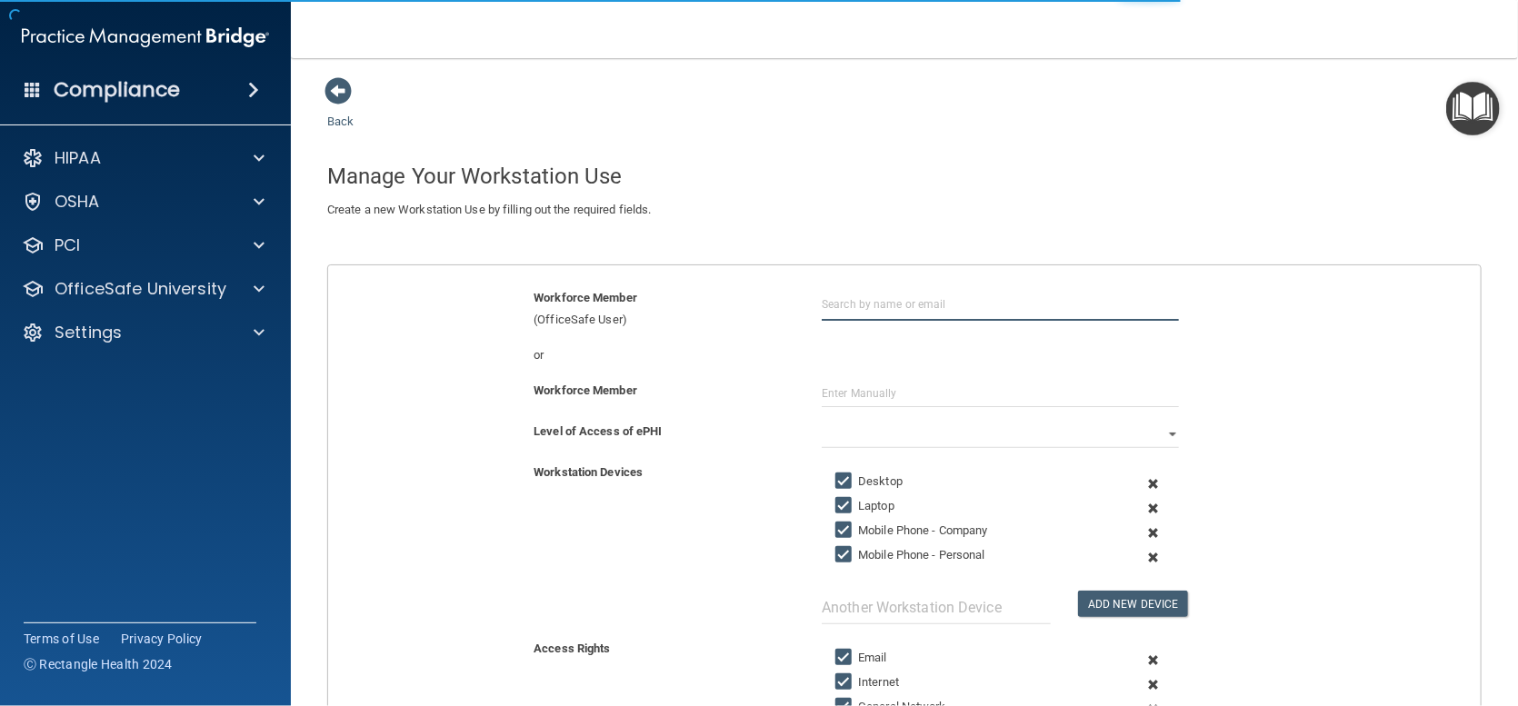
click at [846, 290] on input "text" at bounding box center [1000, 304] width 357 height 34
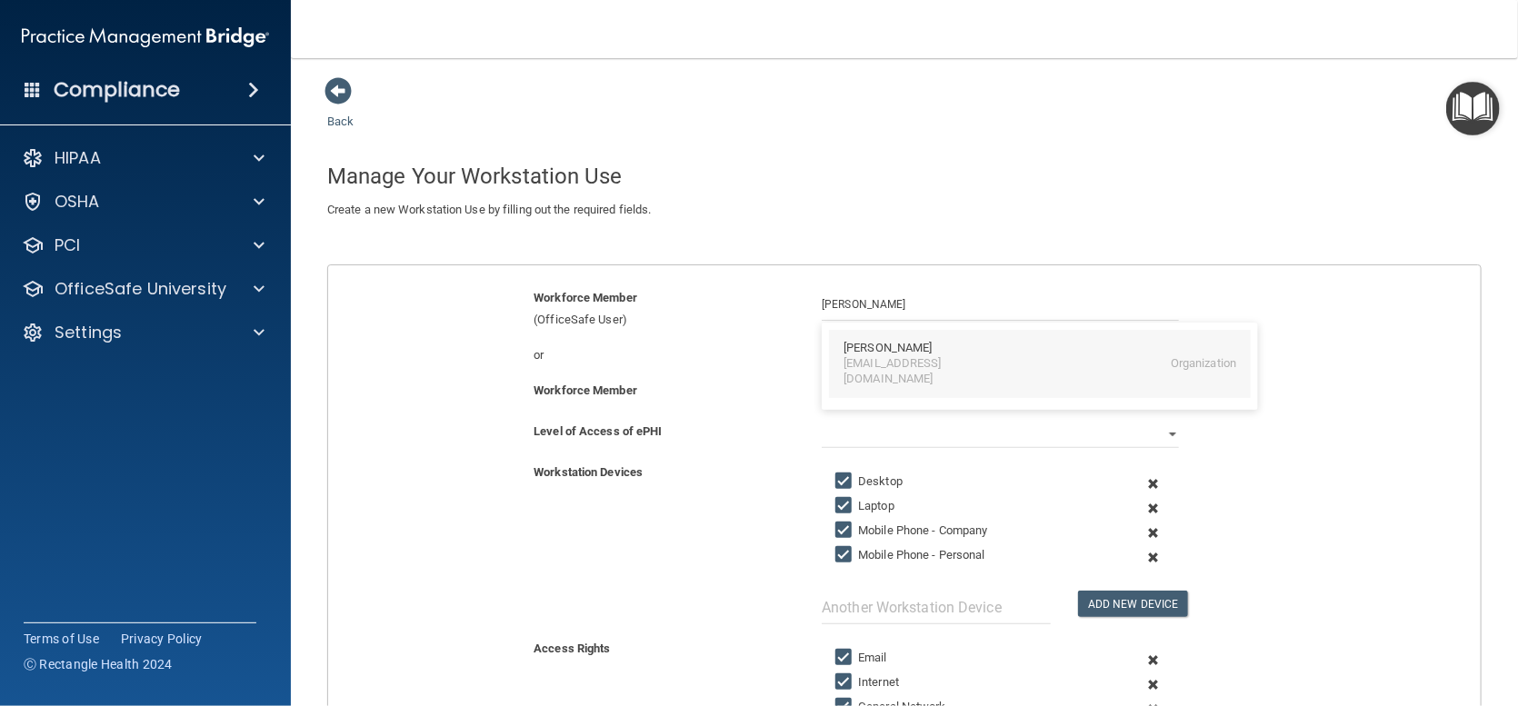
click at [869, 352] on div "[PERSON_NAME]" at bounding box center [888, 348] width 88 height 15
type input "[PERSON_NAME]"
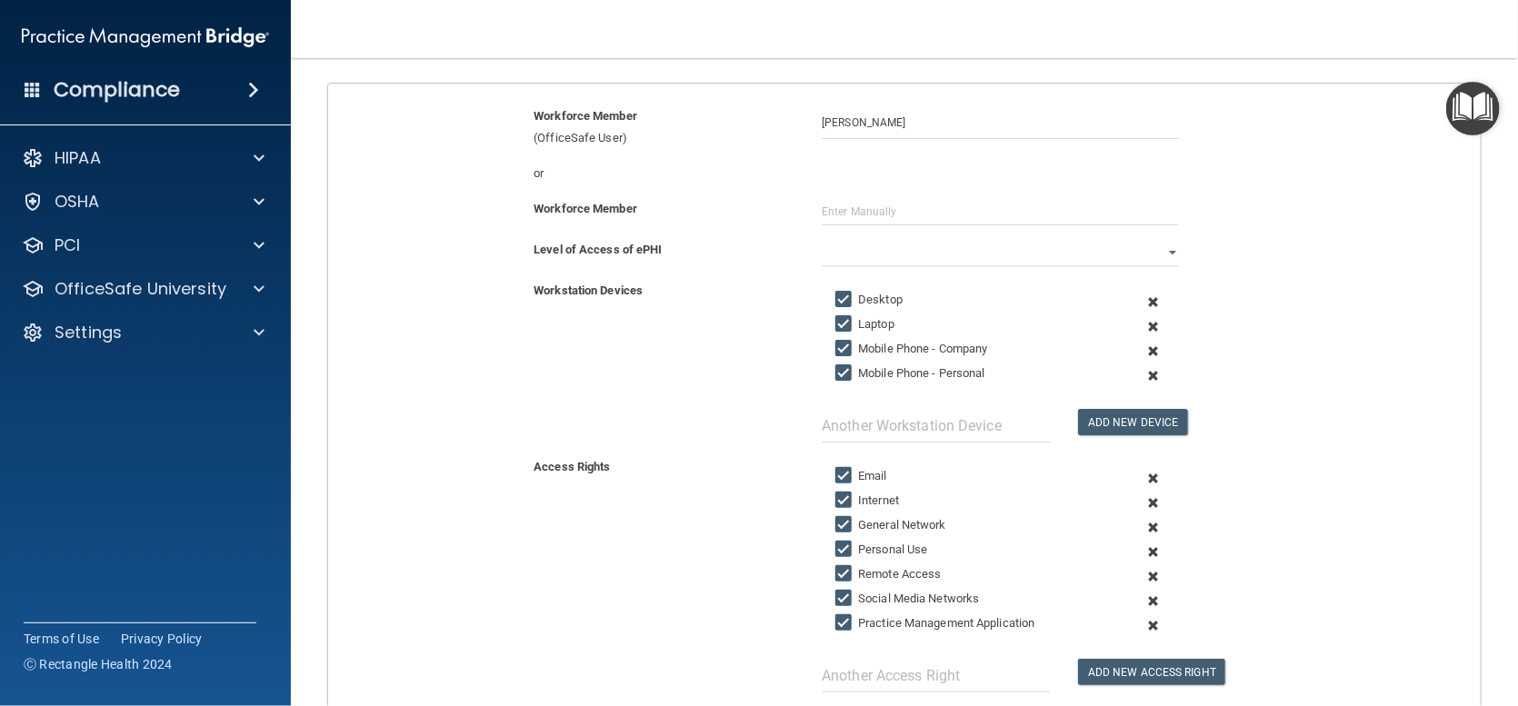
scroll to position [364, 0]
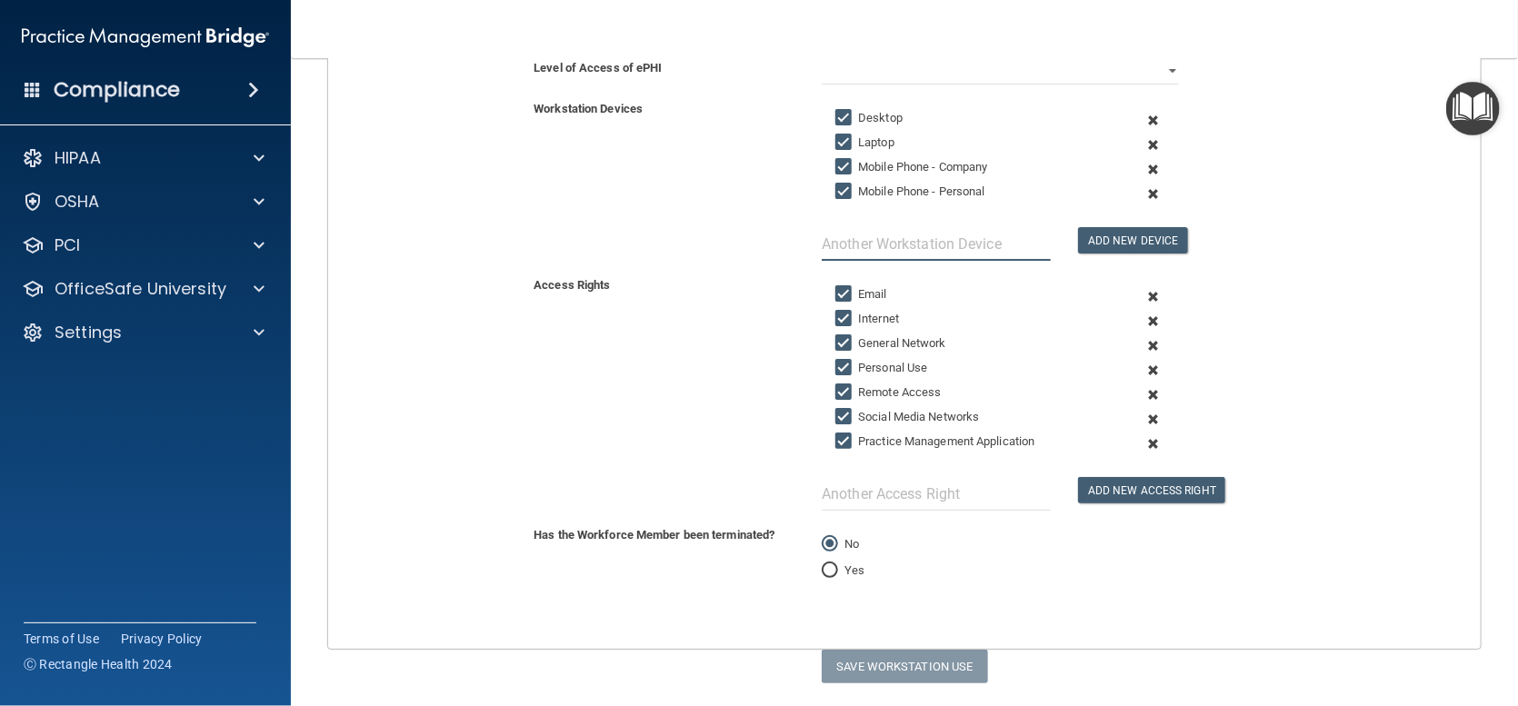
click at [848, 239] on input "text" at bounding box center [936, 244] width 229 height 34
type input "IPAD"
click at [1138, 245] on button "Add New Device" at bounding box center [1132, 240] width 109 height 26
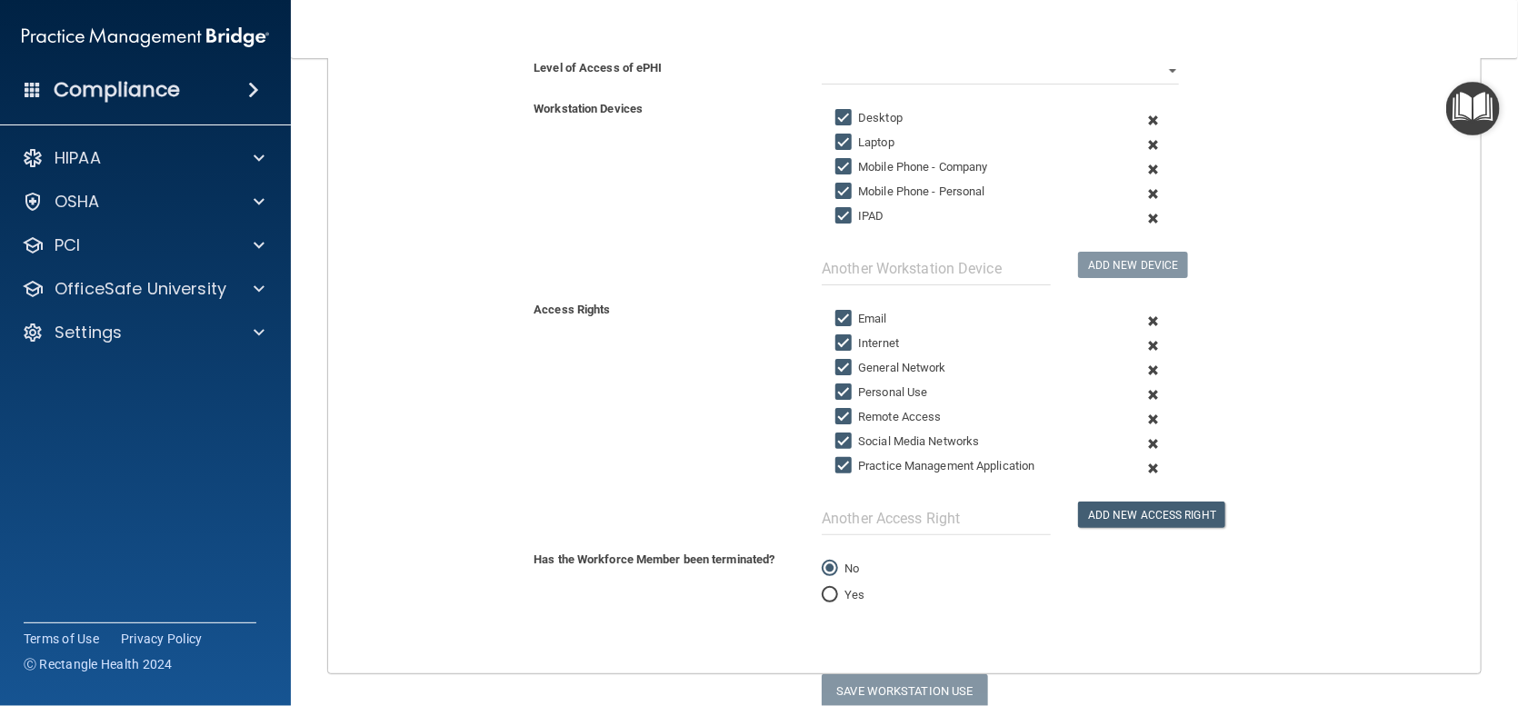
click at [837, 435] on input "Social Media Networks" at bounding box center [845, 442] width 21 height 15
checkbox input "false"
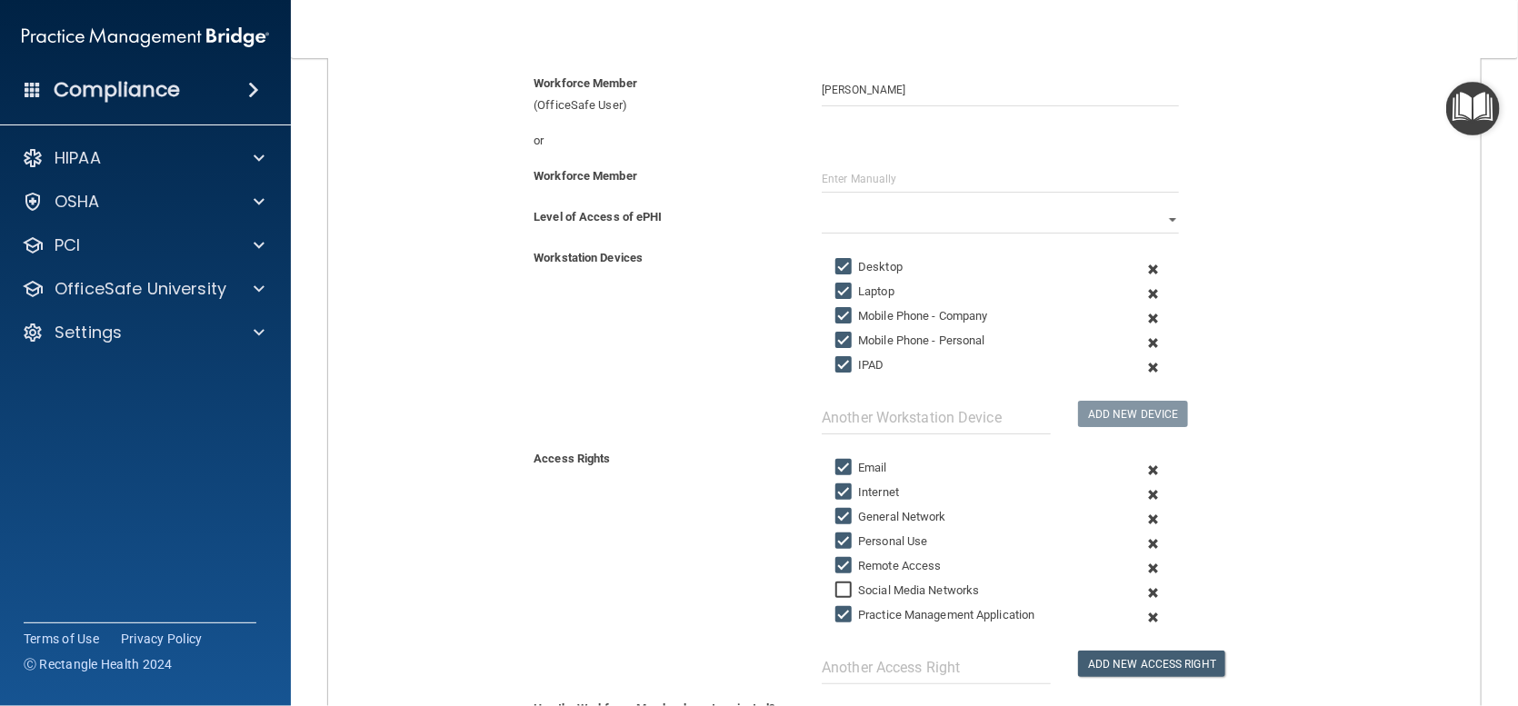
scroll to position [0, 0]
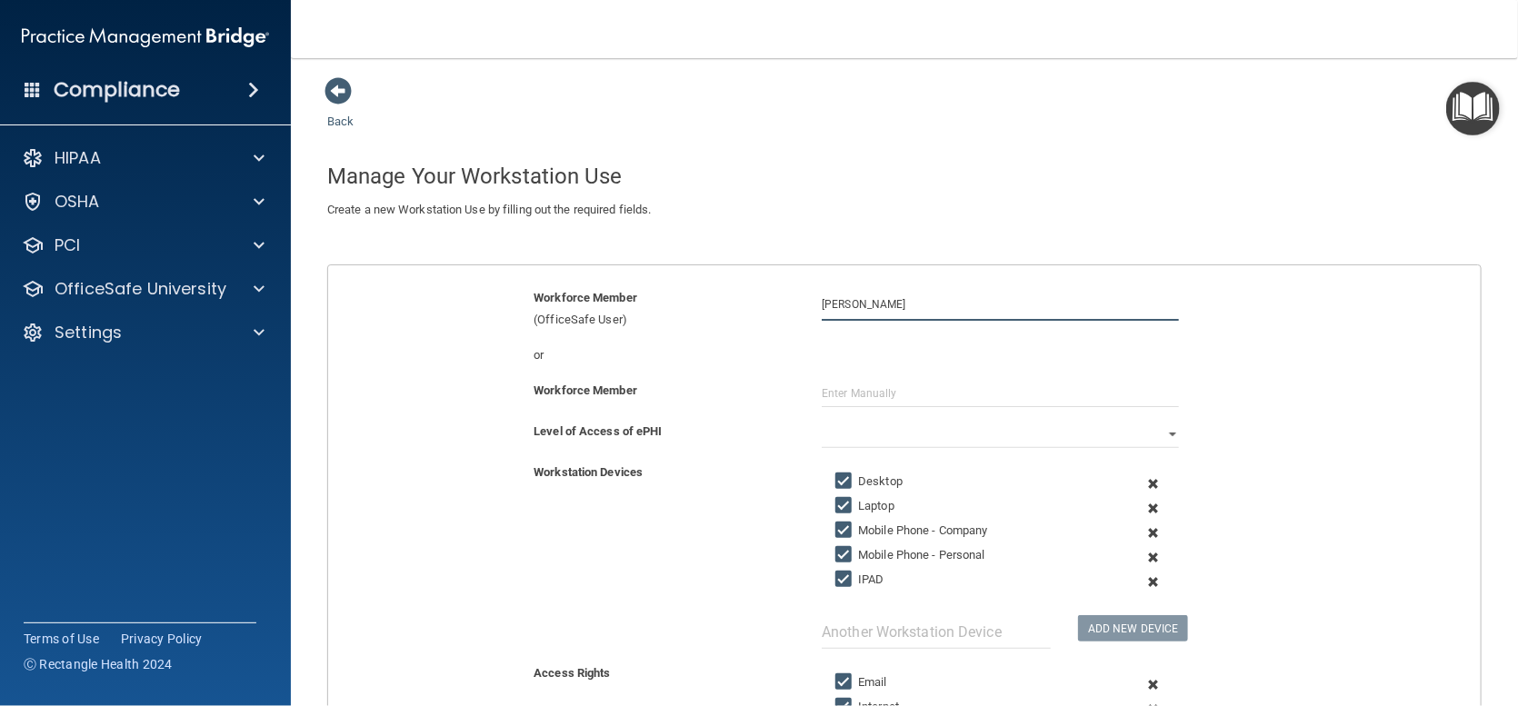
click at [949, 307] on input "[PERSON_NAME]" at bounding box center [1000, 304] width 357 height 34
click at [929, 360] on div "[EMAIL_ADDRESS][DOMAIN_NAME]" at bounding box center [922, 371] width 157 height 31
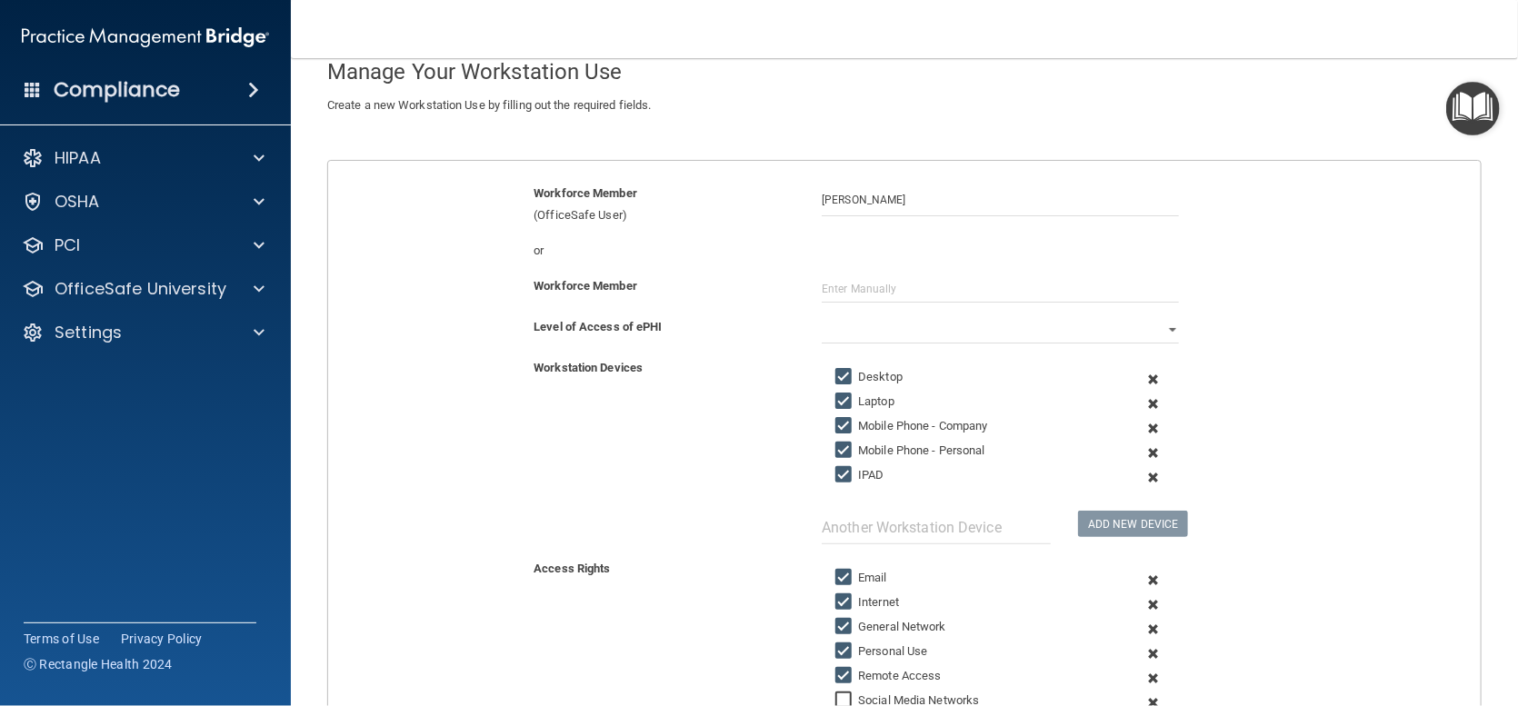
scroll to position [70, 0]
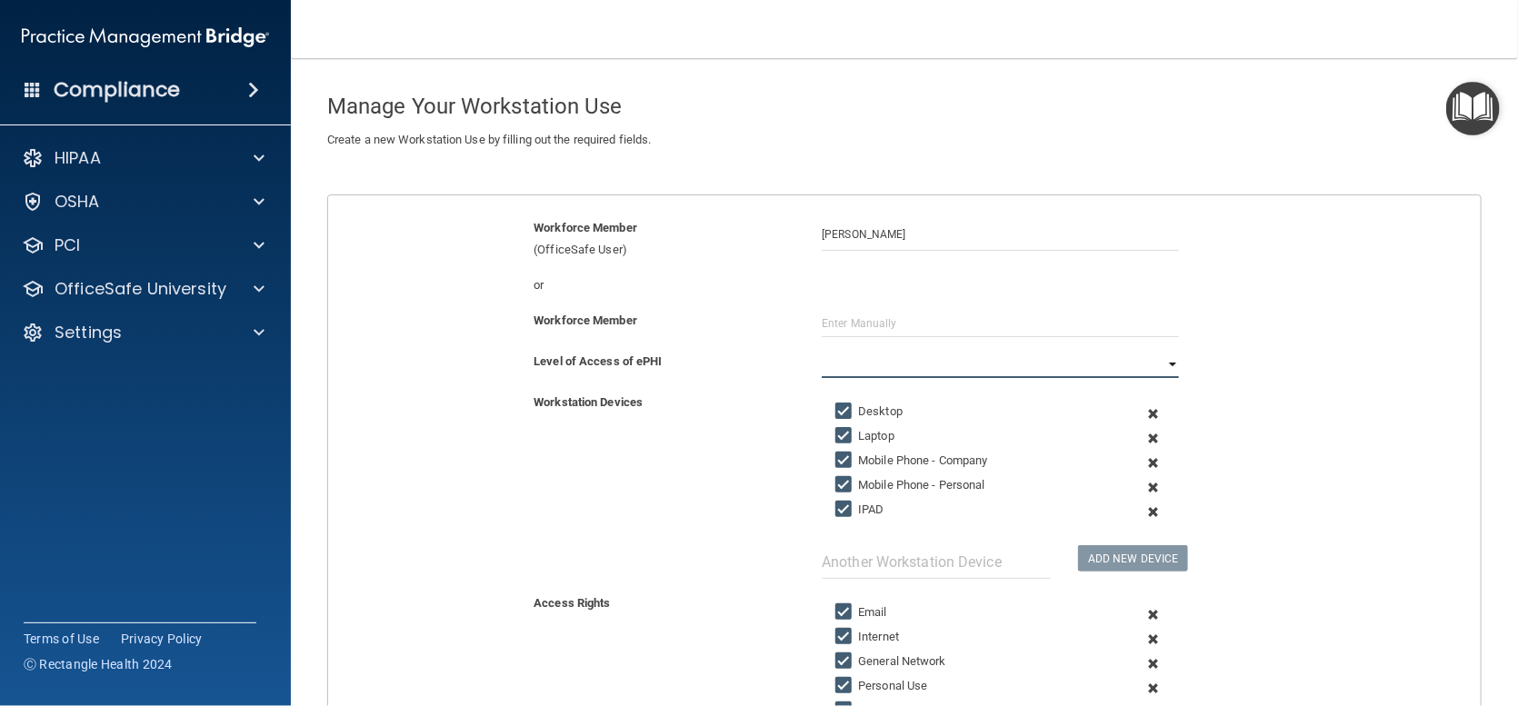
click at [844, 365] on select "Full Limited None" at bounding box center [1000, 364] width 357 height 27
click at [822, 351] on select "Full Limited None" at bounding box center [1000, 364] width 357 height 27
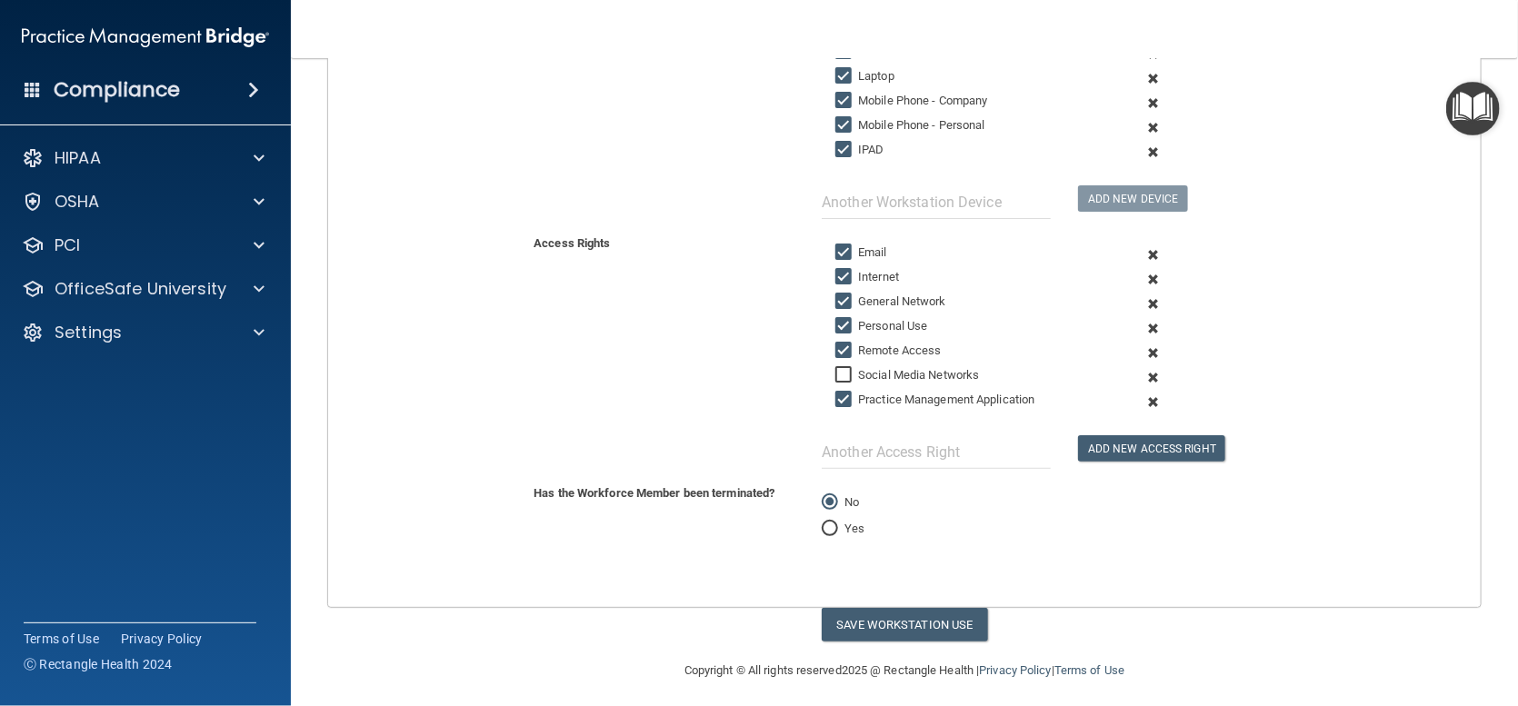
scroll to position [434, 0]
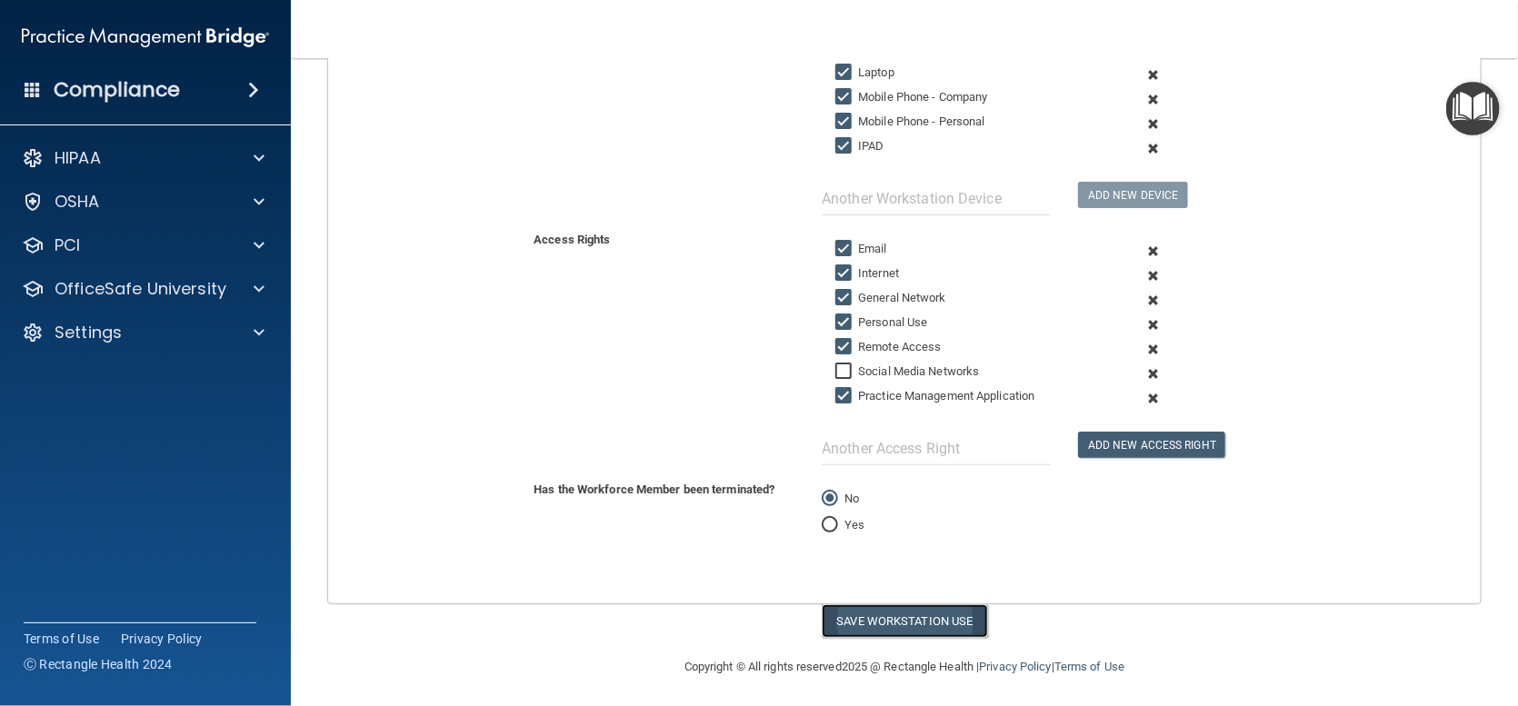
click at [912, 607] on button "Save Workstation Use" at bounding box center [905, 622] width 166 height 34
select select "? string:Full ?"
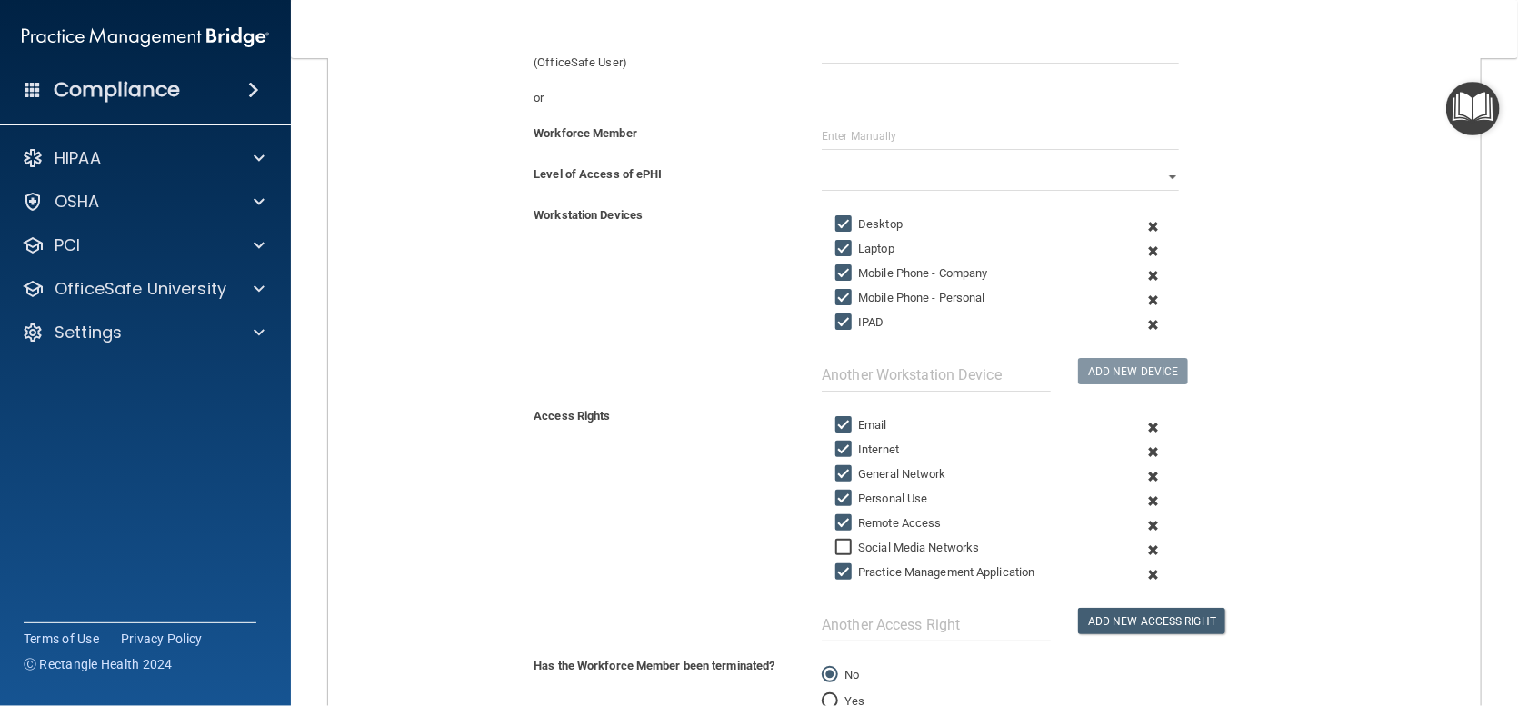
scroll to position [0, 0]
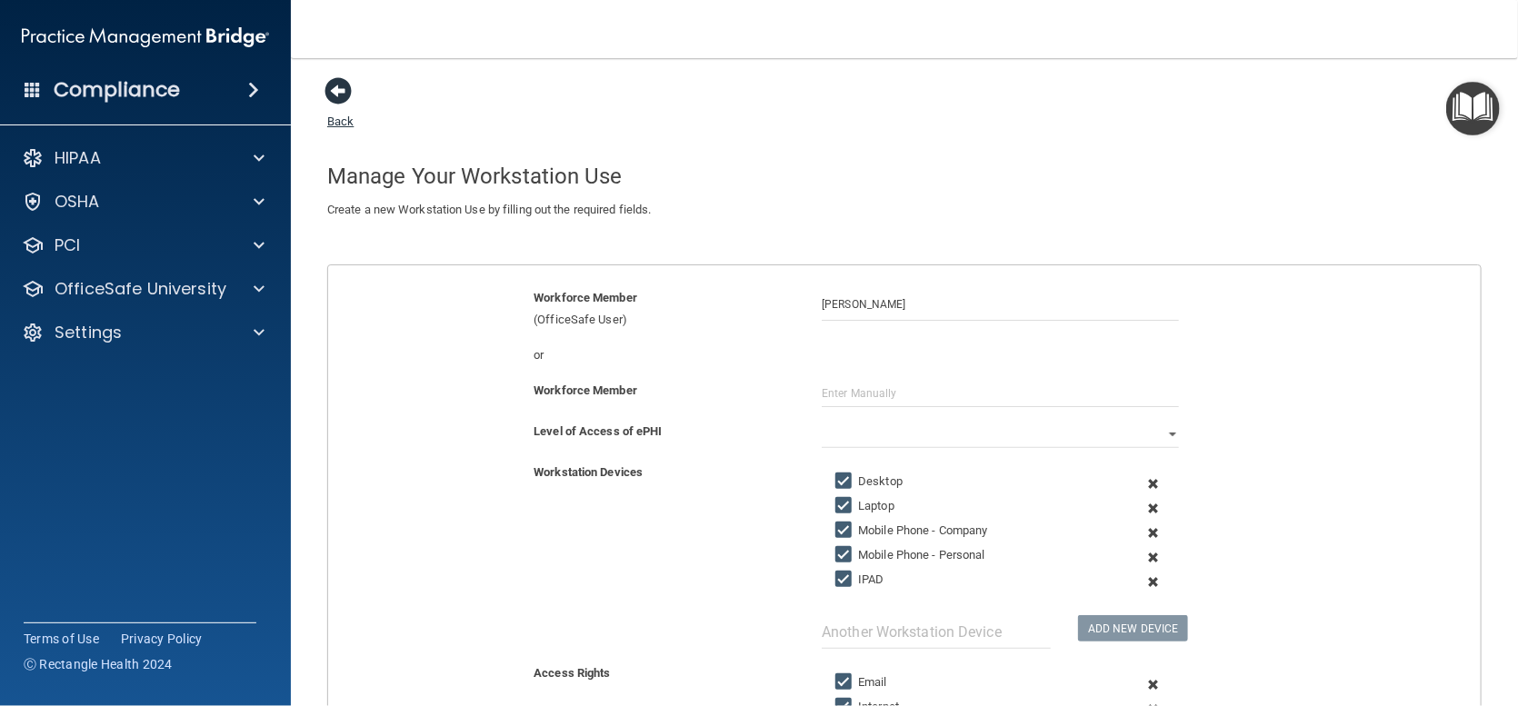
click at [345, 95] on span at bounding box center [338, 90] width 27 height 27
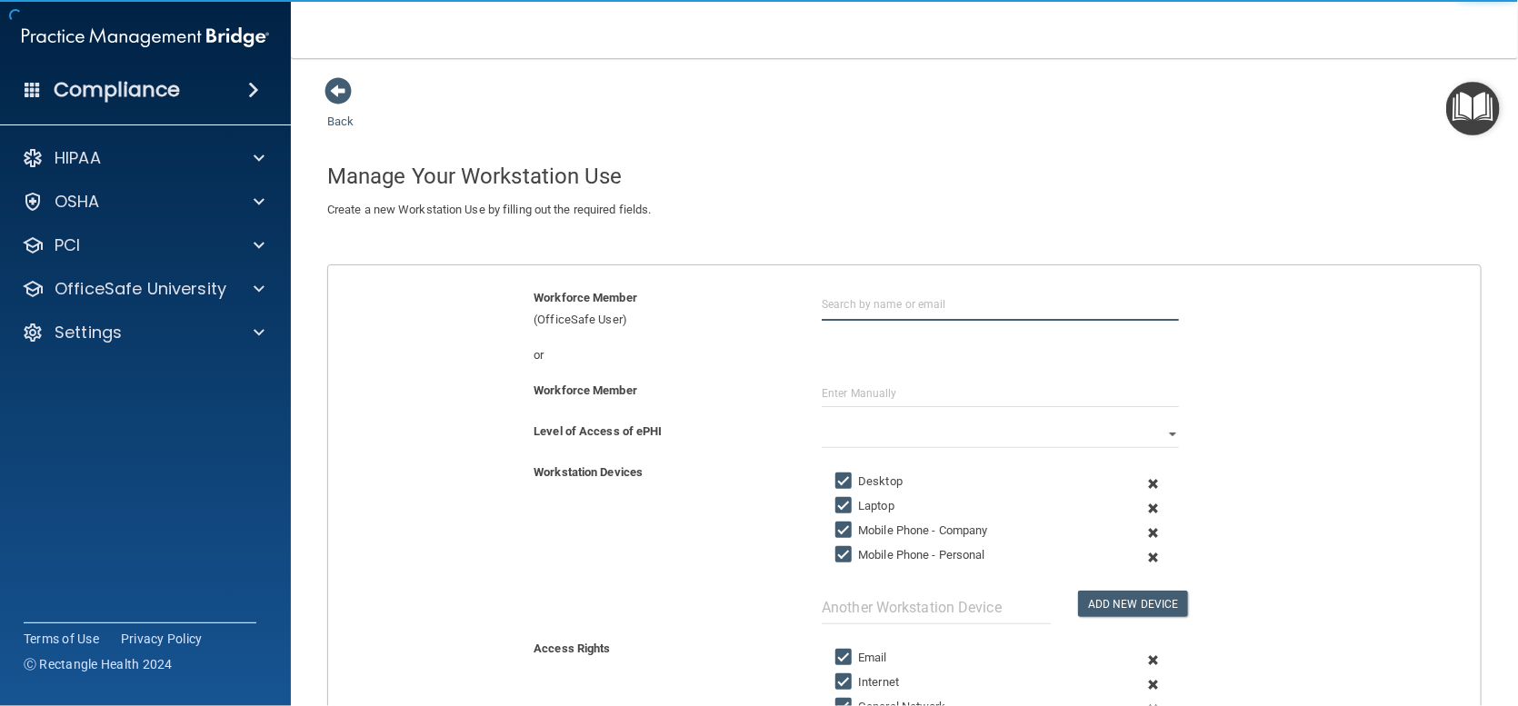
click at [843, 298] on input "text" at bounding box center [1000, 304] width 357 height 34
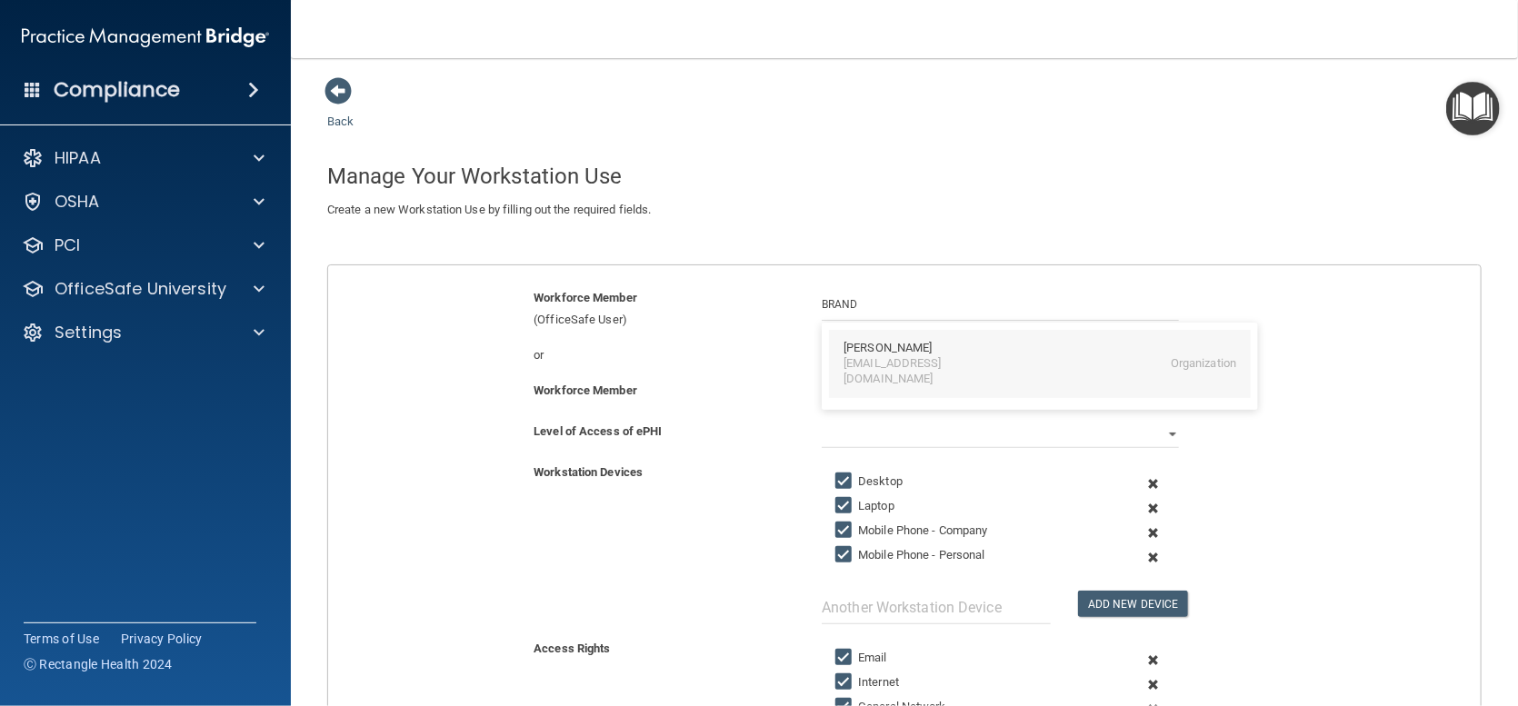
click at [875, 349] on div "[PERSON_NAME]" at bounding box center [888, 348] width 88 height 15
type input "[PERSON_NAME]"
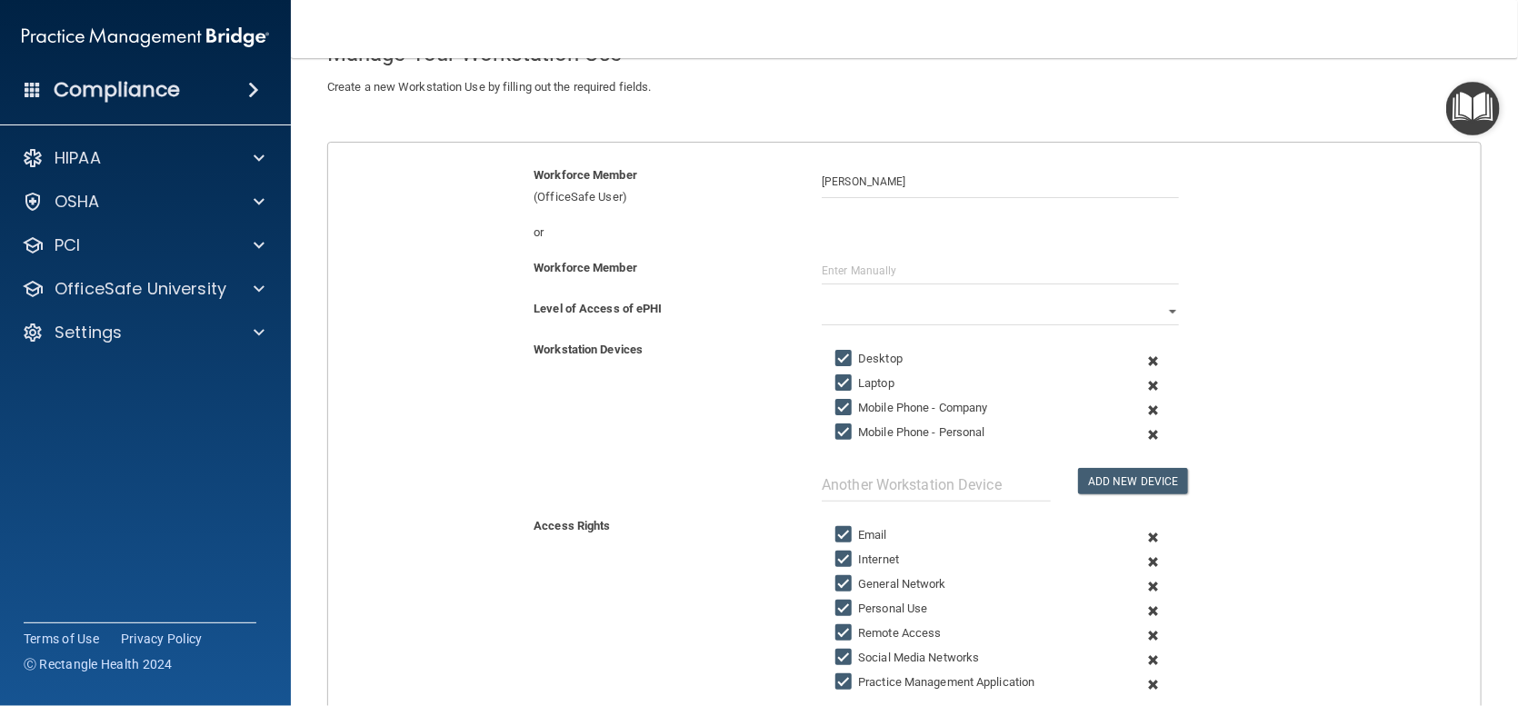
scroll to position [182, 0]
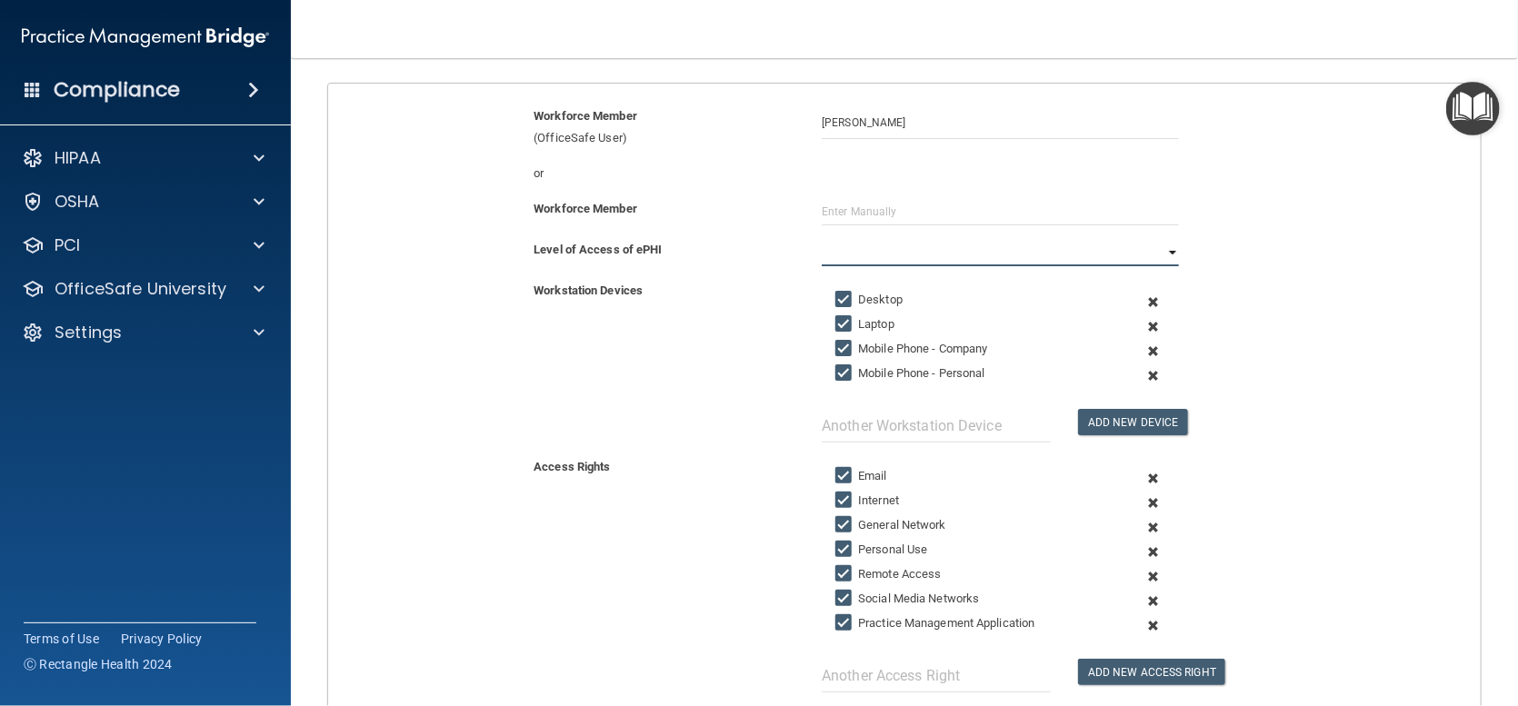
click at [1101, 246] on select "Full Limited None" at bounding box center [1000, 252] width 357 height 27
select select "0"
click at [822, 239] on select "Full Limited None" at bounding box center [1000, 252] width 357 height 27
click at [836, 368] on input "Mobile Phone - Personal" at bounding box center [845, 373] width 21 height 15
checkbox input "false"
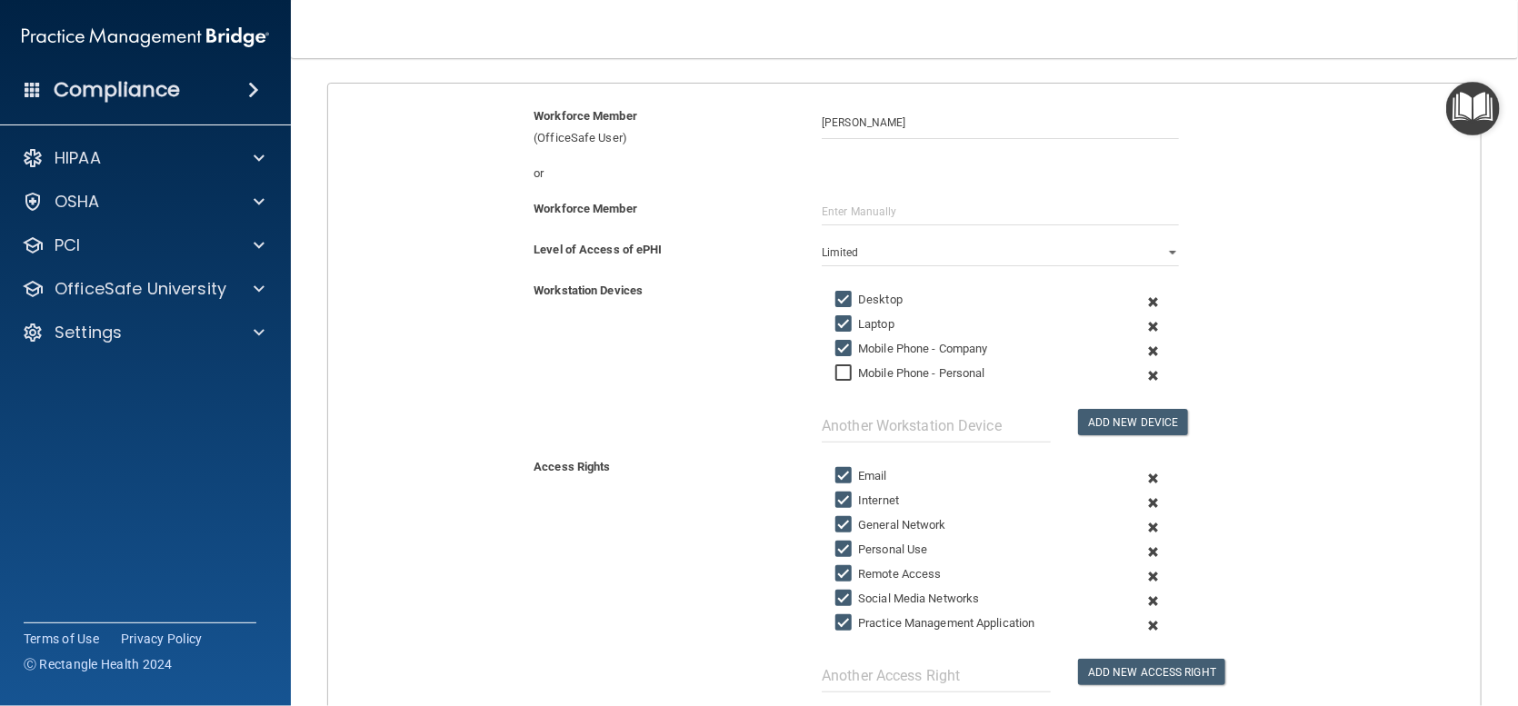
click at [836, 345] on input "Mobile Phone - Company" at bounding box center [845, 349] width 21 height 15
checkbox input "false"
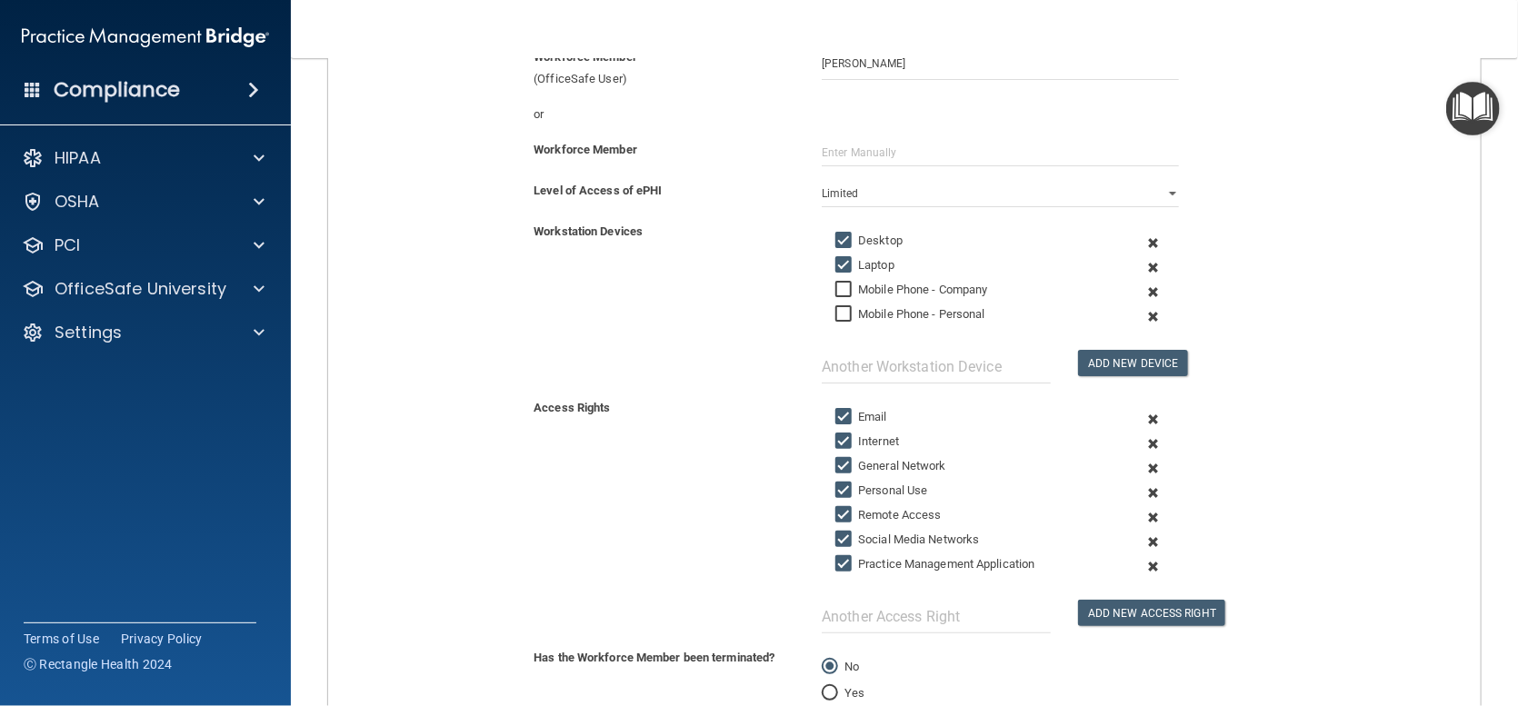
scroll to position [273, 0]
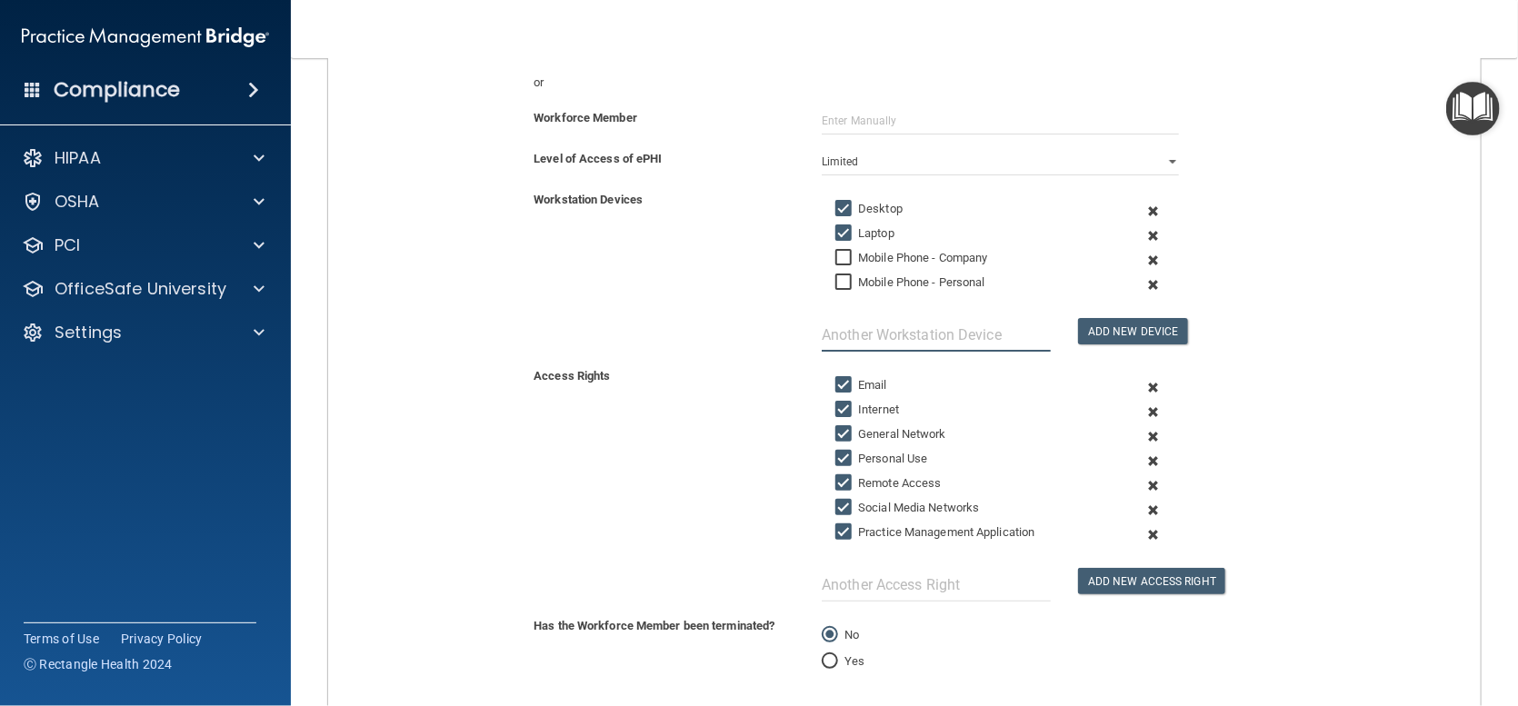
click at [828, 334] on input "text" at bounding box center [936, 335] width 229 height 34
type input "IPAD"
click at [1125, 340] on button "Add New Device" at bounding box center [1132, 331] width 109 height 26
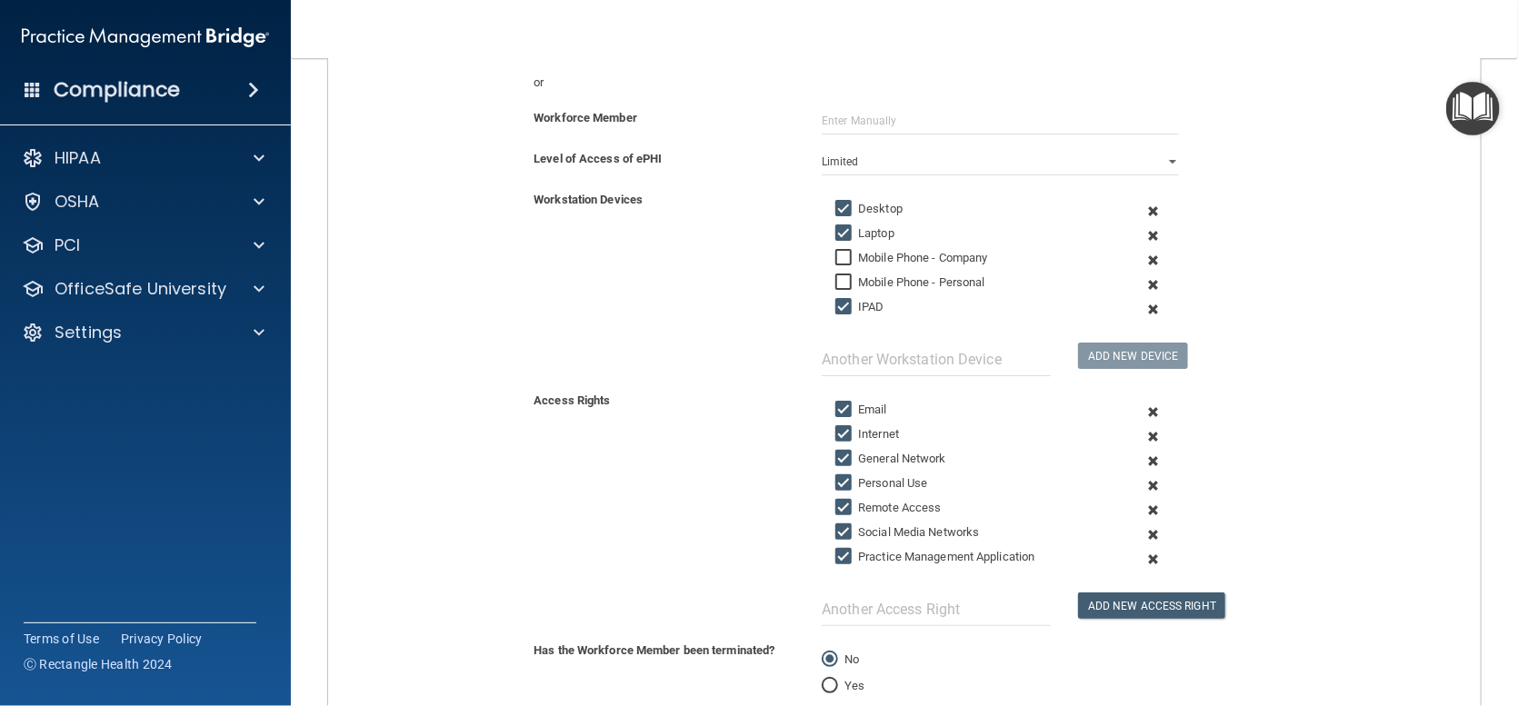
click at [840, 532] on input "Social Media Networks" at bounding box center [845, 532] width 21 height 15
checkbox input "false"
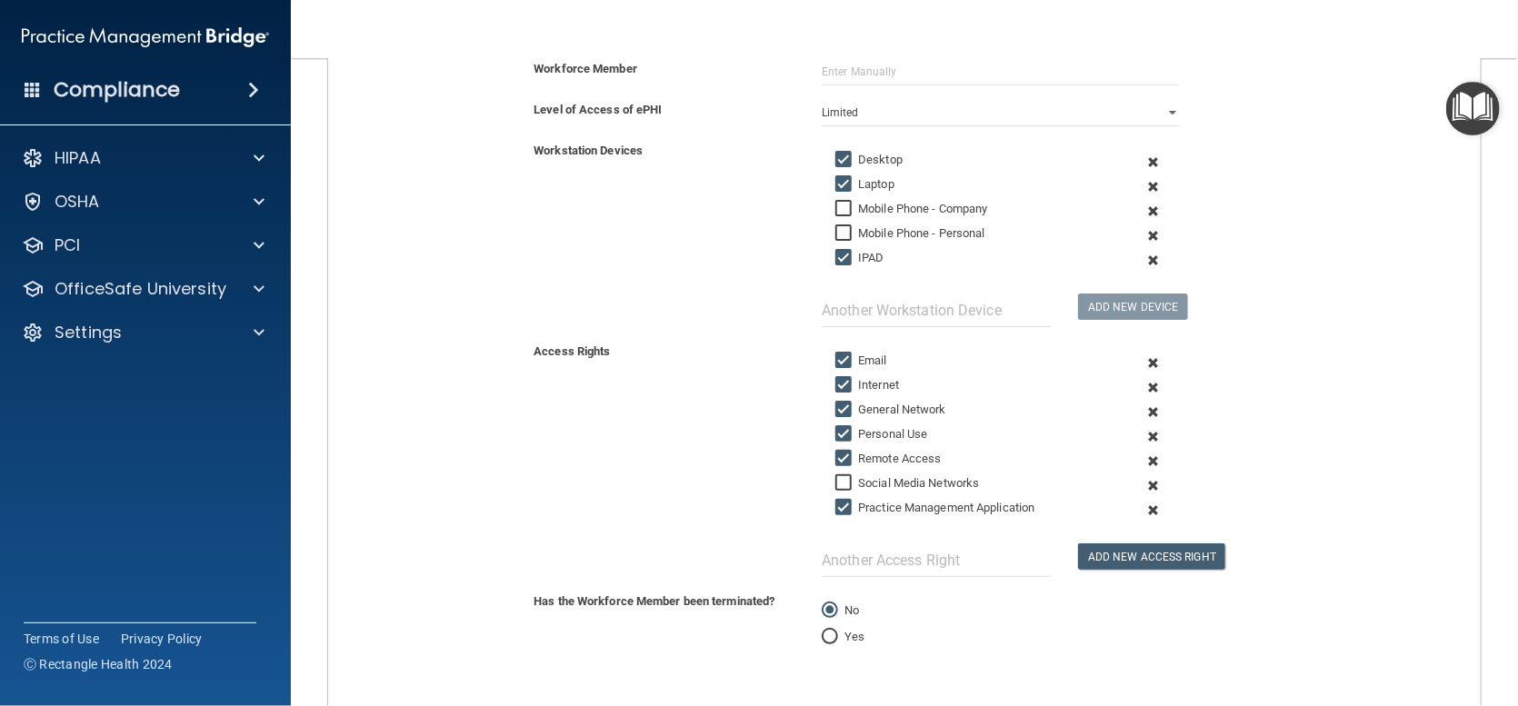
scroll to position [364, 0]
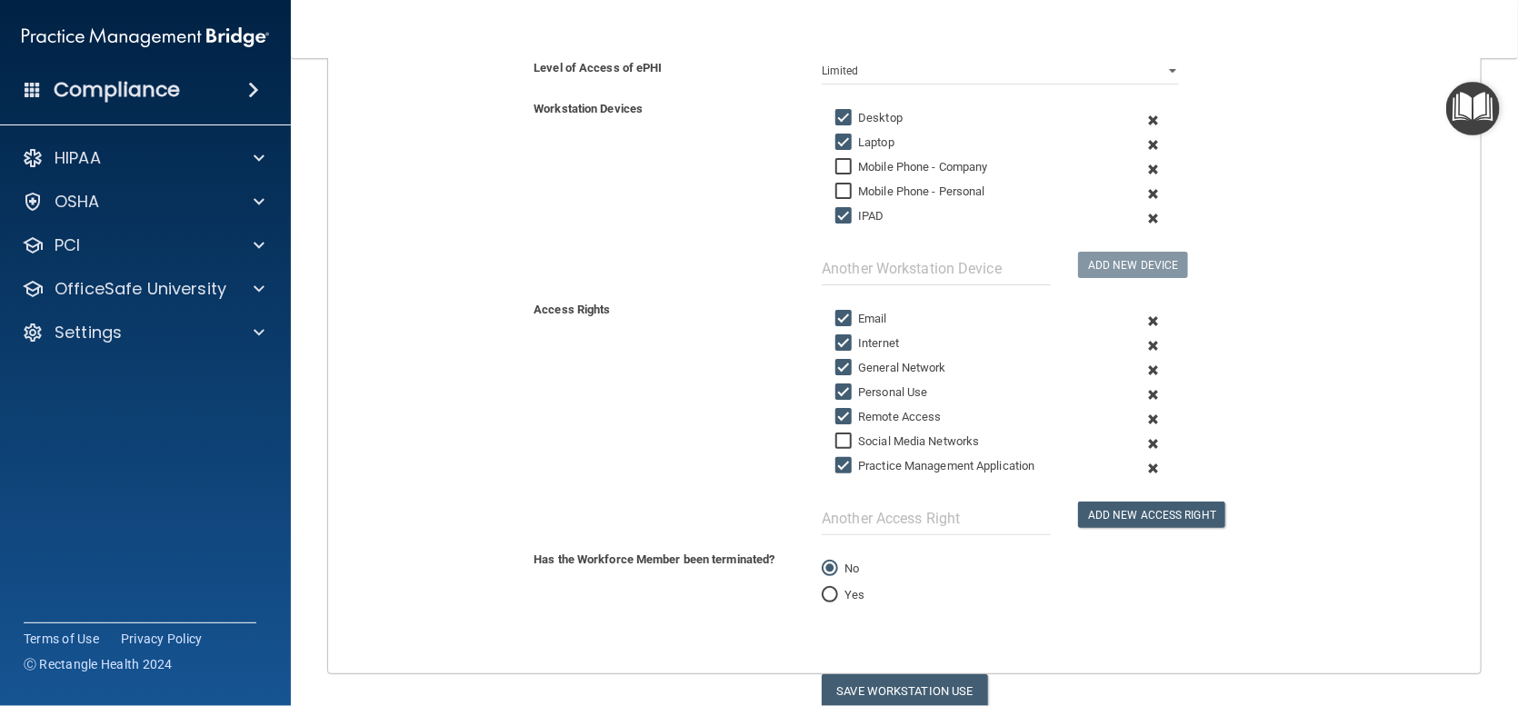
click at [838, 413] on input "Remote Access" at bounding box center [845, 417] width 21 height 15
checkbox input "false"
click at [880, 675] on button "Save Workstation Use" at bounding box center [905, 692] width 166 height 34
select select "? string:Full ?"
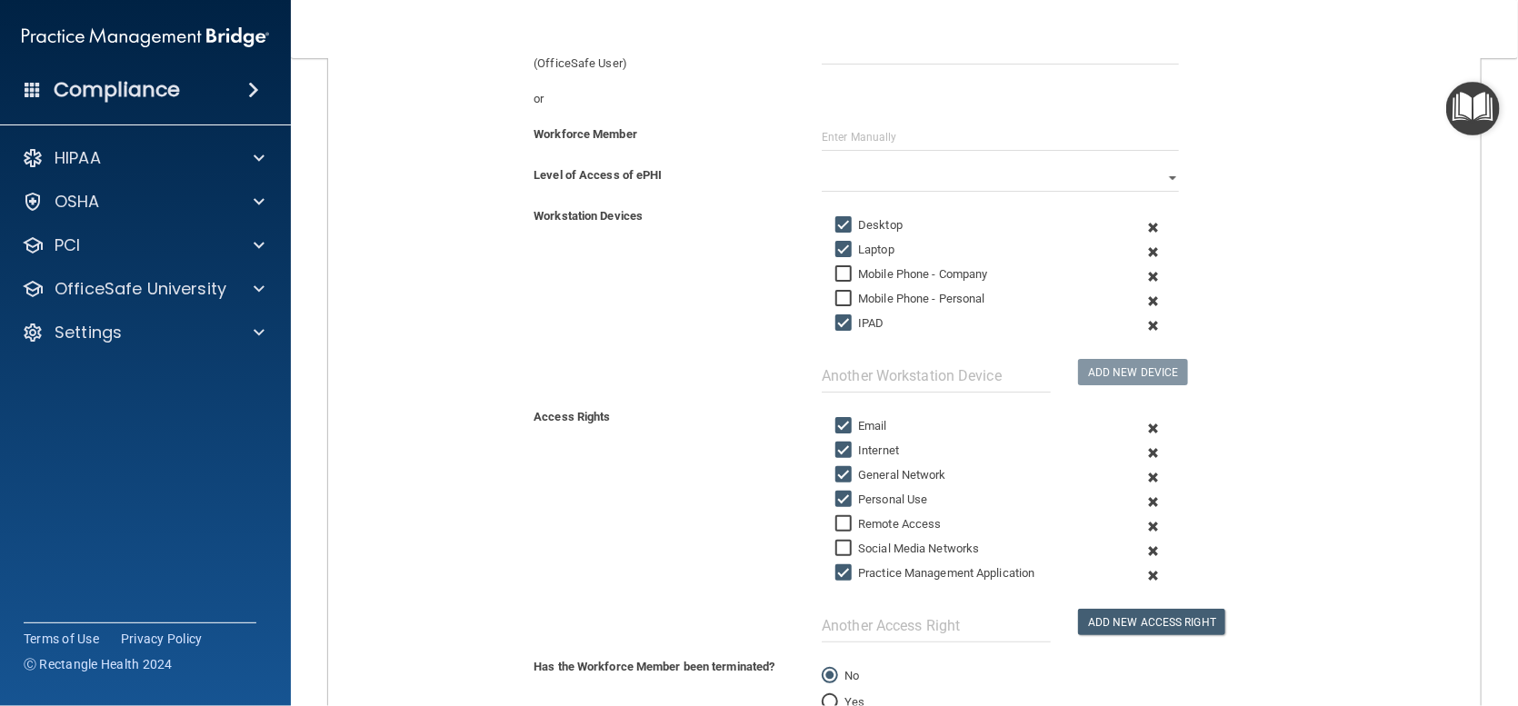
scroll to position [0, 0]
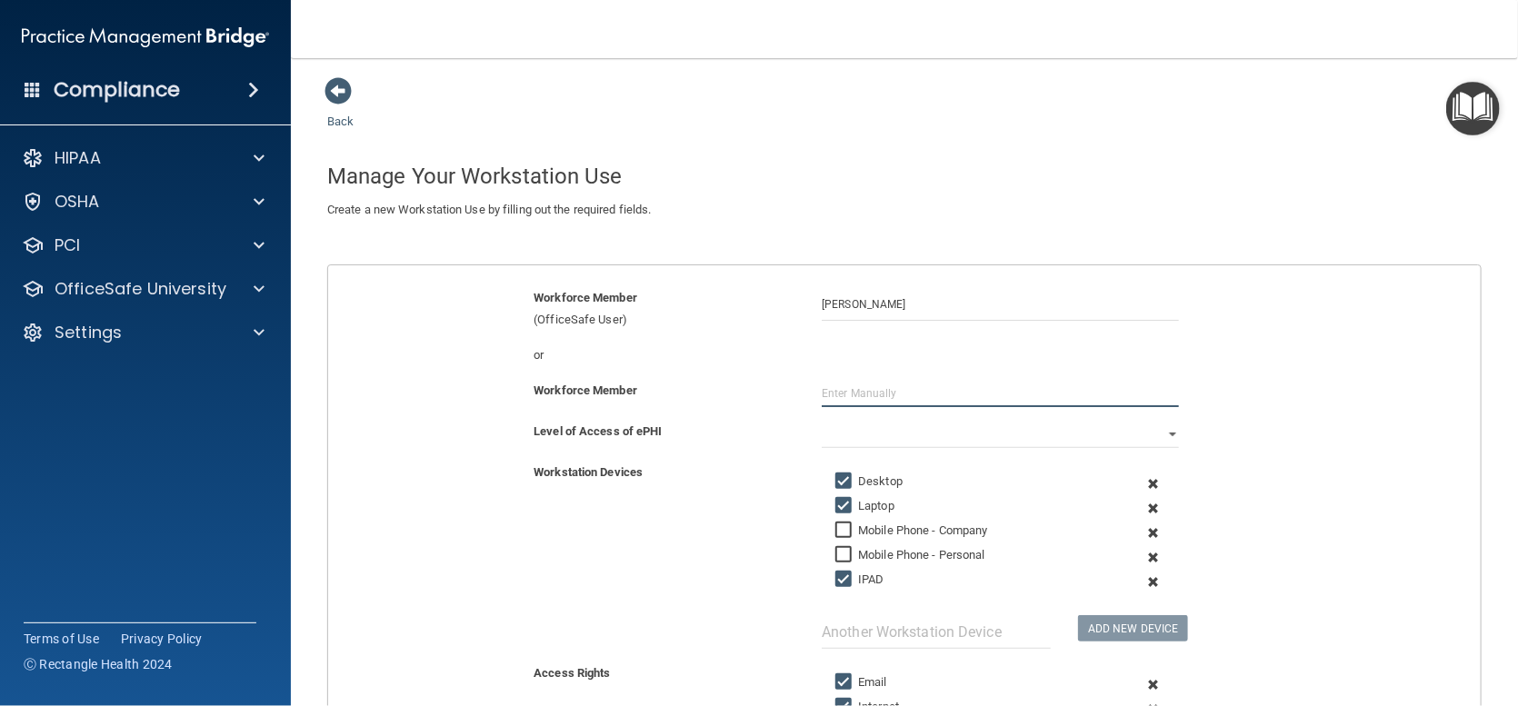
click at [846, 388] on input "text" at bounding box center [1000, 393] width 357 height 27
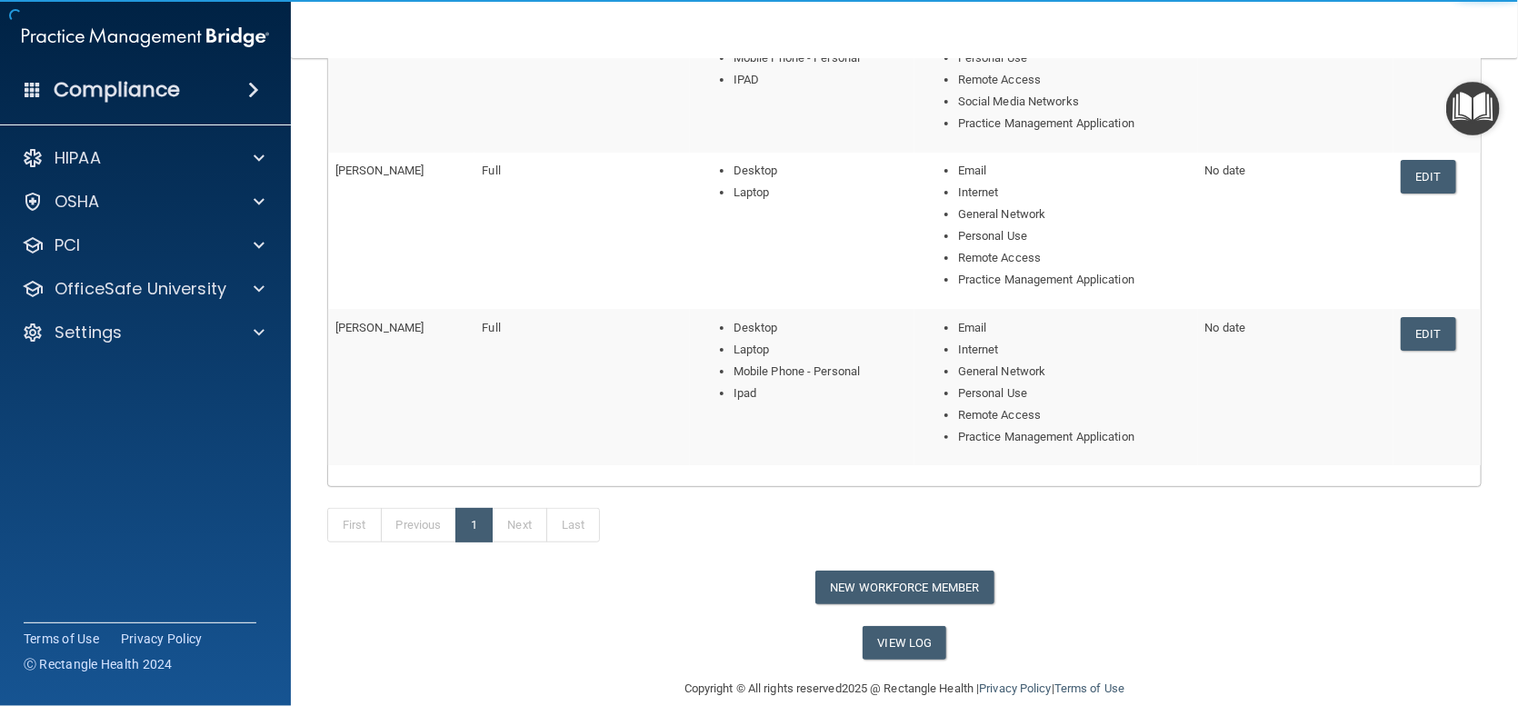
scroll to position [675, 0]
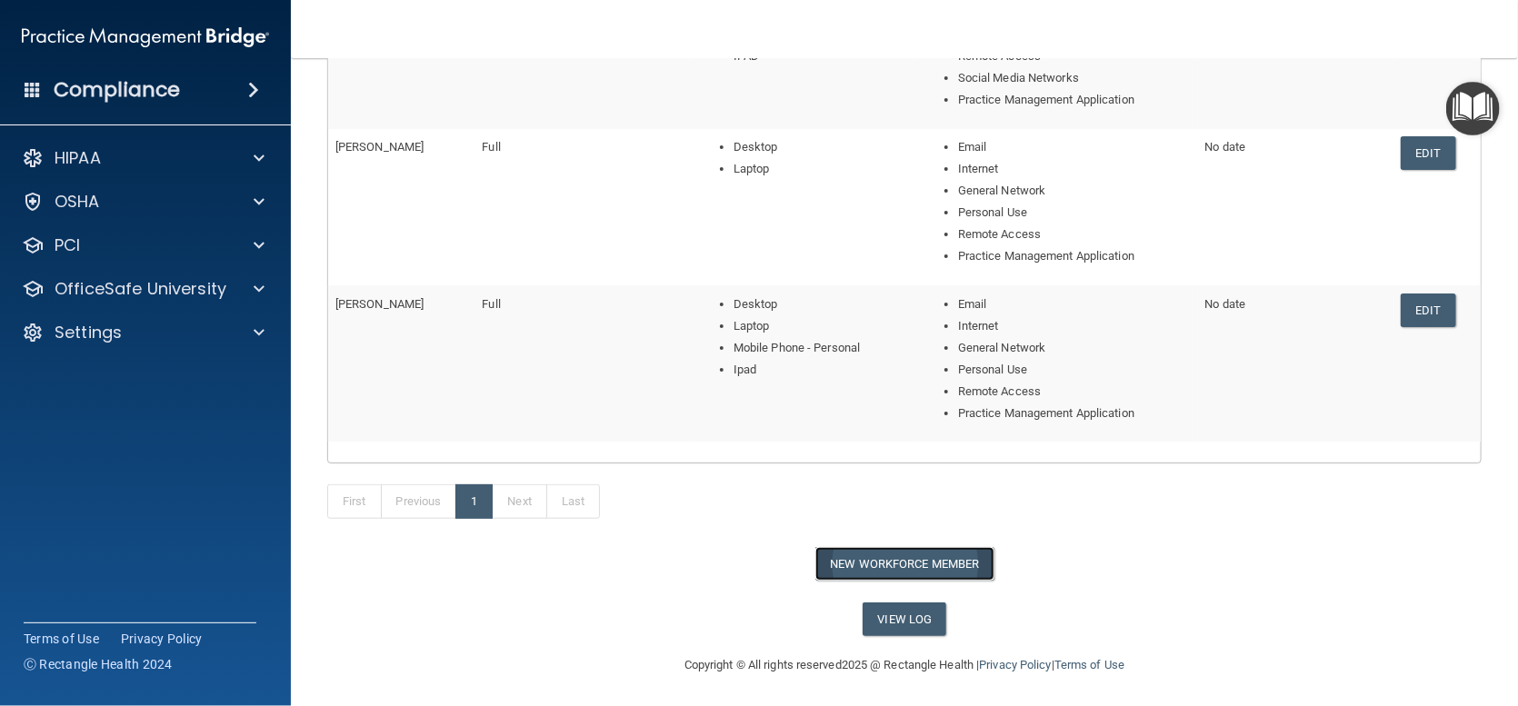
click at [859, 562] on button "New Workforce Member" at bounding box center [904, 564] width 179 height 34
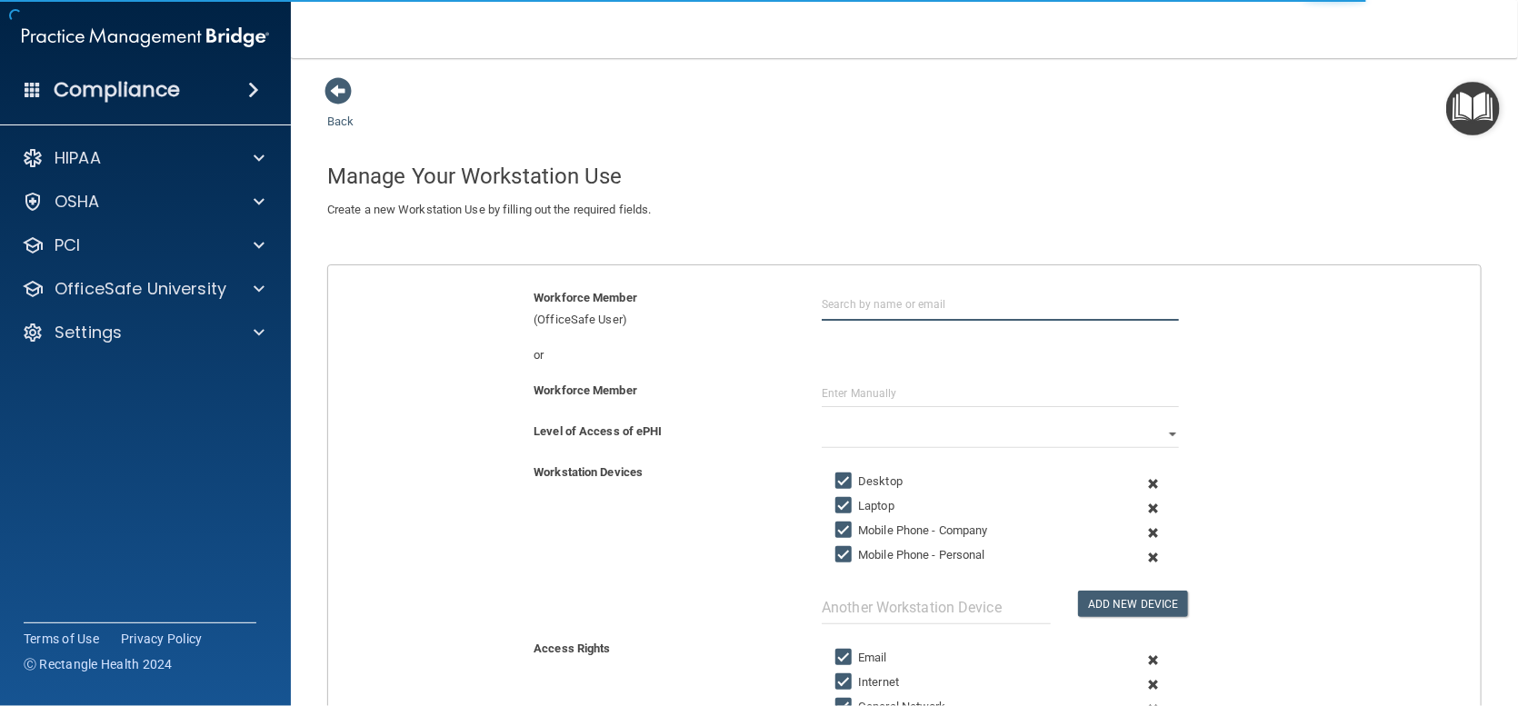
click at [829, 295] on input "text" at bounding box center [1000, 304] width 357 height 34
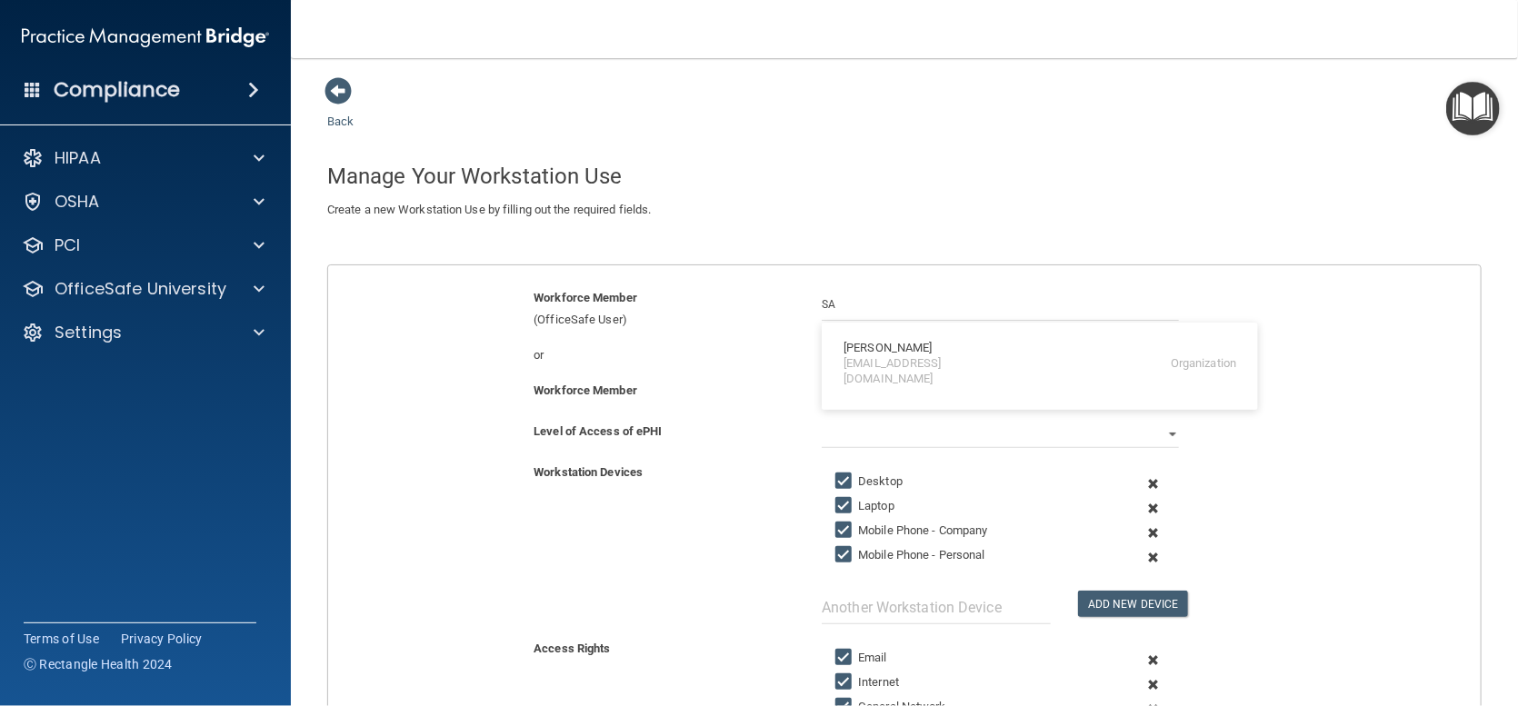
click at [884, 371] on div "Sadauna Starcher sstarcher@okpaininstitute.com Organization" at bounding box center [1040, 364] width 422 height 68
type input "[PERSON_NAME]"
click at [886, 452] on div "Level of Access of ePHI Full Limited None" at bounding box center [905, 441] width 1180 height 41
click at [885, 441] on select "Full Limited None" at bounding box center [1000, 434] width 357 height 27
select select "1"
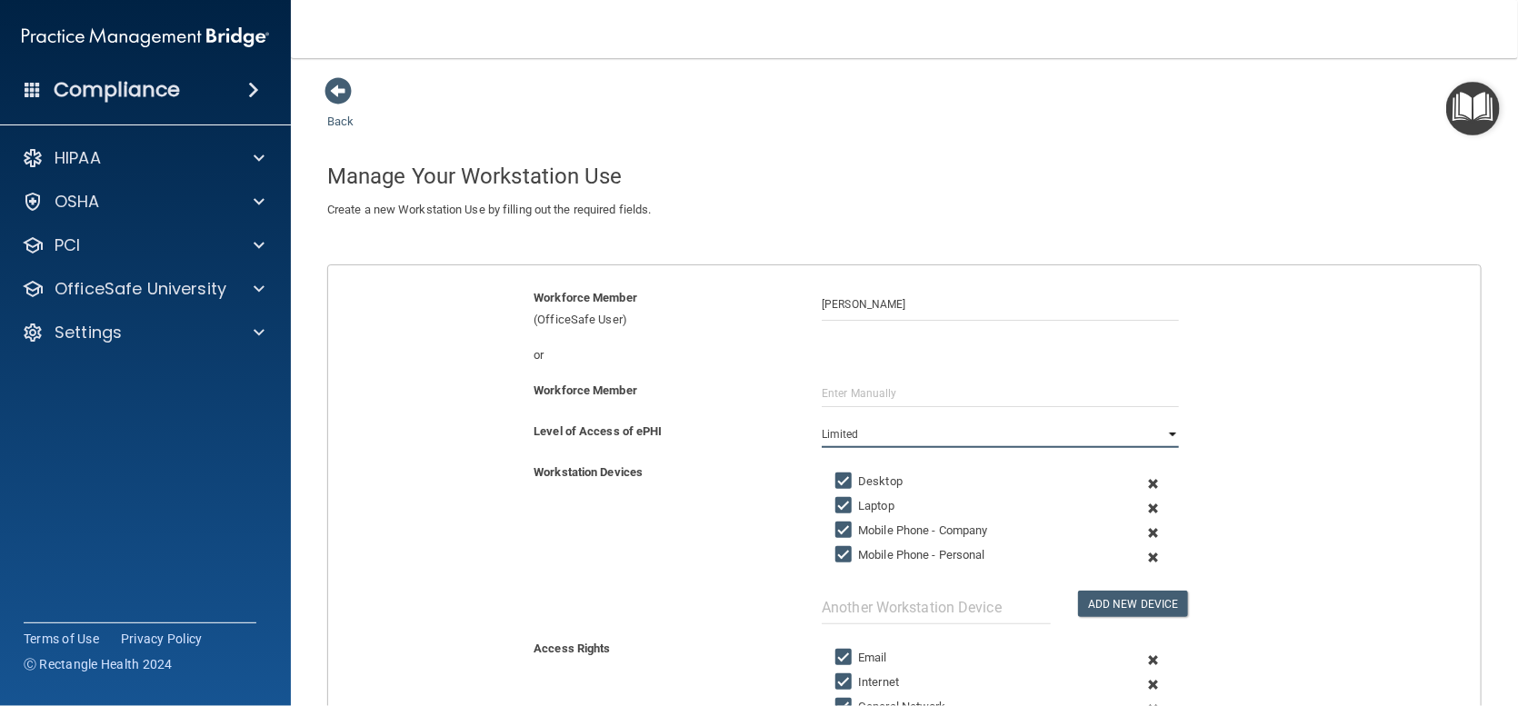
click at [822, 421] on select "Full Limited None" at bounding box center [1000, 434] width 357 height 27
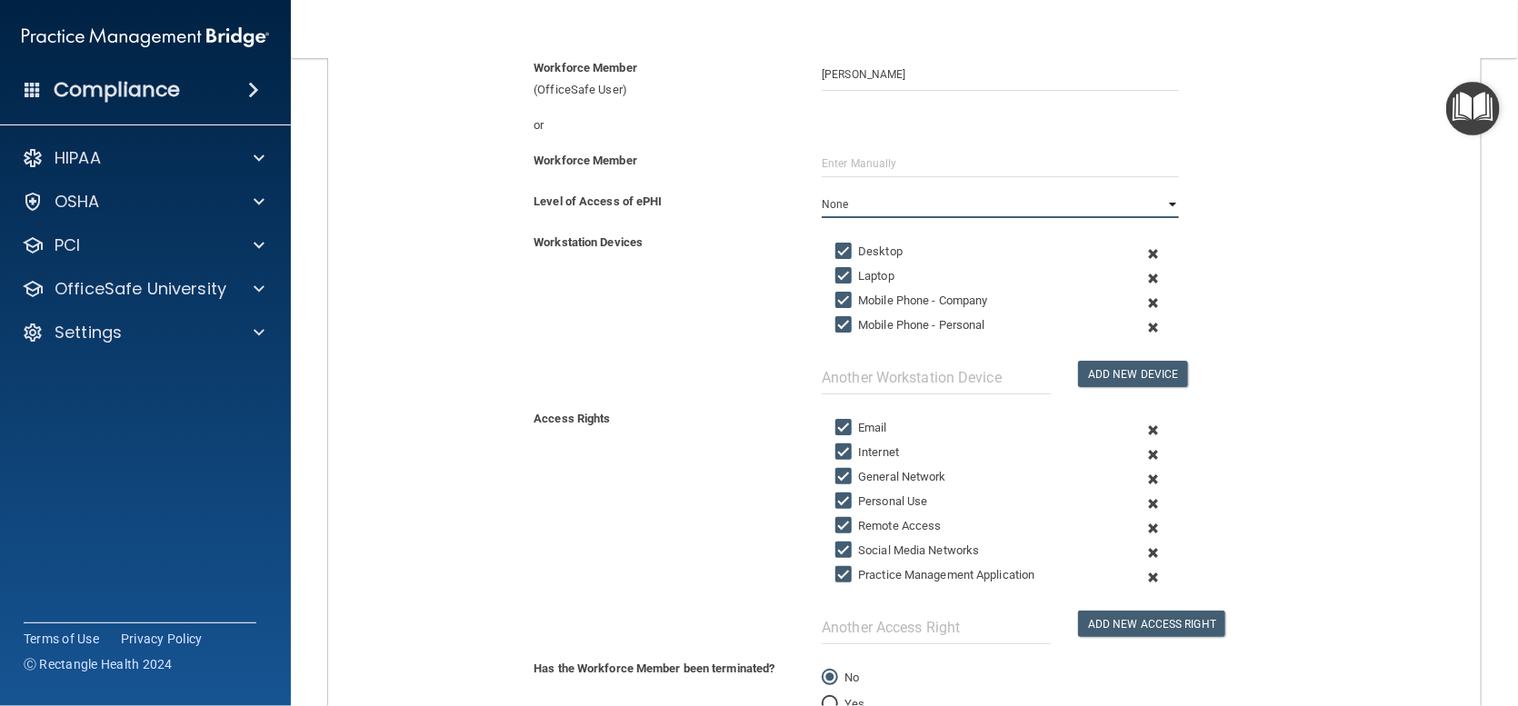
scroll to position [273, 0]
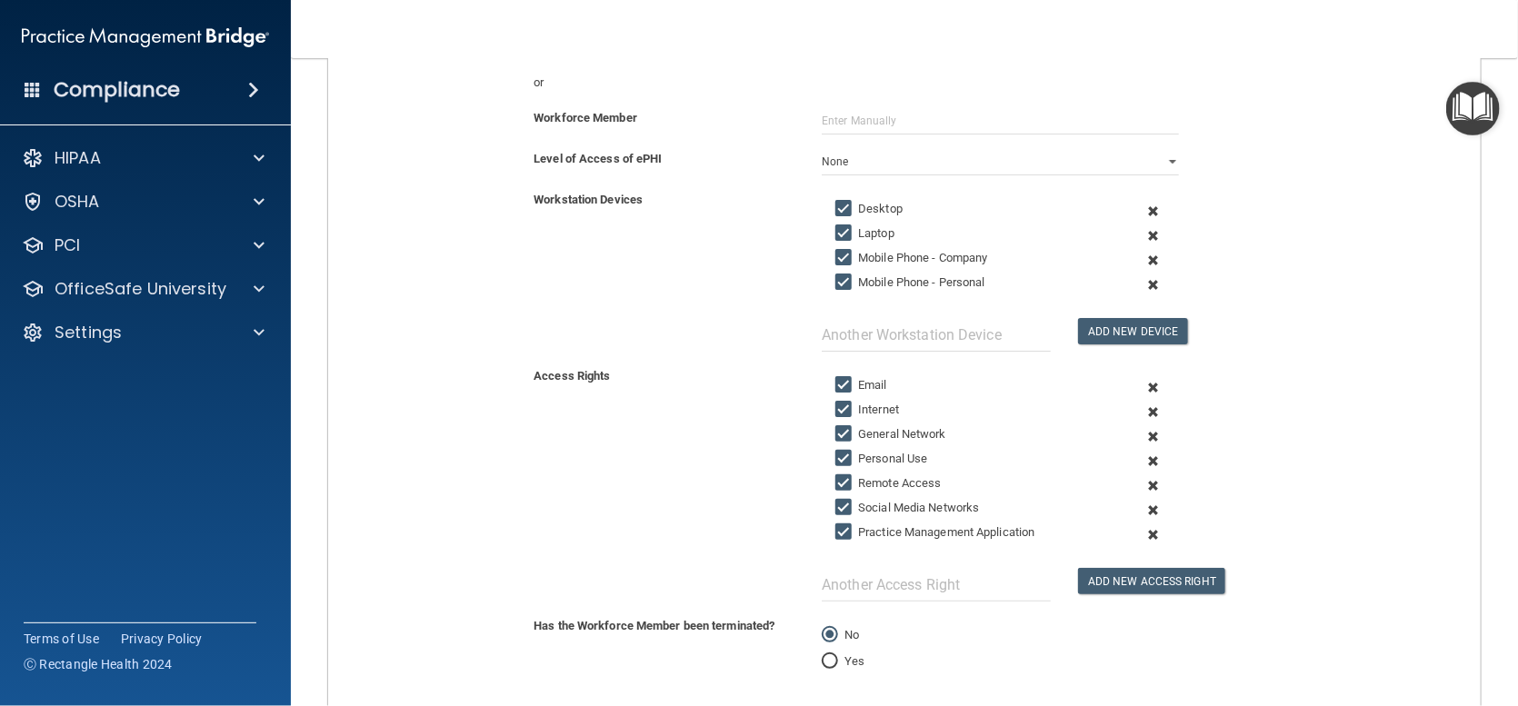
click at [836, 280] on input "Mobile Phone - Personal" at bounding box center [845, 282] width 21 height 15
checkbox input "false"
click at [840, 252] on input "Mobile Phone - Company" at bounding box center [845, 258] width 21 height 15
checkbox input "false"
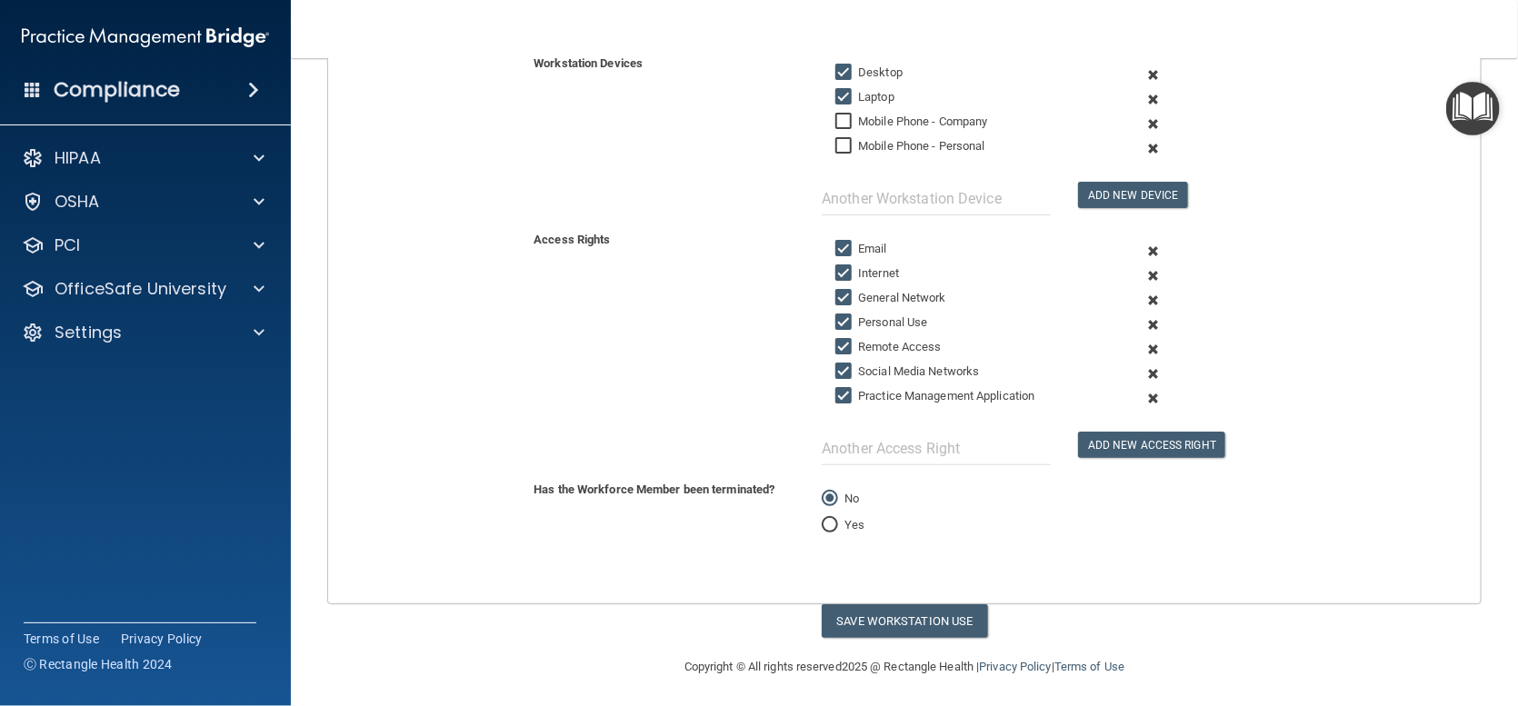
click at [835, 368] on input "Social Media Networks" at bounding box center [845, 372] width 21 height 15
checkbox input "false"
click at [838, 340] on input "Remote Access" at bounding box center [845, 347] width 21 height 15
checkbox input "false"
click at [915, 619] on button "Save Workstation Use" at bounding box center [905, 622] width 166 height 34
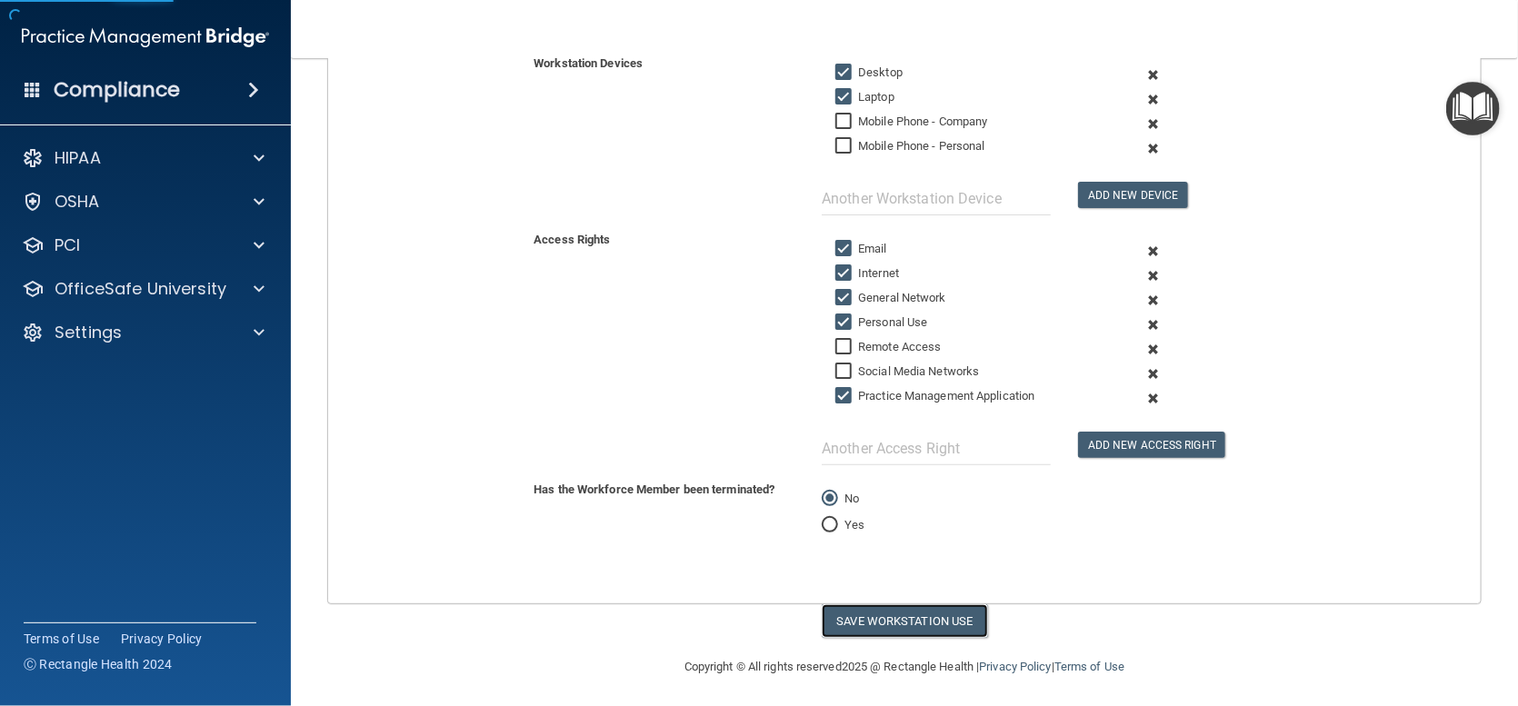
select select "? string:Limited ?"
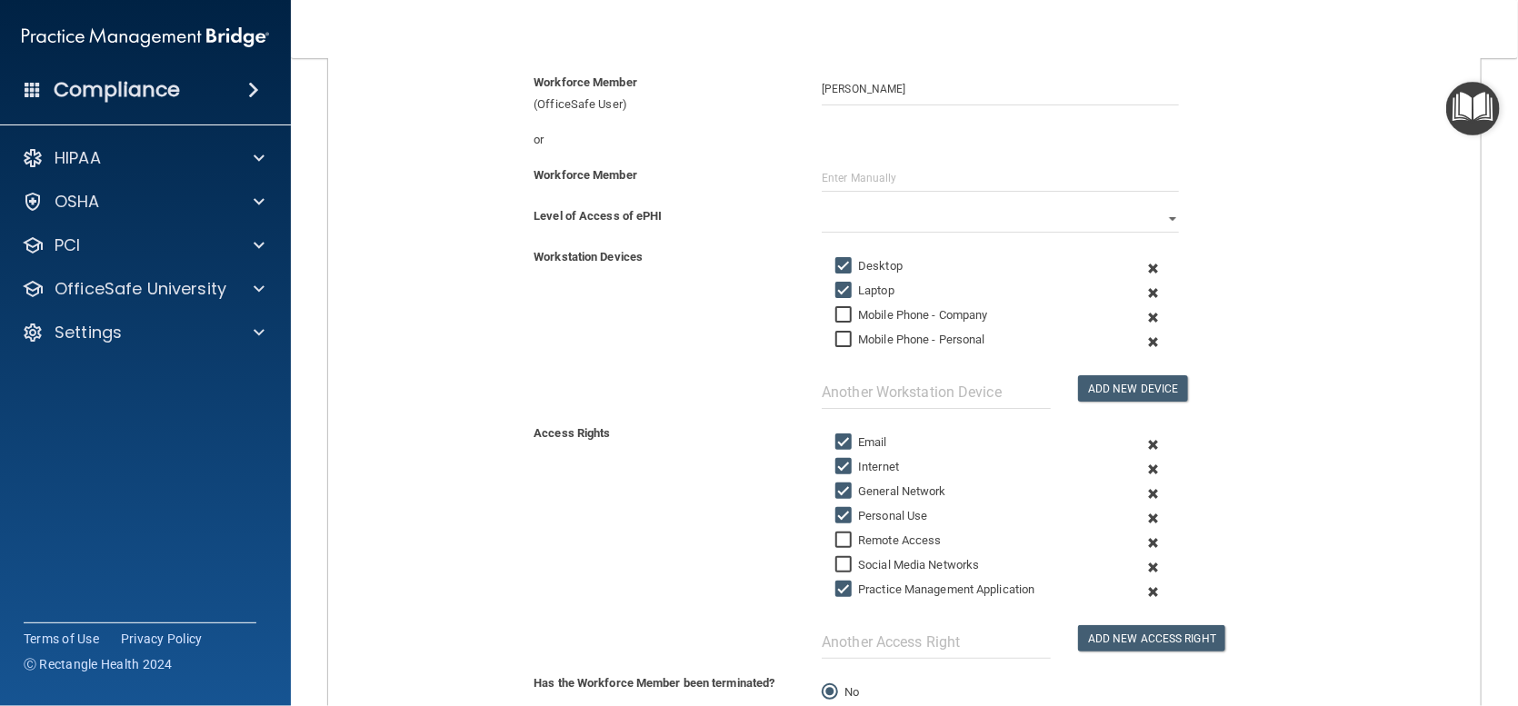
scroll to position [0, 0]
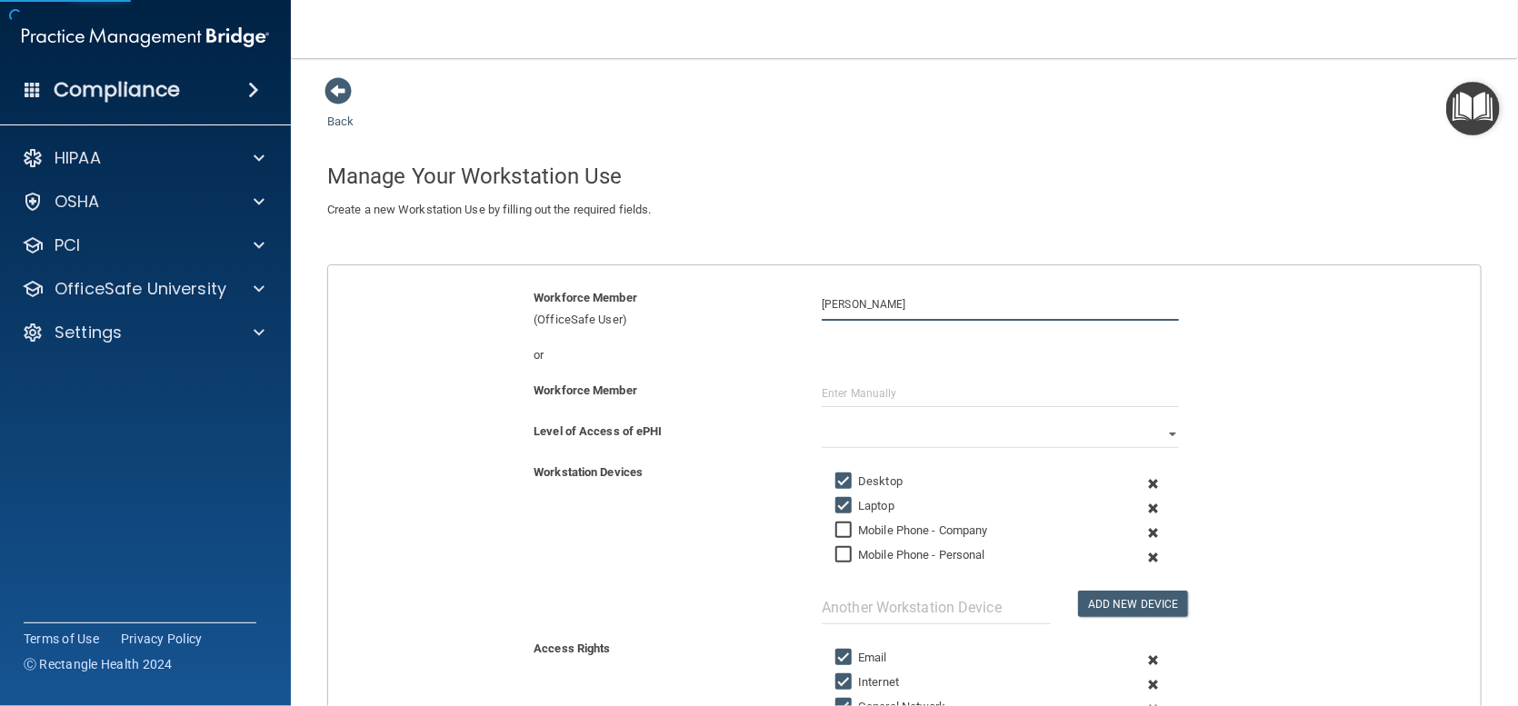
click at [906, 305] on input "[PERSON_NAME]" at bounding box center [1000, 304] width 357 height 34
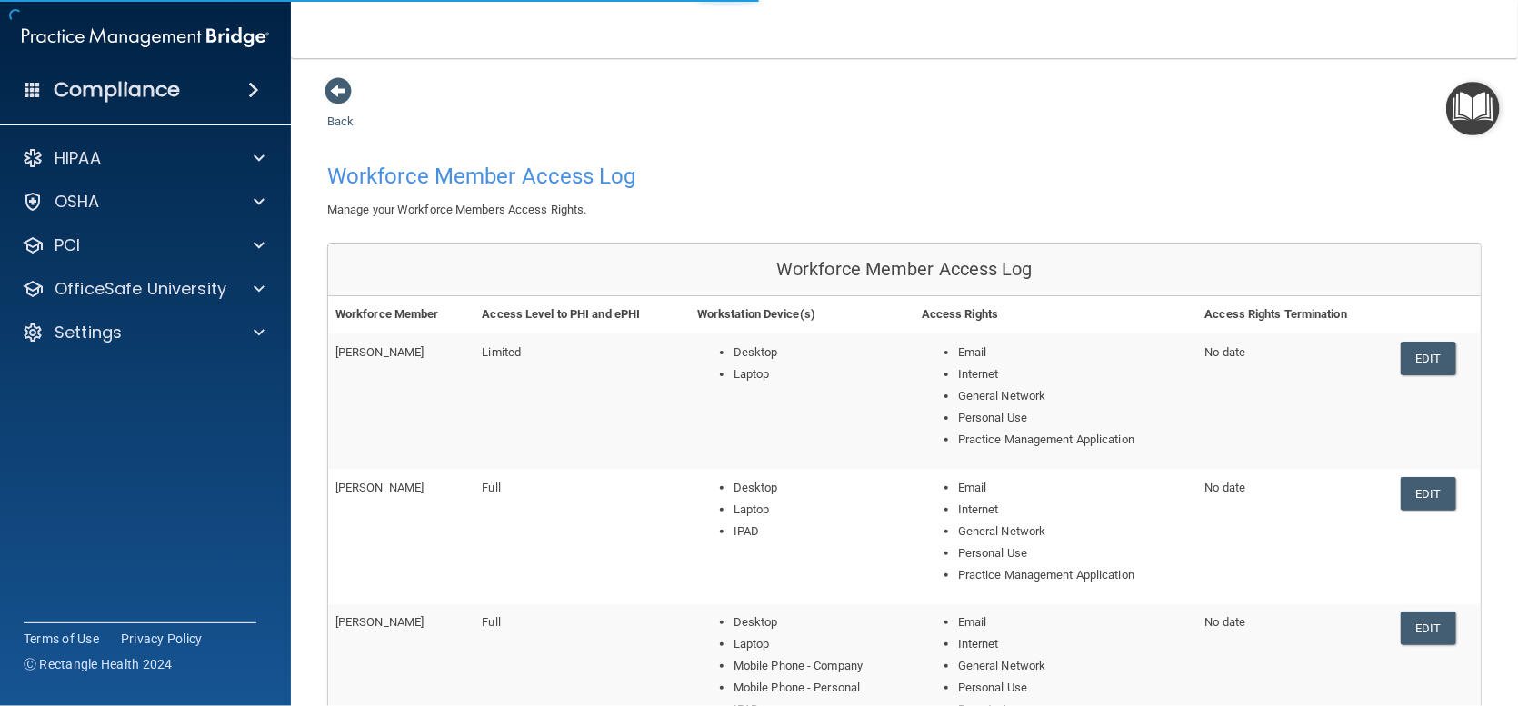
click at [757, 302] on th "Workstation Device(s)" at bounding box center [802, 314] width 225 height 37
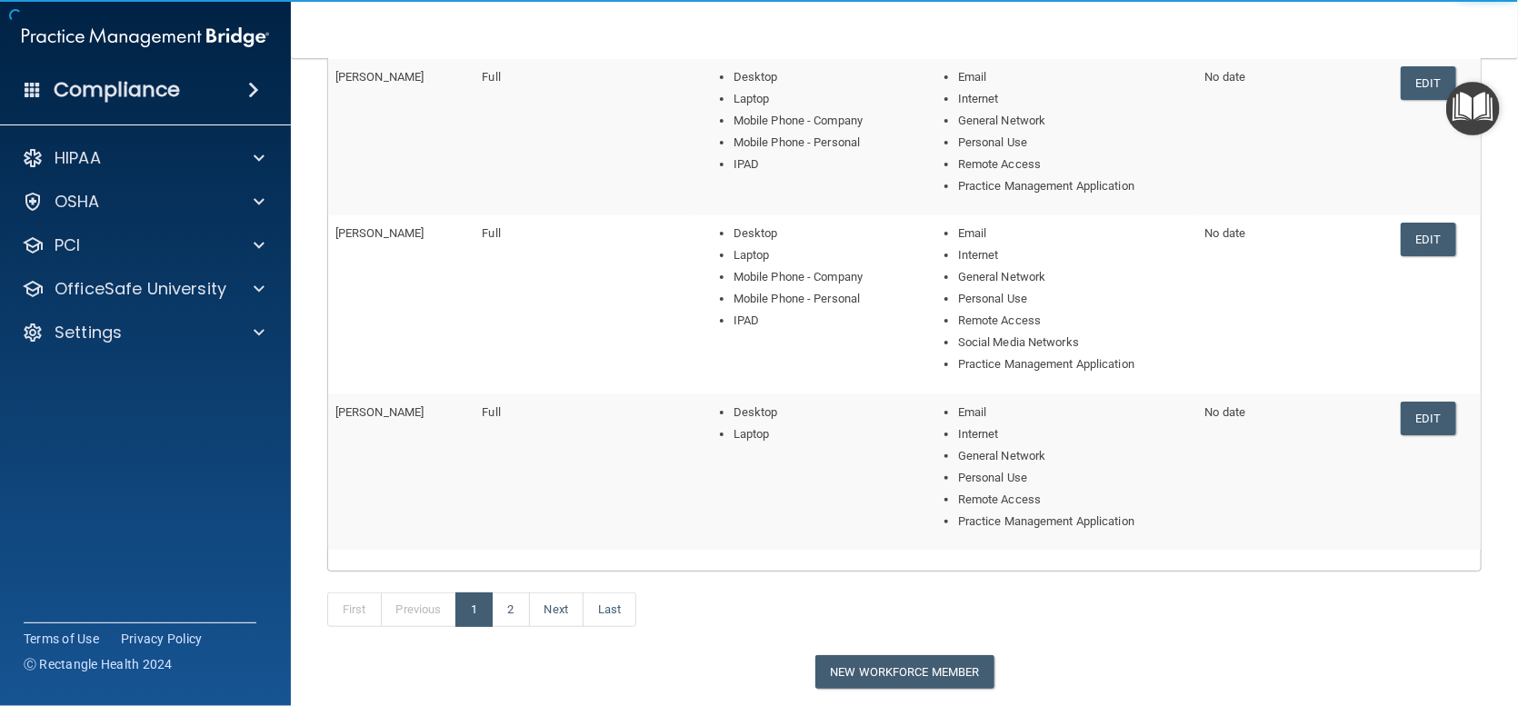
scroll to position [655, 0]
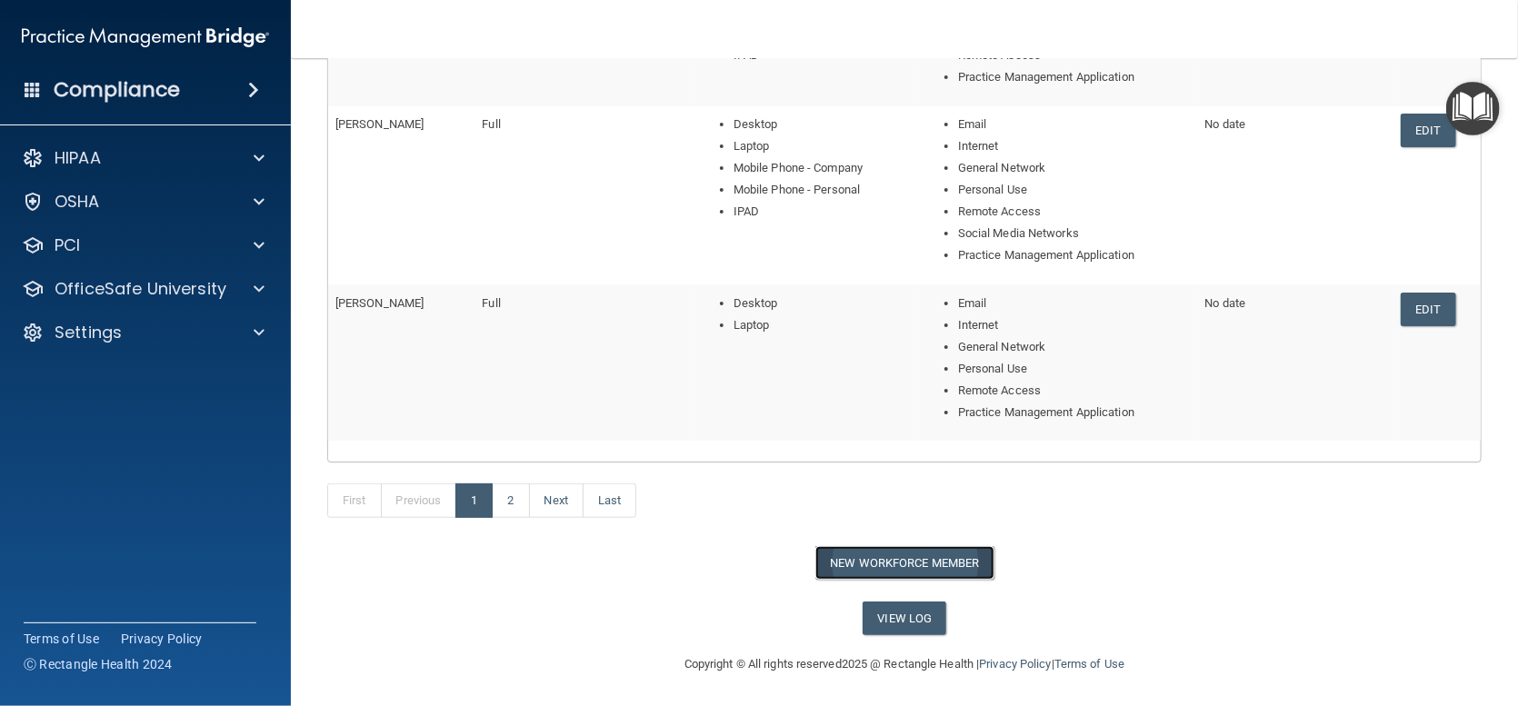
click at [874, 554] on button "New Workforce Member" at bounding box center [904, 563] width 179 height 34
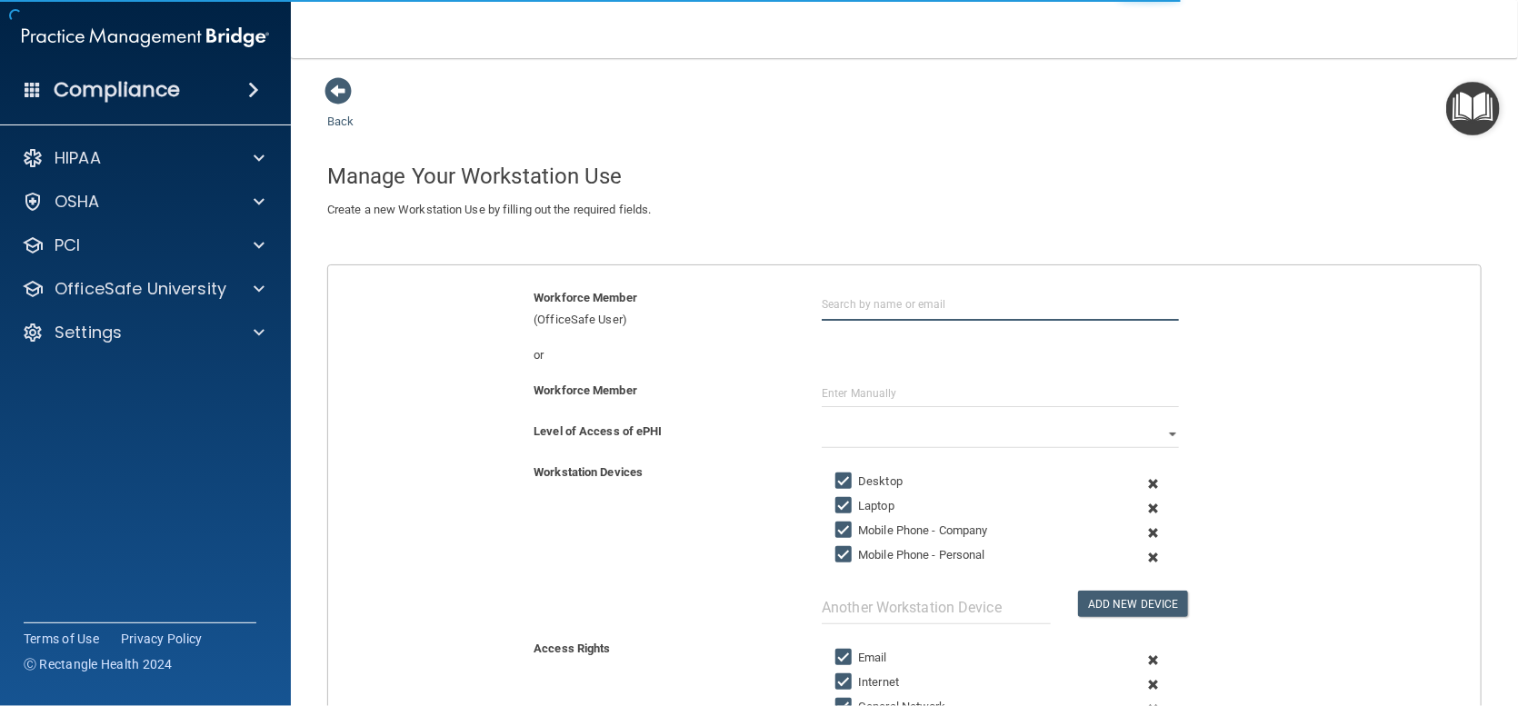
click at [852, 312] on input "text" at bounding box center [1000, 304] width 357 height 34
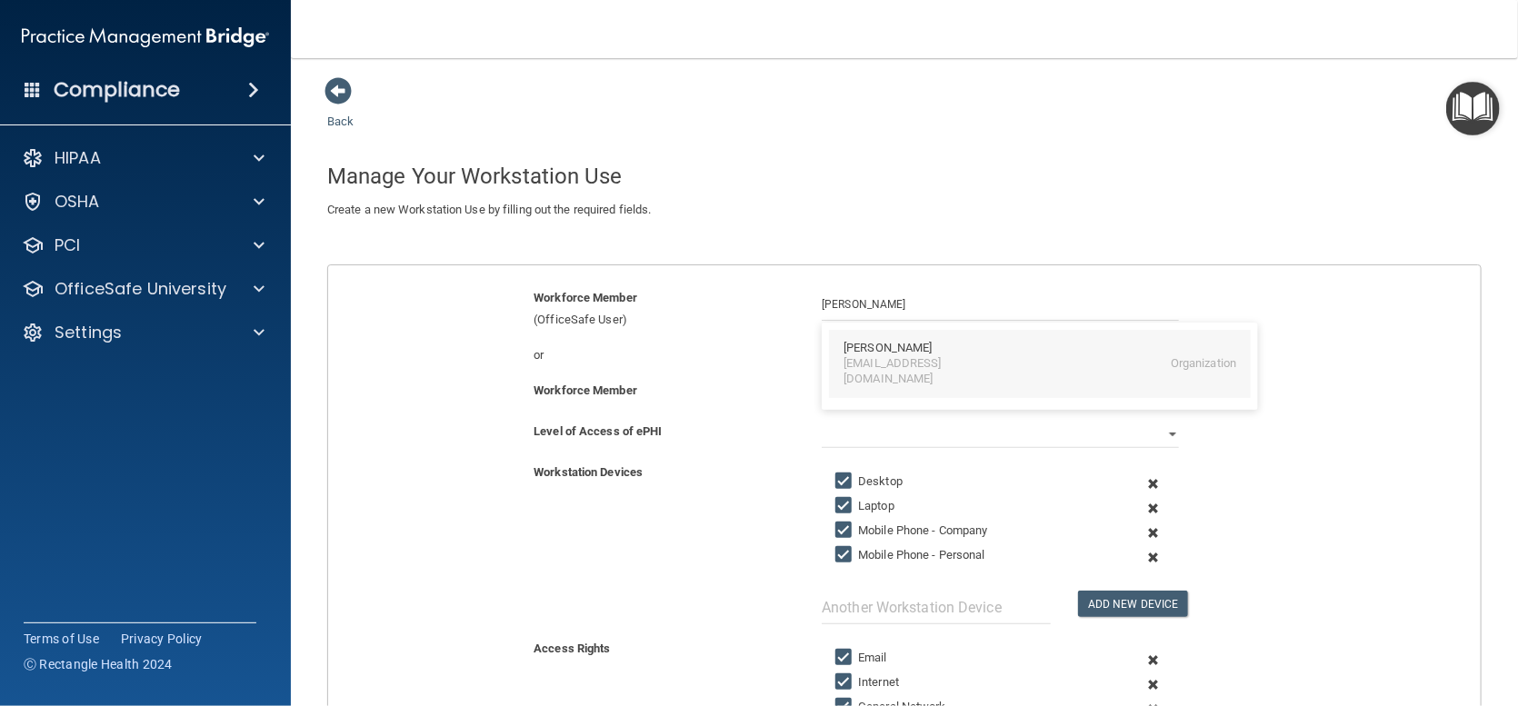
click at [882, 356] on div "[EMAIL_ADDRESS][DOMAIN_NAME]" at bounding box center [922, 371] width 157 height 31
type input "[PERSON_NAME]"
click at [853, 427] on select "Full Limited None" at bounding box center [1000, 434] width 357 height 27
select select "1"
click at [822, 421] on select "Full Limited None" at bounding box center [1000, 434] width 357 height 27
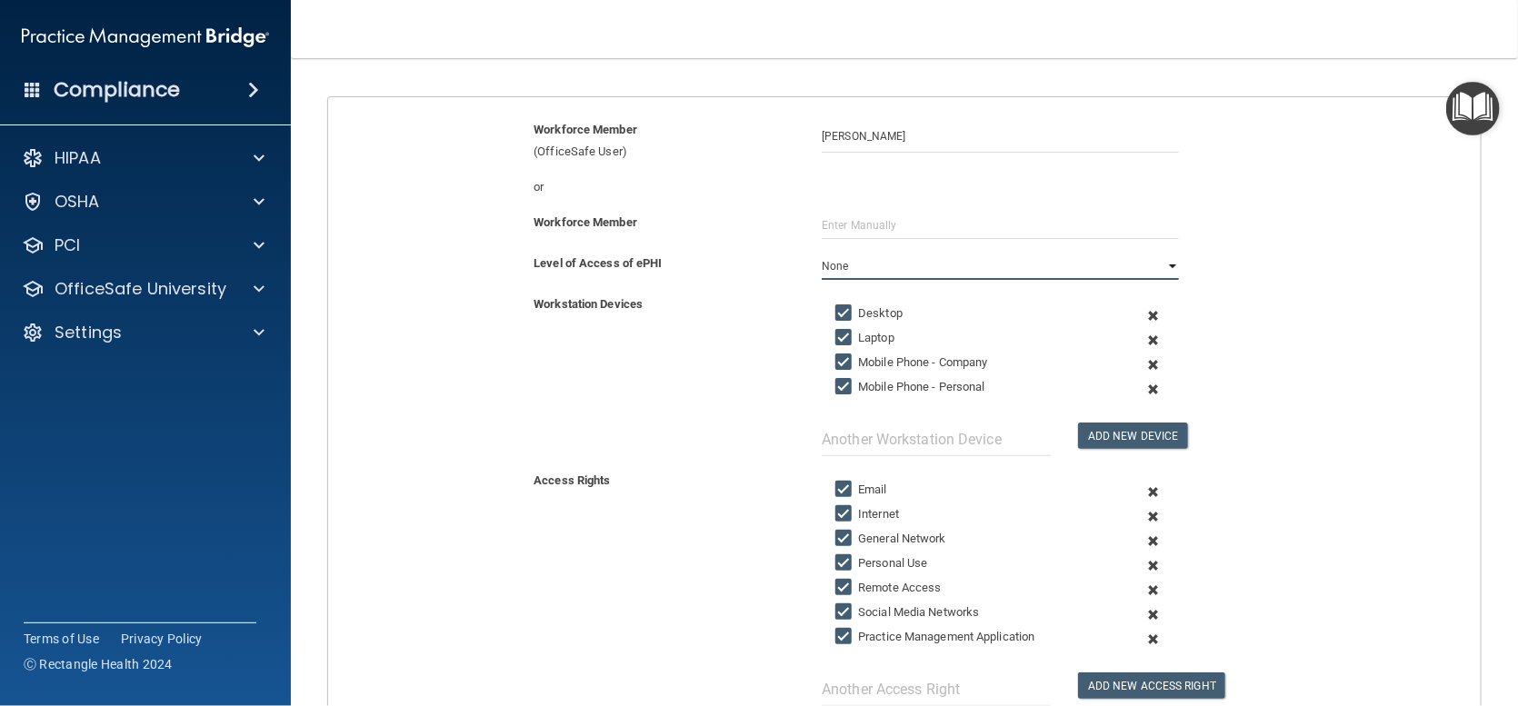
scroll to position [182, 0]
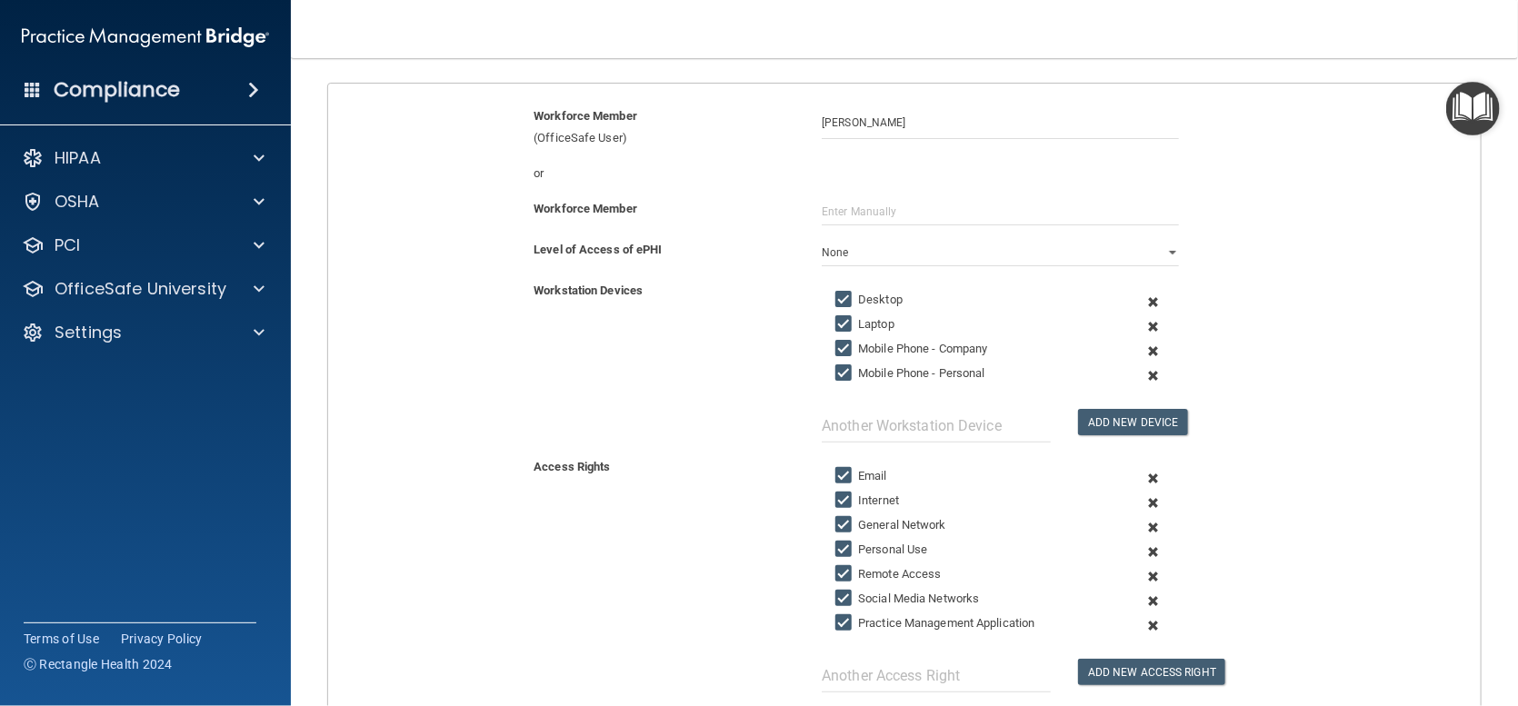
click at [837, 351] on input "Mobile Phone - Company" at bounding box center [845, 349] width 21 height 15
checkbox input "false"
click at [835, 371] on input "Mobile Phone - Personal" at bounding box center [845, 373] width 21 height 15
checkbox input "false"
click at [854, 426] on input "text" at bounding box center [936, 426] width 229 height 34
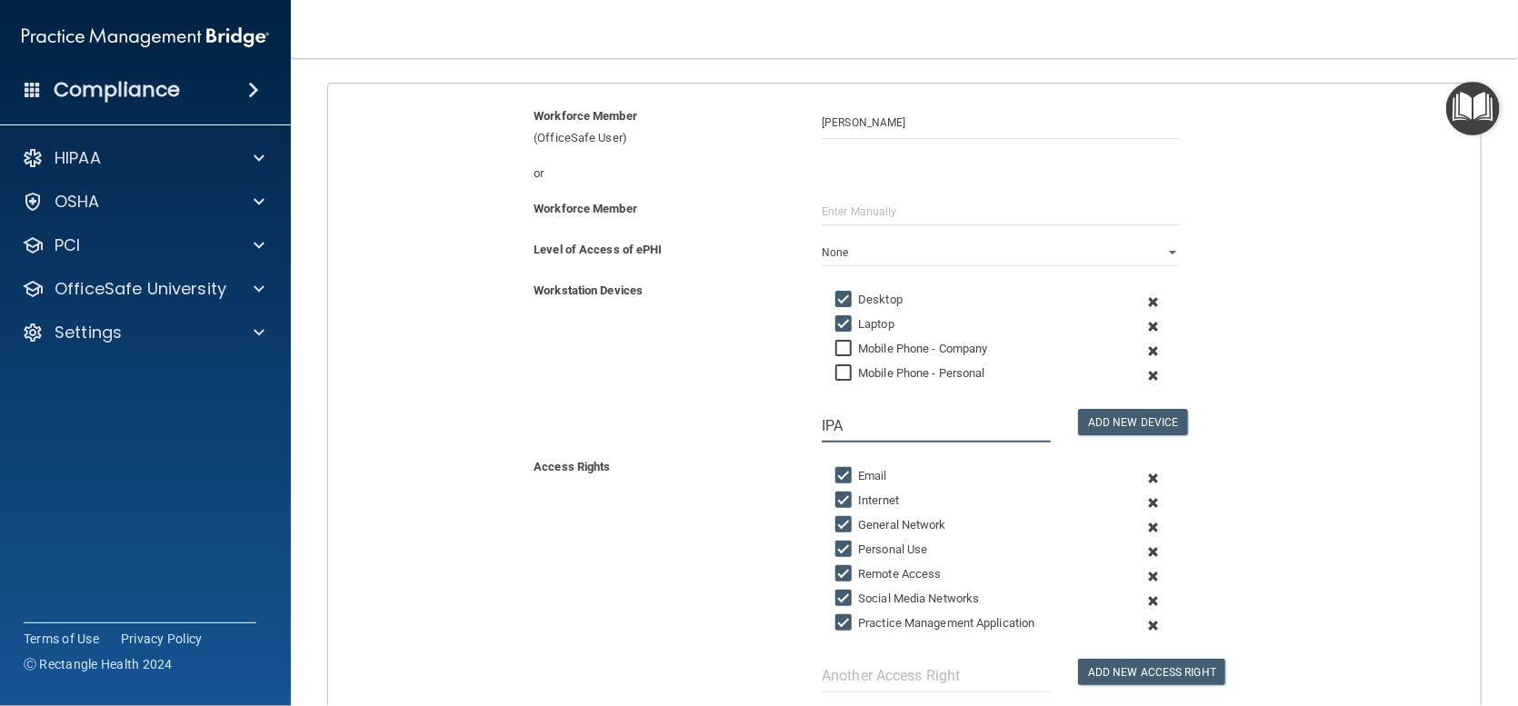
type input "IPAD"
click at [864, 437] on input "IPAD" at bounding box center [936, 426] width 229 height 34
drag, startPoint x: 857, startPoint y: 429, endPoint x: 759, endPoint y: 428, distance: 98.2
click at [760, 428] on div "Workstation Devices Desktop Laptop Mobile Phone - Company Mobile Phone - Person…" at bounding box center [905, 361] width 1180 height 163
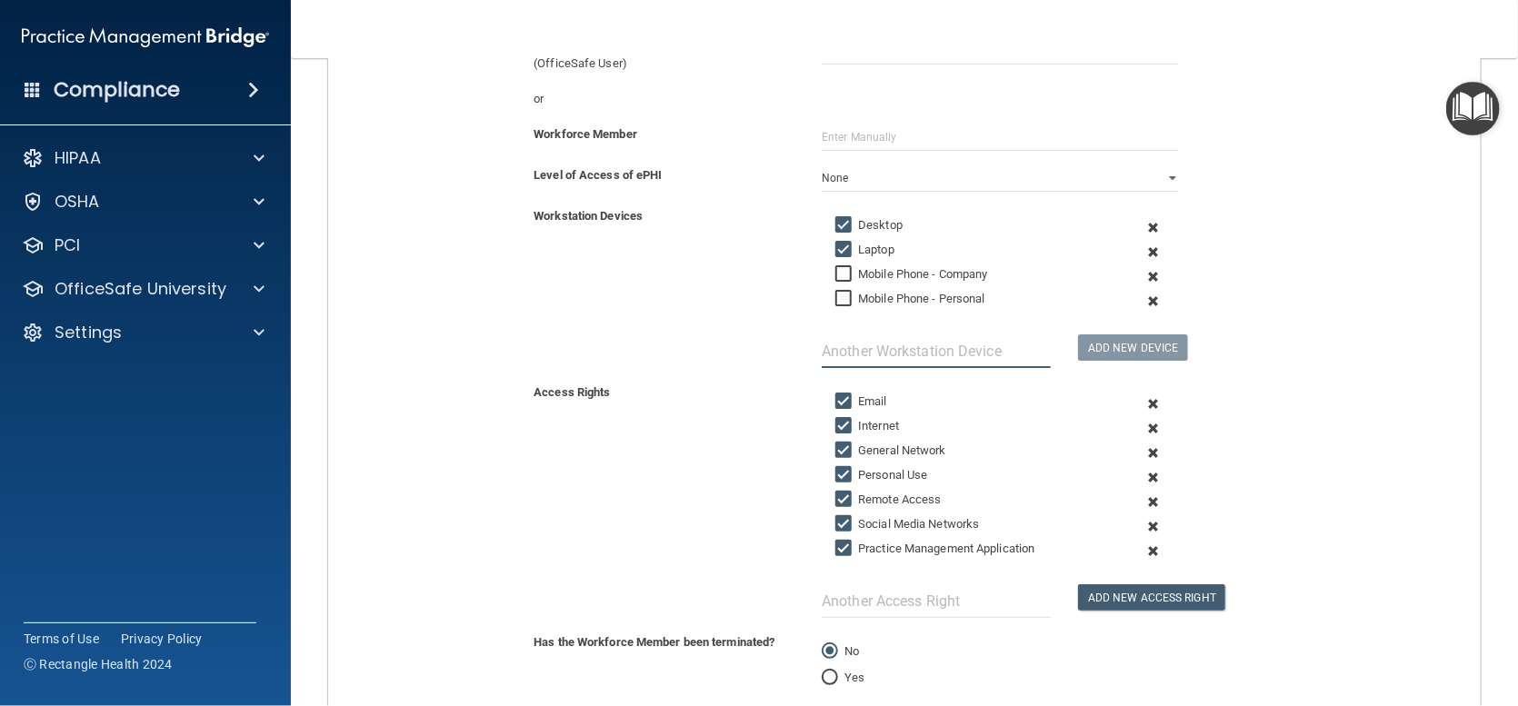
scroll to position [364, 0]
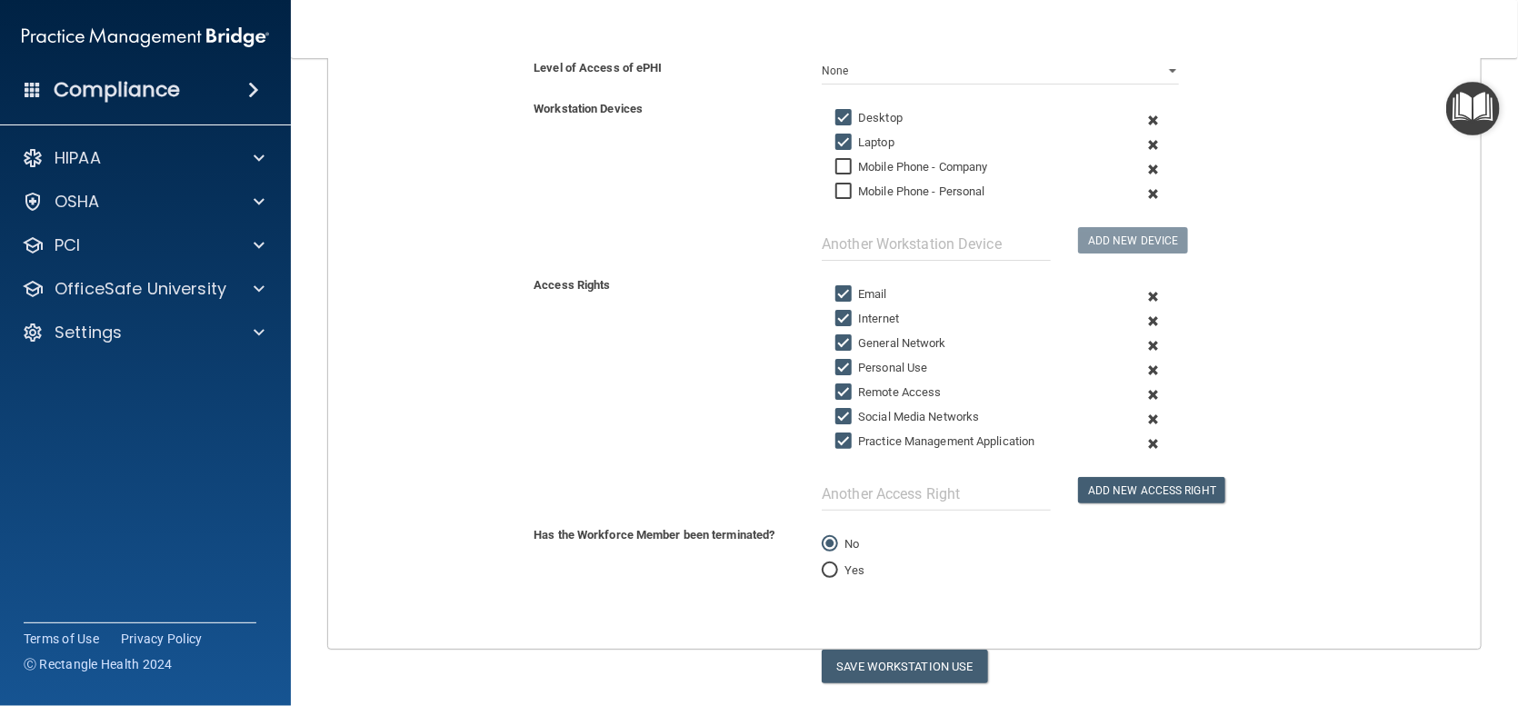
click at [844, 412] on input "Social Media Networks" at bounding box center [845, 417] width 21 height 15
checkbox input "false"
click at [842, 391] on input "Remote Access" at bounding box center [845, 392] width 21 height 15
checkbox input "false"
click at [888, 653] on button "Save Workstation Use" at bounding box center [905, 667] width 166 height 34
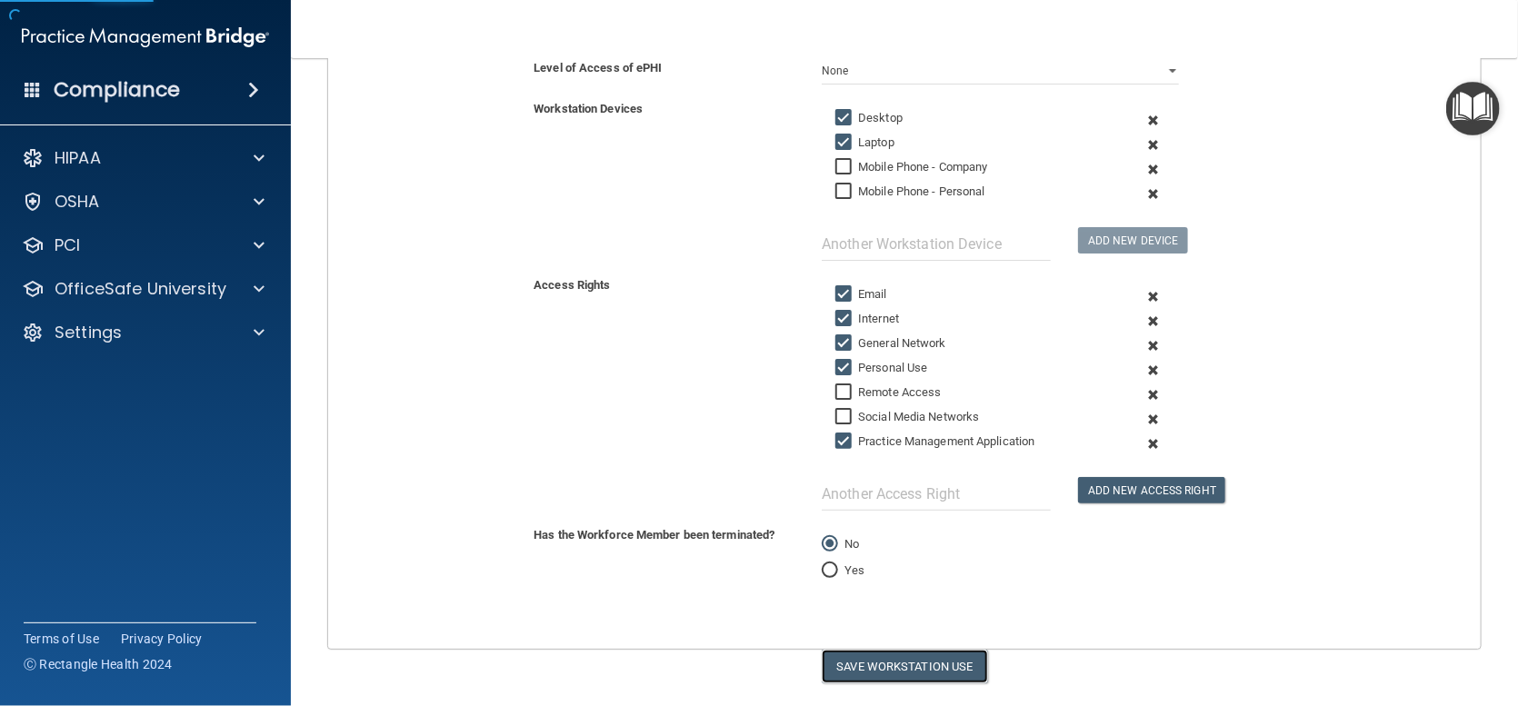
select select "? string:Limited ?"
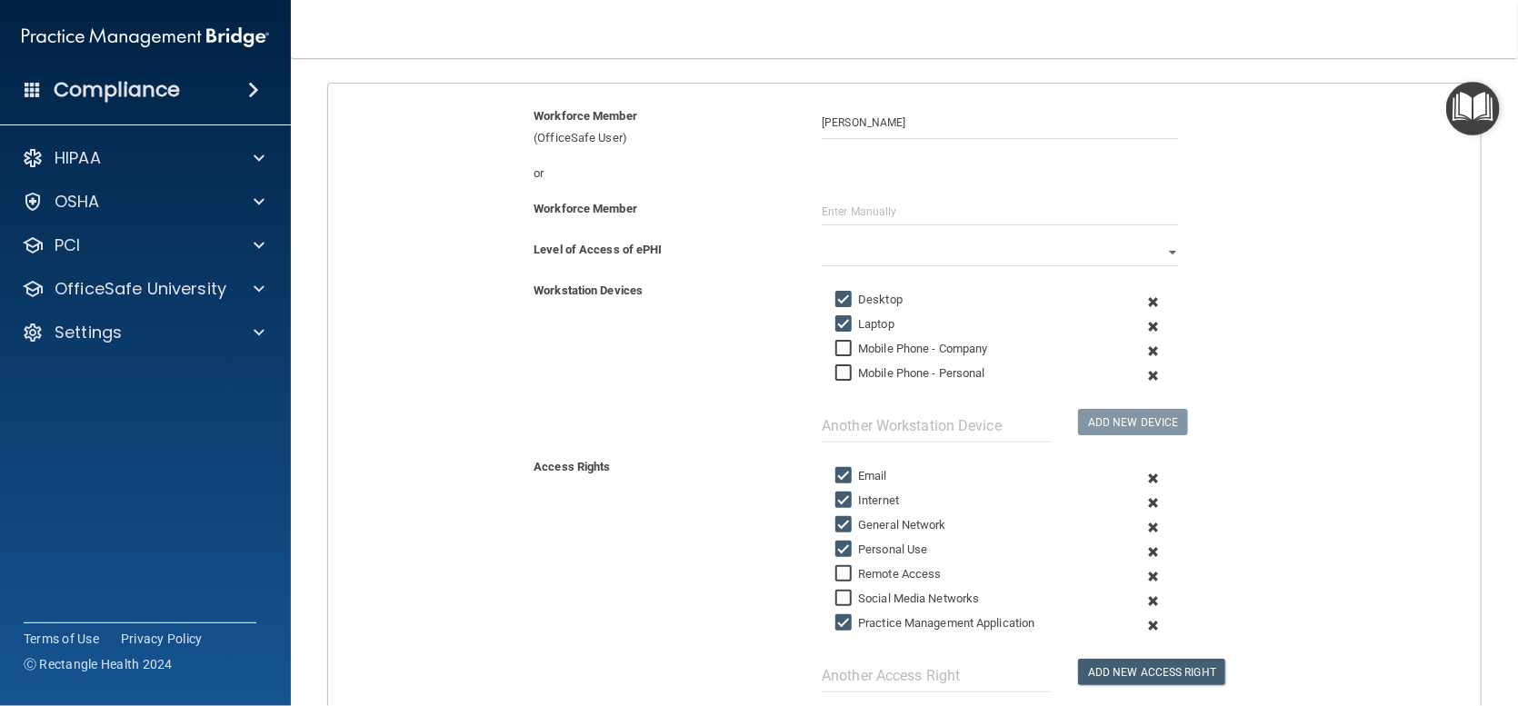
scroll to position [0, 0]
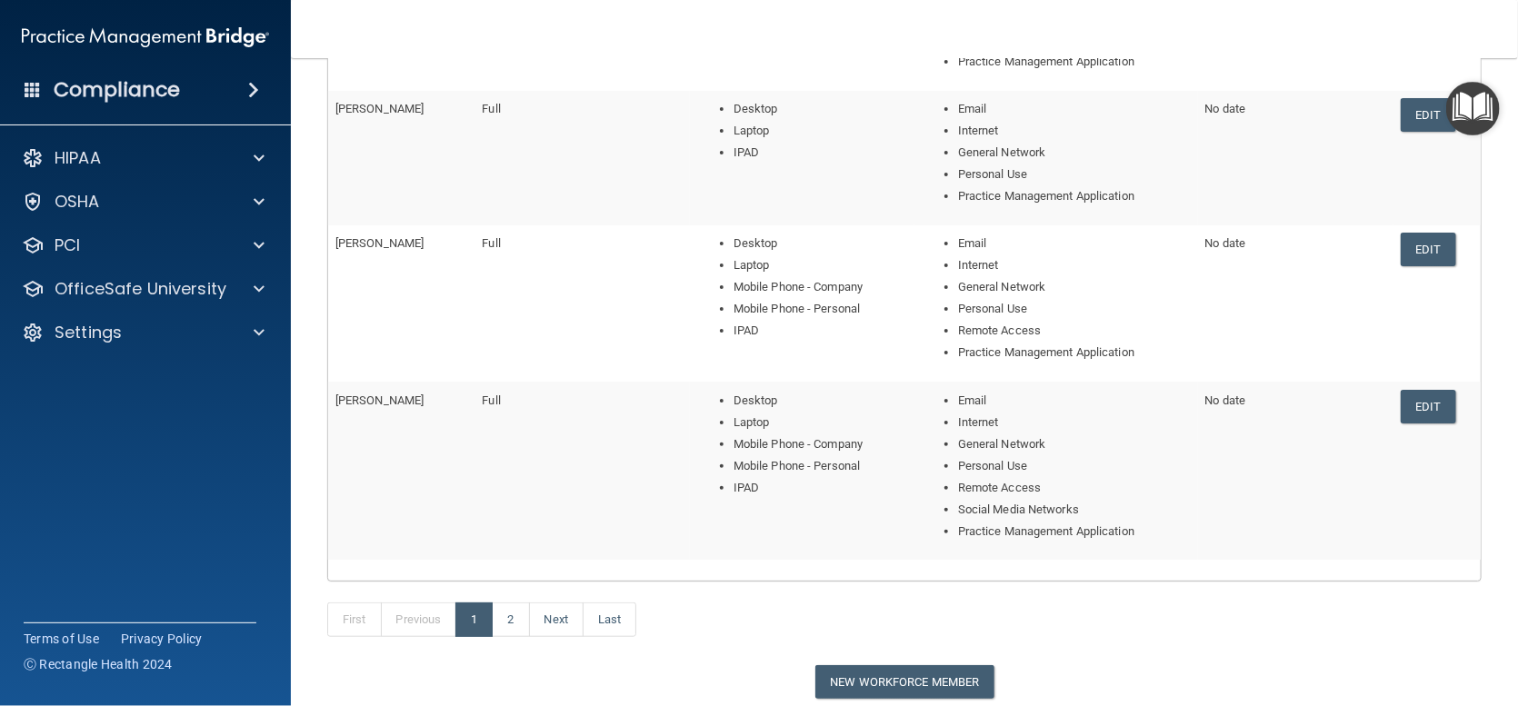
scroll to position [545, 0]
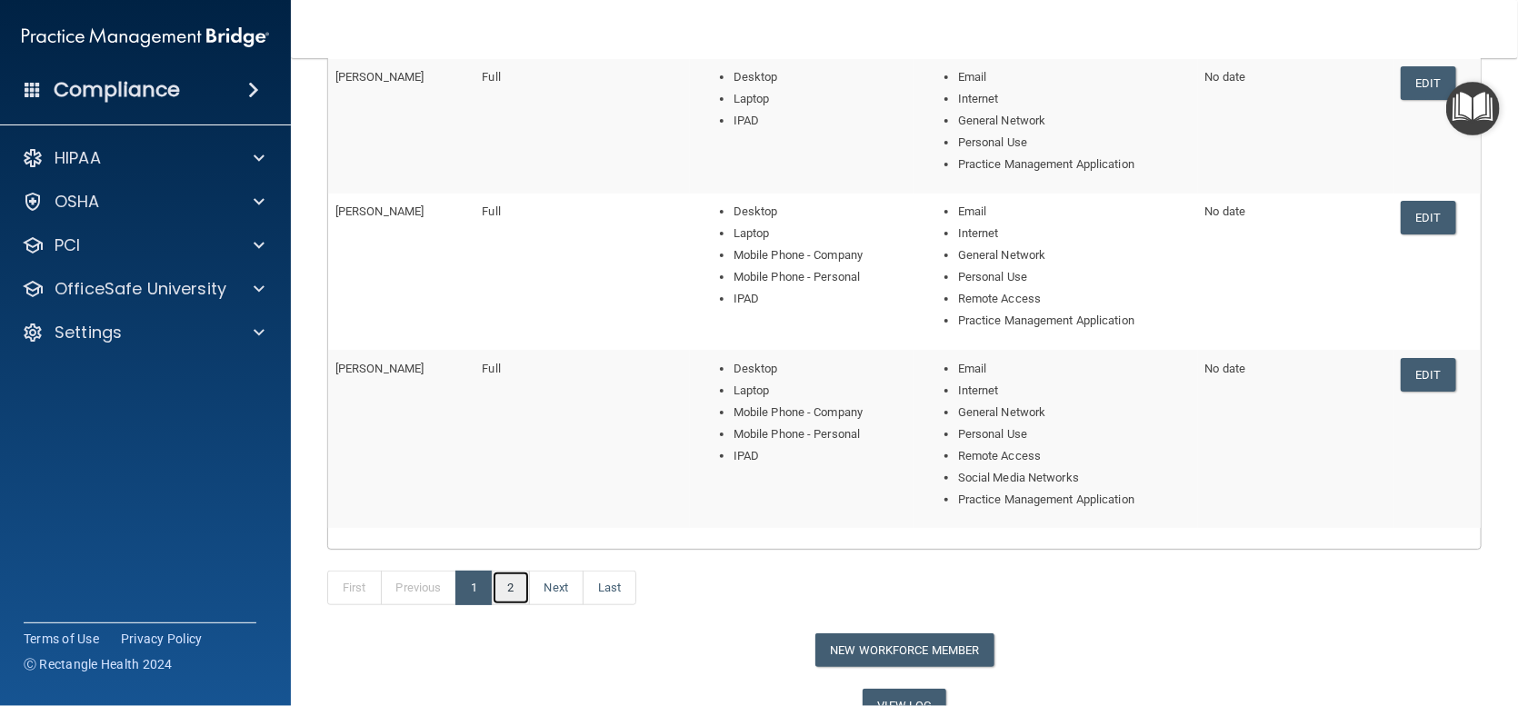
click at [515, 585] on link "2" at bounding box center [510, 588] width 37 height 35
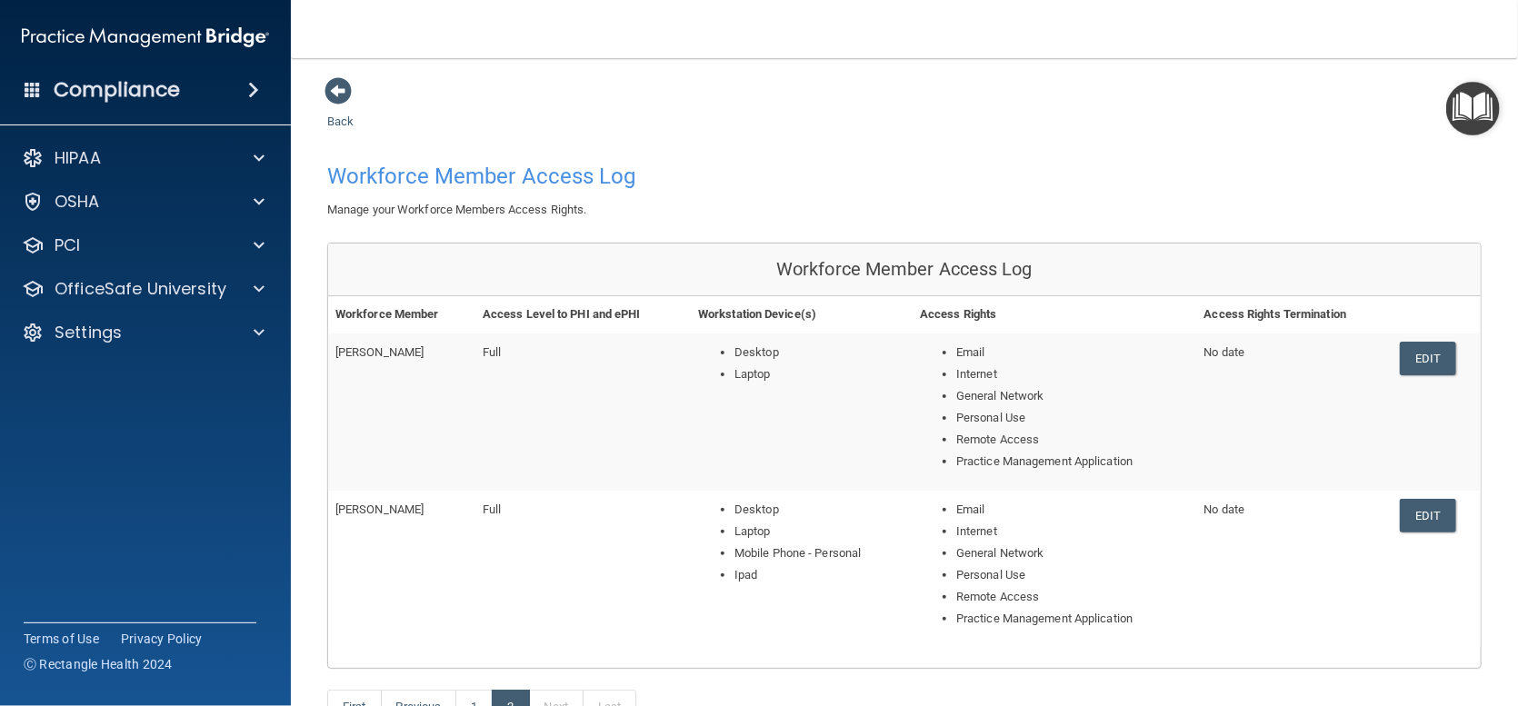
scroll to position [205, 0]
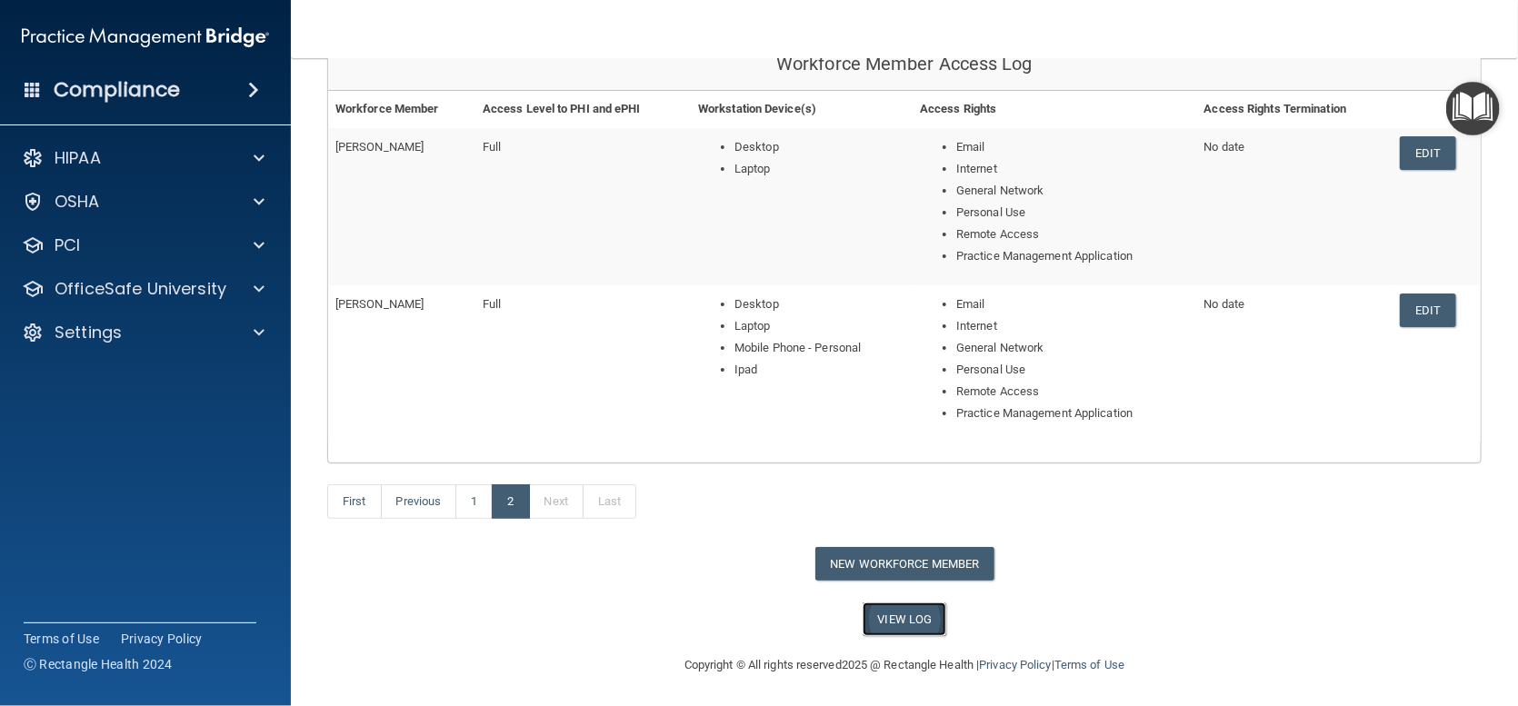
click at [888, 625] on link "View Log" at bounding box center [905, 620] width 85 height 34
click at [75, 155] on p "HIPAA" at bounding box center [78, 158] width 46 height 22
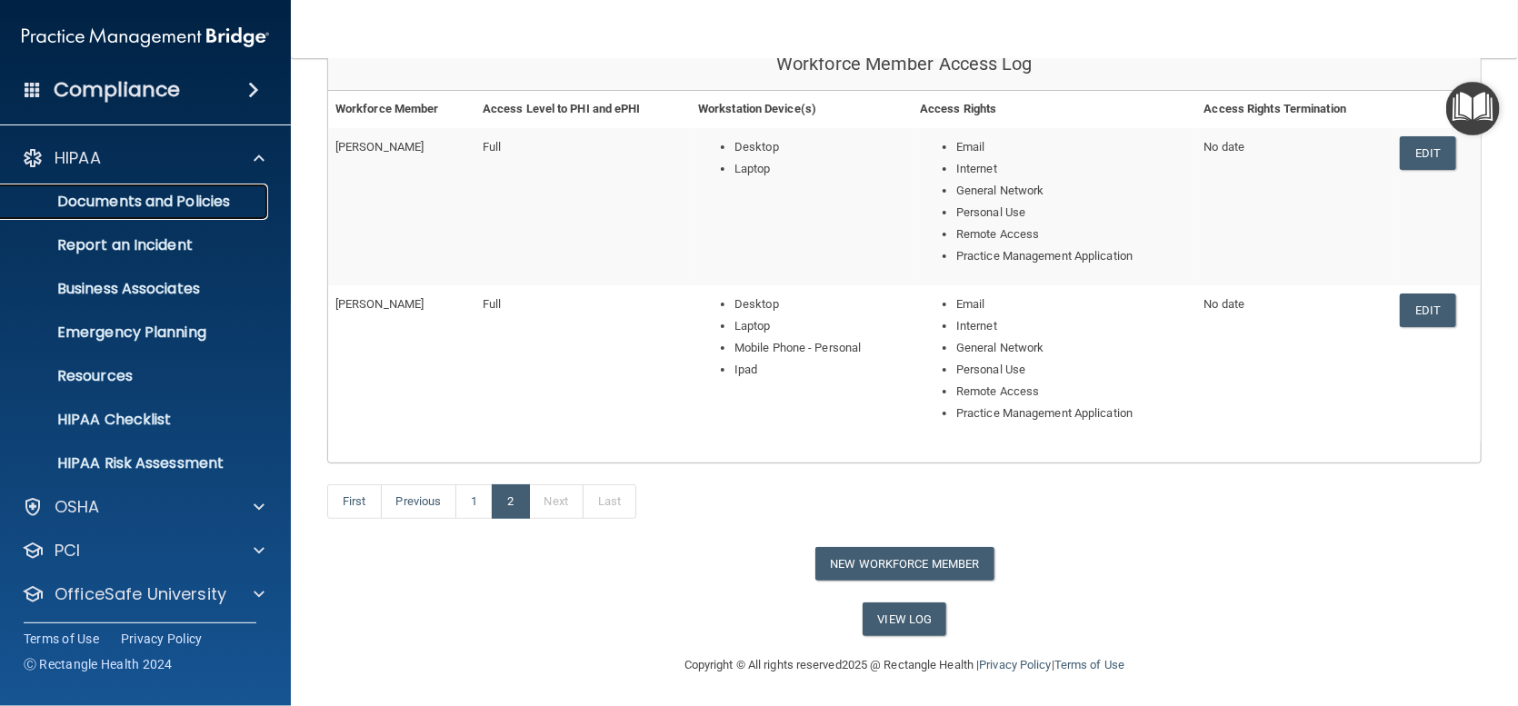
click at [157, 200] on p "Documents and Policies" at bounding box center [136, 202] width 248 height 18
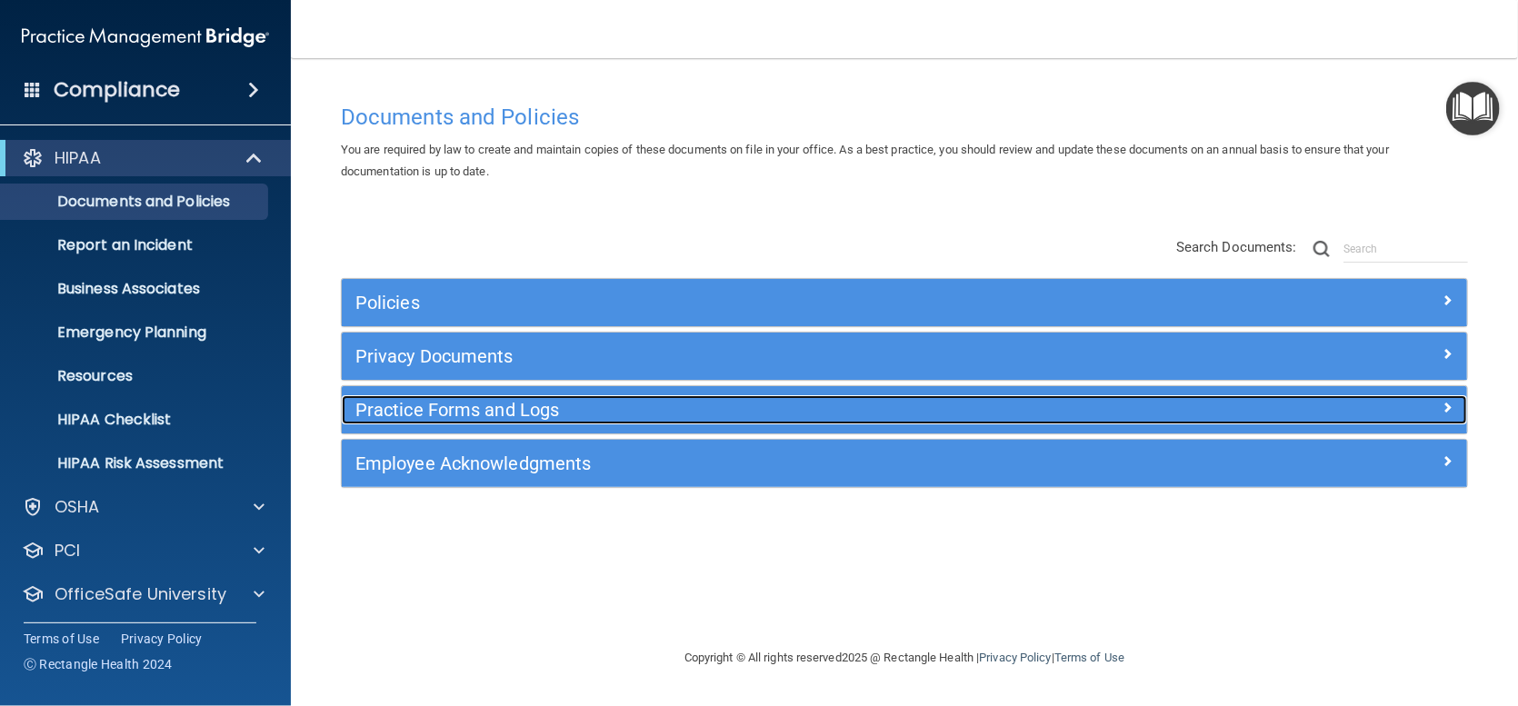
click at [388, 412] on h5 "Practice Forms and Logs" at bounding box center [763, 410] width 817 height 20
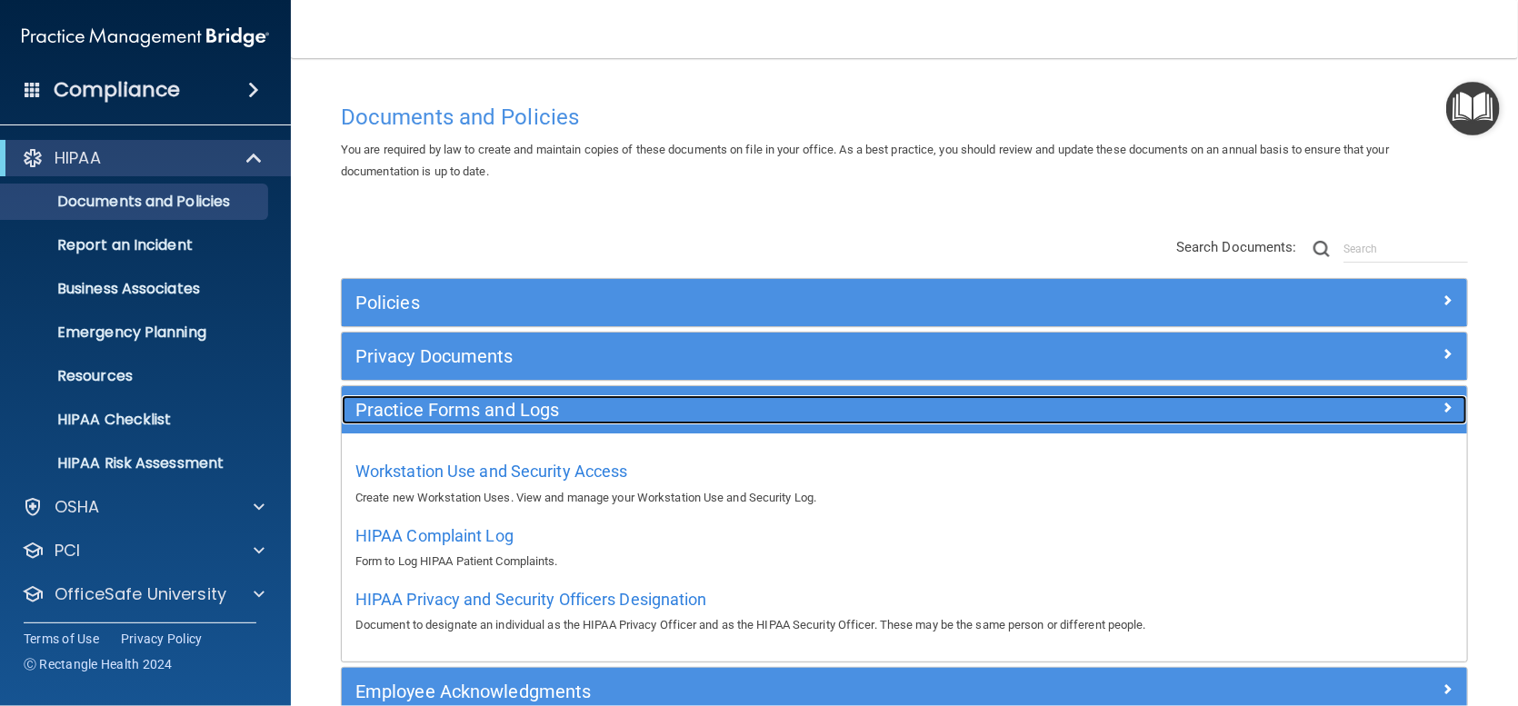
scroll to position [91, 0]
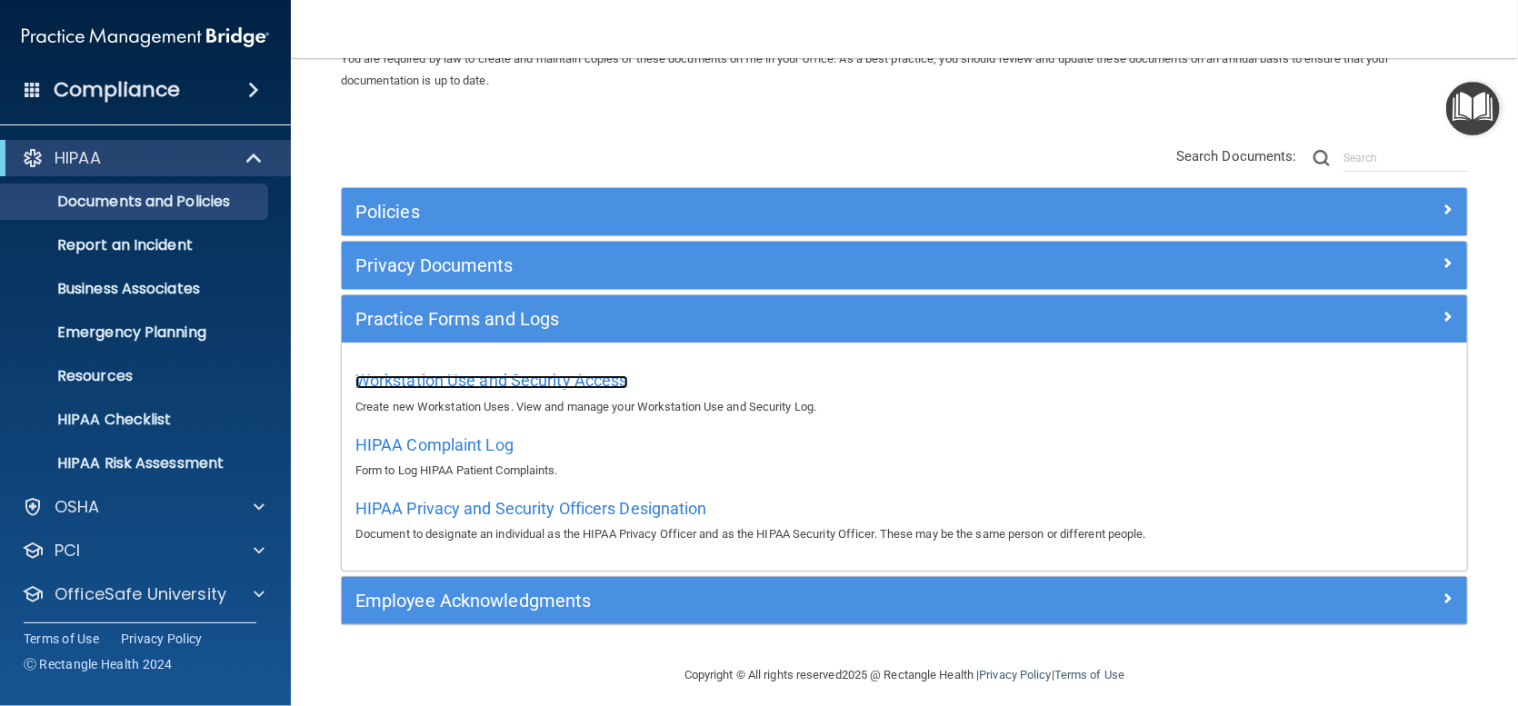
click at [427, 378] on span "Workstation Use and Security Access" at bounding box center [491, 380] width 273 height 19
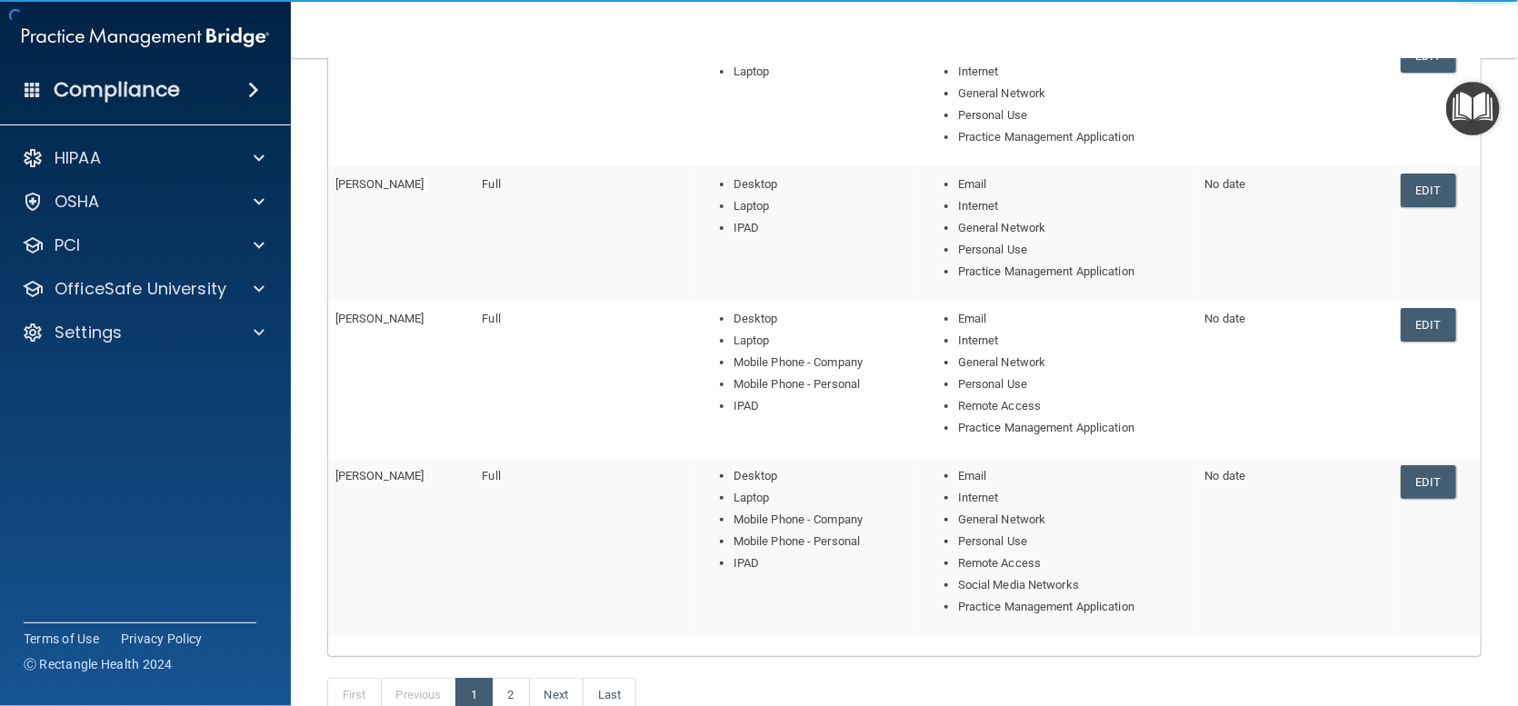
scroll to position [455, 0]
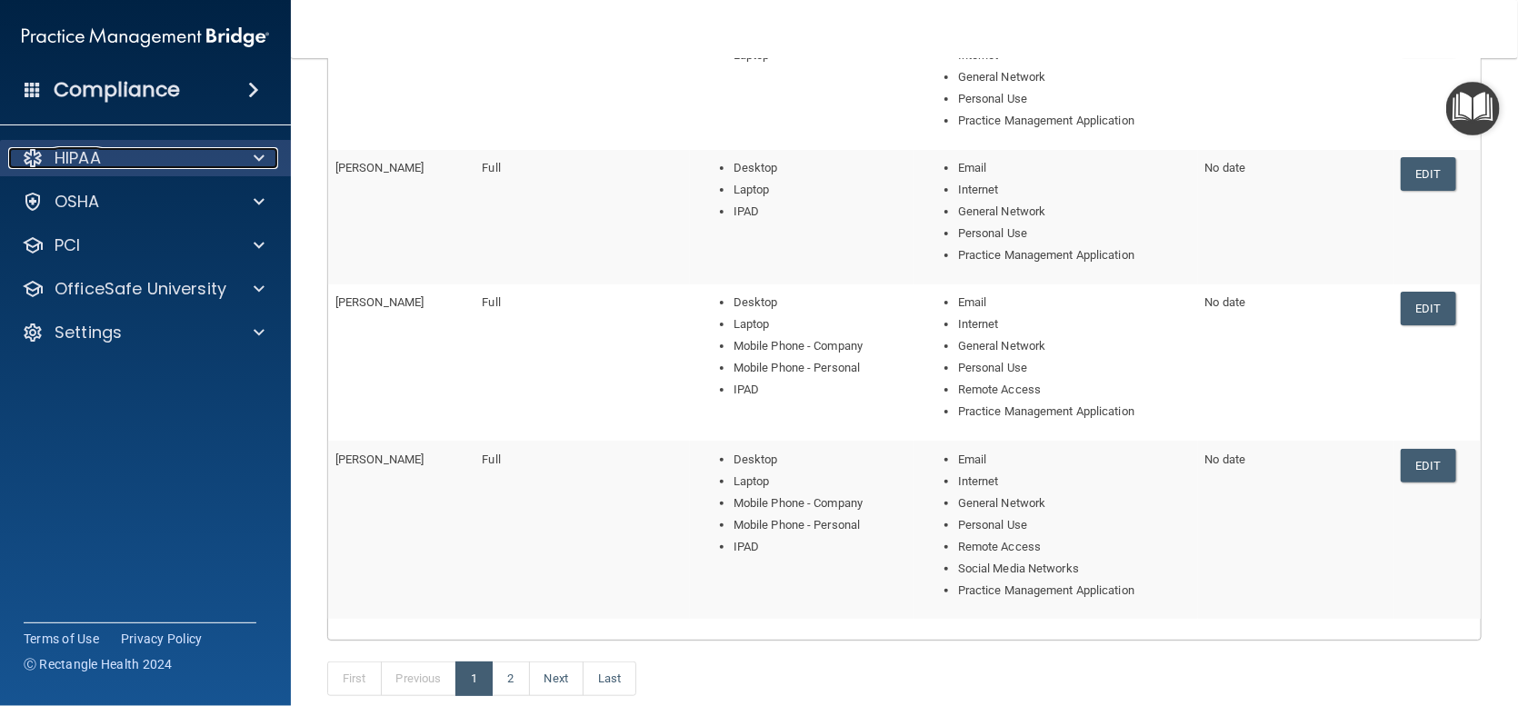
click at [78, 159] on p "HIPAA" at bounding box center [78, 158] width 46 height 22
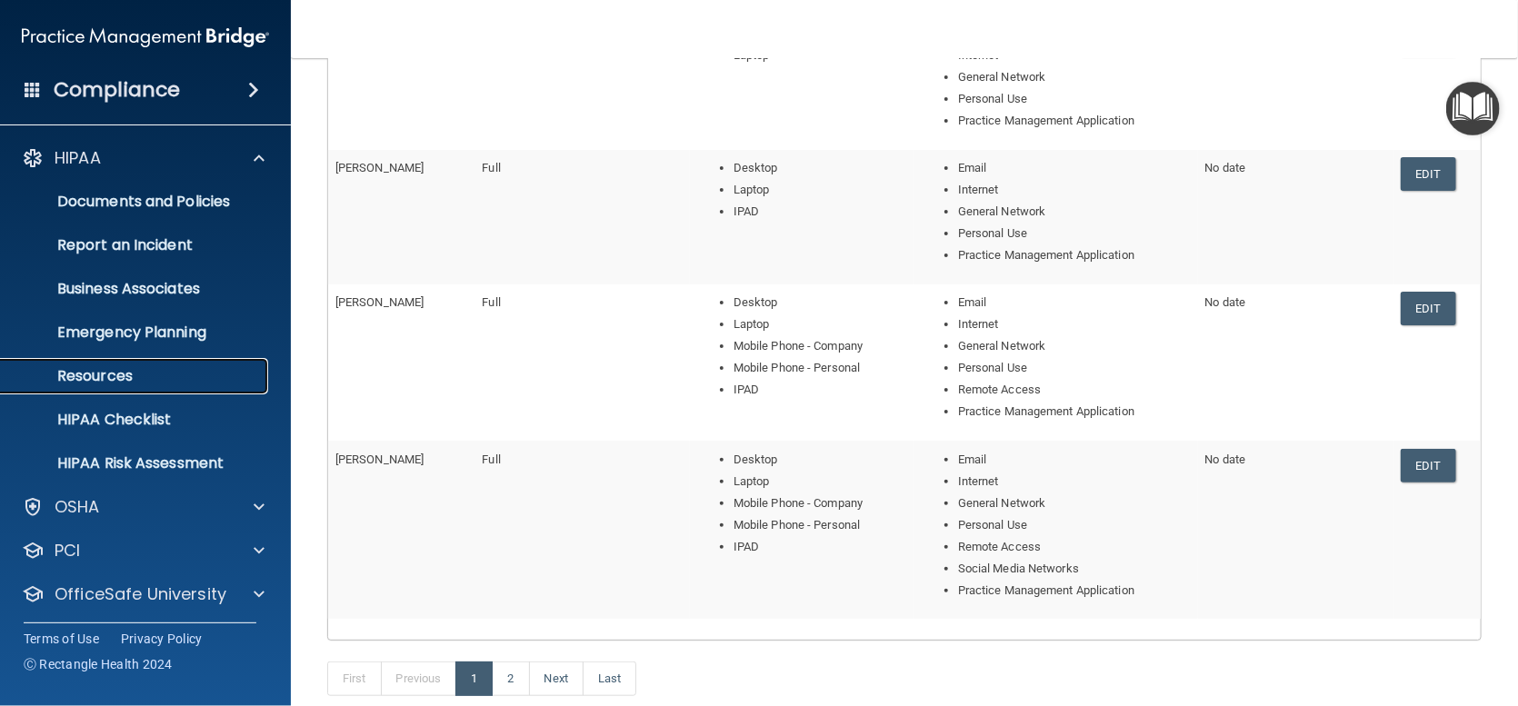
click at [108, 379] on p "Resources" at bounding box center [136, 376] width 248 height 18
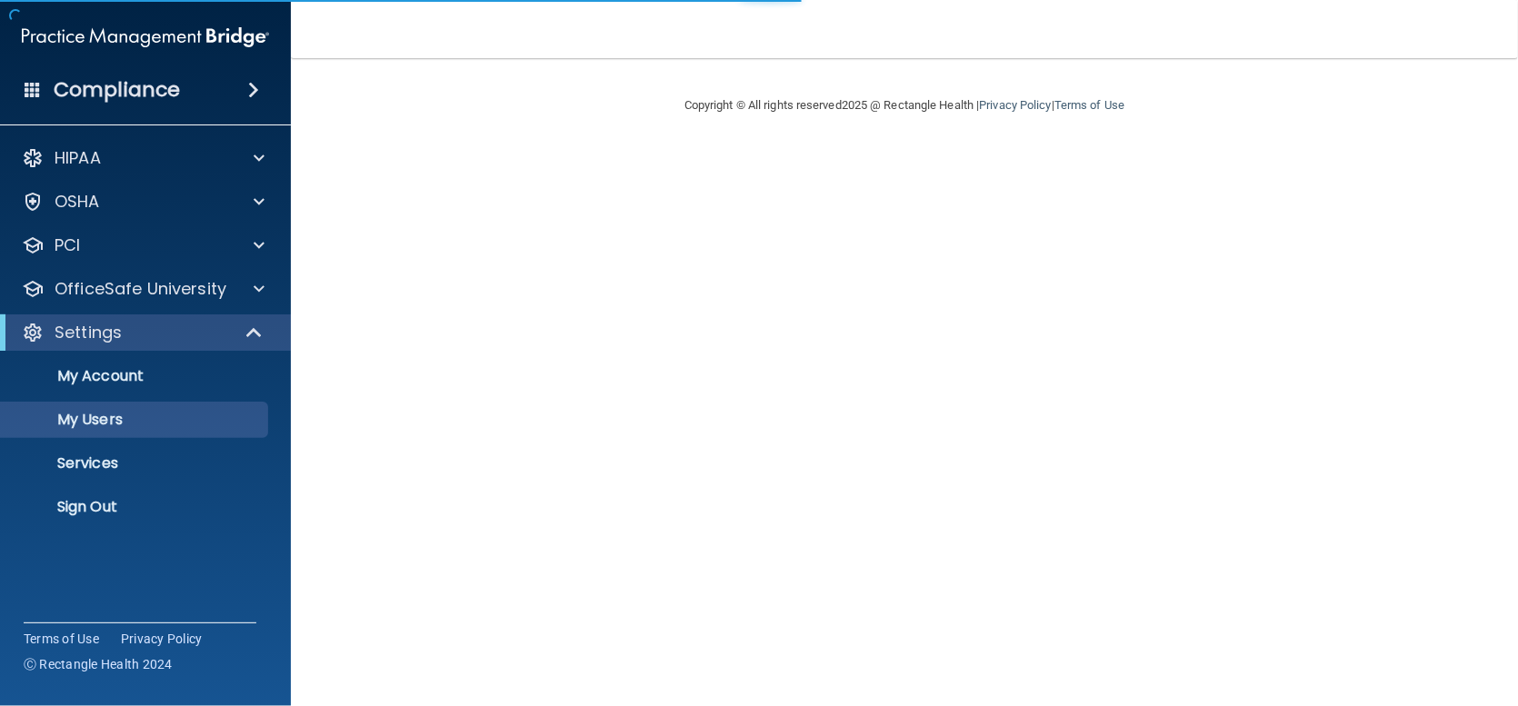
select select "20"
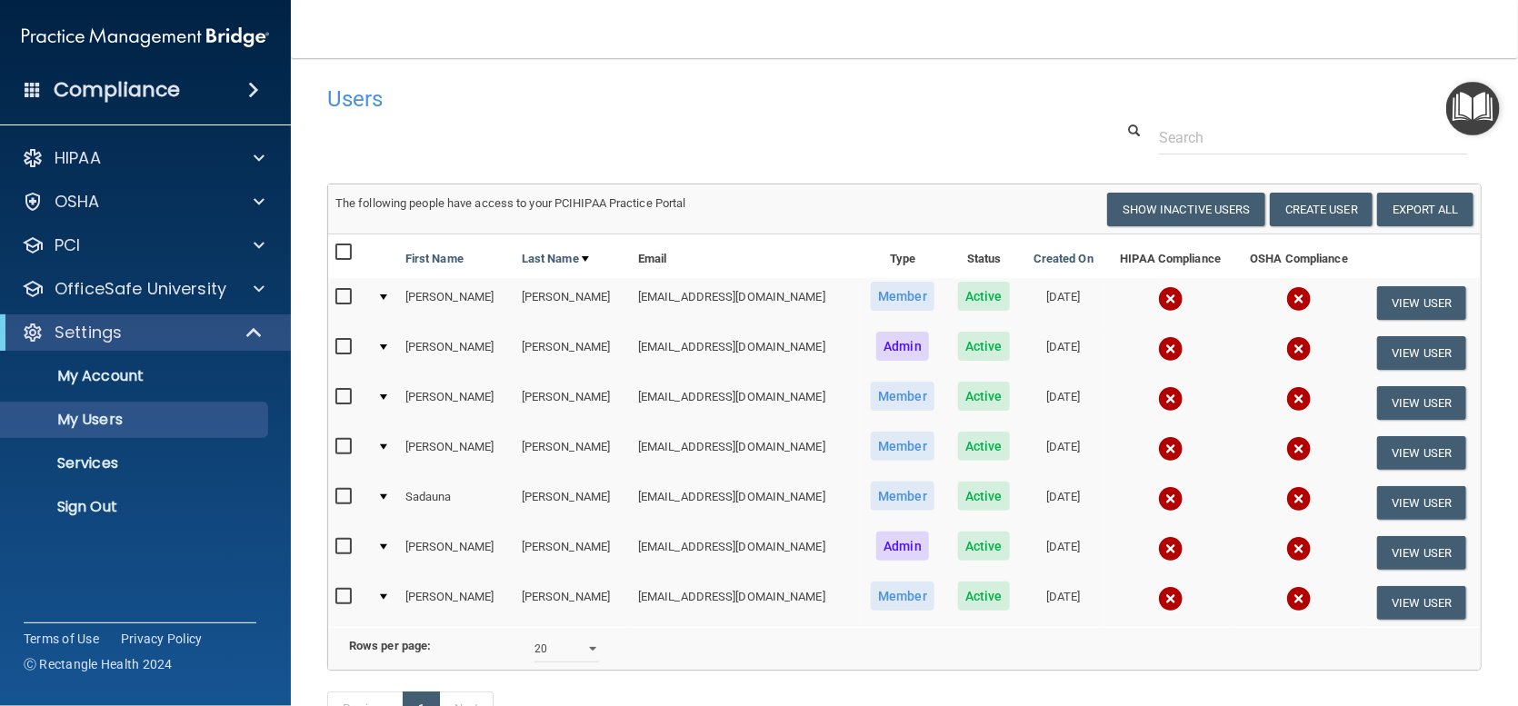
click at [351, 292] on input "checkbox" at bounding box center [345, 297] width 21 height 15
checkbox input "true"
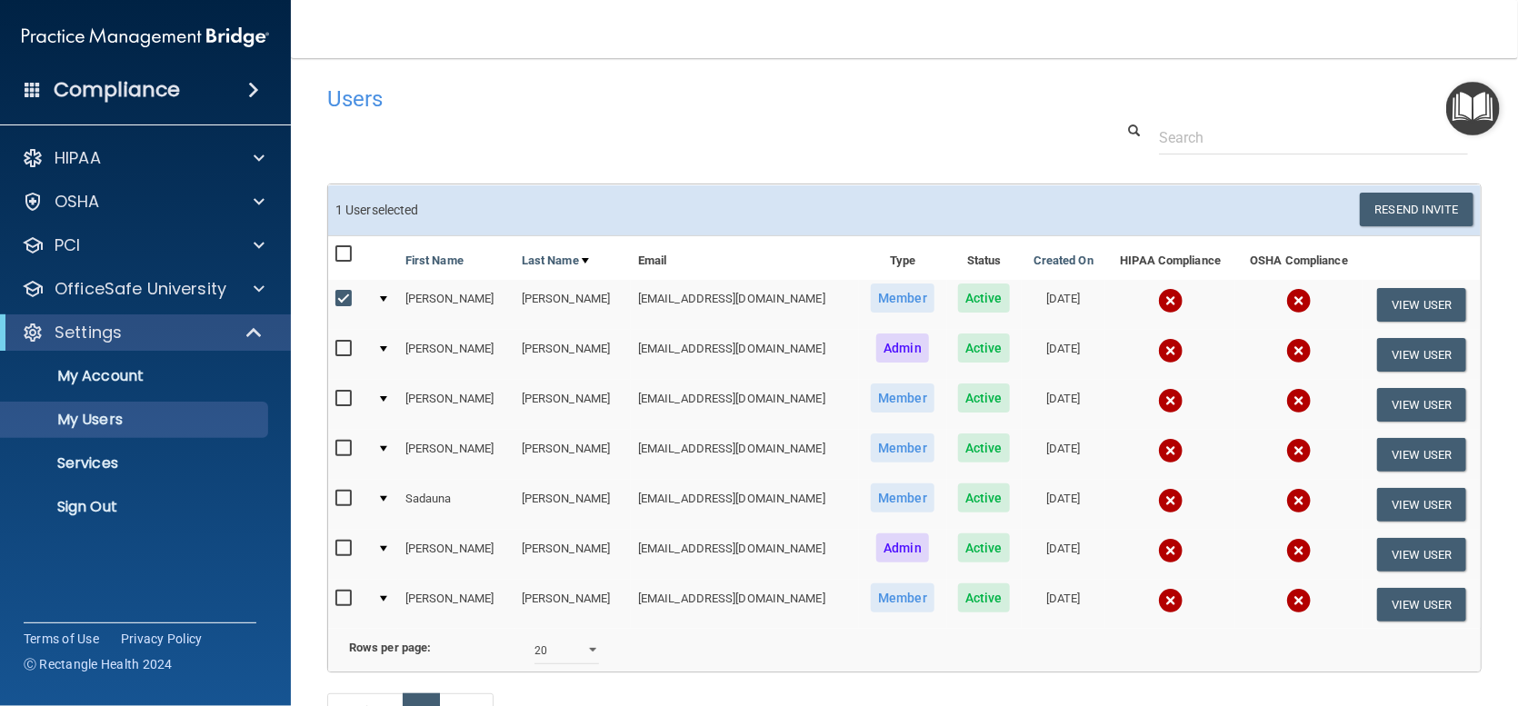
click at [387, 296] on div at bounding box center [383, 298] width 7 height 5
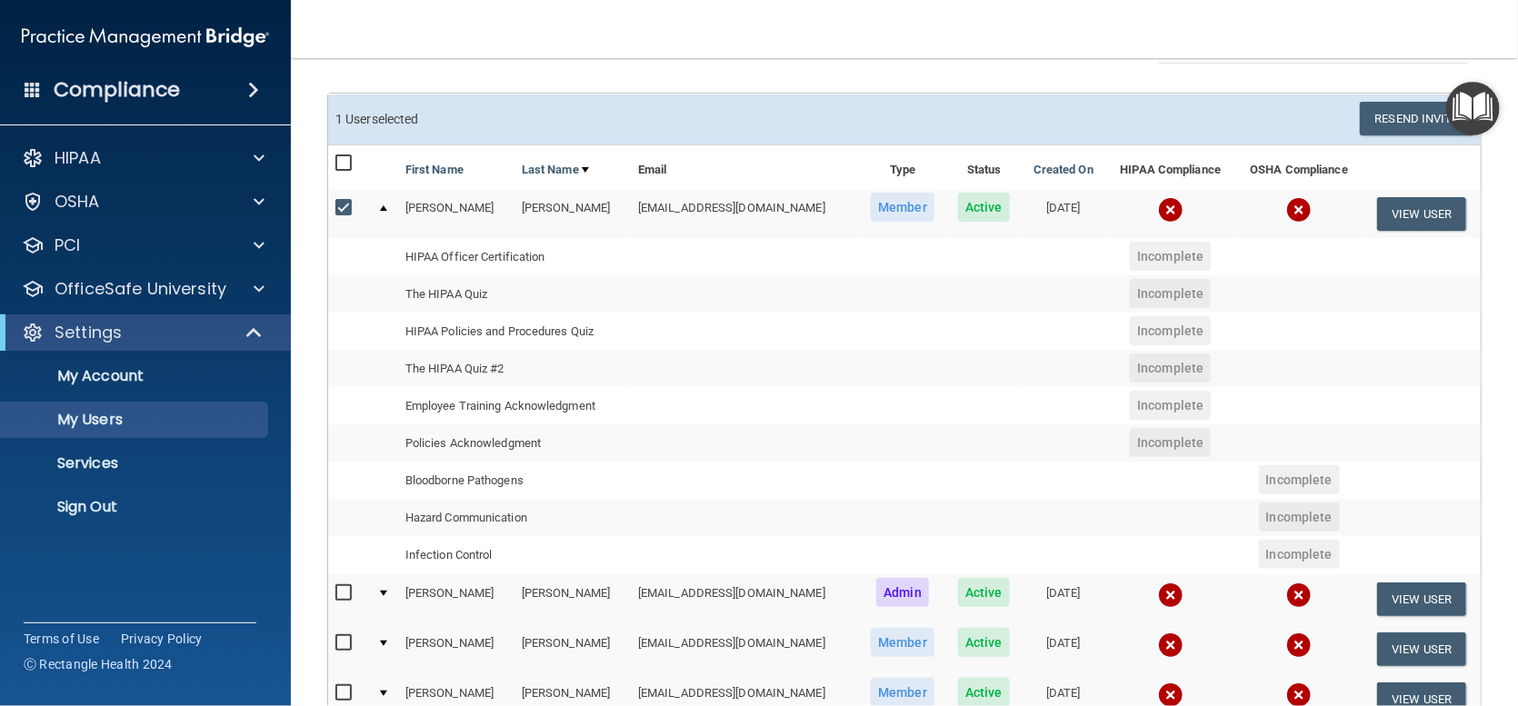
scroll to position [182, 0]
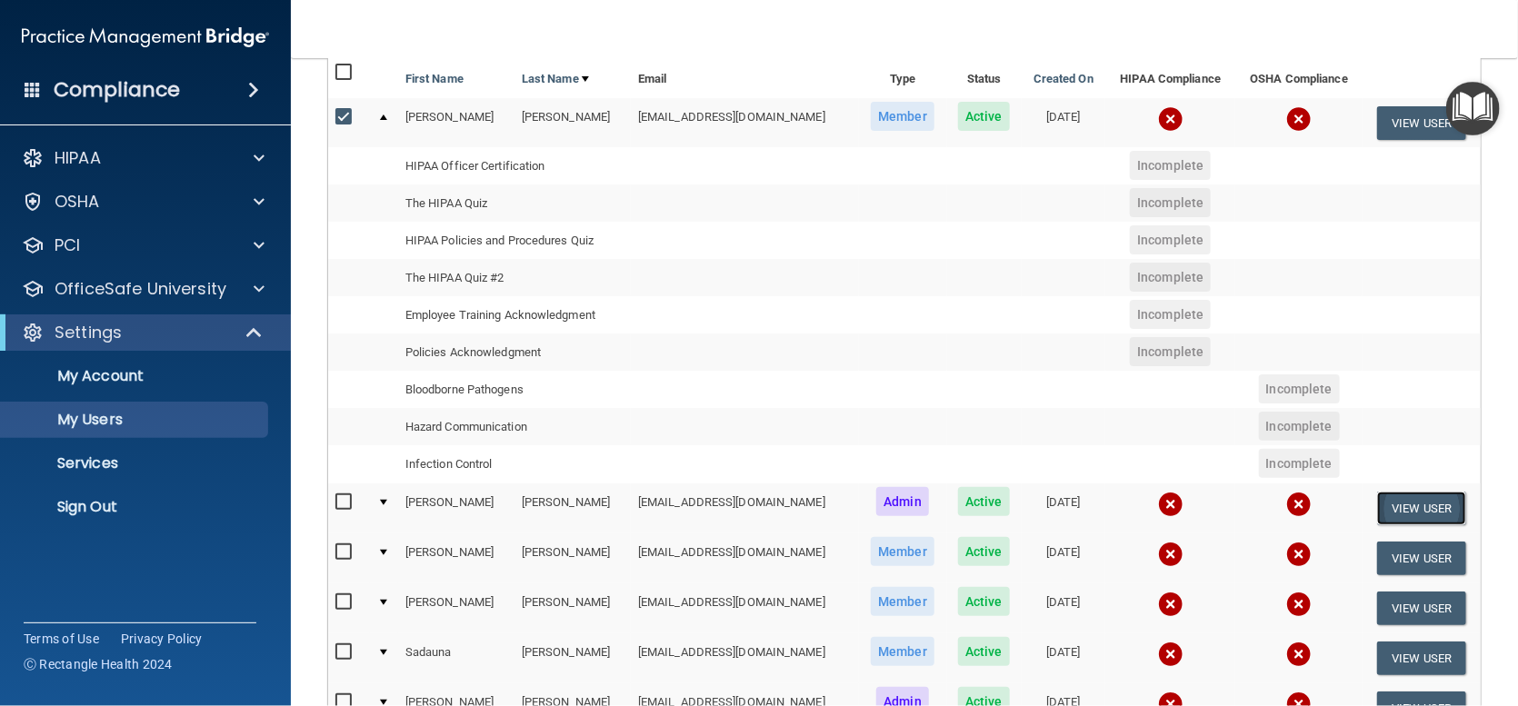
click at [1423, 495] on button "View User" at bounding box center [1422, 509] width 90 height 34
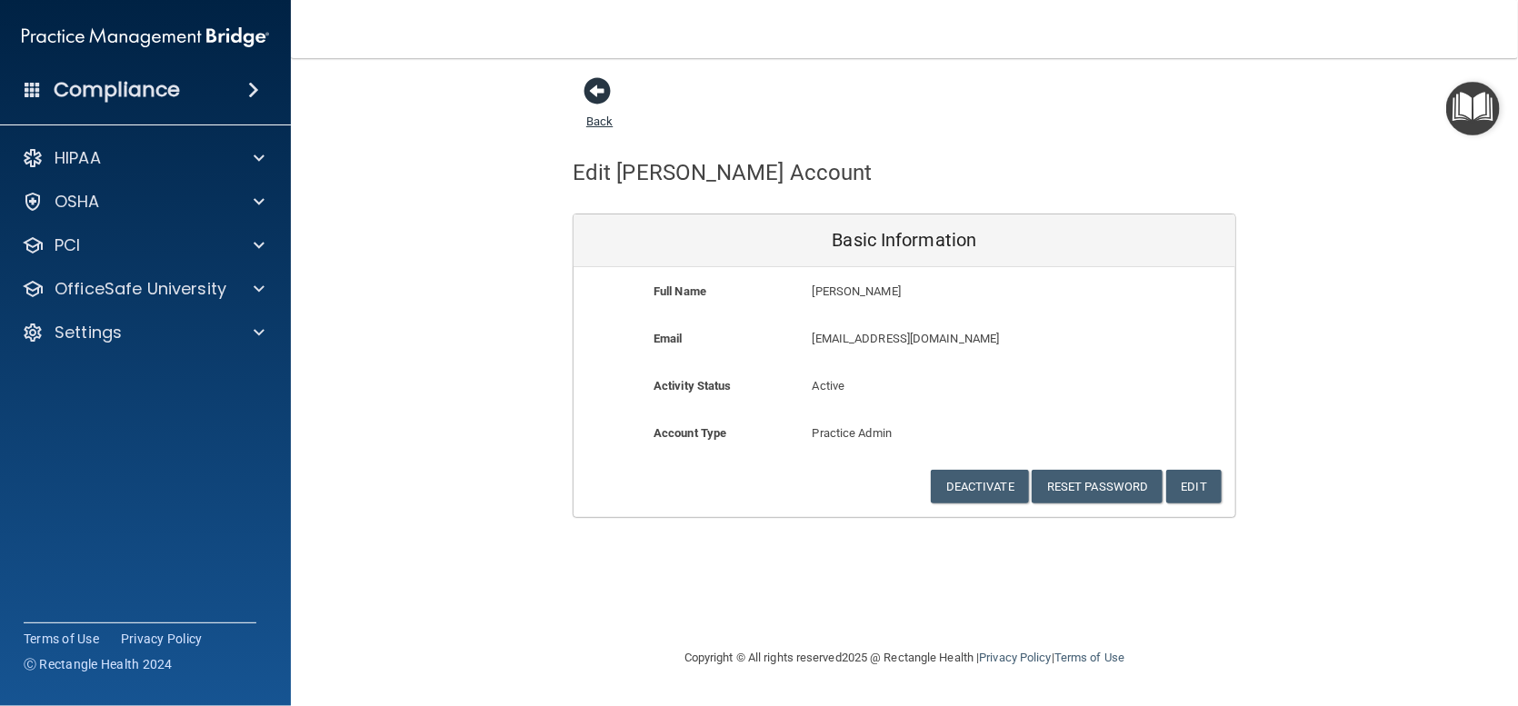
click at [594, 84] on span at bounding box center [597, 90] width 27 height 27
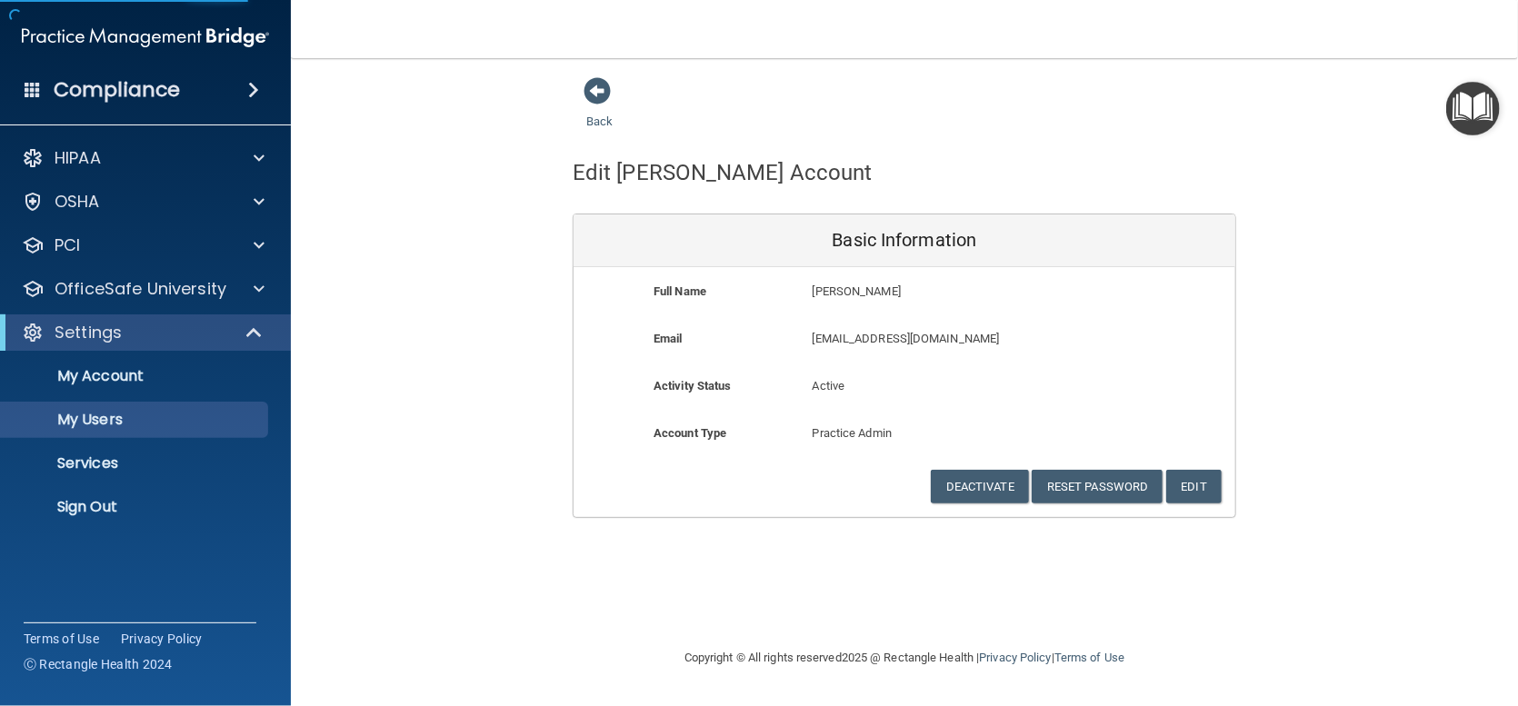
select select "20"
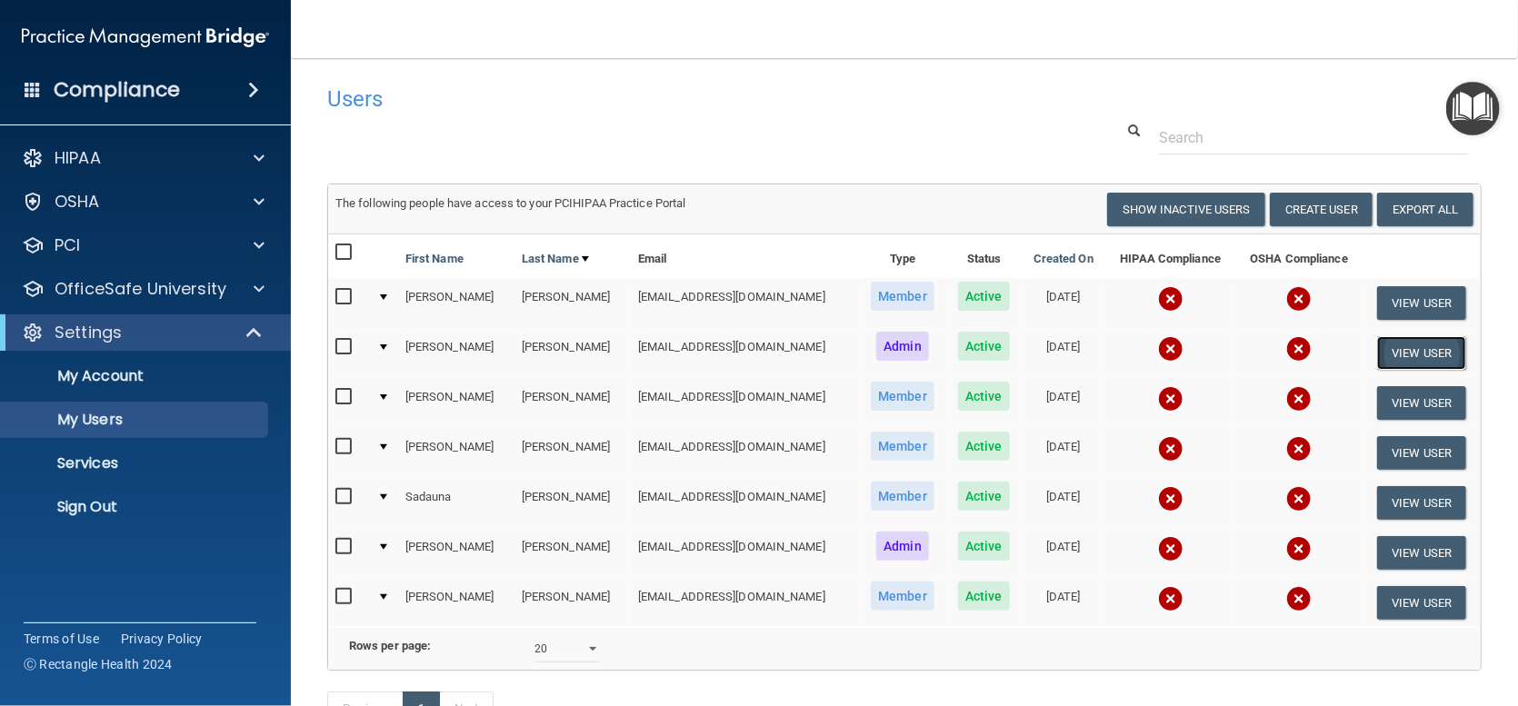
click at [1386, 349] on button "View User" at bounding box center [1422, 353] width 90 height 34
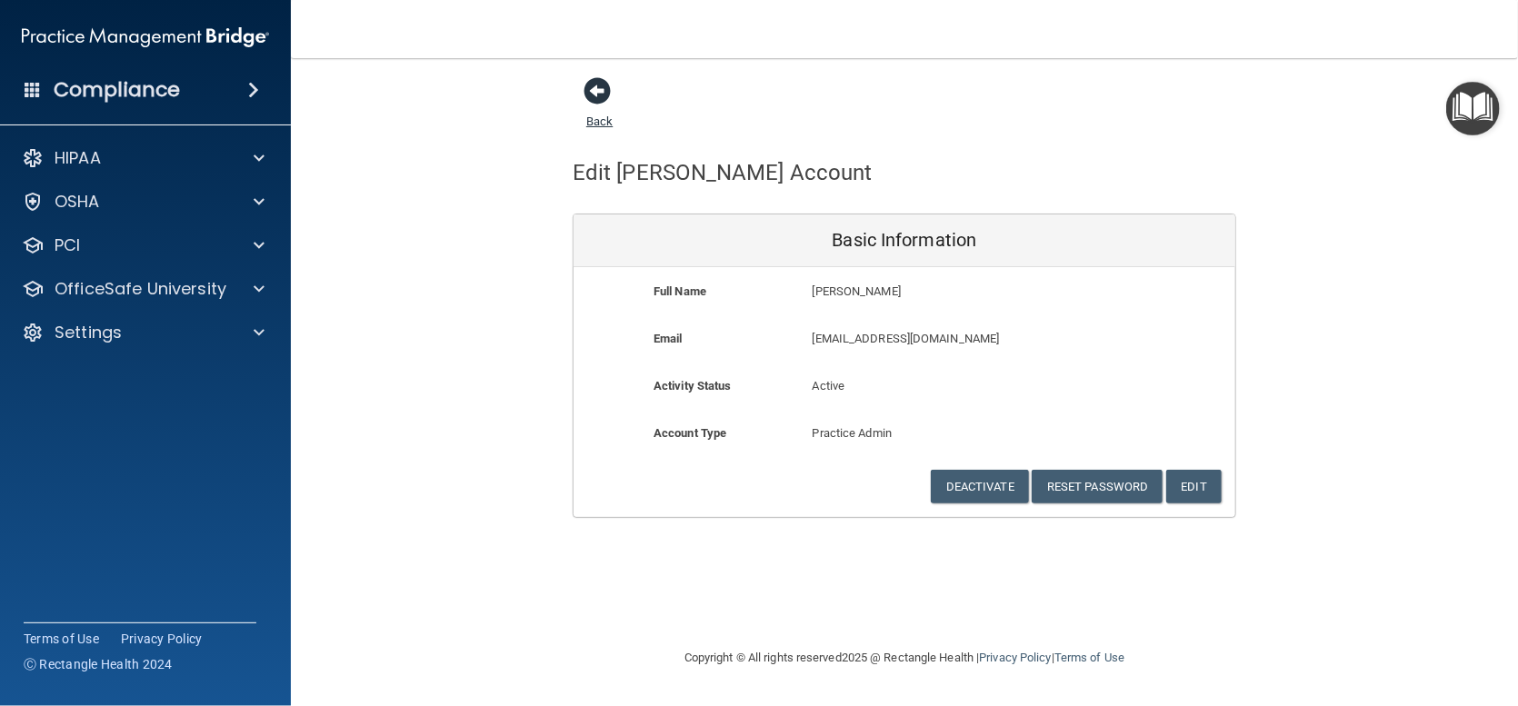
click at [600, 84] on span at bounding box center [597, 90] width 27 height 27
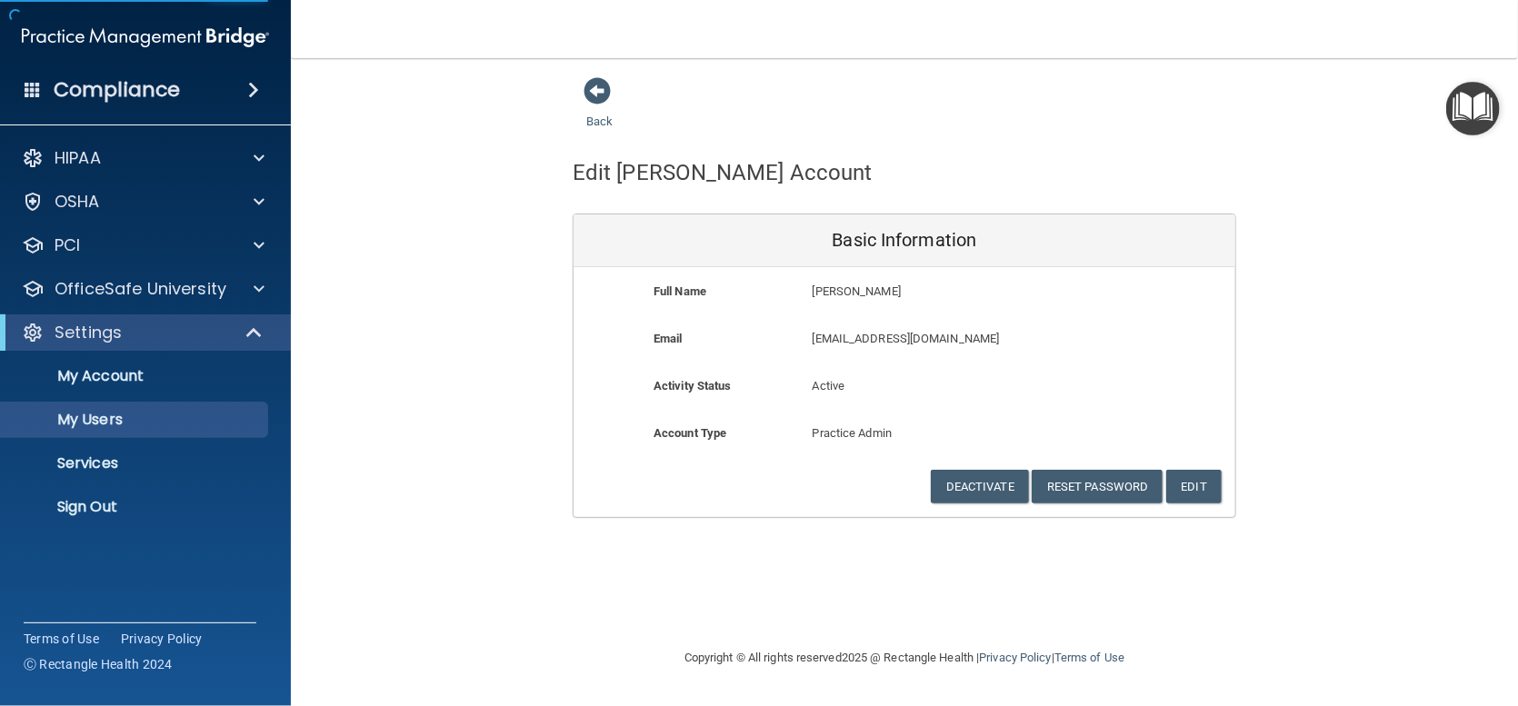
select select "20"
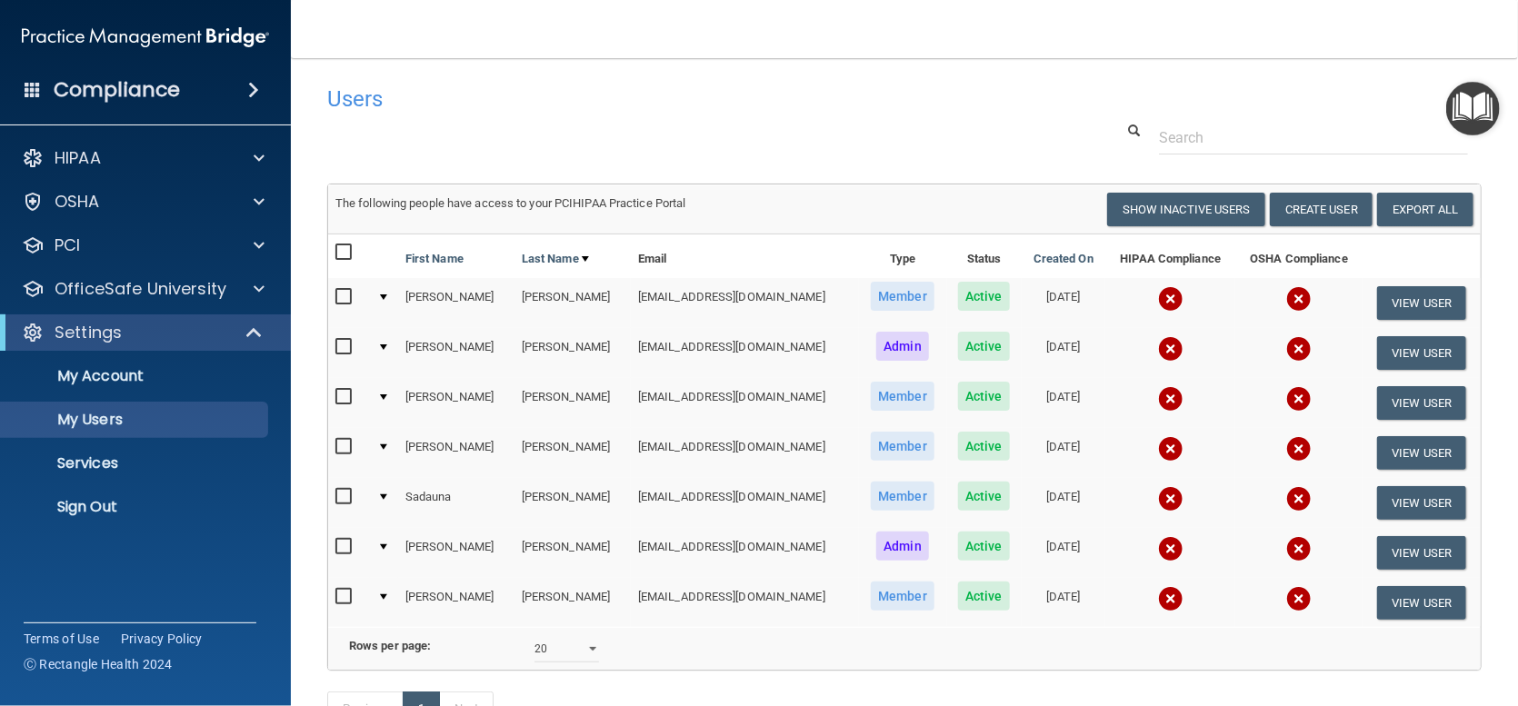
click at [382, 345] on div at bounding box center [383, 347] width 7 height 5
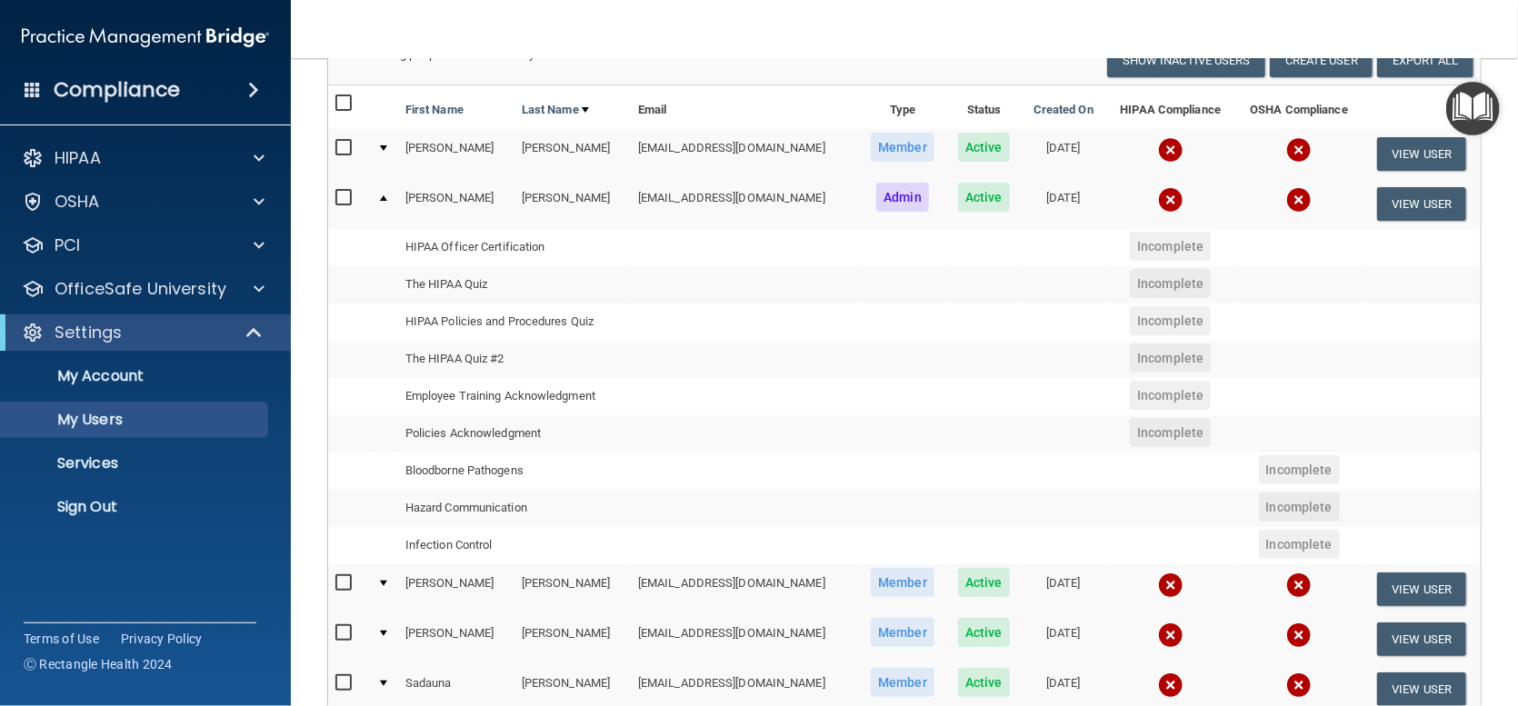
scroll to position [182, 0]
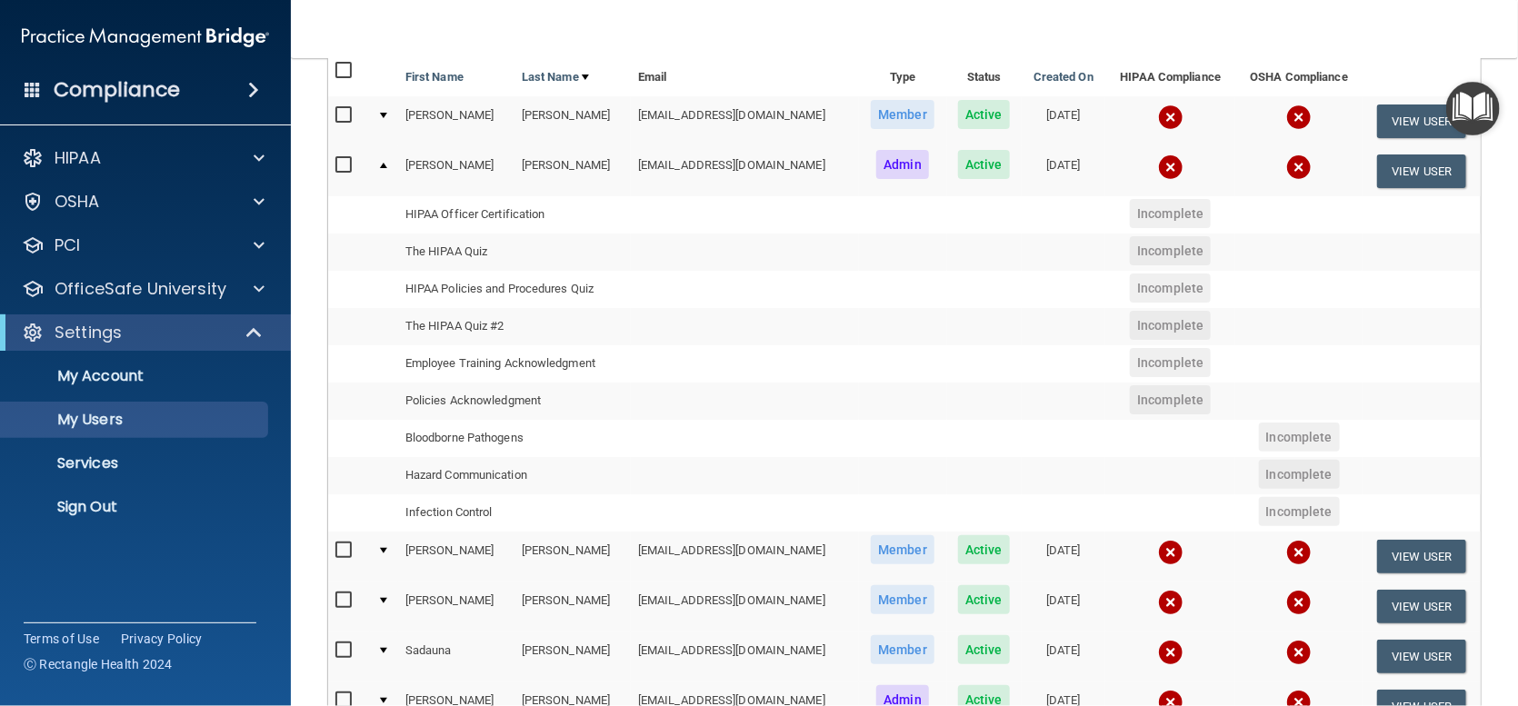
click at [380, 115] on div at bounding box center [383, 115] width 7 height 5
click at [380, 114] on div at bounding box center [383, 115] width 7 height 5
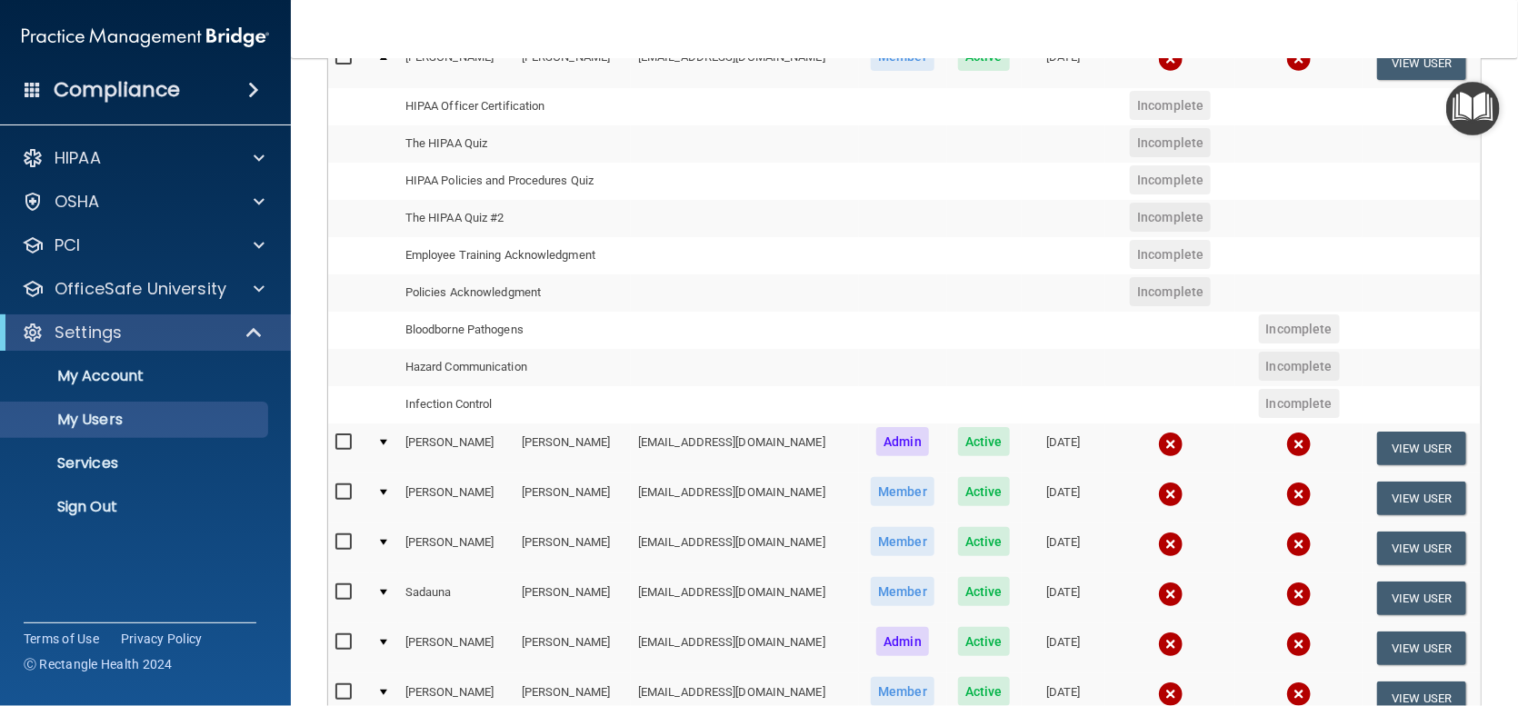
scroll to position [273, 0]
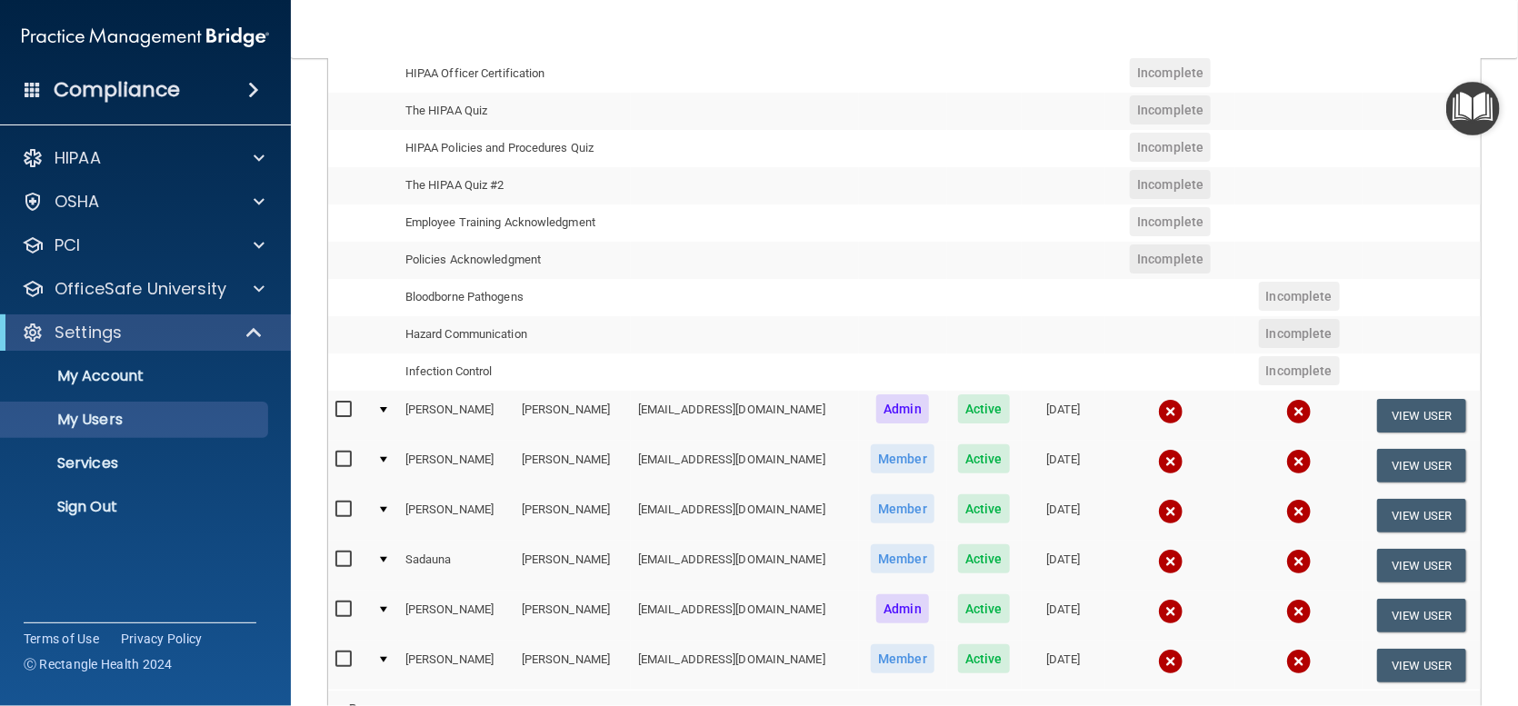
click at [389, 454] on td at bounding box center [384, 466] width 28 height 50
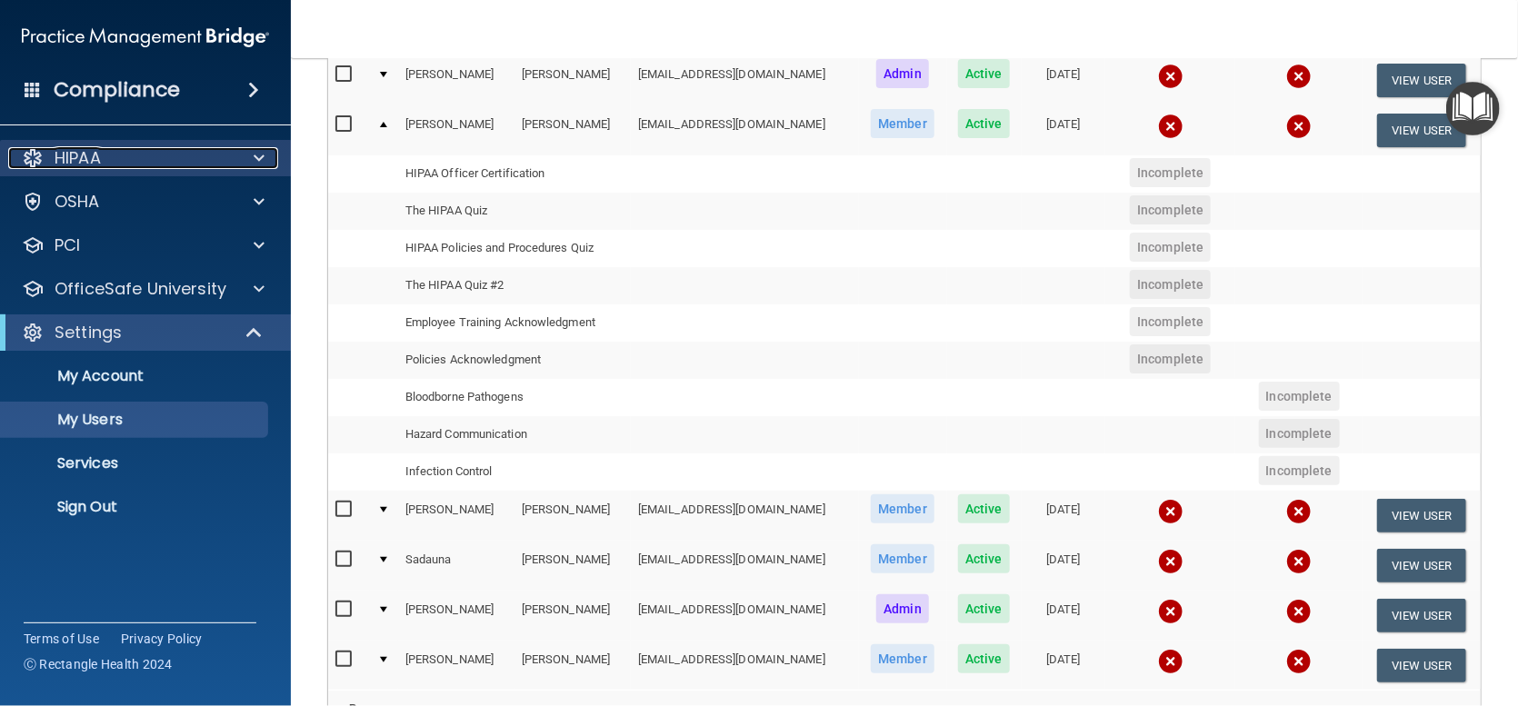
click at [94, 163] on p "HIPAA" at bounding box center [78, 158] width 46 height 22
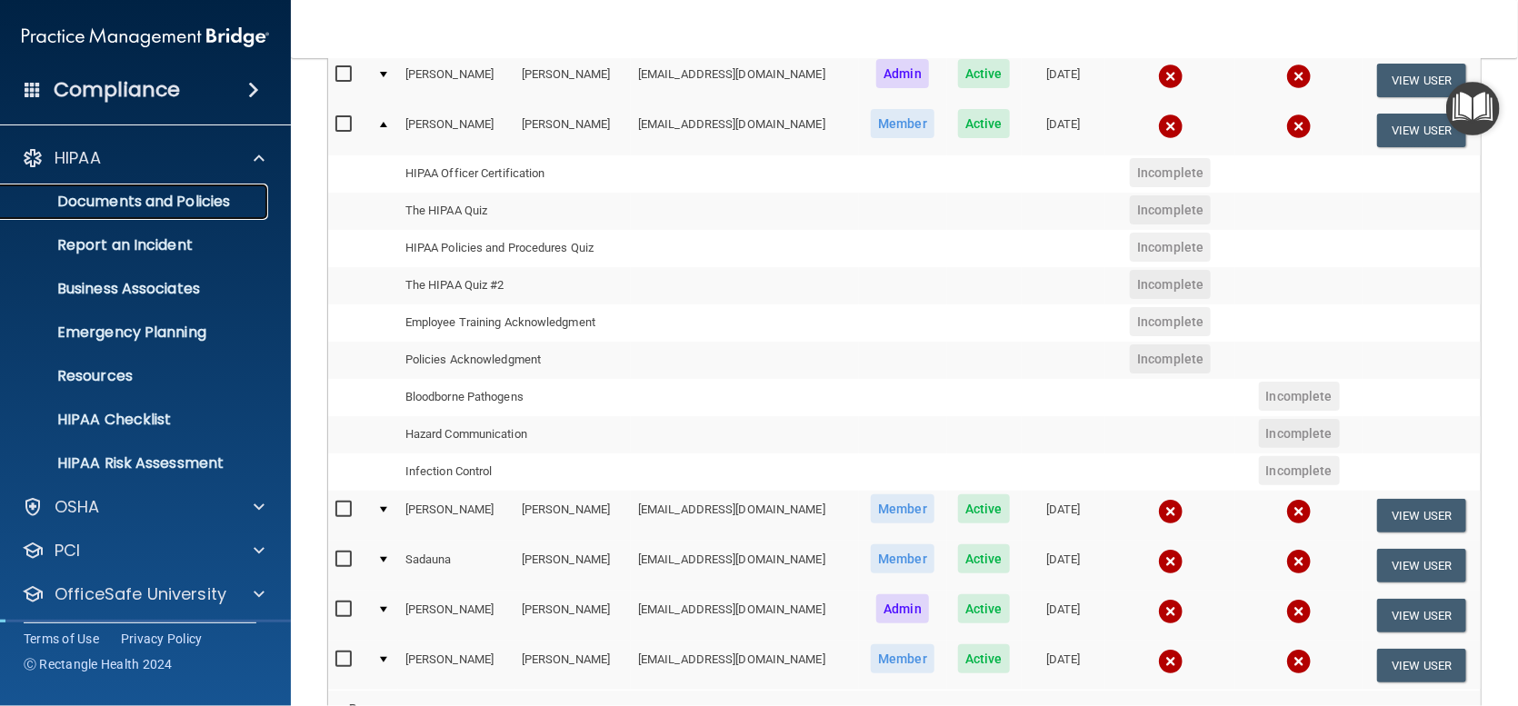
click at [104, 206] on p "Documents and Policies" at bounding box center [136, 202] width 248 height 18
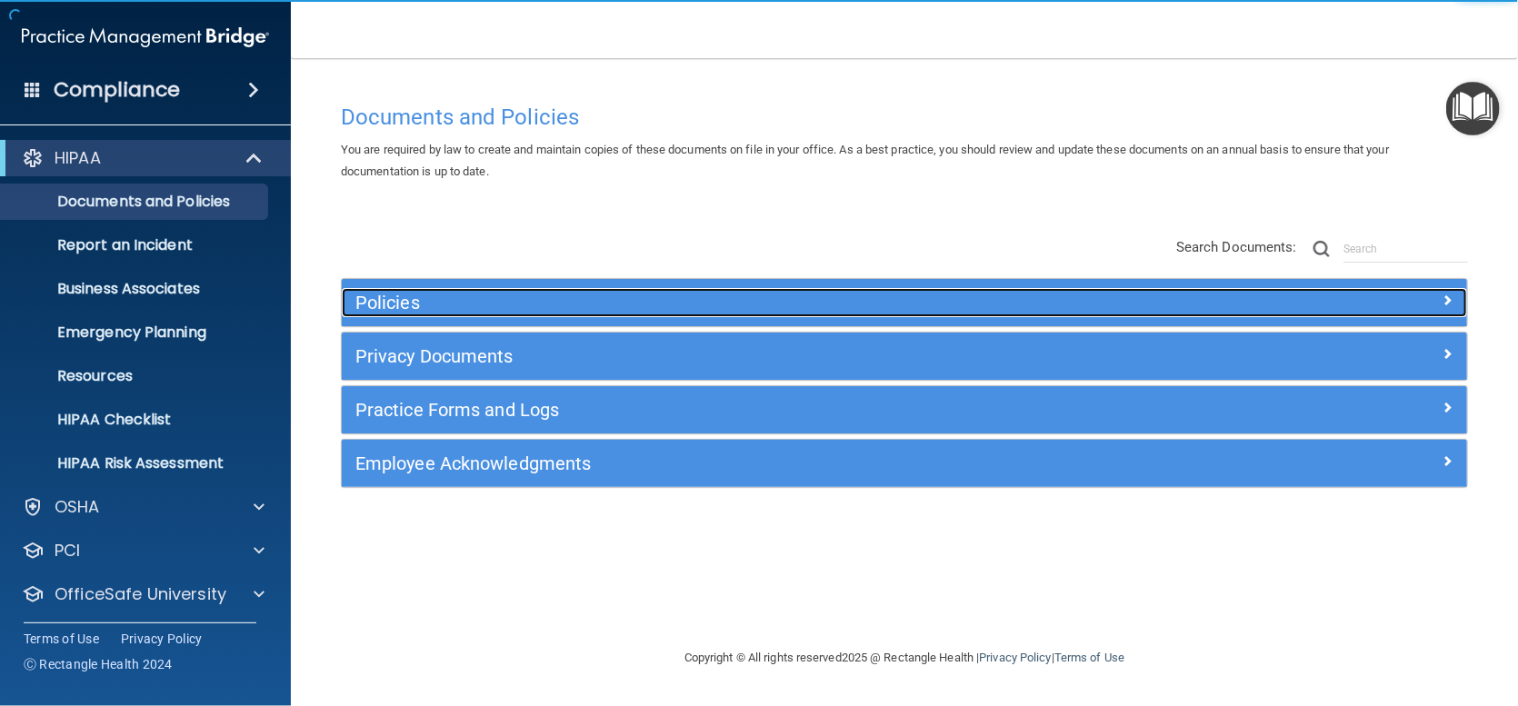
click at [368, 303] on h5 "Policies" at bounding box center [763, 303] width 817 height 20
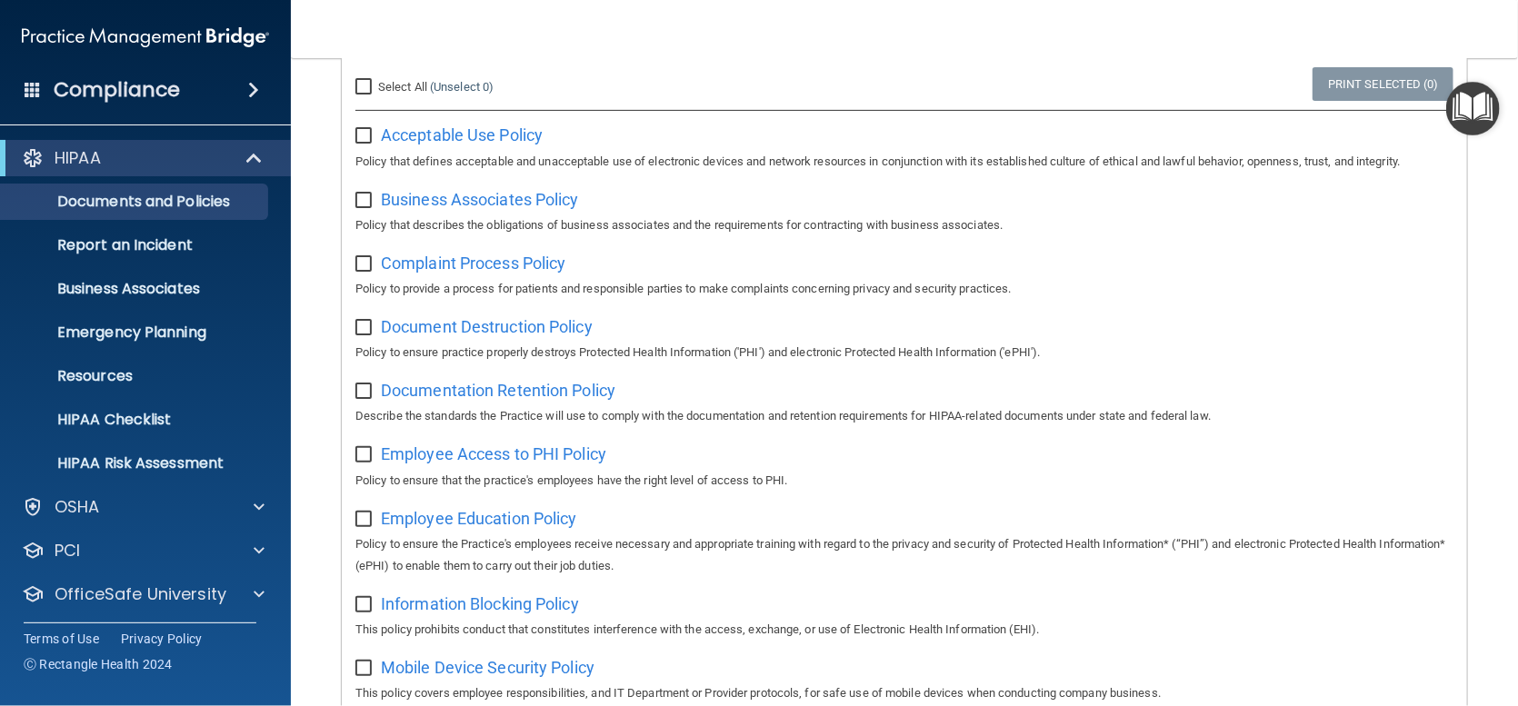
scroll to position [182, 0]
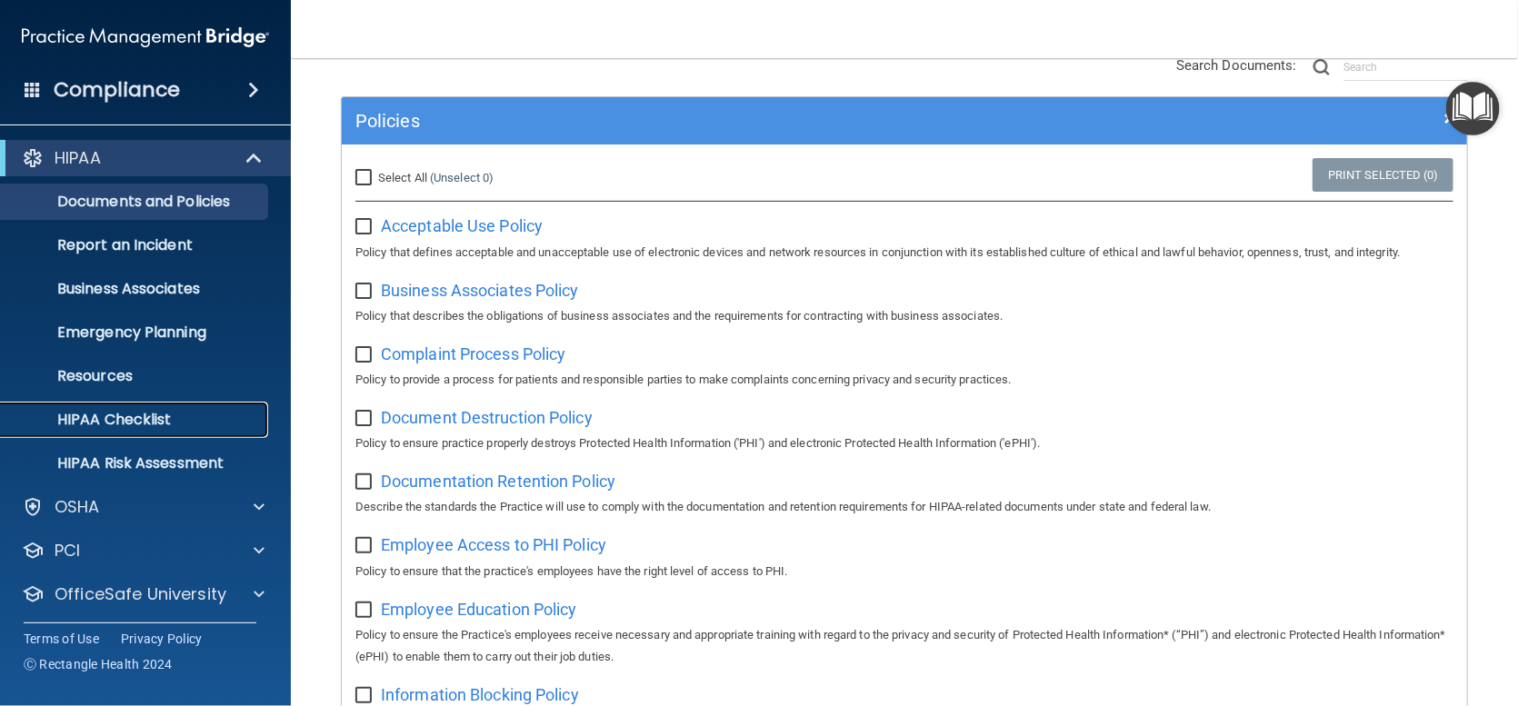
click at [101, 421] on p "HIPAA Checklist" at bounding box center [136, 420] width 248 height 18
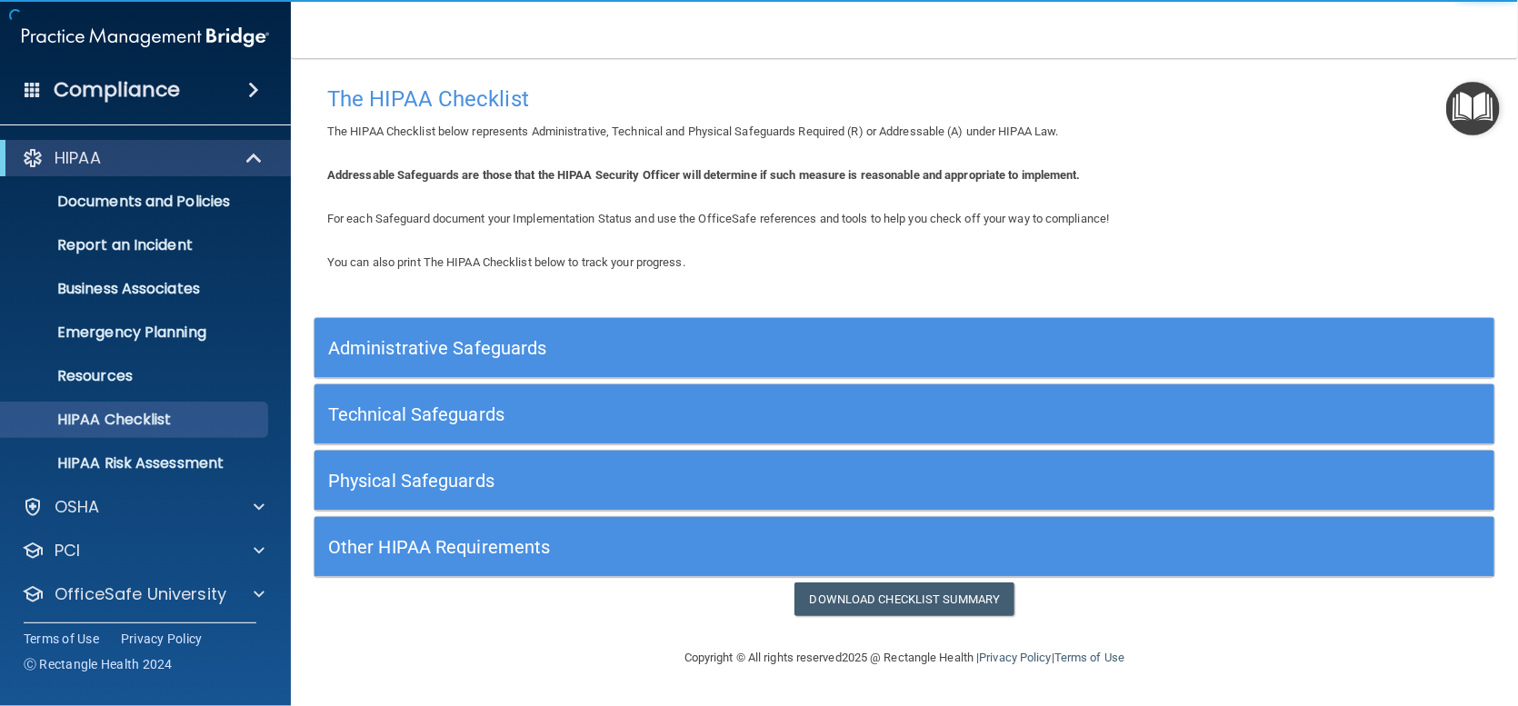
click at [391, 349] on h5 "Administrative Safeguards" at bounding box center [757, 348] width 858 height 20
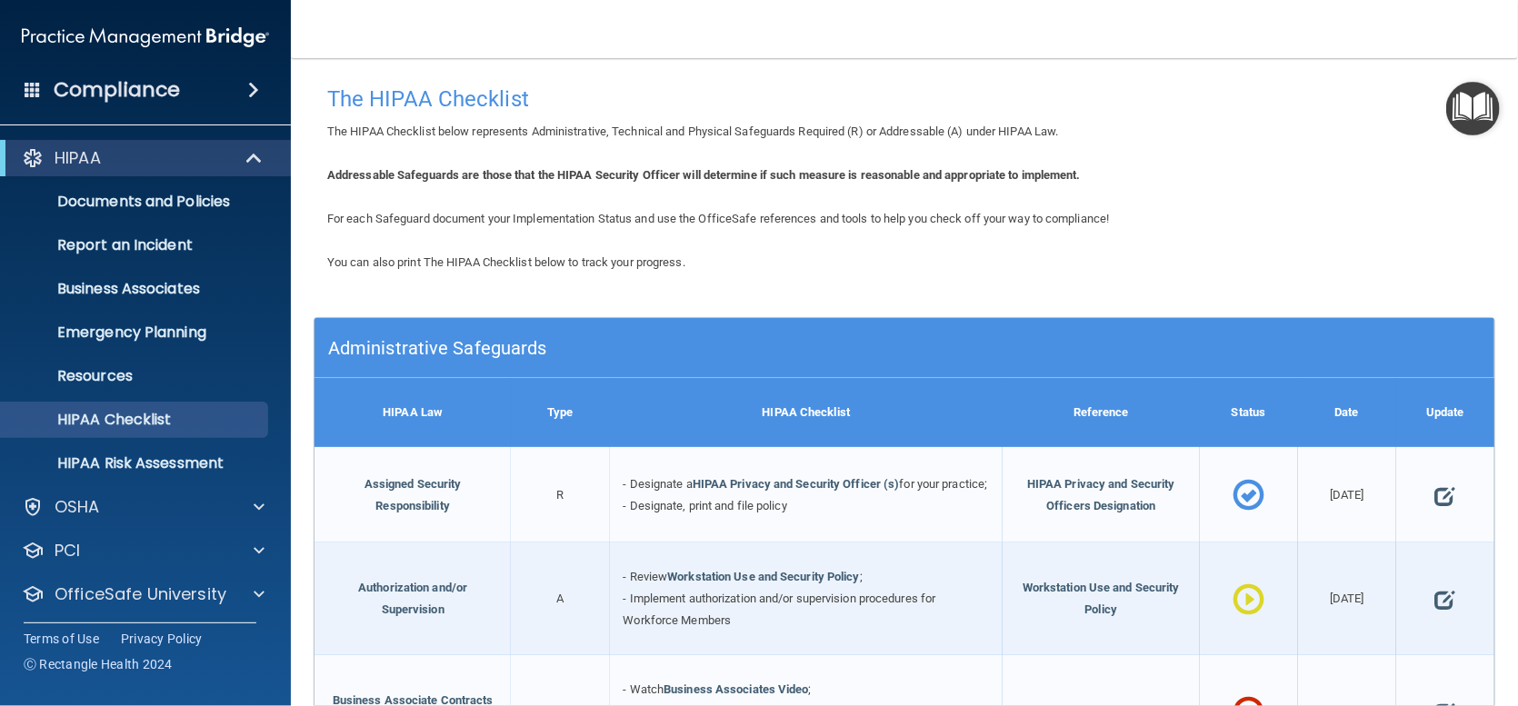
scroll to position [91, 0]
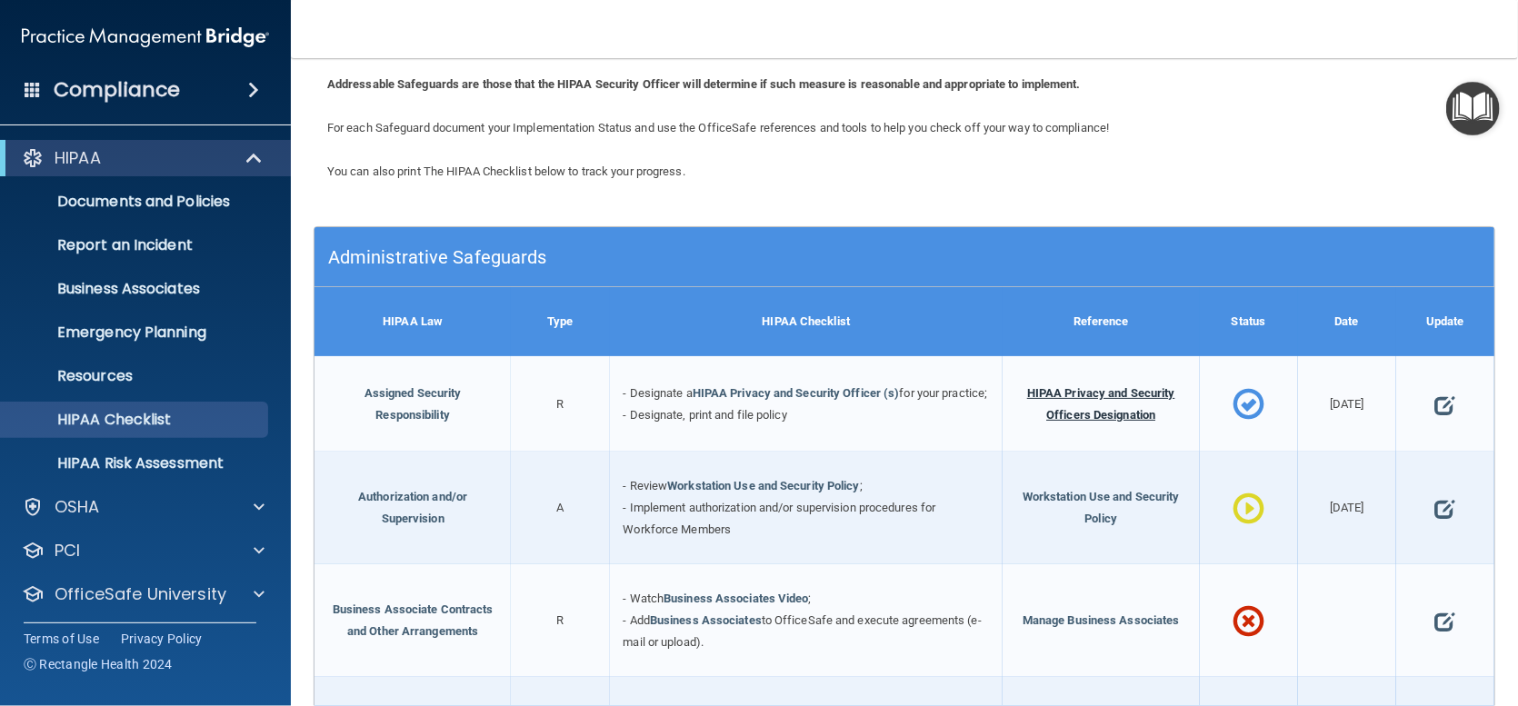
click at [1071, 399] on span "HIPAA Privacy and Security Officers Designation" at bounding box center [1101, 403] width 148 height 35
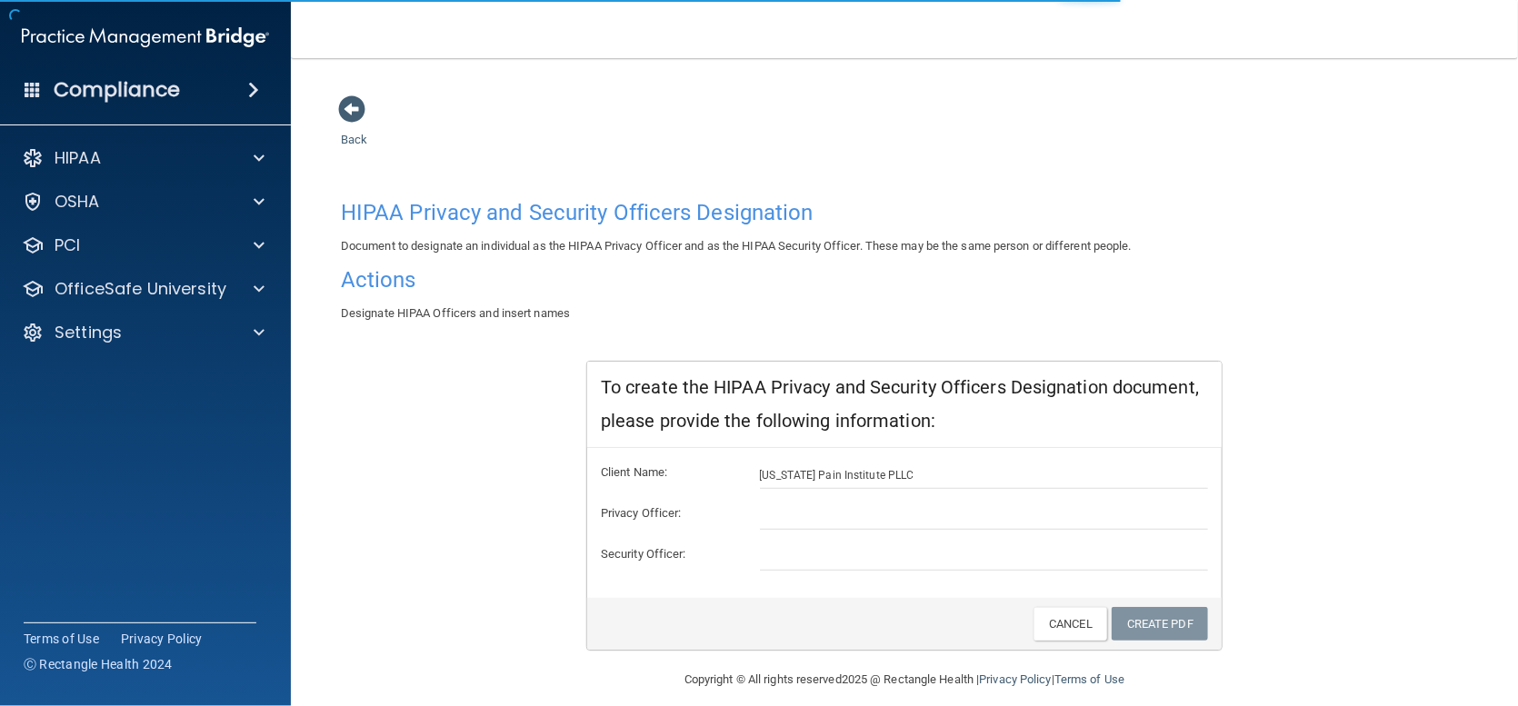
scroll to position [15, 0]
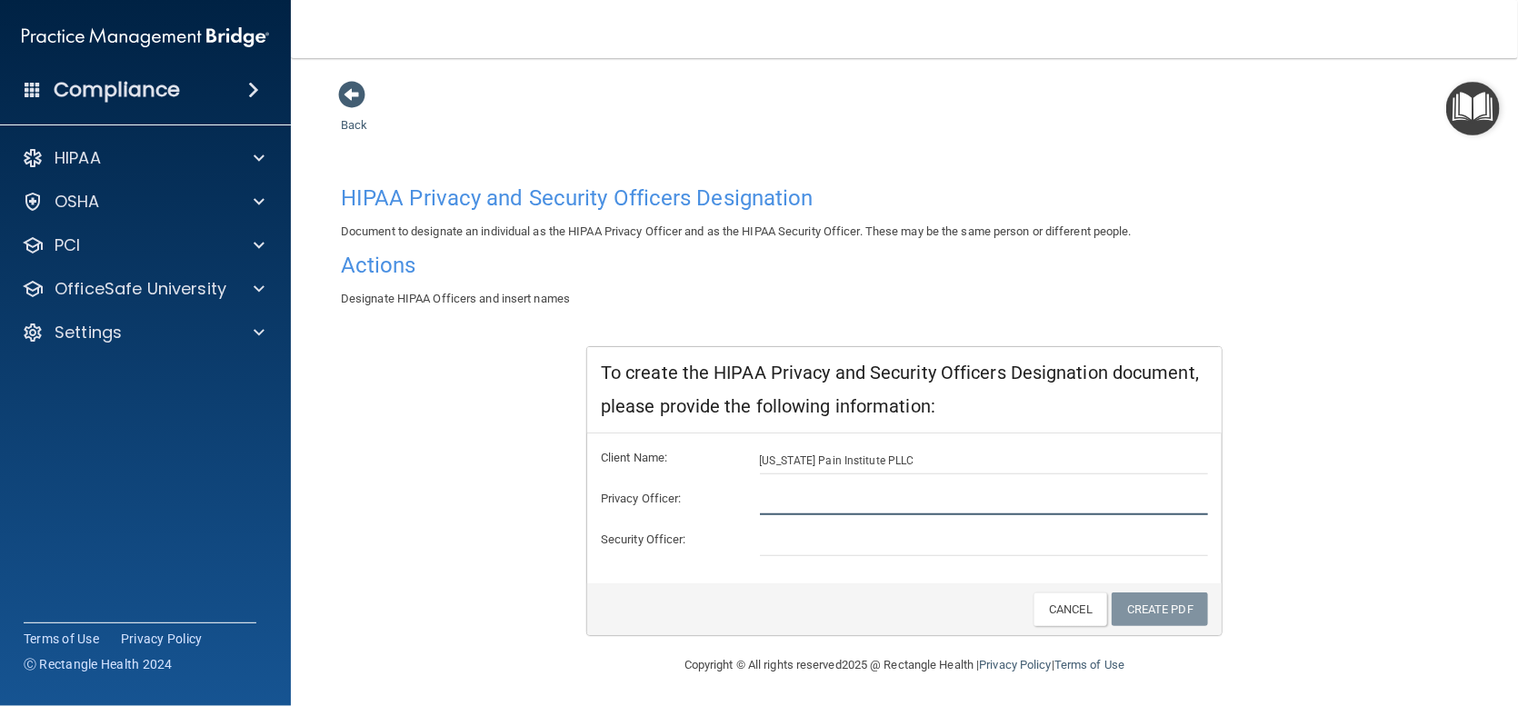
click at [769, 494] on input "text" at bounding box center [984, 501] width 449 height 27
click at [479, 349] on div "HIPAA Privacy and Security Officers Designation Document to designate an indivi…" at bounding box center [904, 406] width 1127 height 460
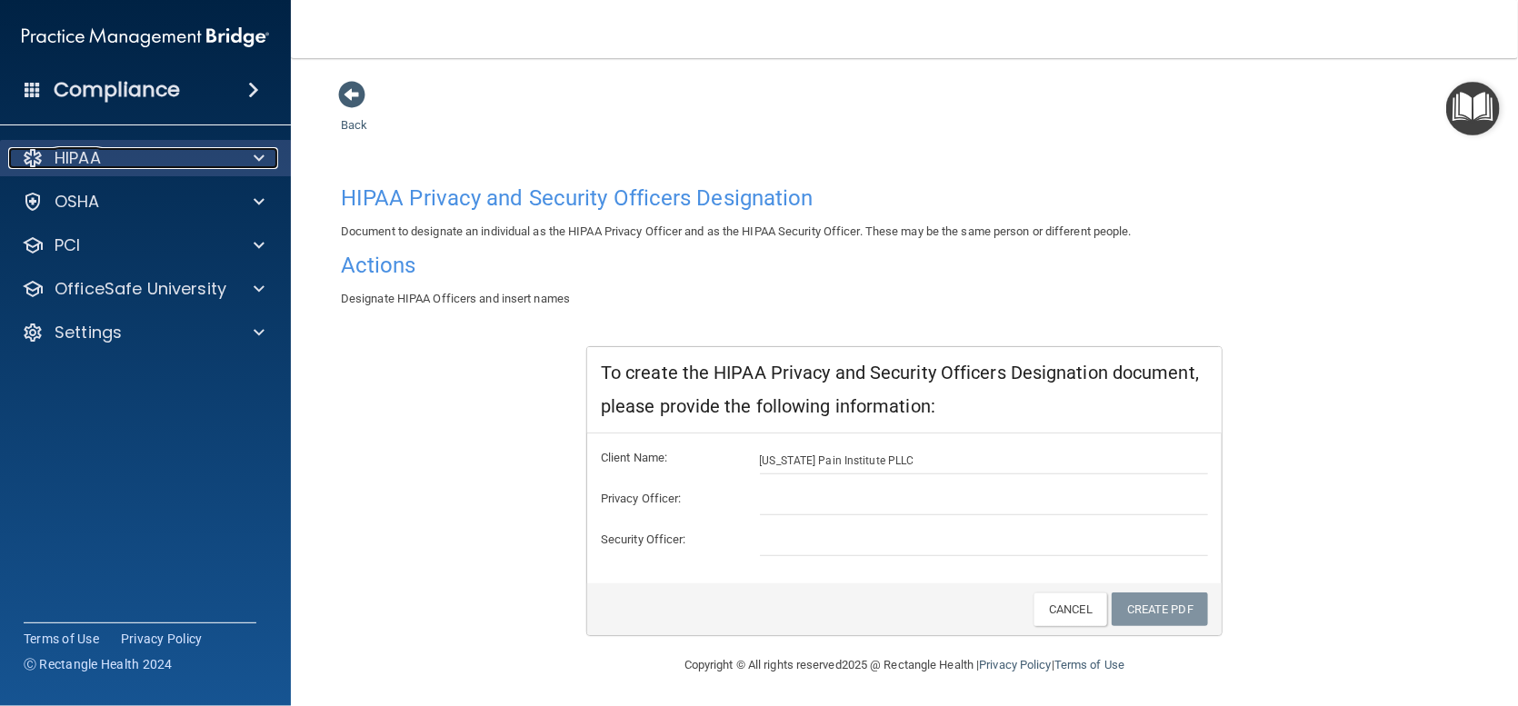
click at [103, 157] on div "HIPAA" at bounding box center [120, 158] width 225 height 22
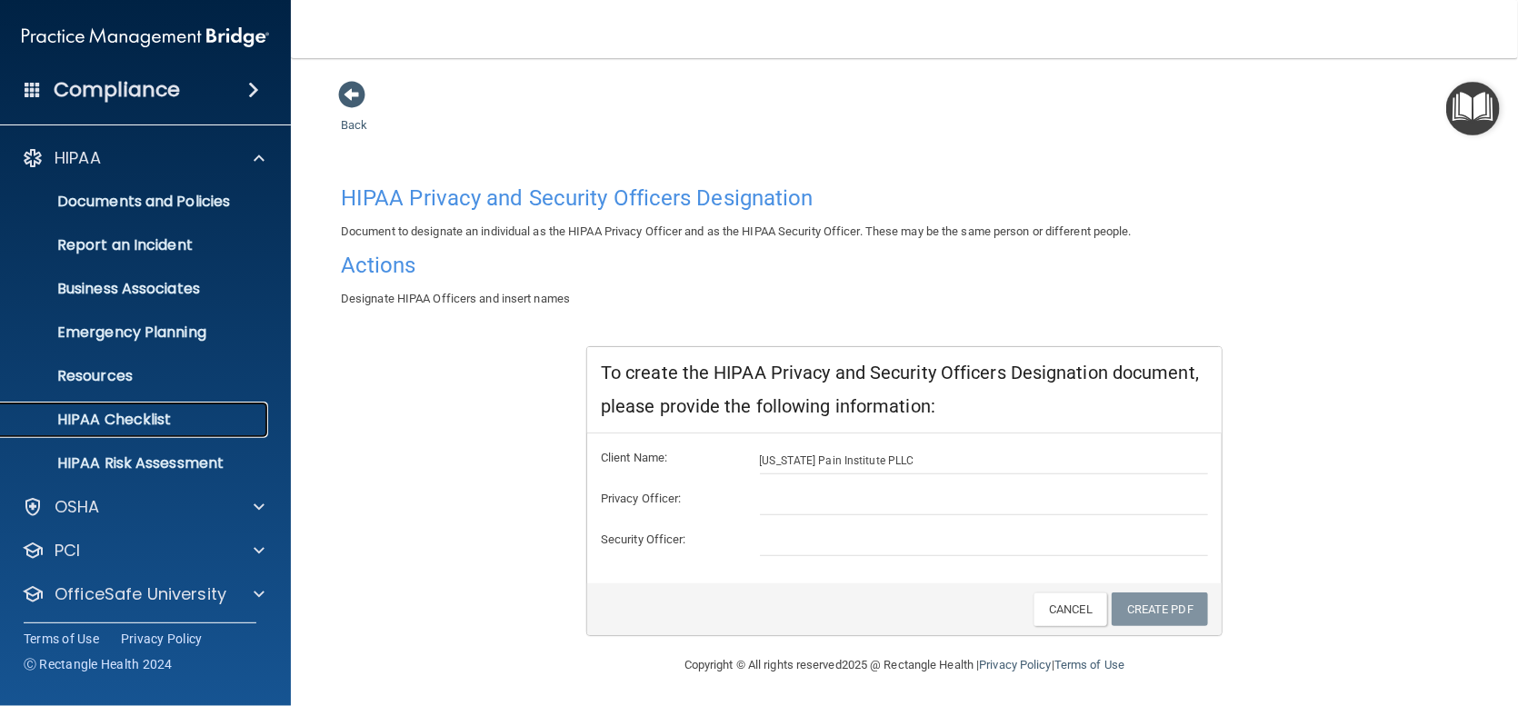
click at [127, 419] on p "HIPAA Checklist" at bounding box center [136, 420] width 248 height 18
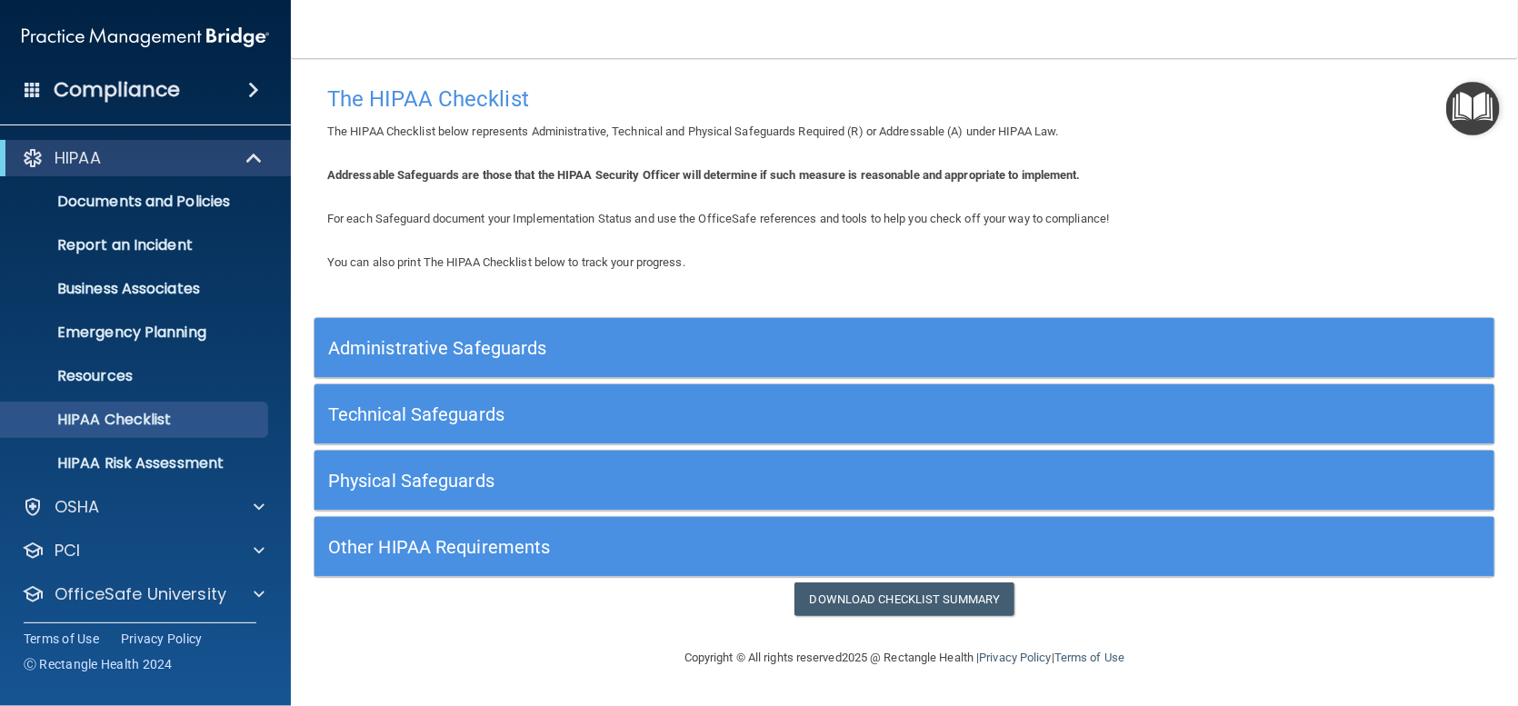
click at [360, 338] on h5 "Administrative Safeguards" at bounding box center [757, 348] width 858 height 20
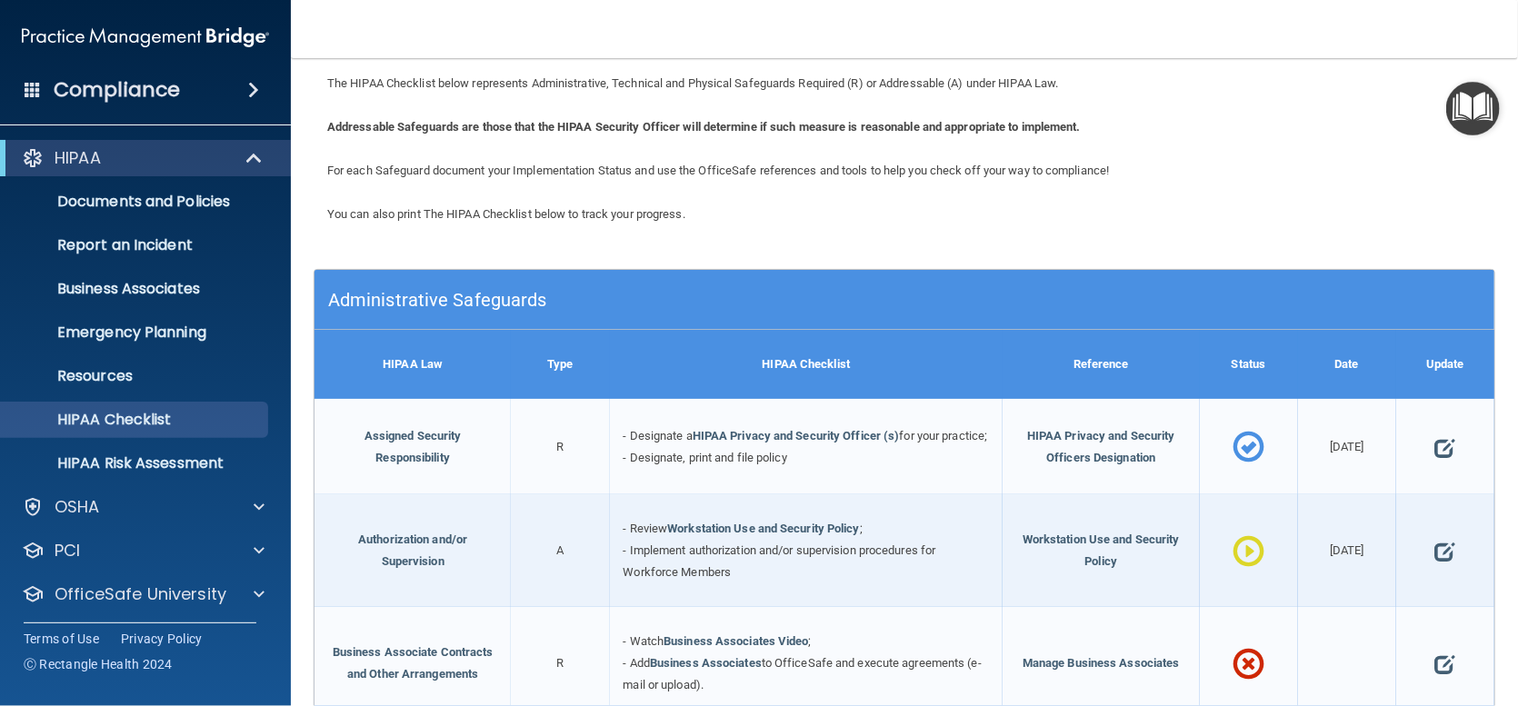
scroll to position [91, 0]
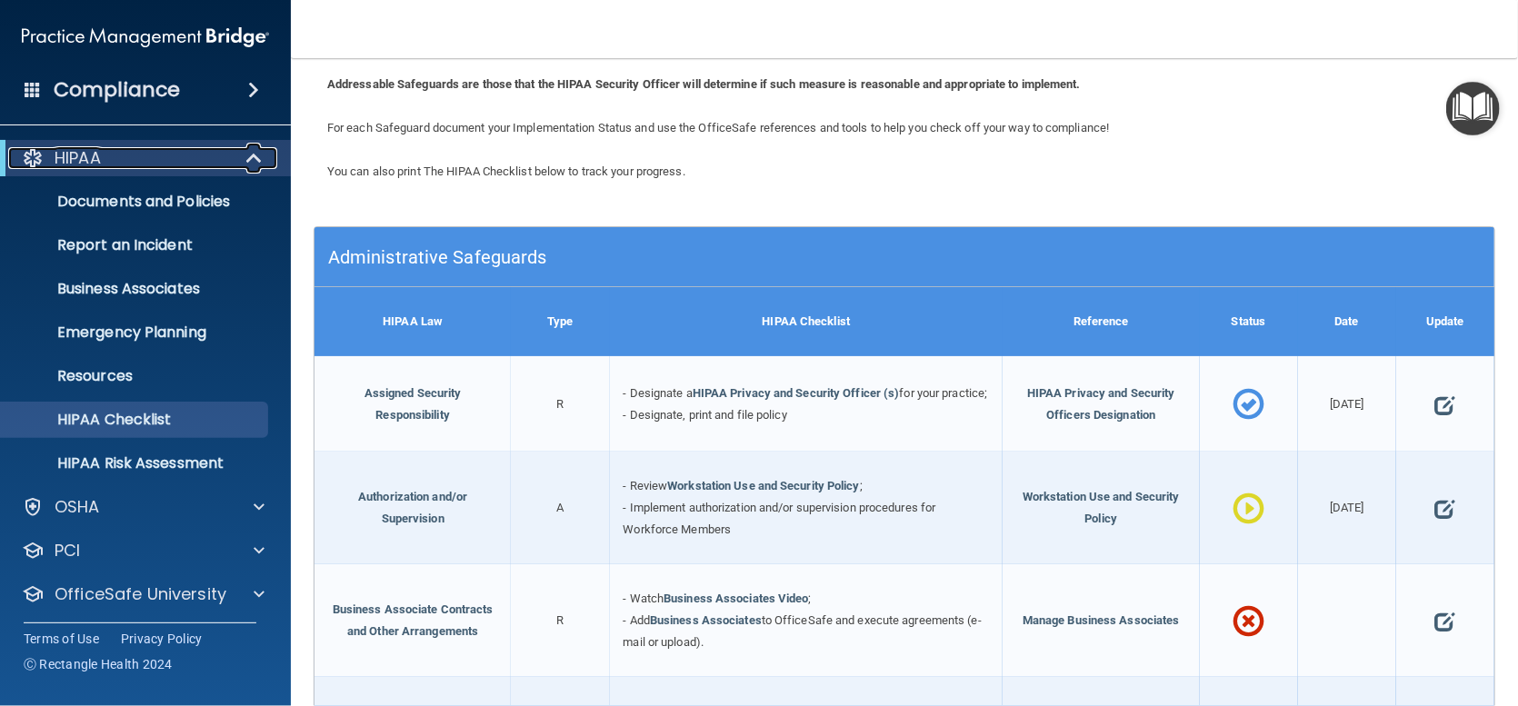
click at [252, 162] on span at bounding box center [255, 158] width 15 height 22
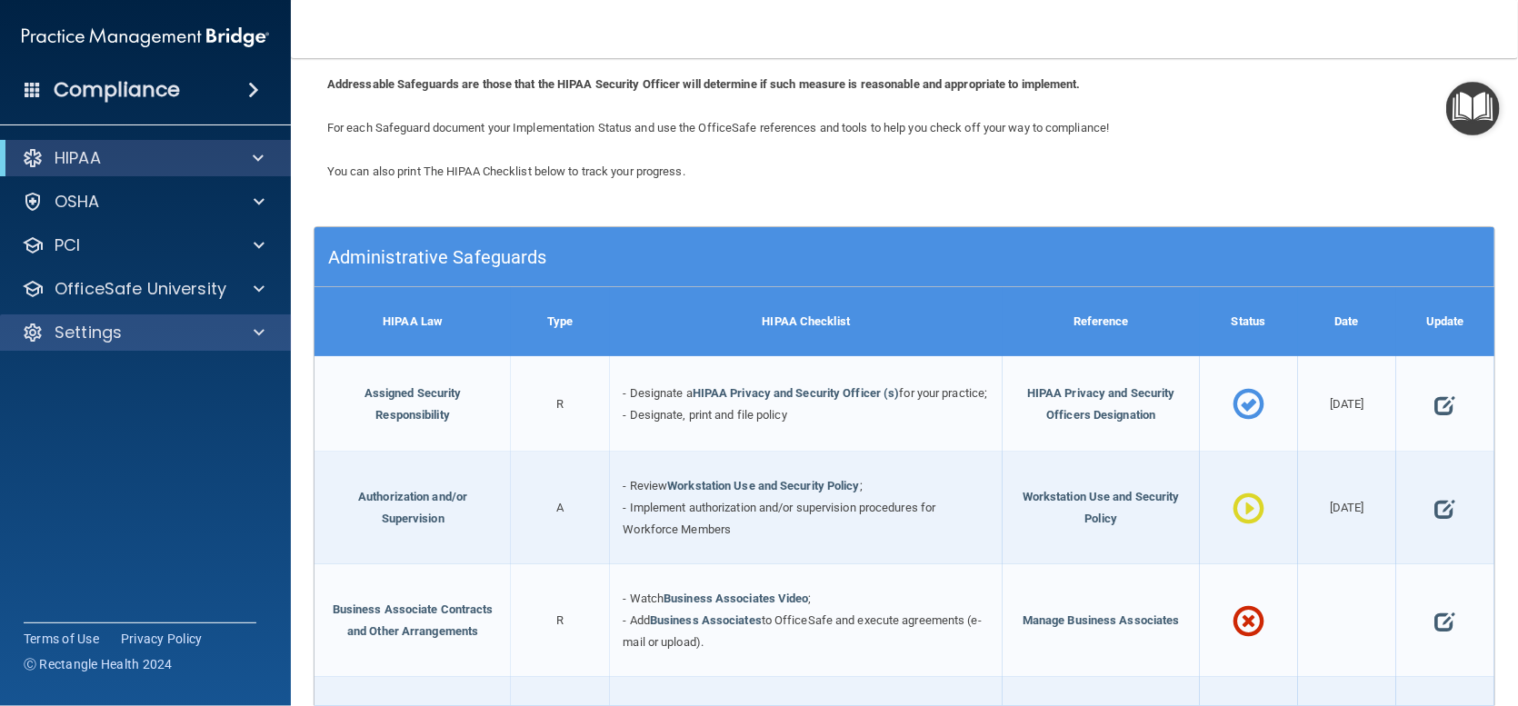
click at [257, 319] on div "Settings" at bounding box center [146, 333] width 292 height 36
click at [262, 334] on span at bounding box center [259, 333] width 11 height 22
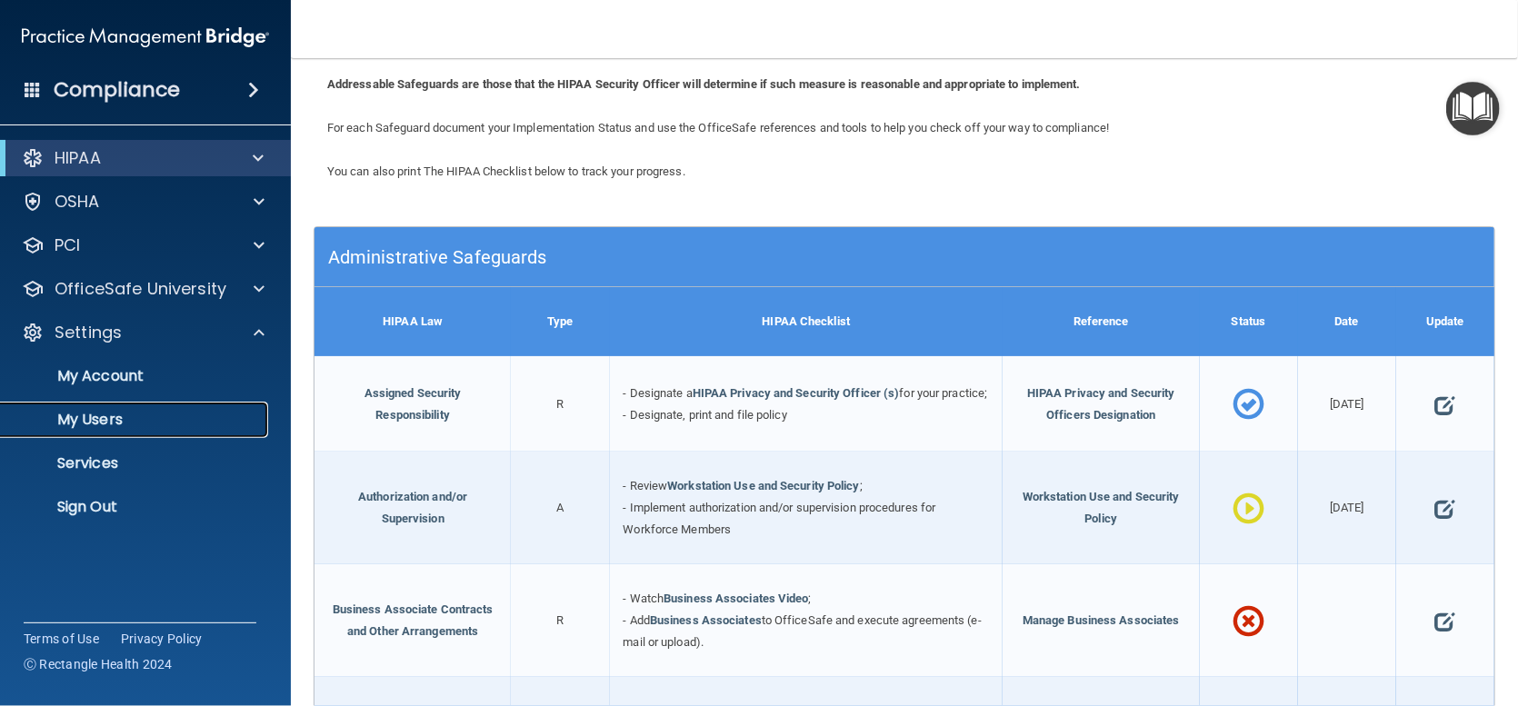
click at [105, 419] on p "My Users" at bounding box center [136, 420] width 248 height 18
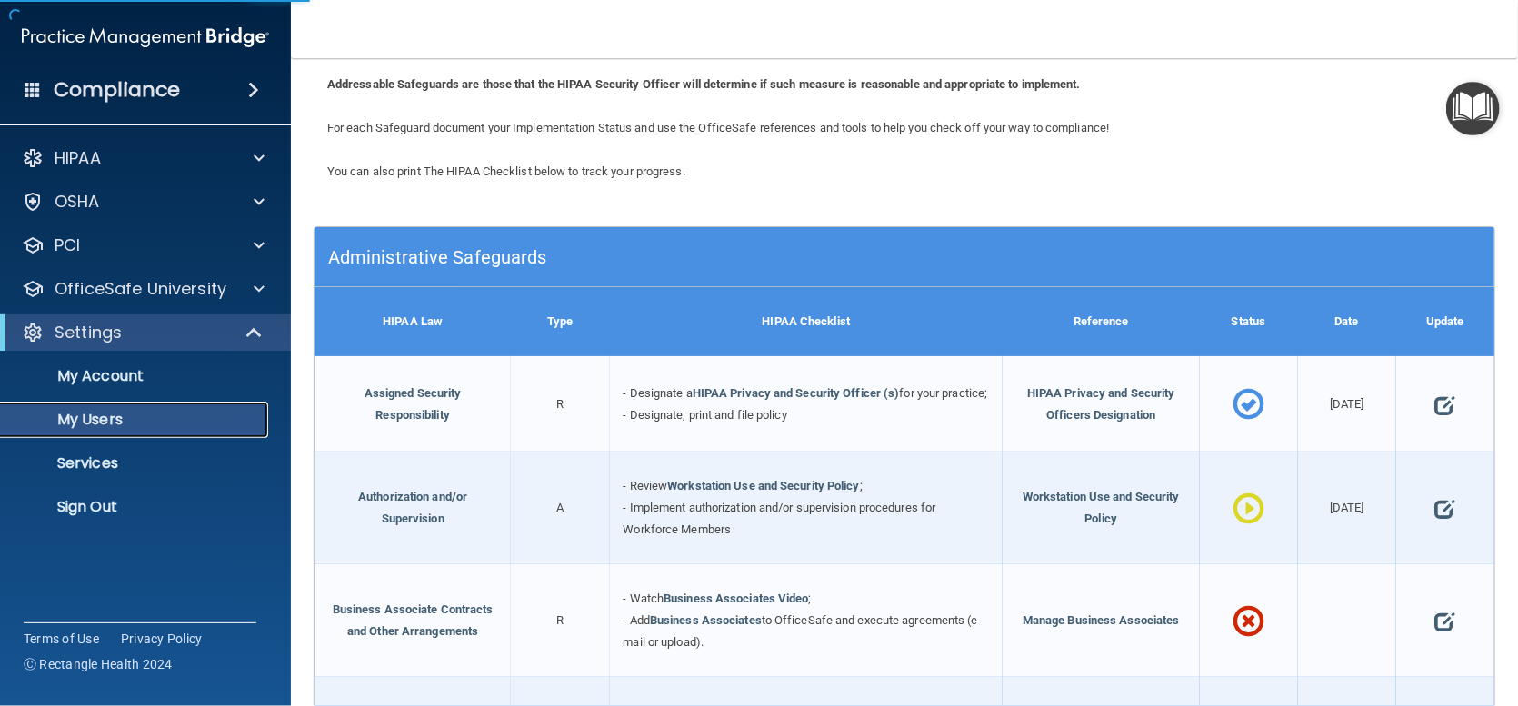
select select "20"
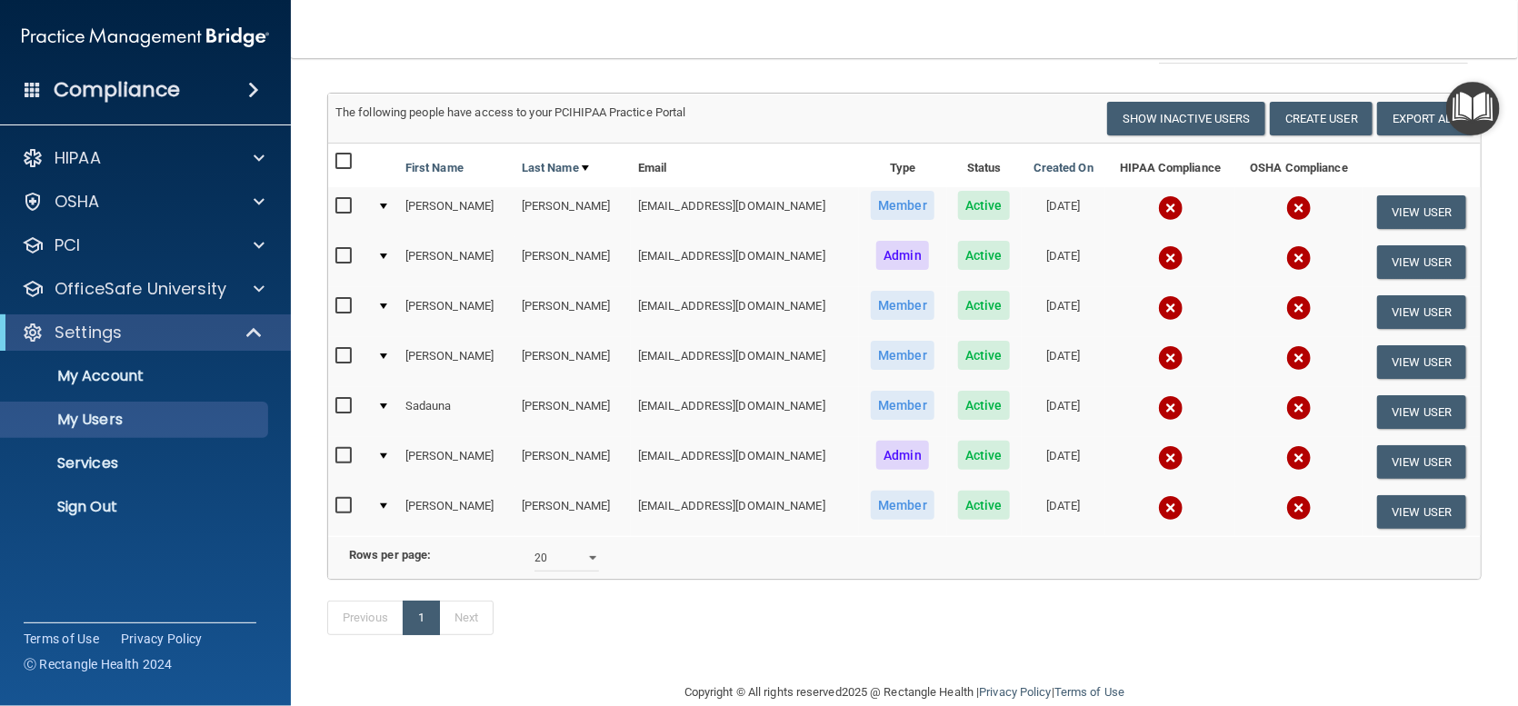
click at [344, 452] on input "checkbox" at bounding box center [345, 456] width 21 height 15
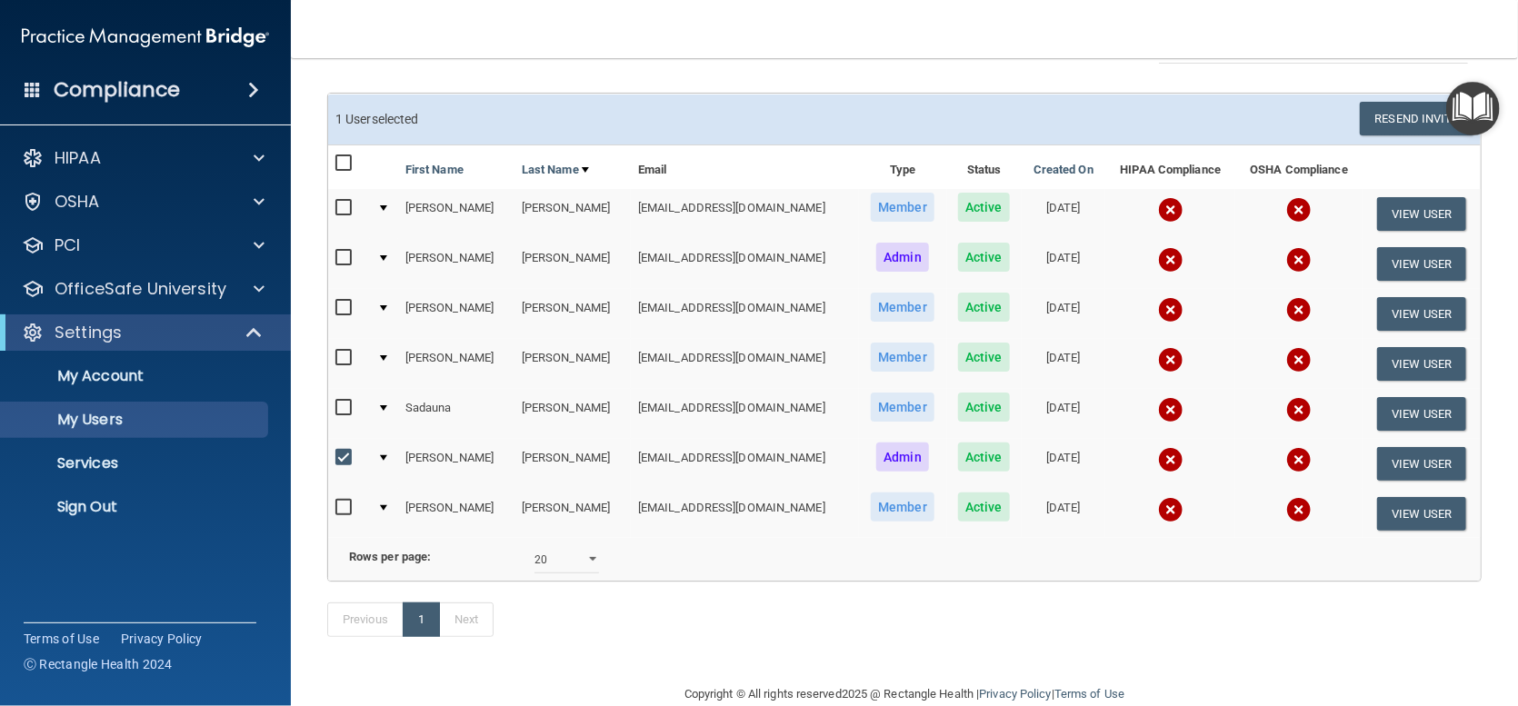
click at [385, 455] on div at bounding box center [383, 457] width 7 height 5
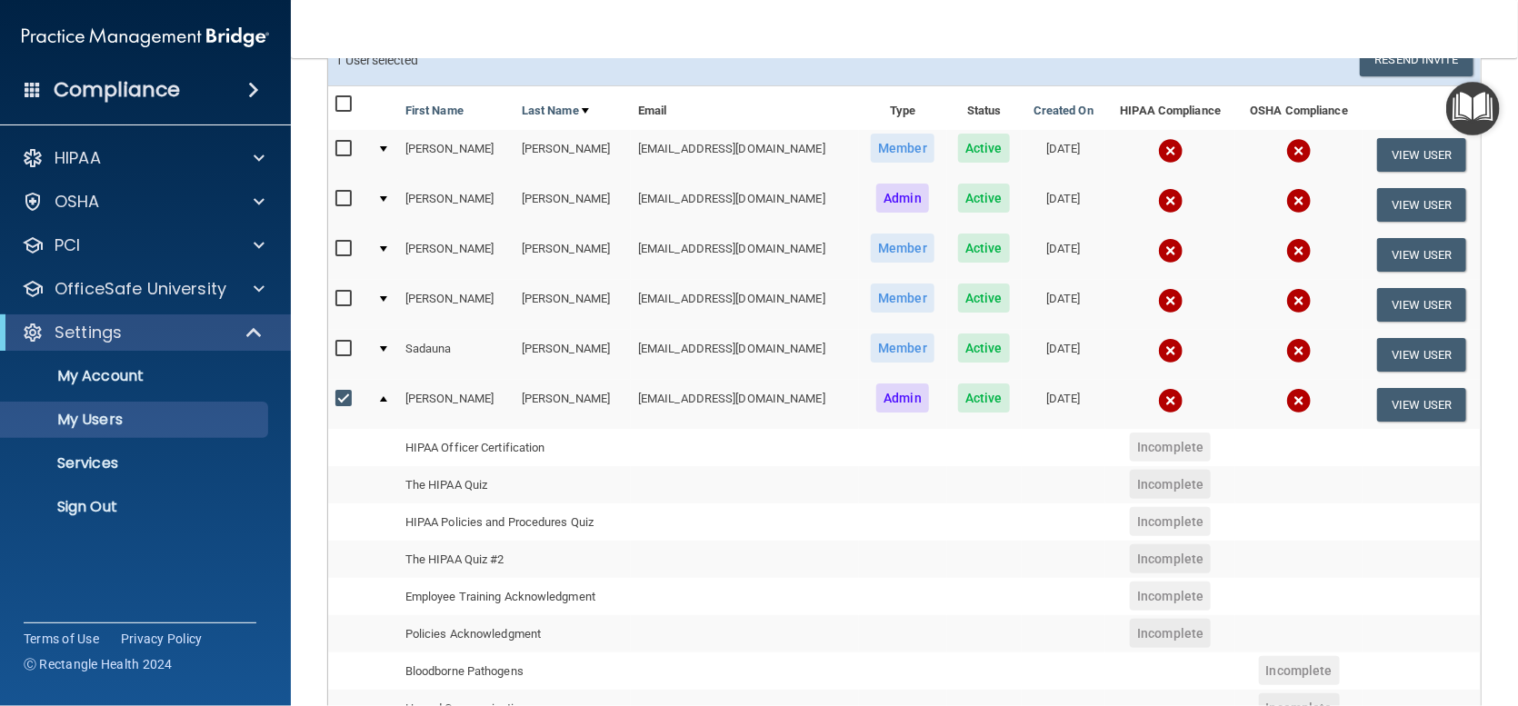
scroll to position [182, 0]
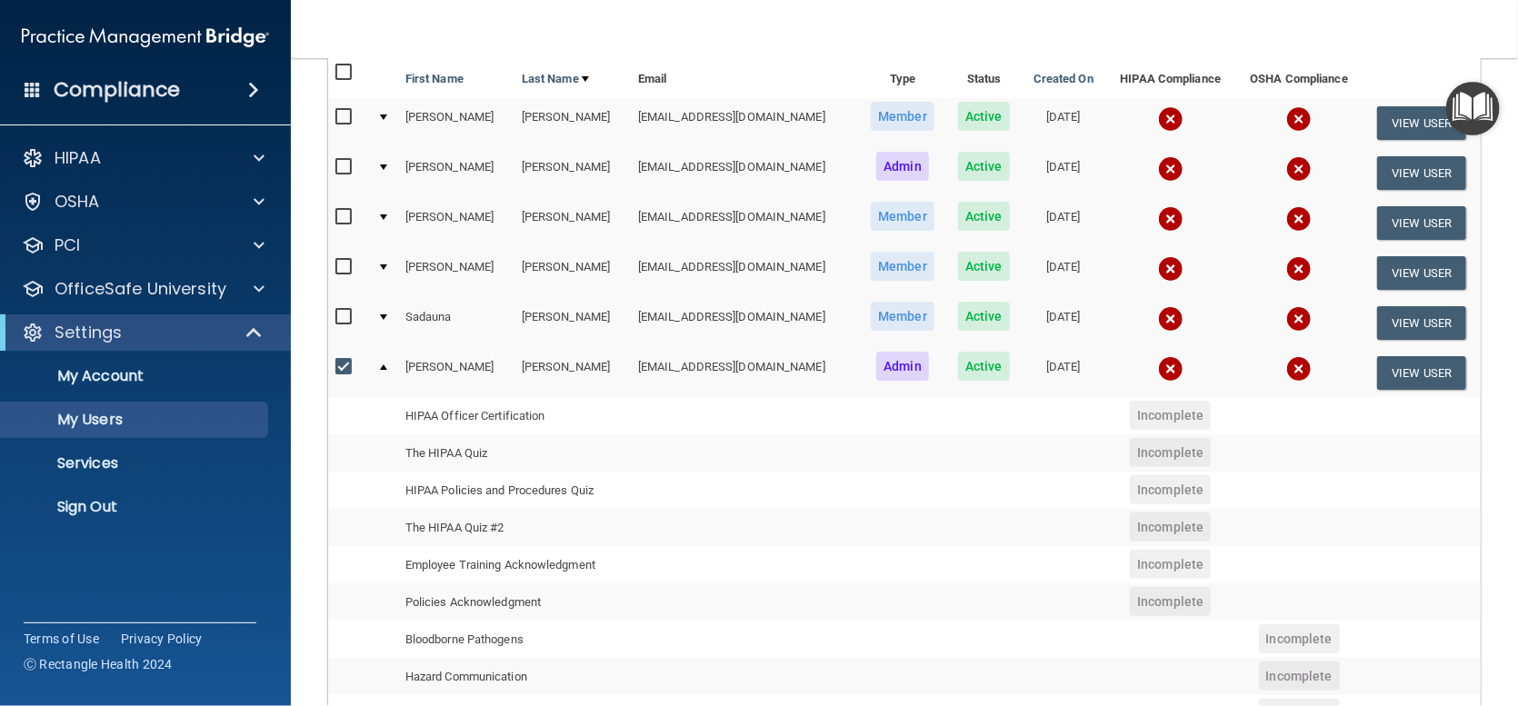
click at [1165, 410] on span "Incomplete" at bounding box center [1170, 415] width 81 height 29
click at [487, 414] on td "HIPAA Officer Certification" at bounding box center [514, 415] width 233 height 37
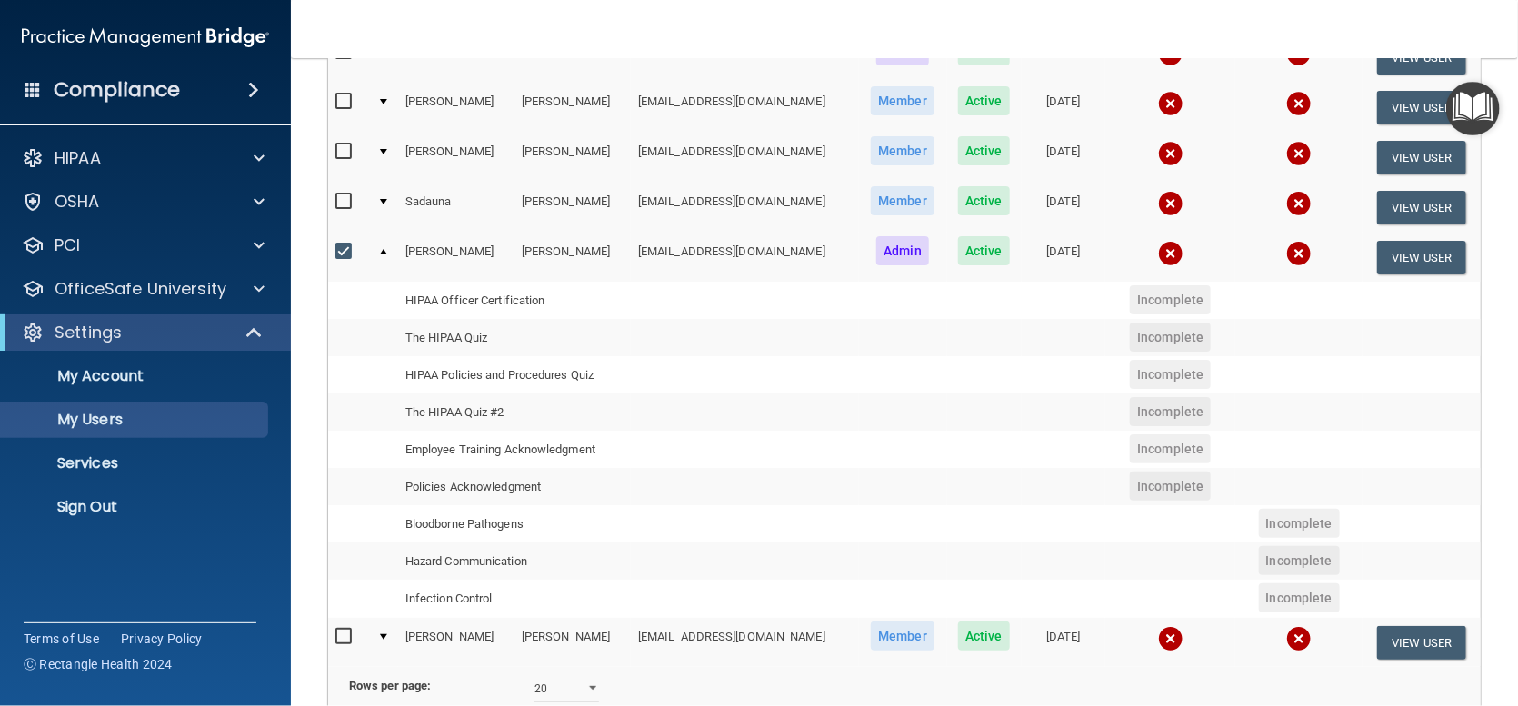
scroll to position [206, 0]
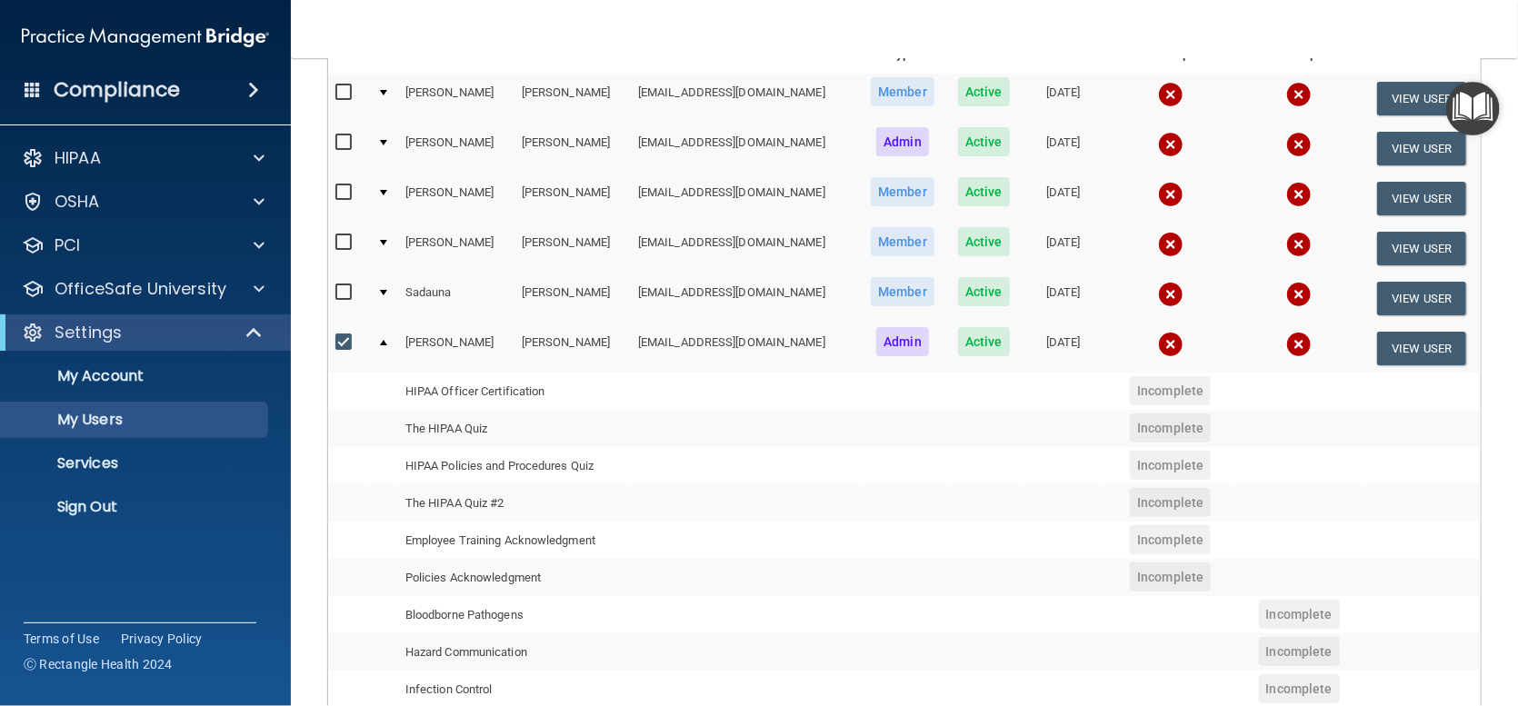
click at [341, 337] on input "checkbox" at bounding box center [345, 342] width 21 height 15
checkbox input "false"
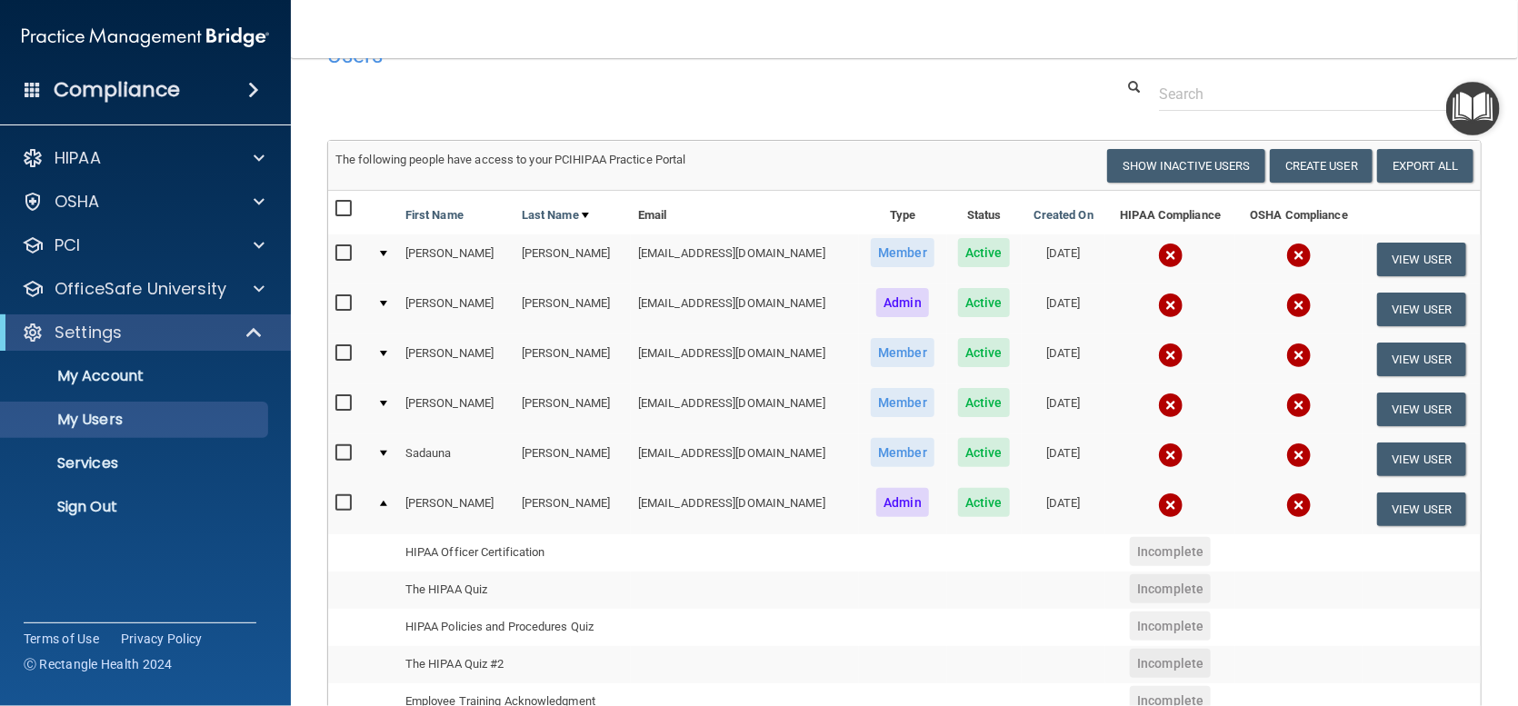
scroll to position [0, 0]
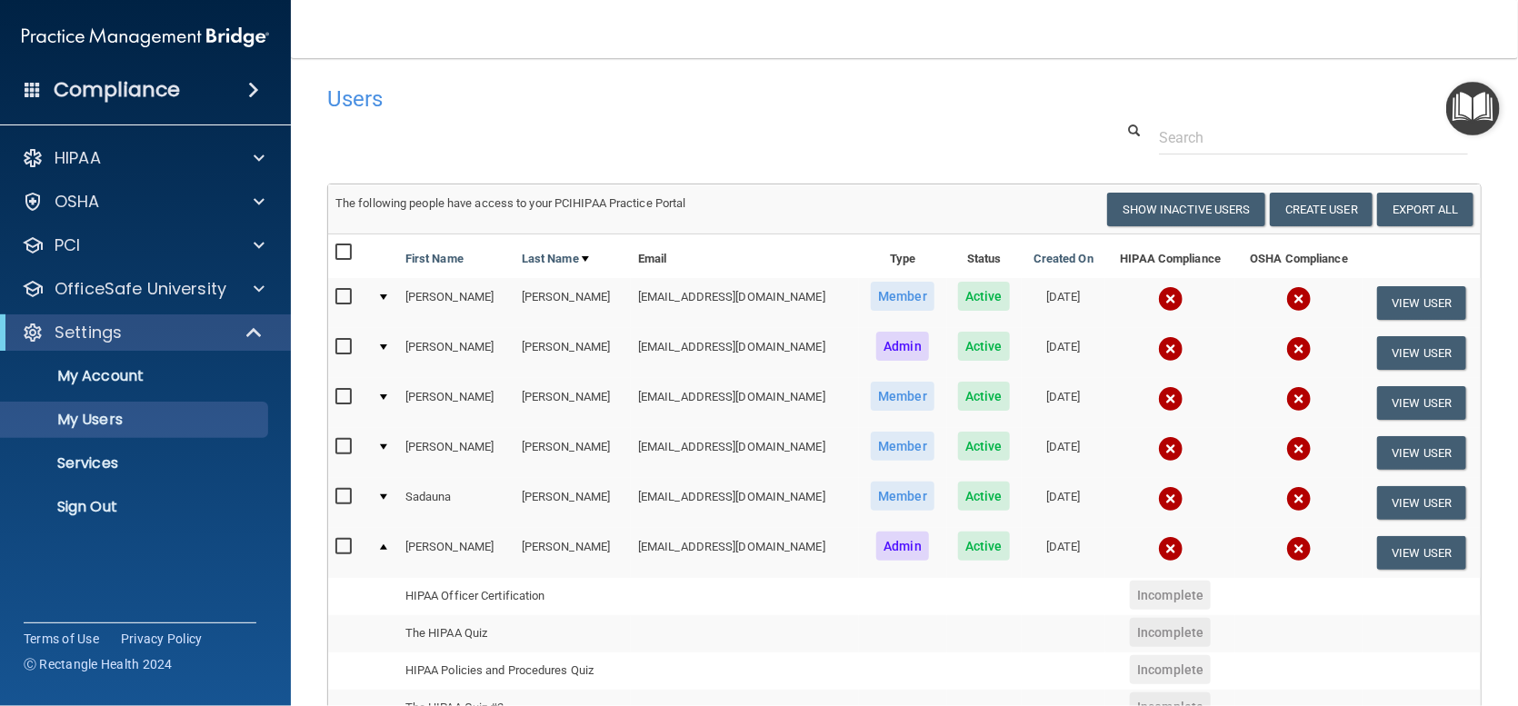
click at [26, 89] on div "Compliance" at bounding box center [145, 90] width 291 height 40
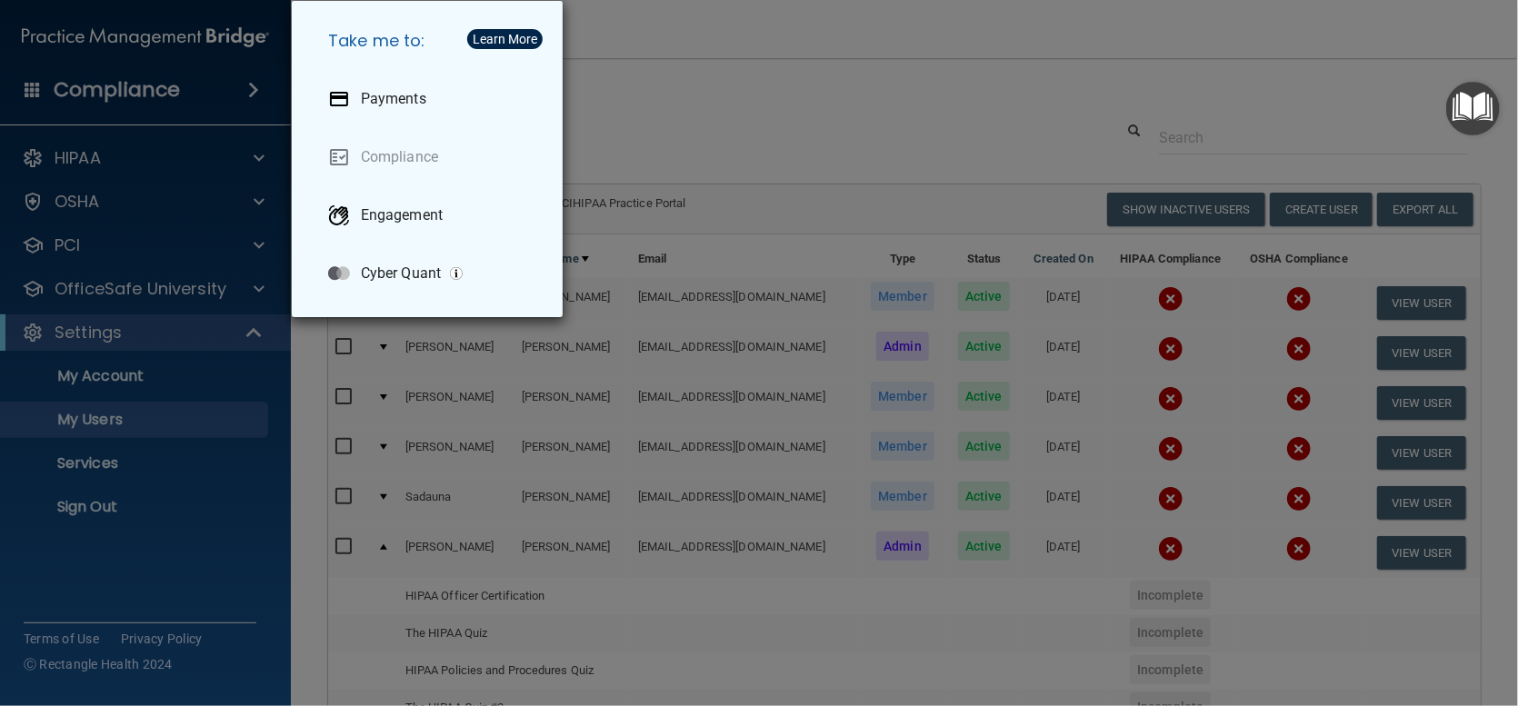
click at [35, 93] on div "Take me to: Payments Compliance Engagement Cyber Quant" at bounding box center [759, 353] width 1518 height 706
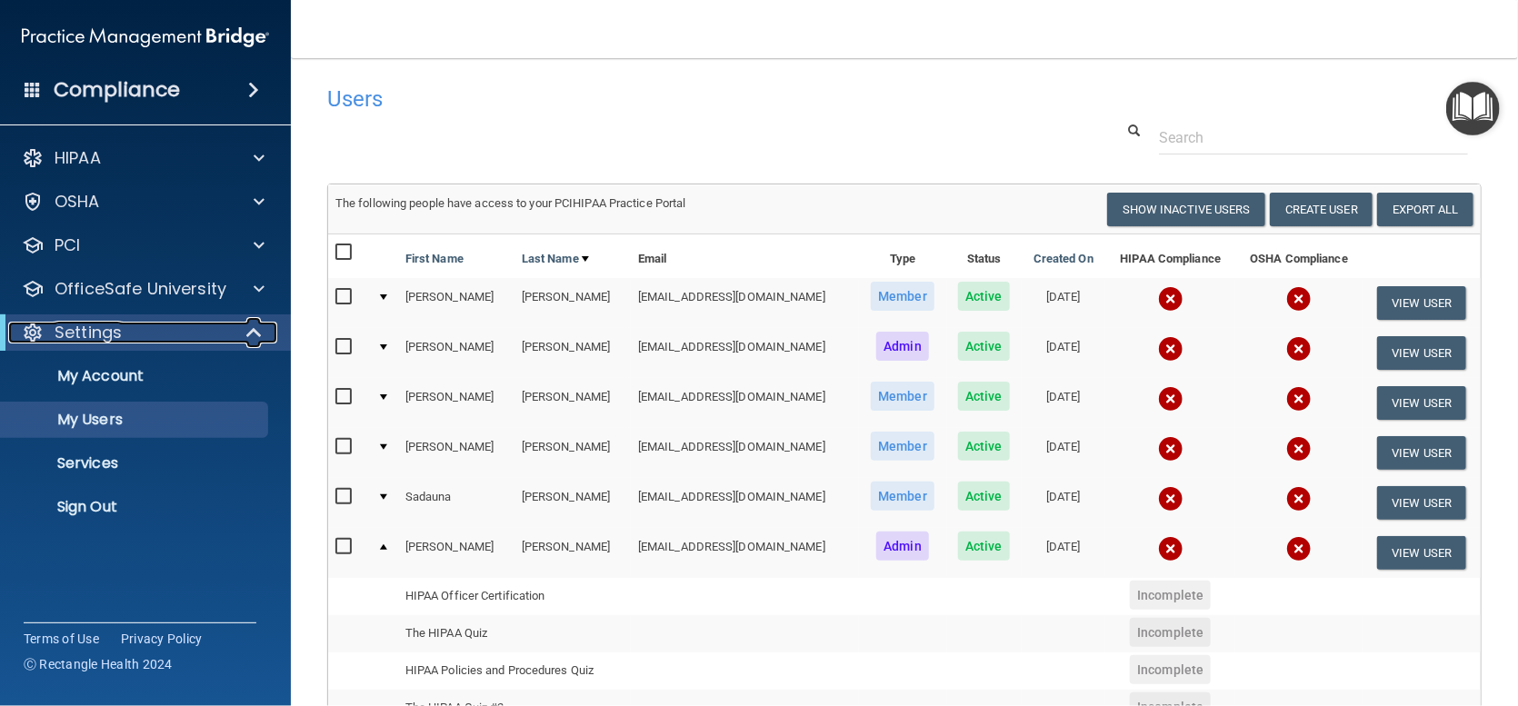
click at [248, 329] on span at bounding box center [255, 333] width 15 height 22
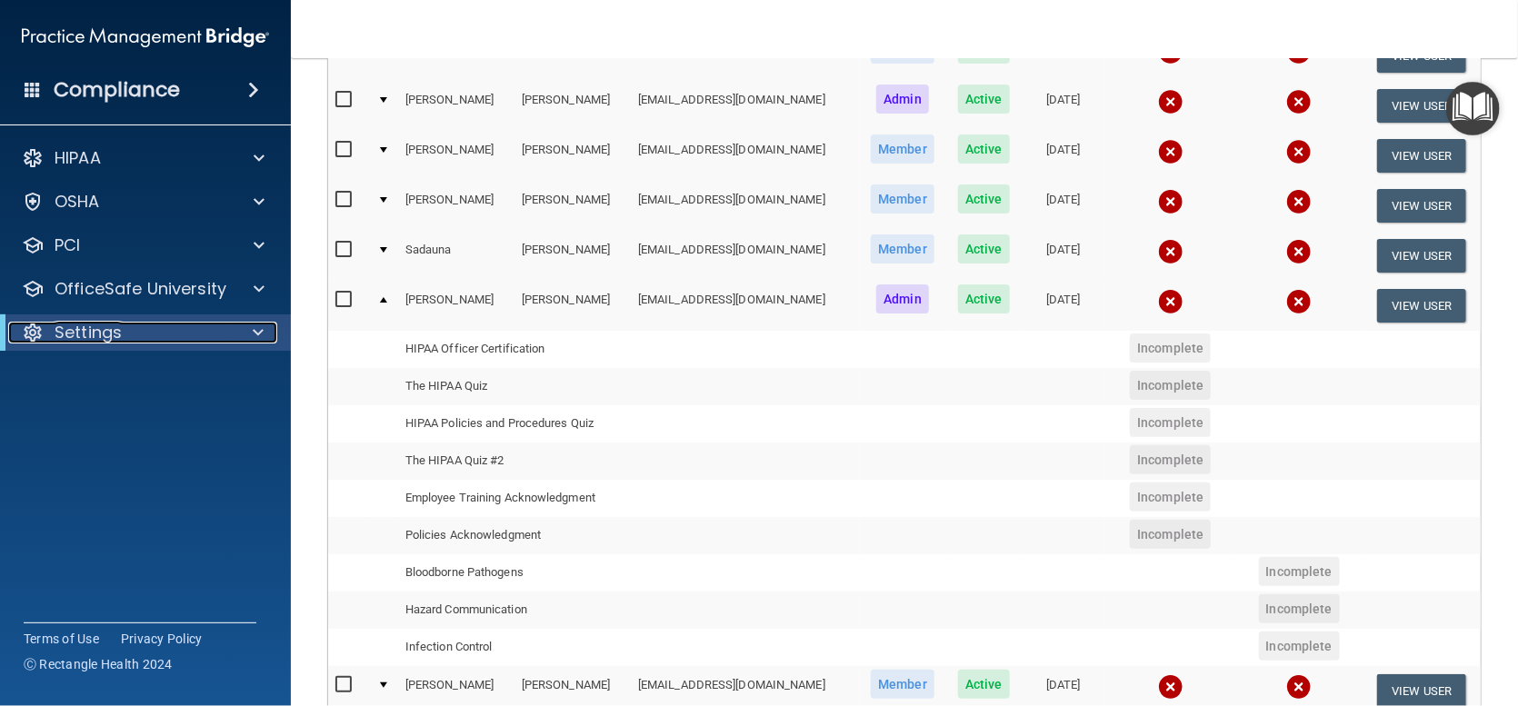
scroll to position [273, 0]
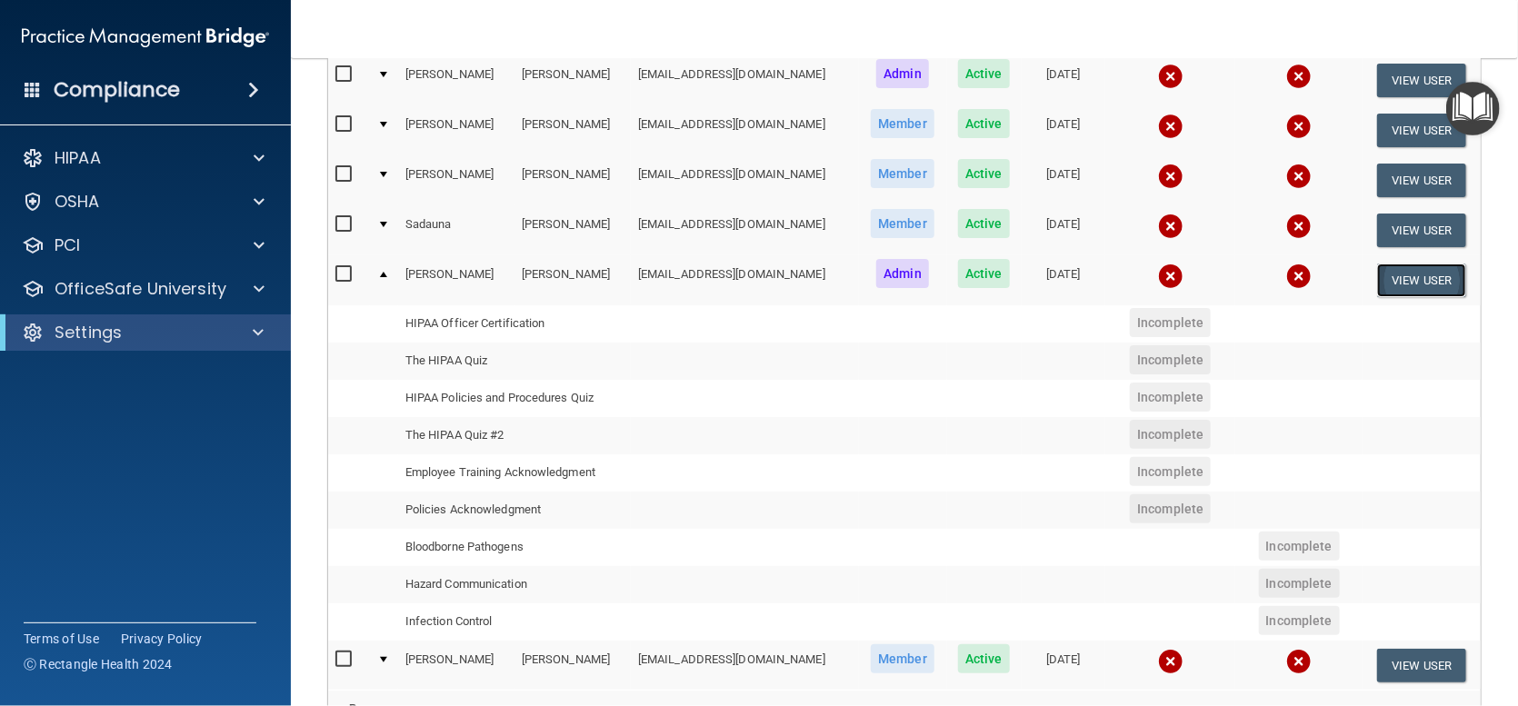
click at [1394, 276] on button "View User" at bounding box center [1422, 281] width 90 height 34
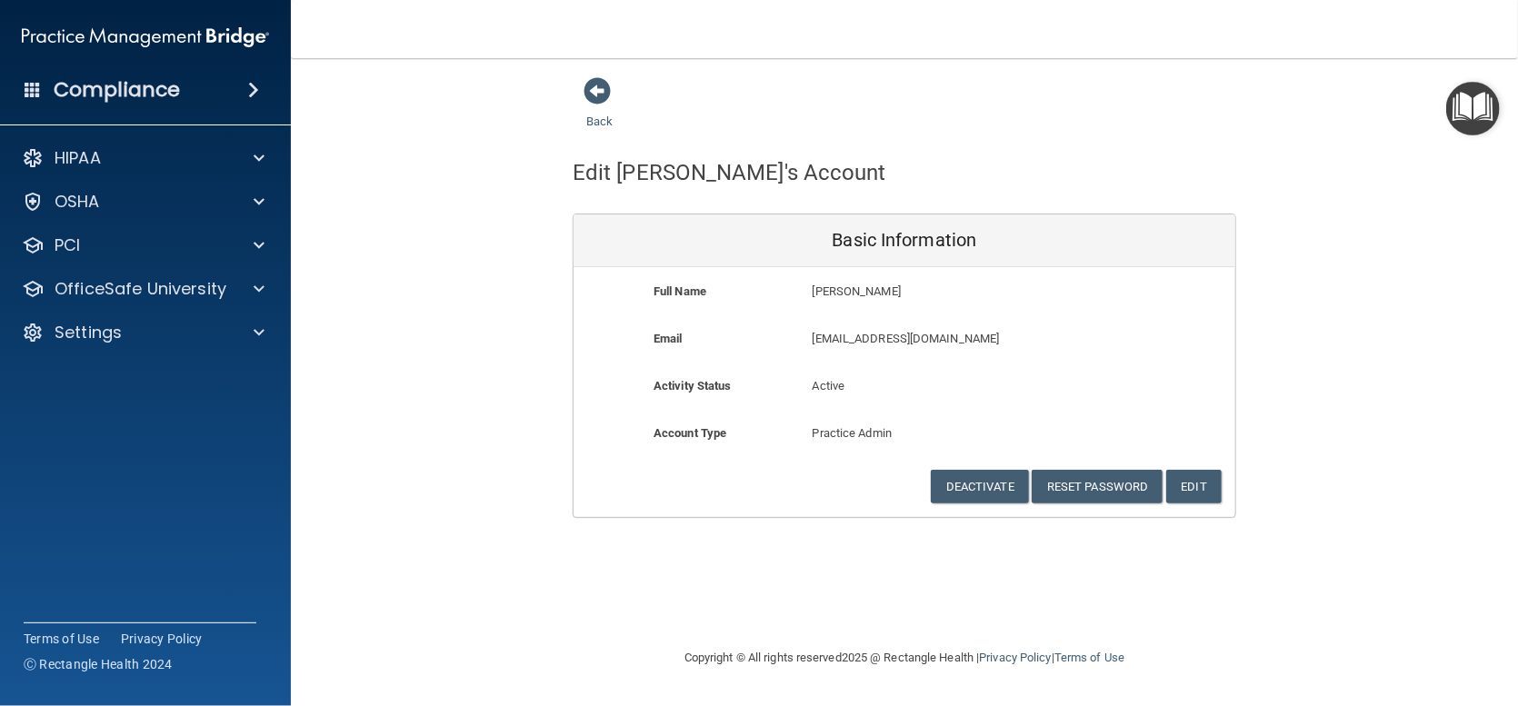
click at [469, 204] on div "Back Edit [PERSON_NAME]'s Account Basic Information Full Name [PERSON_NAME] [PE…" at bounding box center [904, 297] width 1155 height 442
click at [595, 87] on span at bounding box center [597, 90] width 27 height 27
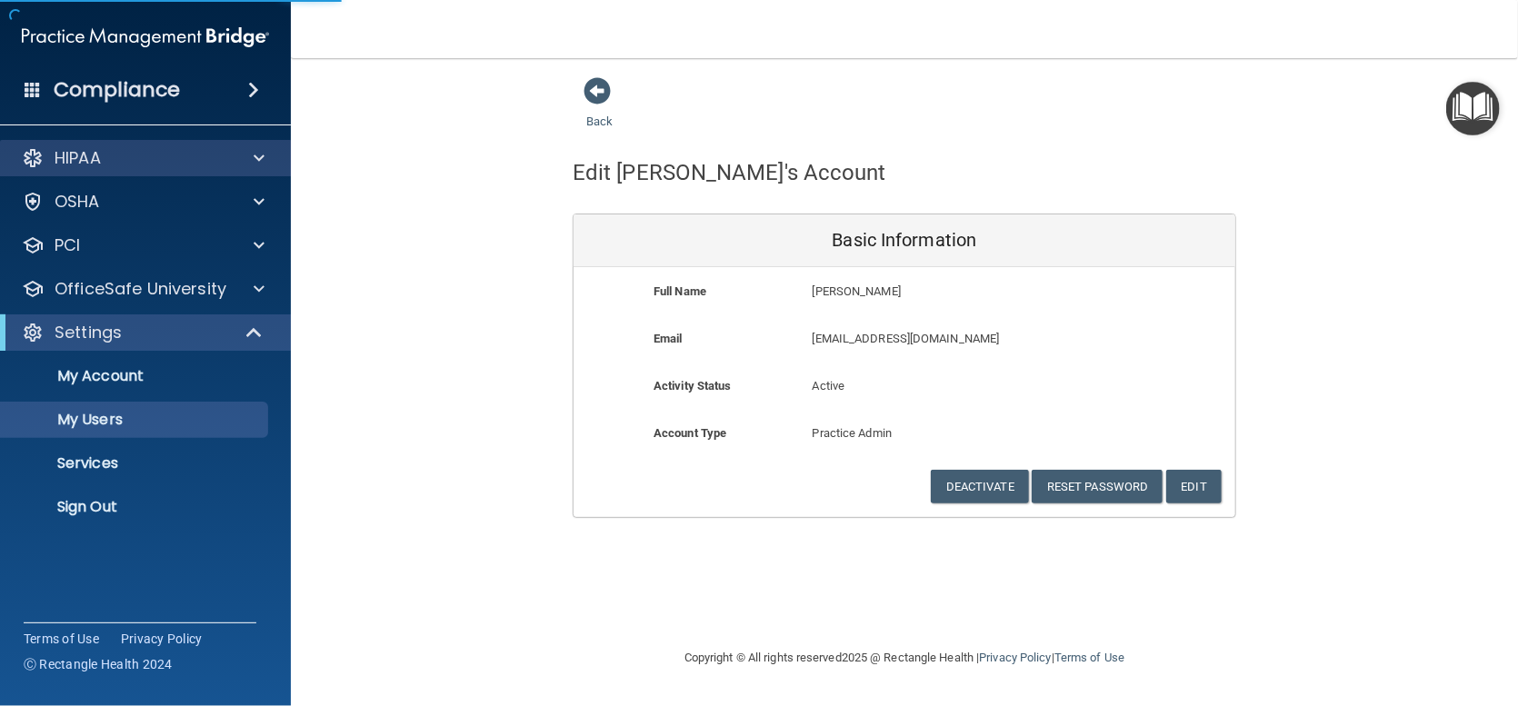
select select "20"
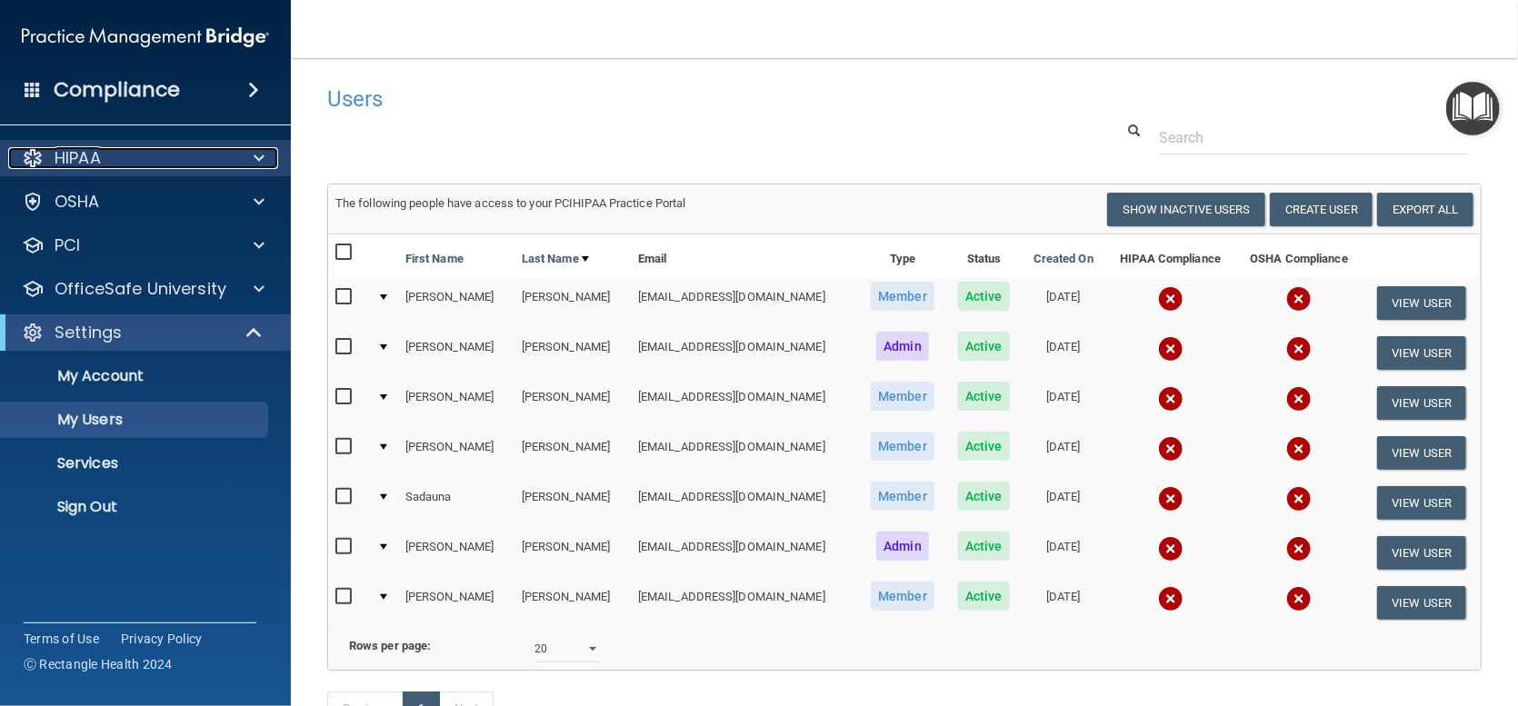
click at [82, 155] on p "HIPAA" at bounding box center [78, 158] width 46 height 22
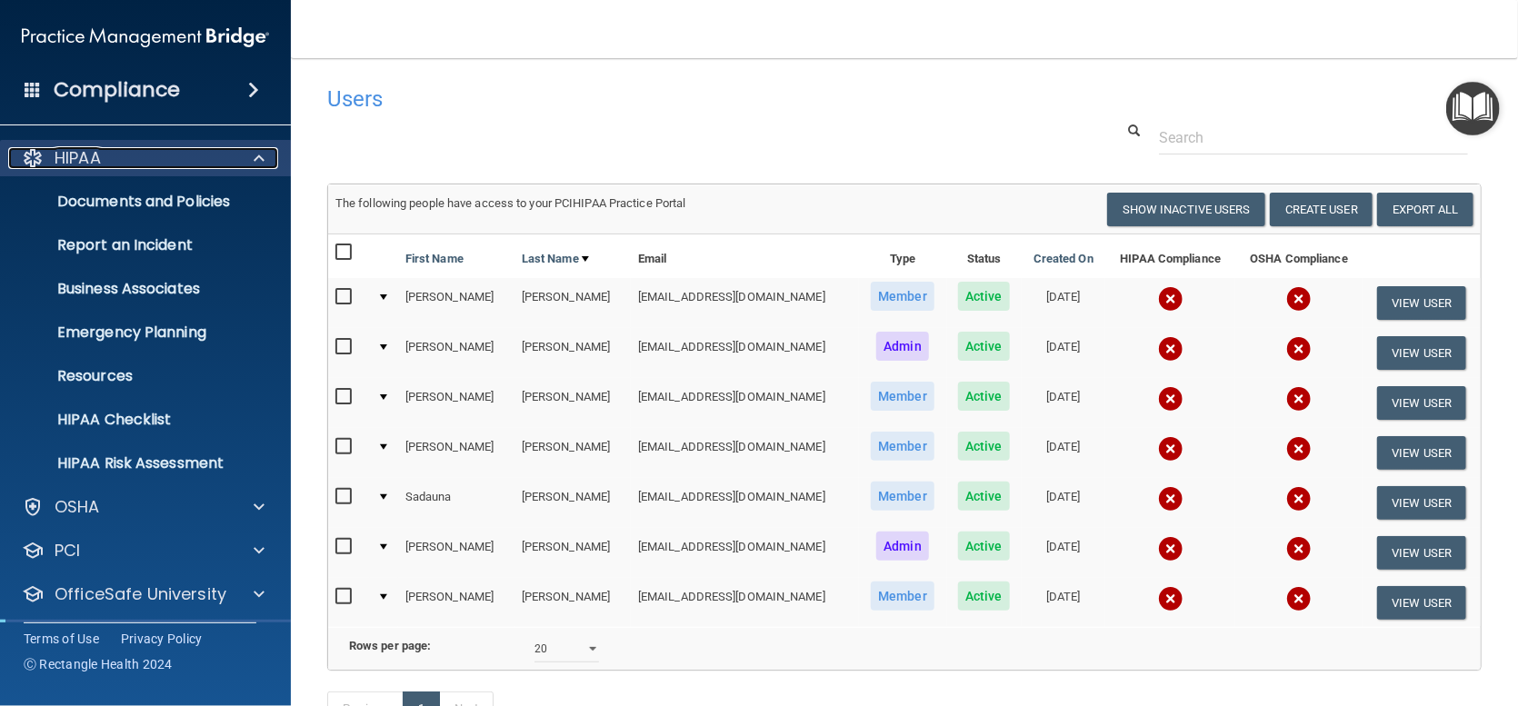
click at [261, 151] on span at bounding box center [259, 158] width 11 height 22
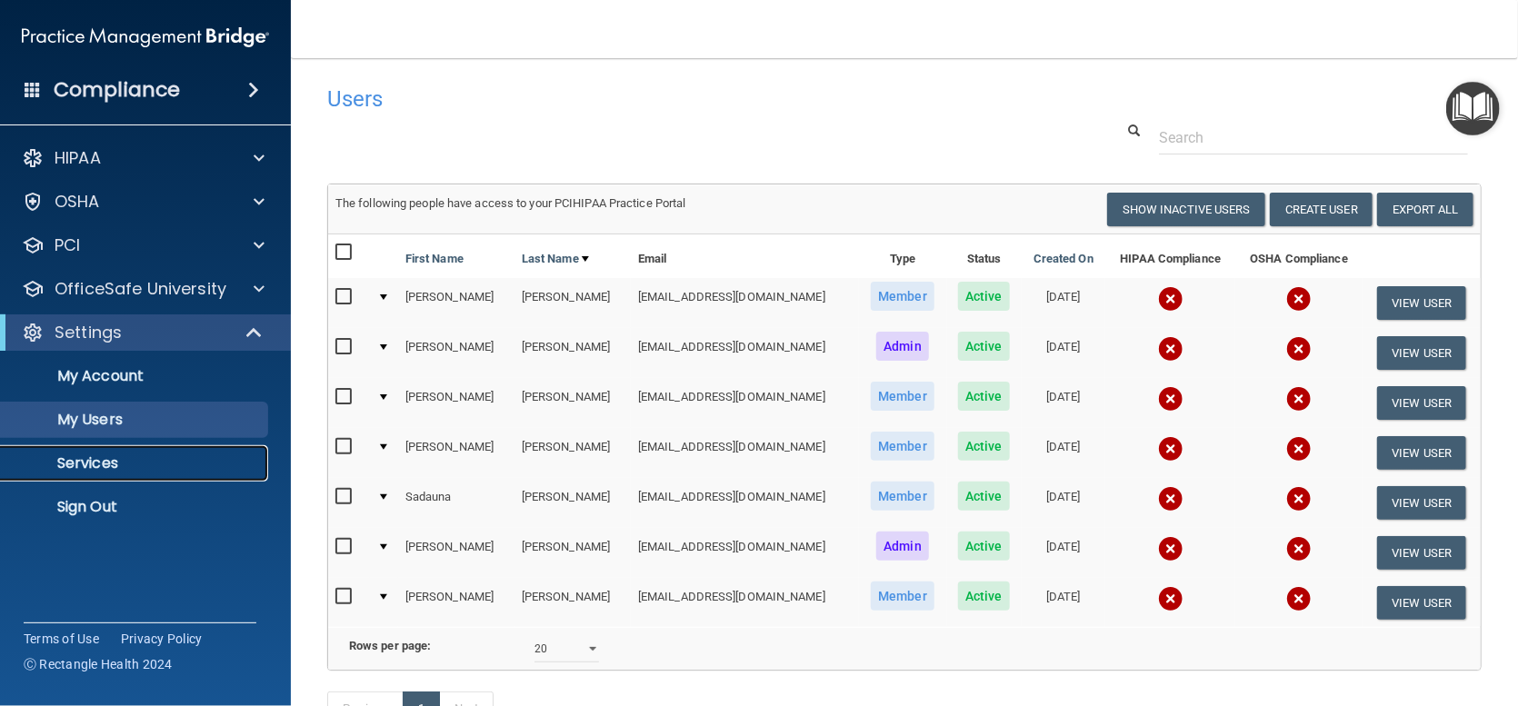
click at [98, 458] on p "Services" at bounding box center [136, 464] width 248 height 18
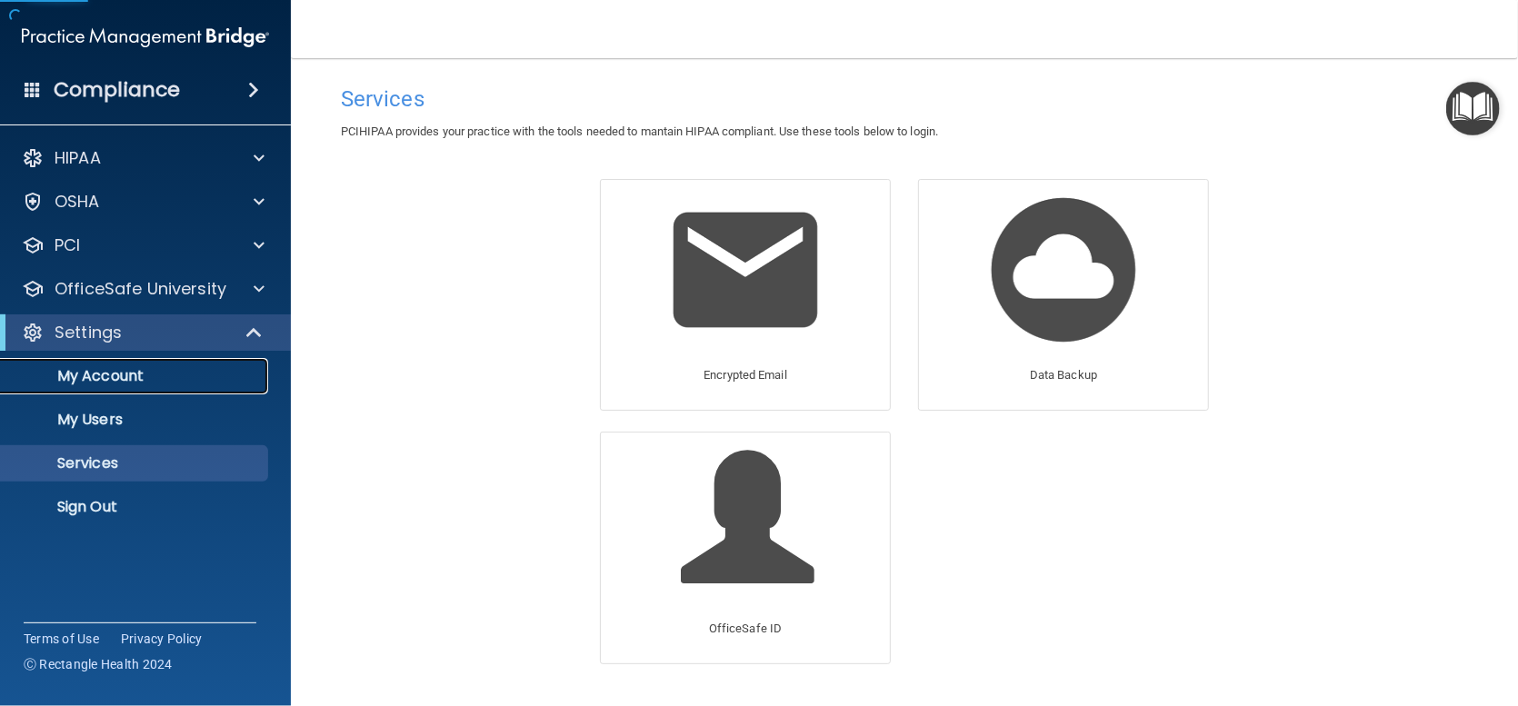
click at [103, 385] on p "My Account" at bounding box center [136, 376] width 248 height 18
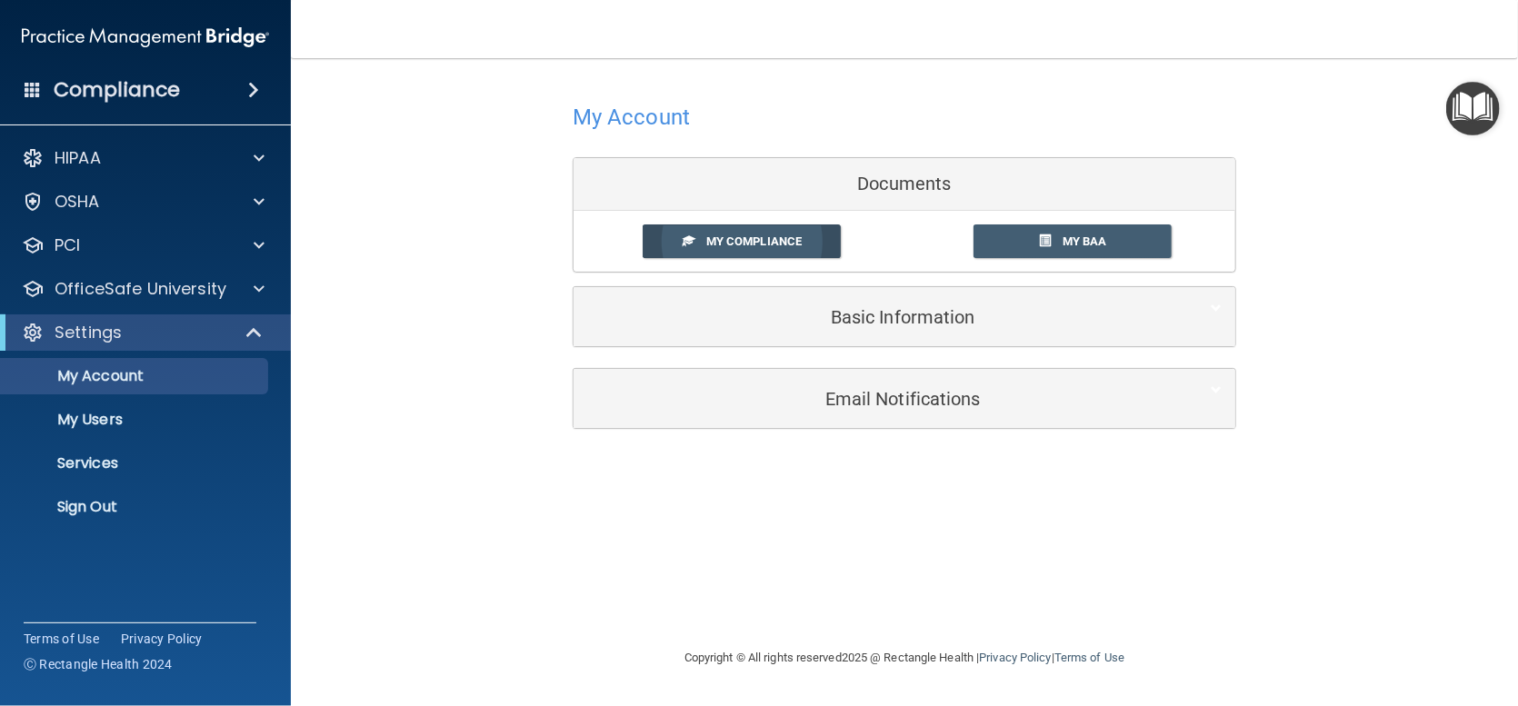
click at [722, 244] on span "My Compliance" at bounding box center [753, 242] width 95 height 14
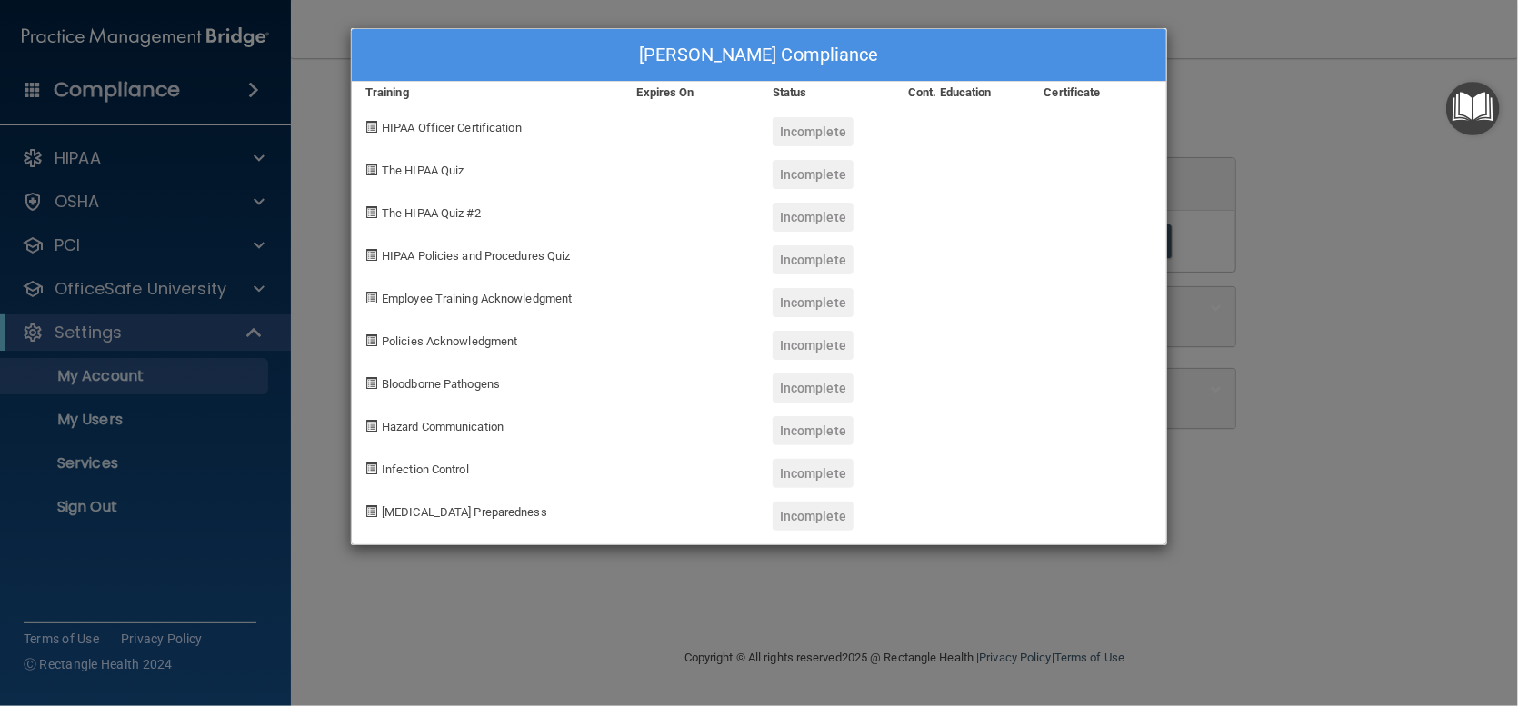
click at [372, 125] on span at bounding box center [371, 127] width 12 height 12
click at [487, 117] on div "HIPAA Officer Certification" at bounding box center [488, 125] width 272 height 43
click at [810, 135] on div "Incomplete" at bounding box center [813, 131] width 81 height 29
click at [1224, 58] on div "[PERSON_NAME] Compliance Training Expires On Status Cont. Education Certificate…" at bounding box center [759, 353] width 1518 height 706
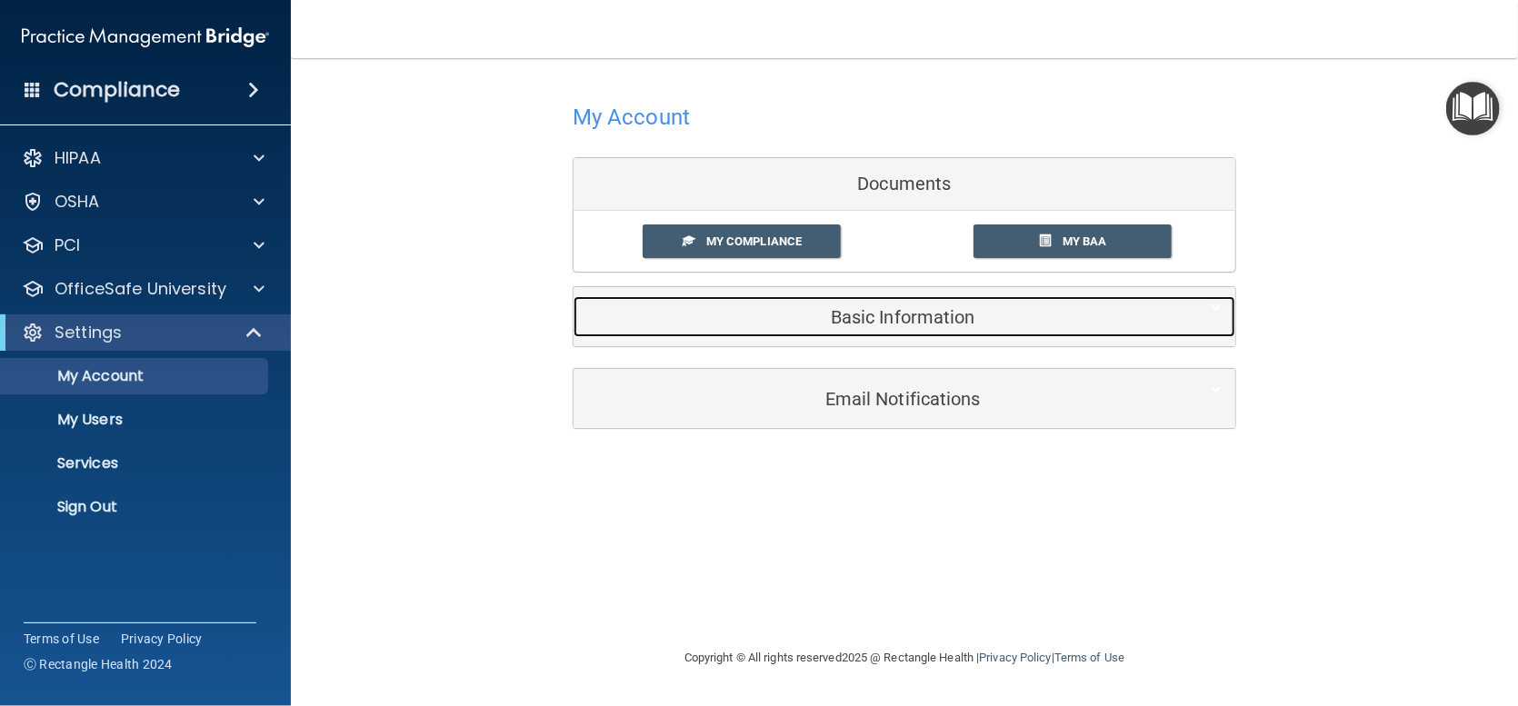
click at [906, 320] on h5 "Basic Information" at bounding box center [876, 317] width 579 height 20
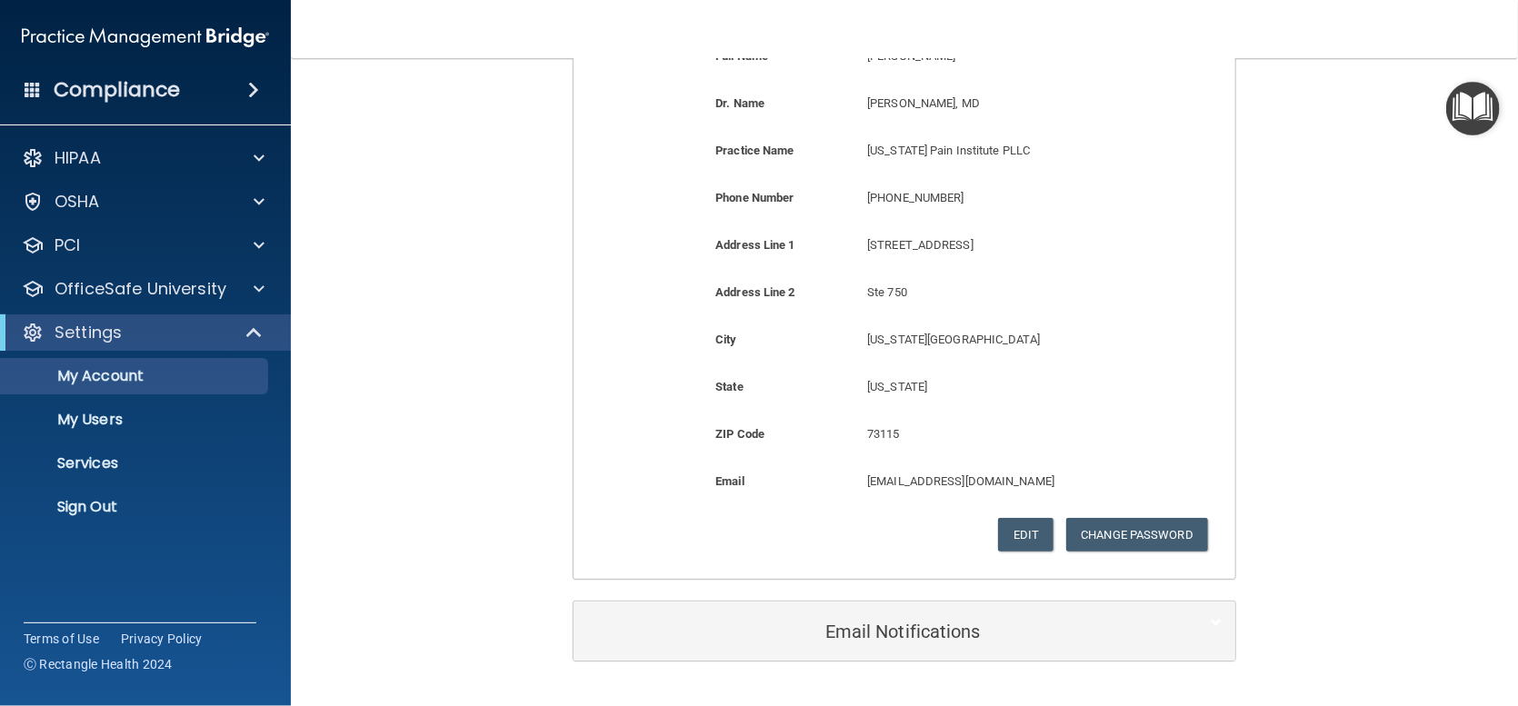
scroll to position [375, 0]
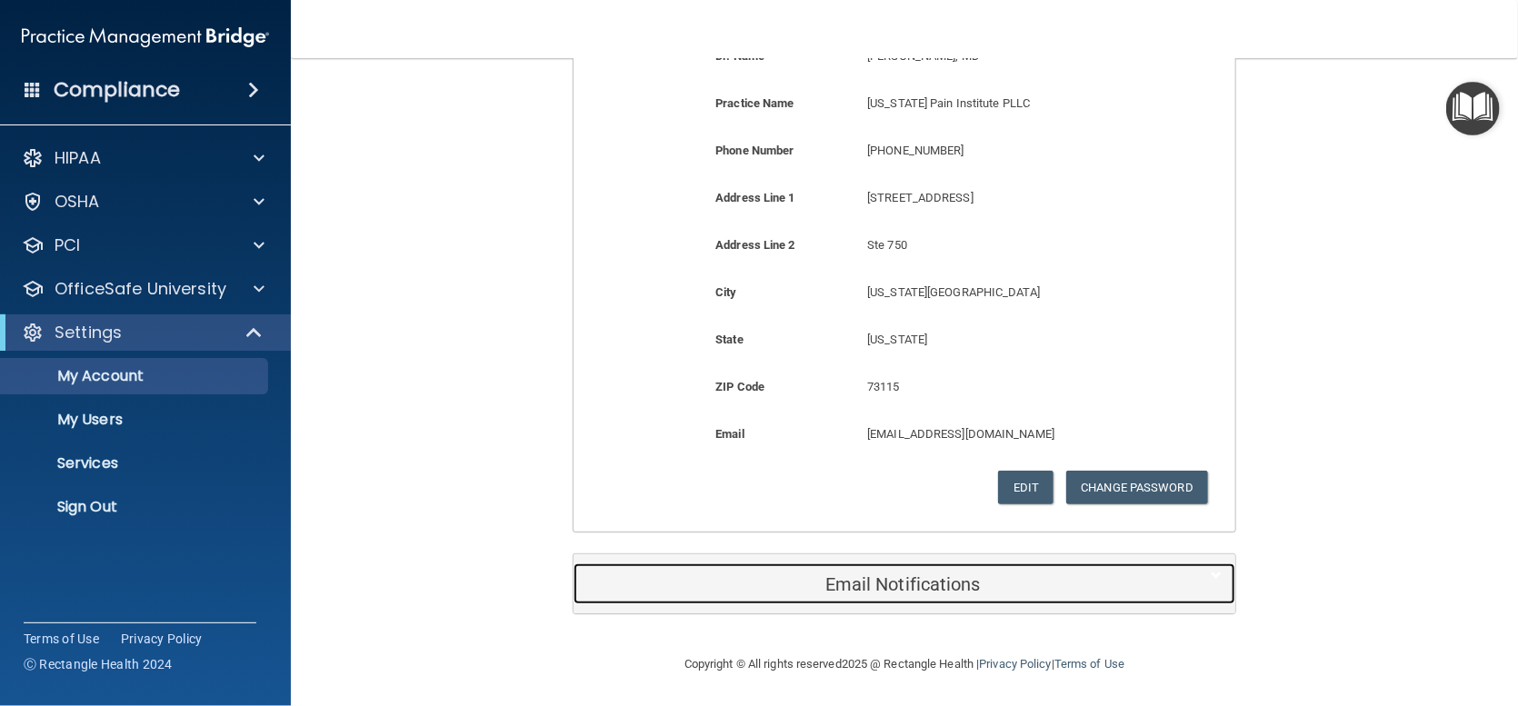
click at [826, 575] on h5 "Email Notifications" at bounding box center [876, 585] width 579 height 20
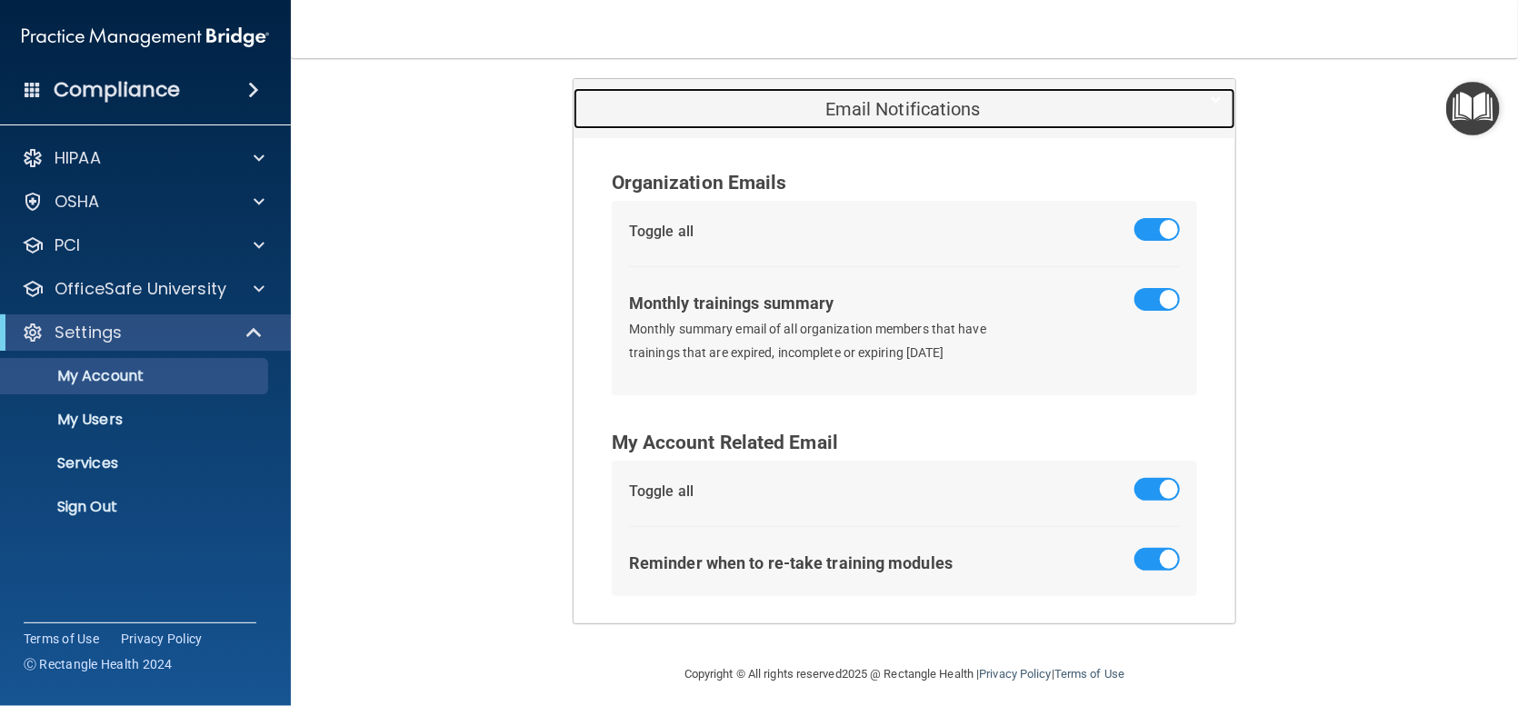
scroll to position [860, 0]
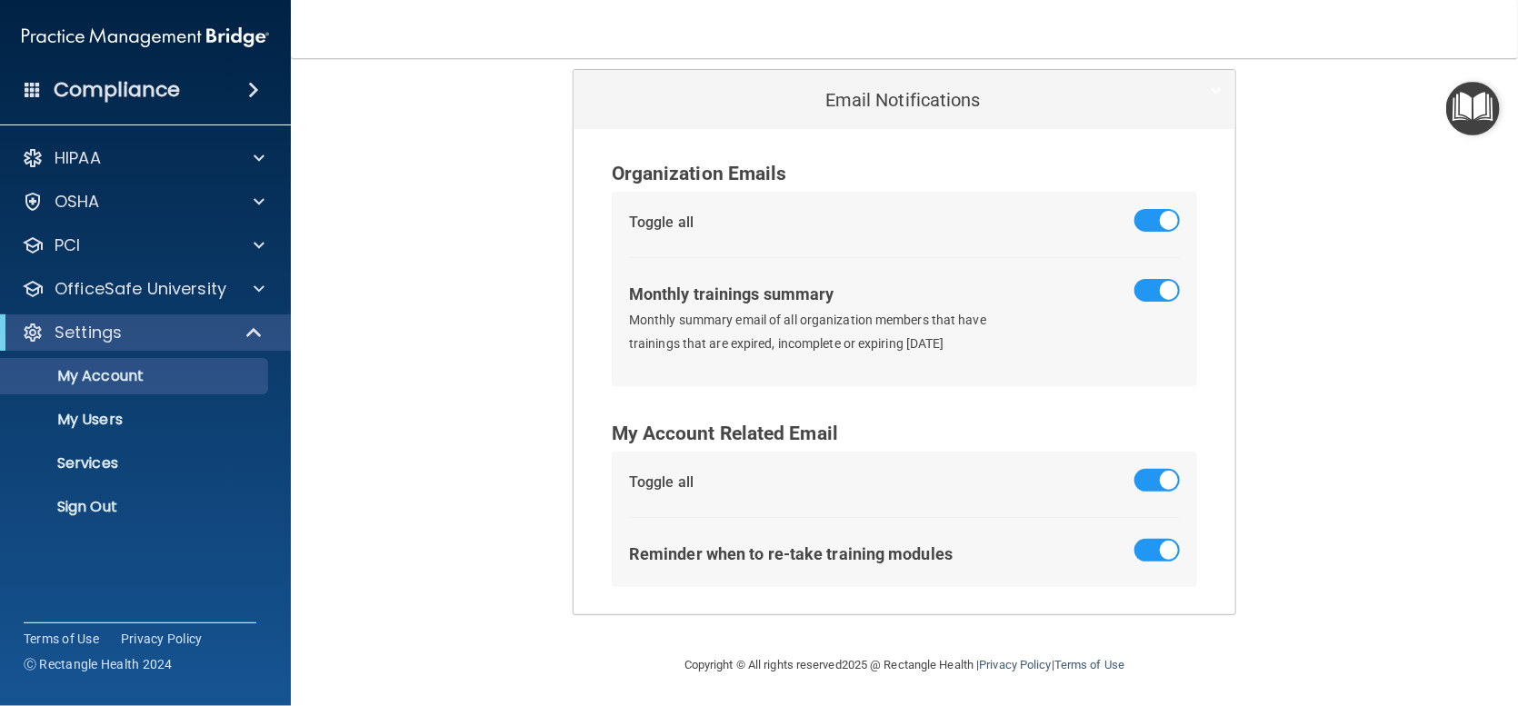
click at [84, 452] on link "Services" at bounding box center [125, 463] width 286 height 36
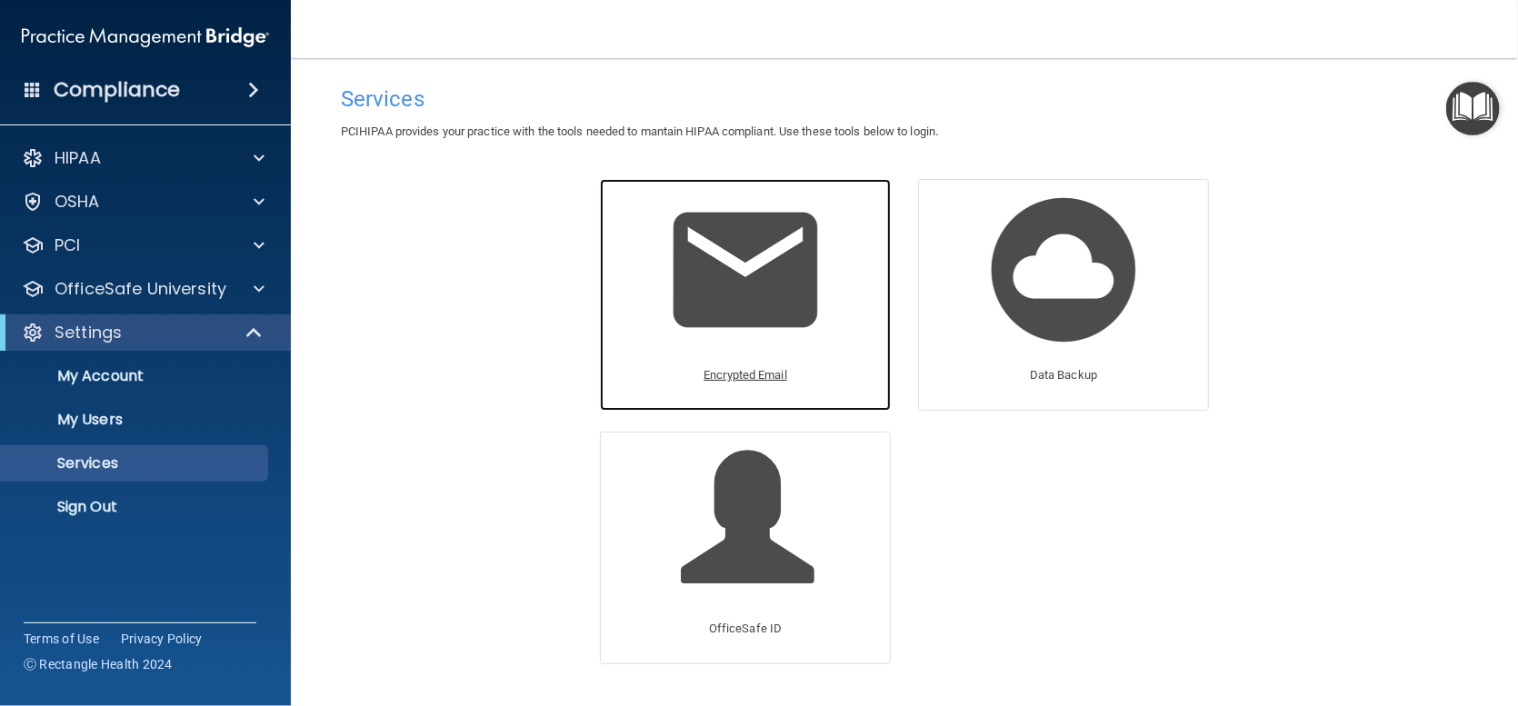
click at [761, 308] on img at bounding box center [745, 270] width 173 height 173
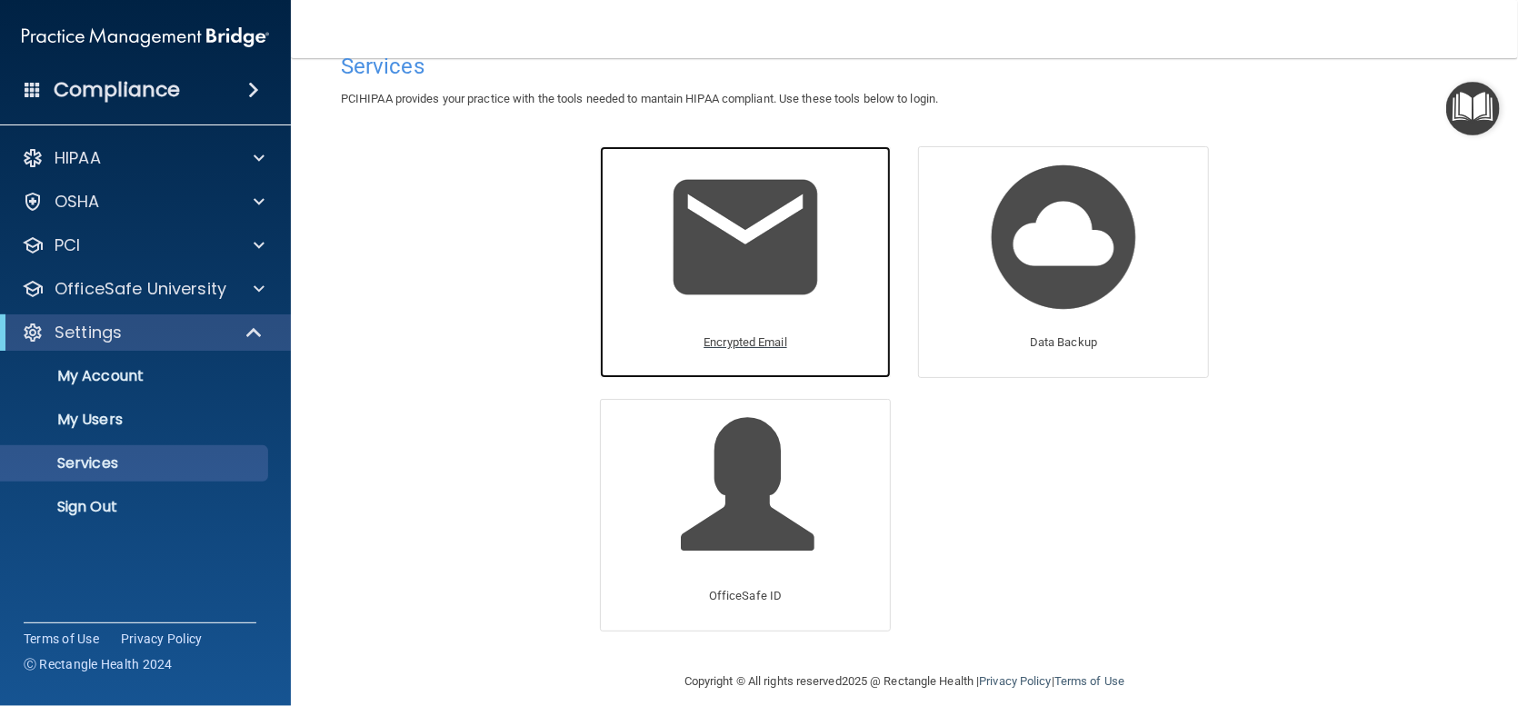
scroll to position [50, 0]
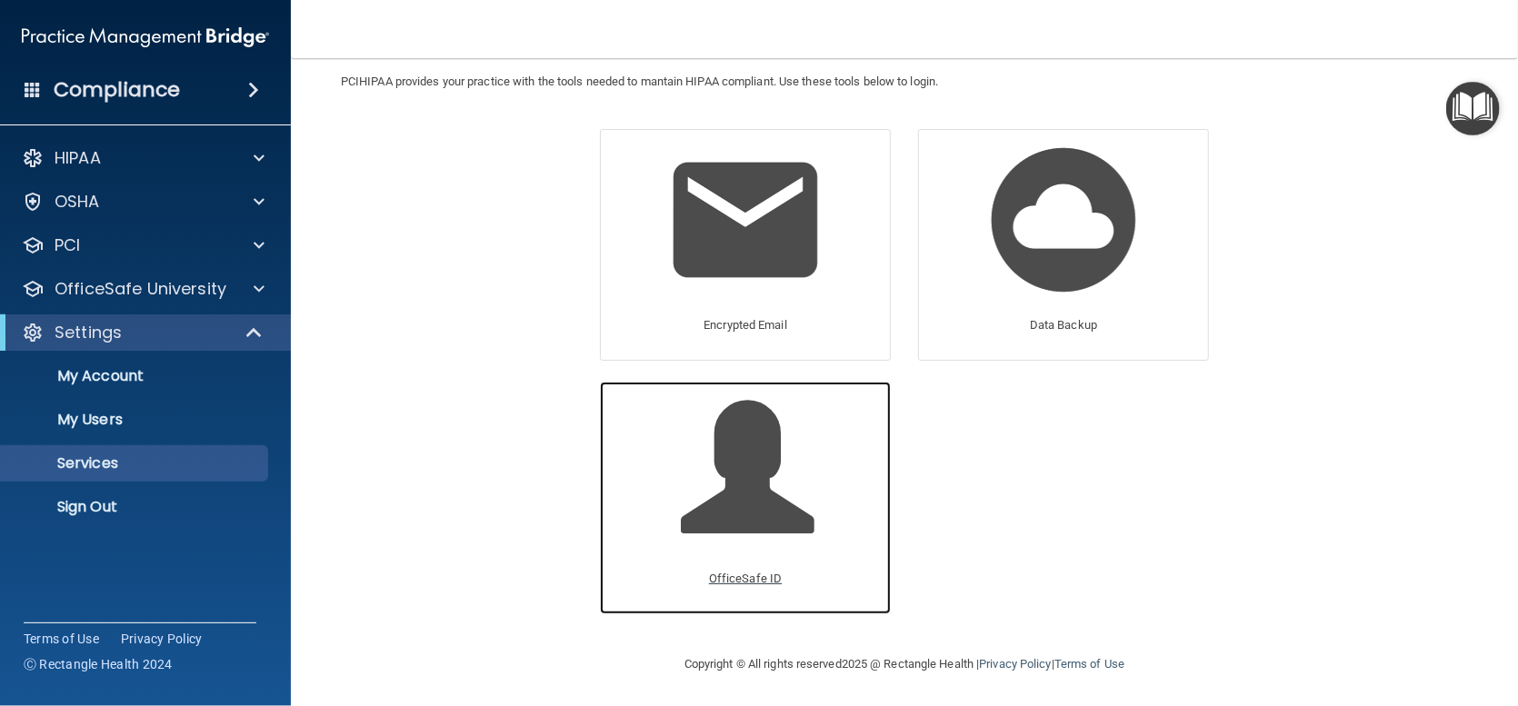
click at [753, 575] on p "OfficeSafe ID" at bounding box center [745, 579] width 73 height 22
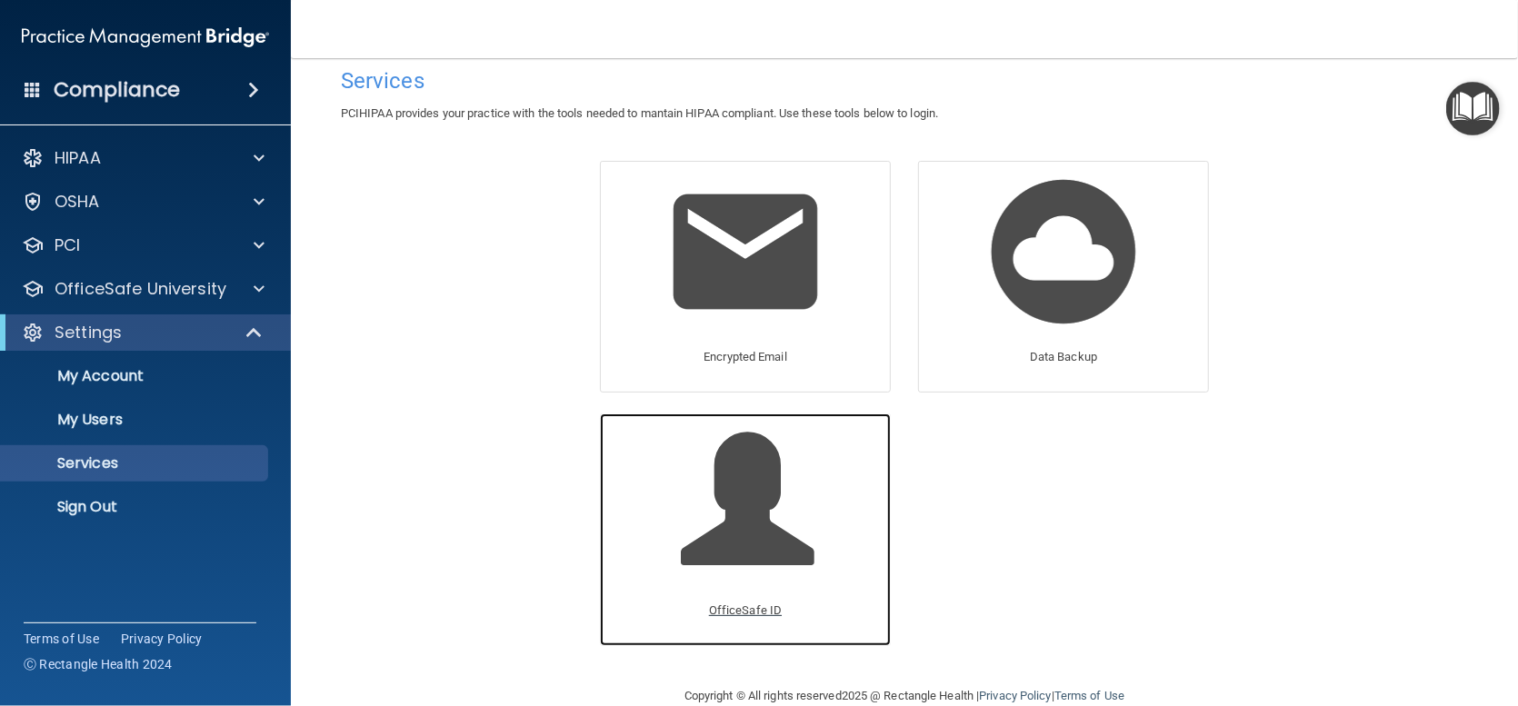
scroll to position [0, 0]
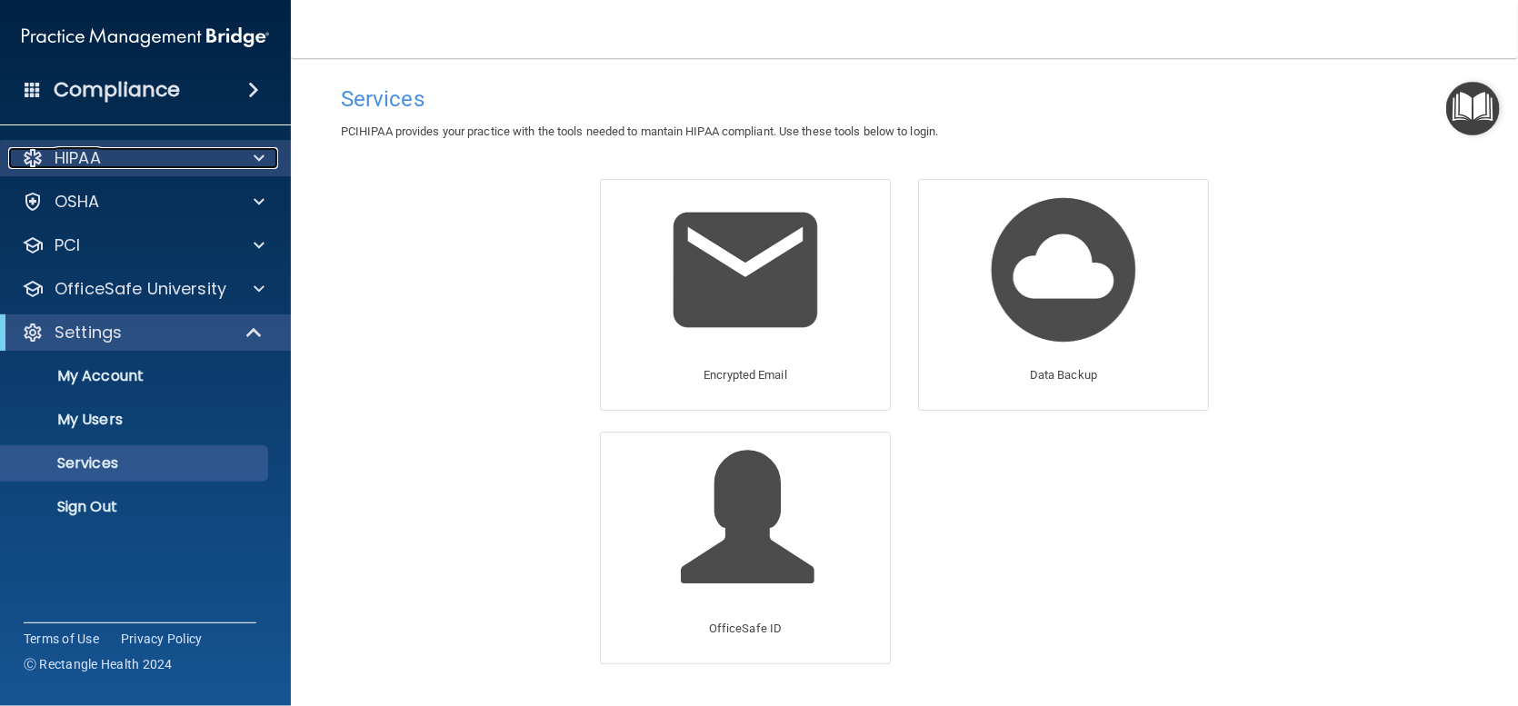
click at [113, 163] on div "HIPAA" at bounding box center [120, 158] width 225 height 22
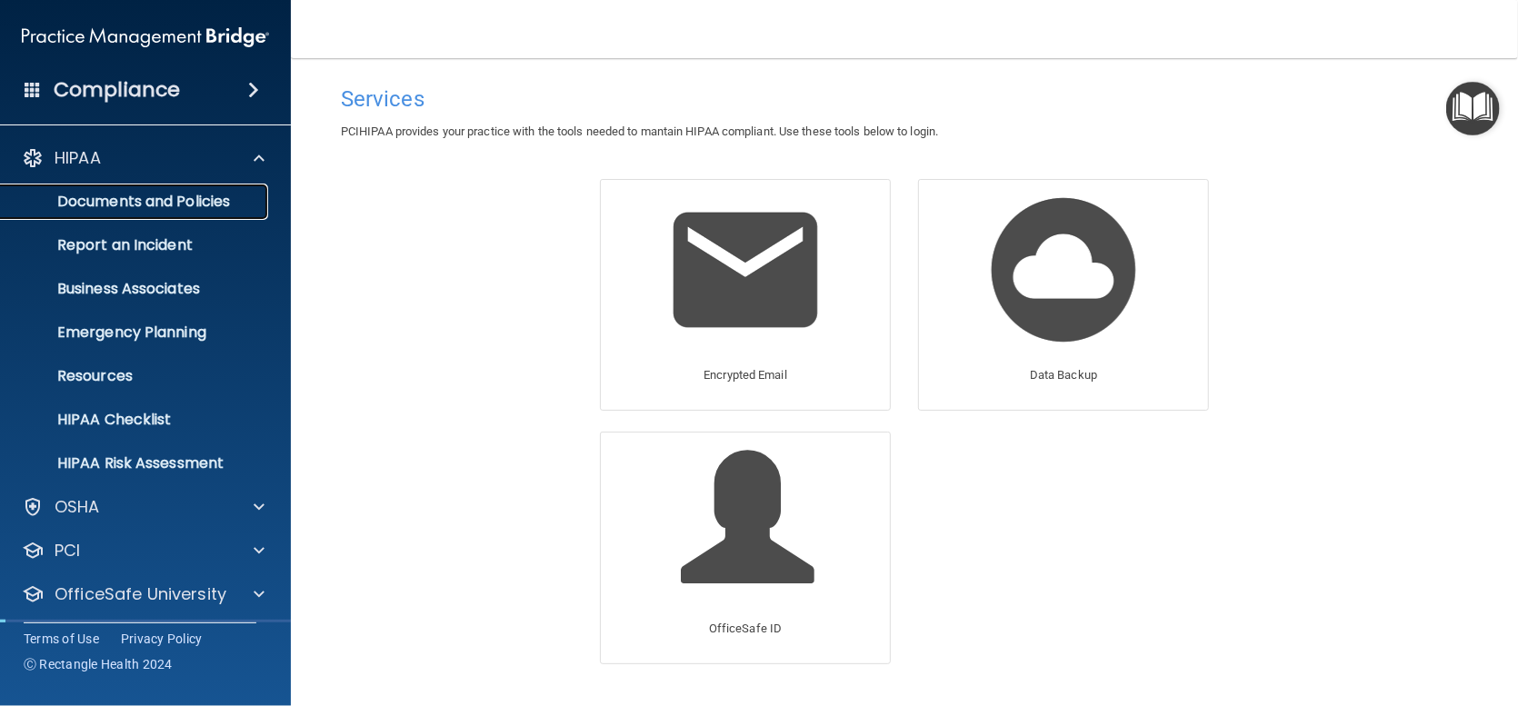
click at [155, 204] on p "Documents and Policies" at bounding box center [136, 202] width 248 height 18
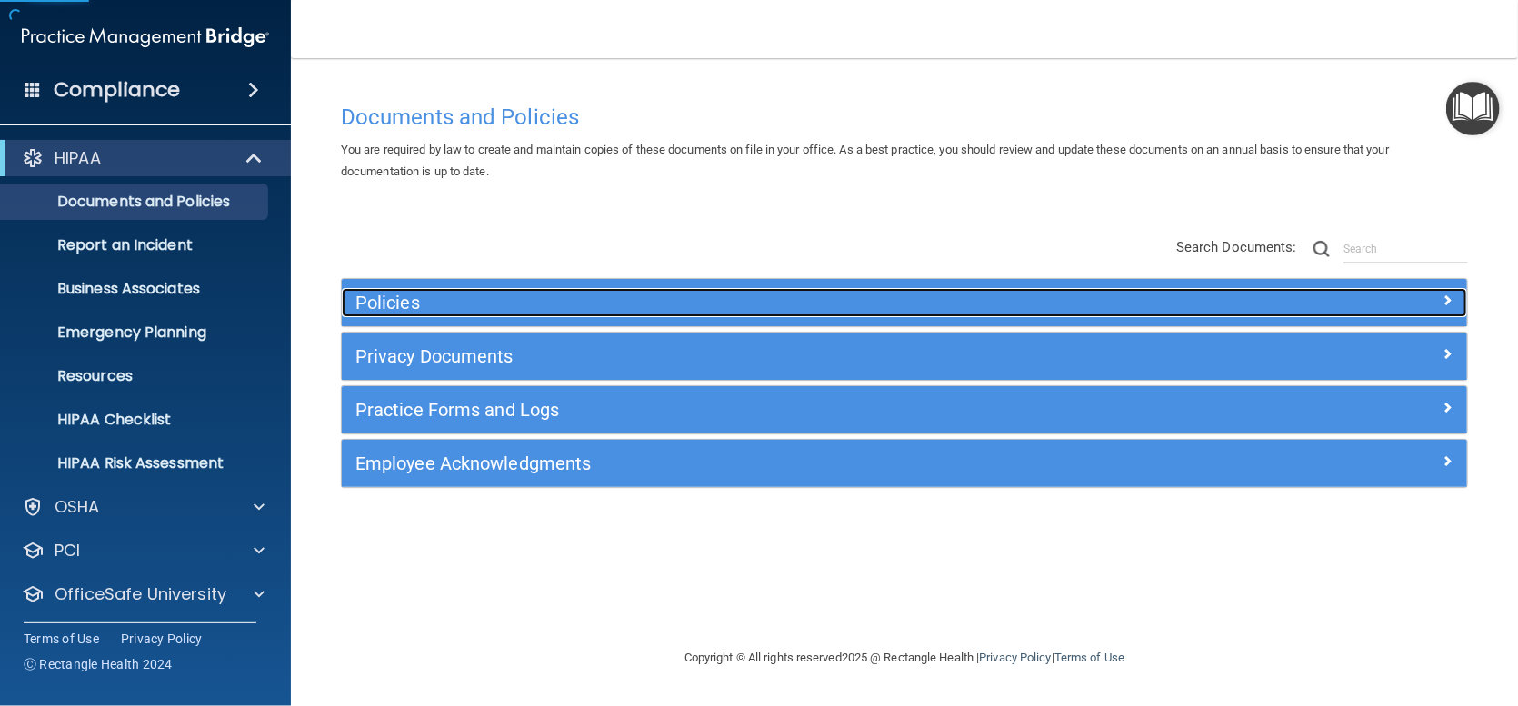
click at [394, 297] on h5 "Policies" at bounding box center [763, 303] width 817 height 20
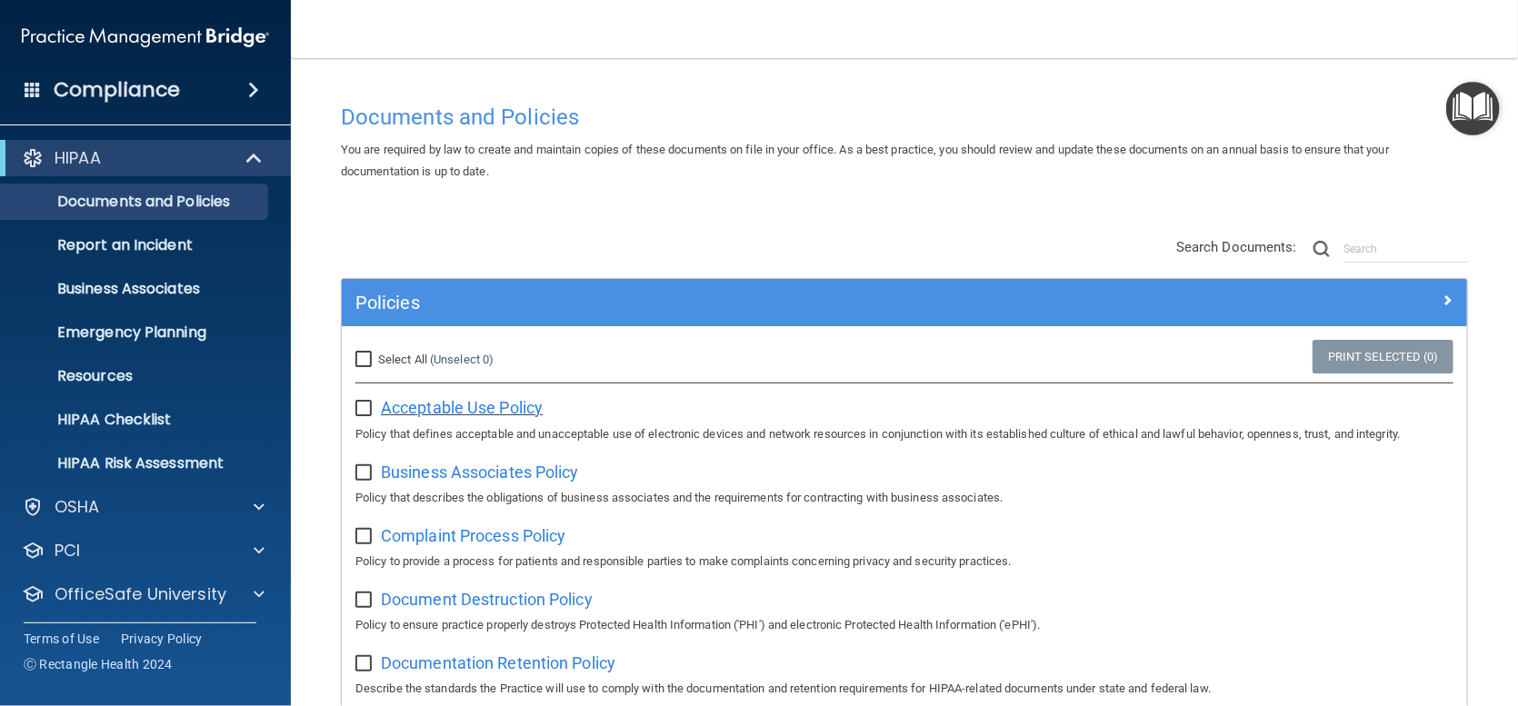
click at [452, 407] on span "Acceptable Use Policy" at bounding box center [462, 407] width 162 height 19
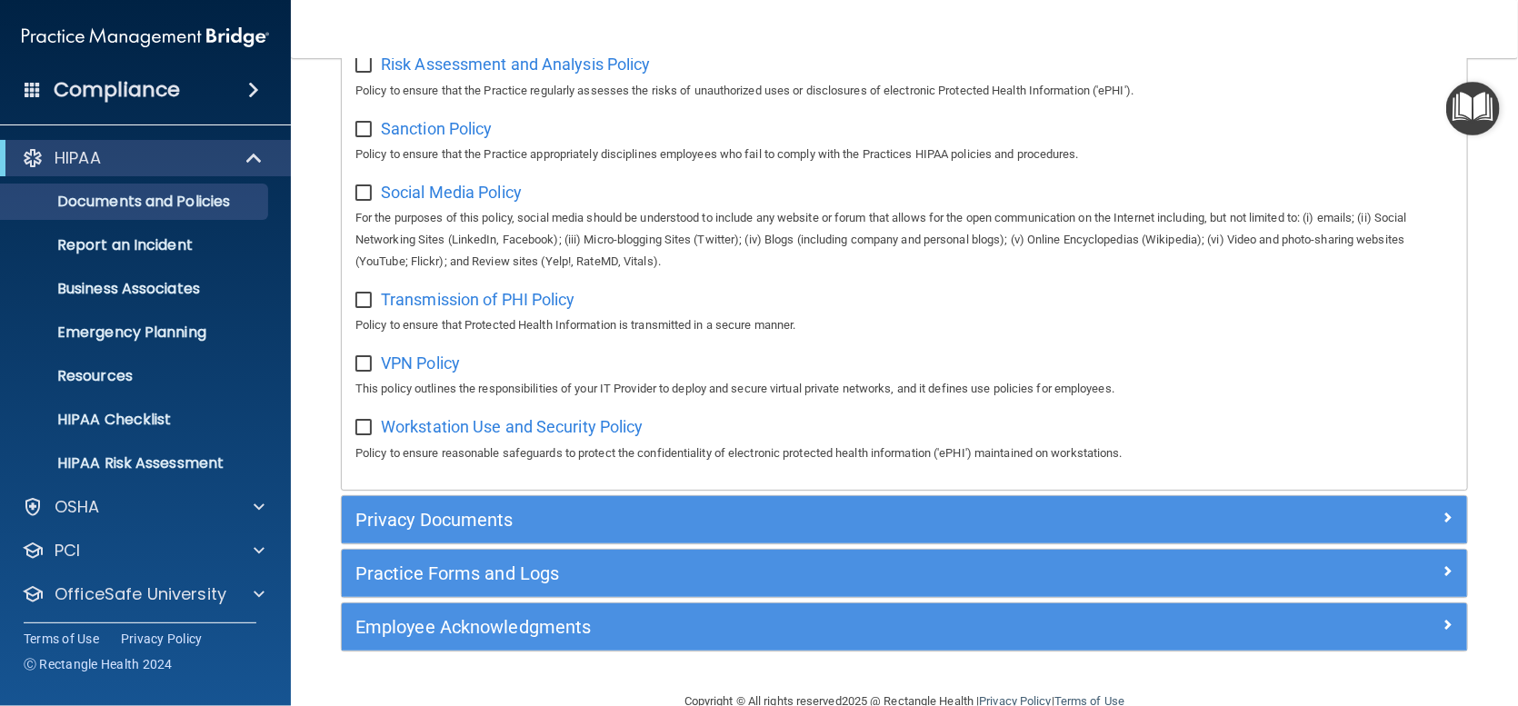
scroll to position [1364, 0]
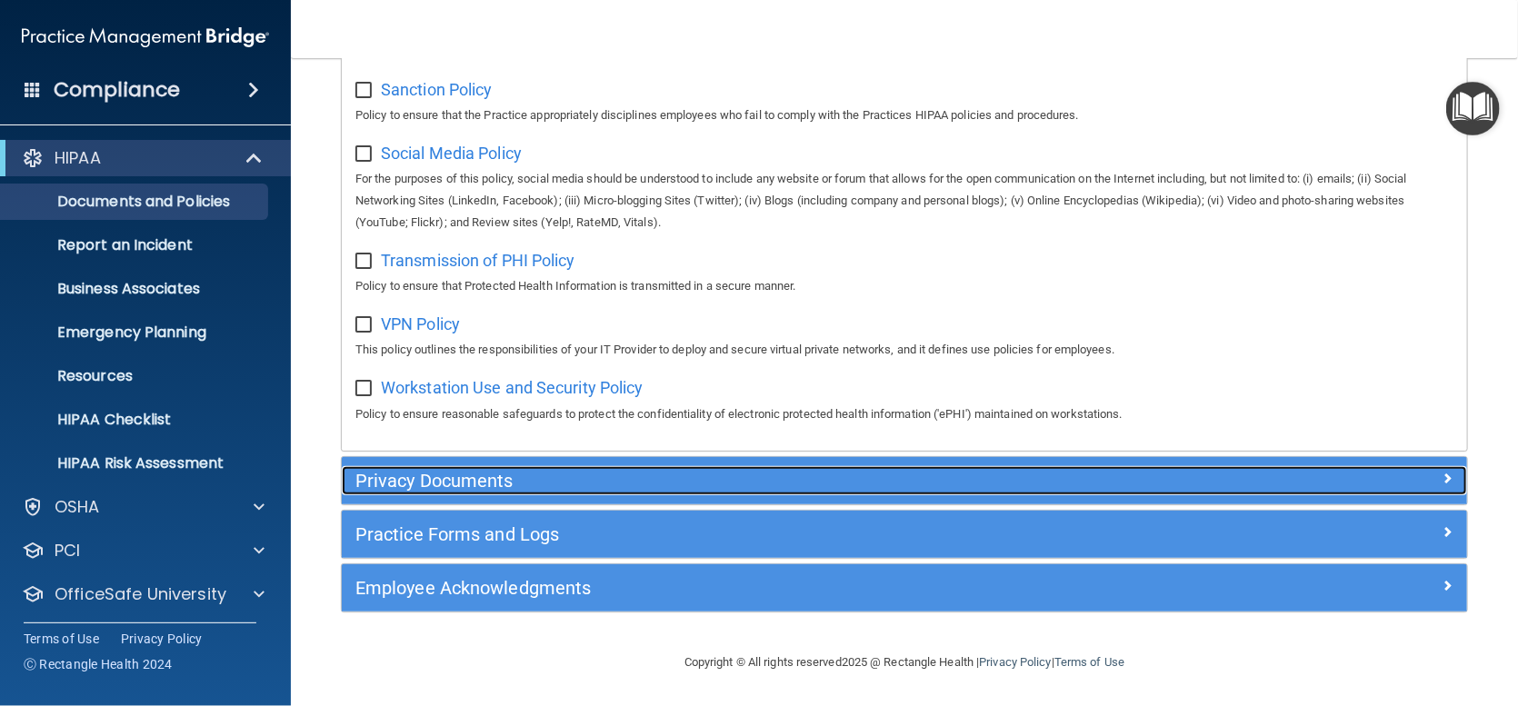
click at [442, 484] on h5 "Privacy Documents" at bounding box center [763, 481] width 817 height 20
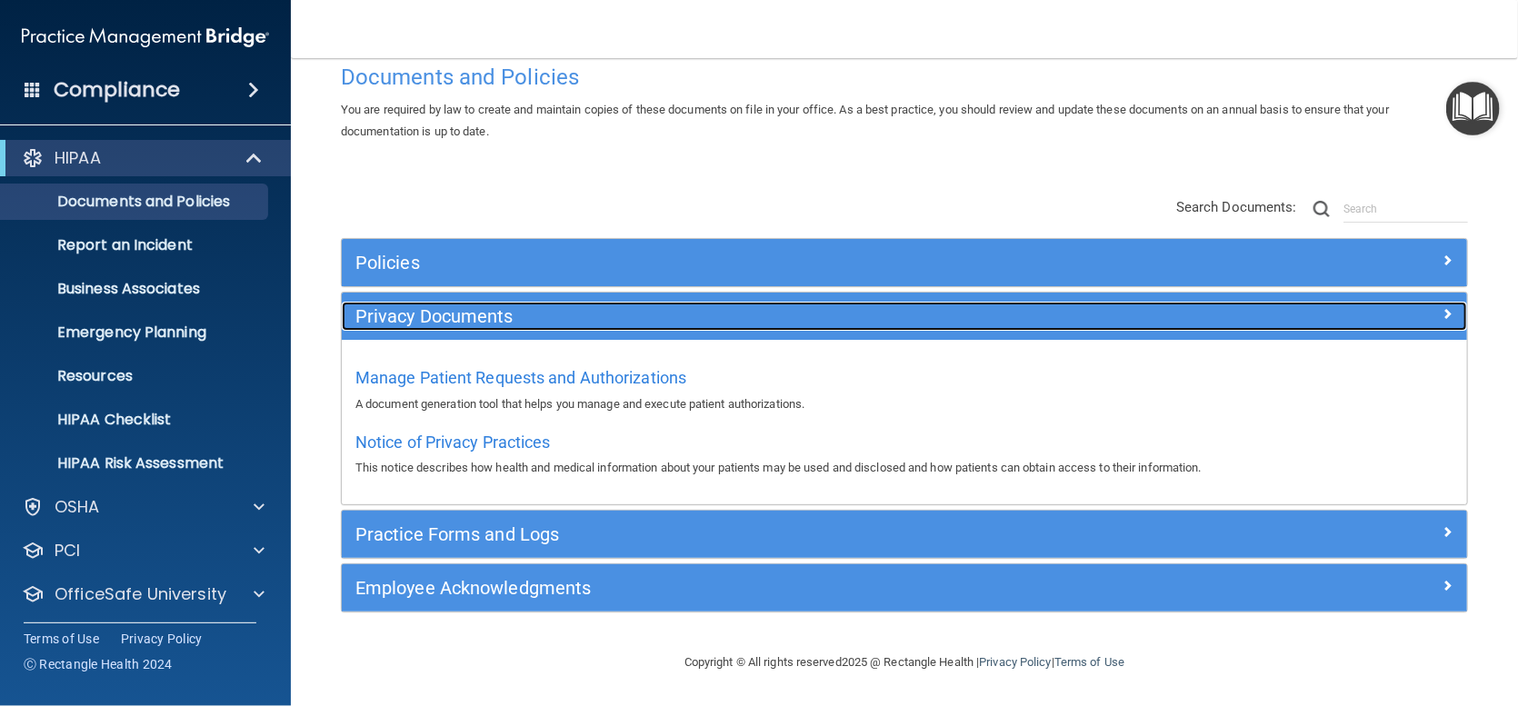
scroll to position [38, 0]
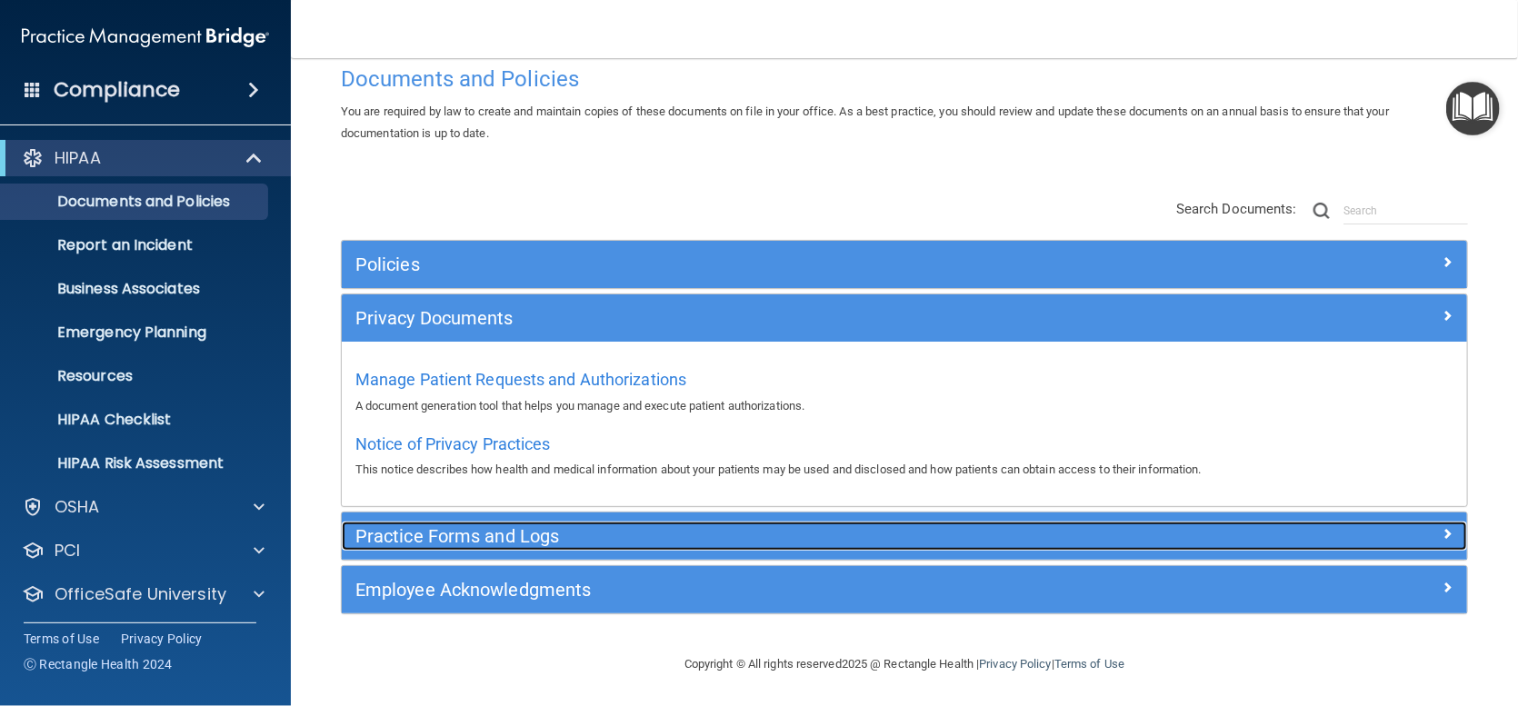
click at [479, 526] on h5 "Practice Forms and Logs" at bounding box center [763, 536] width 817 height 20
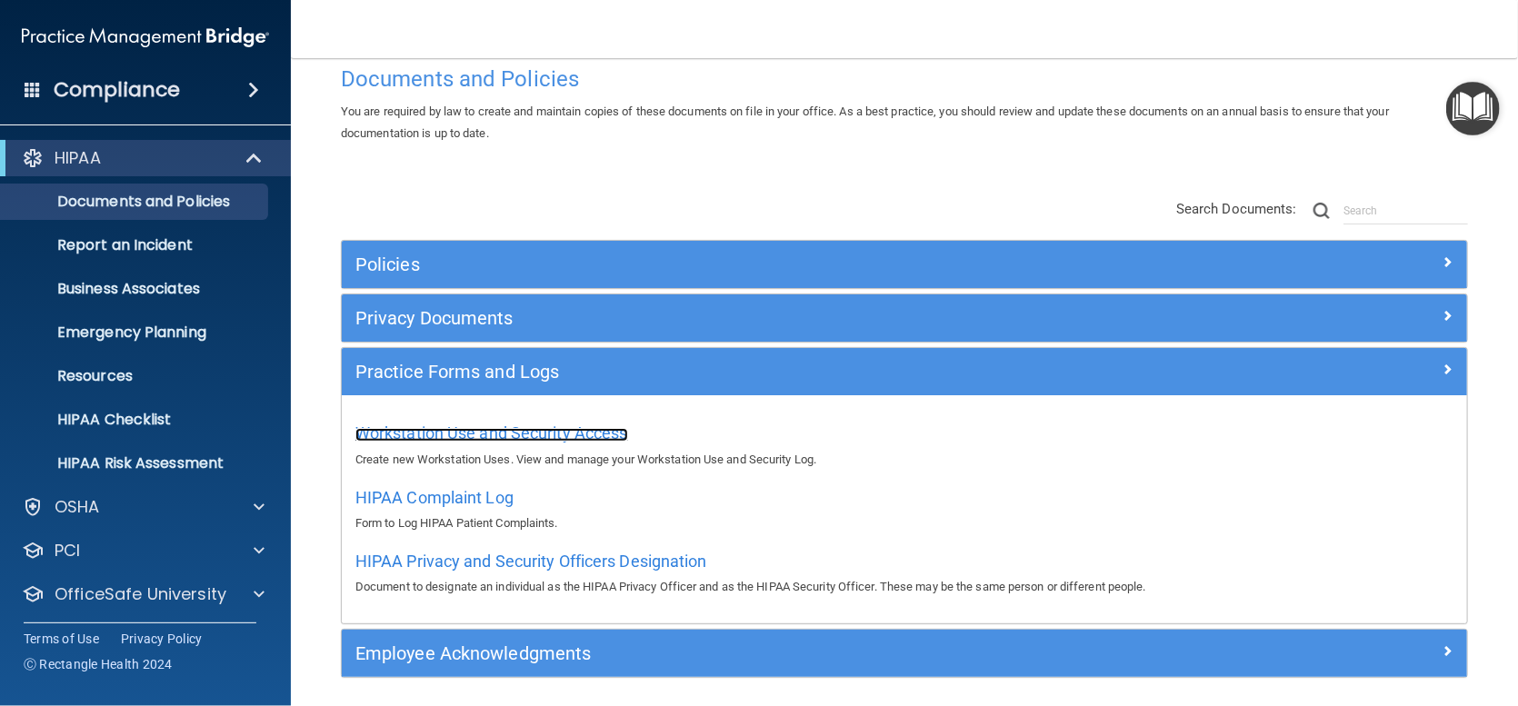
click at [481, 425] on span "Workstation Use and Security Access" at bounding box center [491, 433] width 273 height 19
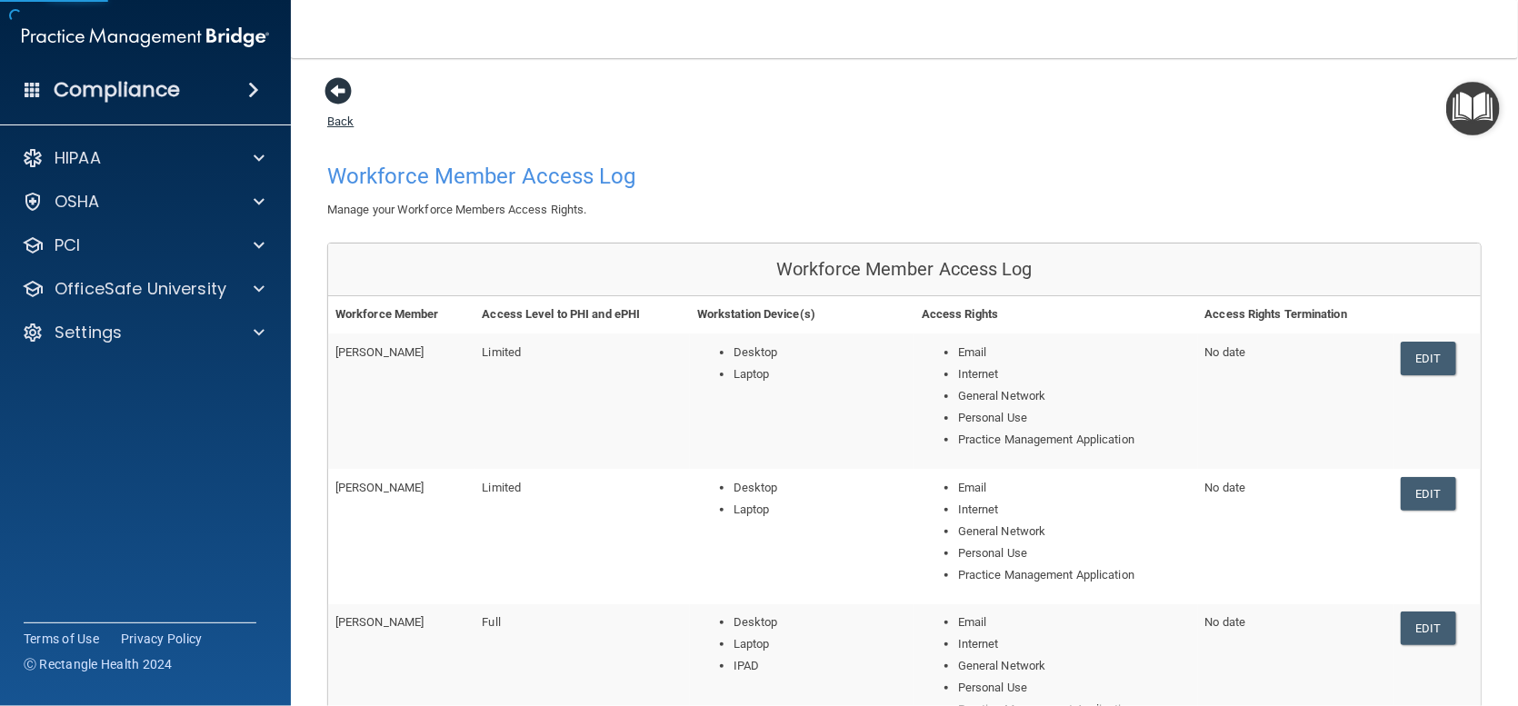
click at [332, 84] on span at bounding box center [338, 90] width 27 height 27
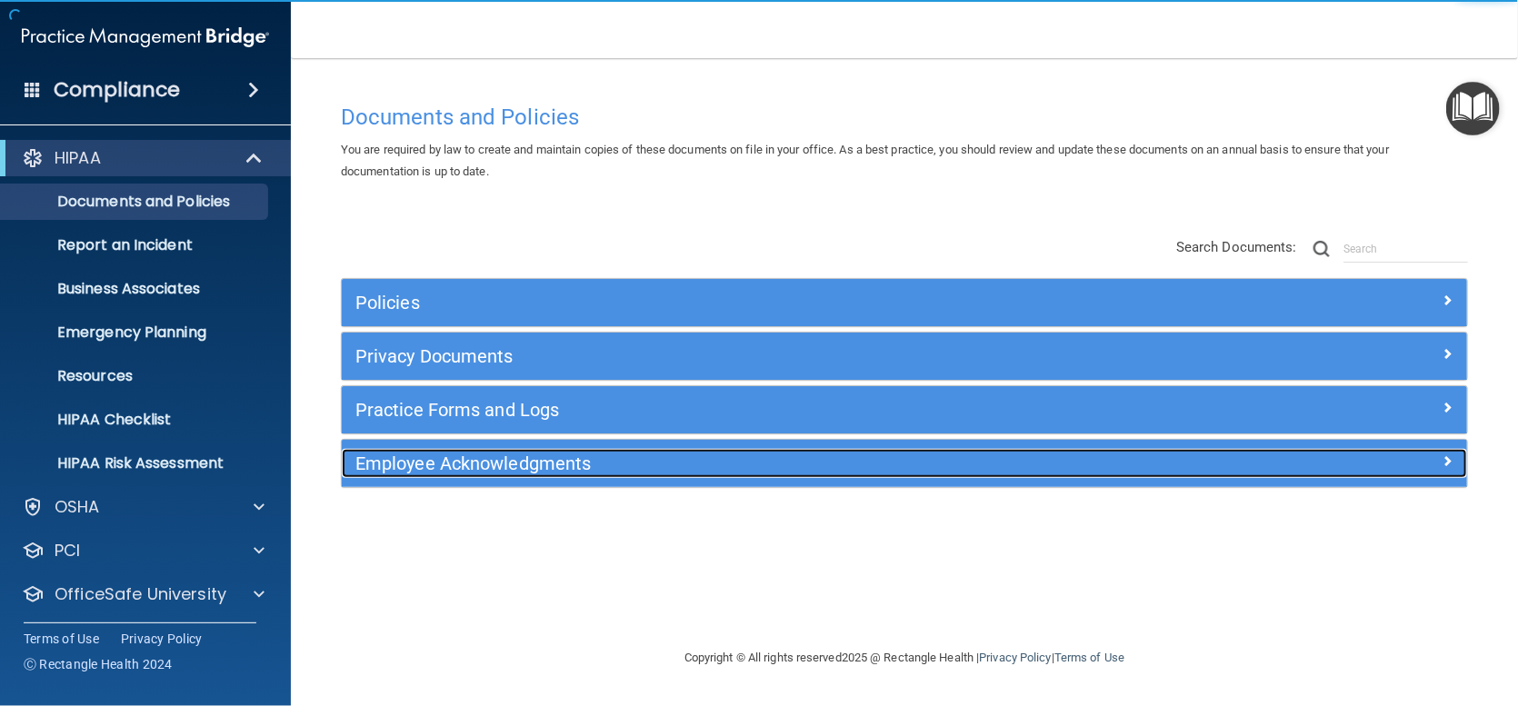
click at [488, 458] on h5 "Employee Acknowledgments" at bounding box center [763, 464] width 817 height 20
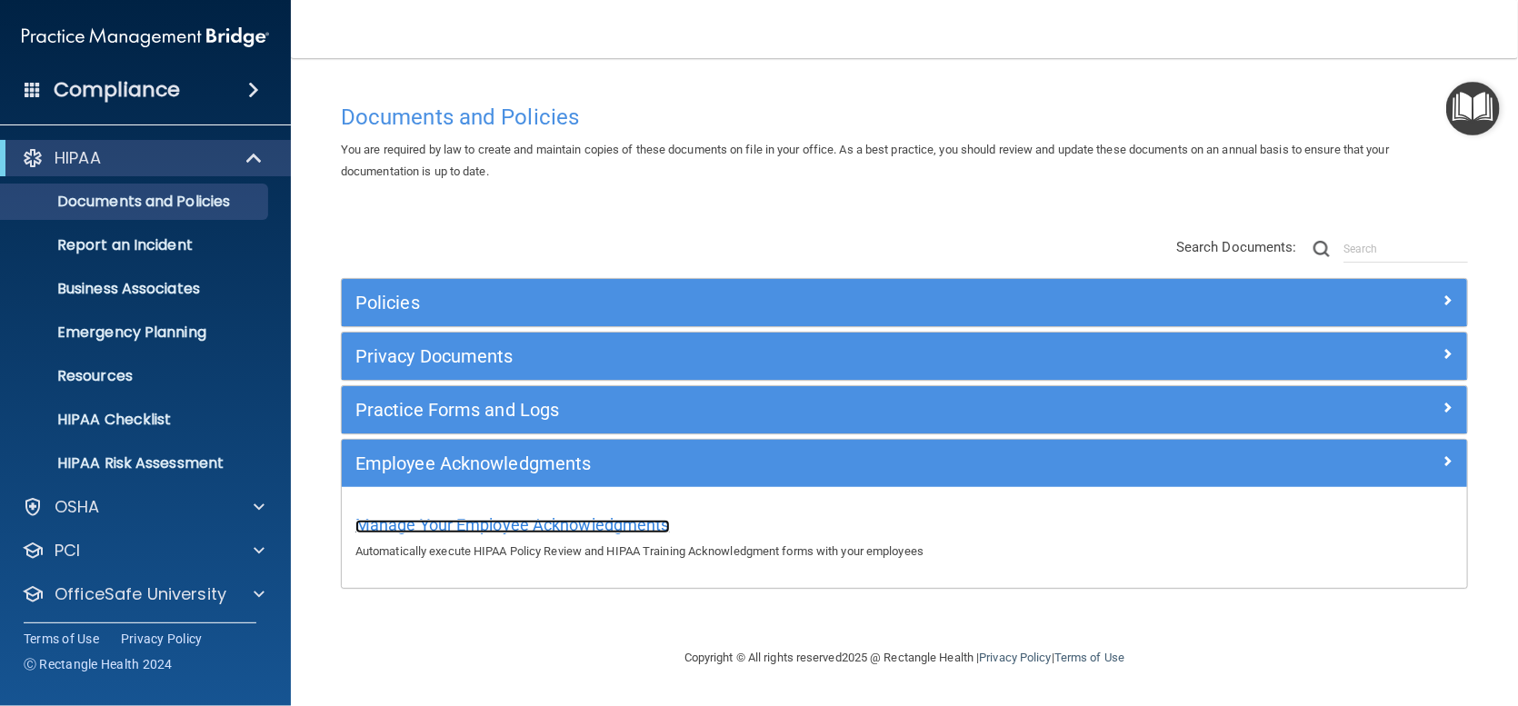
click at [527, 523] on span "Manage Your Employee Acknowledgments" at bounding box center [512, 524] width 315 height 19
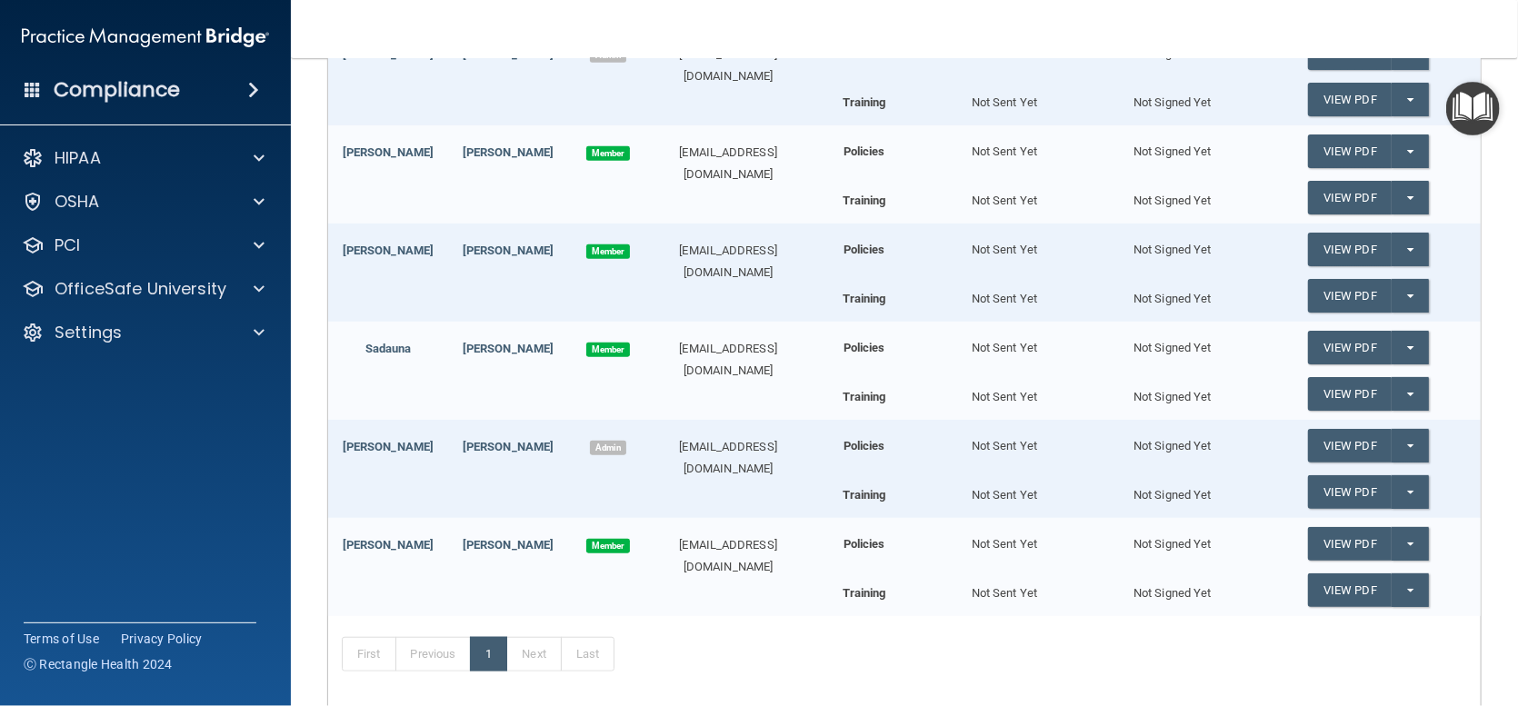
scroll to position [545, 0]
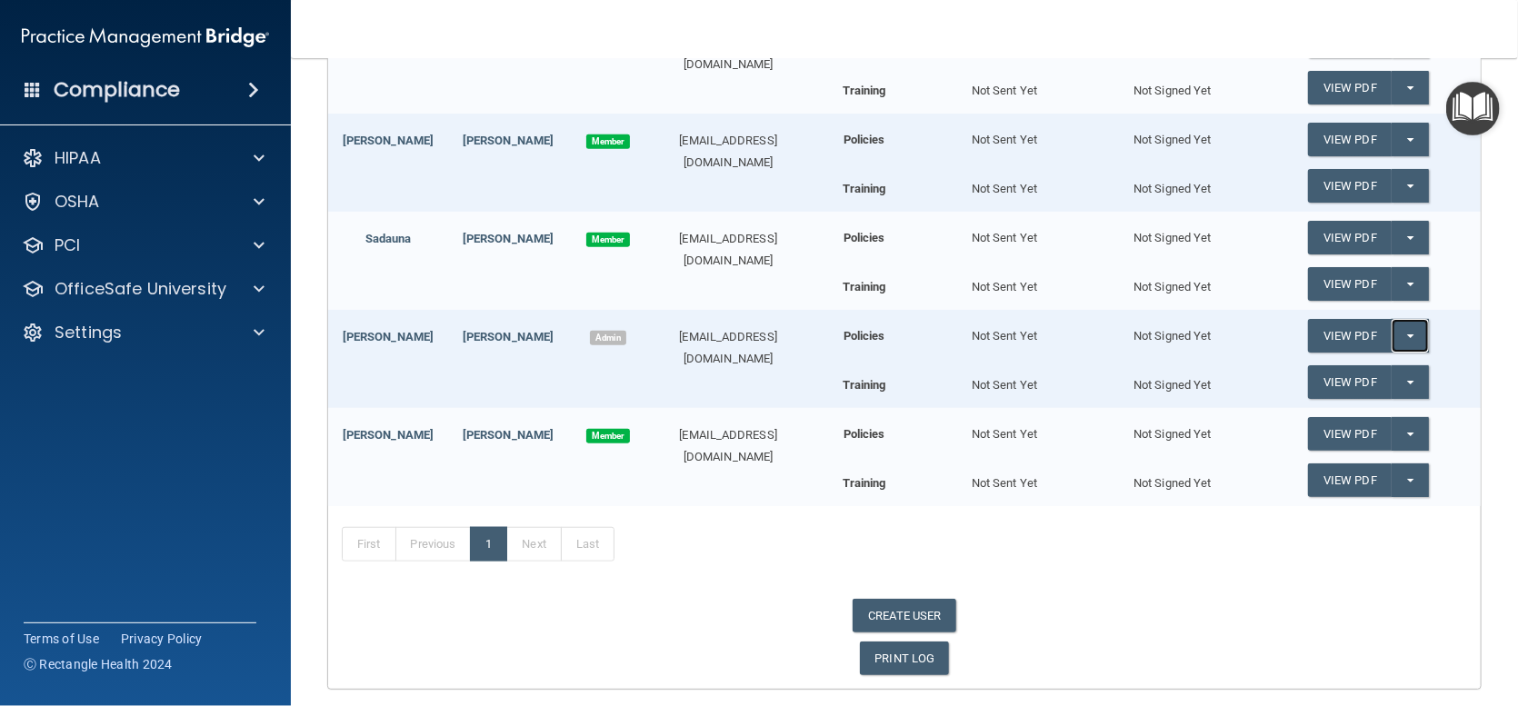
click at [1398, 329] on button "Split button!" at bounding box center [1410, 336] width 37 height 34
click at [1374, 331] on link "View PDF" at bounding box center [1350, 336] width 84 height 34
click at [1400, 325] on button "Split button!" at bounding box center [1410, 336] width 37 height 34
click at [1385, 370] on link "Send Acknowledgment" at bounding box center [1386, 372] width 157 height 27
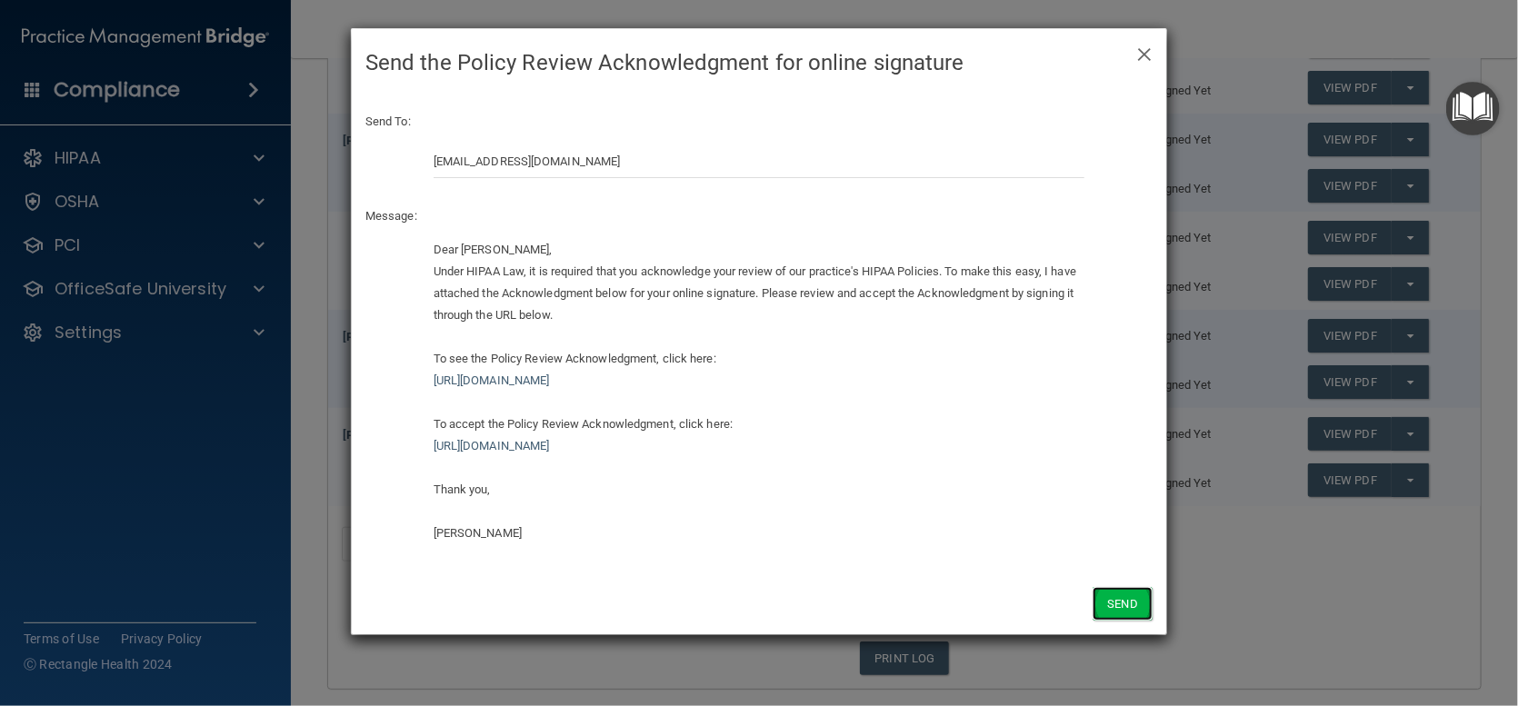
click at [1126, 603] on button "Send" at bounding box center [1123, 604] width 60 height 34
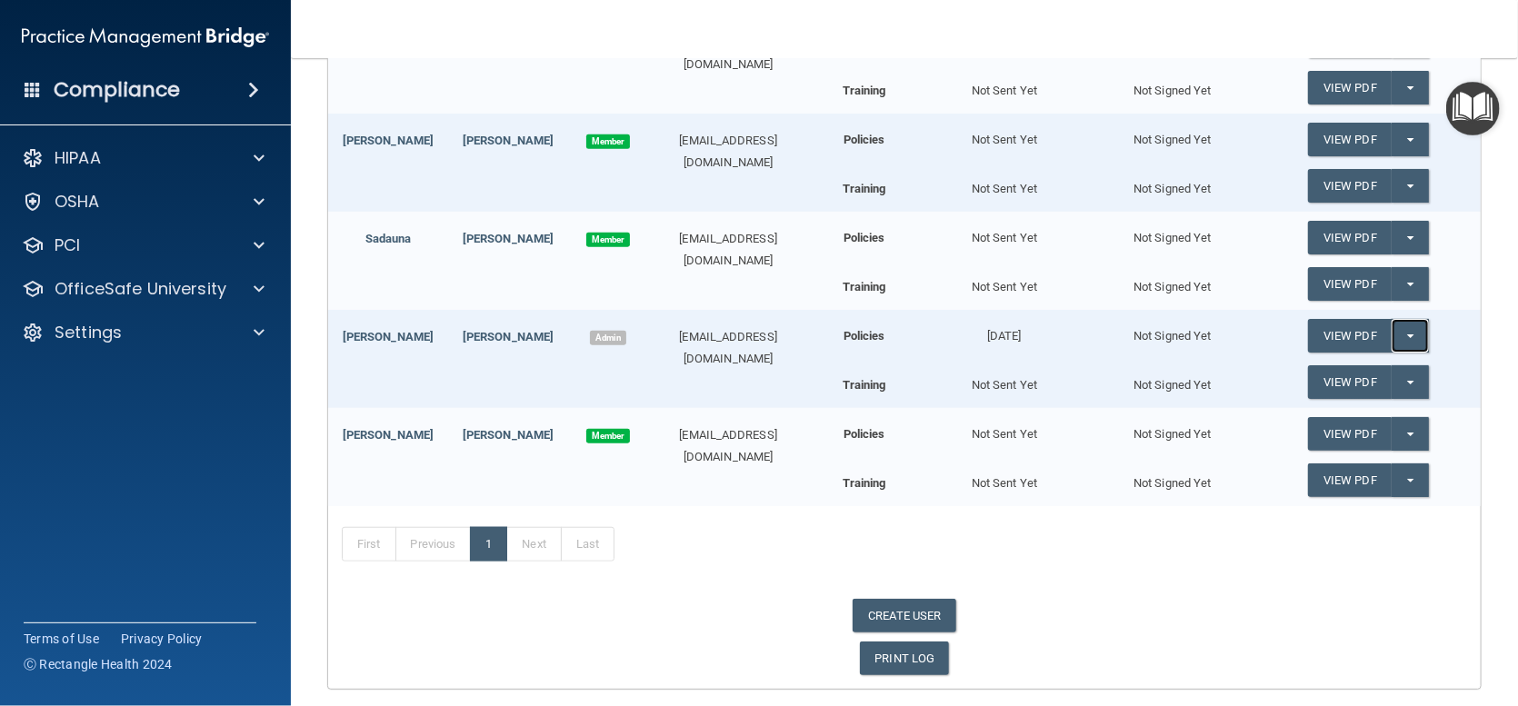
click at [1405, 333] on button "Split button!" at bounding box center [1410, 336] width 37 height 34
click at [1358, 375] on link "Send Acknowledgment" at bounding box center [1386, 372] width 157 height 27
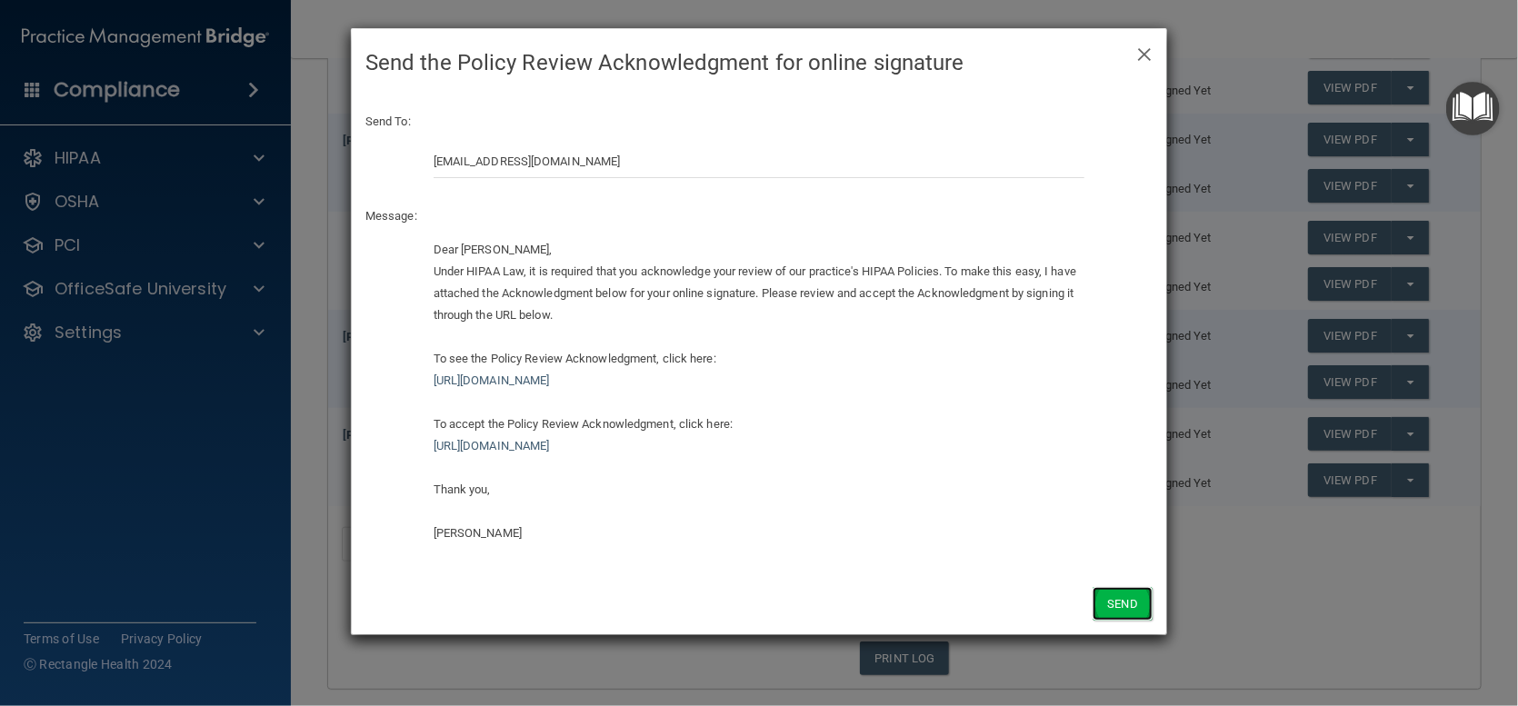
click at [1122, 597] on button "Send" at bounding box center [1123, 604] width 60 height 34
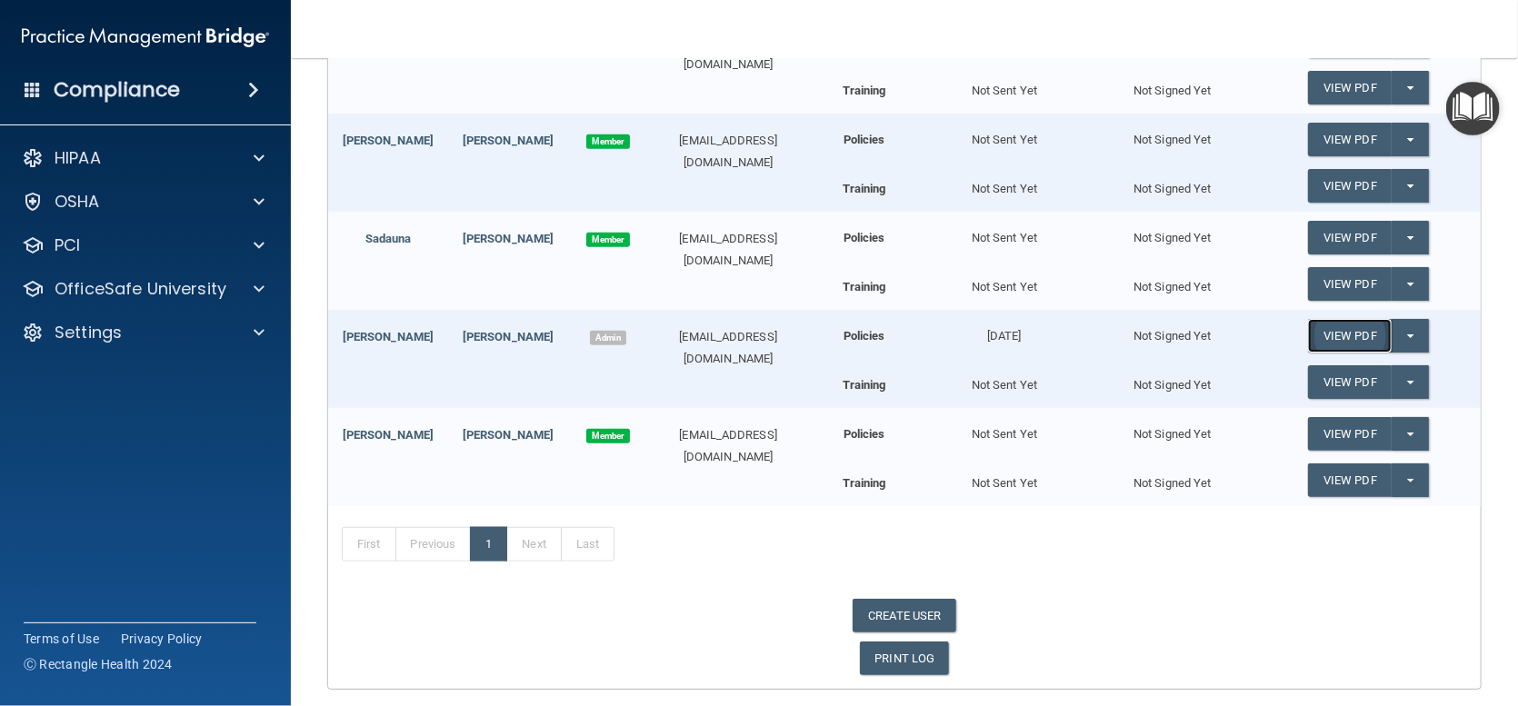
click at [1360, 328] on link "View PDF" at bounding box center [1350, 336] width 84 height 34
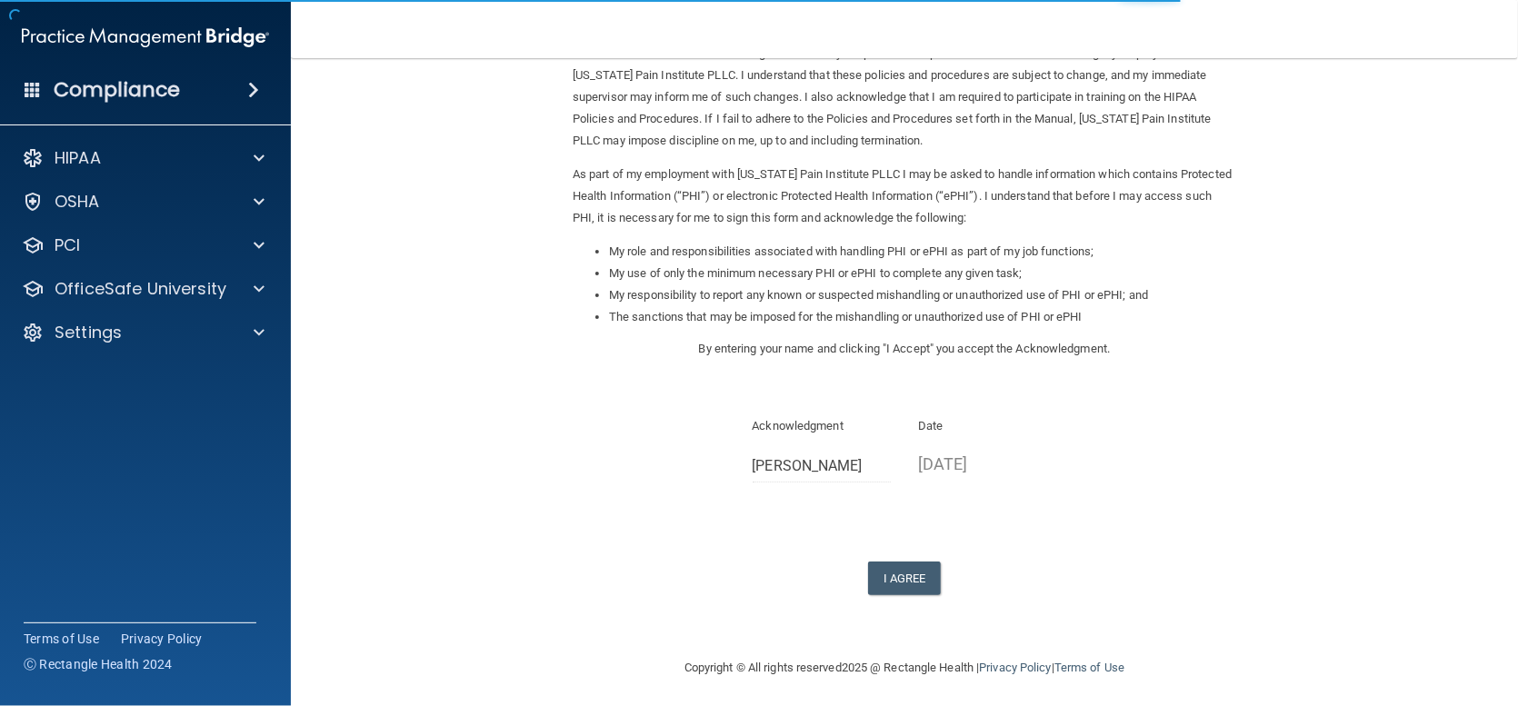
scroll to position [125, 0]
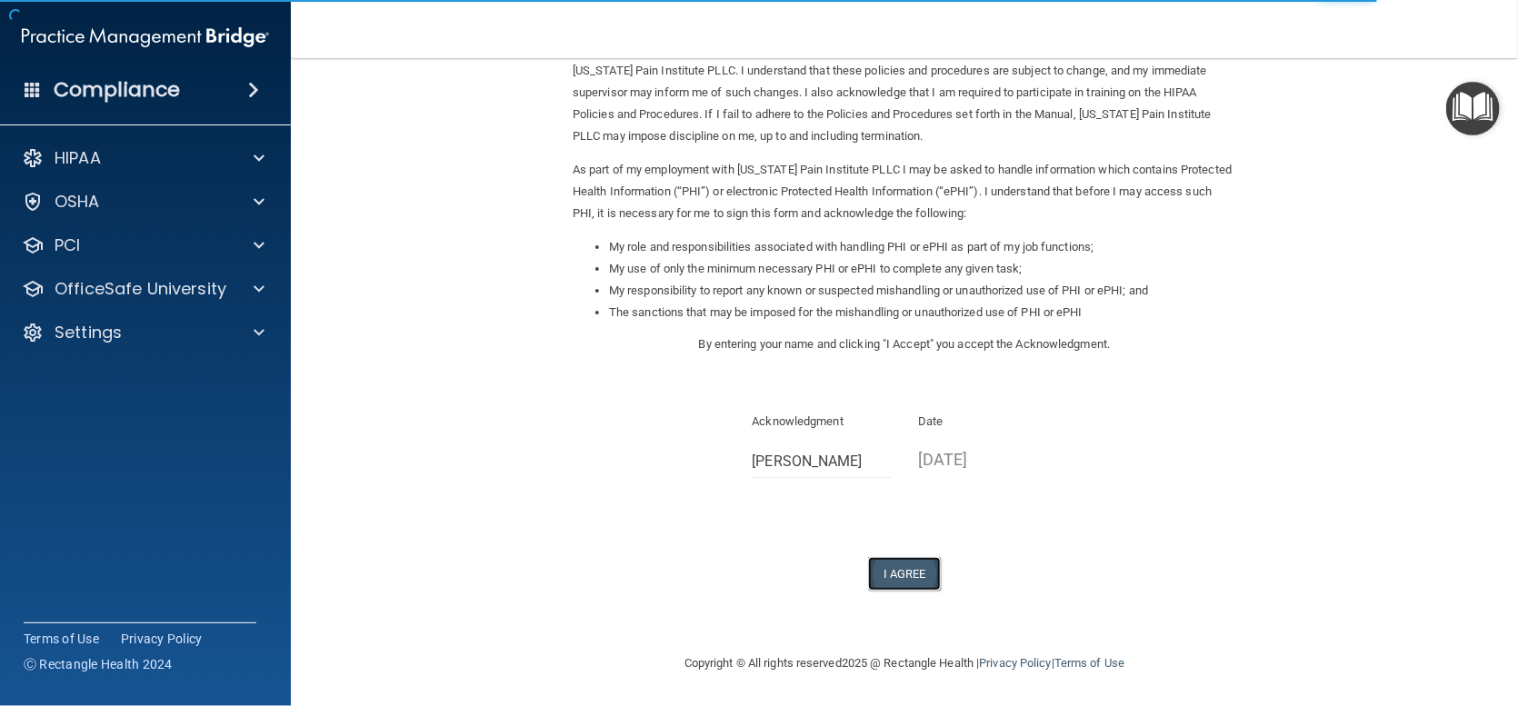
click at [890, 575] on button "I Agree" at bounding box center [904, 574] width 73 height 34
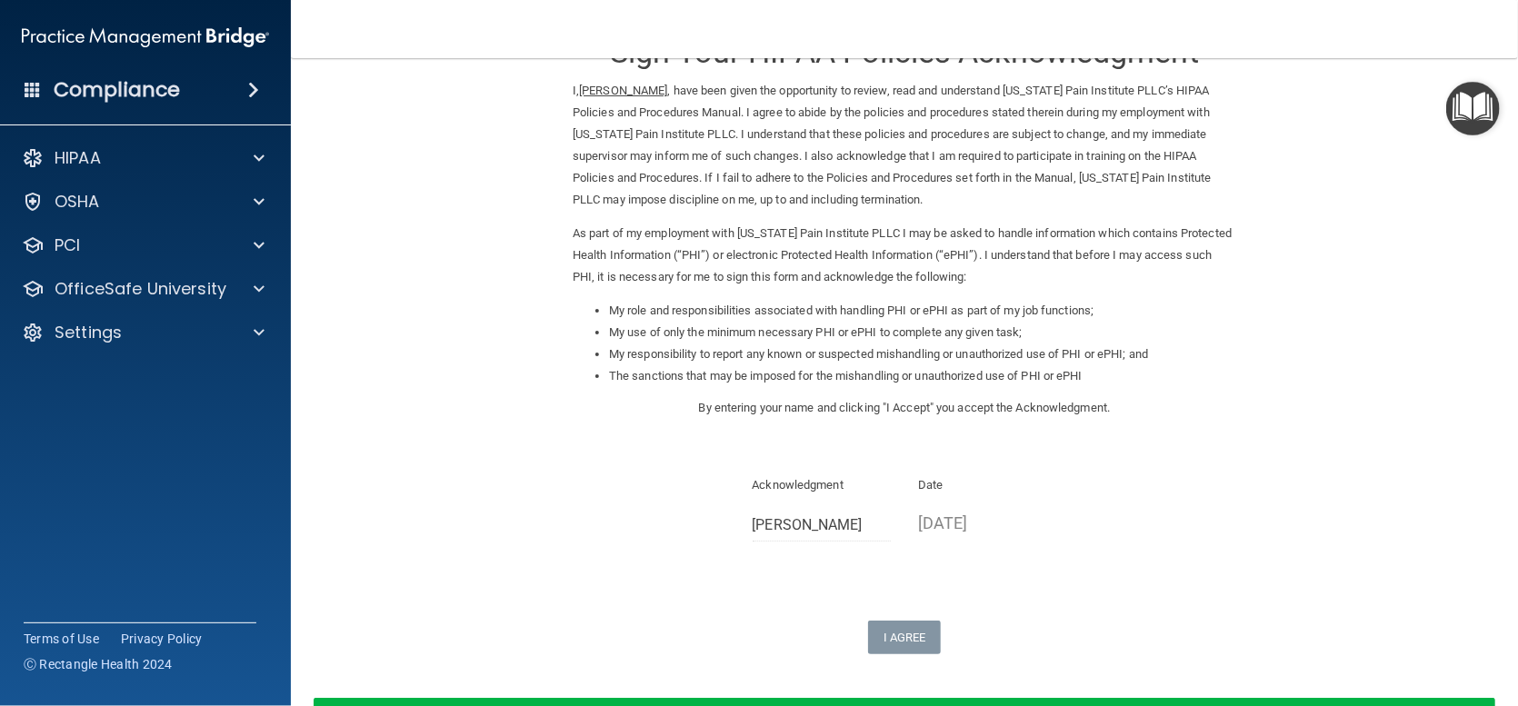
scroll to position [0, 0]
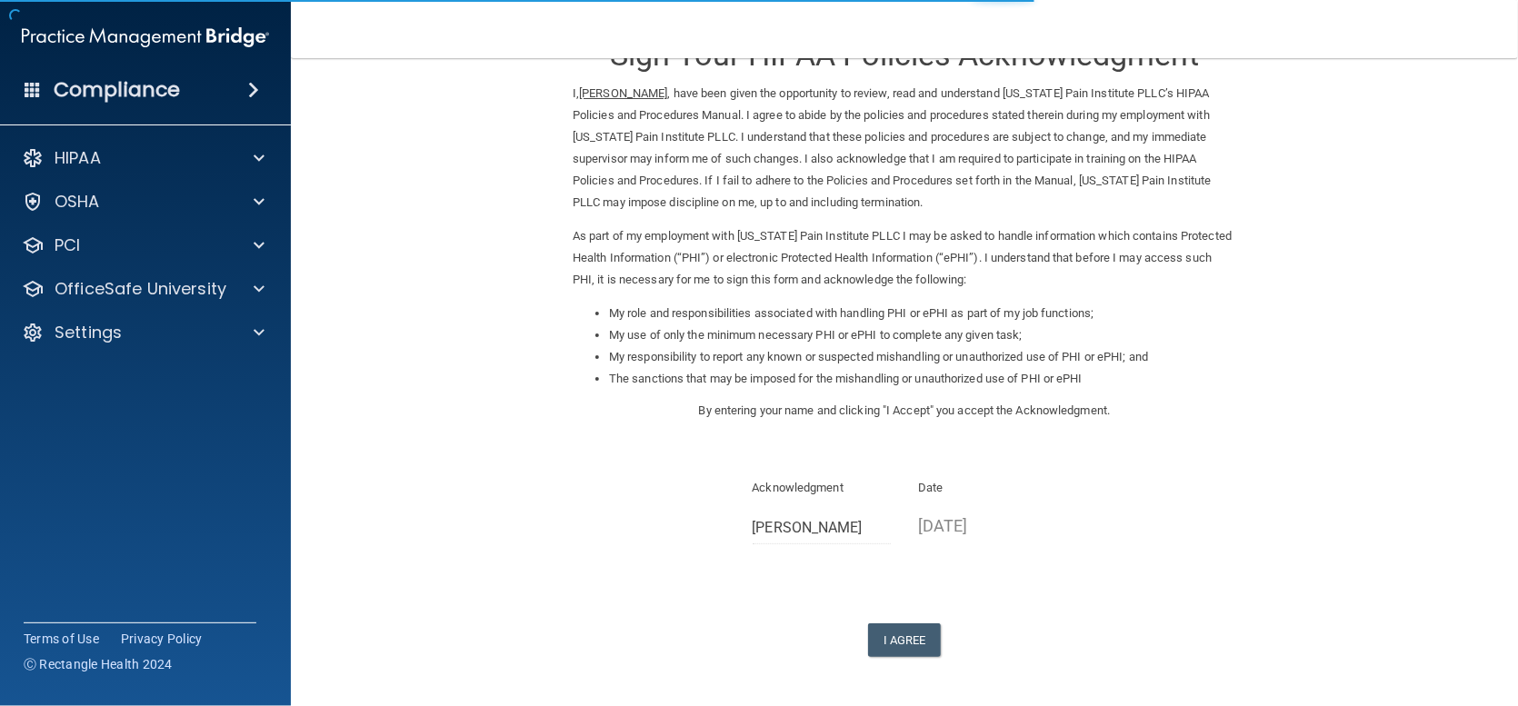
scroll to position [125, 0]
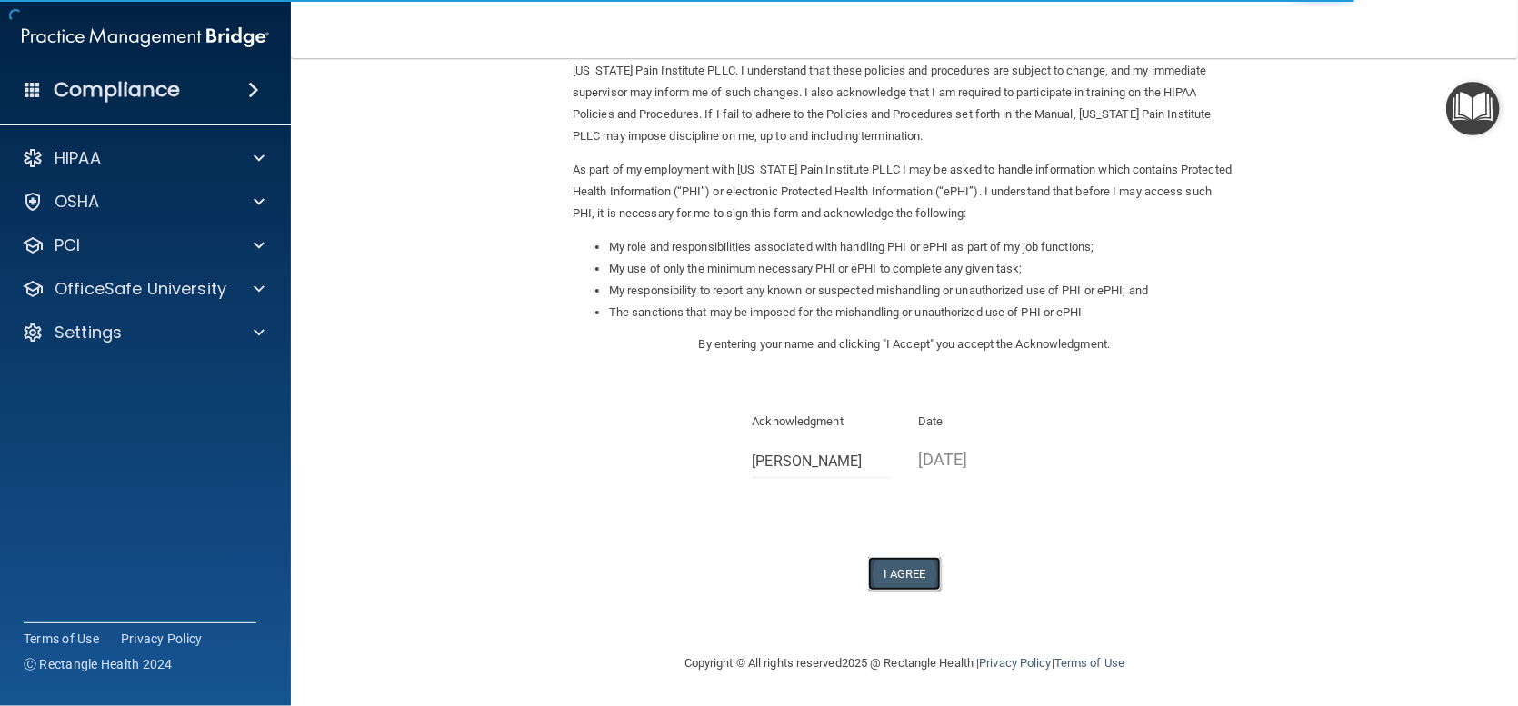
click at [885, 574] on button "I Agree" at bounding box center [904, 574] width 73 height 34
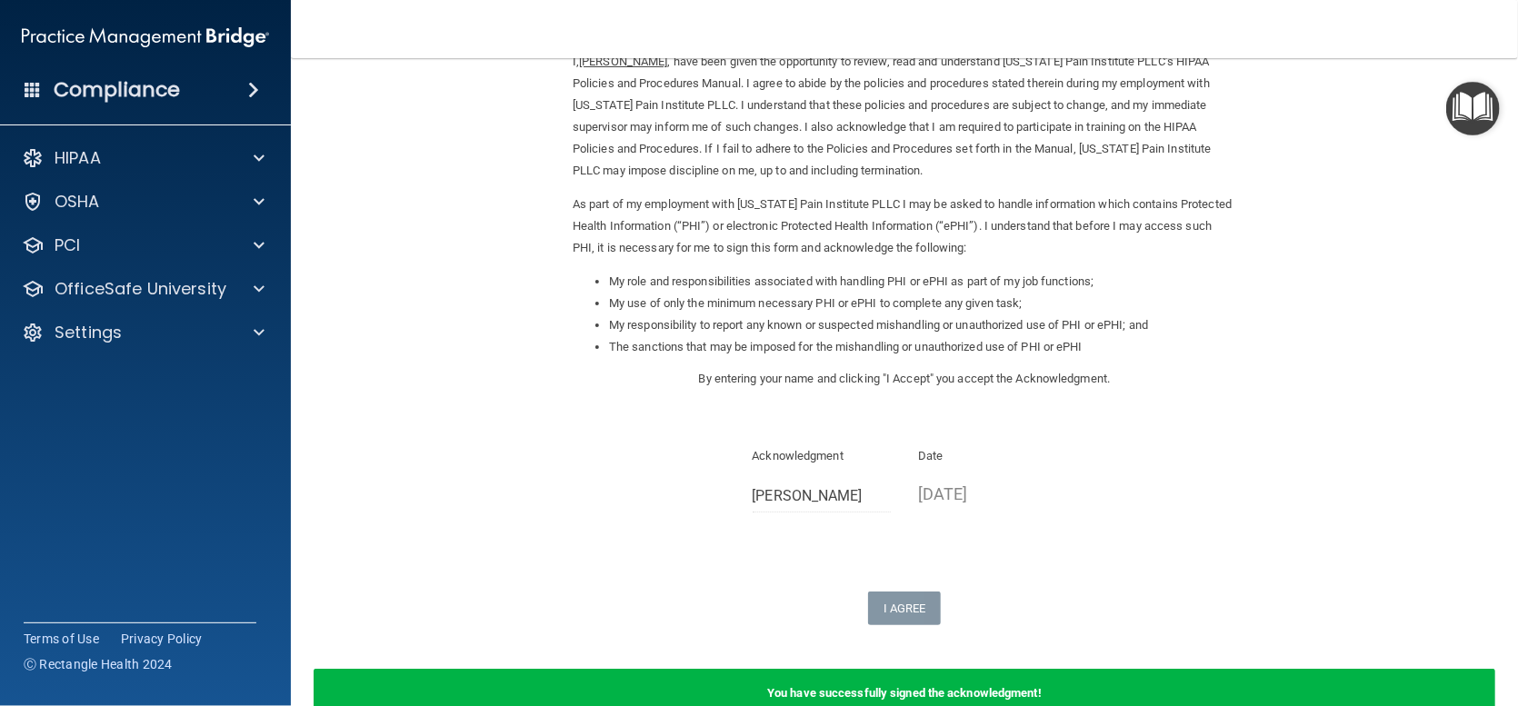
scroll to position [0, 0]
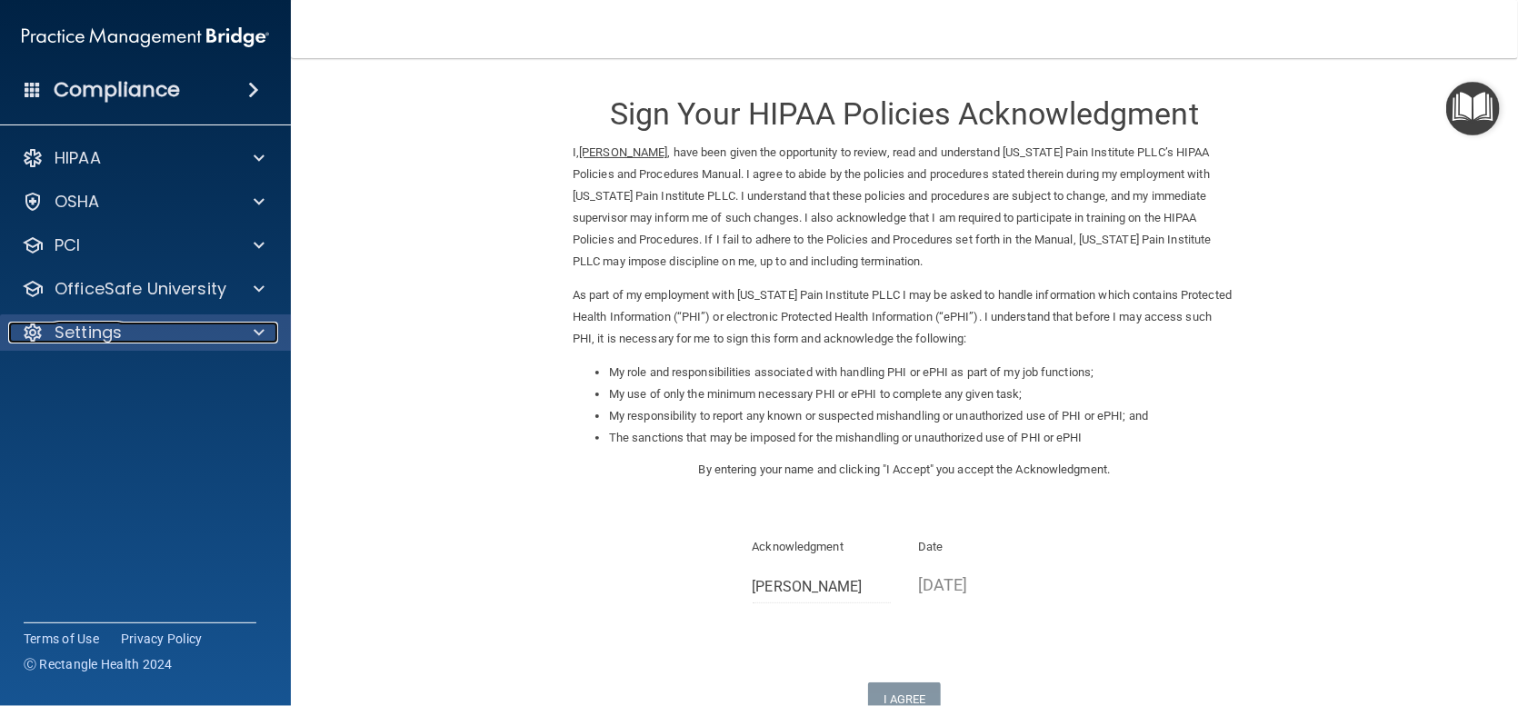
click at [96, 328] on p "Settings" at bounding box center [88, 333] width 67 height 22
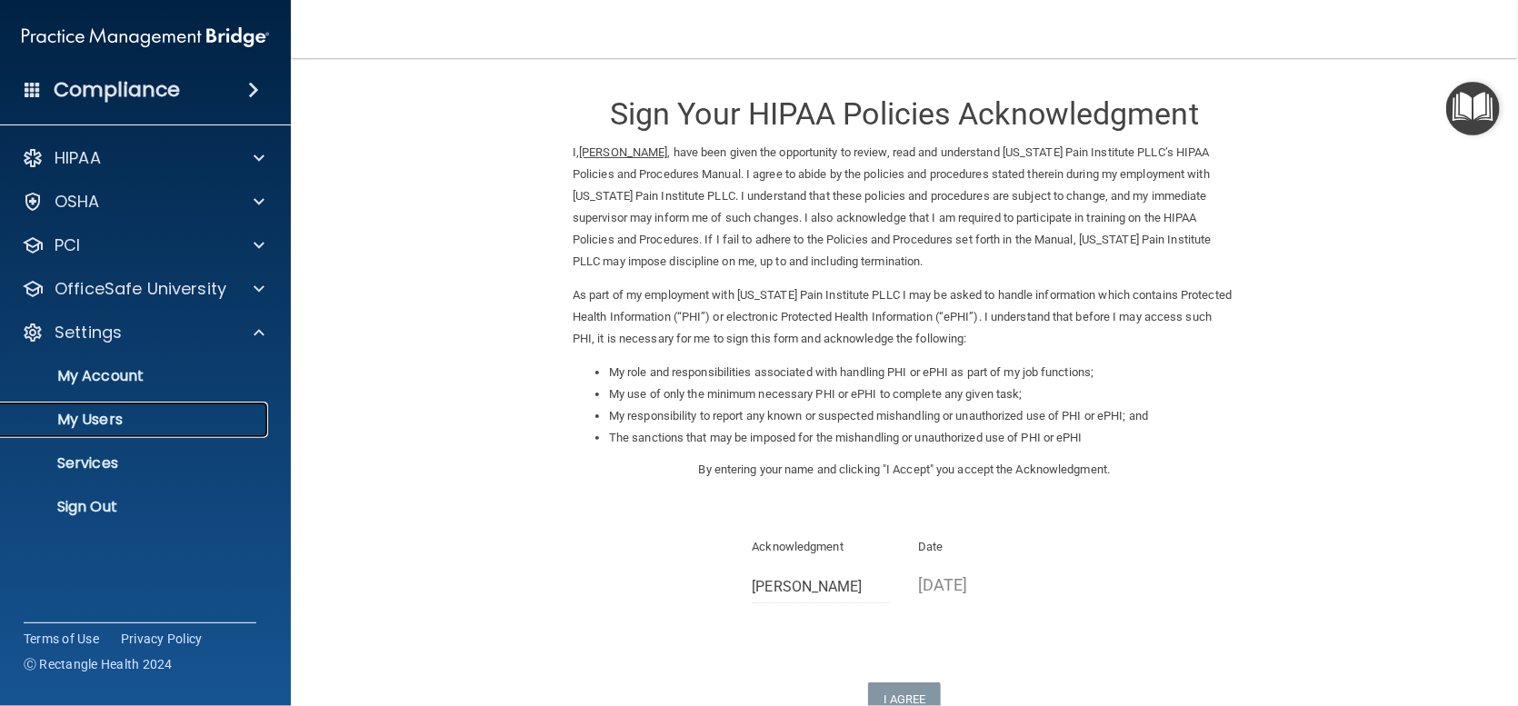
click at [101, 425] on p "My Users" at bounding box center [136, 420] width 248 height 18
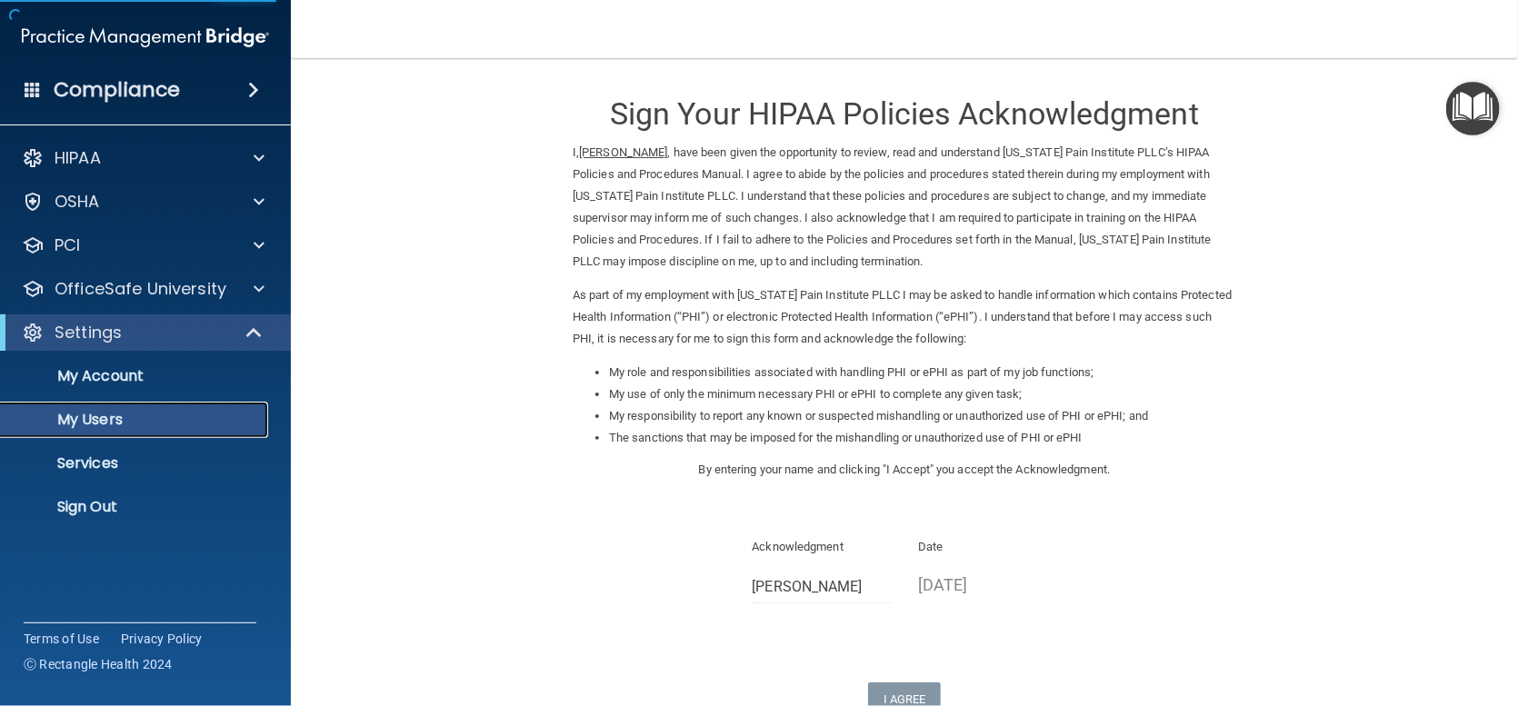
select select "20"
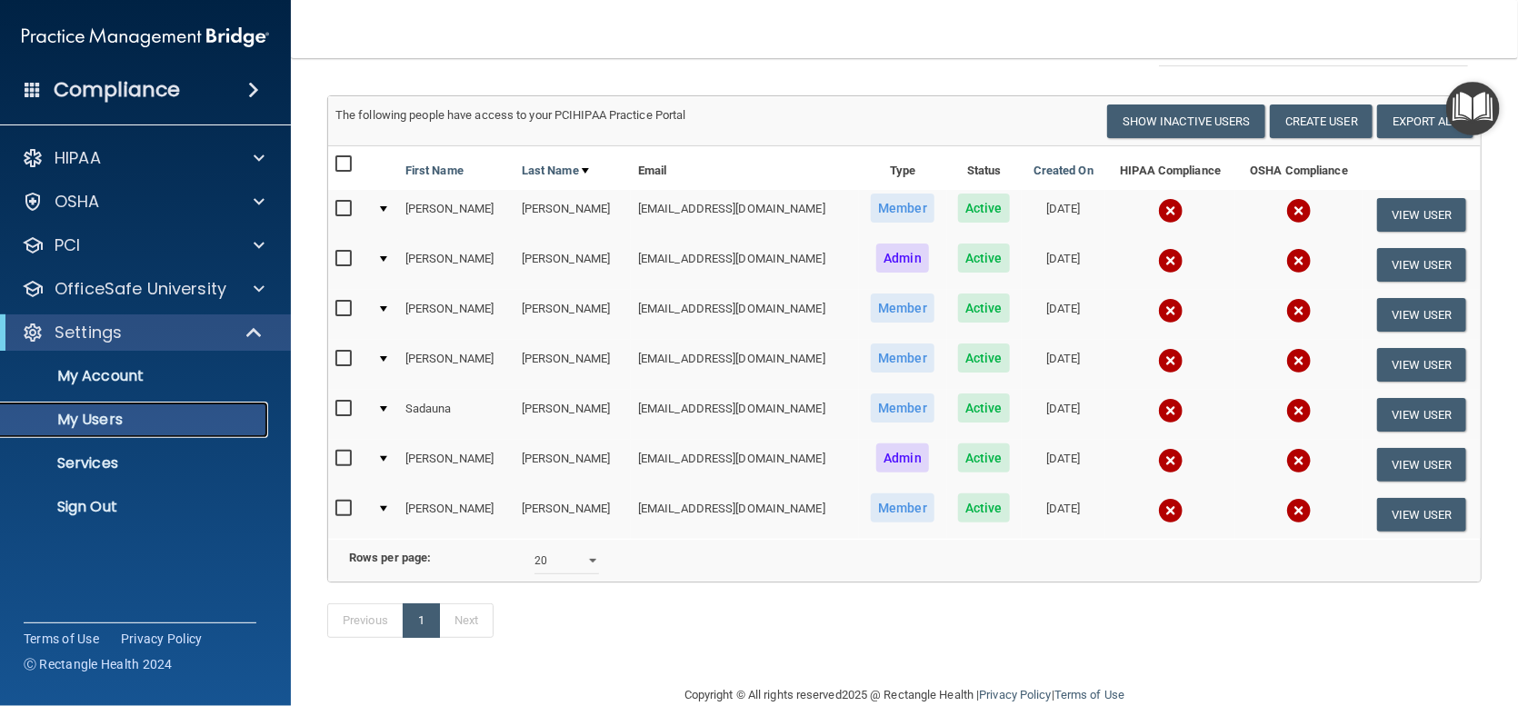
scroll to position [145, 0]
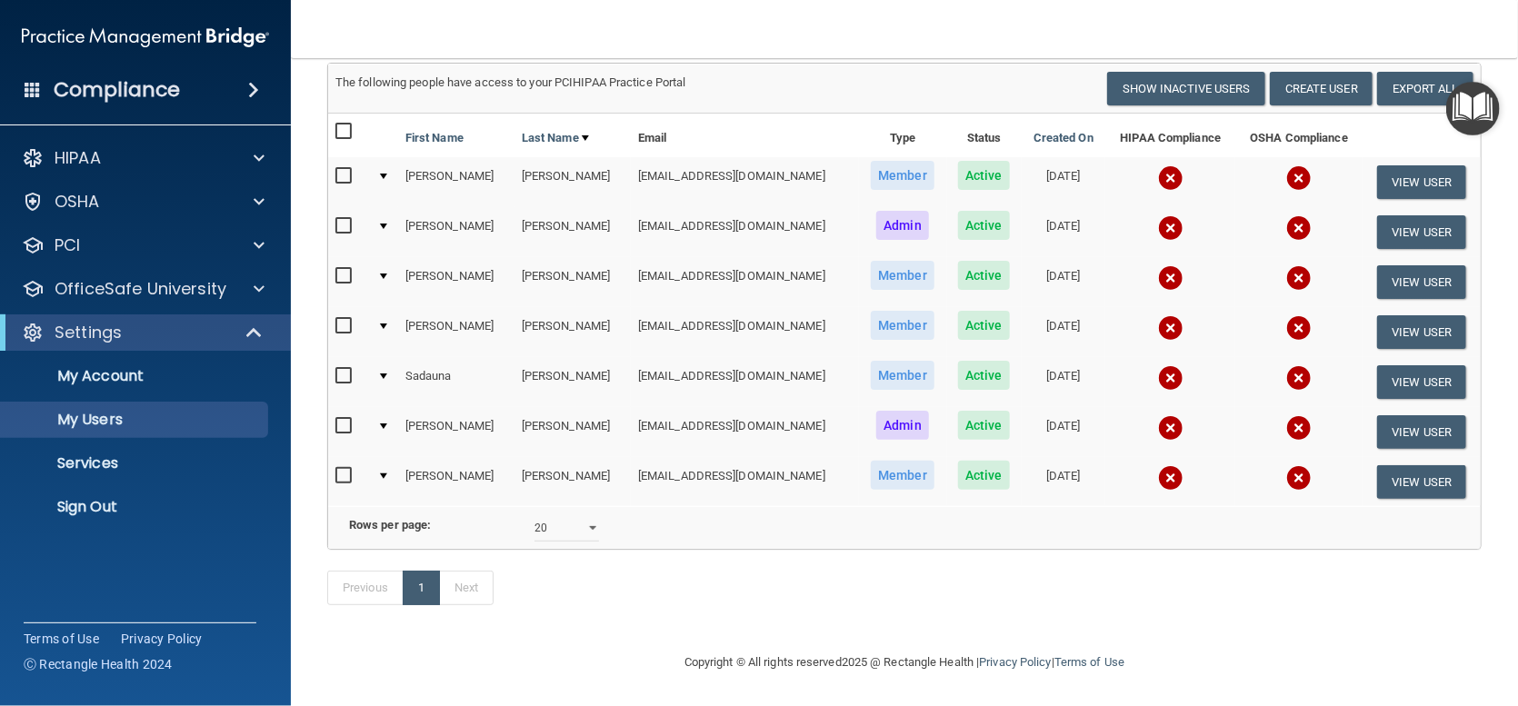
click at [385, 407] on td at bounding box center [384, 432] width 28 height 50
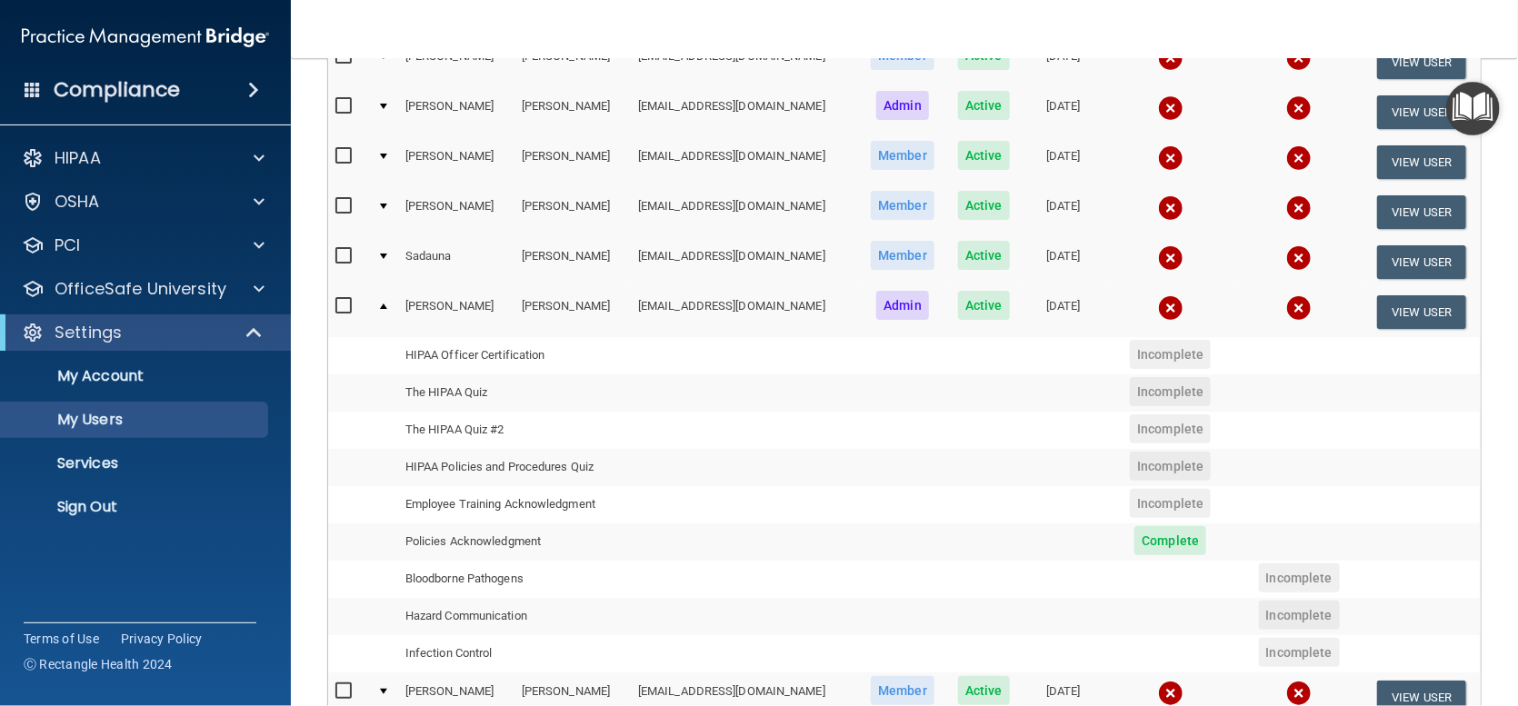
scroll to position [273, 0]
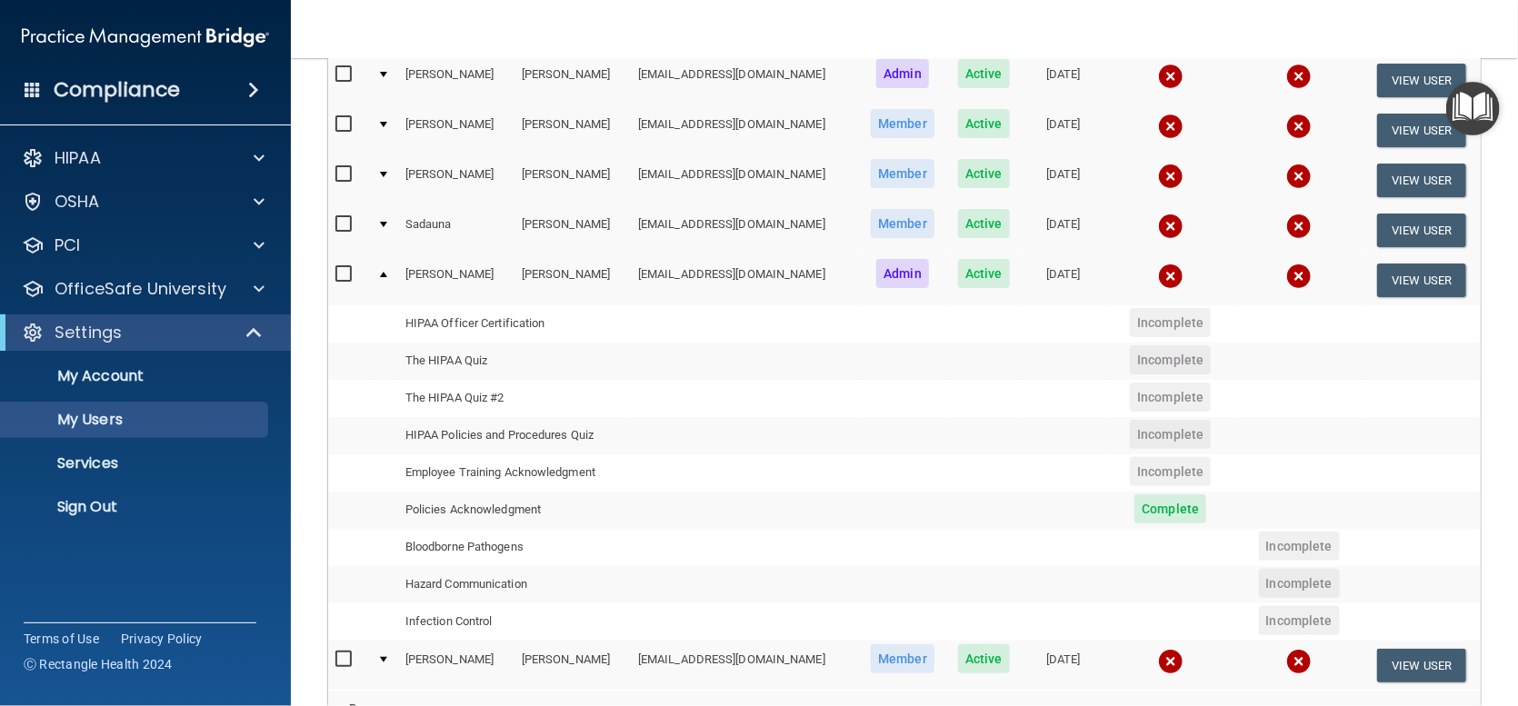
click at [451, 320] on td "HIPAA Officer Certification" at bounding box center [514, 323] width 233 height 37
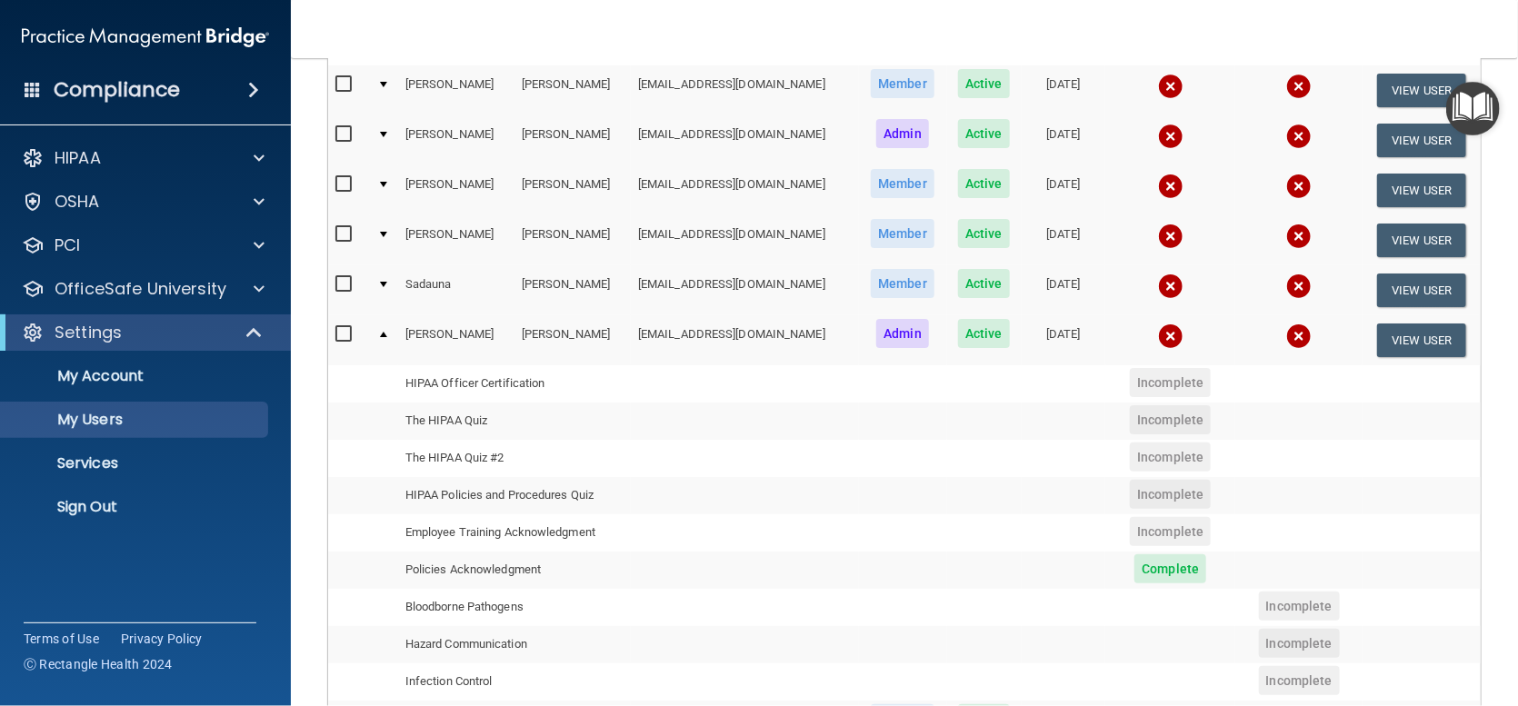
scroll to position [91, 0]
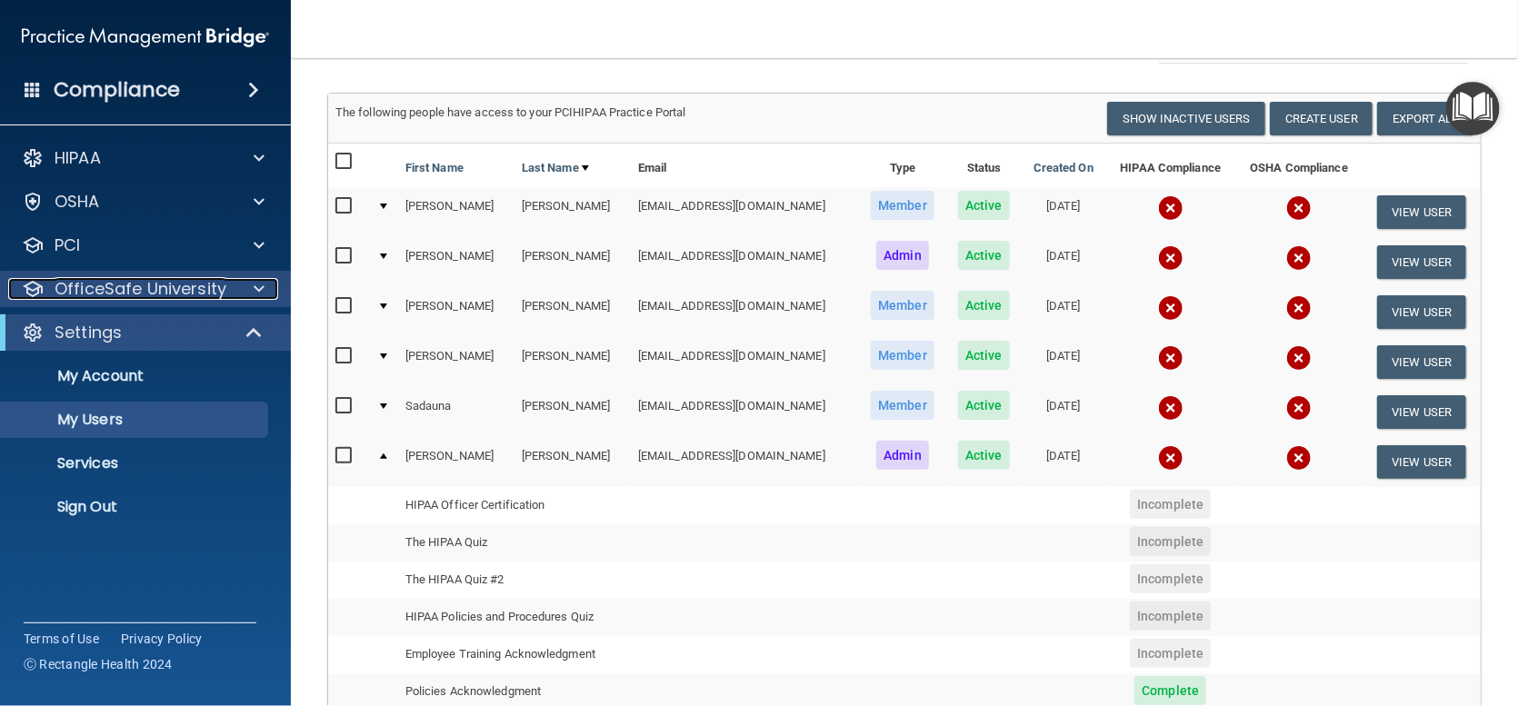
click at [127, 285] on p "OfficeSafe University" at bounding box center [141, 289] width 172 height 22
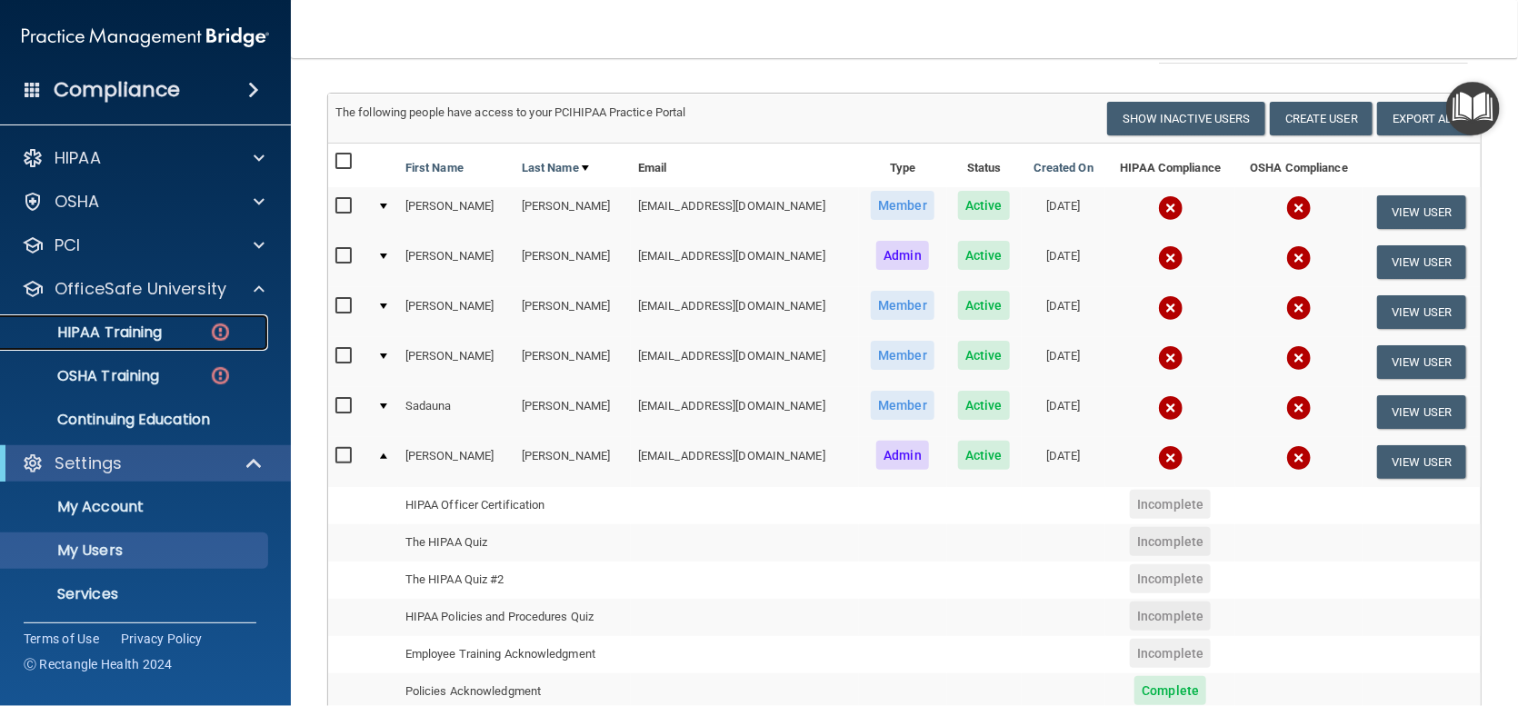
click at [131, 332] on p "HIPAA Training" at bounding box center [87, 333] width 150 height 18
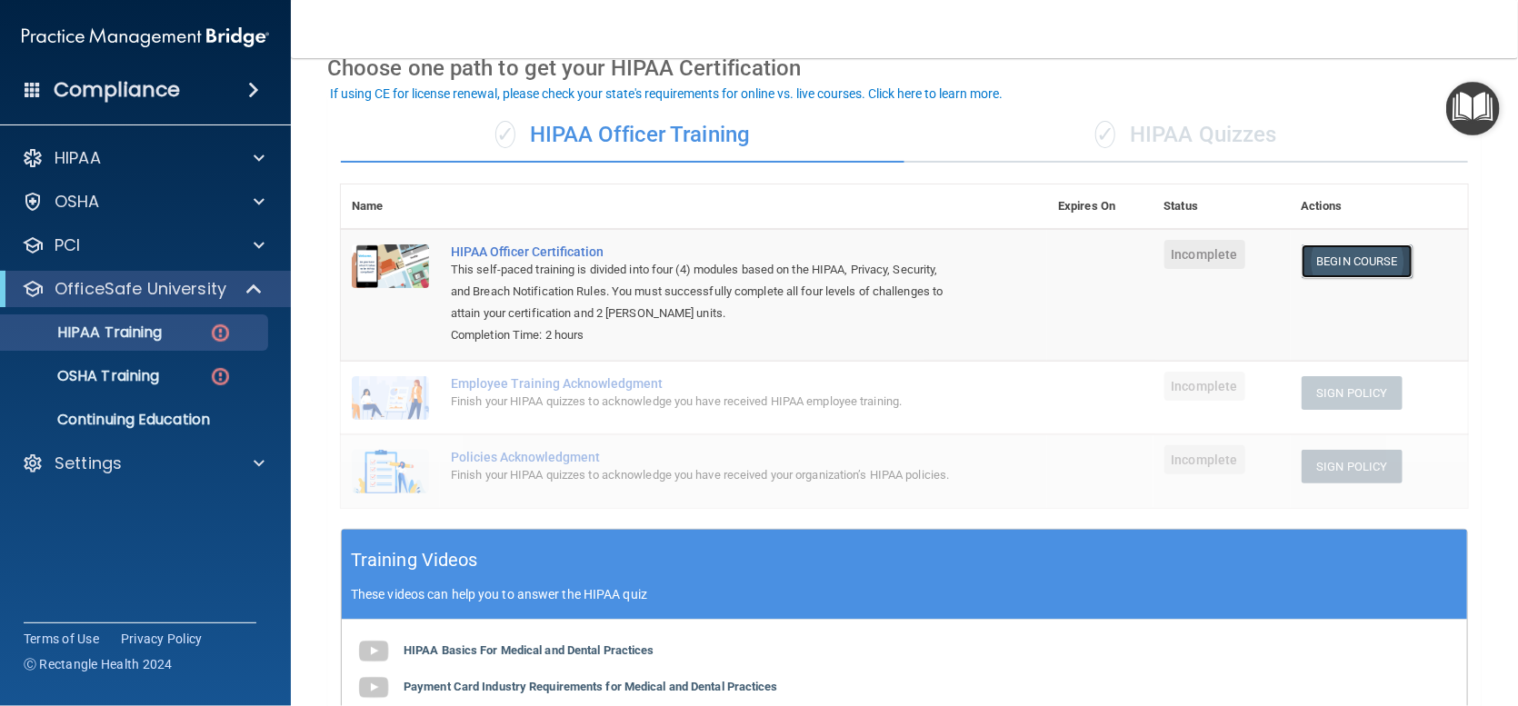
click at [1347, 262] on link "Begin Course" at bounding box center [1357, 262] width 111 height 34
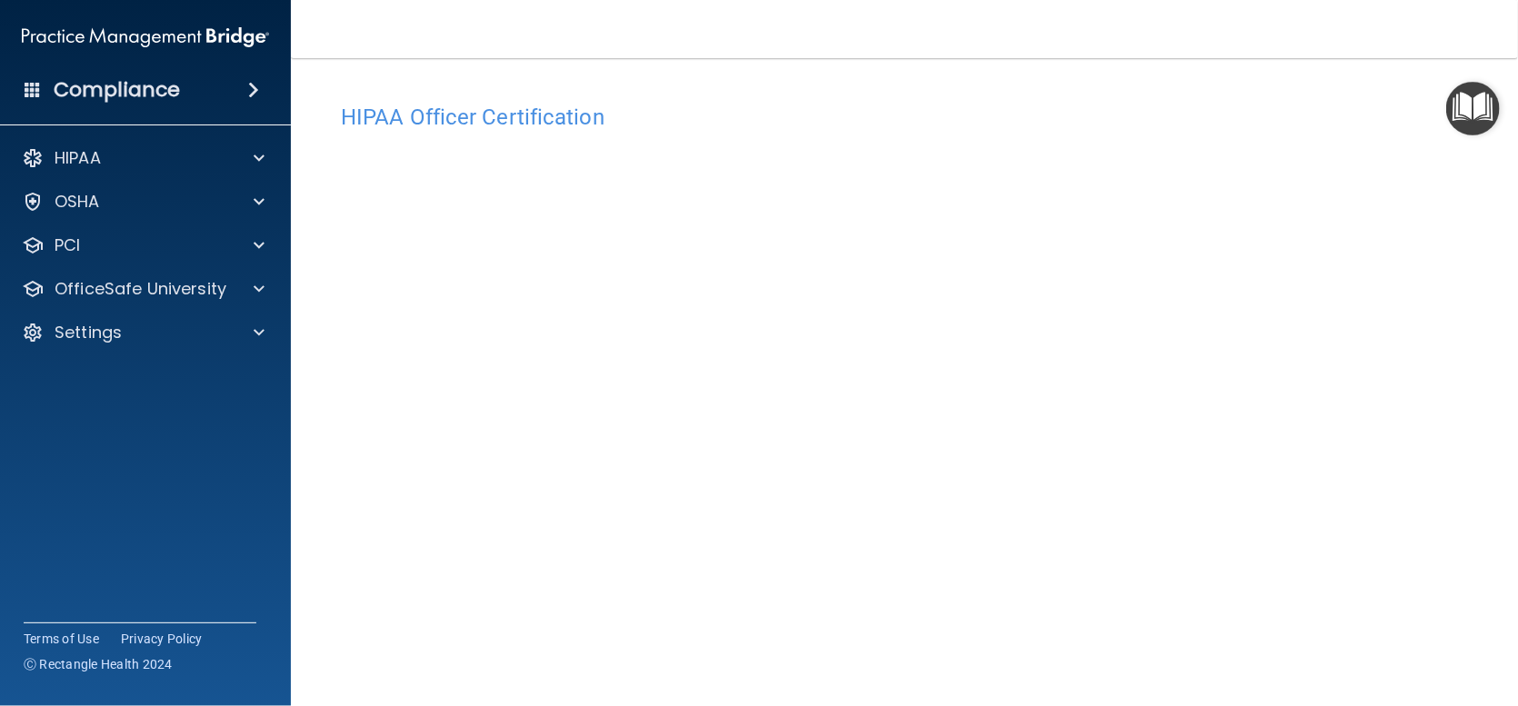
scroll to position [91, 0]
